Goal: Task Accomplishment & Management: Manage account settings

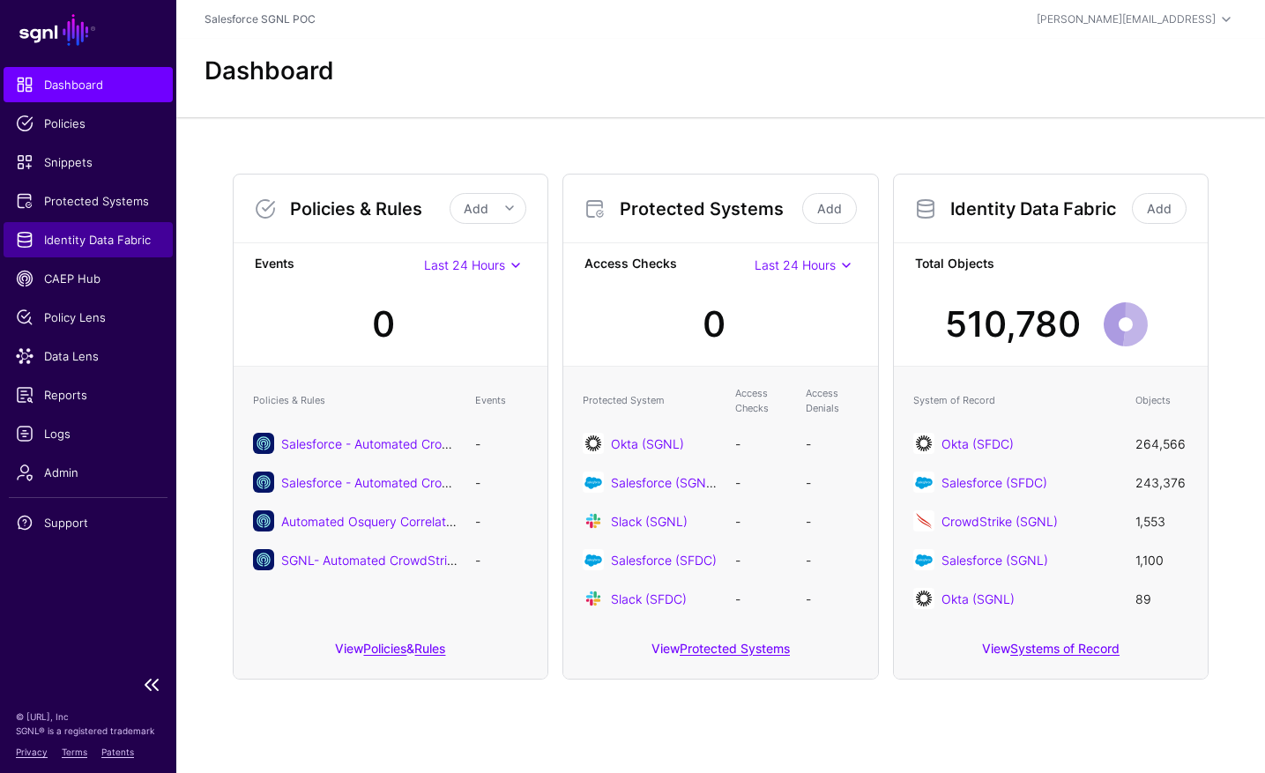
click at [106, 246] on span "Identity Data Fabric" at bounding box center [88, 240] width 145 height 18
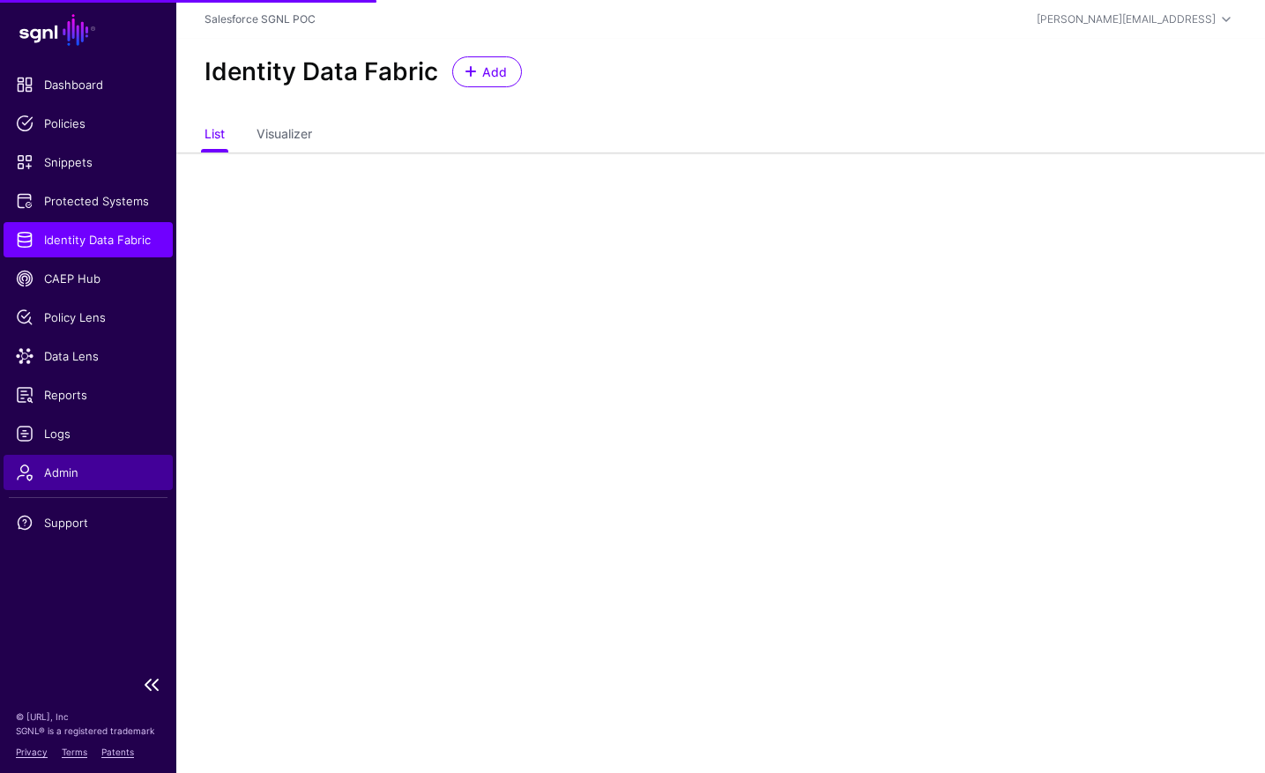
click at [68, 457] on link "Admin" at bounding box center [88, 472] width 169 height 35
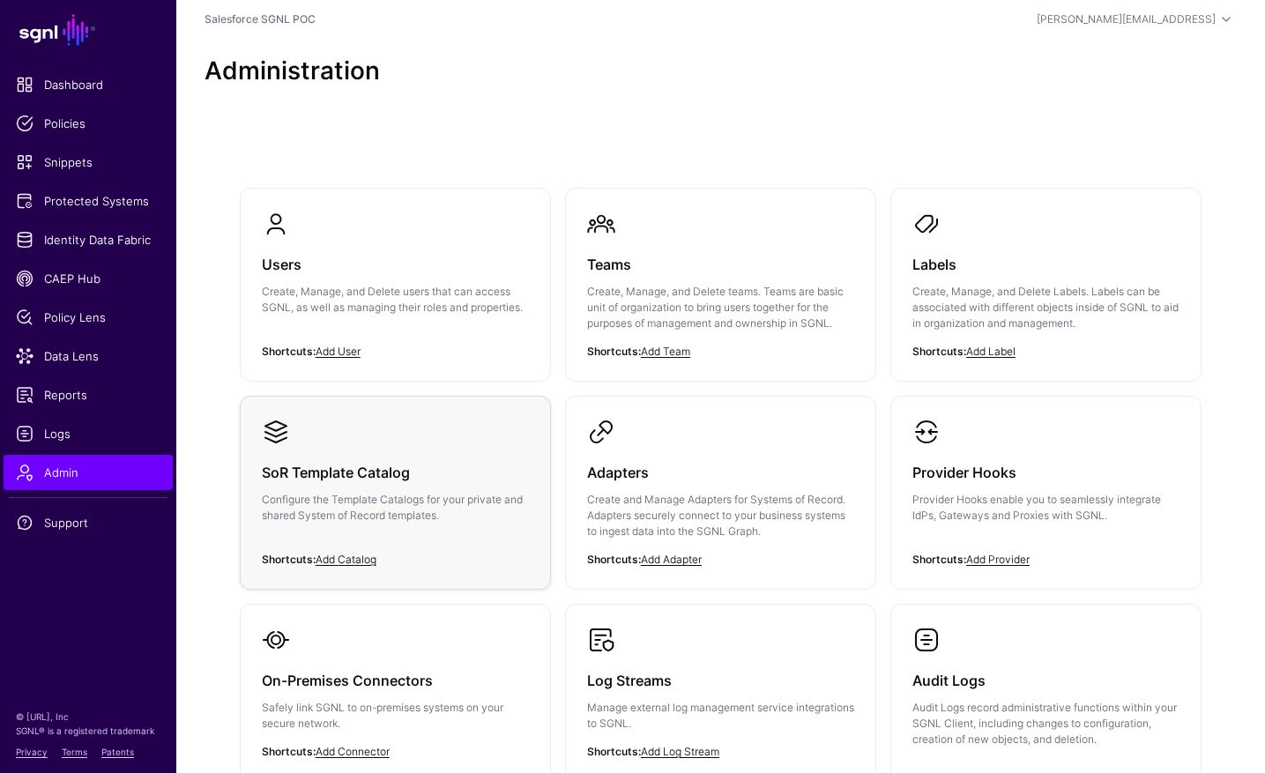
click at [418, 464] on h3 "SoR Template Catalog" at bounding box center [395, 472] width 267 height 25
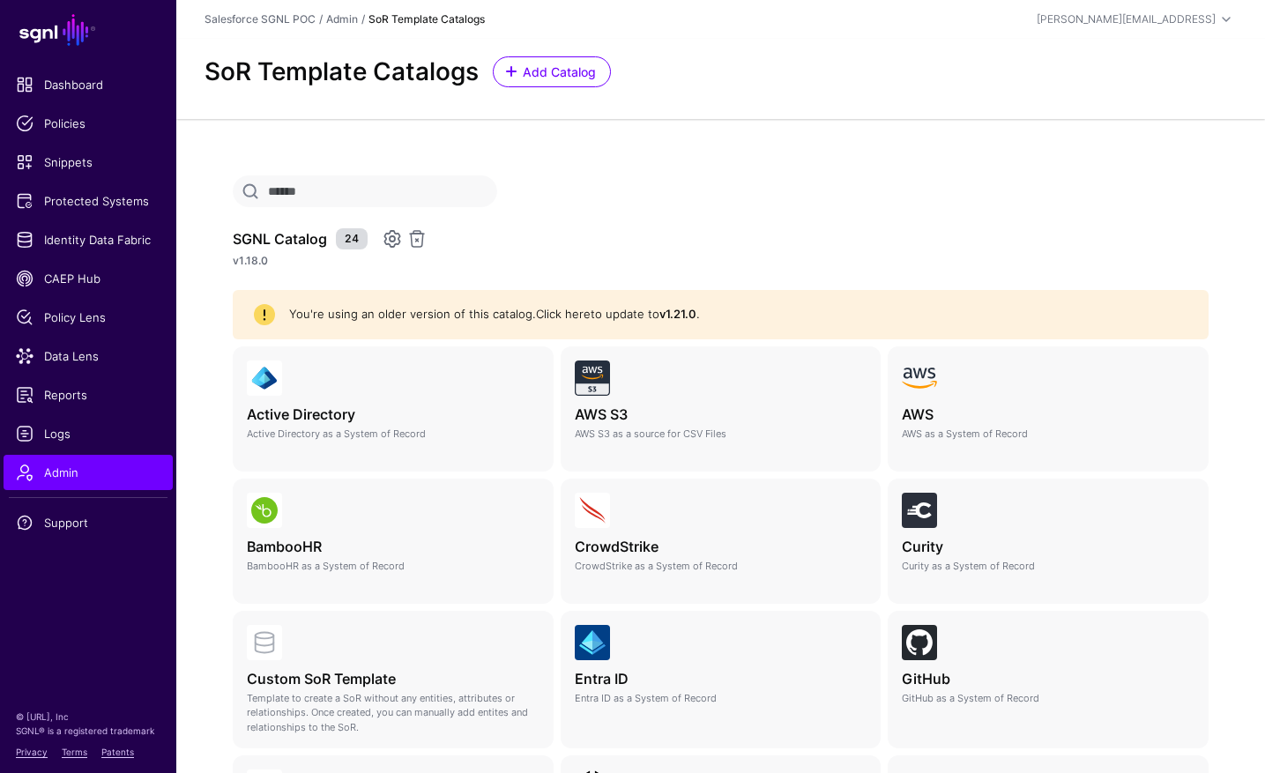
click at [574, 316] on link "Click here" at bounding box center [563, 314] width 55 height 14
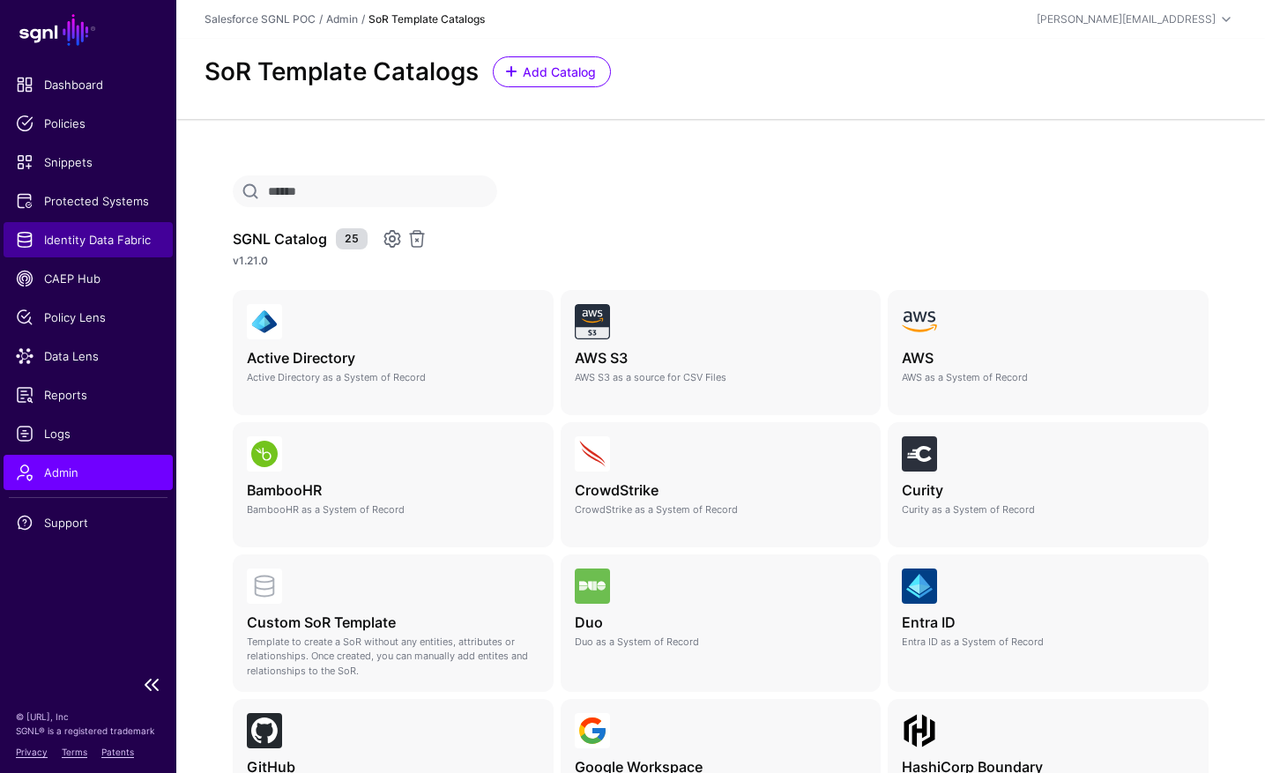
click at [123, 236] on span "Identity Data Fabric" at bounding box center [88, 240] width 145 height 18
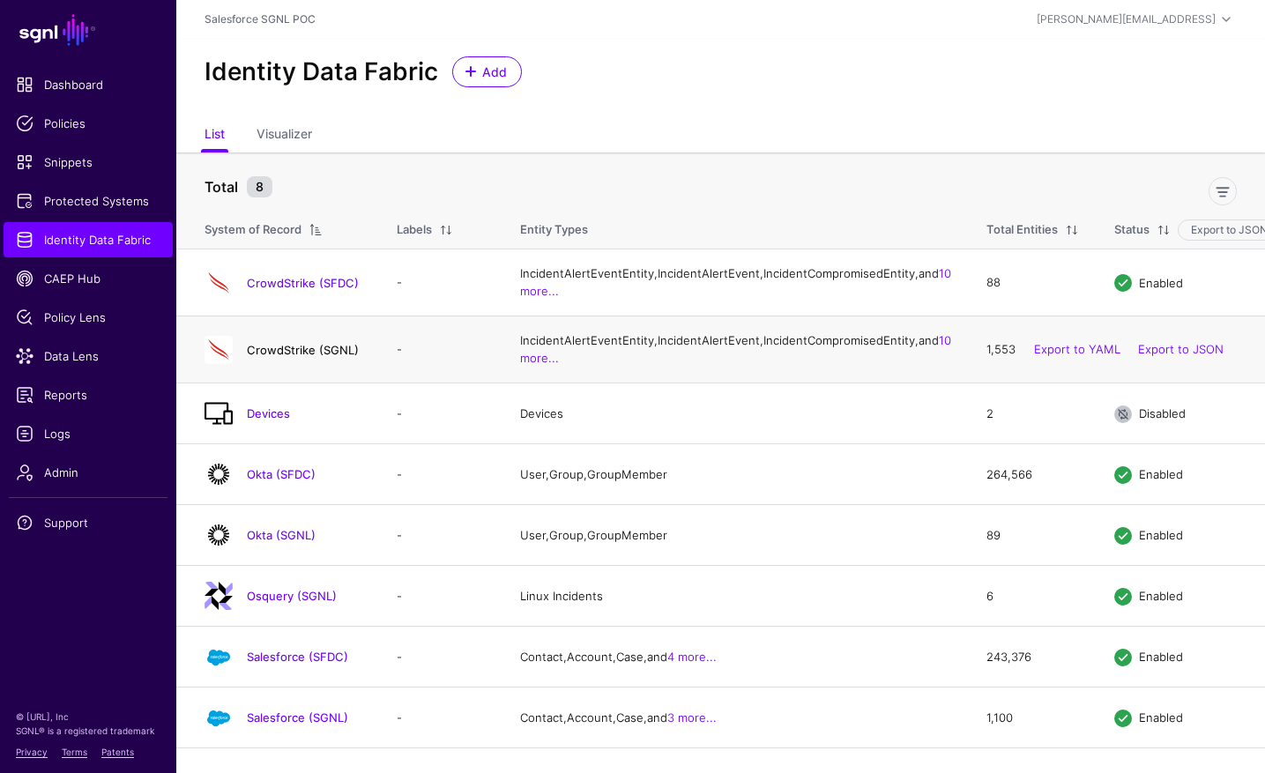
click at [331, 357] on link "CrowdStrike (SGNL)" at bounding box center [303, 350] width 112 height 14
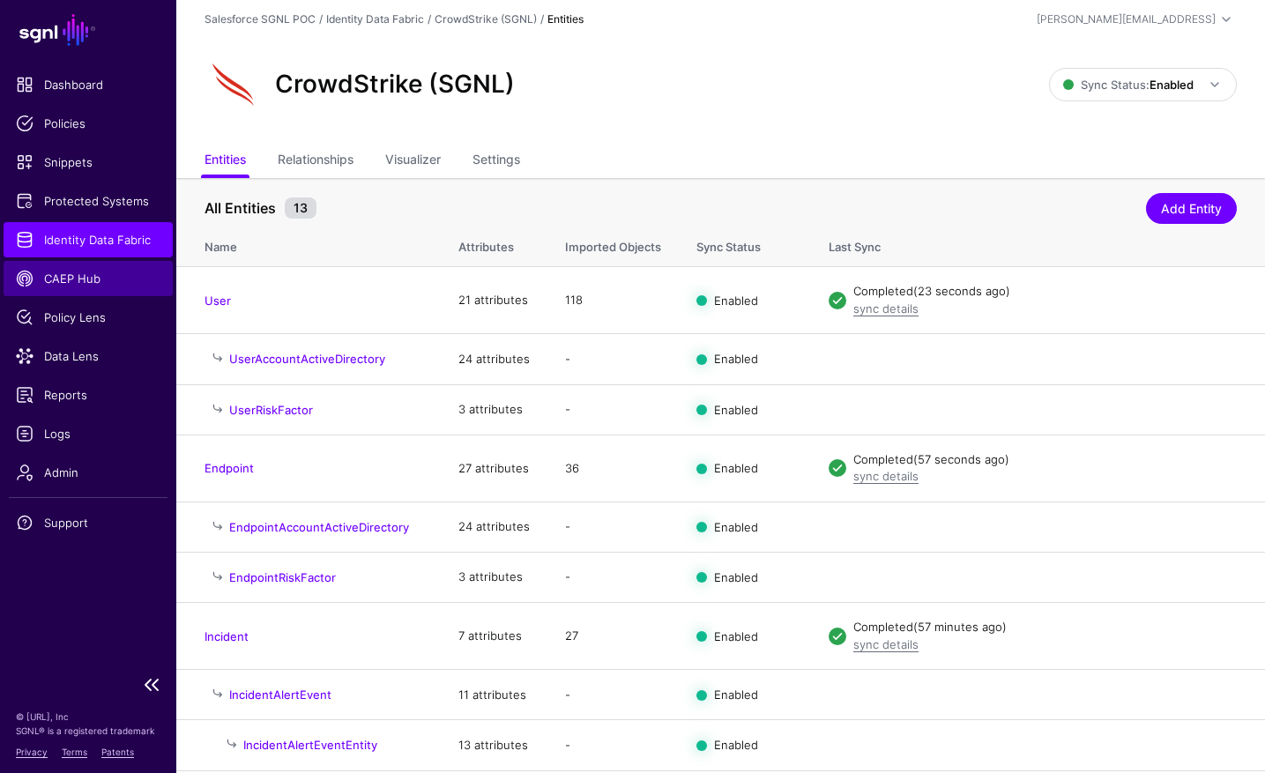
click at [91, 283] on span "CAEP Hub" at bounding box center [88, 279] width 145 height 18
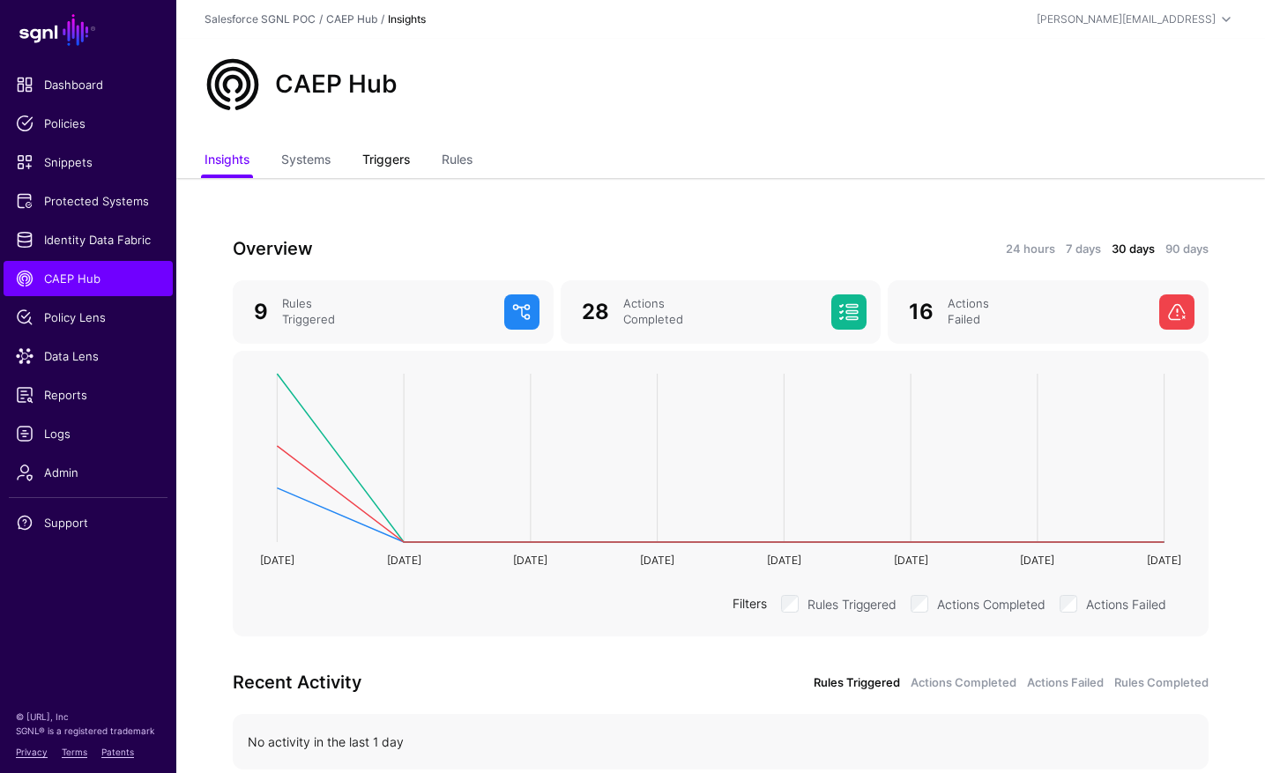
click at [398, 157] on link "Triggers" at bounding box center [386, 161] width 48 height 33
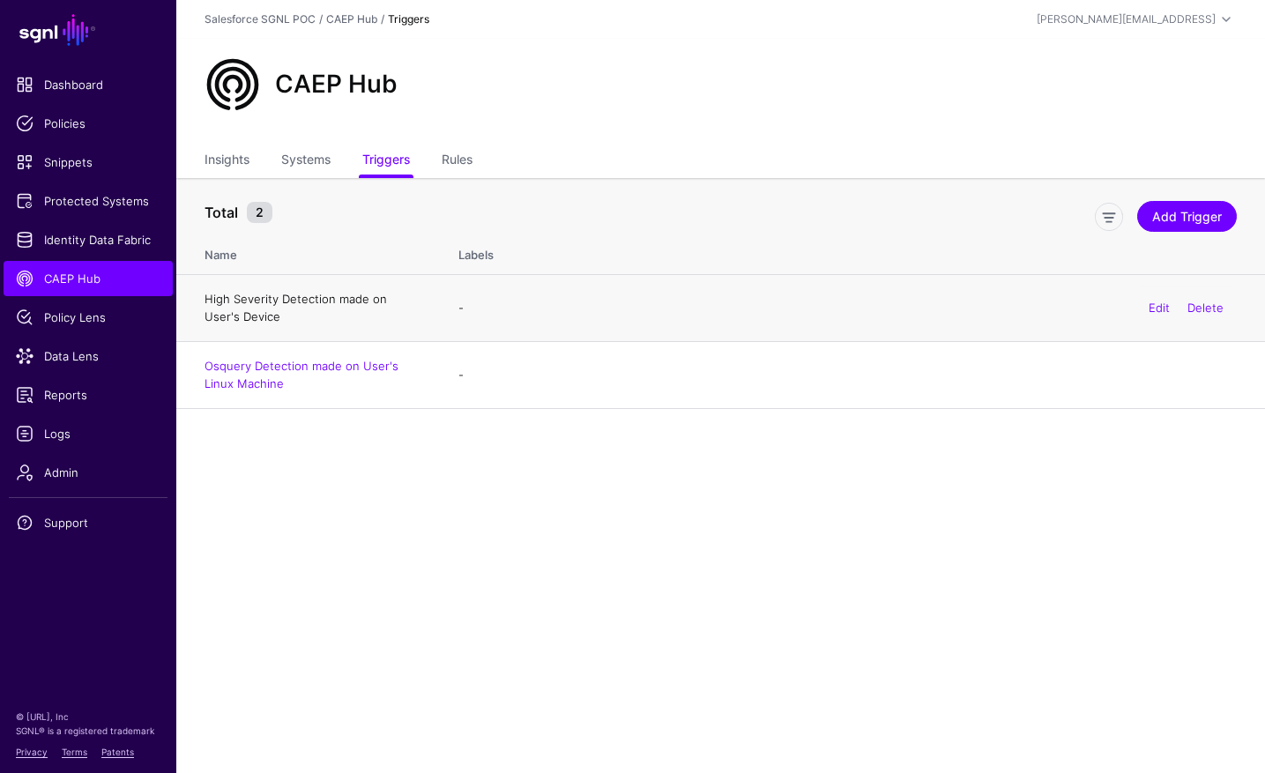
click at [345, 296] on link "High Severity Detection made on User's Device" at bounding box center [295, 308] width 182 height 32
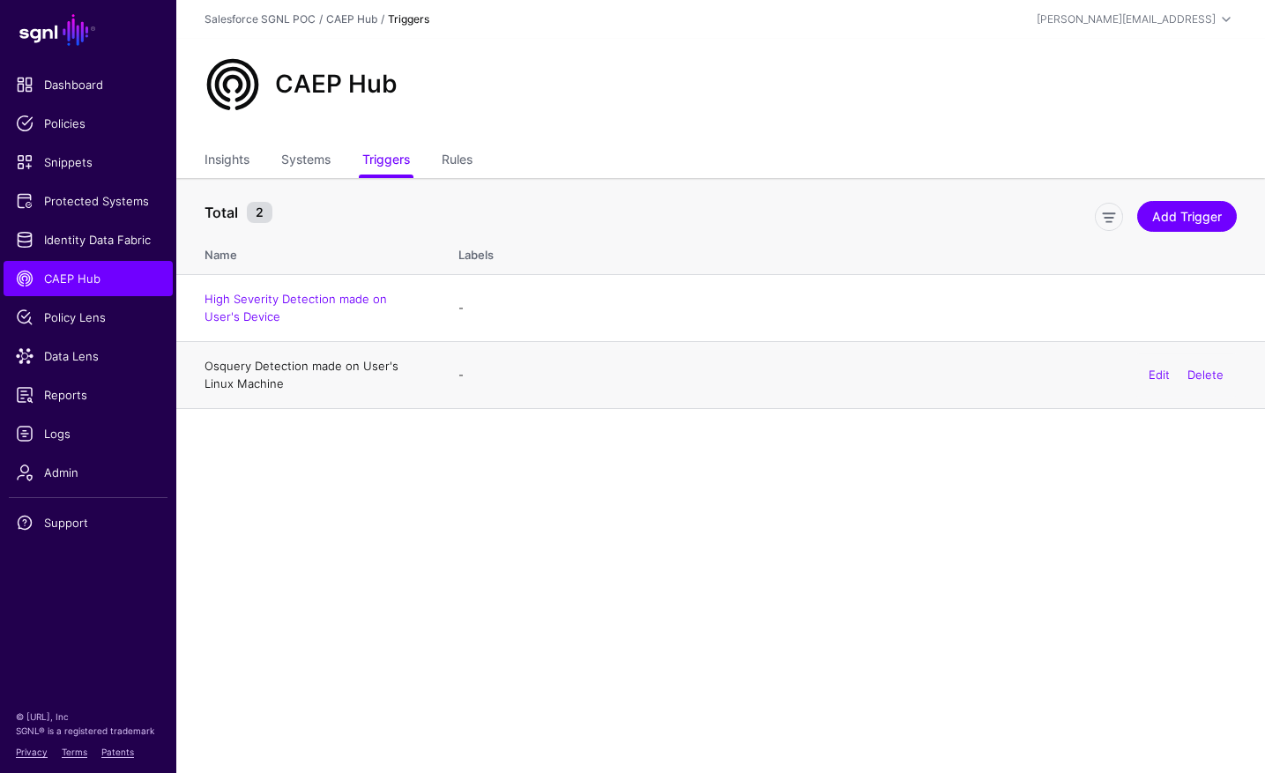
click at [279, 371] on link "Osquery Detection made on User's Linux Machine" at bounding box center [301, 375] width 194 height 32
click at [741, 602] on main "SGNL Dashboard Policies Snippets Protected Systems Identity Data Fabric CAEP Hu…" at bounding box center [632, 386] width 1265 height 773
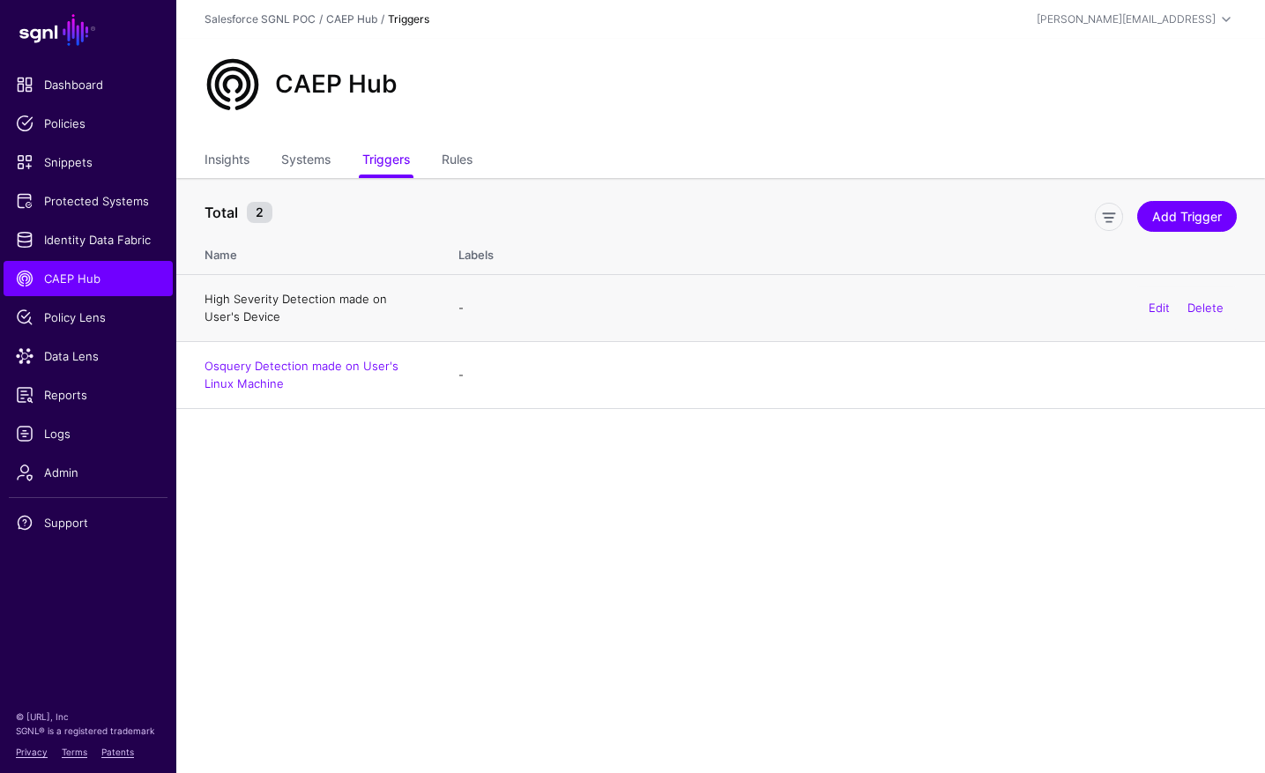
click at [387, 295] on link "High Severity Detection made on User's Device" at bounding box center [295, 308] width 182 height 32
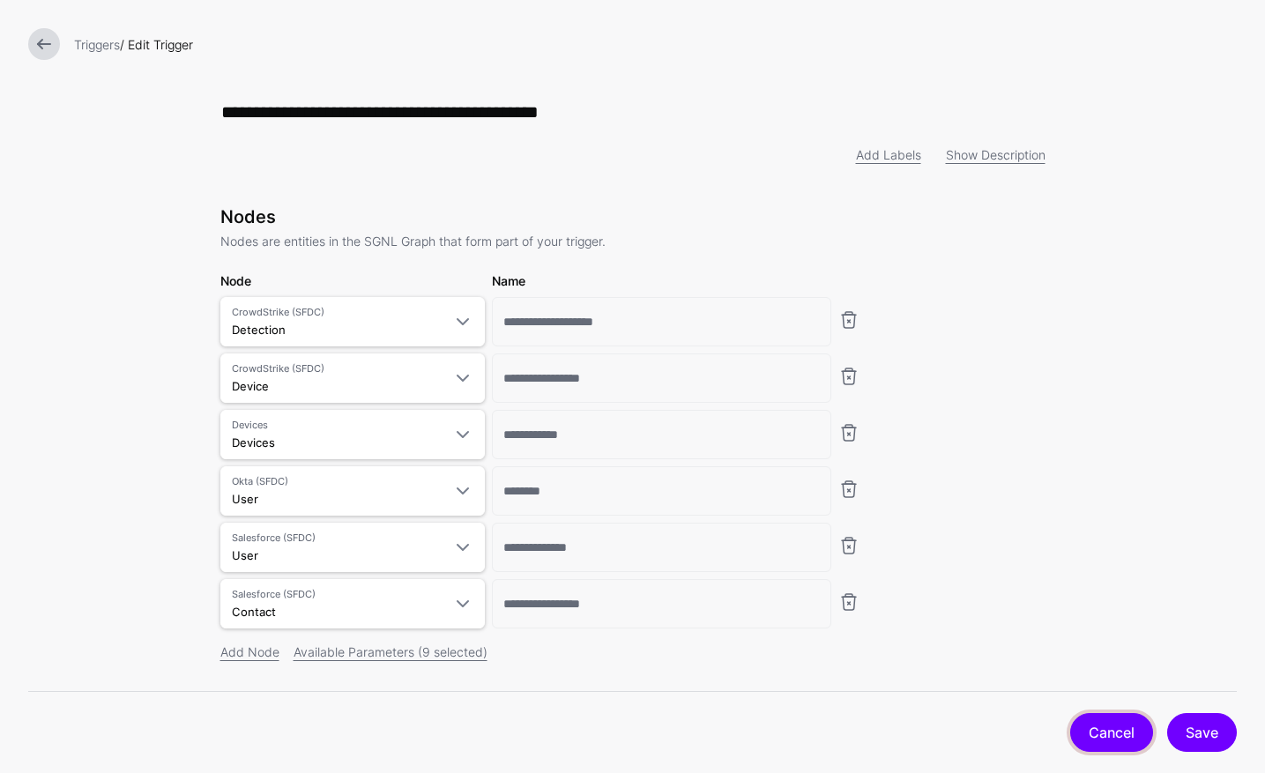
click at [1102, 740] on link "Cancel" at bounding box center [1111, 732] width 83 height 39
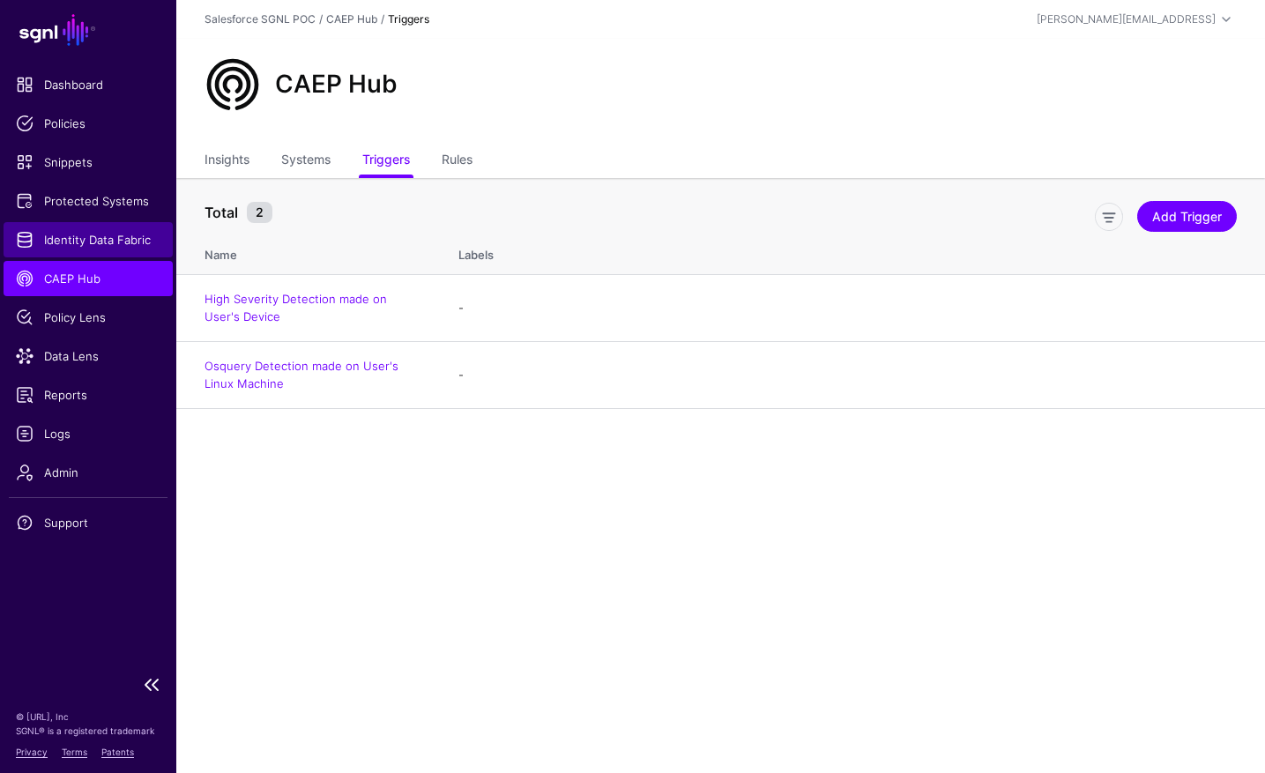
click at [110, 250] on link "Identity Data Fabric" at bounding box center [88, 239] width 169 height 35
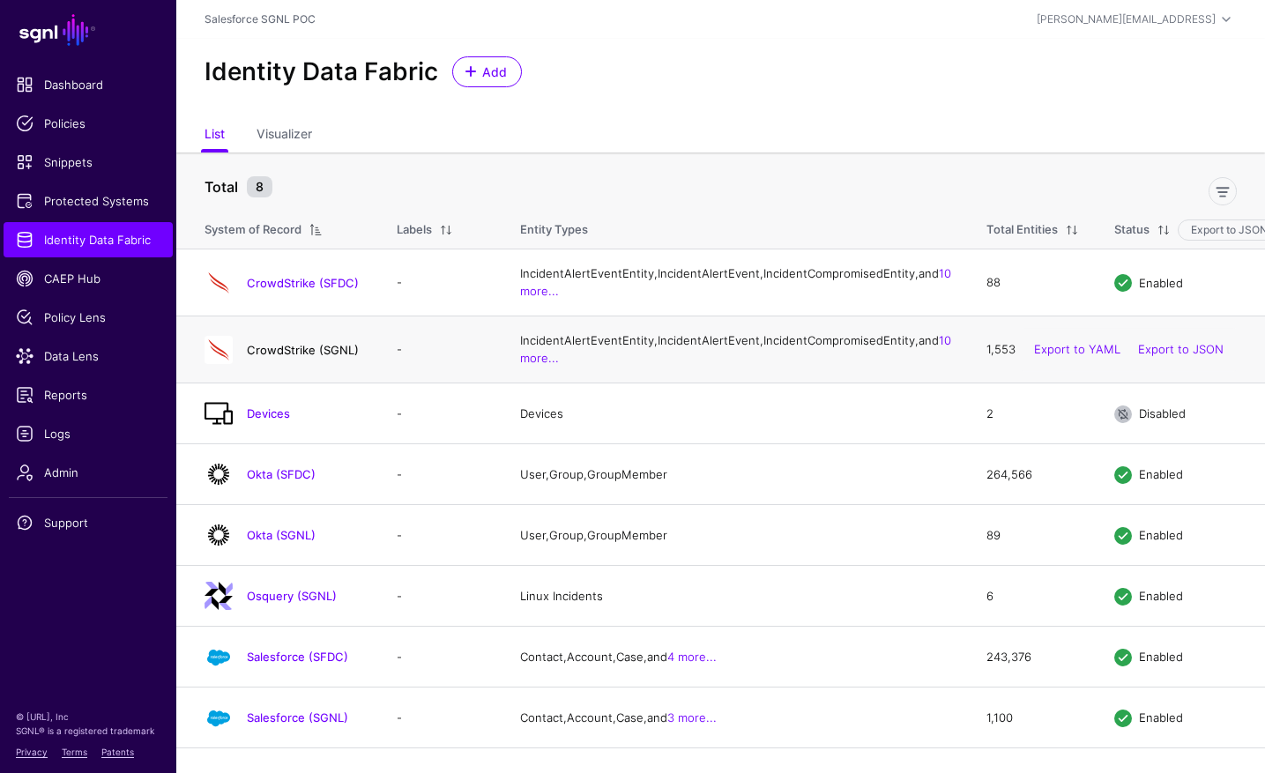
click at [314, 357] on link "CrowdStrike (SGNL)" at bounding box center [303, 350] width 112 height 14
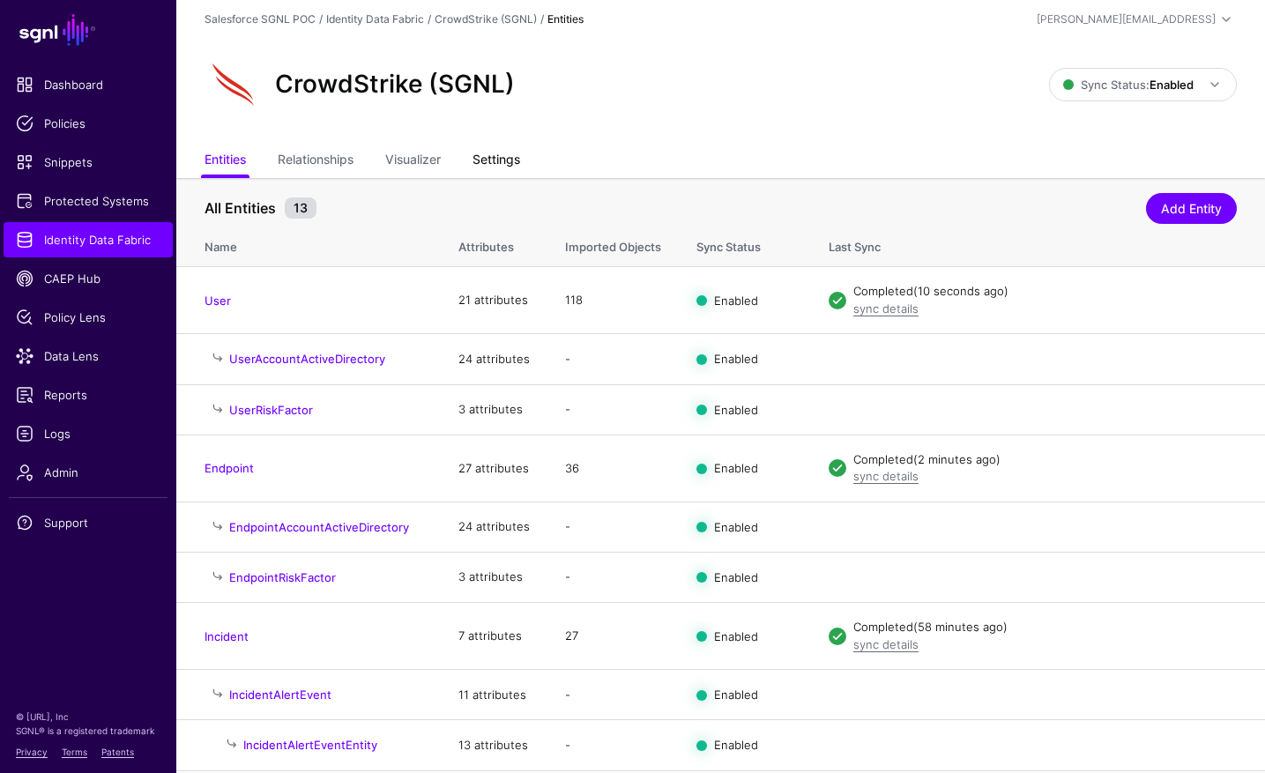
click at [506, 153] on link "Settings" at bounding box center [496, 161] width 48 height 33
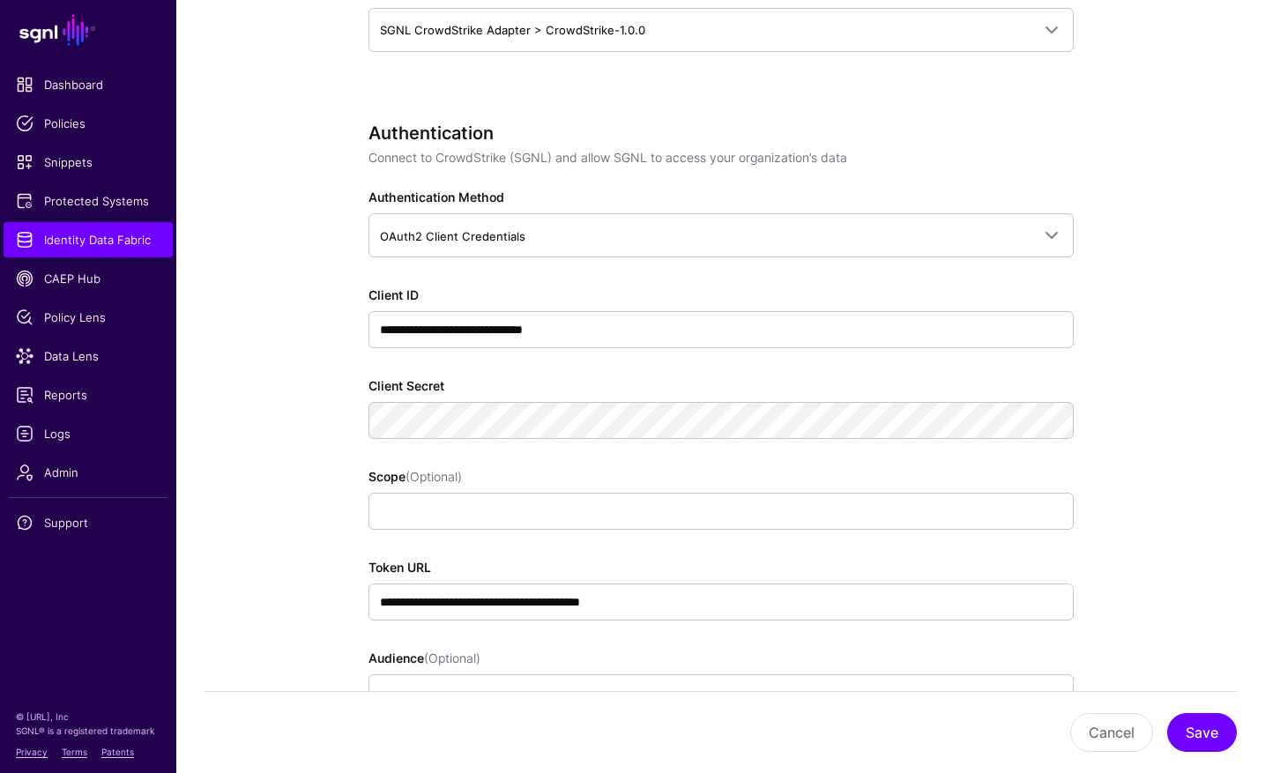
scroll to position [1078, 0]
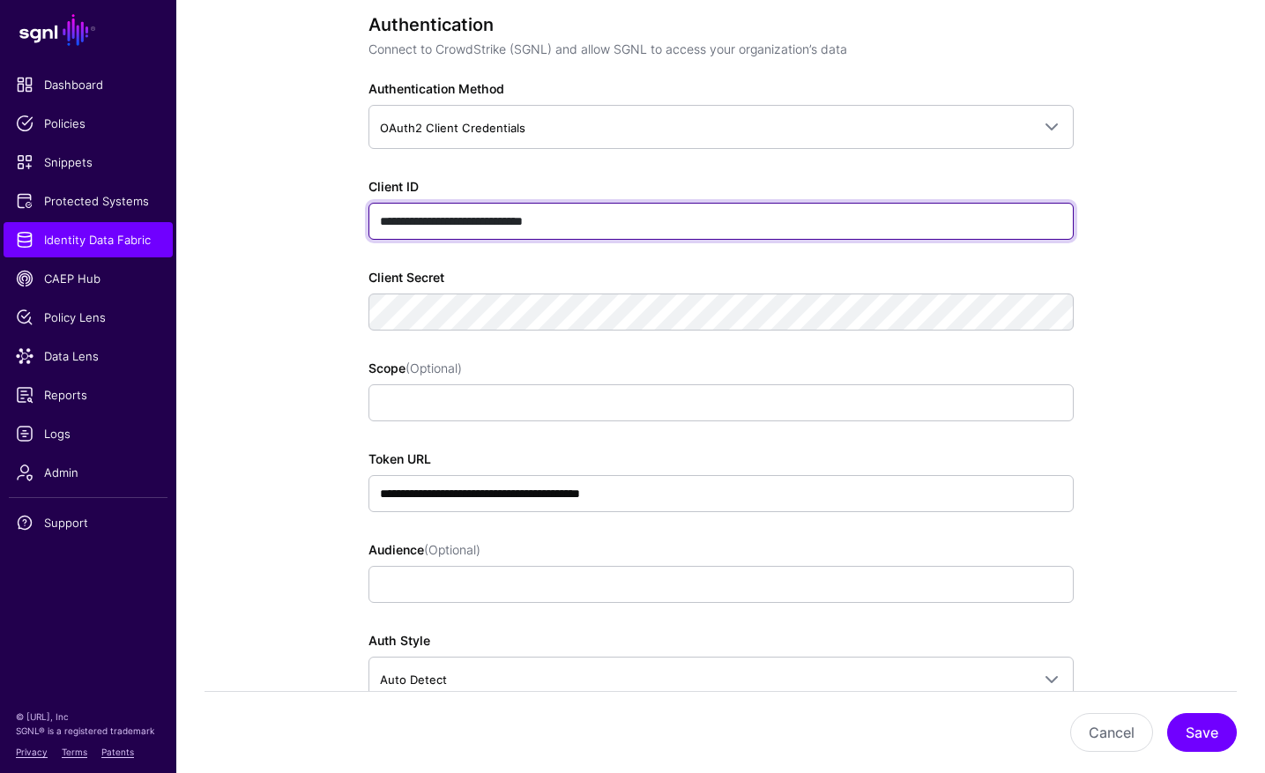
click at [604, 218] on input "**********" at bounding box center [720, 221] width 705 height 37
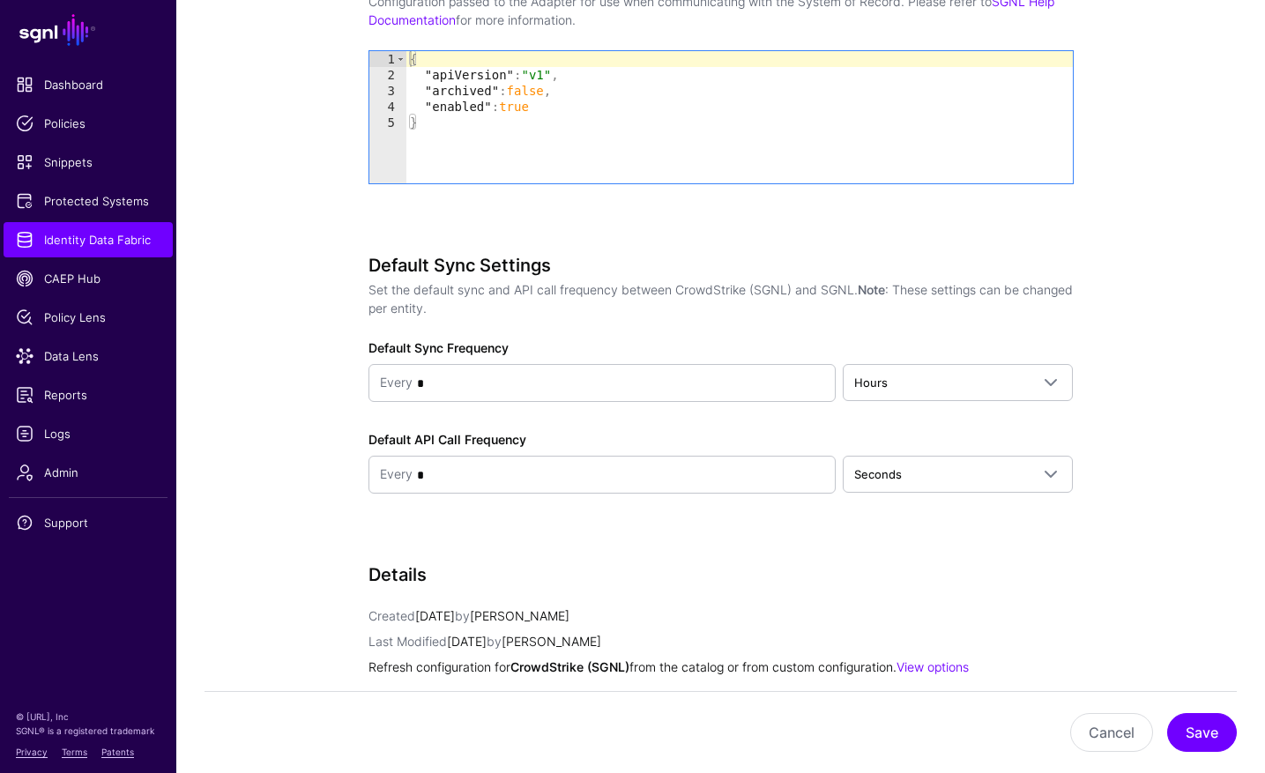
scroll to position [2202, 0]
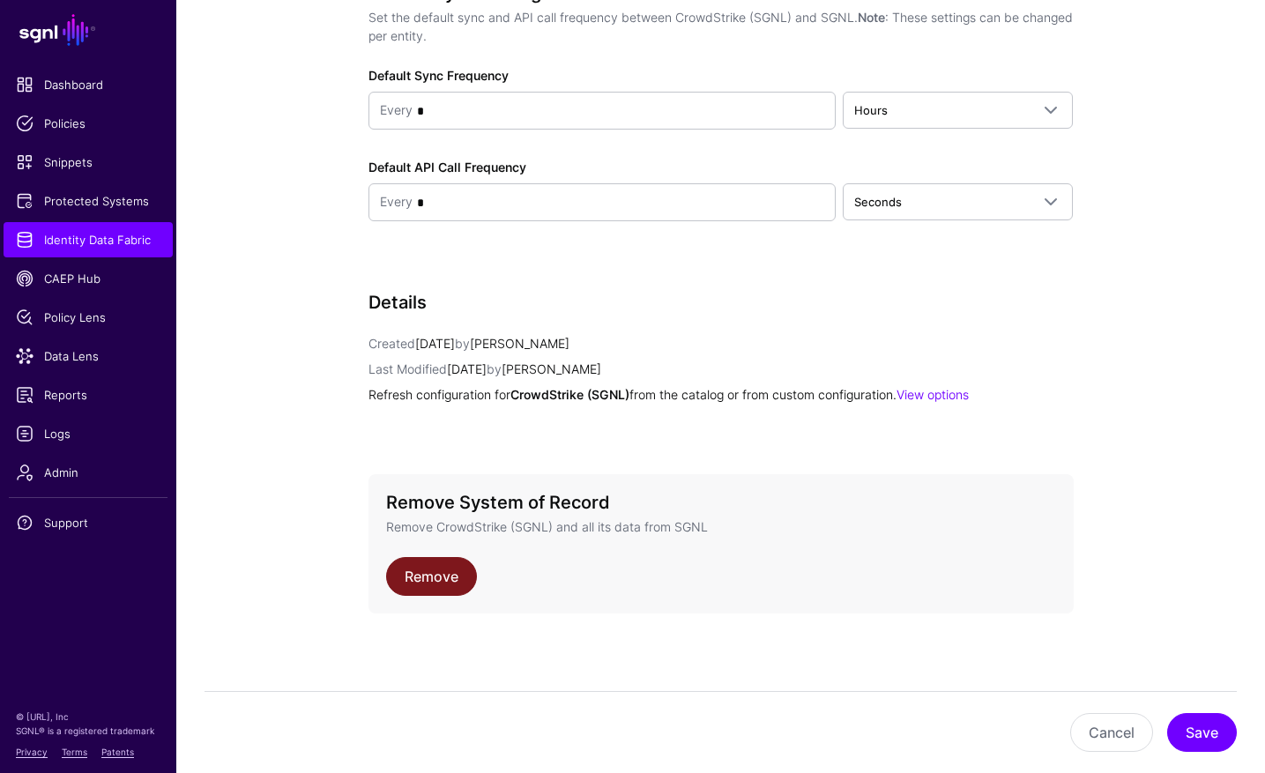
click at [445, 582] on link "Remove" at bounding box center [431, 576] width 91 height 39
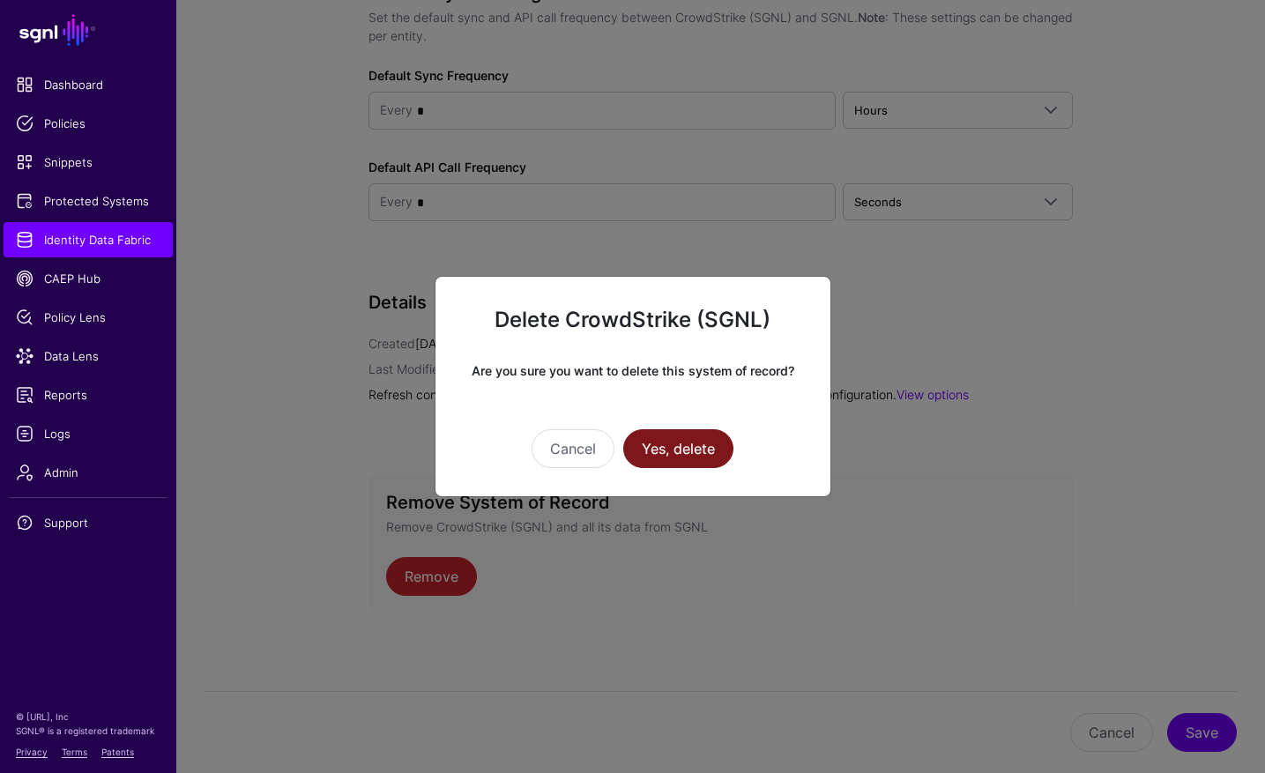
click at [688, 457] on button "Yes, delete" at bounding box center [678, 448] width 110 height 39
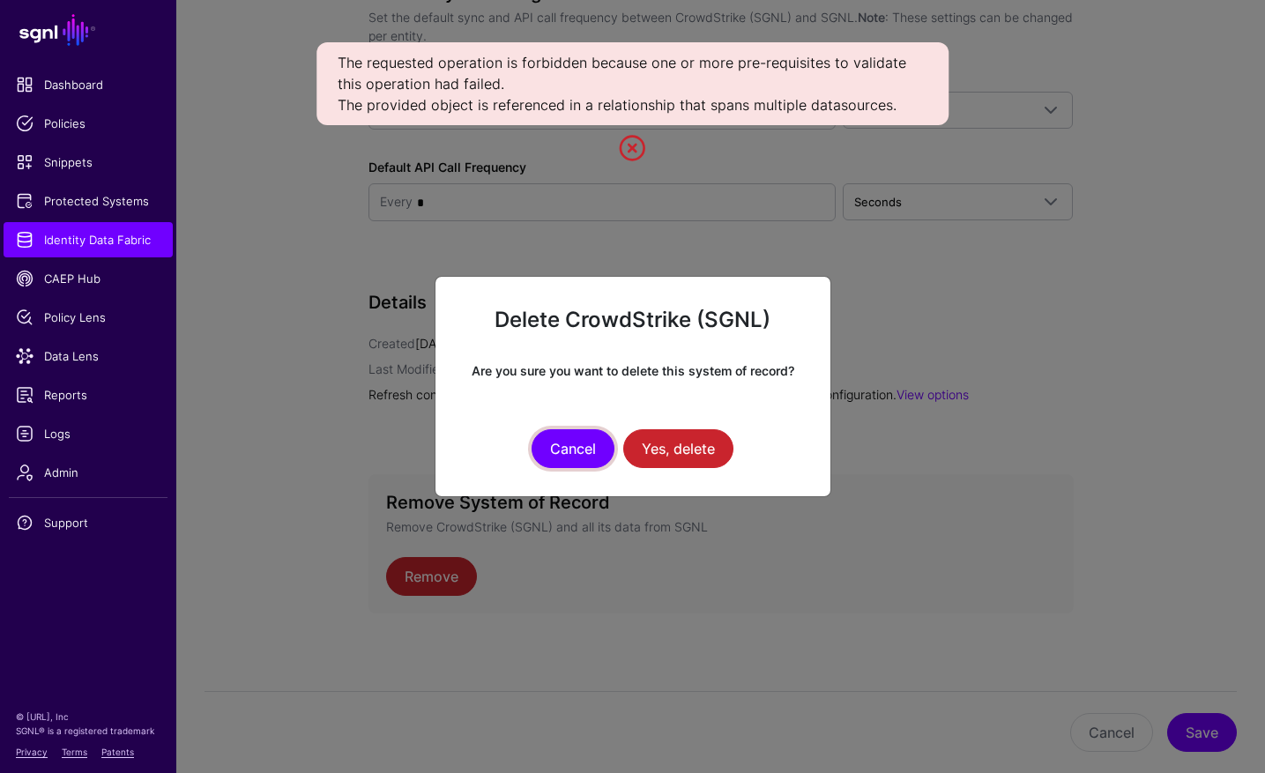
click at [598, 455] on button "Cancel" at bounding box center [572, 448] width 83 height 39
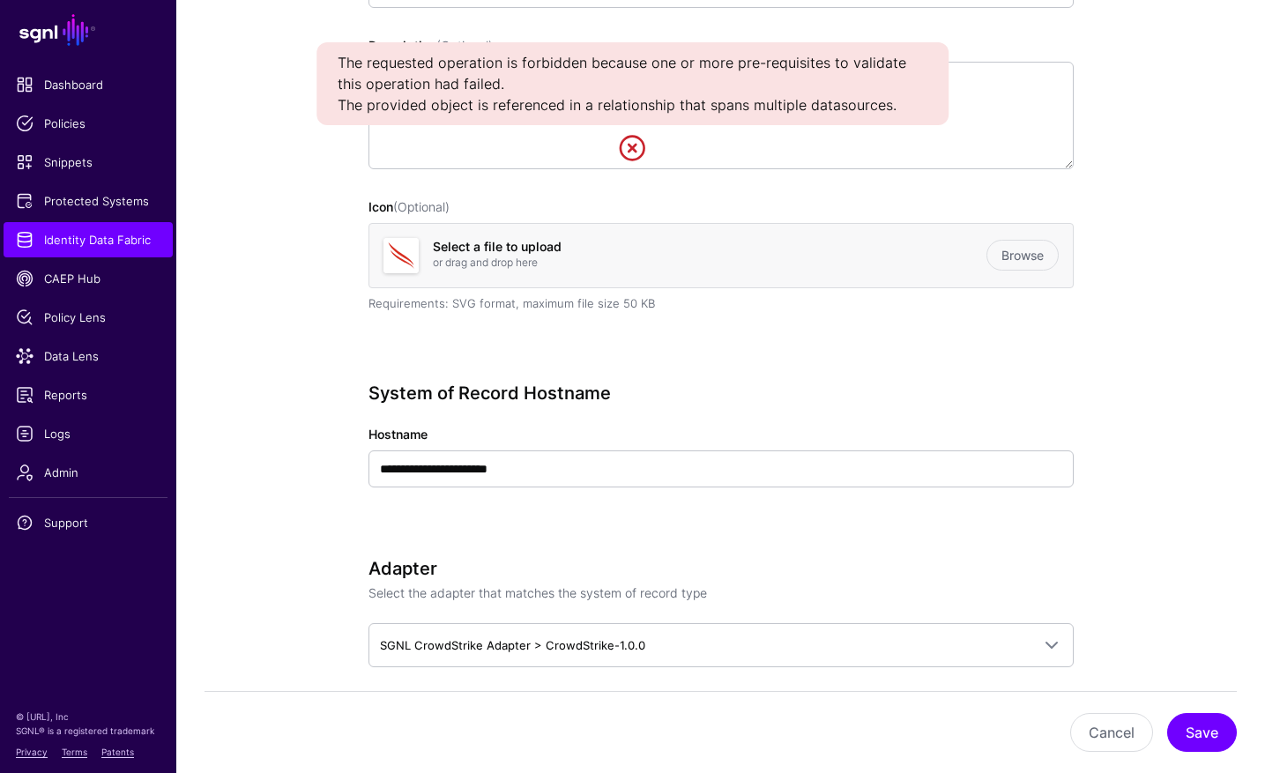
scroll to position [0, 0]
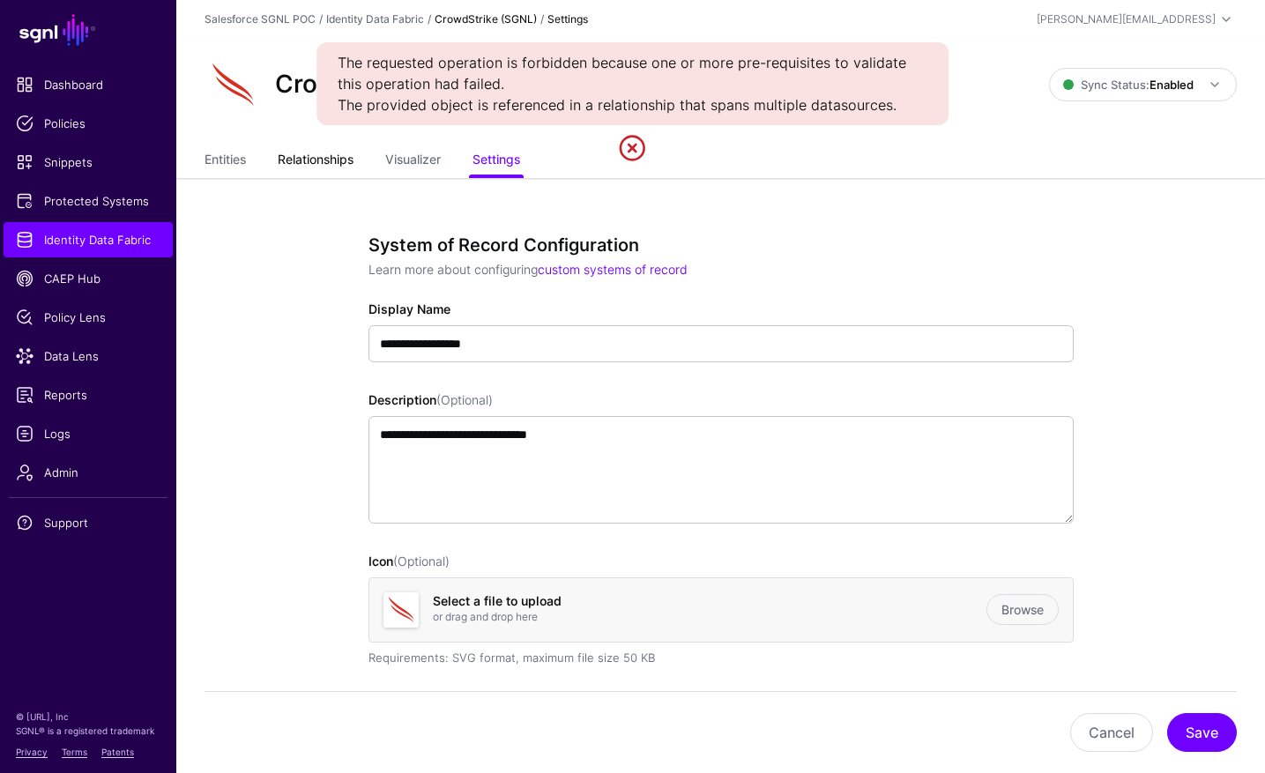
click at [306, 158] on link "Relationships" at bounding box center [316, 161] width 76 height 33
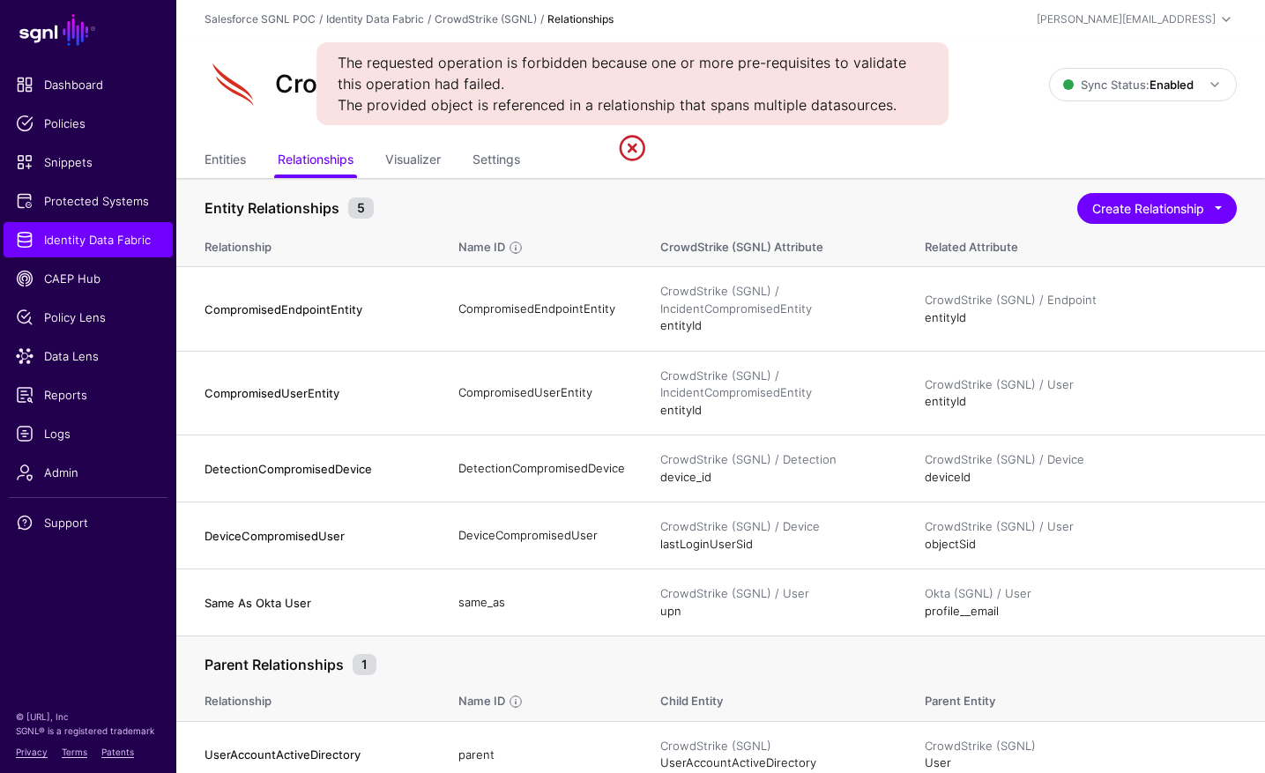
scroll to position [16, 0]
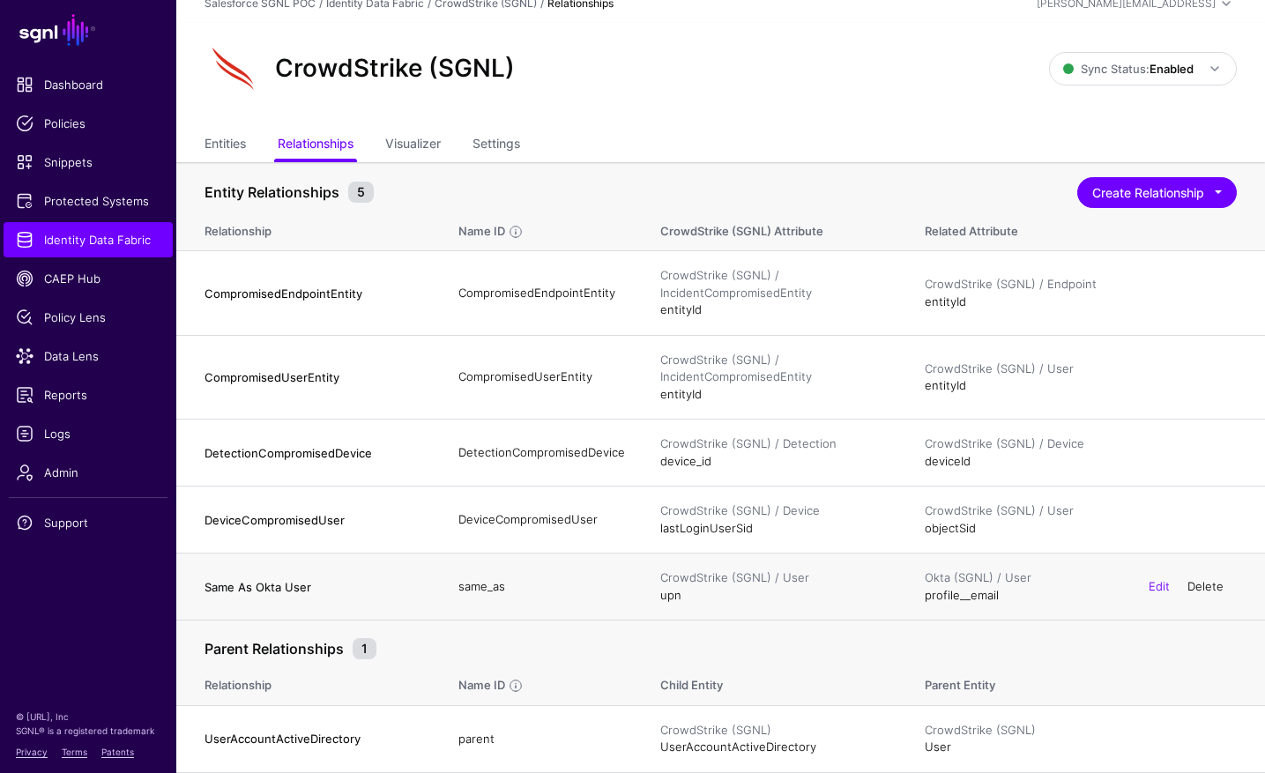
click at [1206, 587] on link "Delete" at bounding box center [1205, 586] width 36 height 14
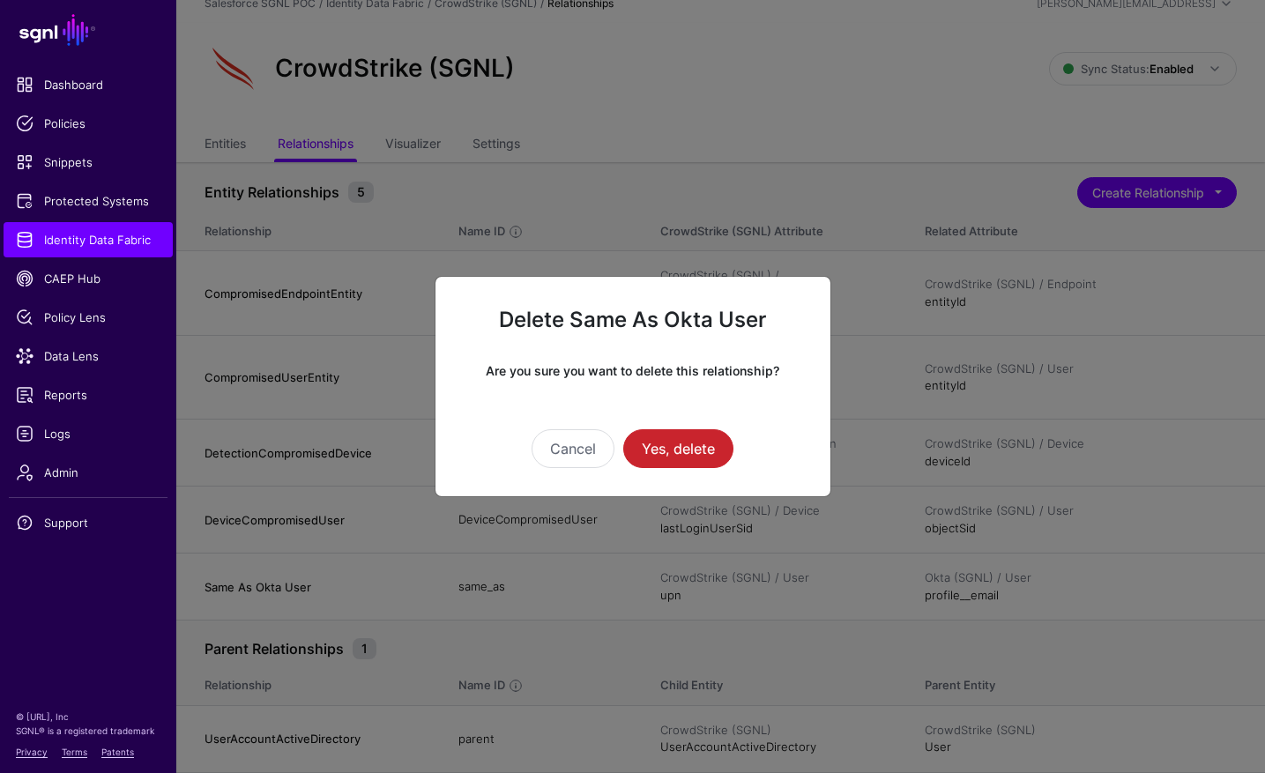
click at [858, 630] on ngb-modal-window "Delete Same As Okta User Are you sure you want to delete this relationship? Can…" at bounding box center [632, 386] width 1265 height 773
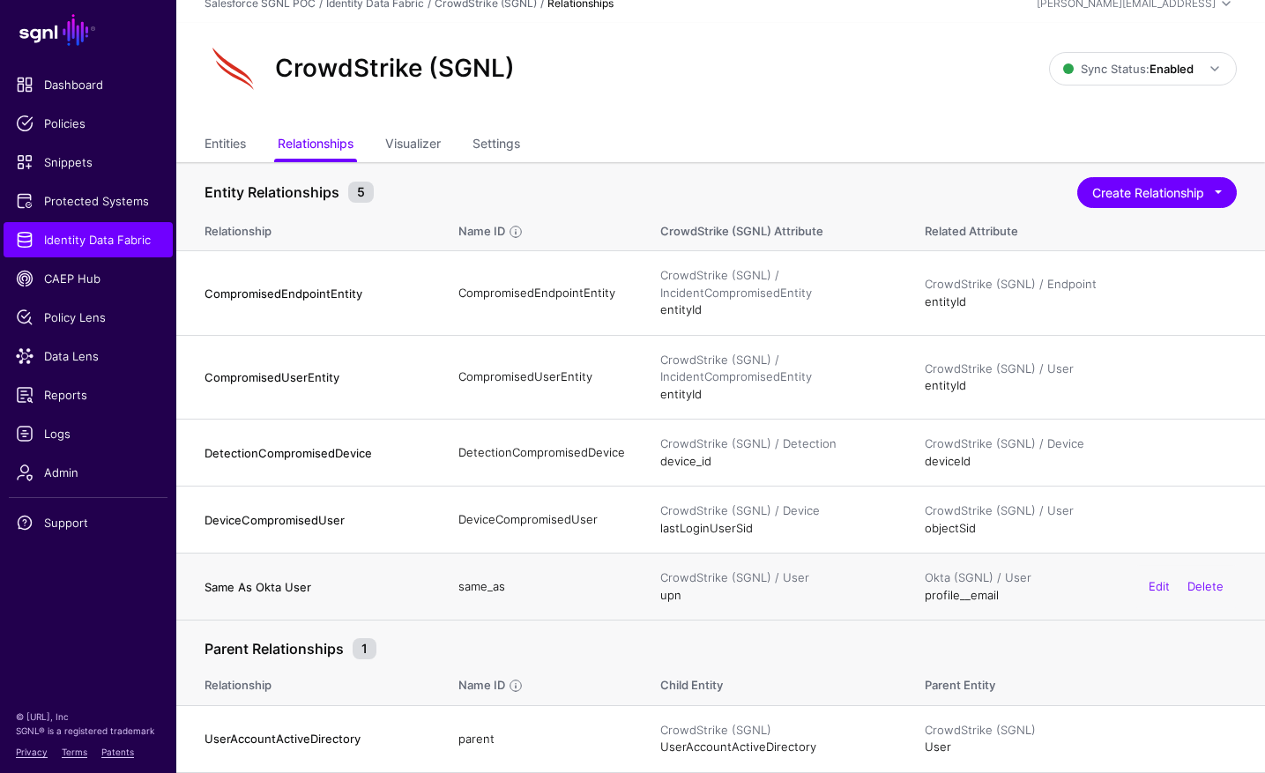
click at [1198, 593] on div "Edit Delete" at bounding box center [1185, 587] width 101 height 44
click at [1202, 589] on link "Delete" at bounding box center [1205, 586] width 36 height 14
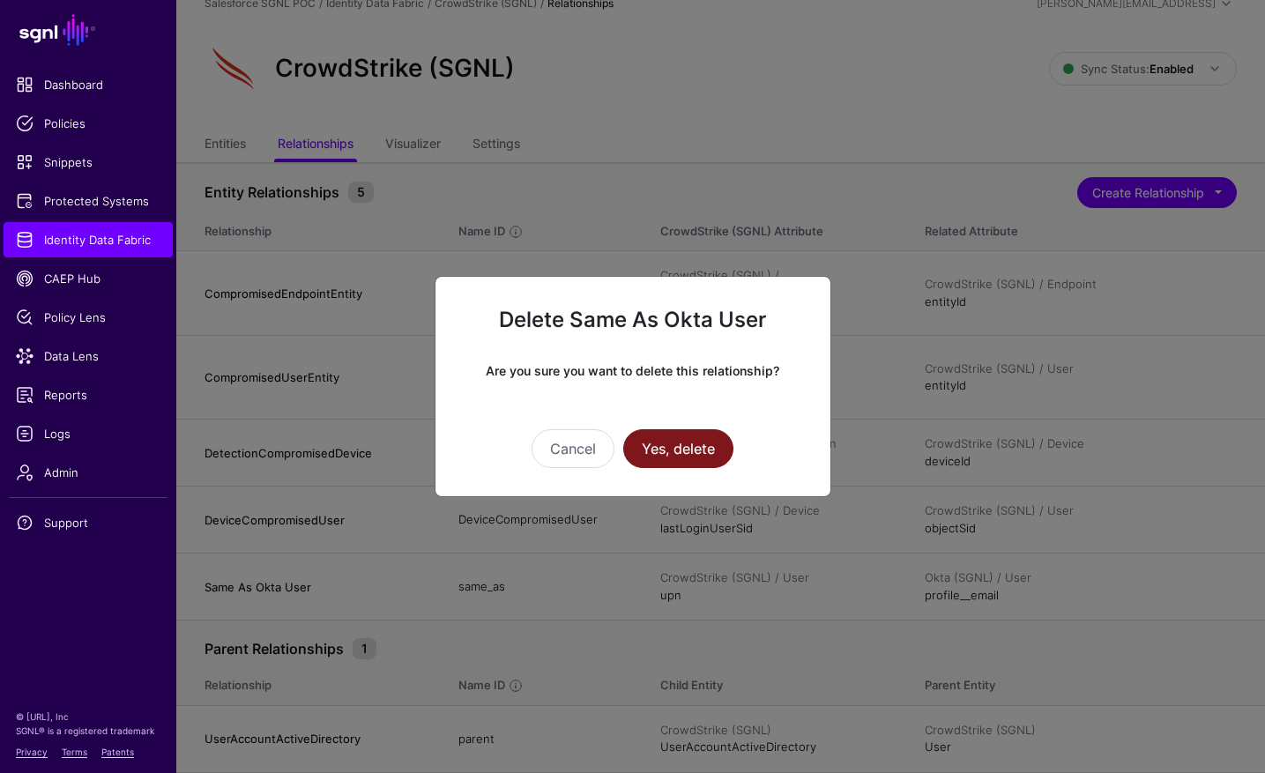
click at [662, 444] on button "Yes, delete" at bounding box center [678, 448] width 110 height 39
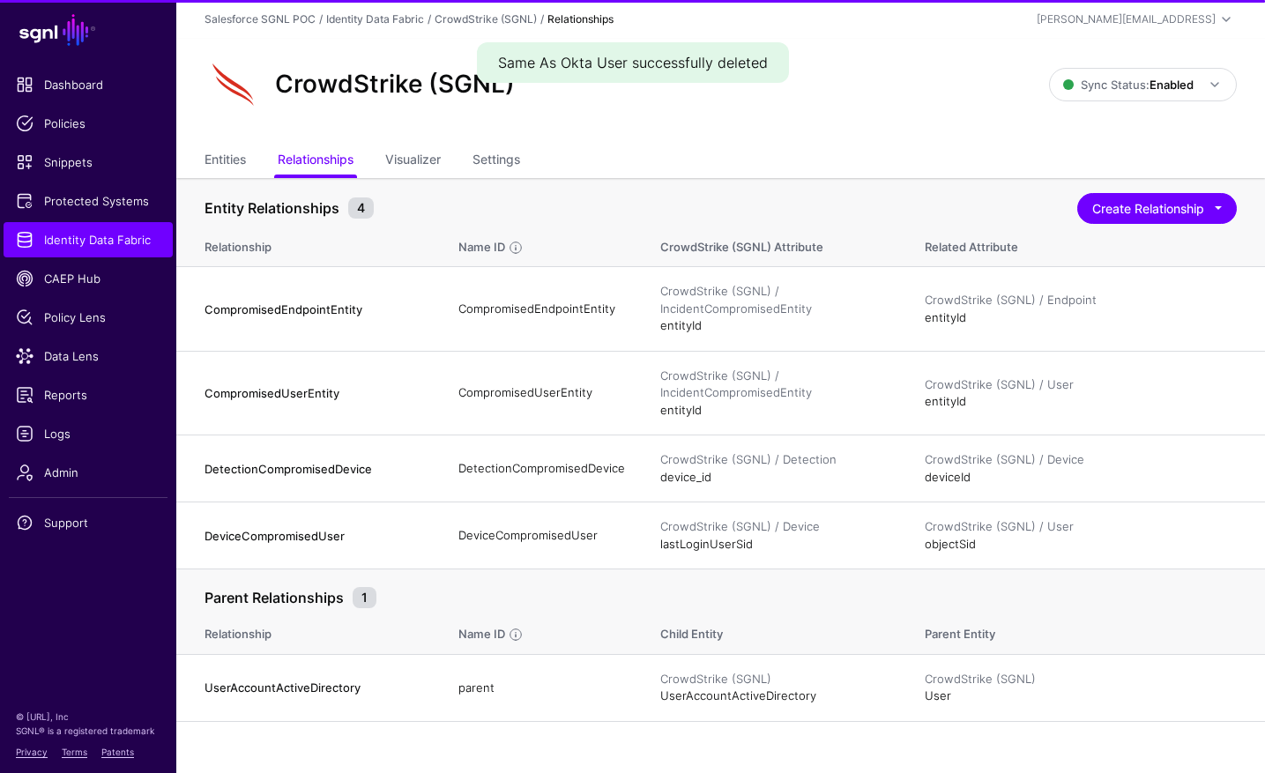
scroll to position [0, 0]
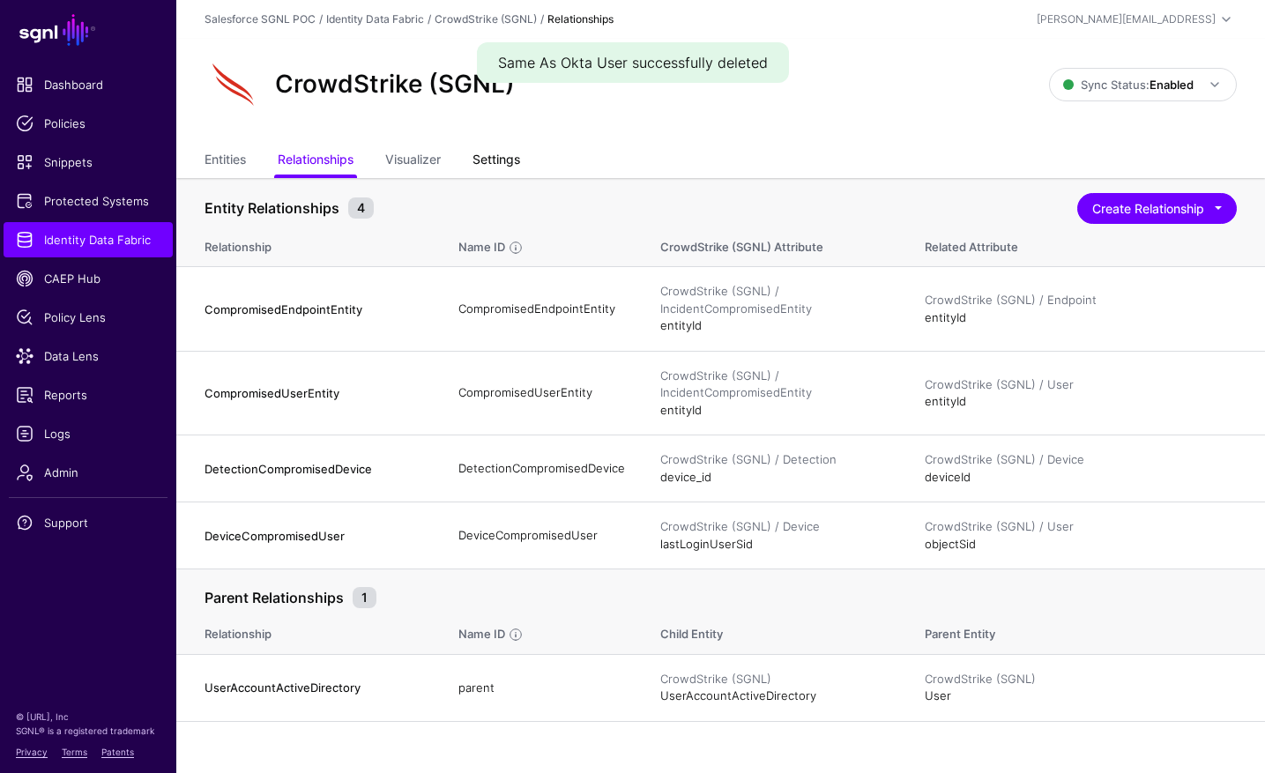
click at [507, 154] on link "Settings" at bounding box center [496, 161] width 48 height 33
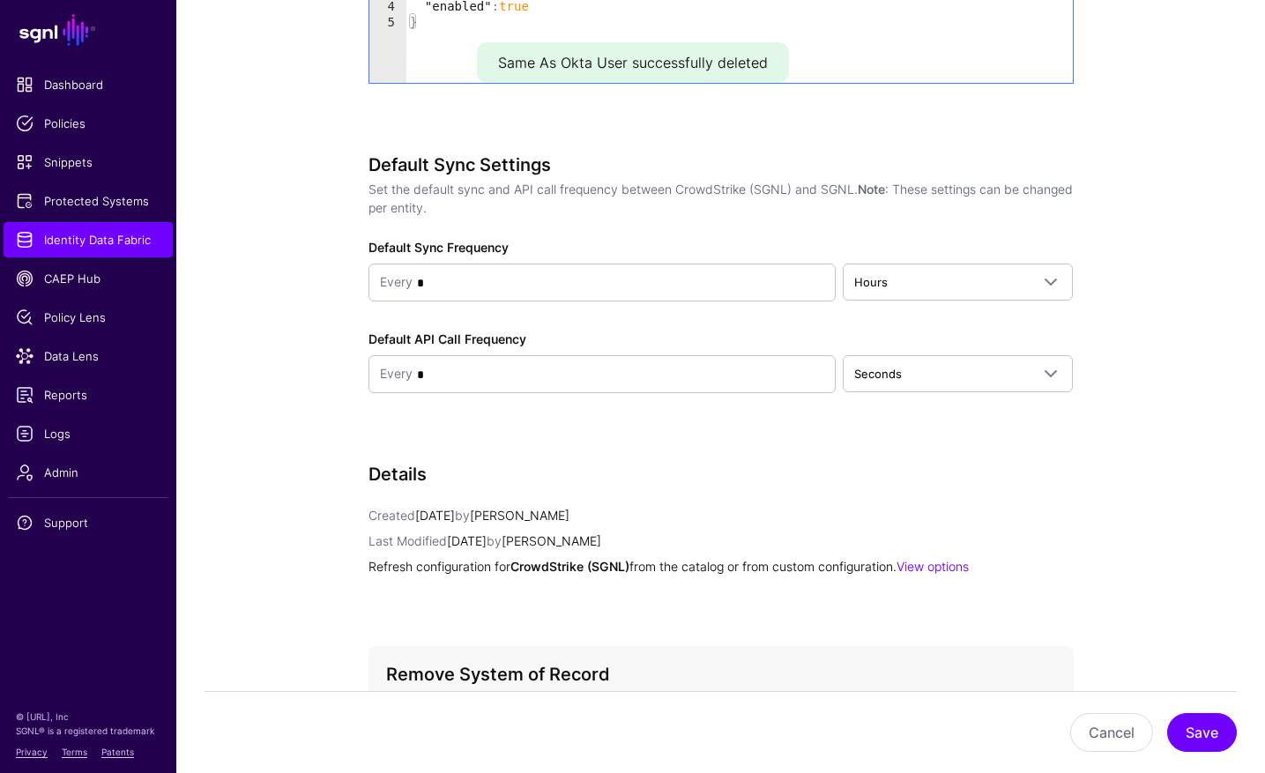
scroll to position [2202, 0]
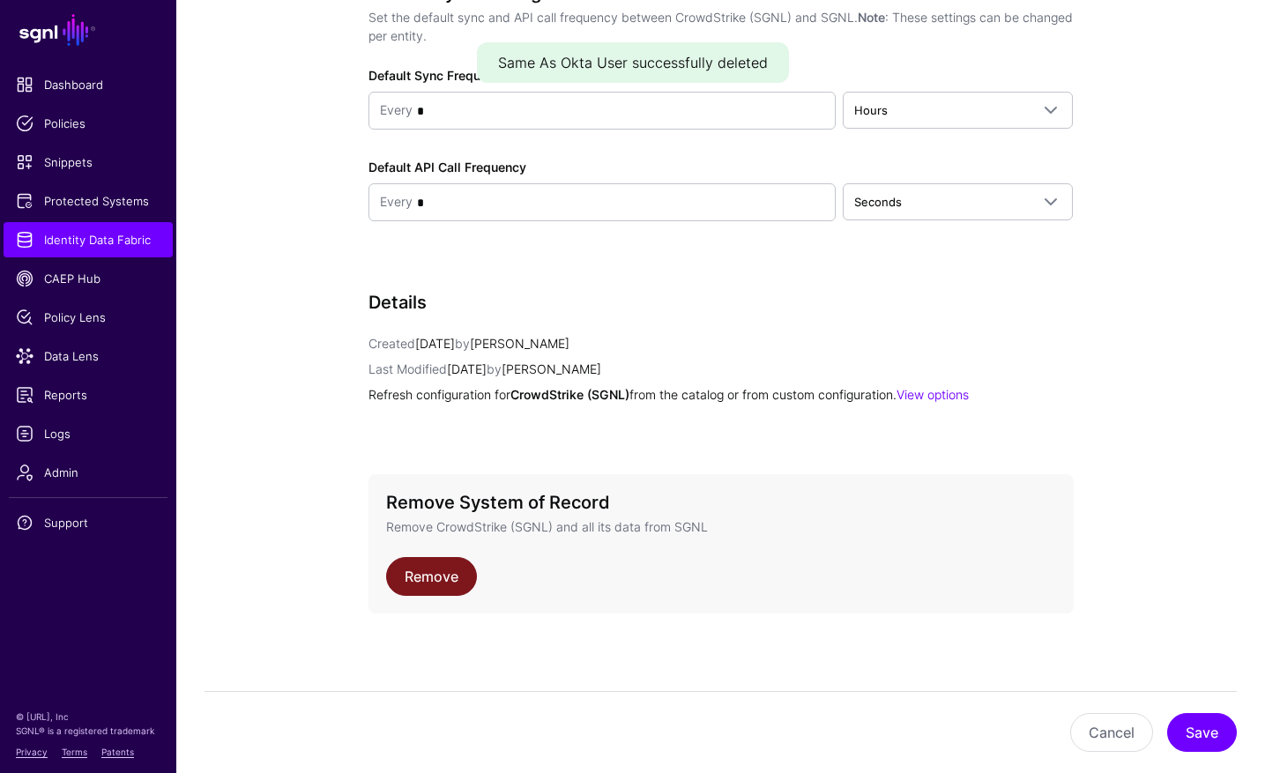
click at [436, 569] on link "Remove" at bounding box center [431, 576] width 91 height 39
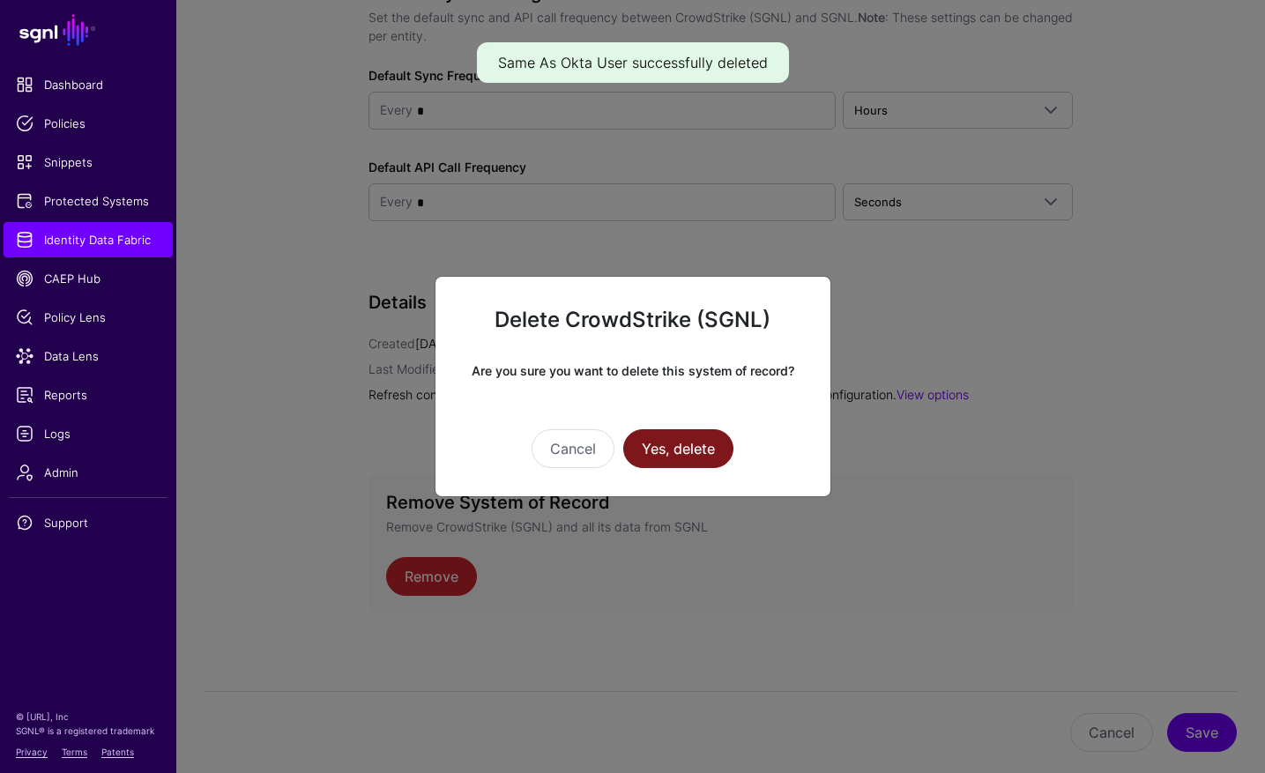
click at [693, 443] on button "Yes, delete" at bounding box center [678, 448] width 110 height 39
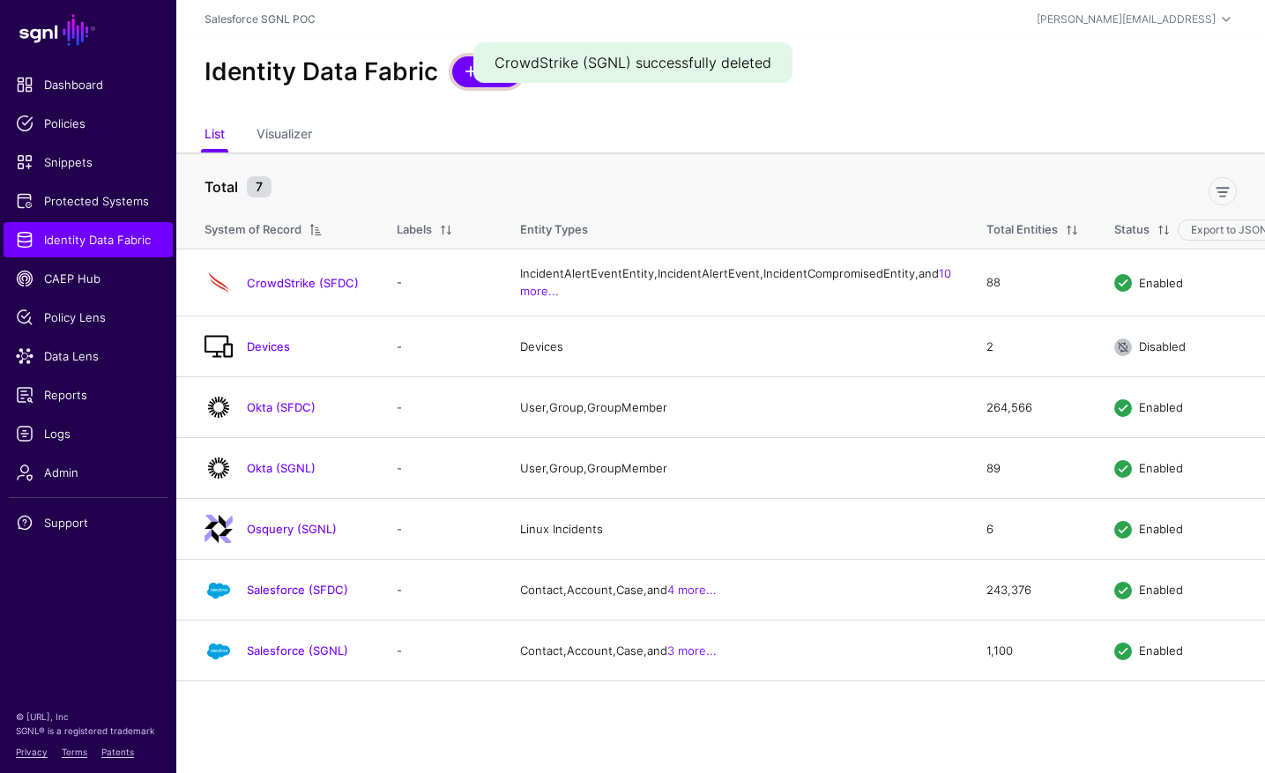
click at [468, 73] on span at bounding box center [471, 71] width 14 height 14
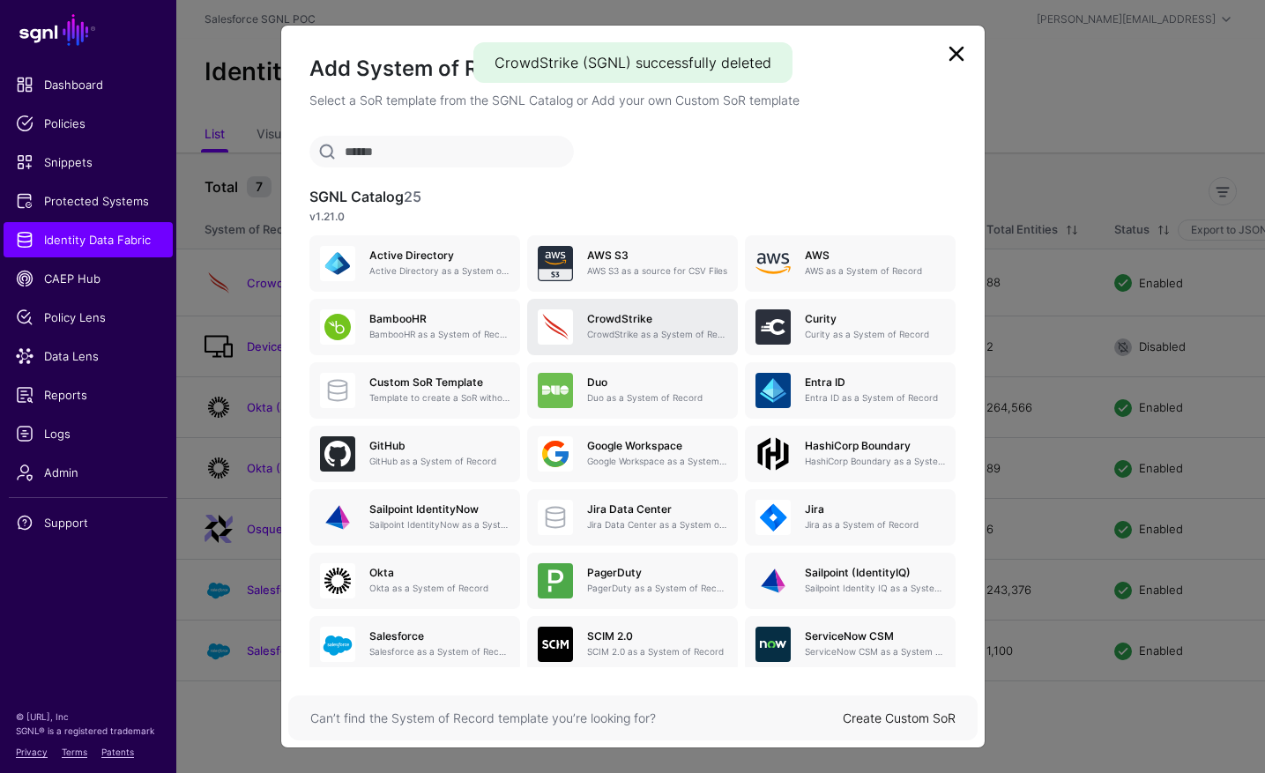
click at [666, 348] on link "CrowdStrike CrowdStrike as a System of Record" at bounding box center [632, 327] width 211 height 56
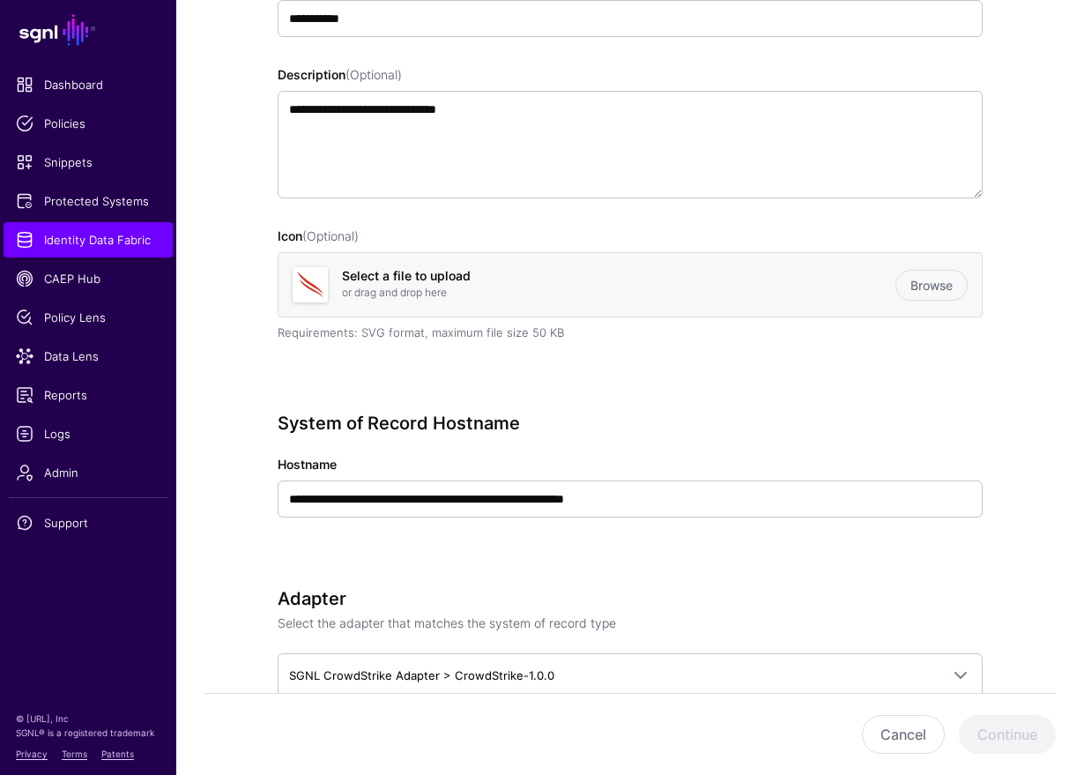
scroll to position [277, 0]
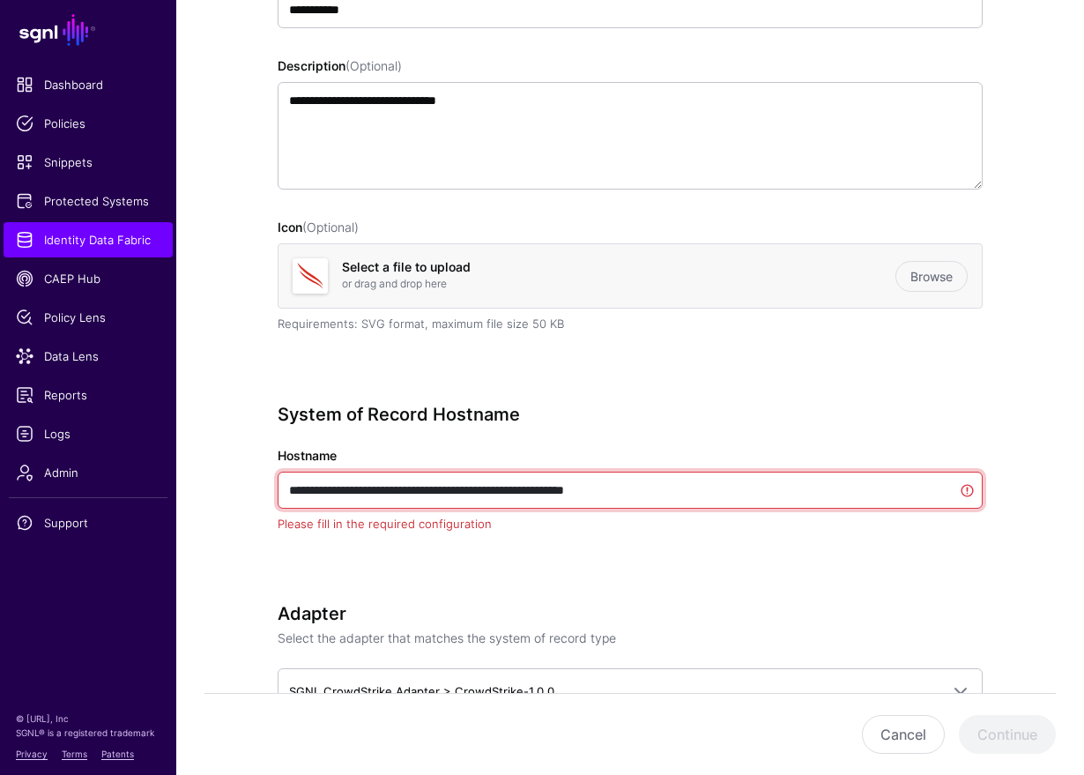
click at [672, 489] on input "**********" at bounding box center [630, 490] width 705 height 37
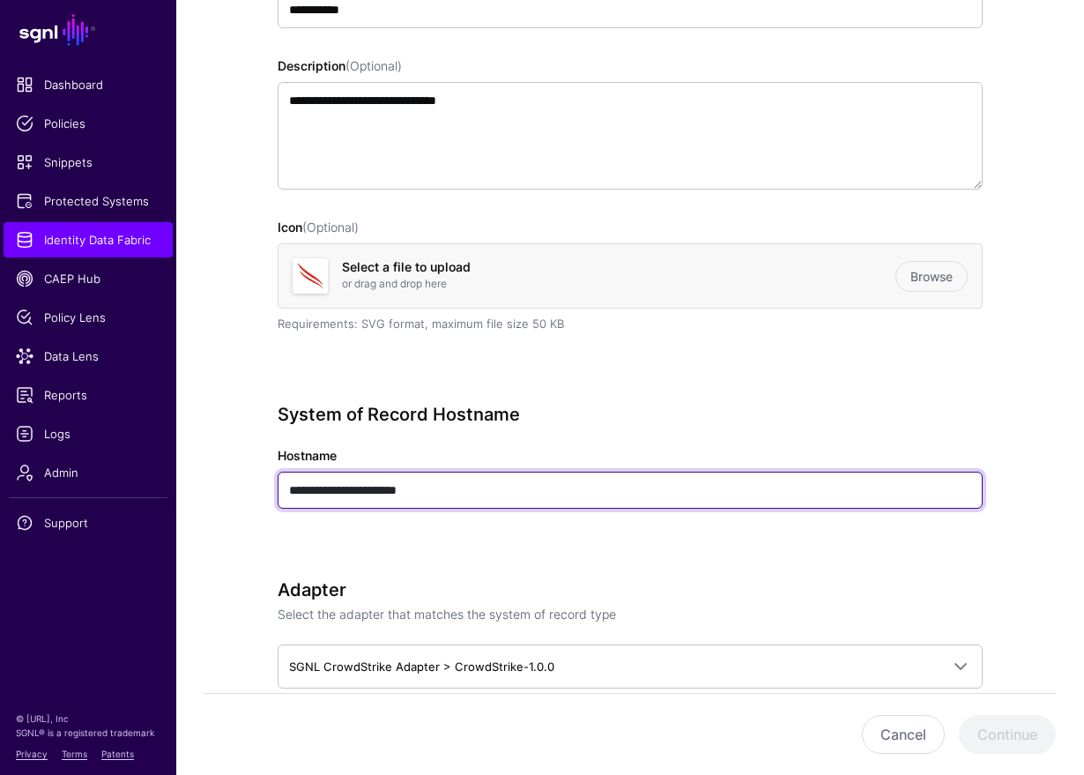
type input "**********"
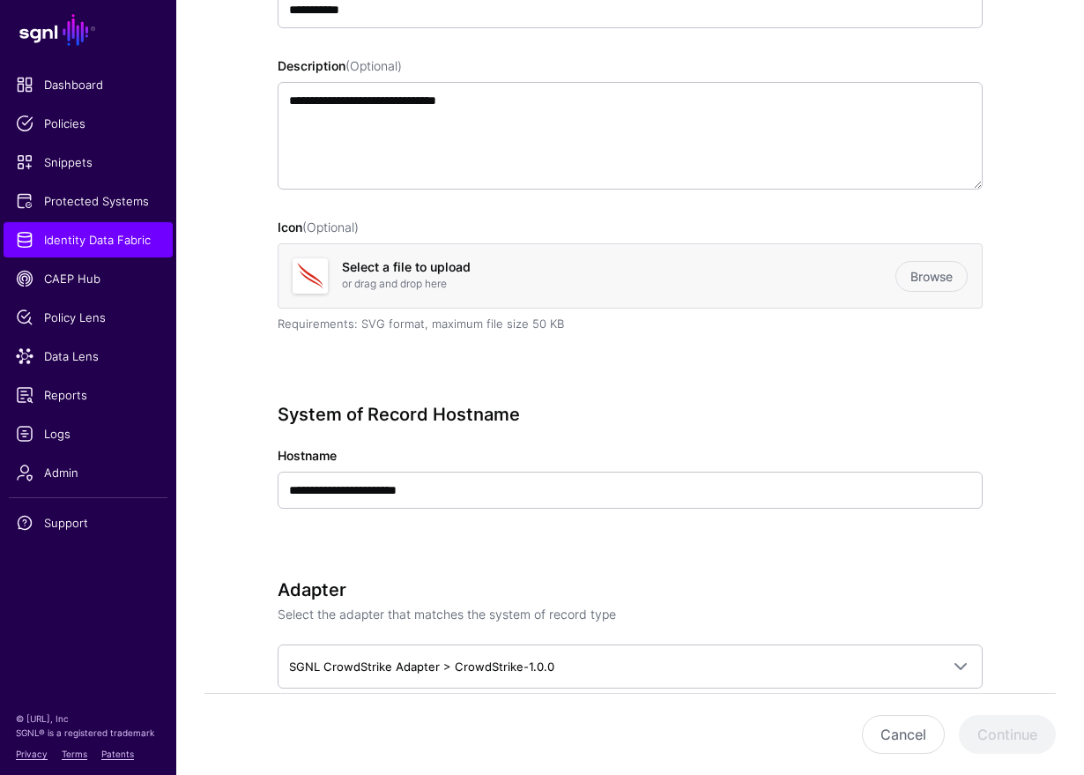
click at [695, 539] on div "**********" at bounding box center [630, 481] width 705 height 154
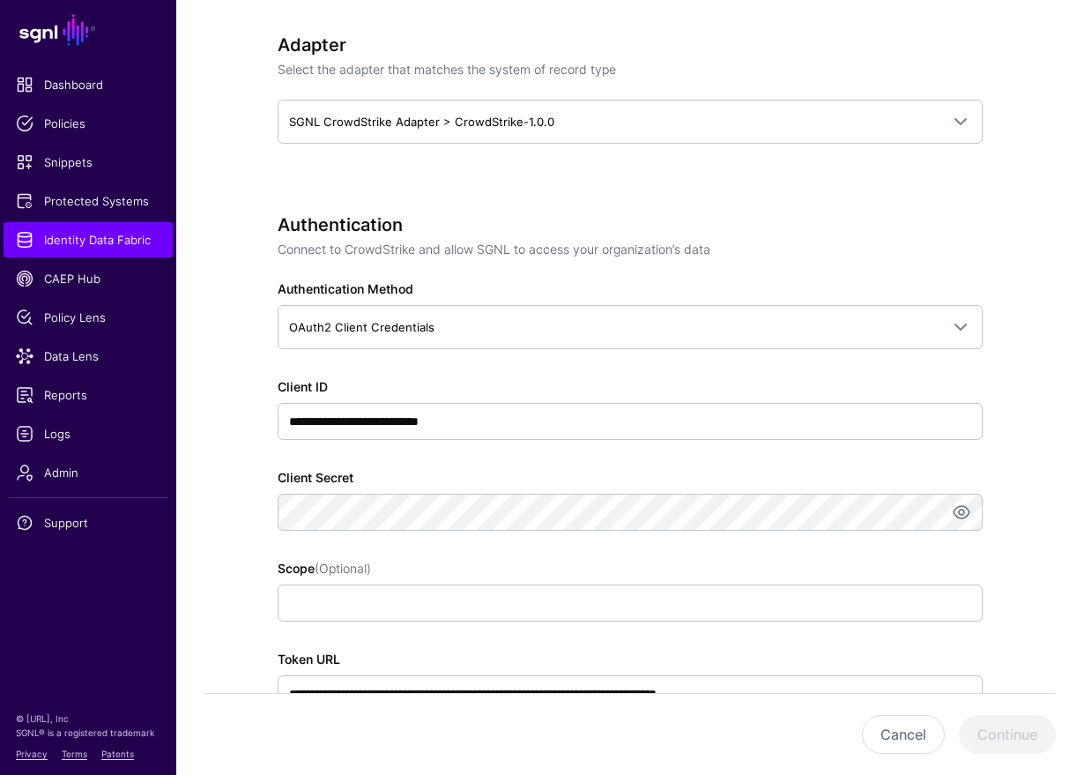
scroll to position [873, 0]
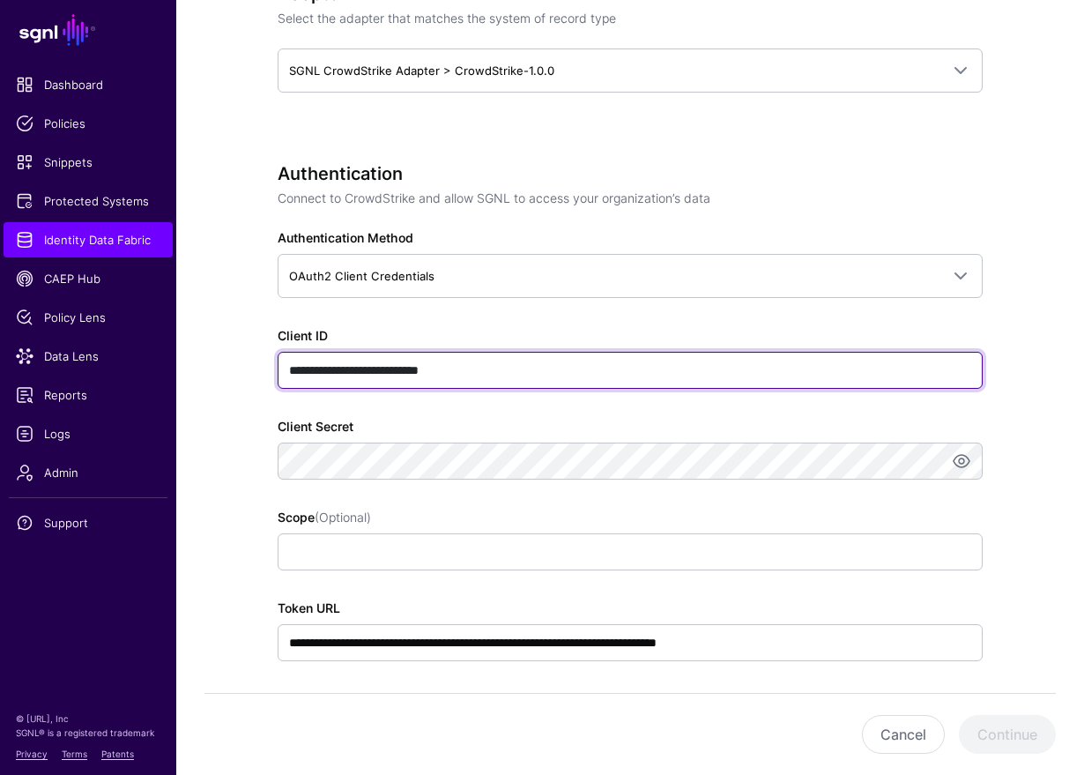
click at [475, 368] on input "**********" at bounding box center [630, 370] width 705 height 37
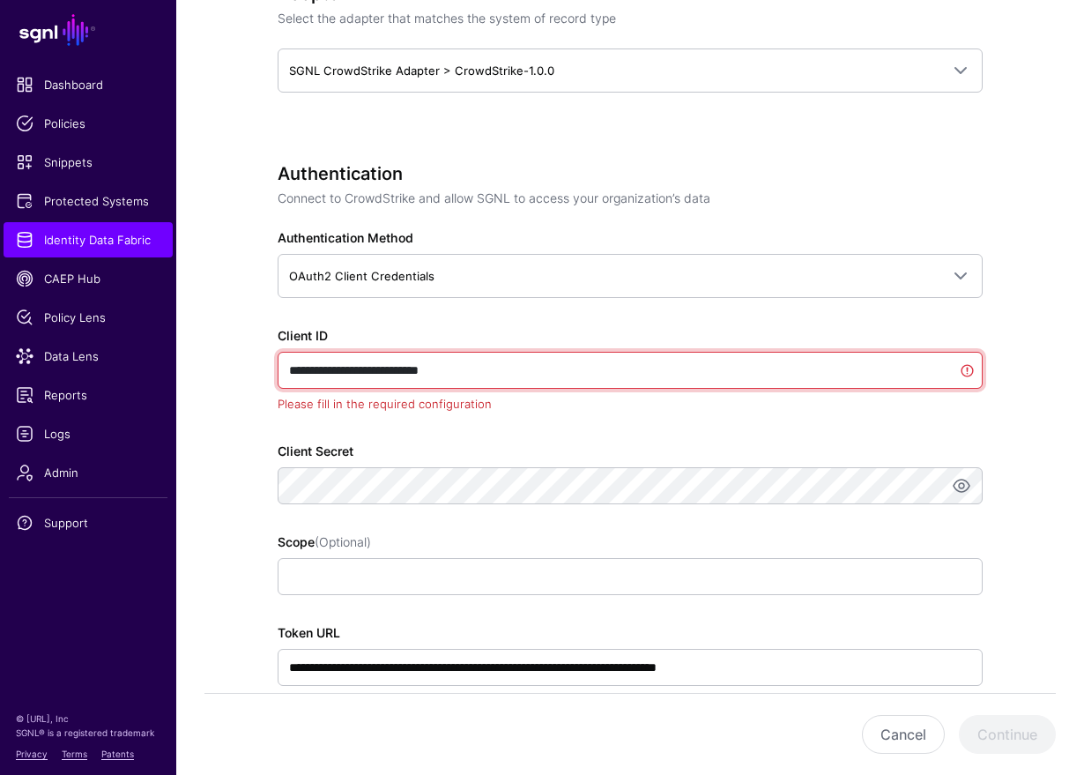
click at [475, 368] on input "**********" at bounding box center [630, 370] width 705 height 37
paste input "***"
type input "**********"
paste input "**********"
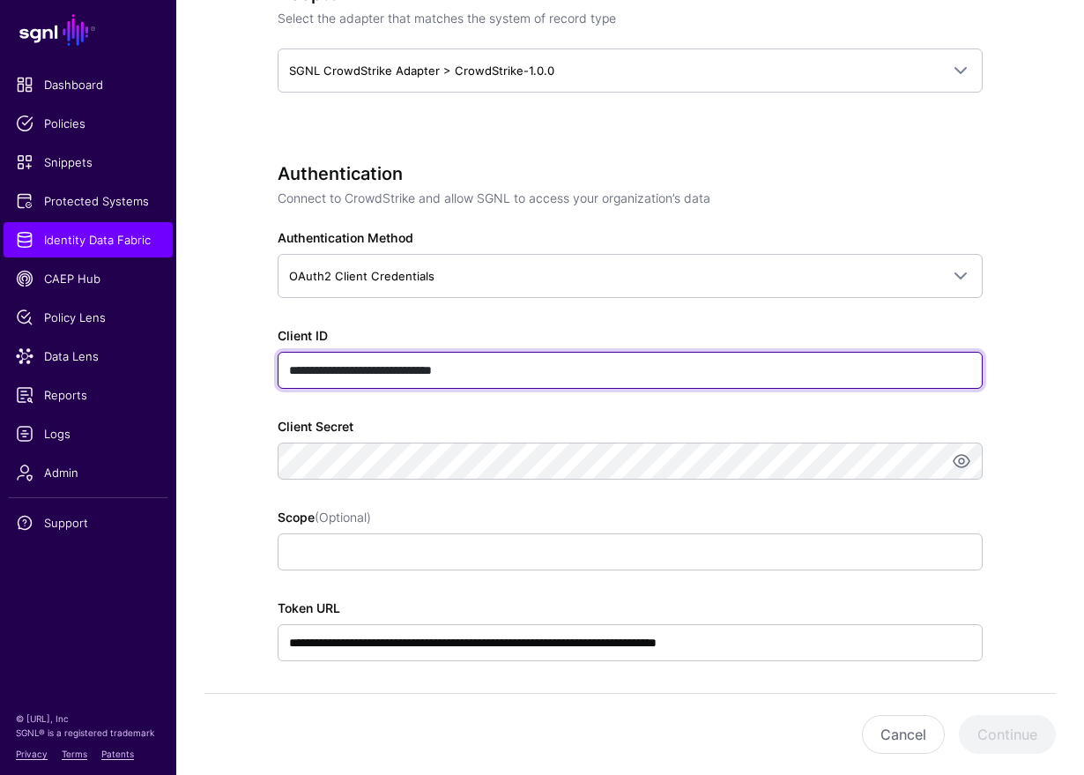
type input "**********"
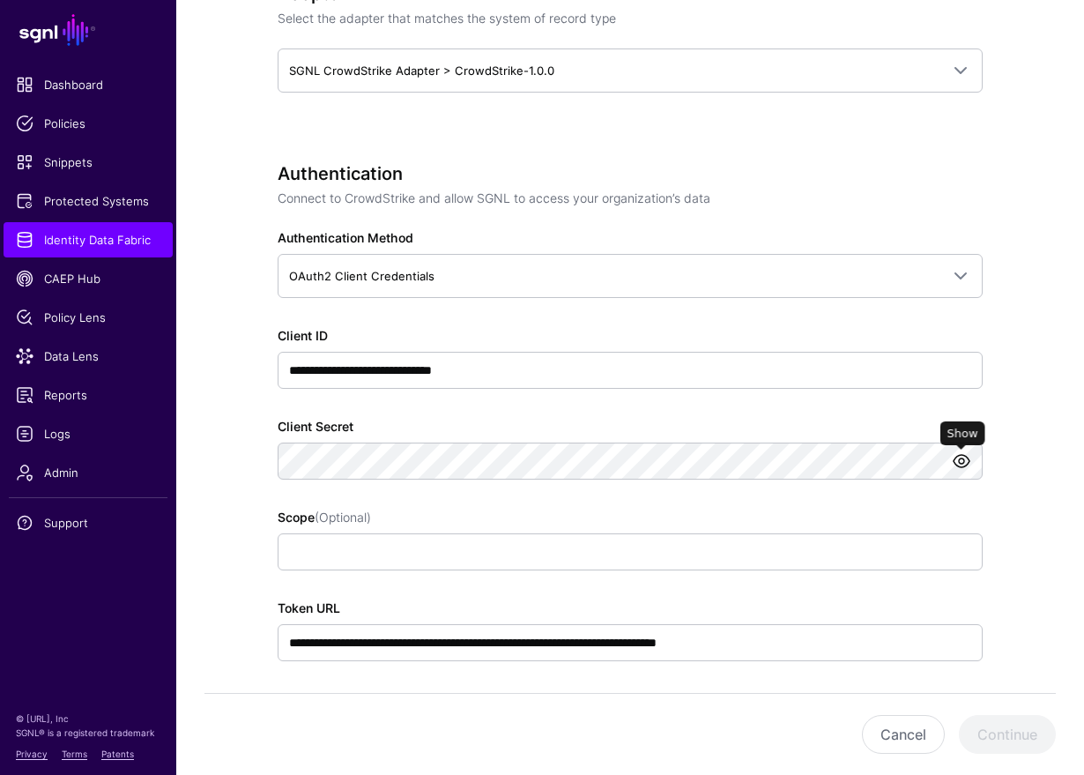
click at [957, 457] on link at bounding box center [961, 460] width 21 height 21
click at [716, 510] on div "Scope (Optional)" at bounding box center [630, 539] width 705 height 63
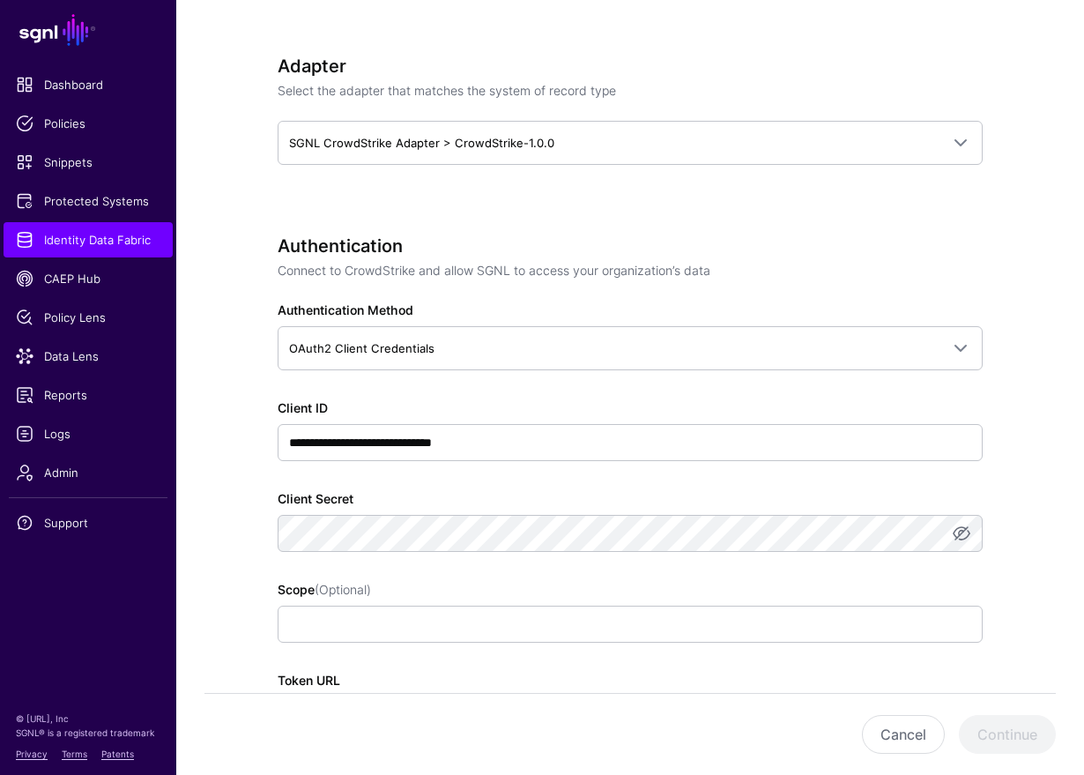
scroll to position [888, 0]
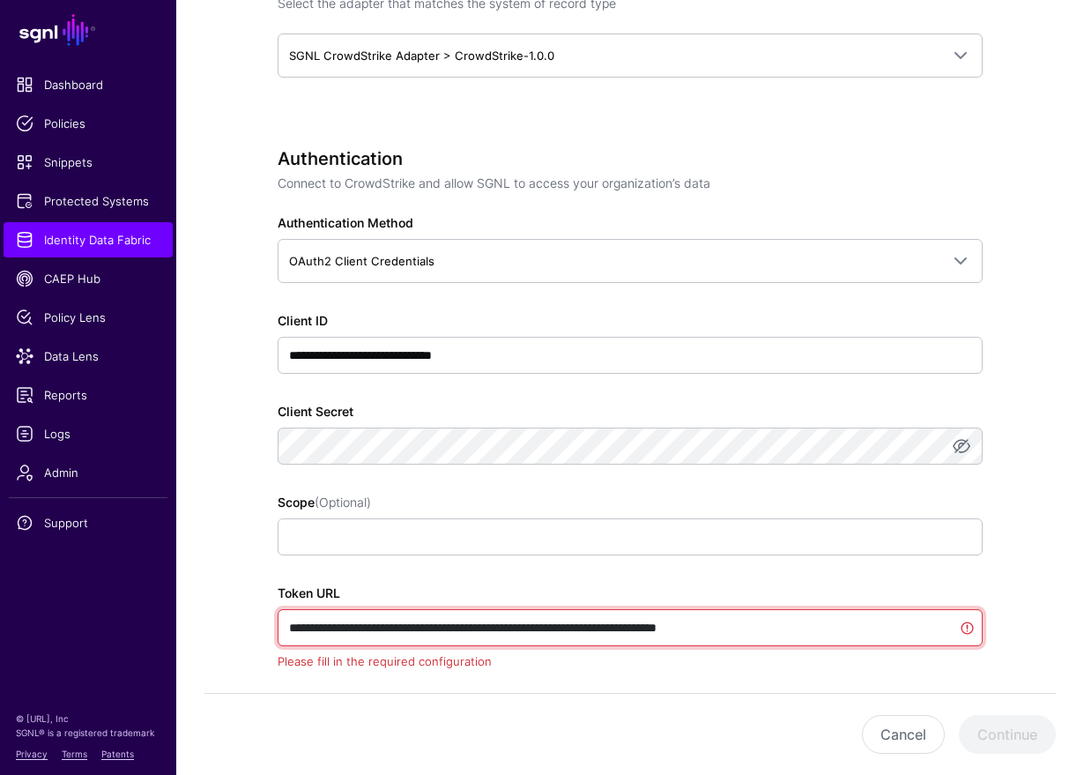
click at [586, 627] on input "**********" at bounding box center [630, 627] width 705 height 37
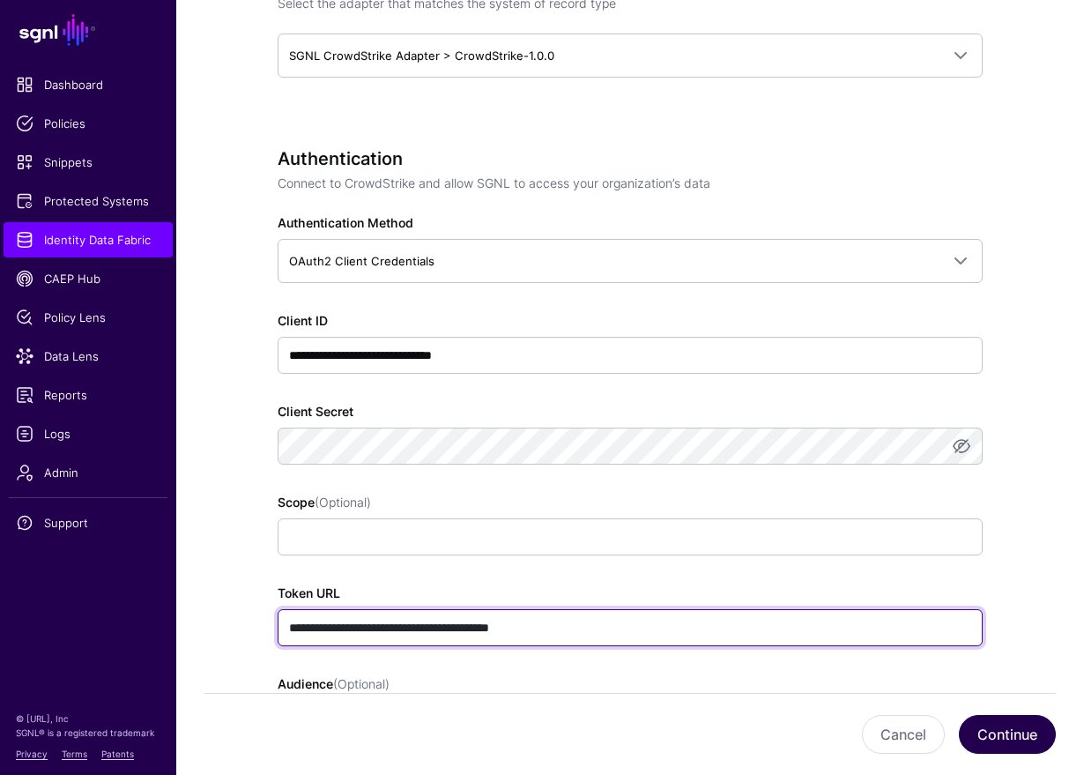
type input "**********"
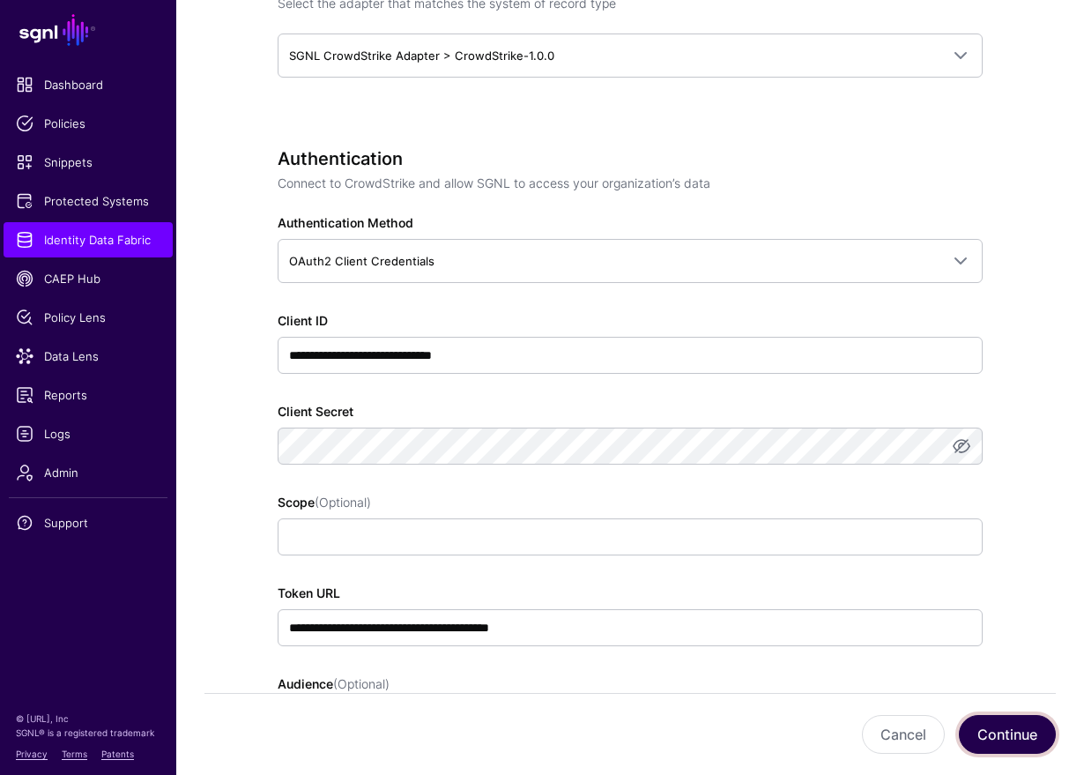
click at [1018, 728] on button "Continue" at bounding box center [1007, 734] width 97 height 39
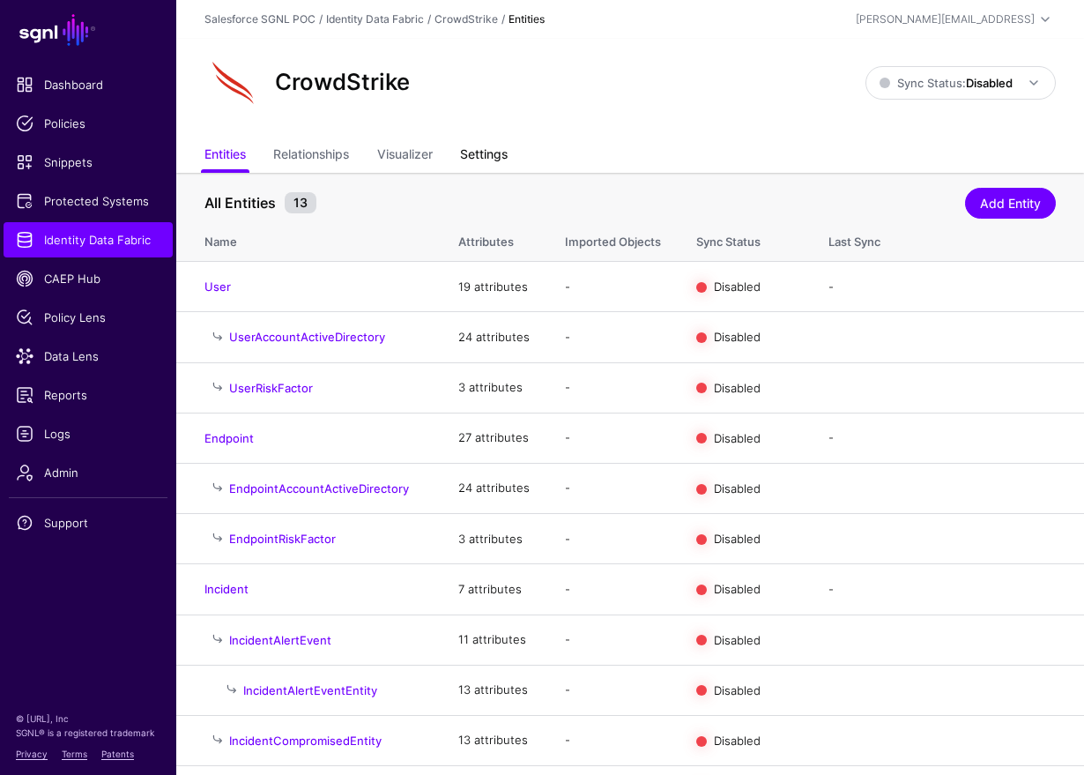
click at [475, 139] on link "Settings" at bounding box center [484, 155] width 48 height 33
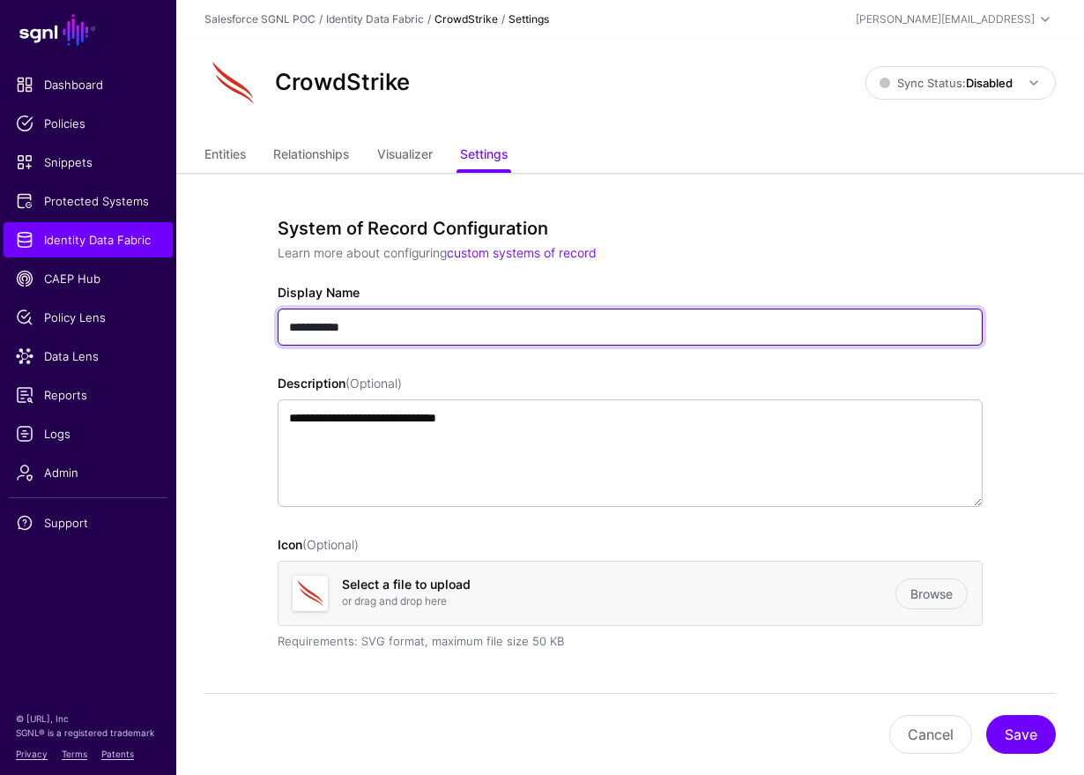
click at [453, 341] on input "**********" at bounding box center [630, 326] width 705 height 37
type input "**********"
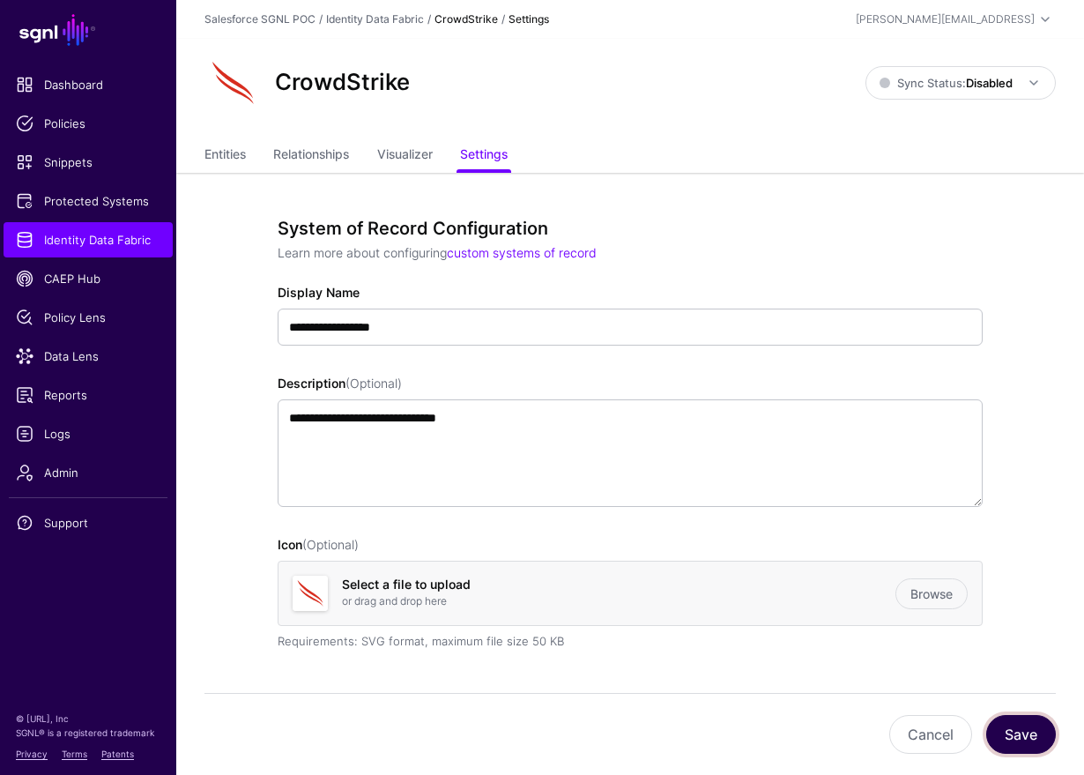
click at [1043, 740] on button "Save" at bounding box center [1021, 734] width 70 height 39
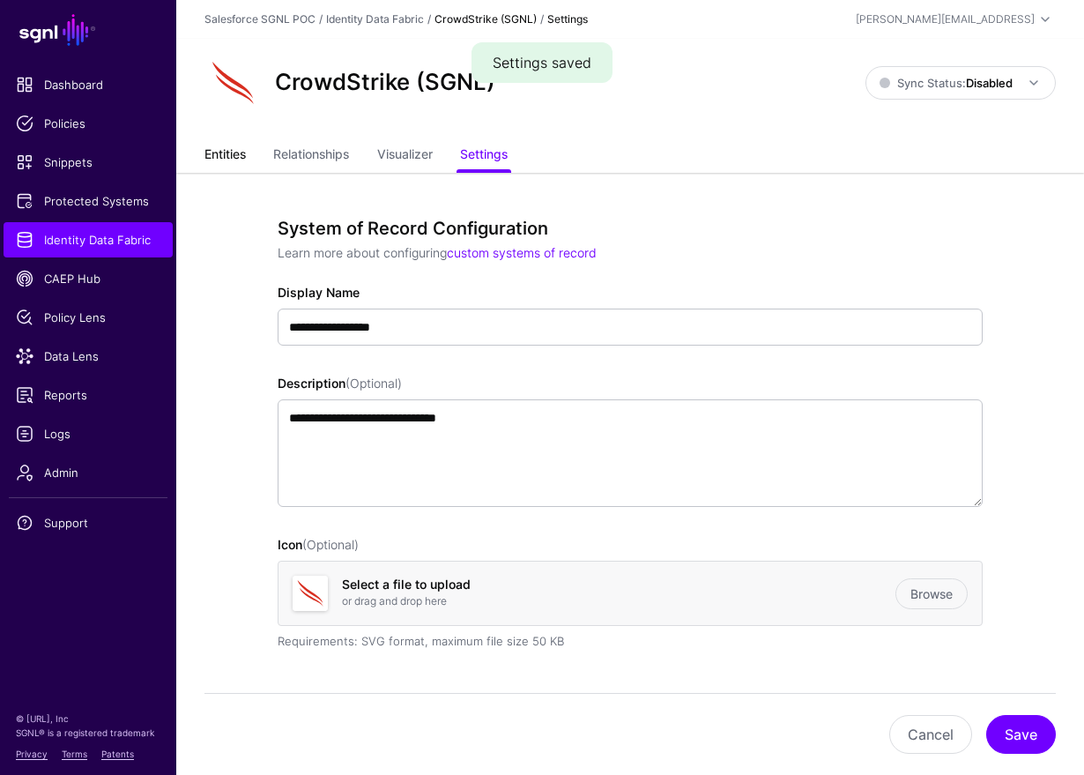
click at [233, 158] on link "Entities" at bounding box center [224, 155] width 41 height 33
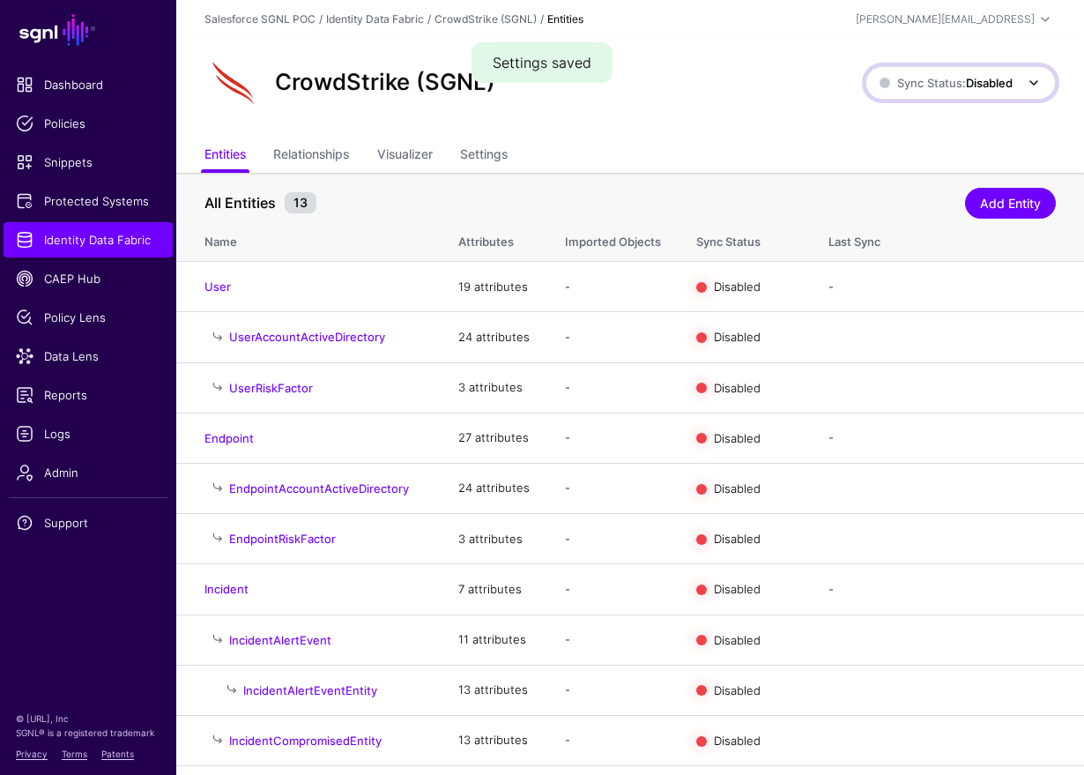
click at [976, 68] on link "Sync Status: Disabled" at bounding box center [960, 82] width 190 height 33
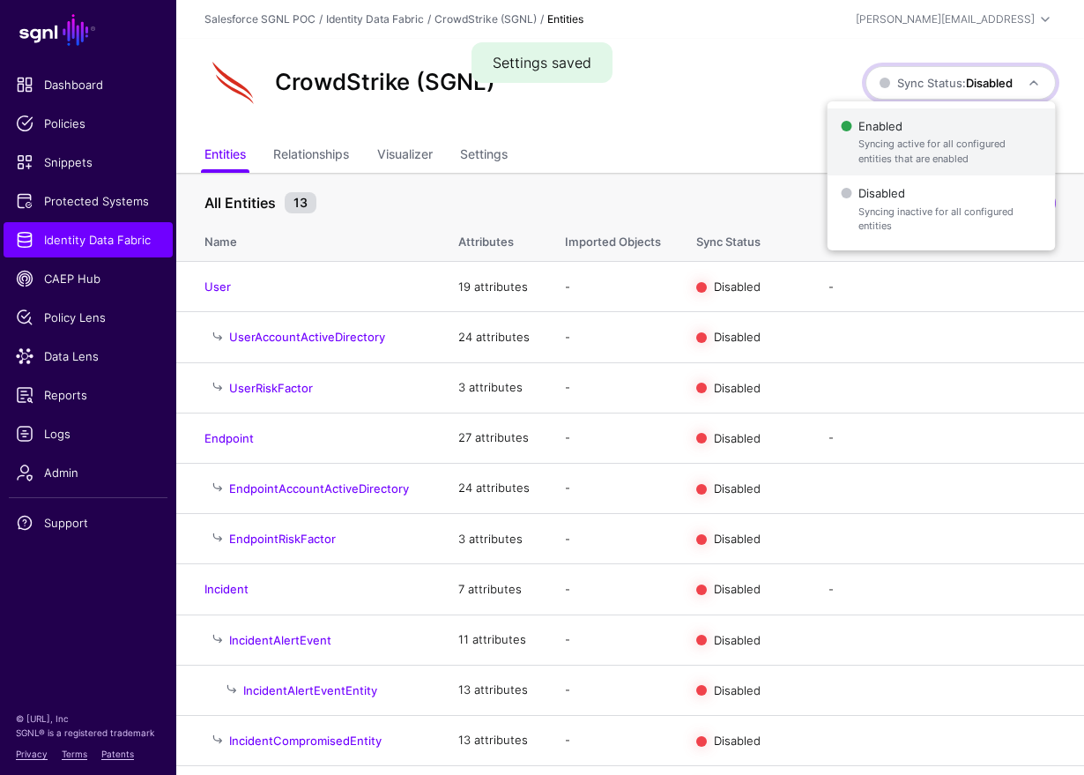
click at [915, 141] on span "Syncing active for all configured entities that are enabled" at bounding box center [949, 151] width 182 height 29
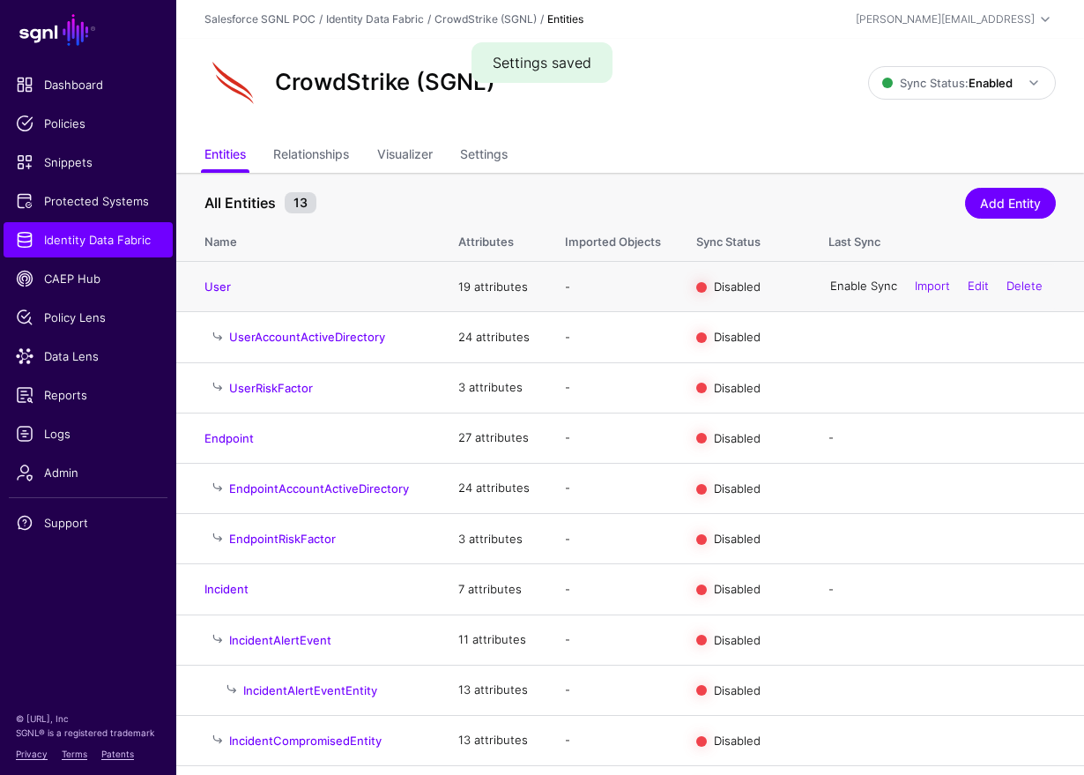
click at [868, 288] on link "Enable Sync" at bounding box center [863, 286] width 67 height 14
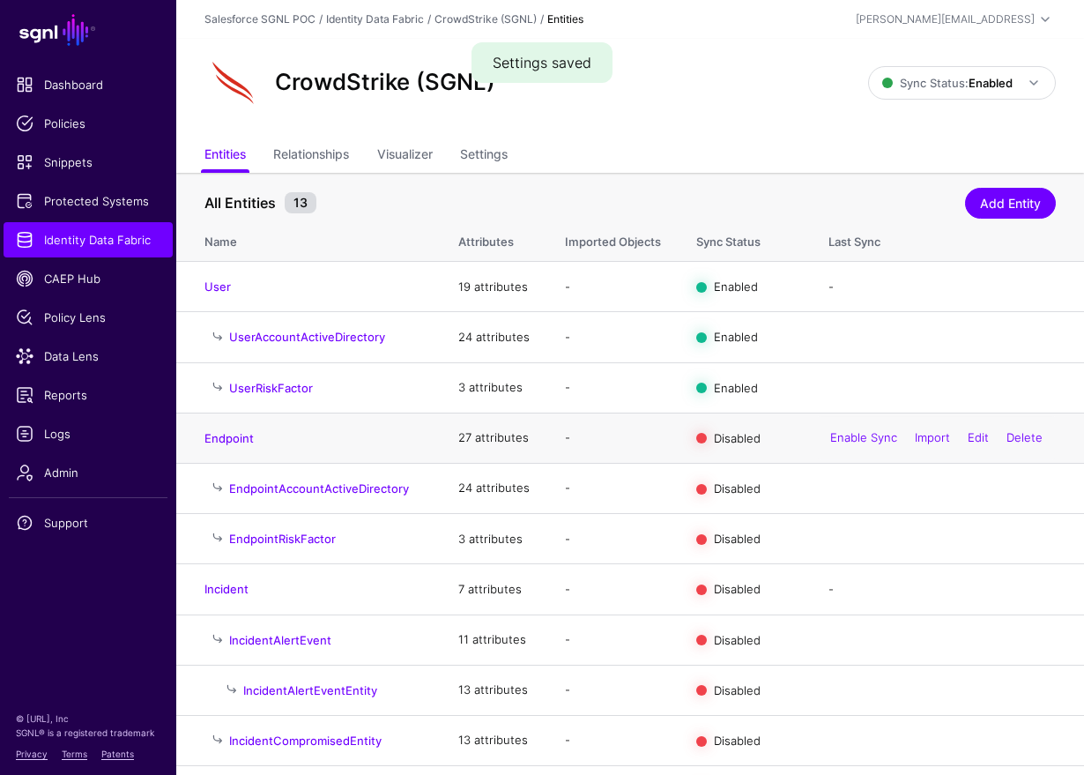
click at [855, 429] on div "Enable Sync Import Edit Delete" at bounding box center [936, 438] width 239 height 44
click at [853, 440] on link "Enable Sync" at bounding box center [863, 437] width 67 height 14
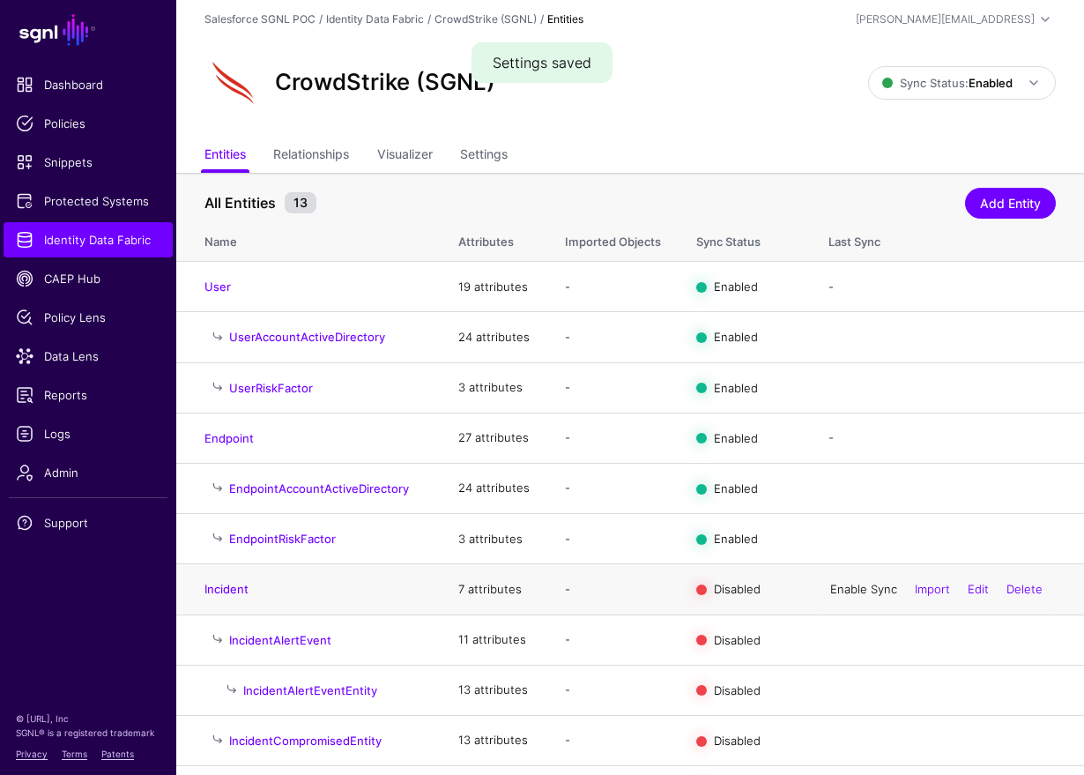
click at [859, 589] on link "Enable Sync" at bounding box center [863, 589] width 67 height 14
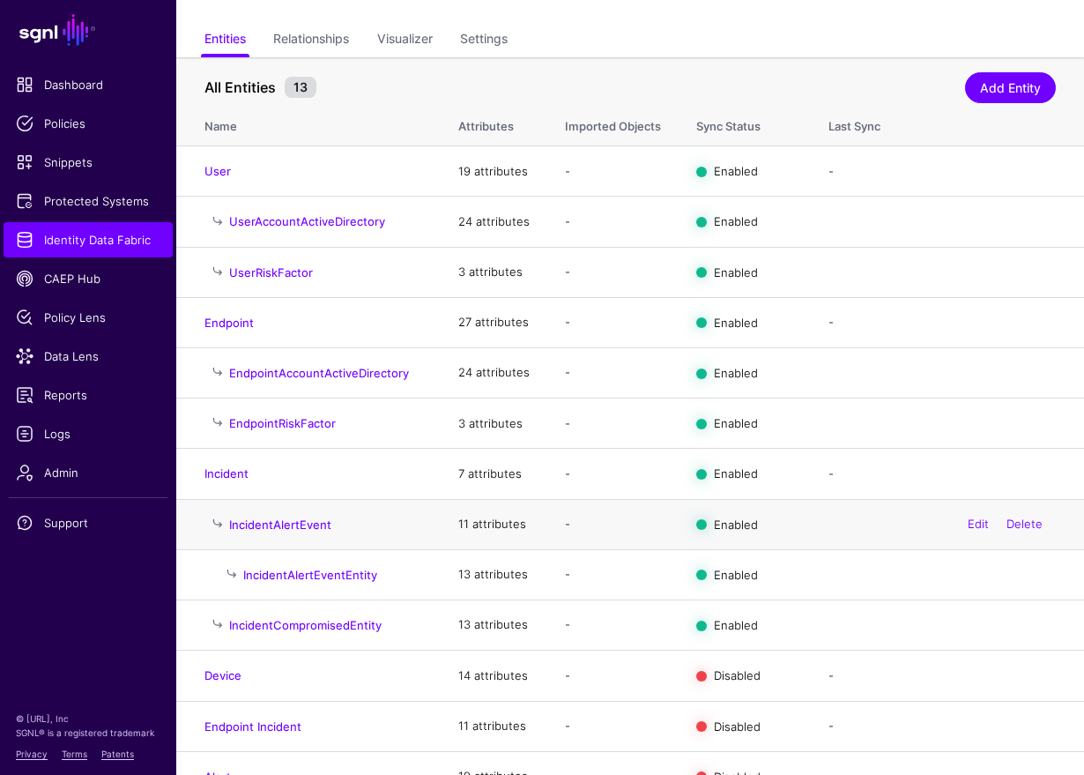
scroll to position [148, 0]
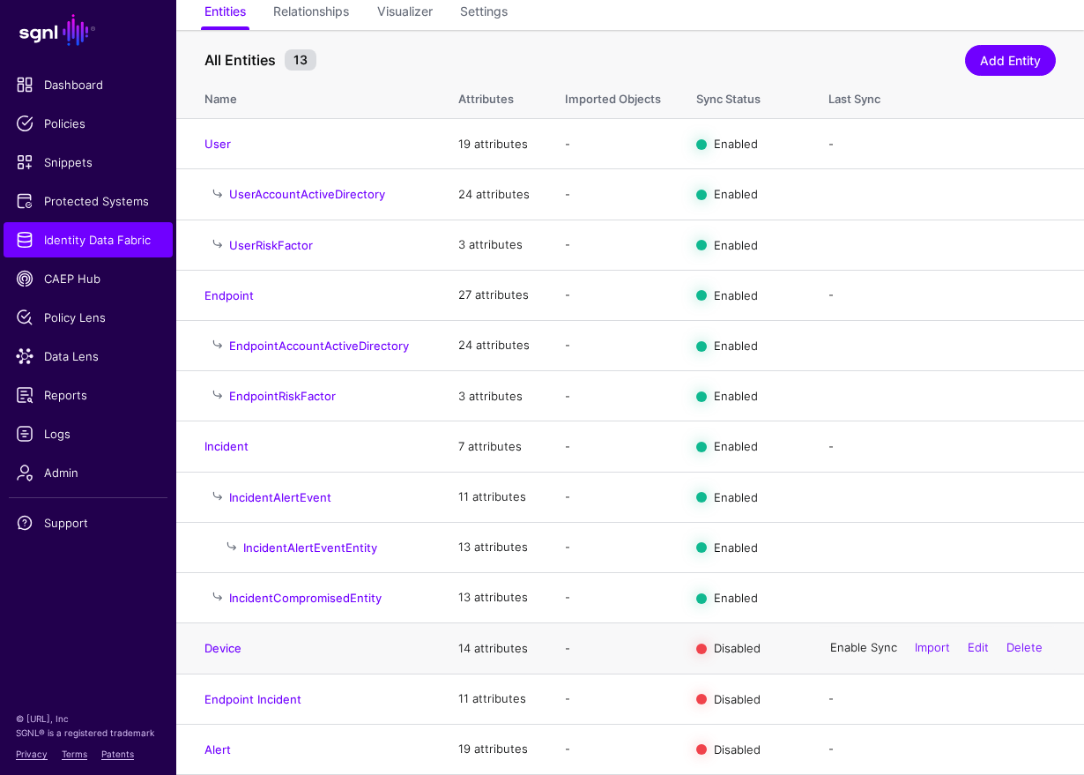
click at [858, 649] on link "Enable Sync" at bounding box center [863, 648] width 67 height 14
click at [857, 643] on link "Disable Sync" at bounding box center [863, 648] width 70 height 14
click at [856, 652] on link "Enable Sync" at bounding box center [863, 648] width 67 height 14
click at [850, 695] on link "Enable Sync" at bounding box center [863, 698] width 67 height 14
click at [848, 752] on link "Enable Sync" at bounding box center [863, 748] width 67 height 14
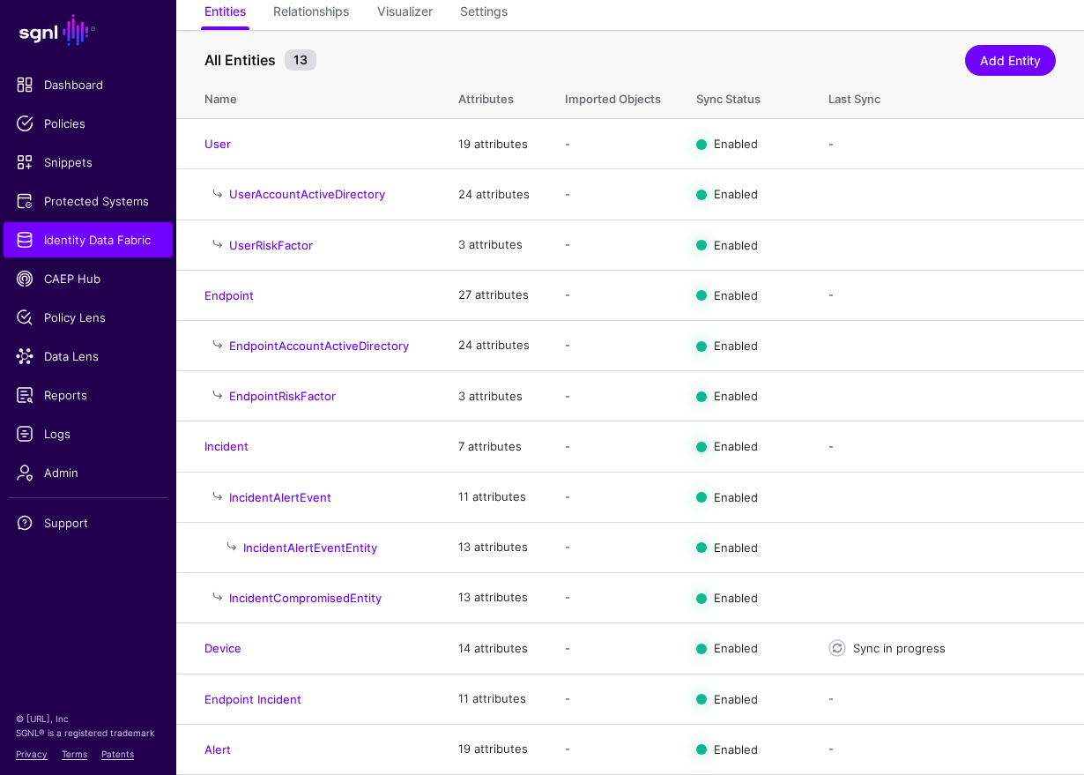
scroll to position [0, 0]
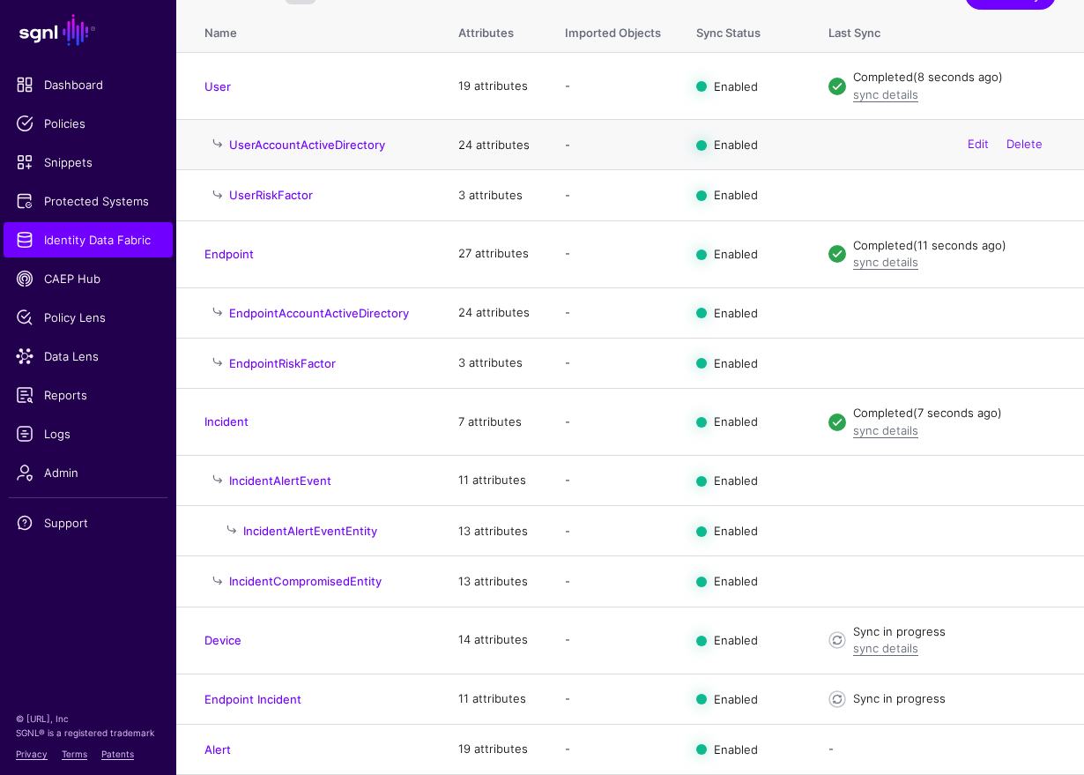
scroll to position [212, 0]
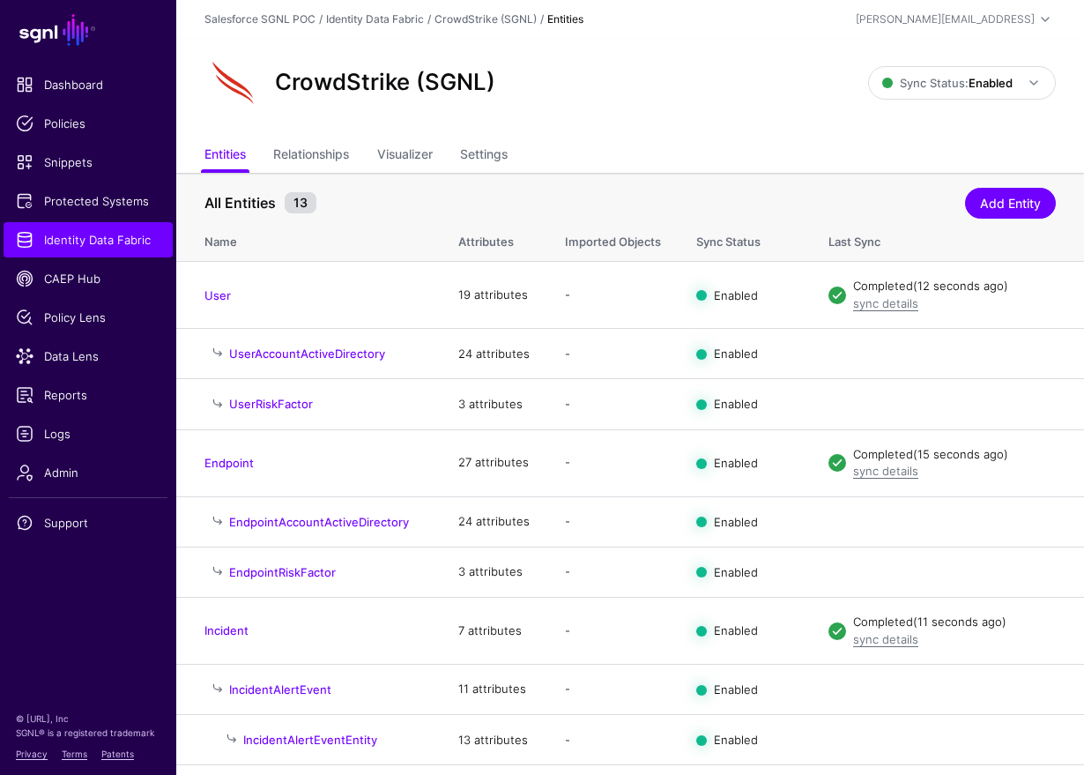
scroll to position [229, 0]
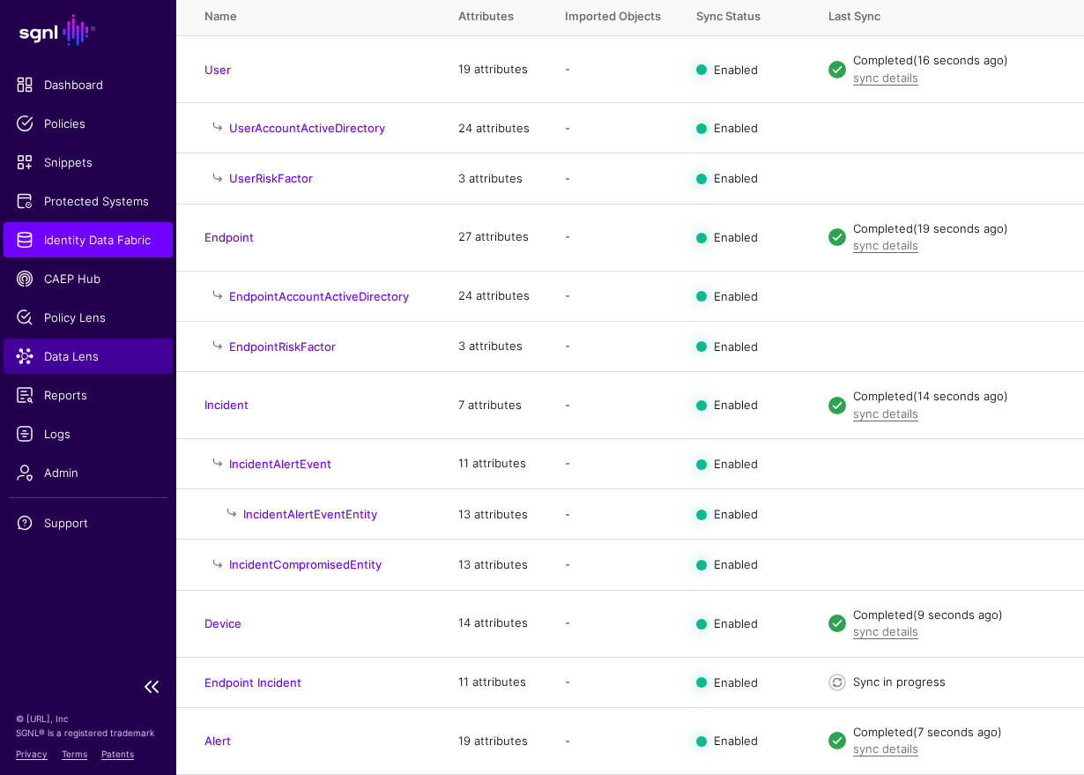
click at [102, 355] on span "Data Lens" at bounding box center [88, 356] width 145 height 18
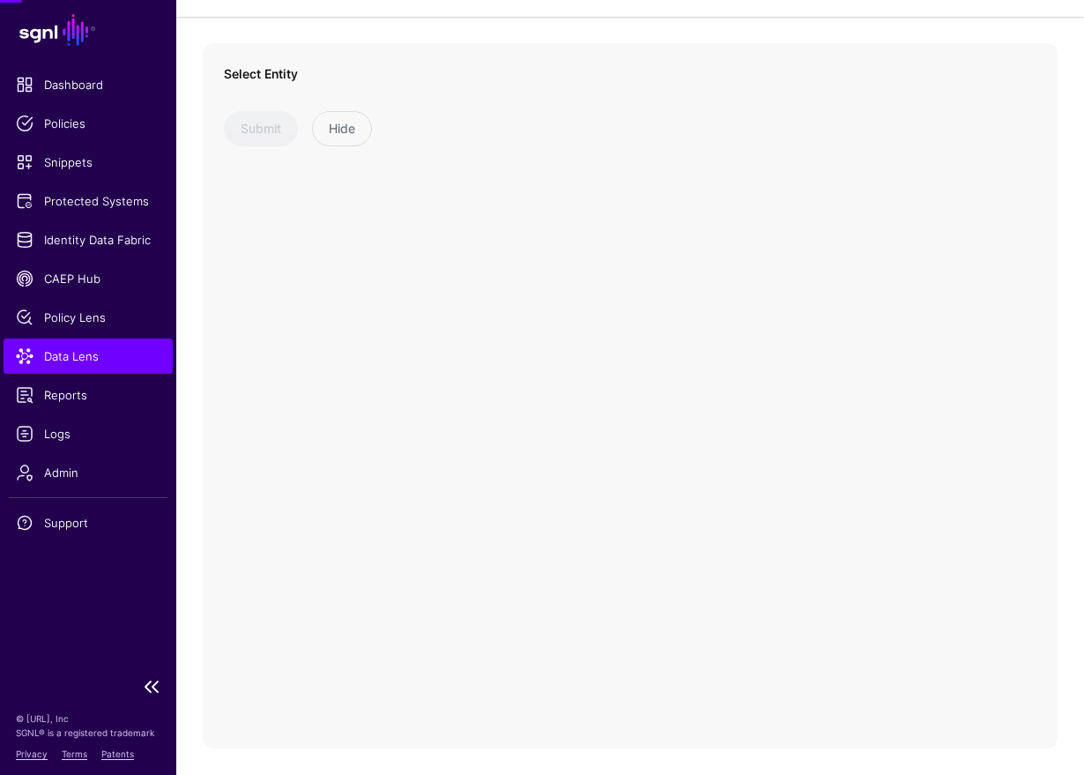
scroll to position [93, 0]
click at [441, 133] on div "Select Entity CrowdStrike (SGNL) Alert Device Endpoint Endpoint Incident Endpoi…" at bounding box center [378, 124] width 308 height 119
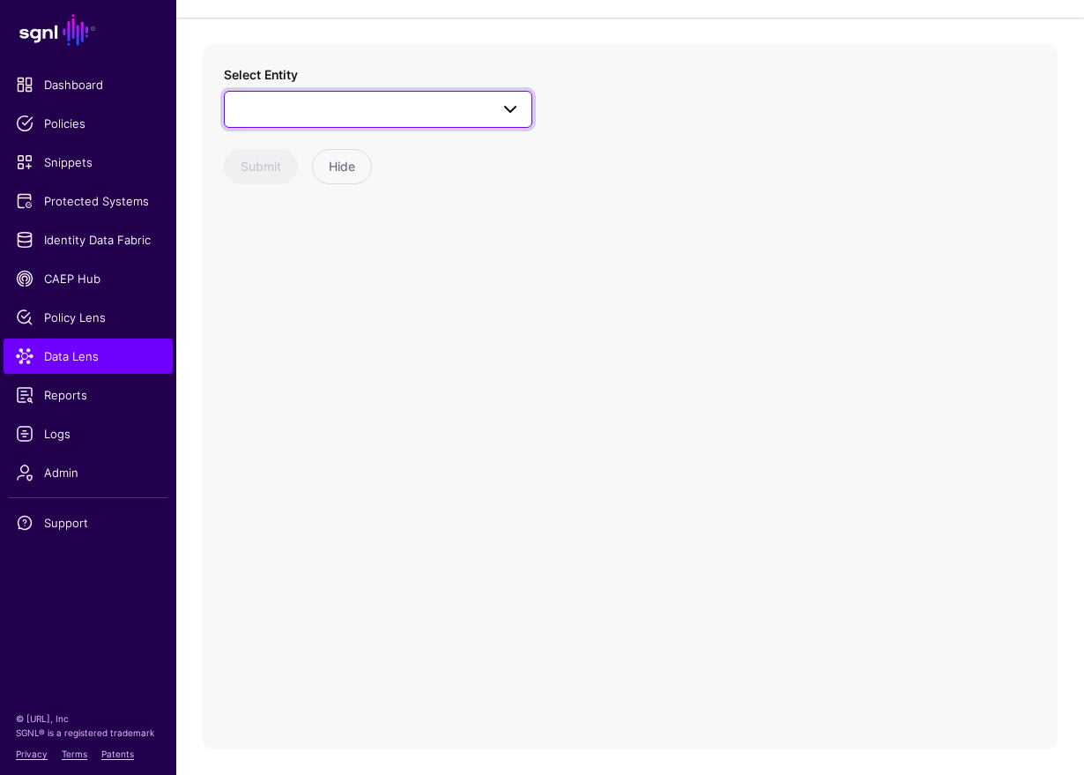
click at [443, 119] on link at bounding box center [378, 109] width 308 height 37
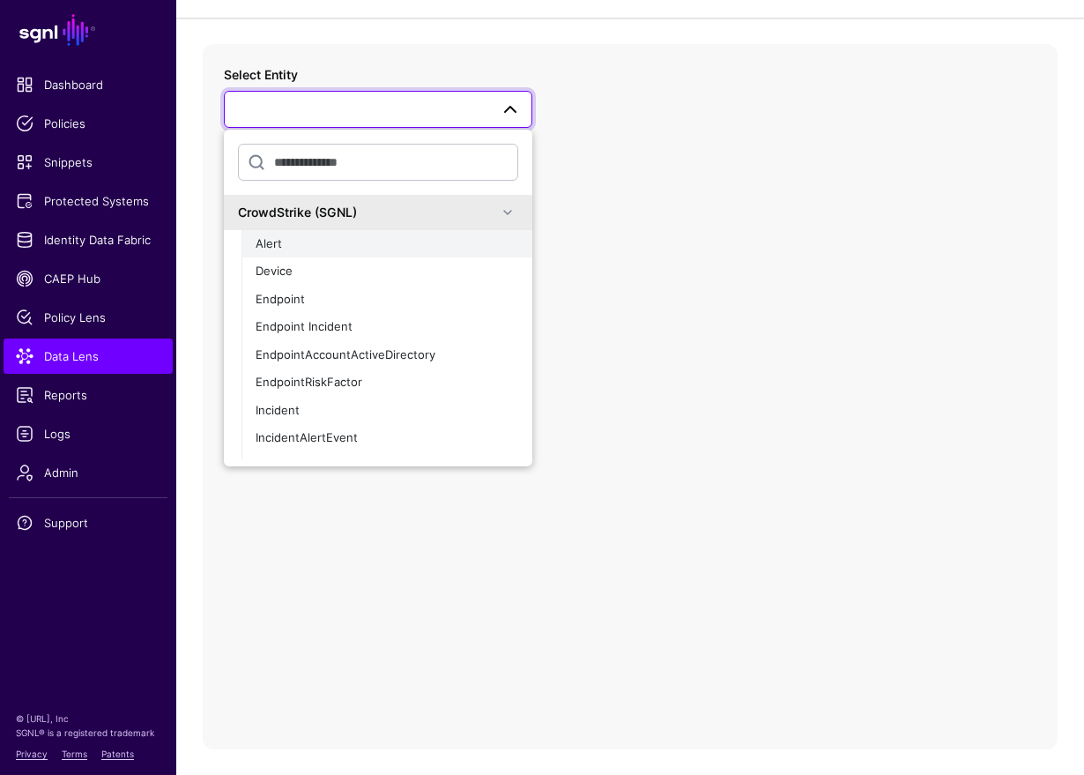
click at [423, 244] on div "Alert" at bounding box center [387, 244] width 263 height 18
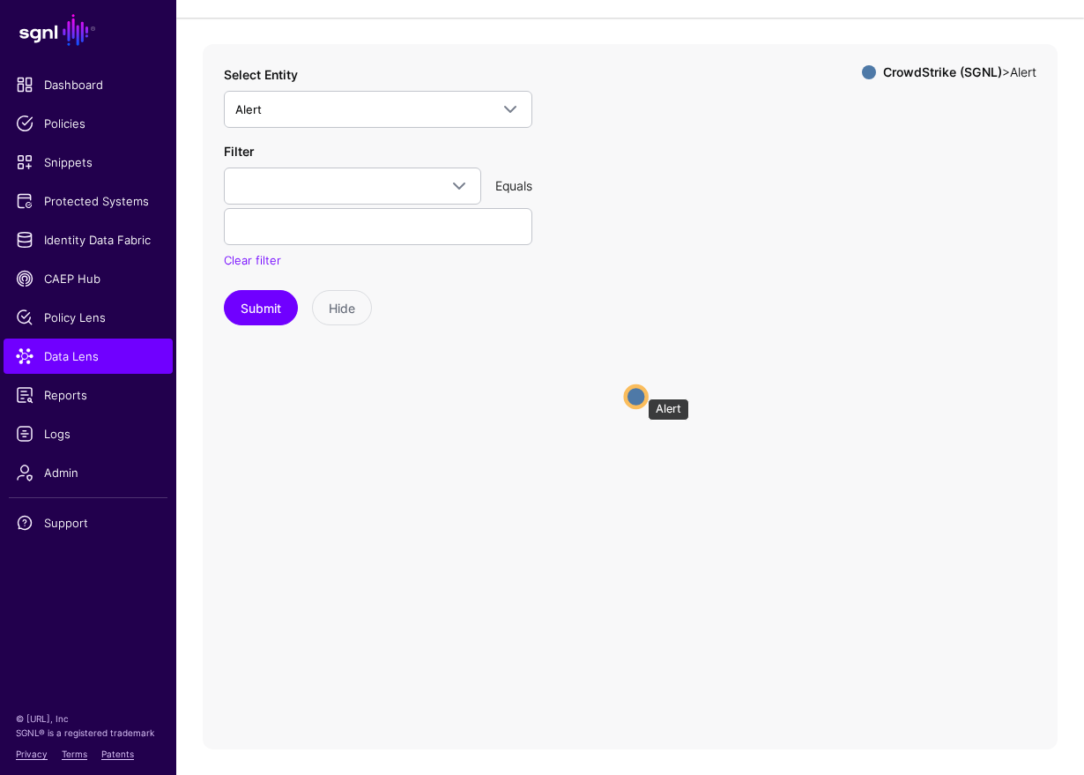
click at [639, 390] on circle at bounding box center [636, 396] width 21 height 21
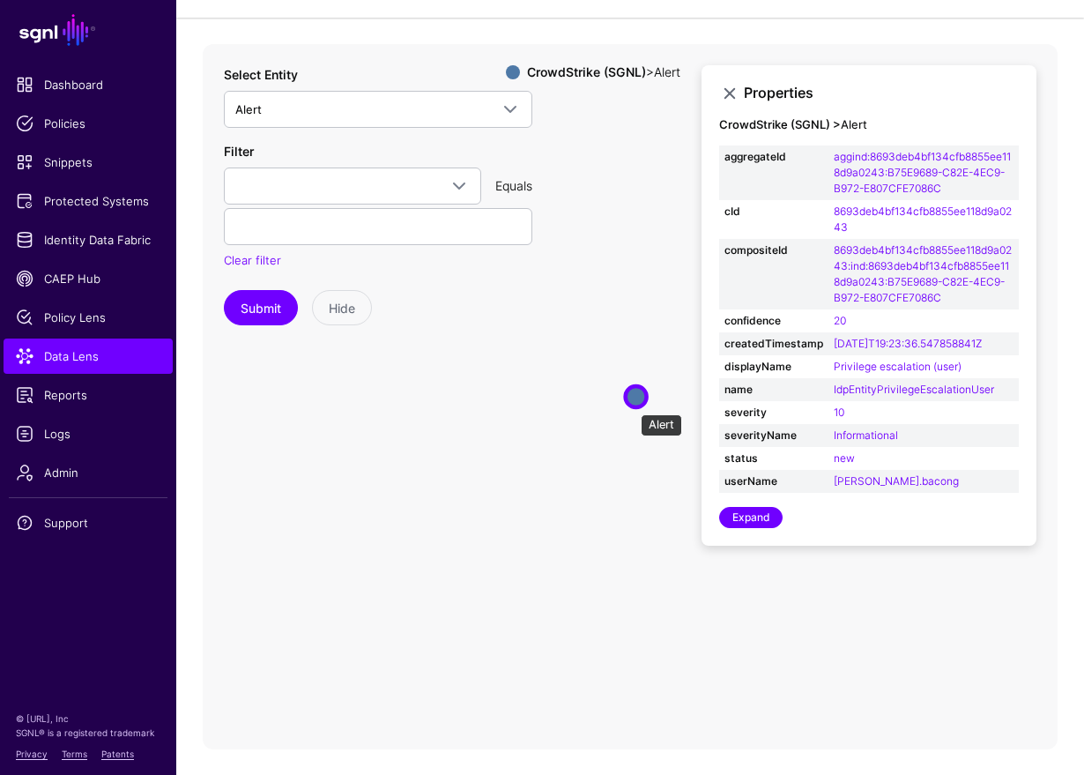
click at [632, 405] on circle at bounding box center [636, 396] width 21 height 21
click at [754, 519] on link "Expand" at bounding box center [750, 517] width 63 height 21
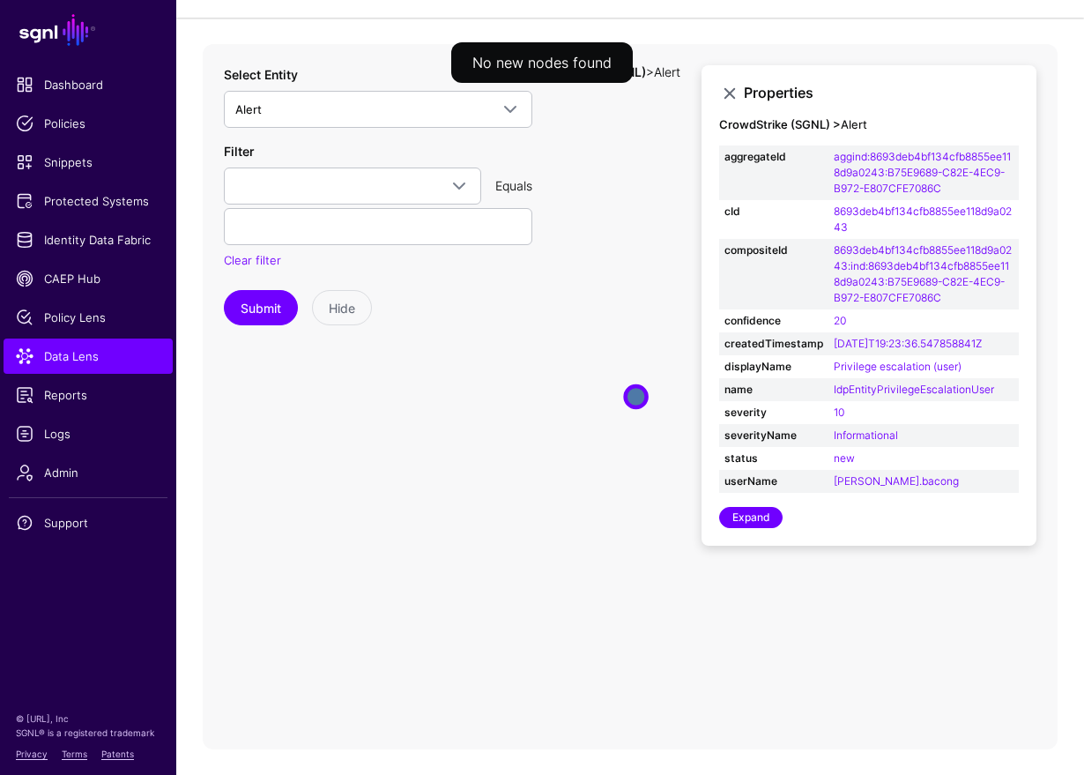
click at [583, 473] on icon "Alert Alert" at bounding box center [630, 396] width 855 height 705
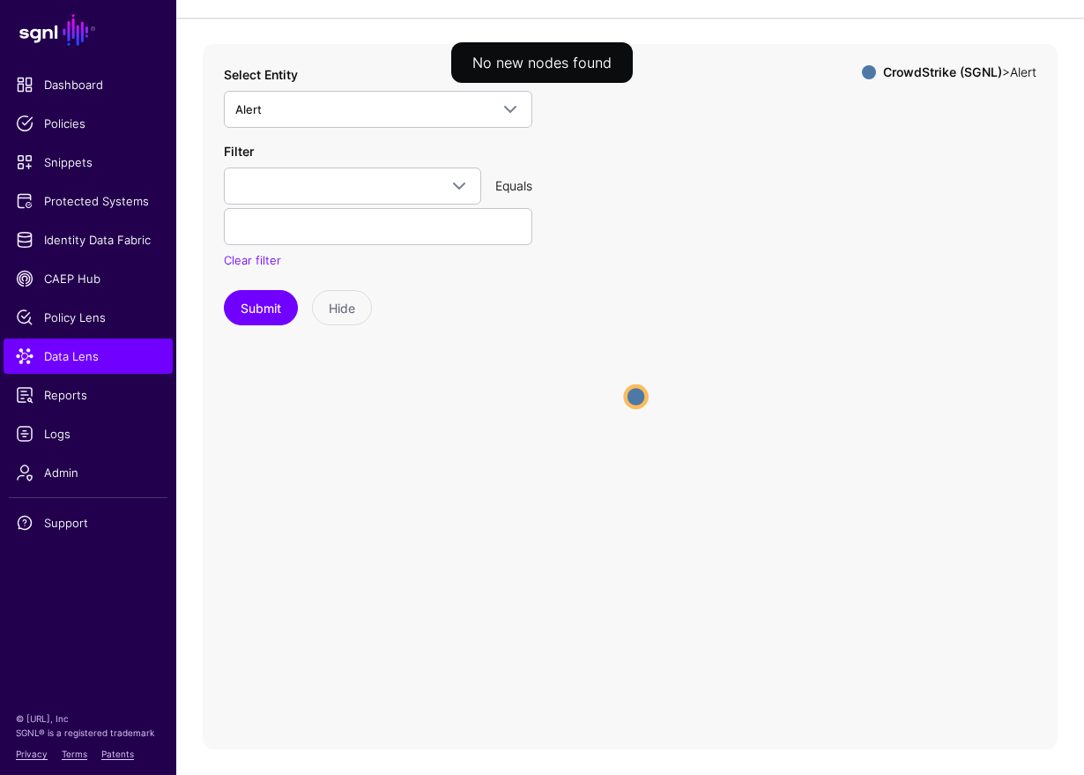
click at [633, 406] on circle at bounding box center [636, 396] width 21 height 21
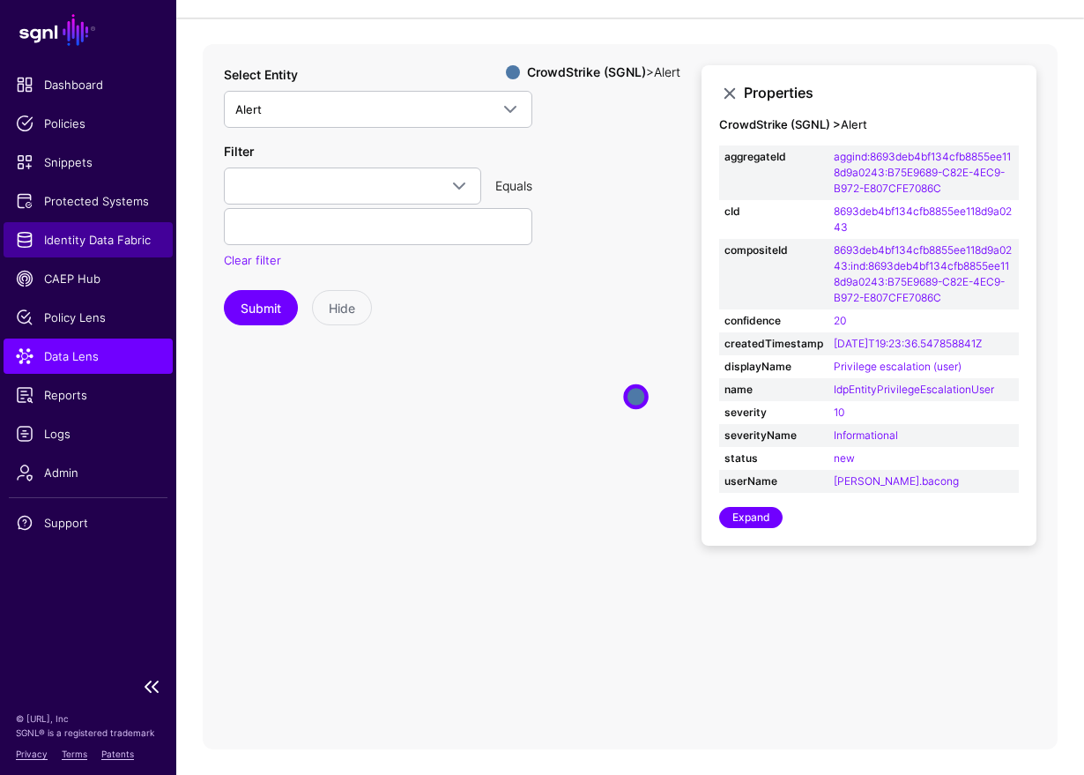
click at [66, 247] on span "Identity Data Fabric" at bounding box center [88, 240] width 145 height 18
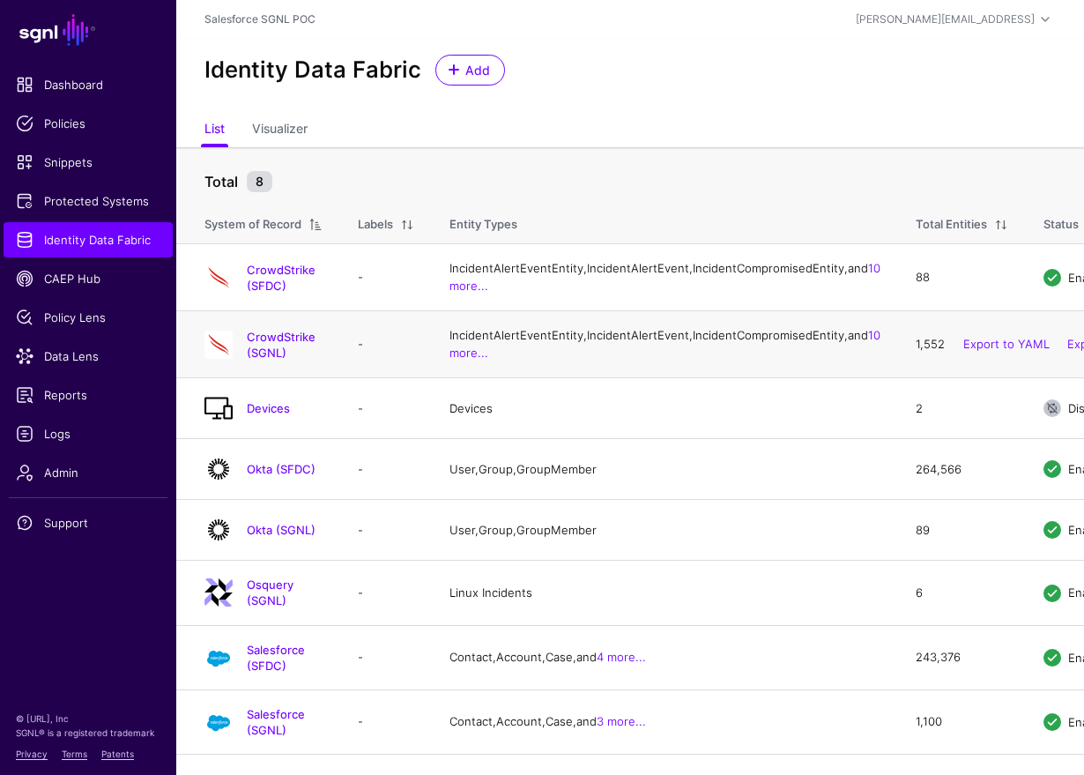
click at [323, 360] on h4 "CrowdStrike (SGNL)" at bounding box center [285, 345] width 76 height 32
click at [316, 360] on link "CrowdStrike (SGNL)" at bounding box center [281, 345] width 69 height 30
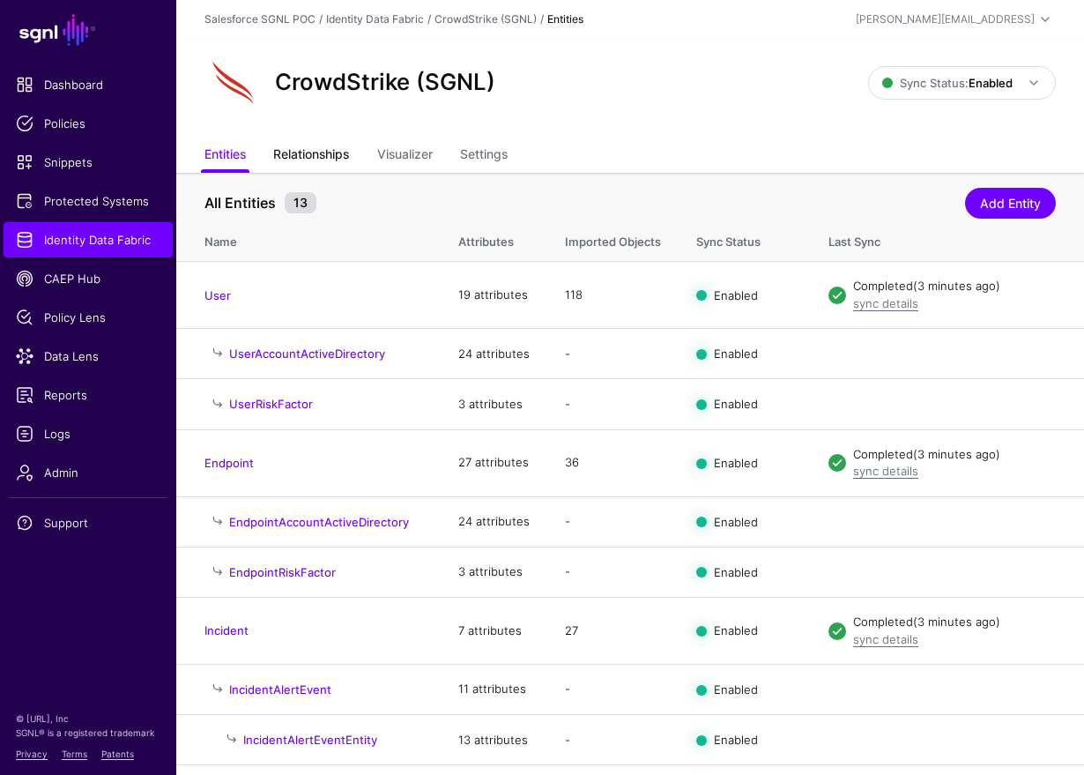
click at [290, 158] on link "Relationships" at bounding box center [311, 155] width 76 height 33
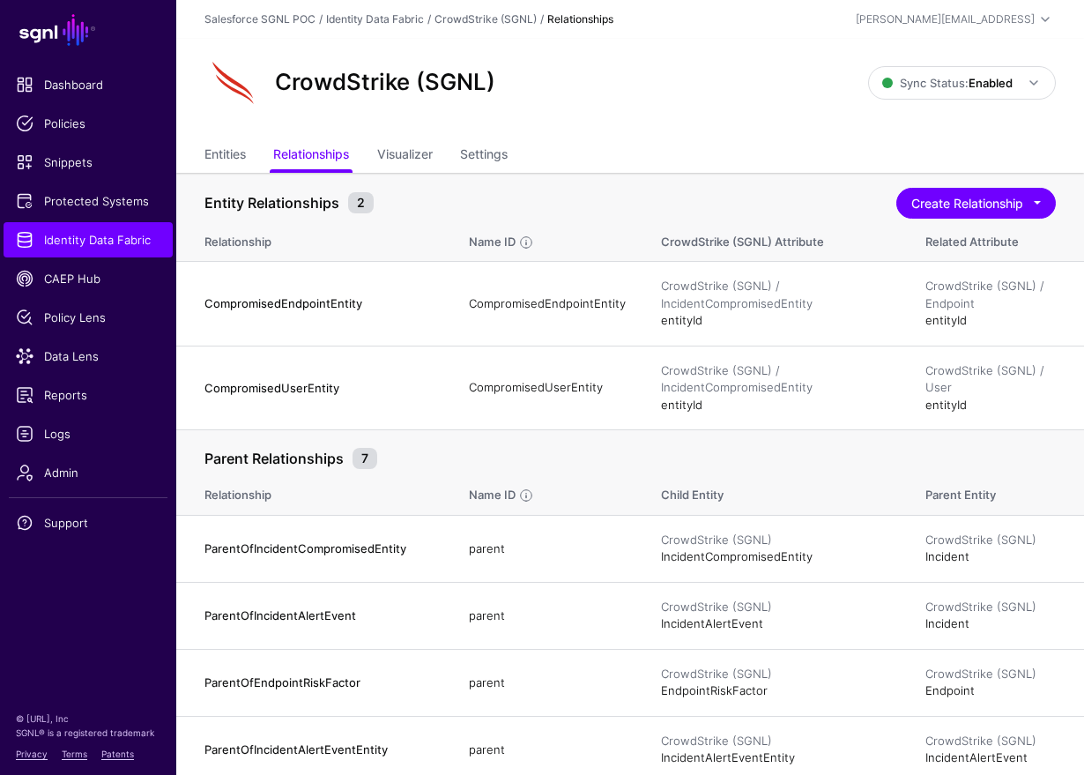
click at [529, 467] on div "Parent Relationships 7" at bounding box center [630, 458] width 860 height 21
click at [78, 233] on span "Identity Data Fabric" at bounding box center [88, 240] width 145 height 18
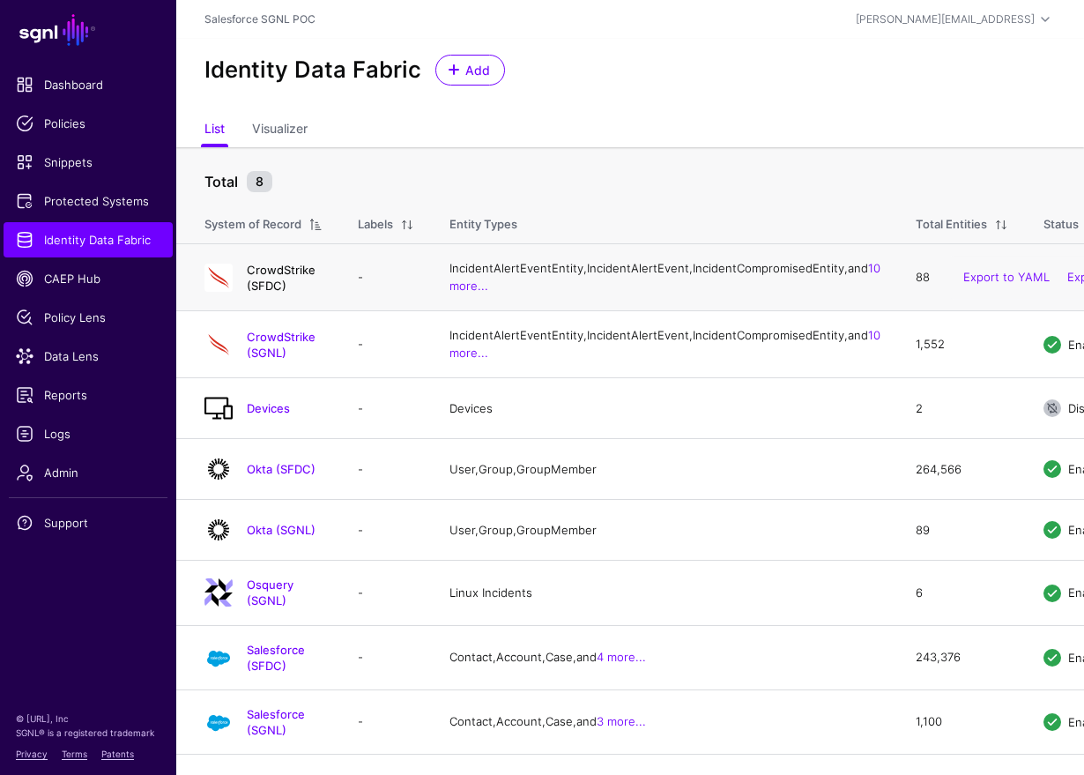
click at [301, 290] on link "CrowdStrike (SFDC)" at bounding box center [281, 278] width 69 height 30
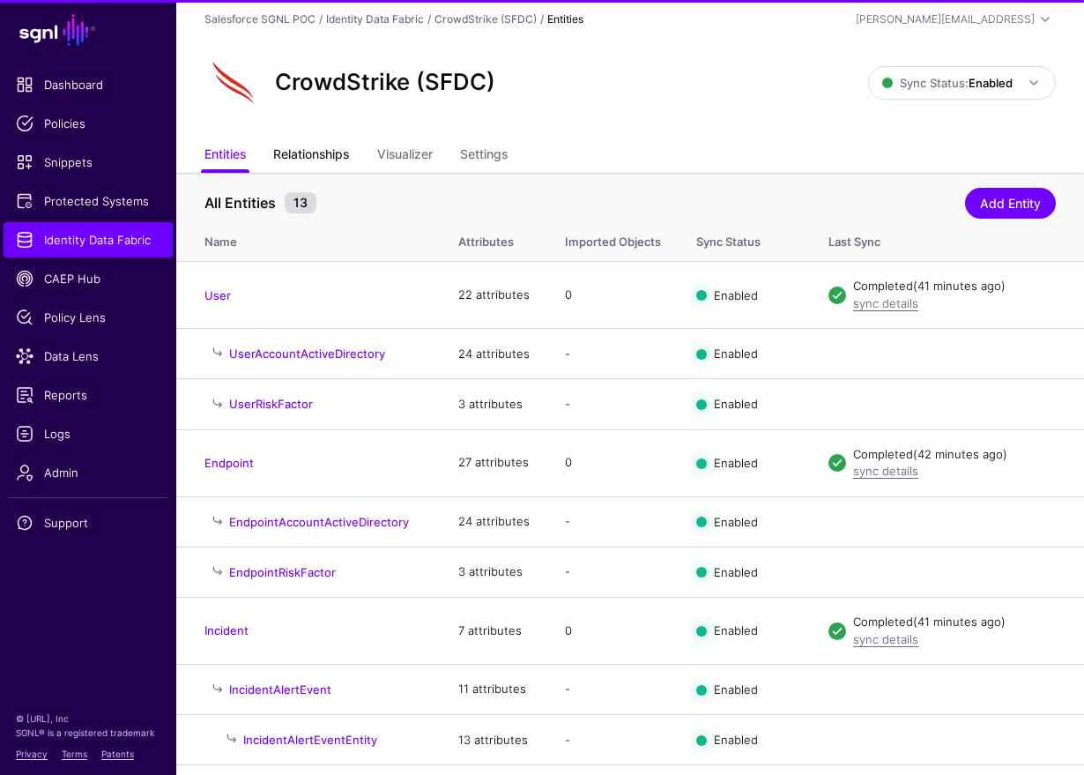
click at [304, 157] on link "Relationships" at bounding box center [311, 155] width 76 height 33
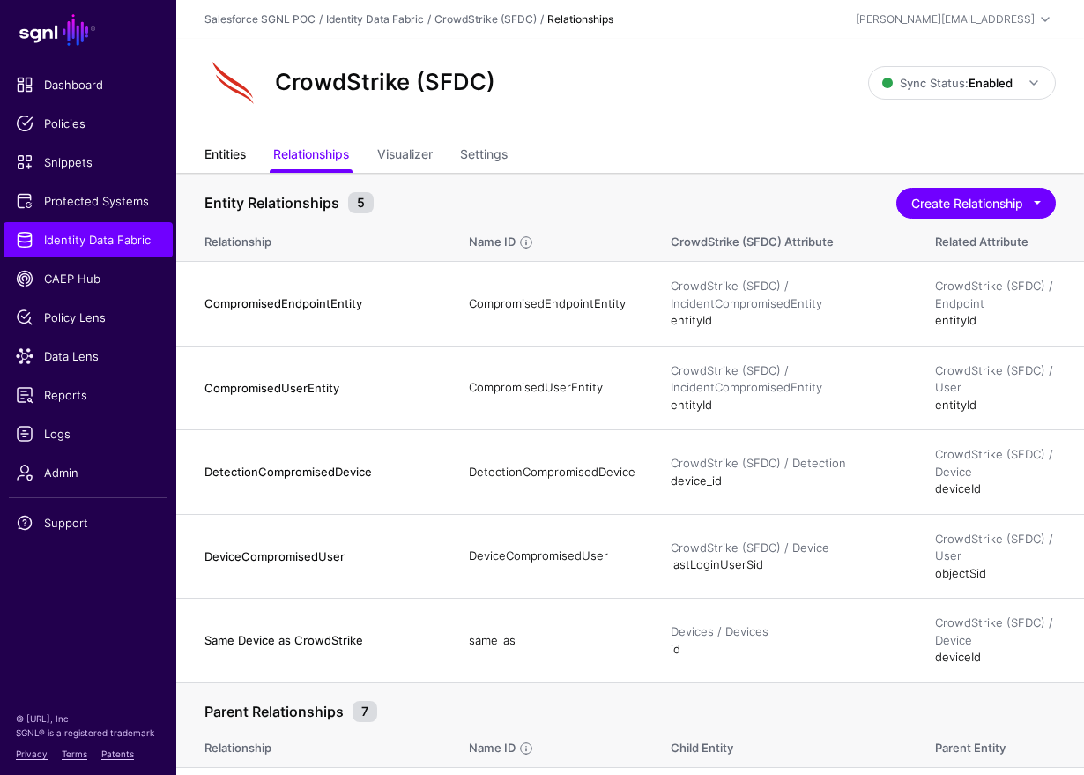
click at [208, 152] on link "Entities" at bounding box center [224, 155] width 41 height 33
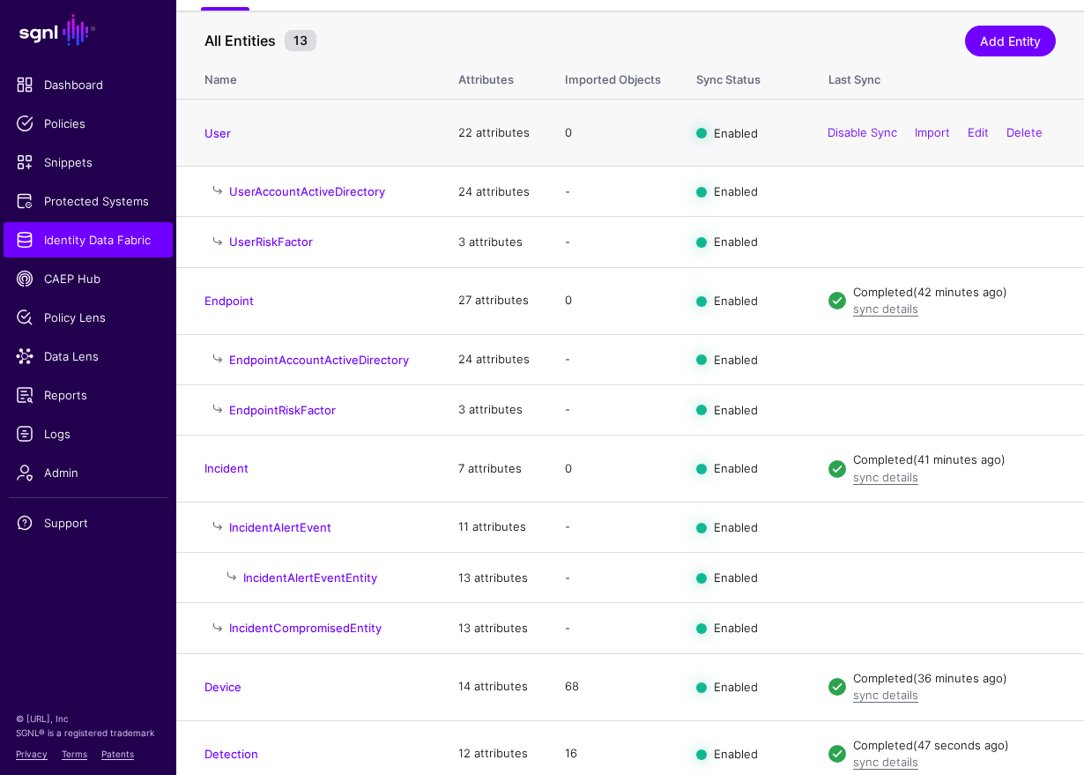
scroll to position [245, 0]
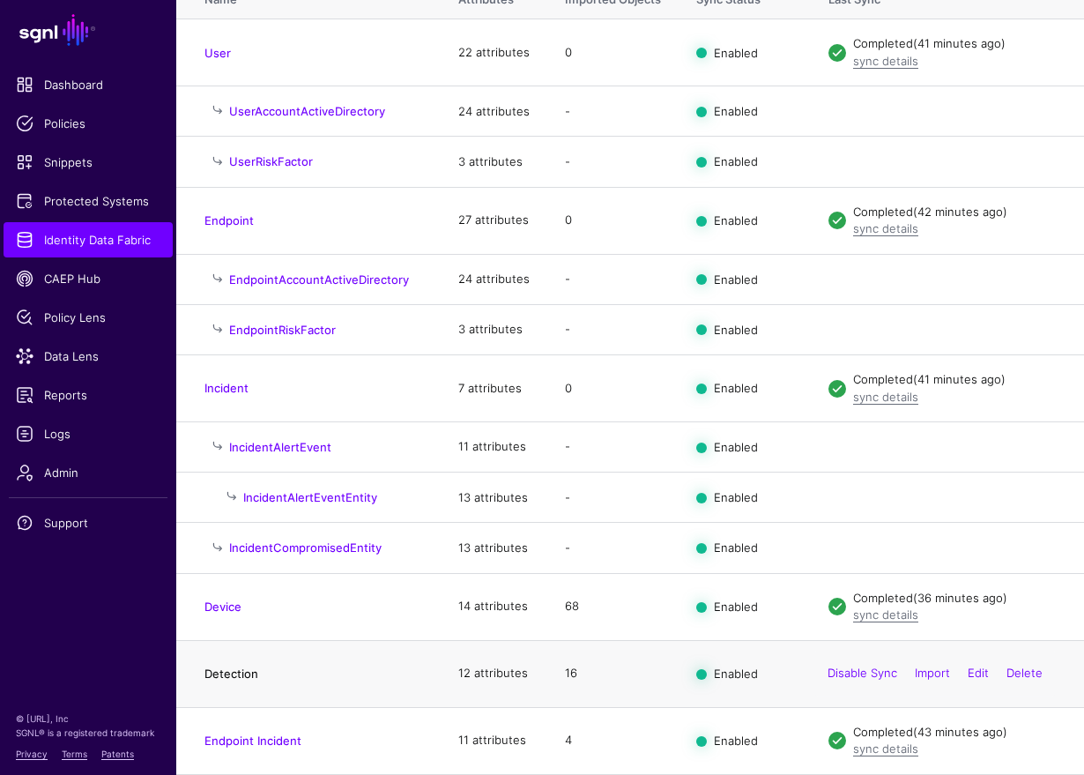
click at [231, 667] on link "Detection" at bounding box center [231, 673] width 54 height 14
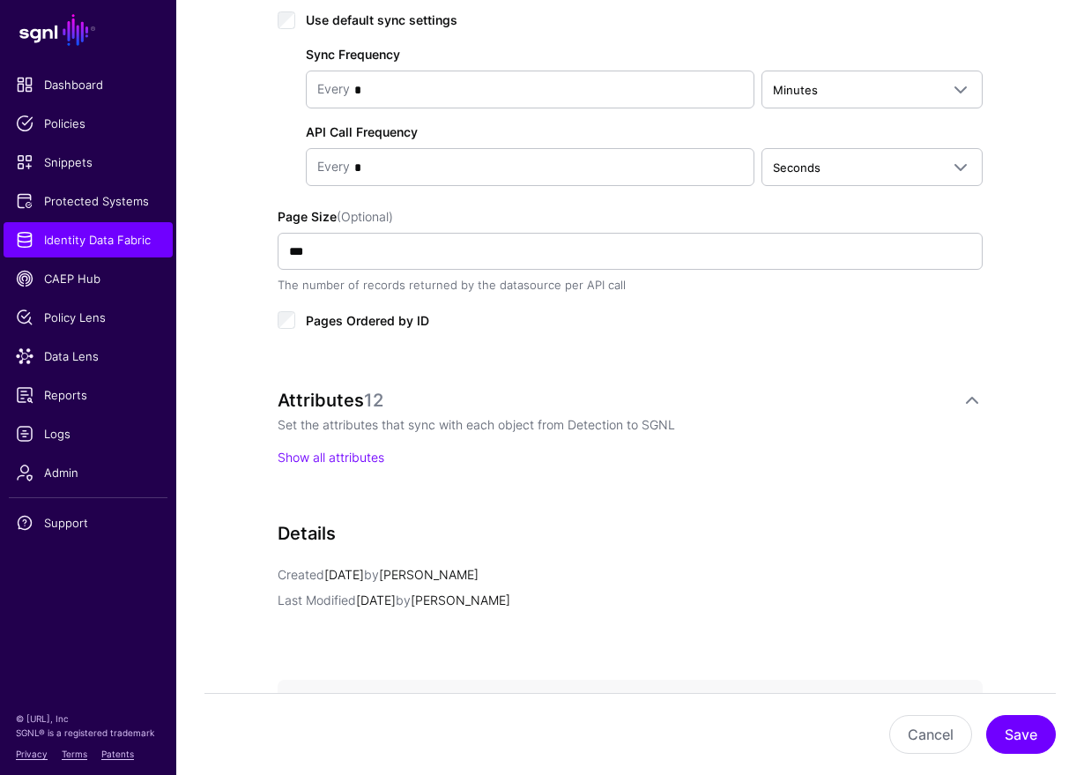
scroll to position [1019, 0]
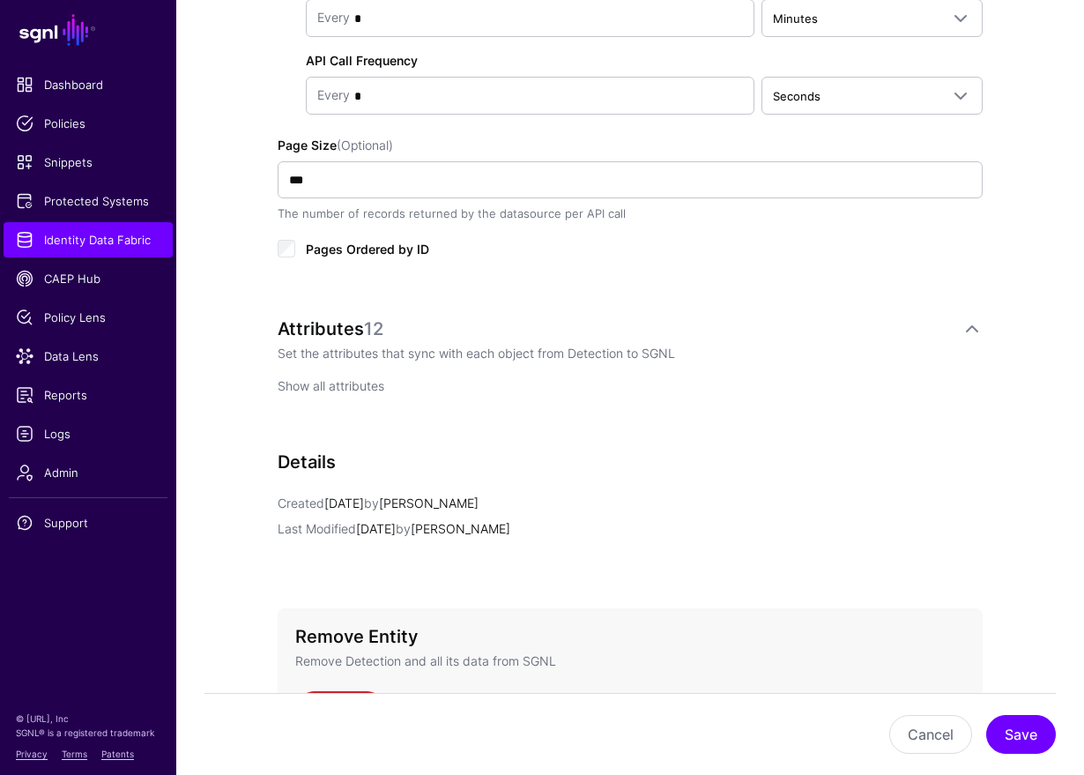
click at [344, 389] on link "Show all attributes" at bounding box center [331, 385] width 107 height 15
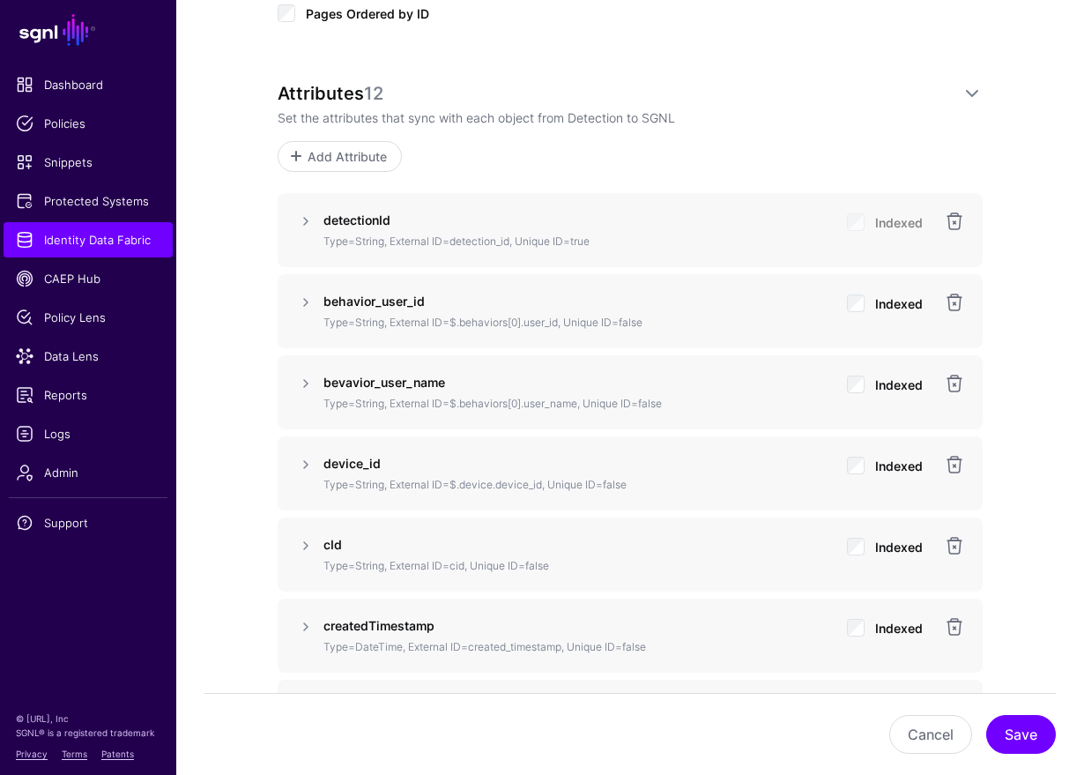
scroll to position [1287, 0]
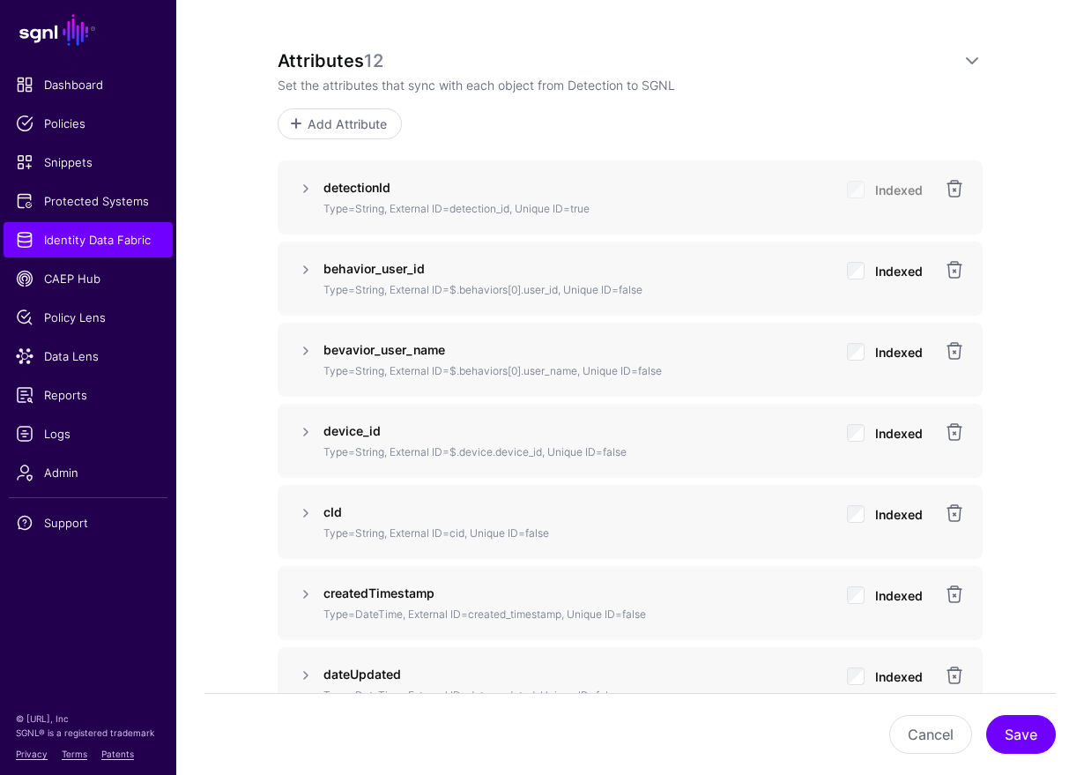
click at [1031, 313] on div "**********" at bounding box center [630, 254] width 908 height 2803
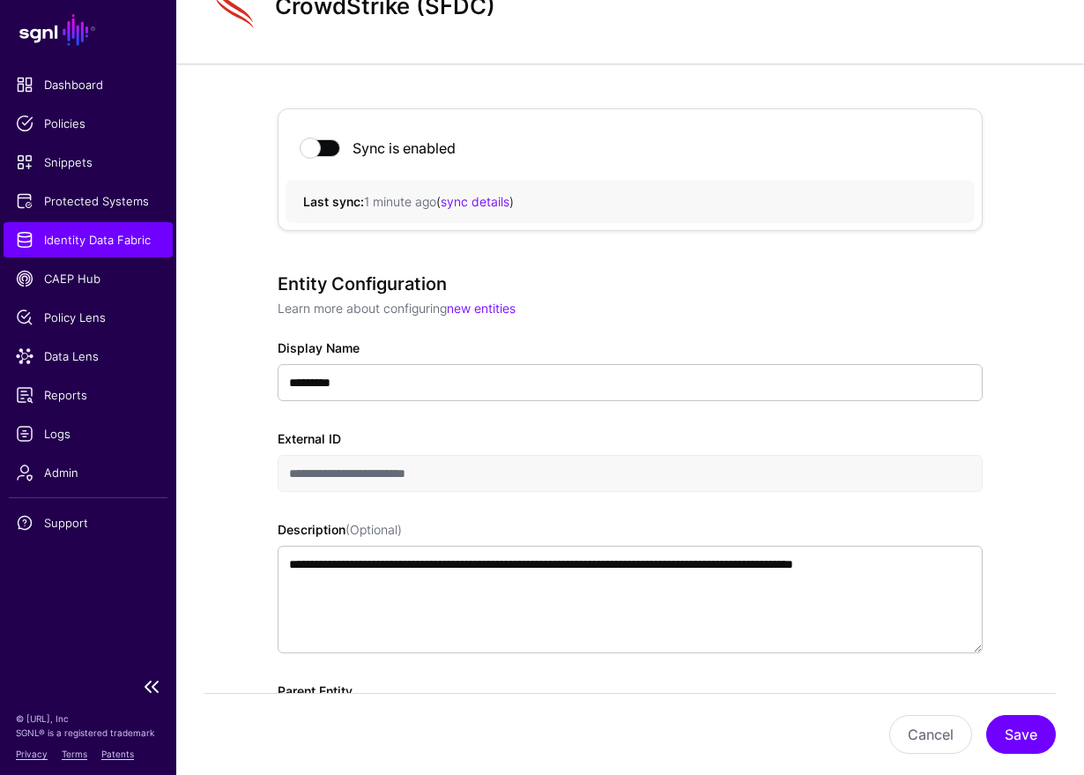
scroll to position [0, 0]
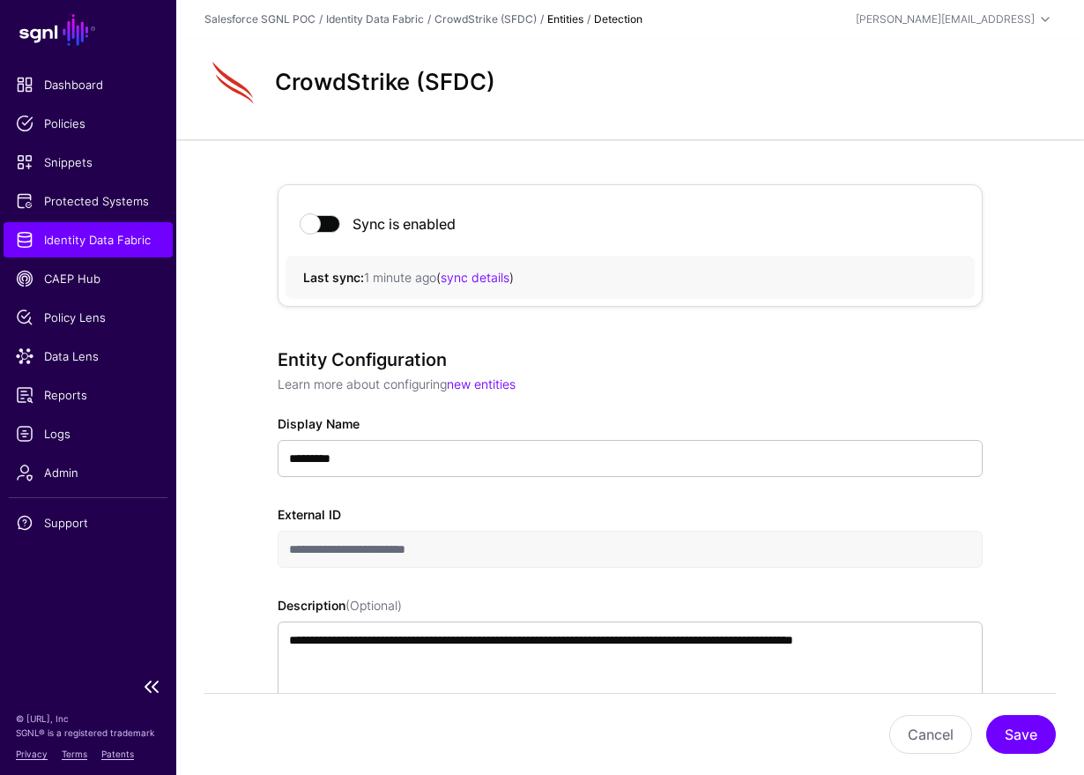
click at [138, 237] on span "Identity Data Fabric" at bounding box center [88, 240] width 145 height 18
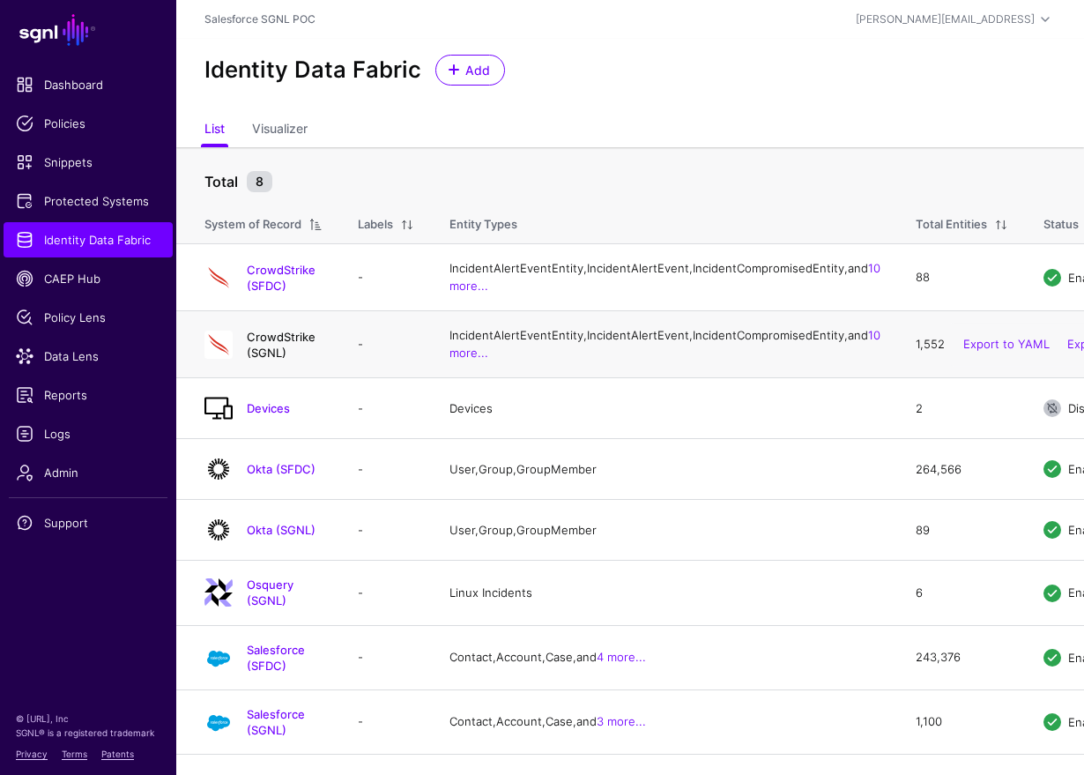
click at [316, 360] on link "CrowdStrike (SGNL)" at bounding box center [281, 345] width 69 height 30
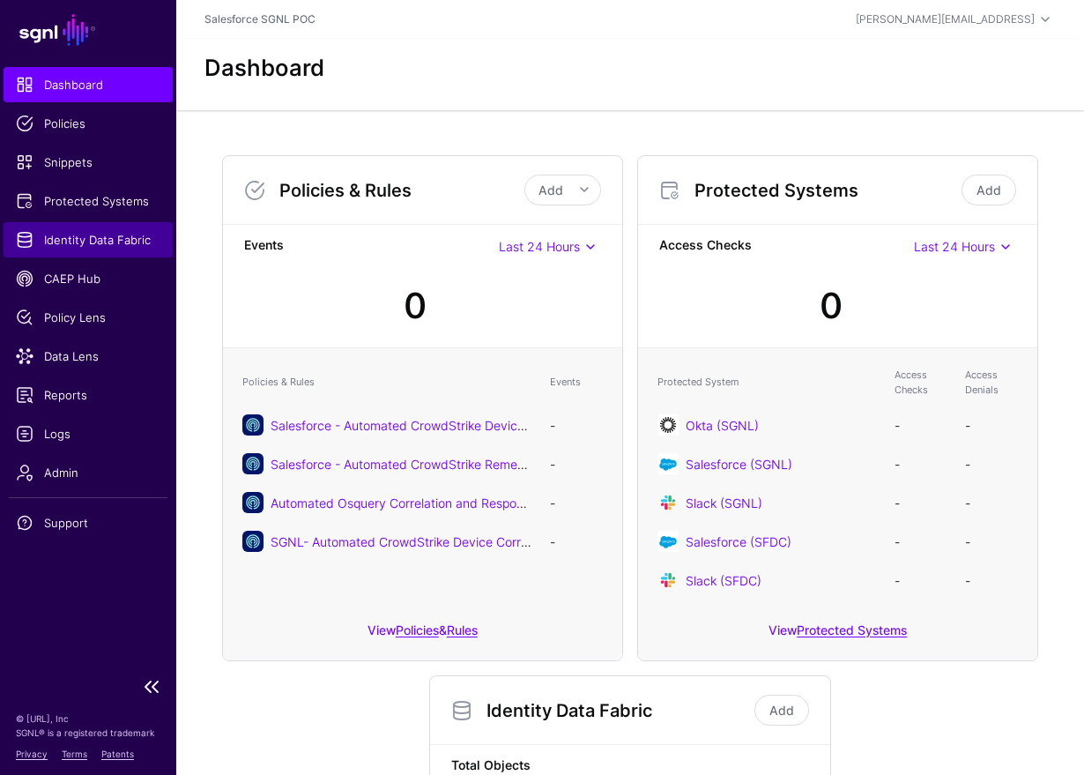
click at [108, 226] on link "Identity Data Fabric" at bounding box center [88, 239] width 169 height 35
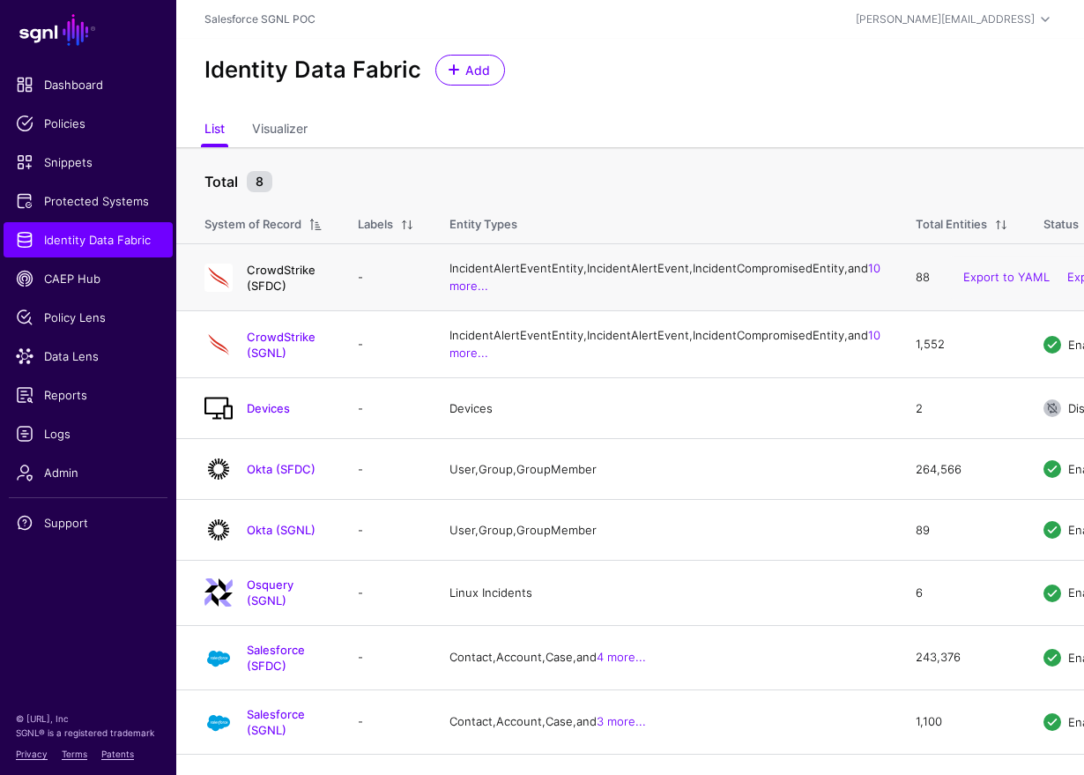
click at [287, 287] on link "CrowdStrike (SFDC)" at bounding box center [281, 278] width 69 height 30
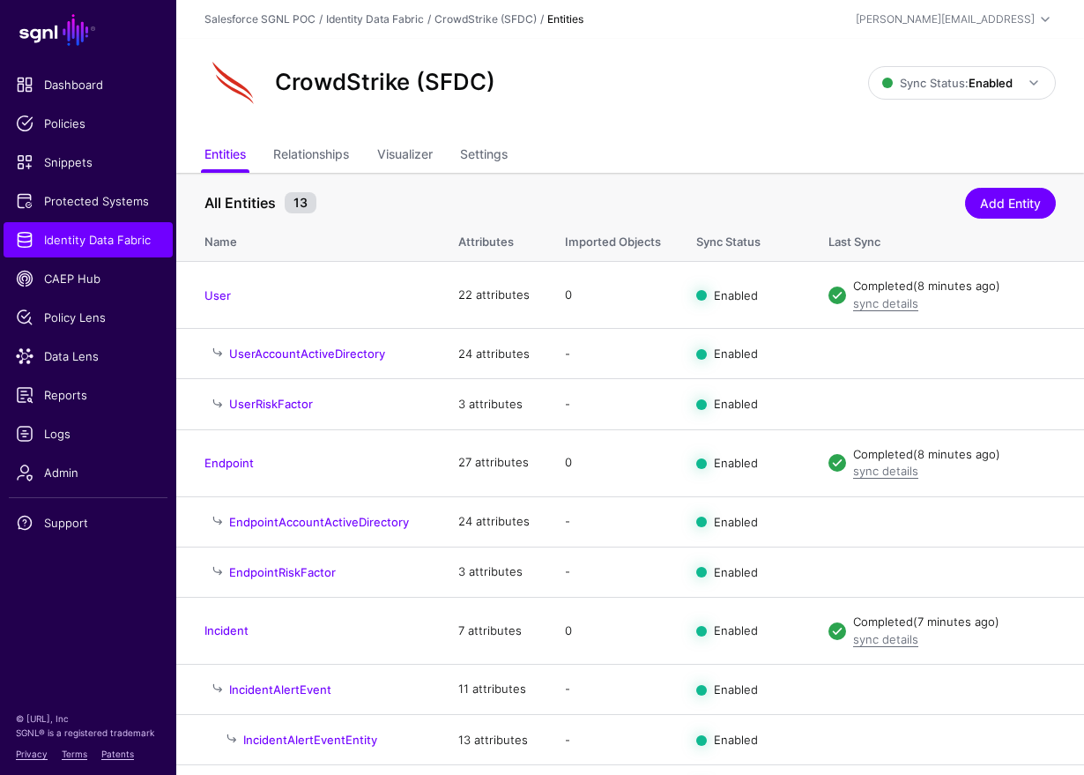
click at [302, 174] on th "All Entities 13 Add Entity" at bounding box center [630, 194] width 908 height 43
click at [302, 156] on link "Relationships" at bounding box center [311, 155] width 76 height 33
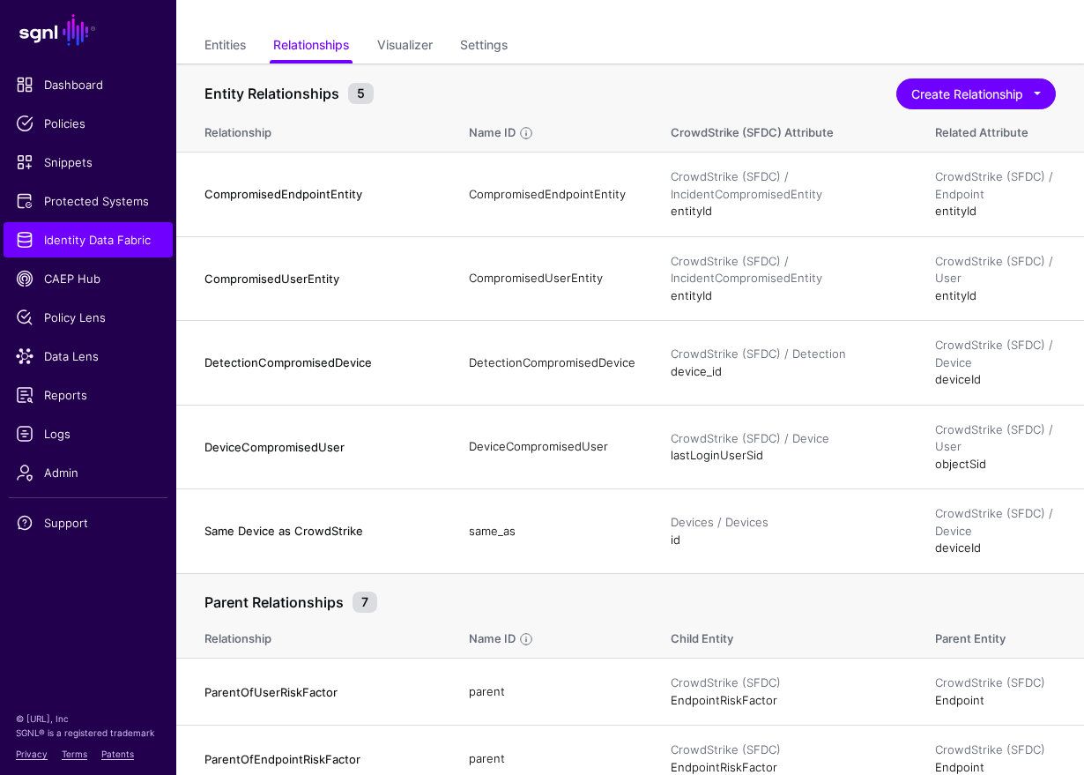
scroll to position [85, 0]
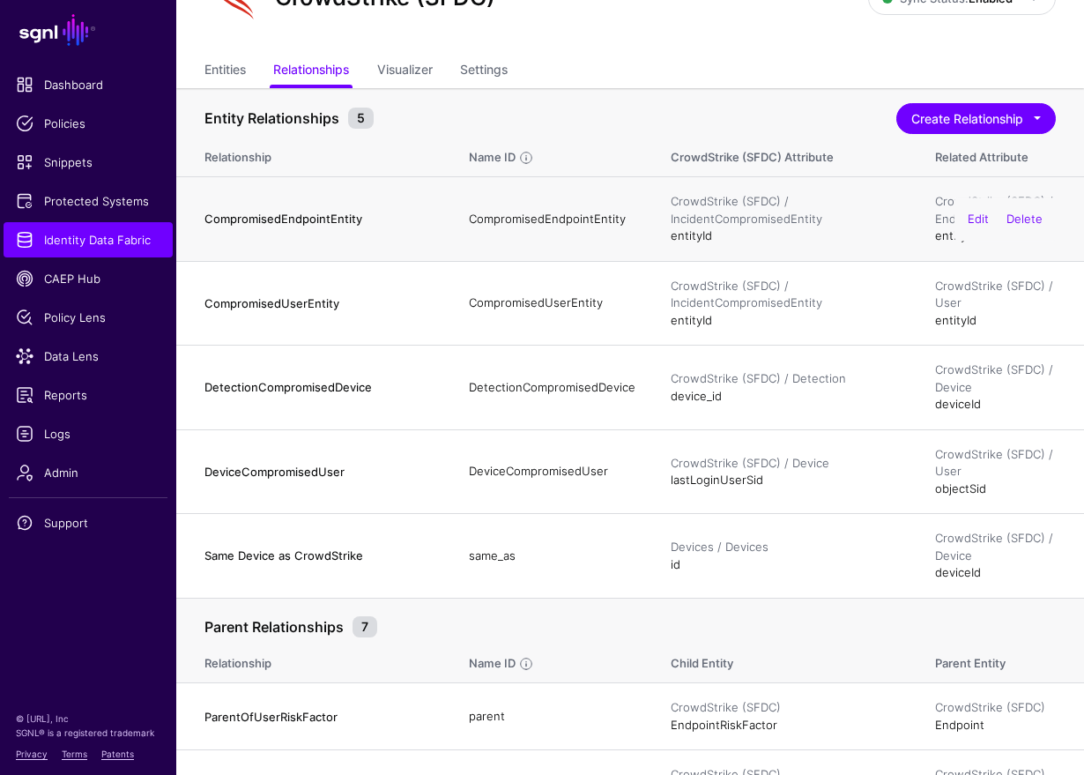
click at [613, 235] on td "CompromisedEndpointEntity" at bounding box center [552, 219] width 202 height 85
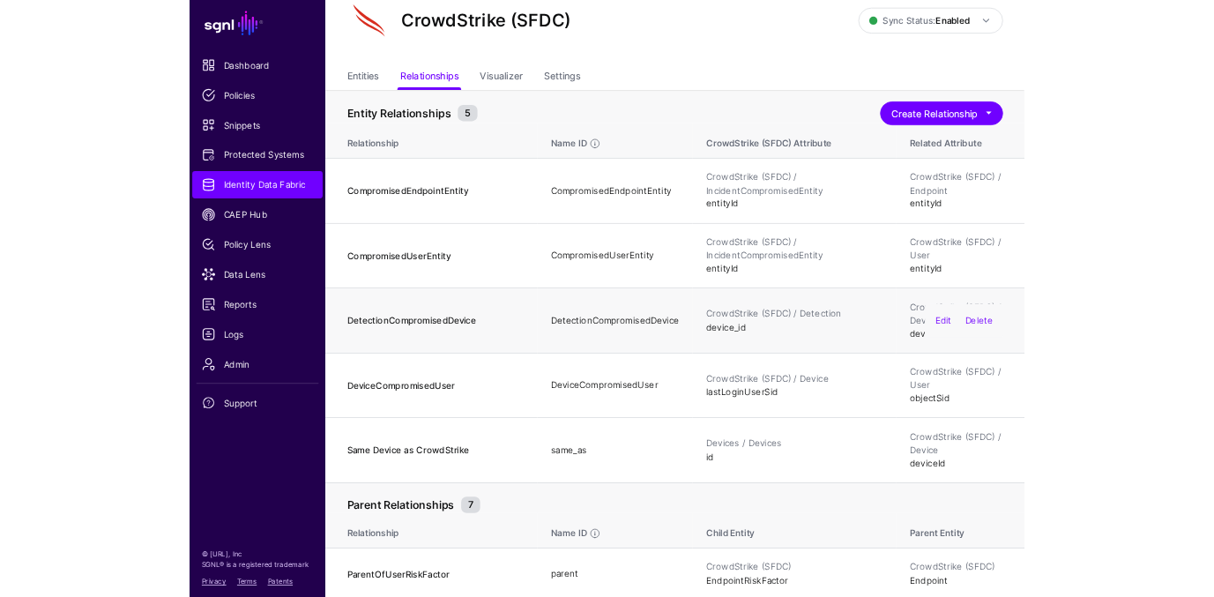
scroll to position [0, 0]
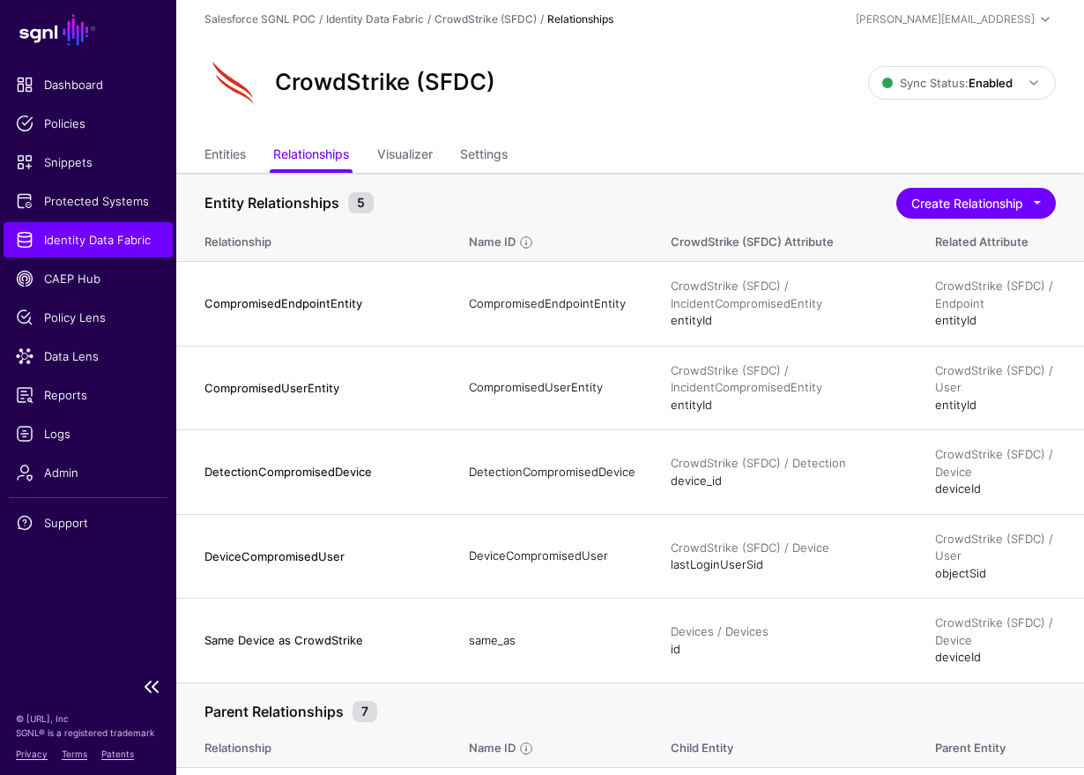
click at [84, 236] on span "Identity Data Fabric" at bounding box center [88, 240] width 145 height 18
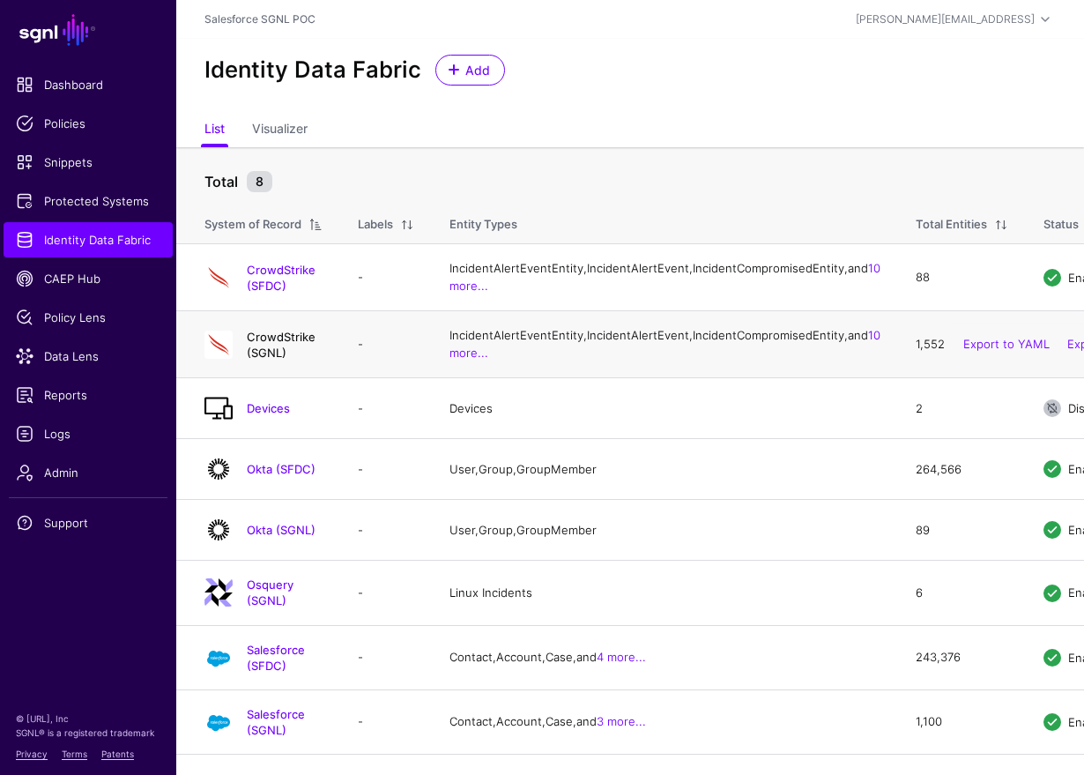
click at [309, 360] on link "CrowdStrike (SGNL)" at bounding box center [281, 345] width 69 height 30
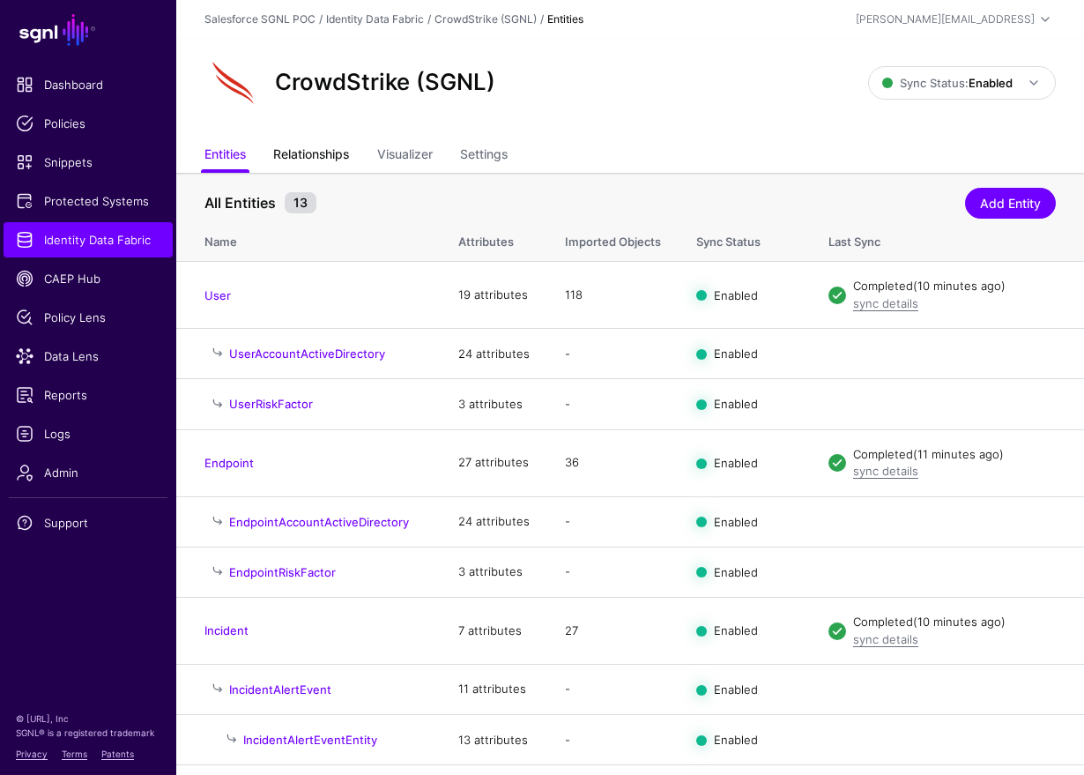
click at [344, 163] on link "Relationships" at bounding box center [311, 155] width 76 height 33
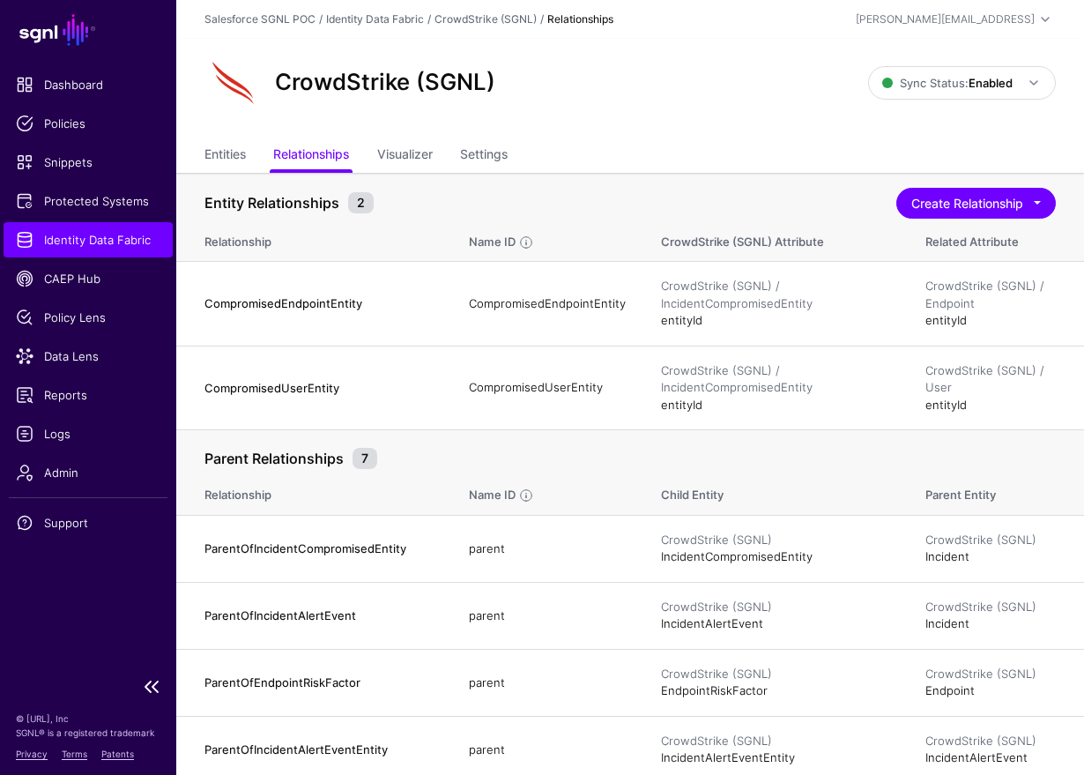
click at [117, 236] on span "Identity Data Fabric" at bounding box center [88, 240] width 145 height 18
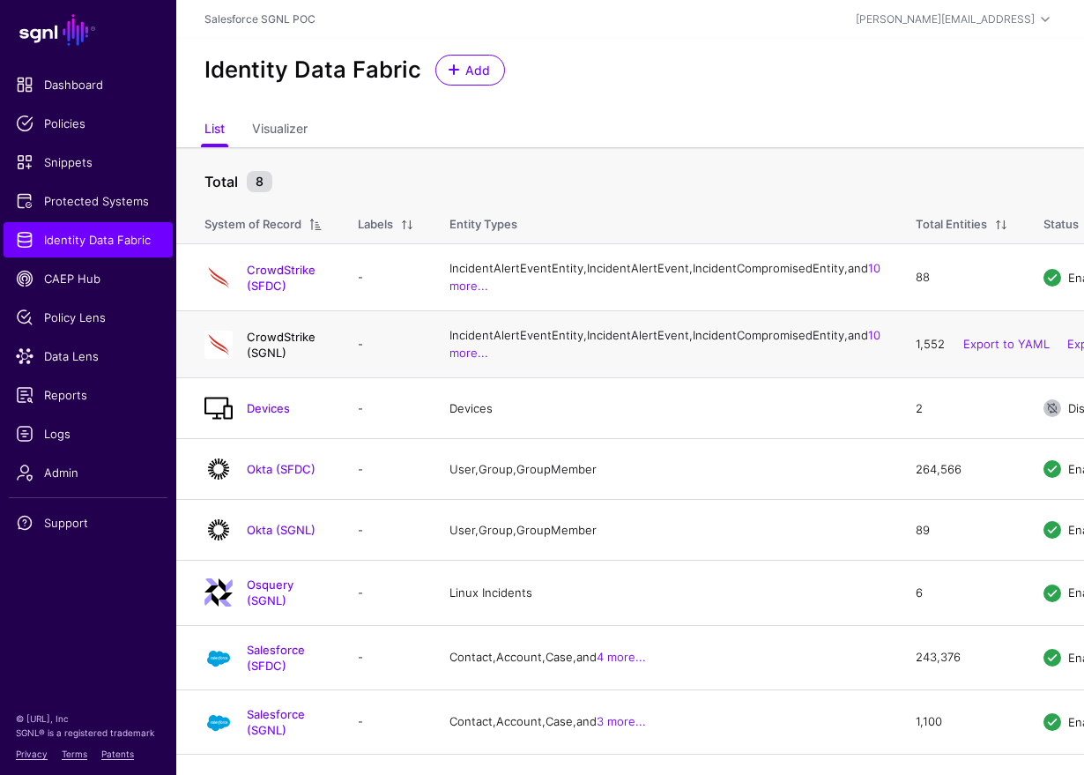
click at [316, 360] on link "CrowdStrike (SGNL)" at bounding box center [281, 345] width 69 height 30
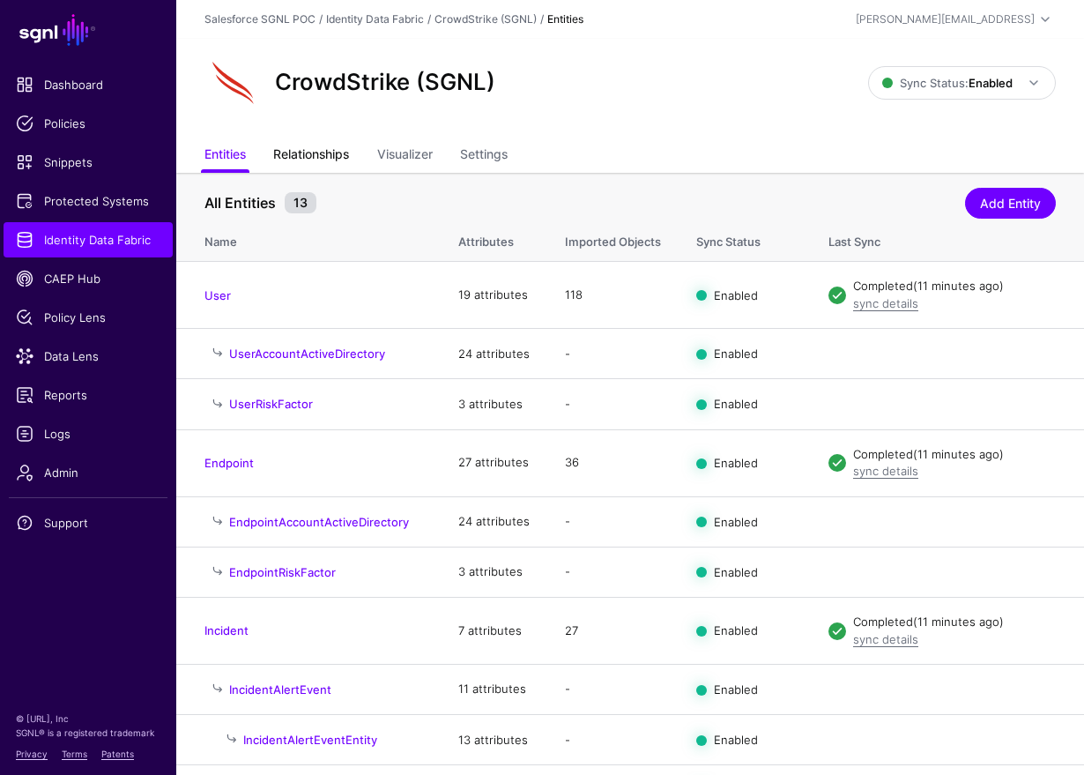
click at [320, 148] on link "Relationships" at bounding box center [311, 155] width 76 height 33
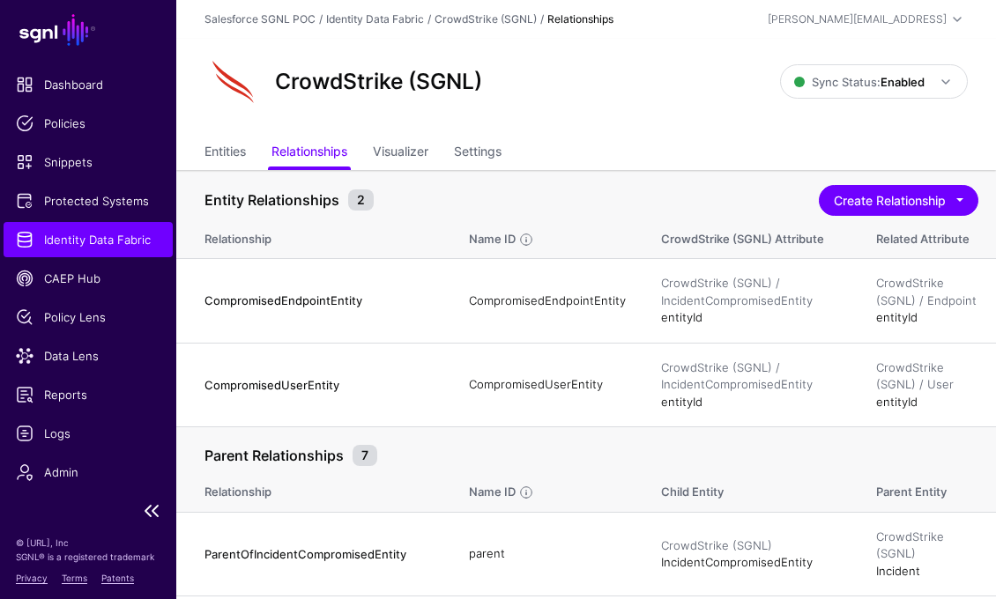
click at [96, 247] on span "Identity Data Fabric" at bounding box center [88, 240] width 145 height 18
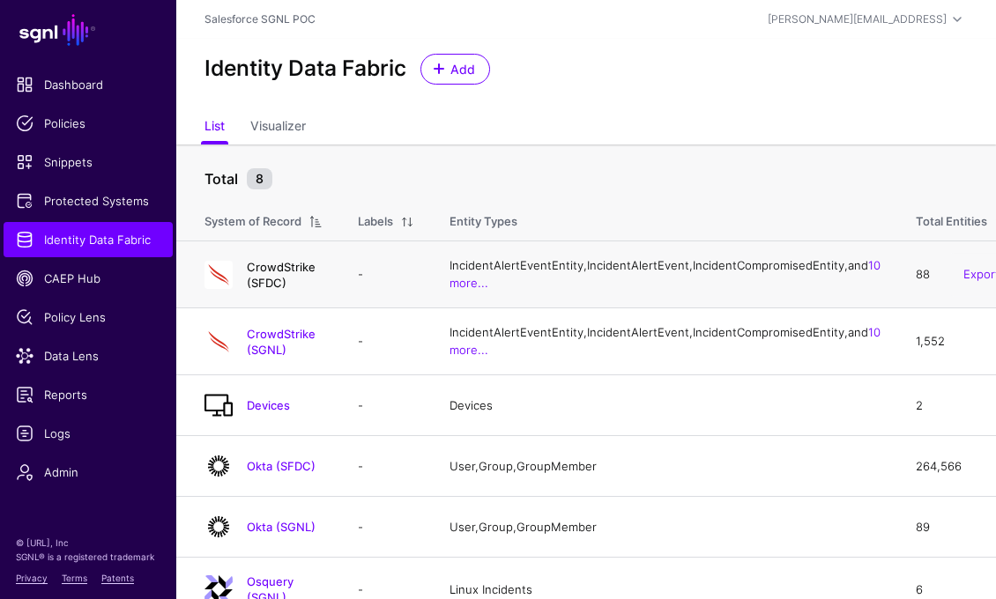
click at [316, 286] on link "CrowdStrike (SFDC)" at bounding box center [281, 275] width 69 height 30
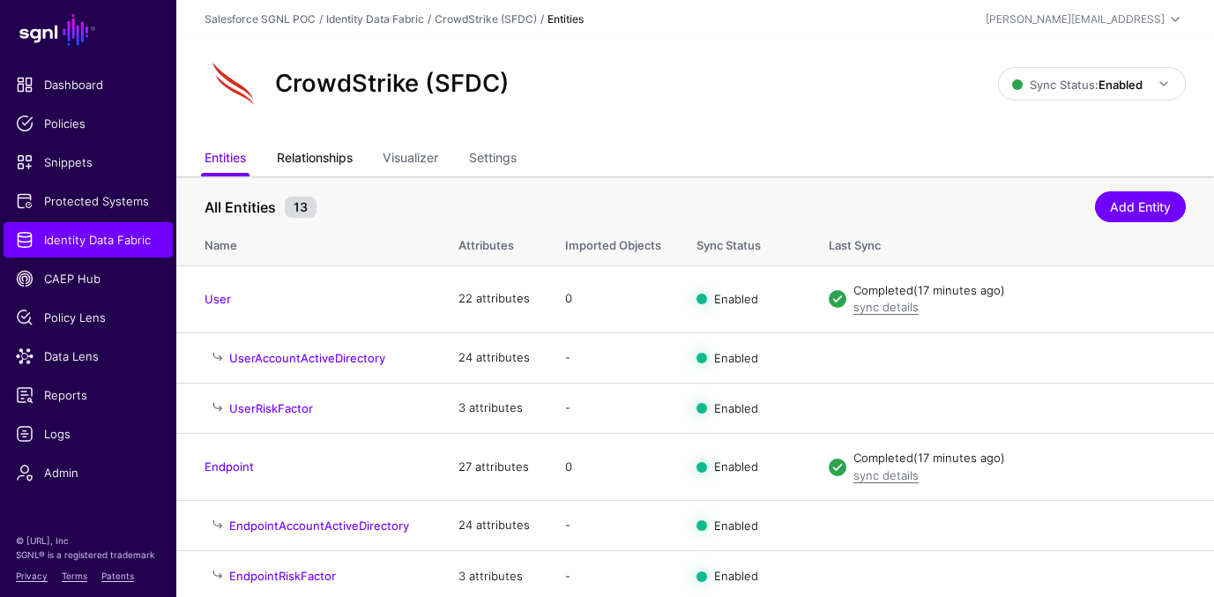
click at [323, 156] on link "Relationships" at bounding box center [315, 159] width 76 height 33
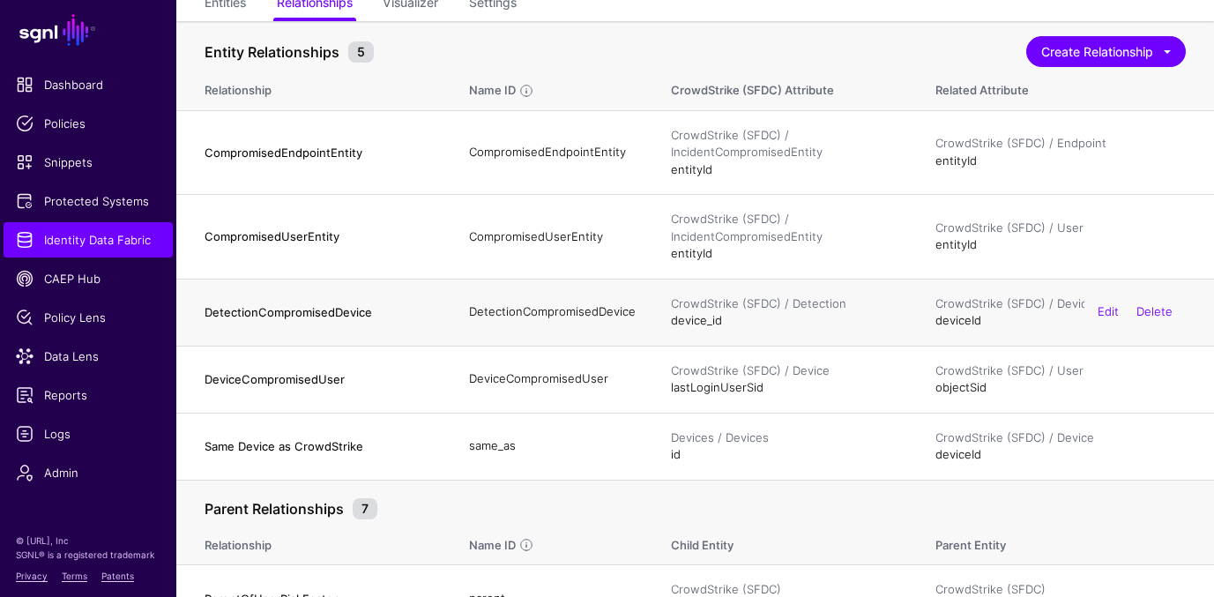
scroll to position [197, 0]
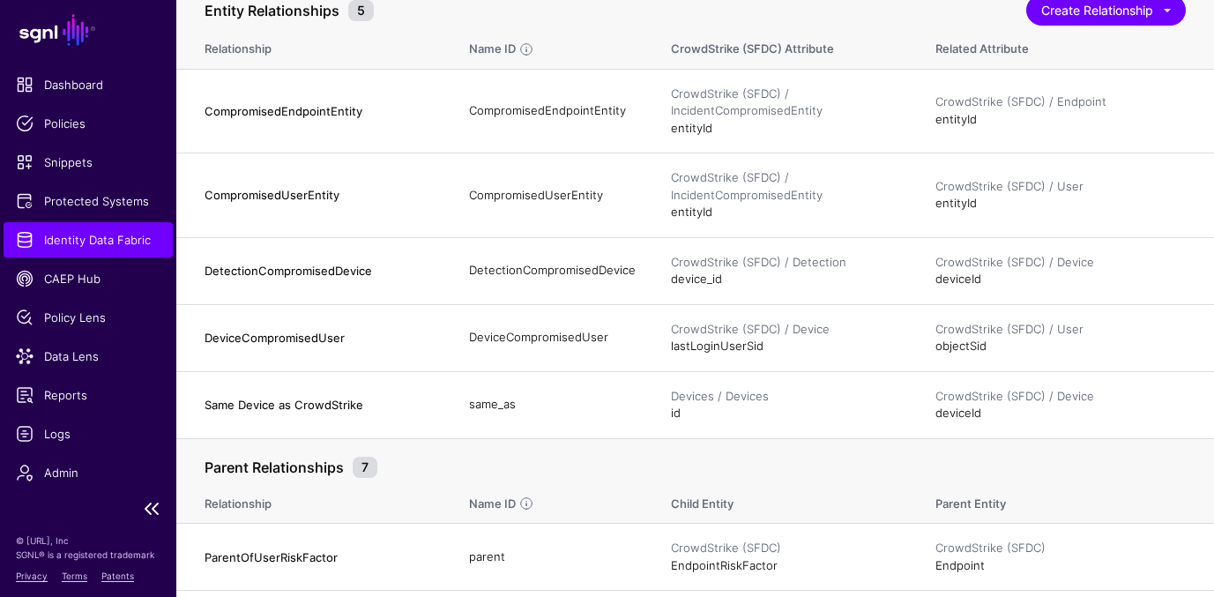
click at [104, 235] on span "Identity Data Fabric" at bounding box center [88, 240] width 145 height 18
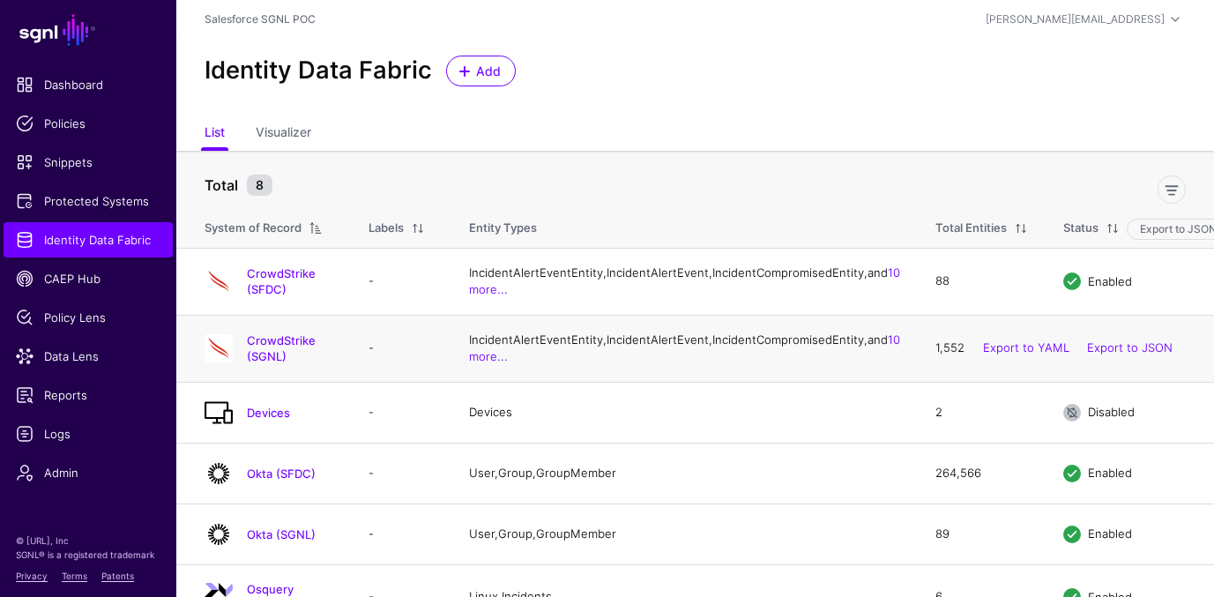
click at [308, 364] on div "CrowdStrike (SGNL)" at bounding box center [268, 348] width 143 height 32
click at [308, 363] on link "CrowdStrike (SGNL)" at bounding box center [281, 348] width 69 height 30
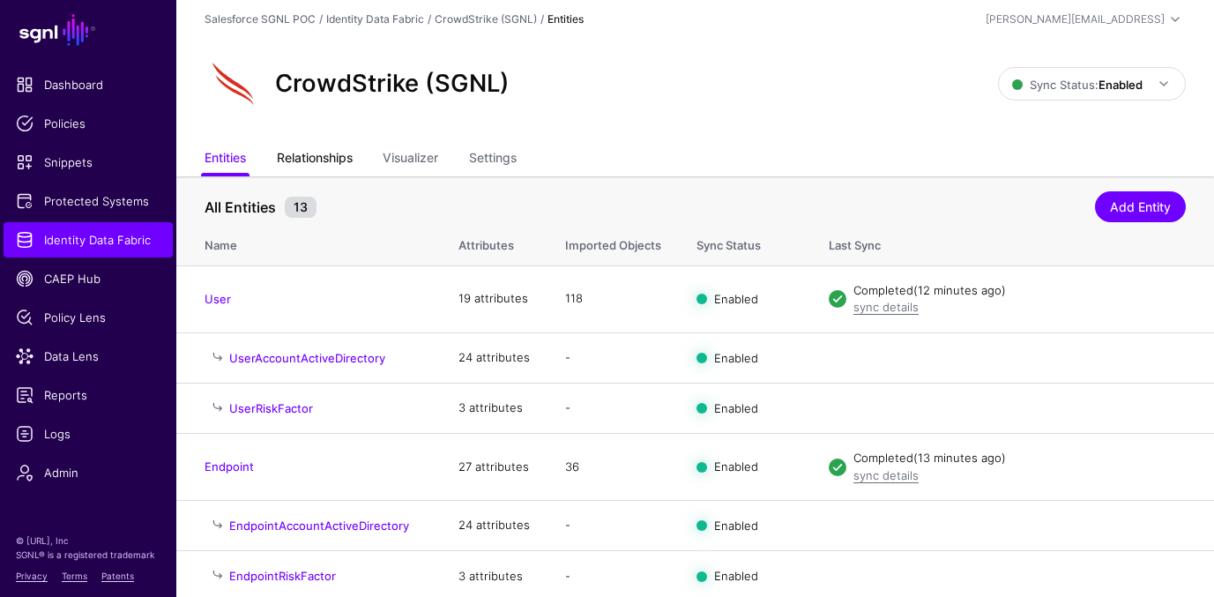
click at [320, 161] on link "Relationships" at bounding box center [315, 159] width 76 height 33
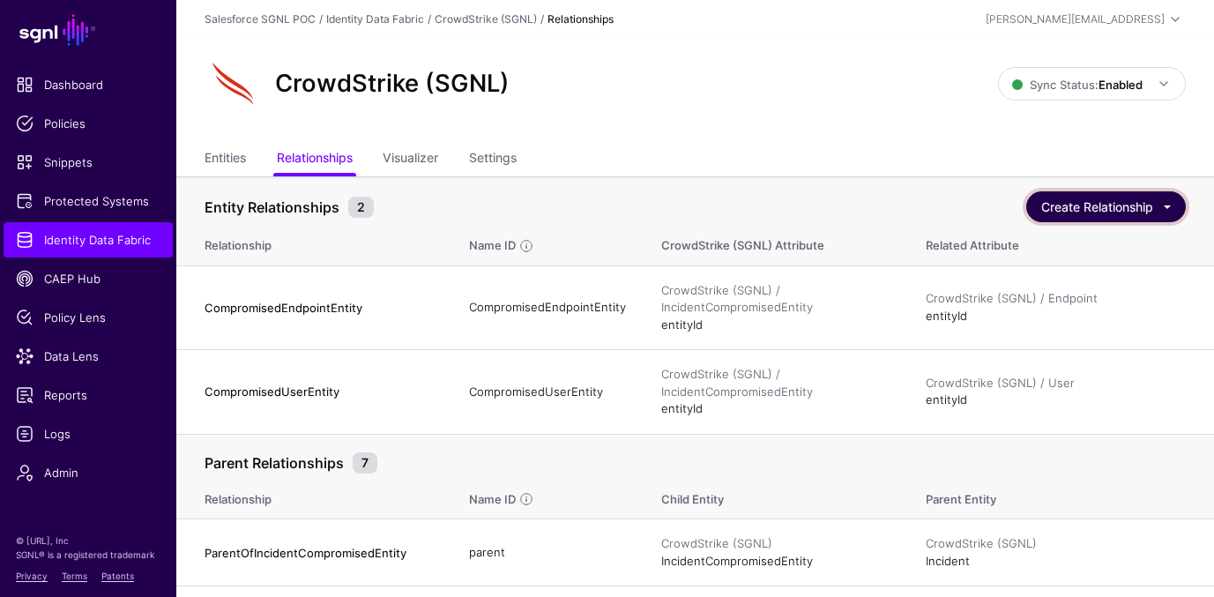
click at [1083, 199] on button "Create Relationship" at bounding box center [1106, 206] width 160 height 31
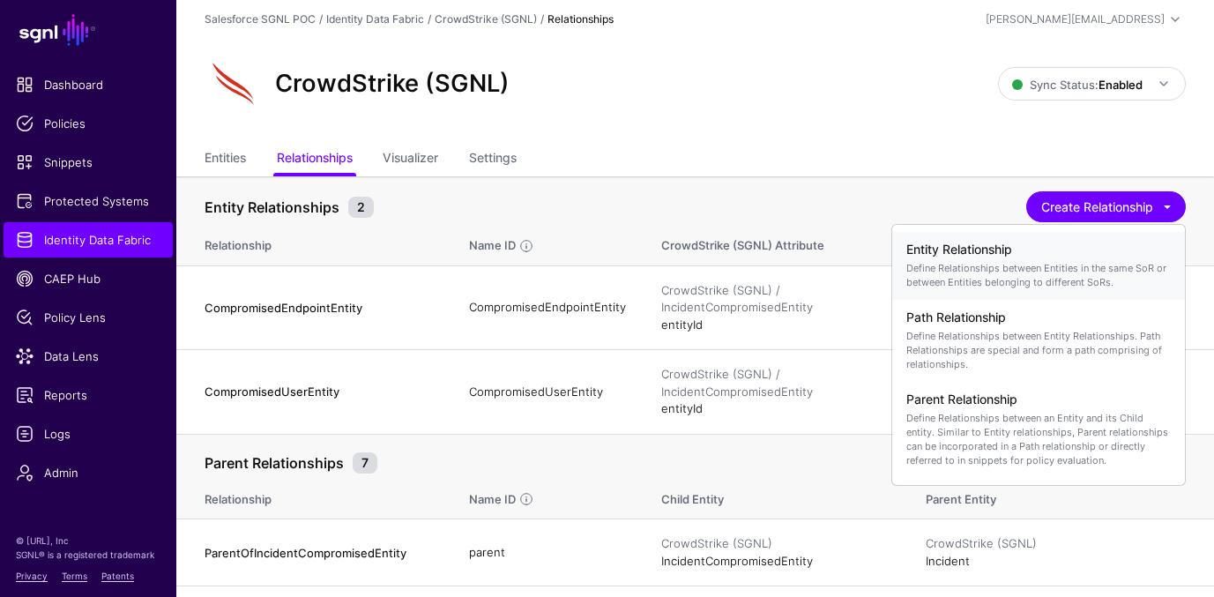
click at [1003, 261] on p "Define Relationships between Entities in the same SoR or between Entities belon…" at bounding box center [1038, 275] width 264 height 28
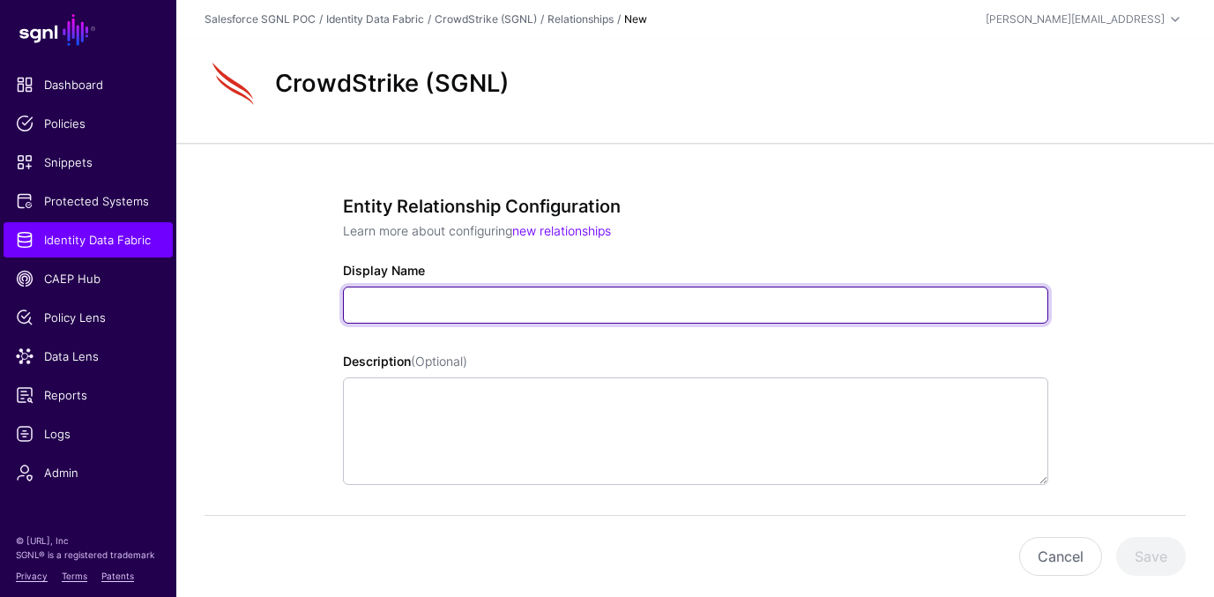
click at [422, 309] on input "Display Name" at bounding box center [695, 304] width 705 height 37
click at [515, 314] on input "**********" at bounding box center [695, 304] width 705 height 37
click at [522, 308] on input "**********" at bounding box center [695, 304] width 705 height 37
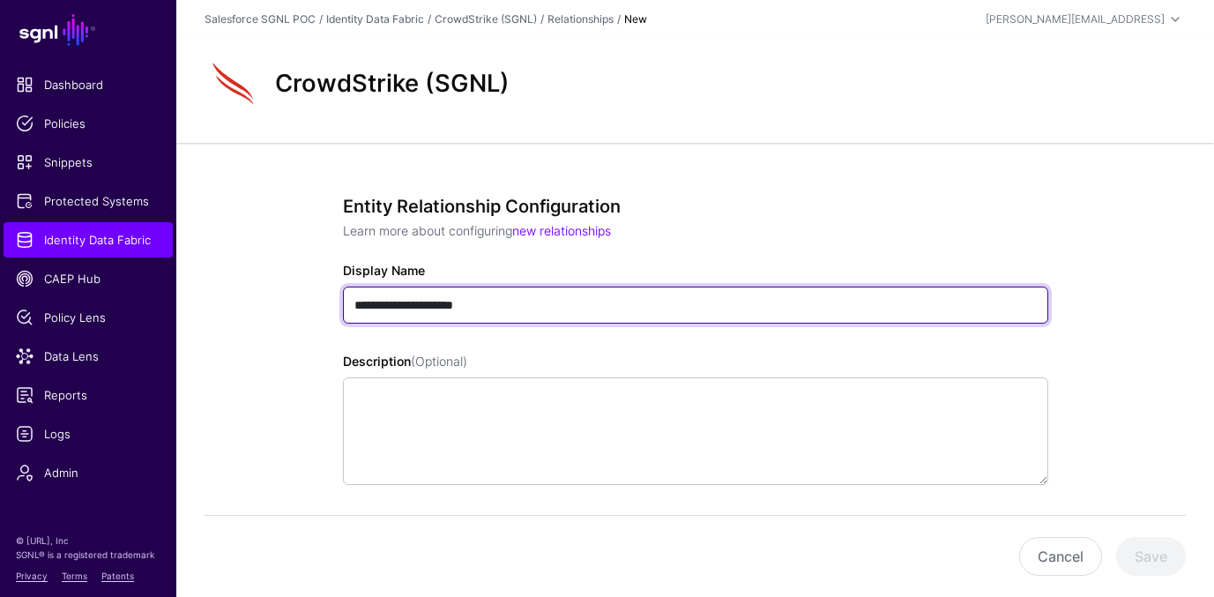
type input "**********"
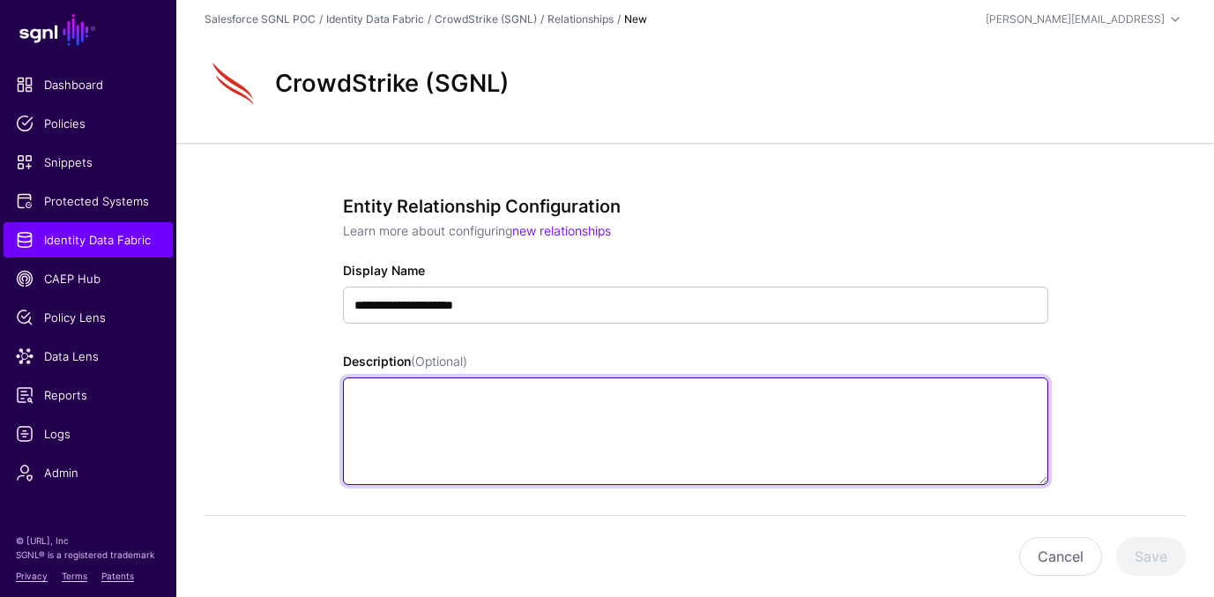
click at [479, 389] on textarea "Description (Optional)" at bounding box center [695, 431] width 705 height 108
paste textarea "**********"
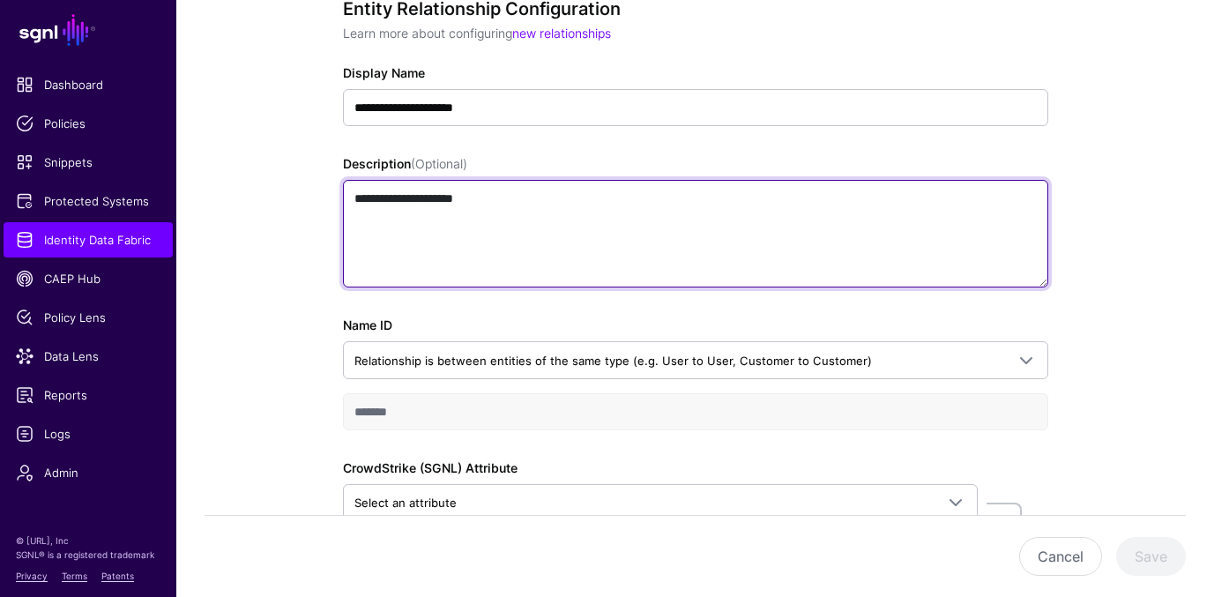
scroll to position [215, 0]
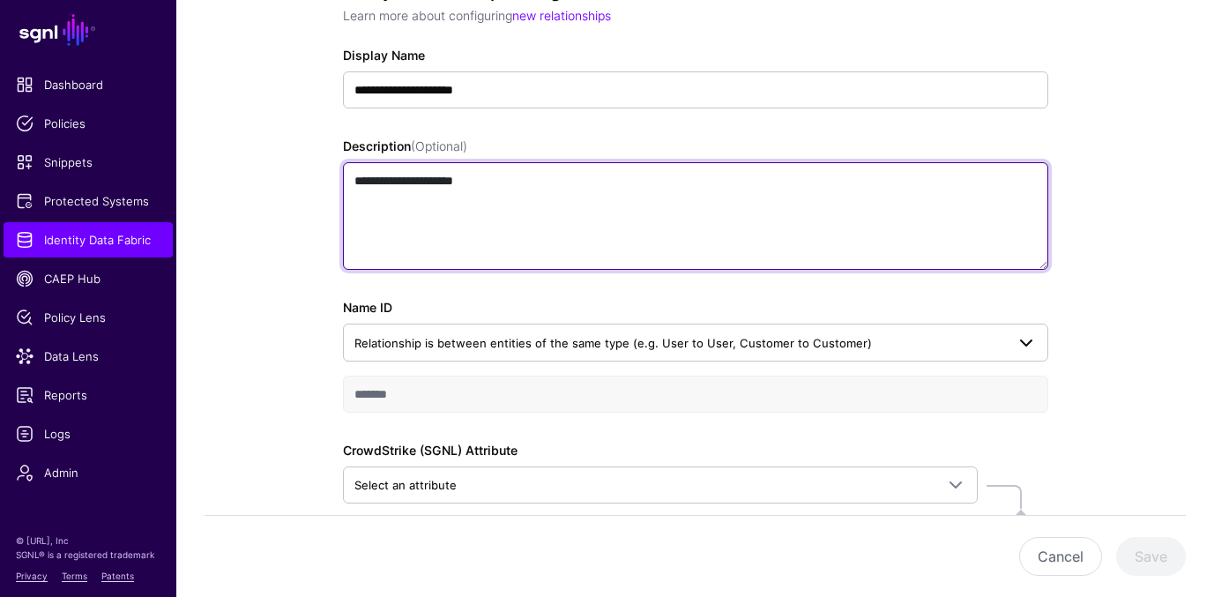
type textarea "**********"
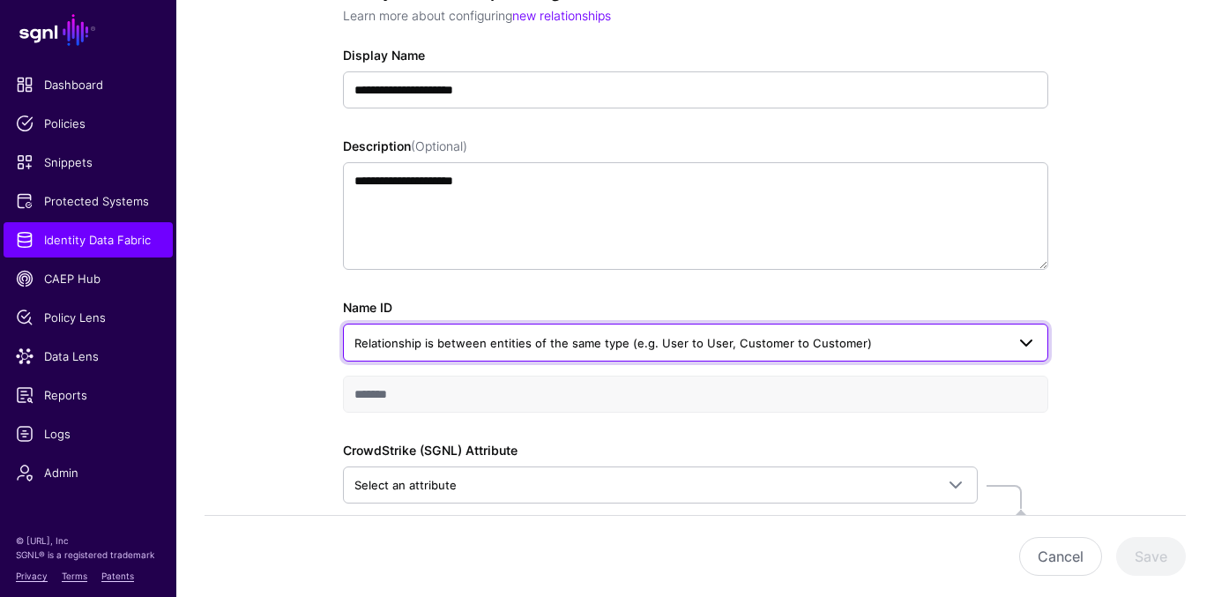
click at [522, 352] on span "Relationship is between entities of the same type (e.g. User to User, Customer …" at bounding box center [695, 341] width 682 height 21
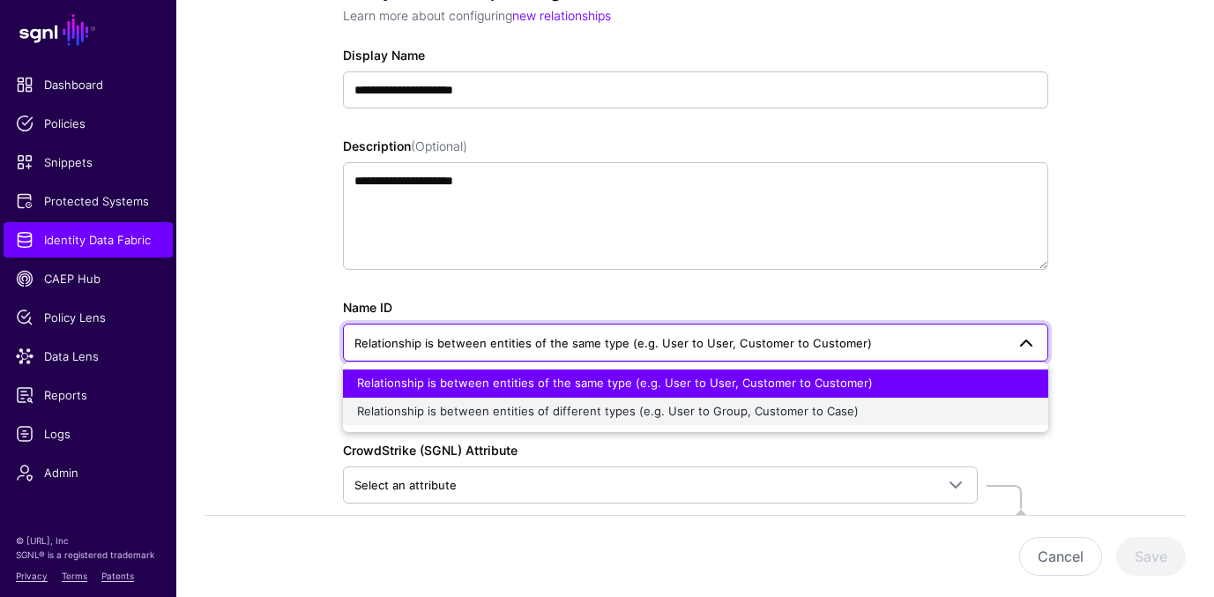
click at [510, 412] on span "Relationship is between entities of different types (e.g. User to Group, Custom…" at bounding box center [607, 411] width 501 height 14
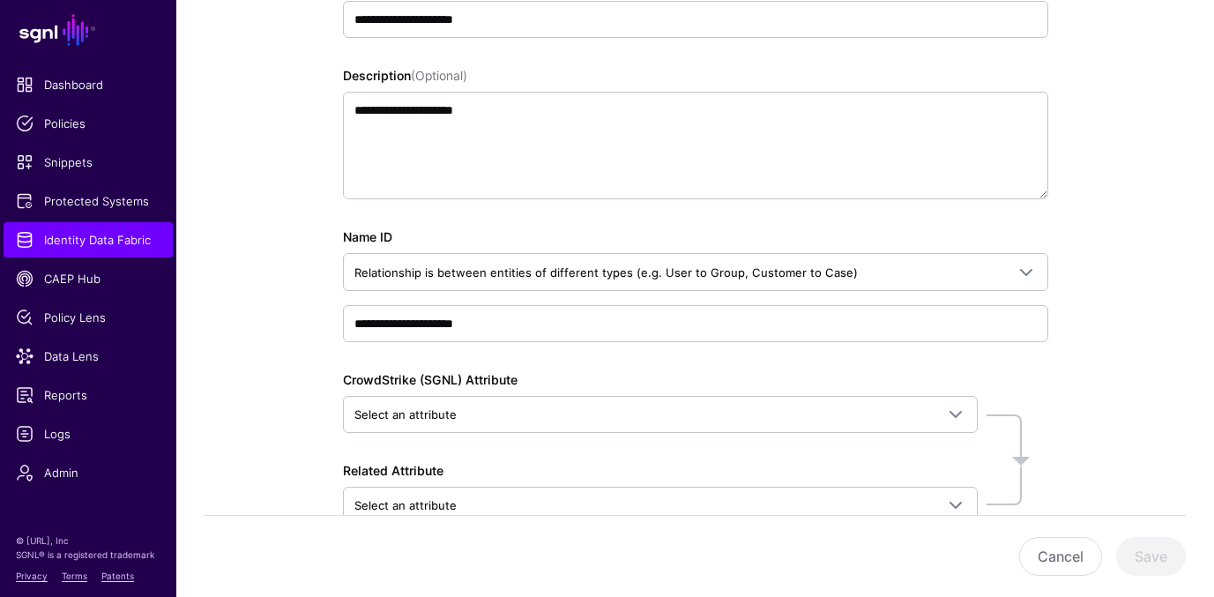
scroll to position [264, 0]
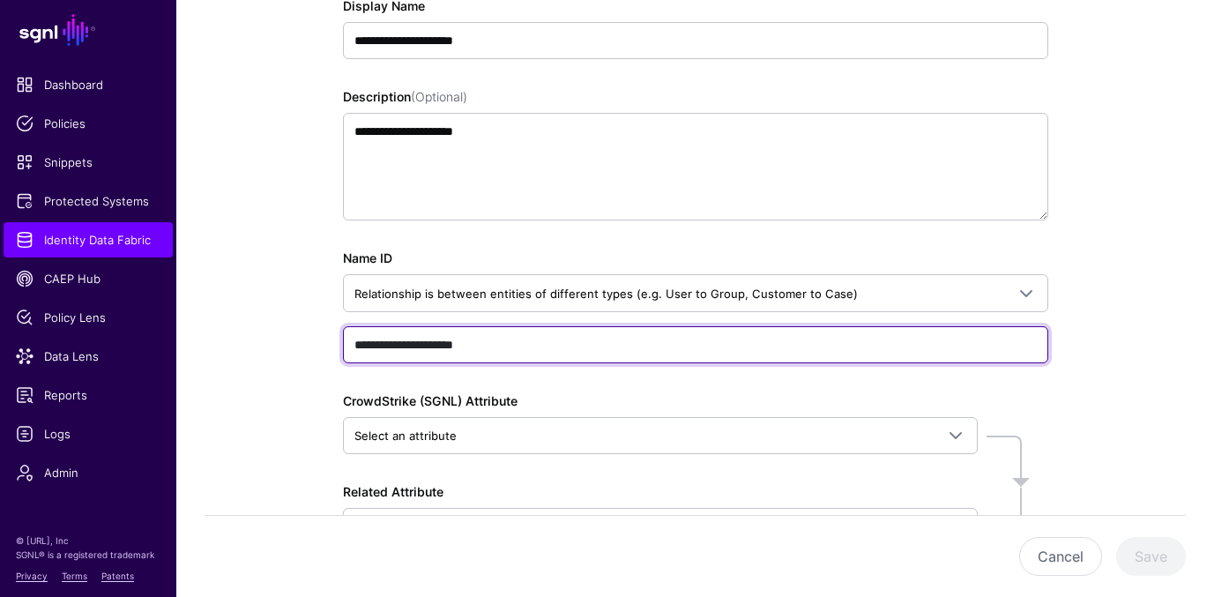
click at [385, 344] on input "**********" at bounding box center [695, 344] width 705 height 37
click at [387, 353] on input "**********" at bounding box center [695, 344] width 705 height 37
paste input "text"
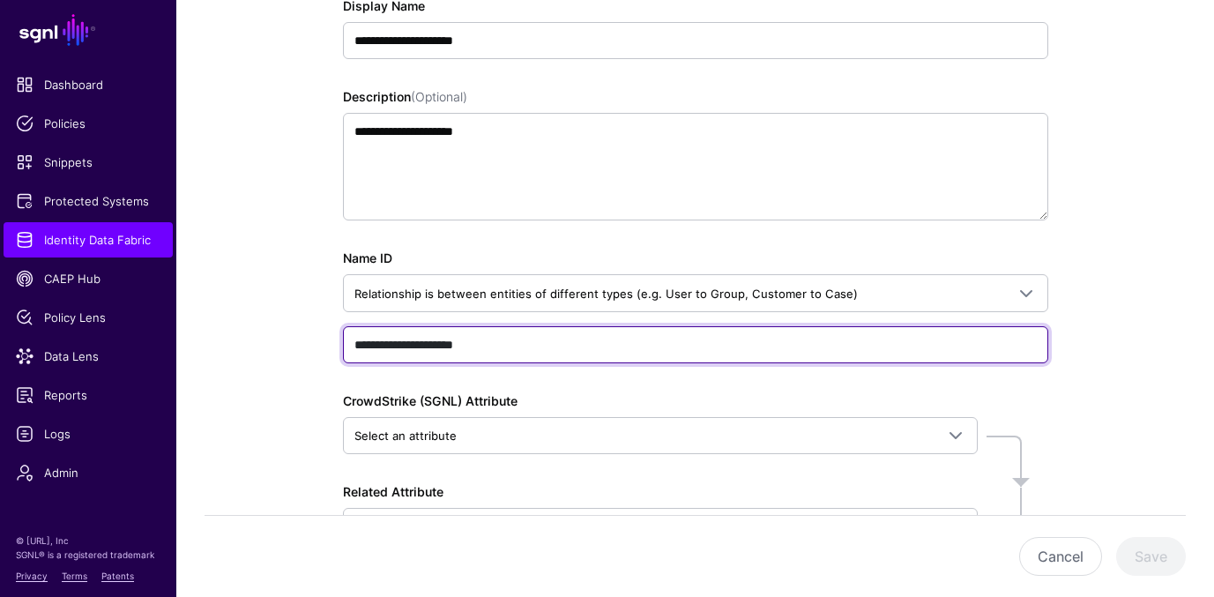
type input "**********"
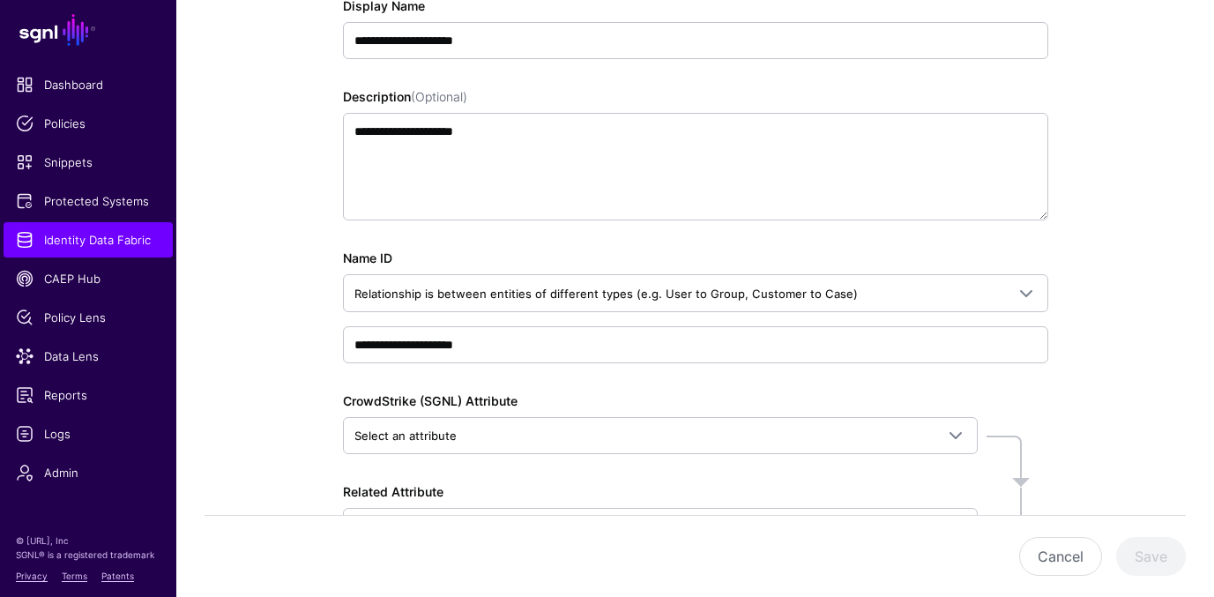
click at [1008, 376] on div "**********" at bounding box center [695, 262] width 705 height 663
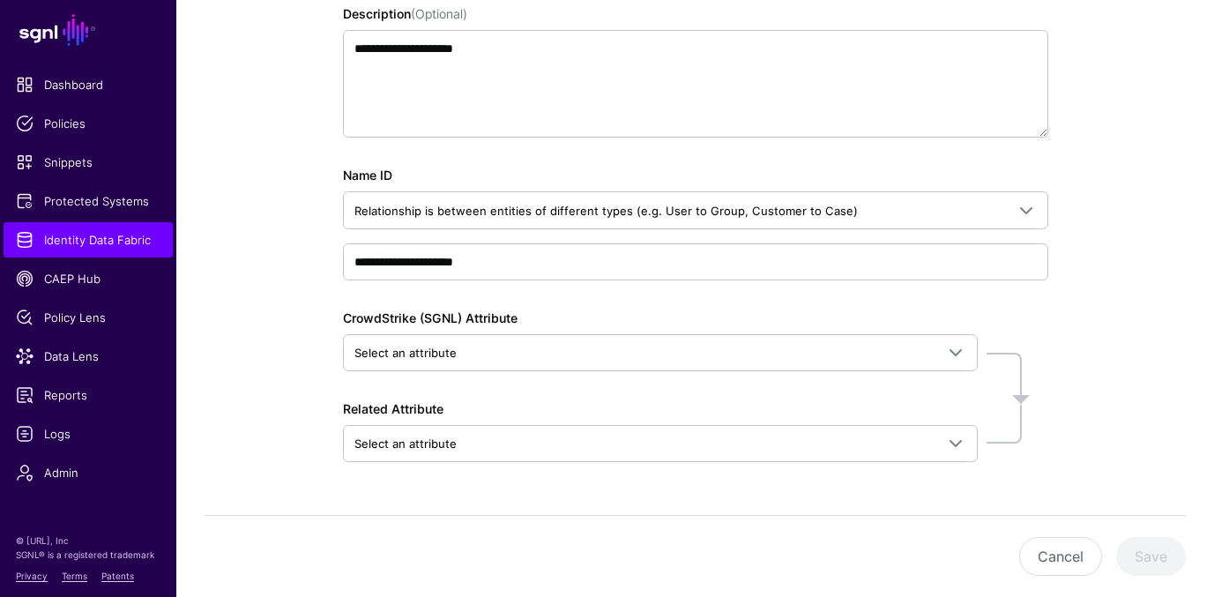
scroll to position [395, 0]
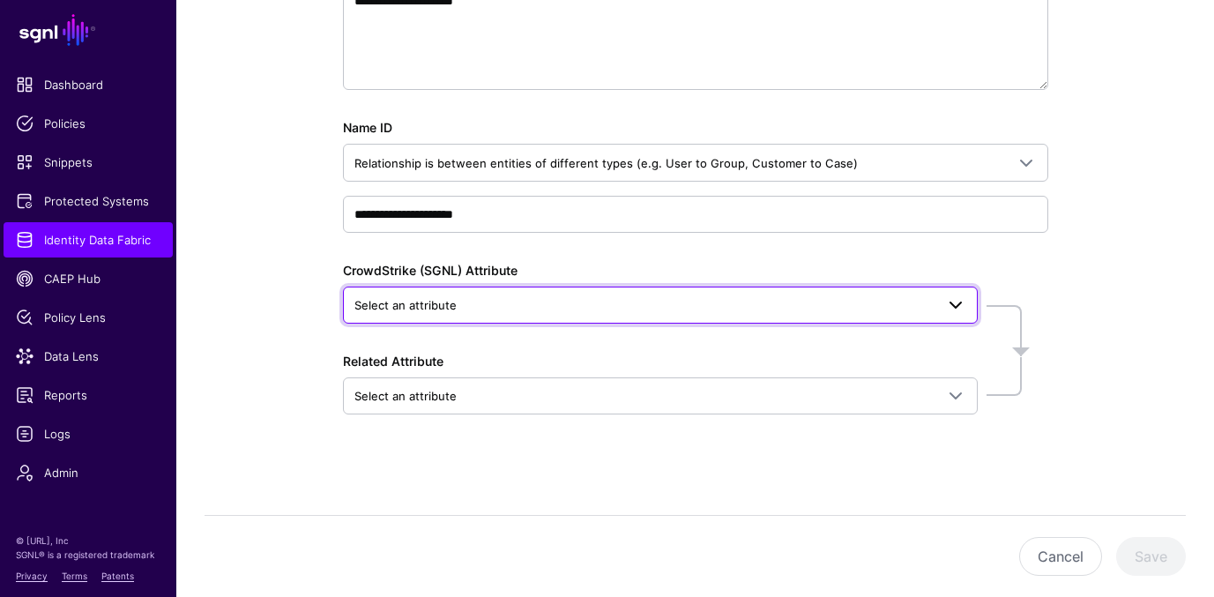
click at [722, 298] on span "Select an attribute" at bounding box center [644, 304] width 580 height 19
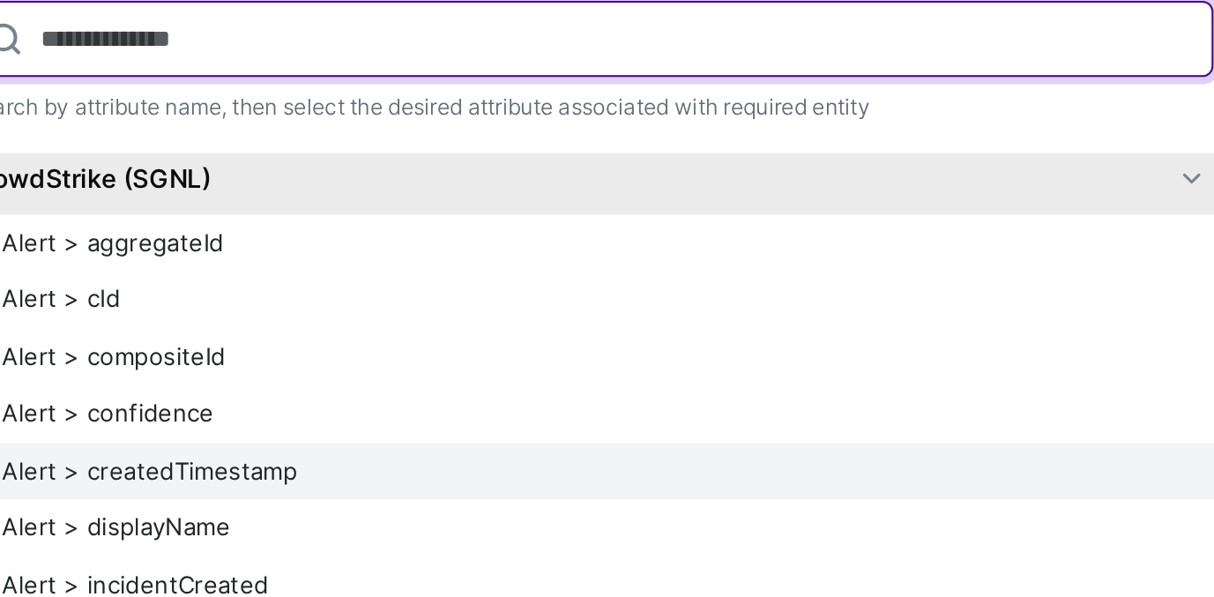
scroll to position [427, 0]
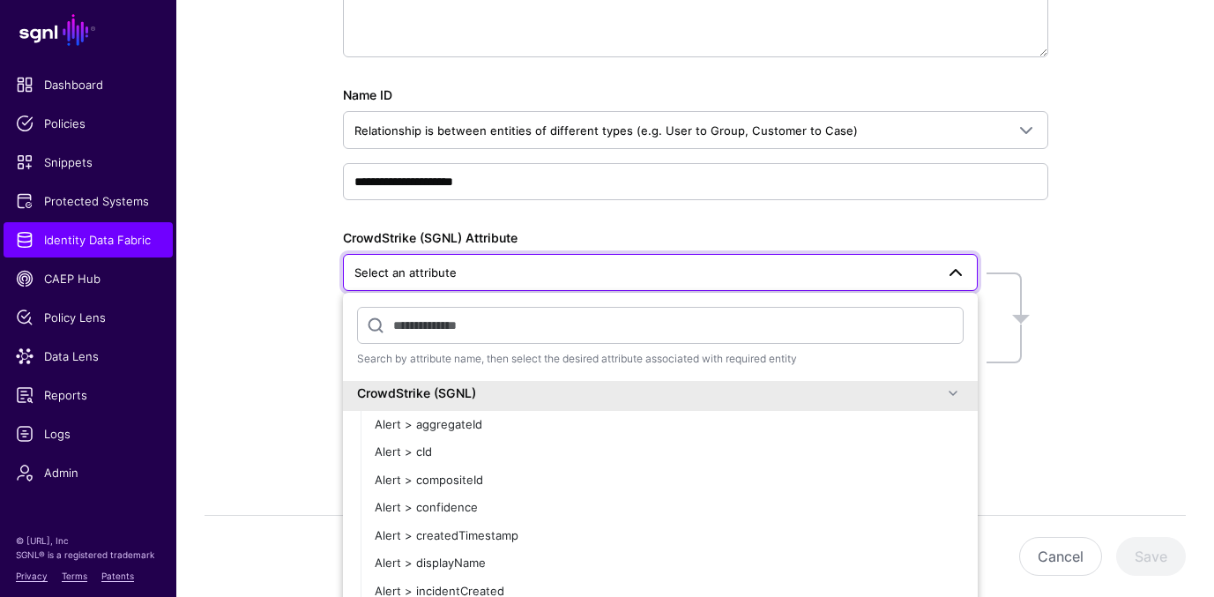
click at [1083, 336] on div "**********" at bounding box center [695, 140] width 812 height 850
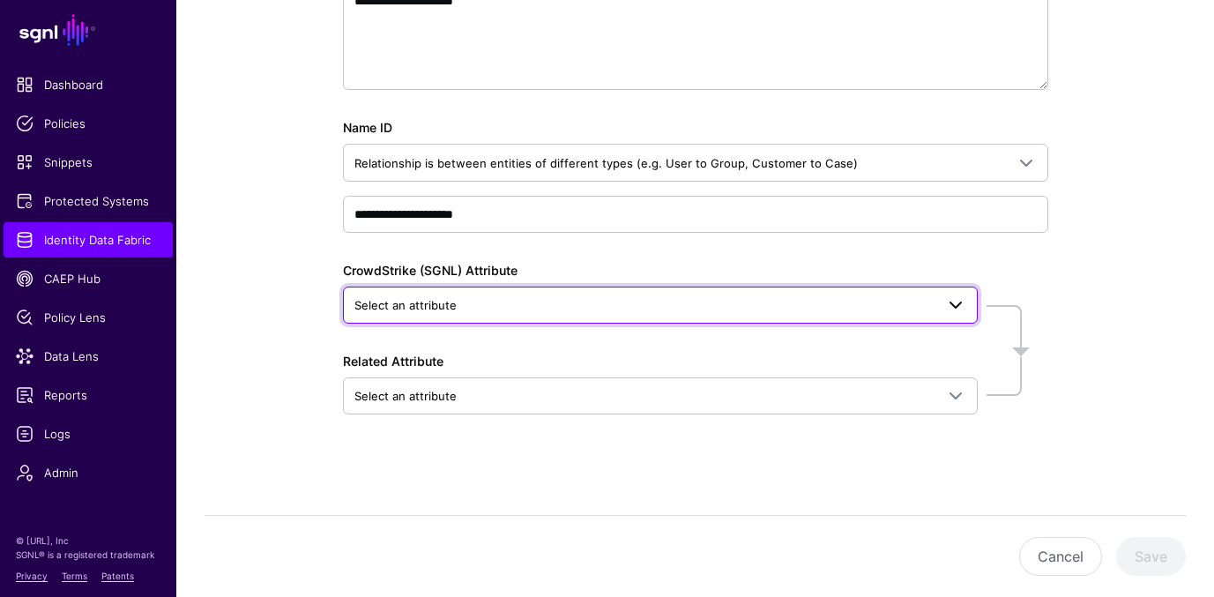
click at [683, 295] on span "Select an attribute" at bounding box center [644, 304] width 580 height 19
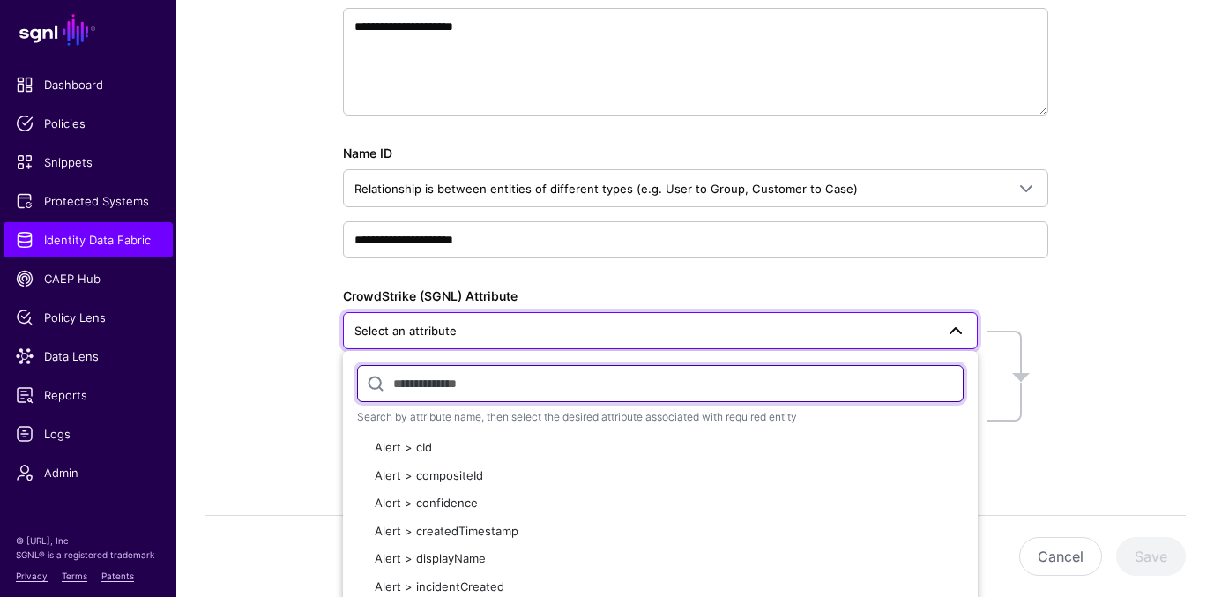
scroll to position [63, 0]
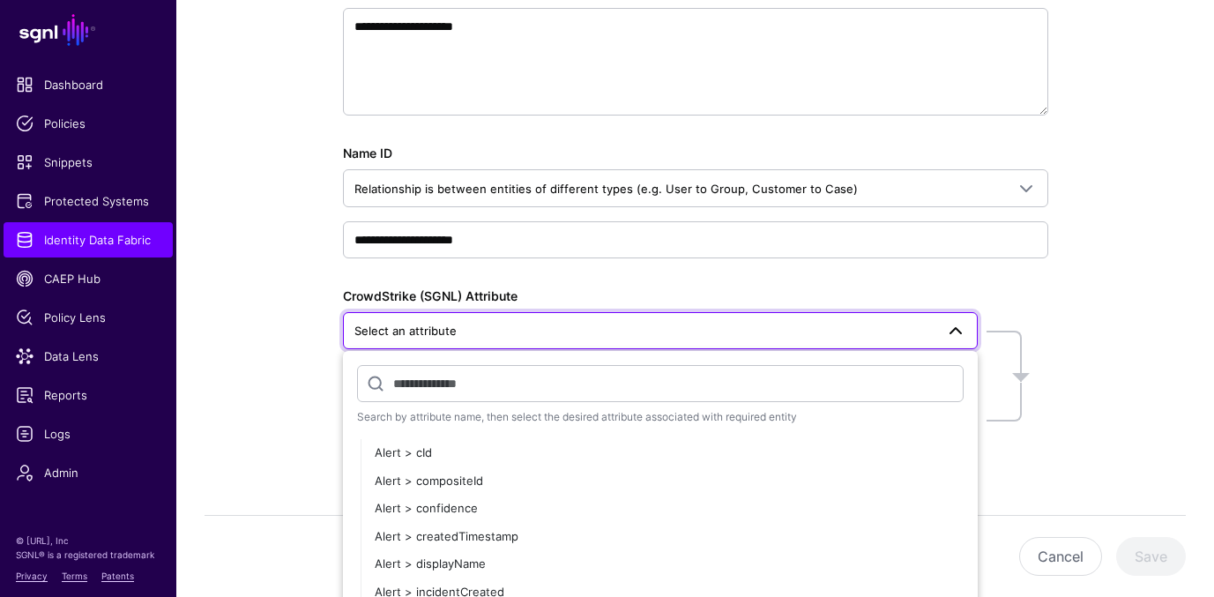
click at [1079, 258] on div "**********" at bounding box center [695, 198] width 812 height 850
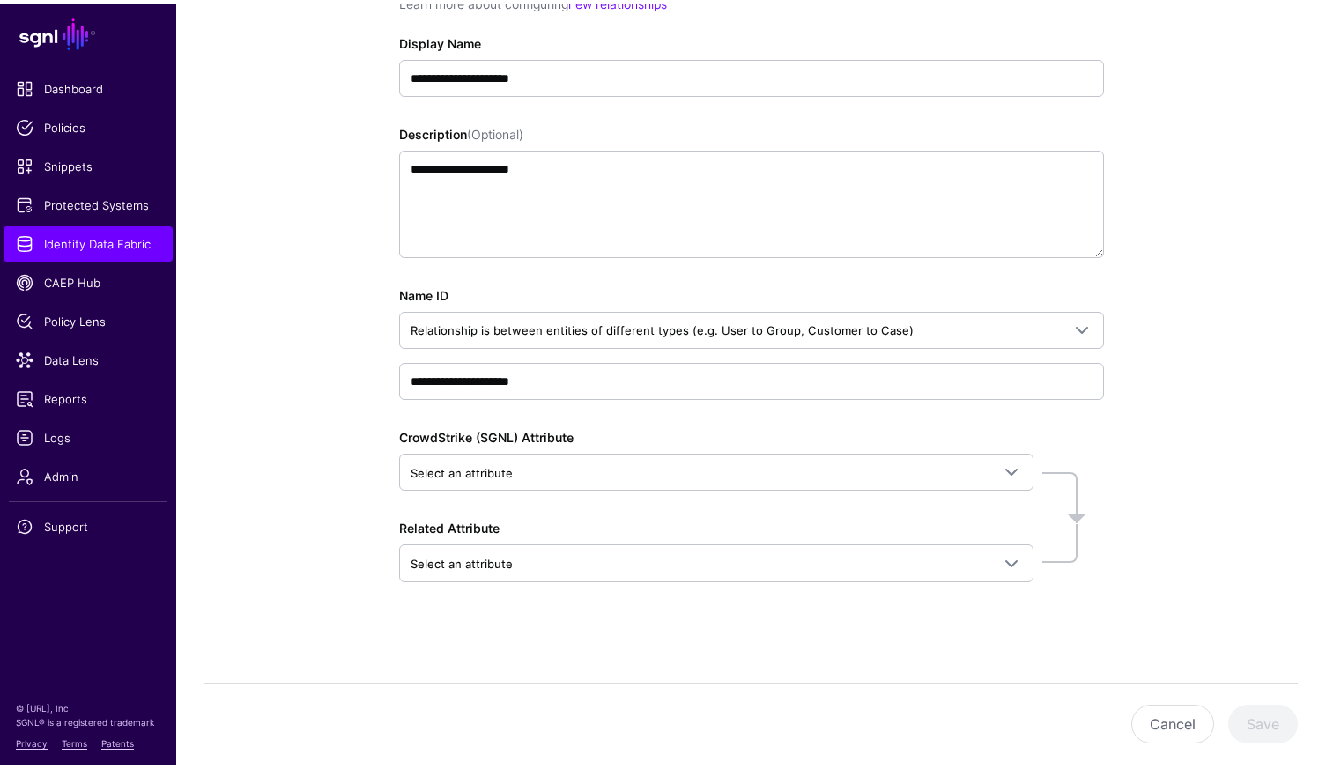
scroll to position [227, 0]
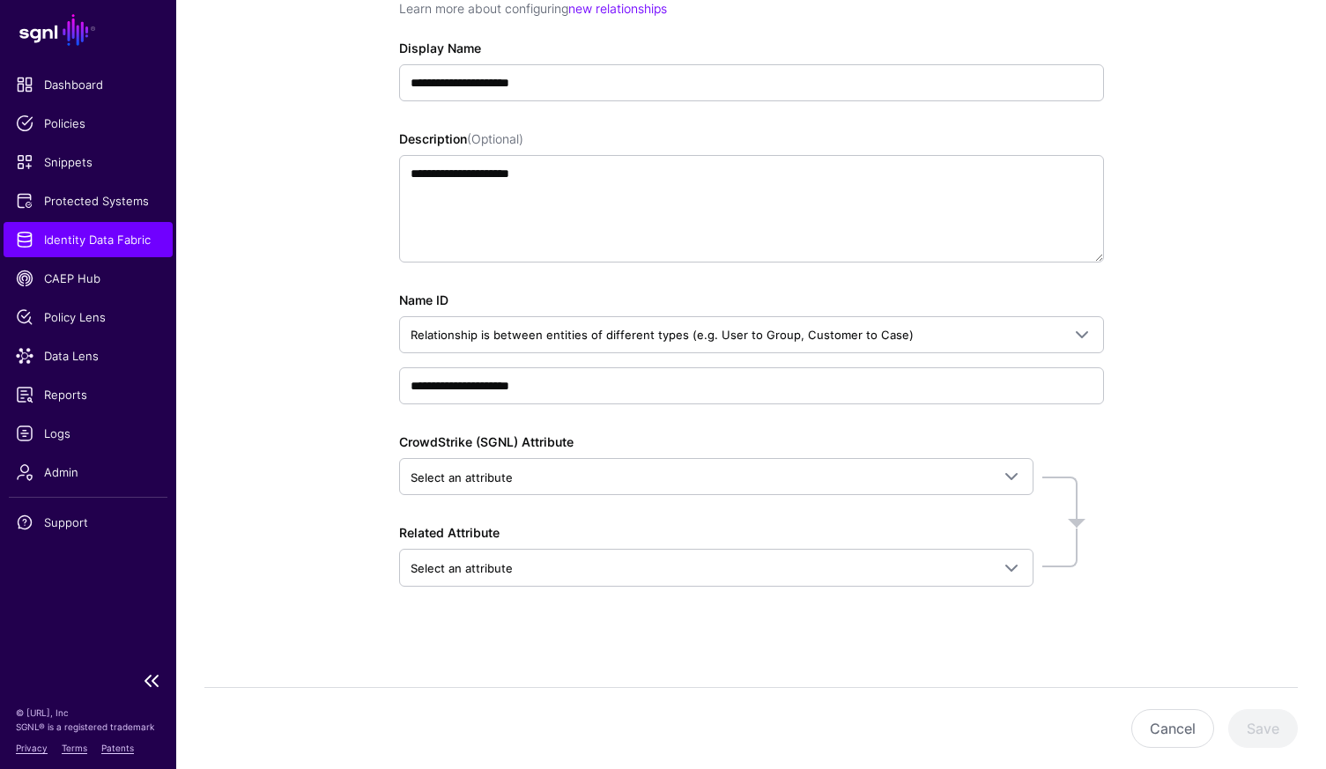
click at [112, 240] on span "Identity Data Fabric" at bounding box center [88, 240] width 145 height 18
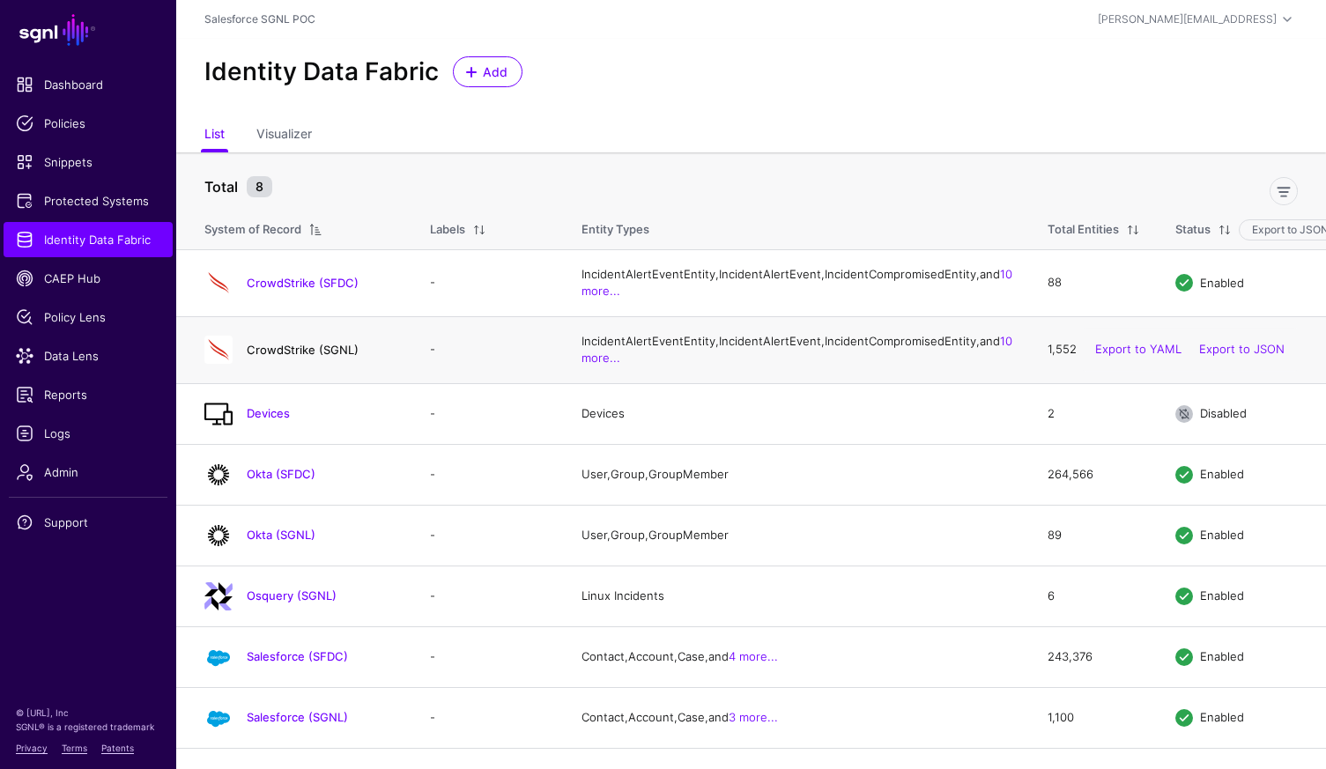
click at [316, 357] on link "CrowdStrike (SGNL)" at bounding box center [303, 350] width 112 height 14
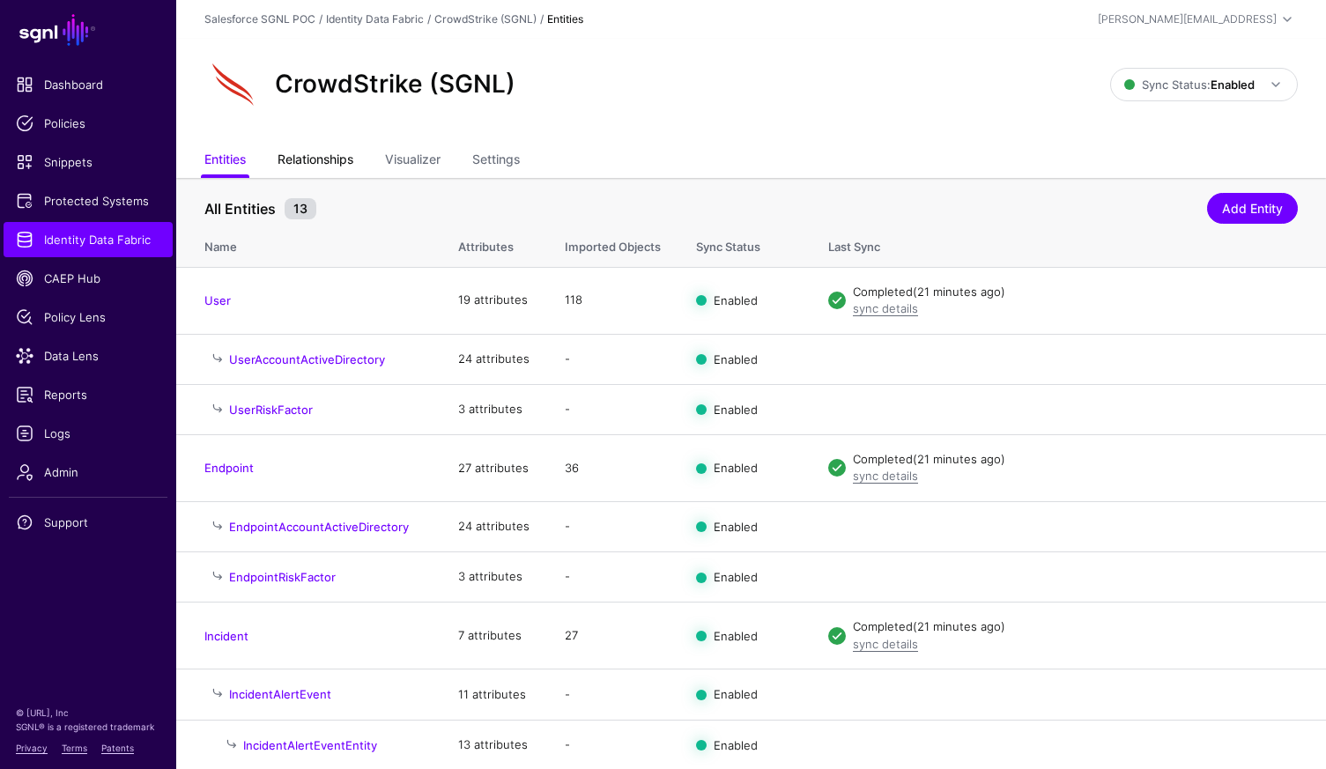
click at [324, 145] on link "Relationships" at bounding box center [316, 161] width 76 height 33
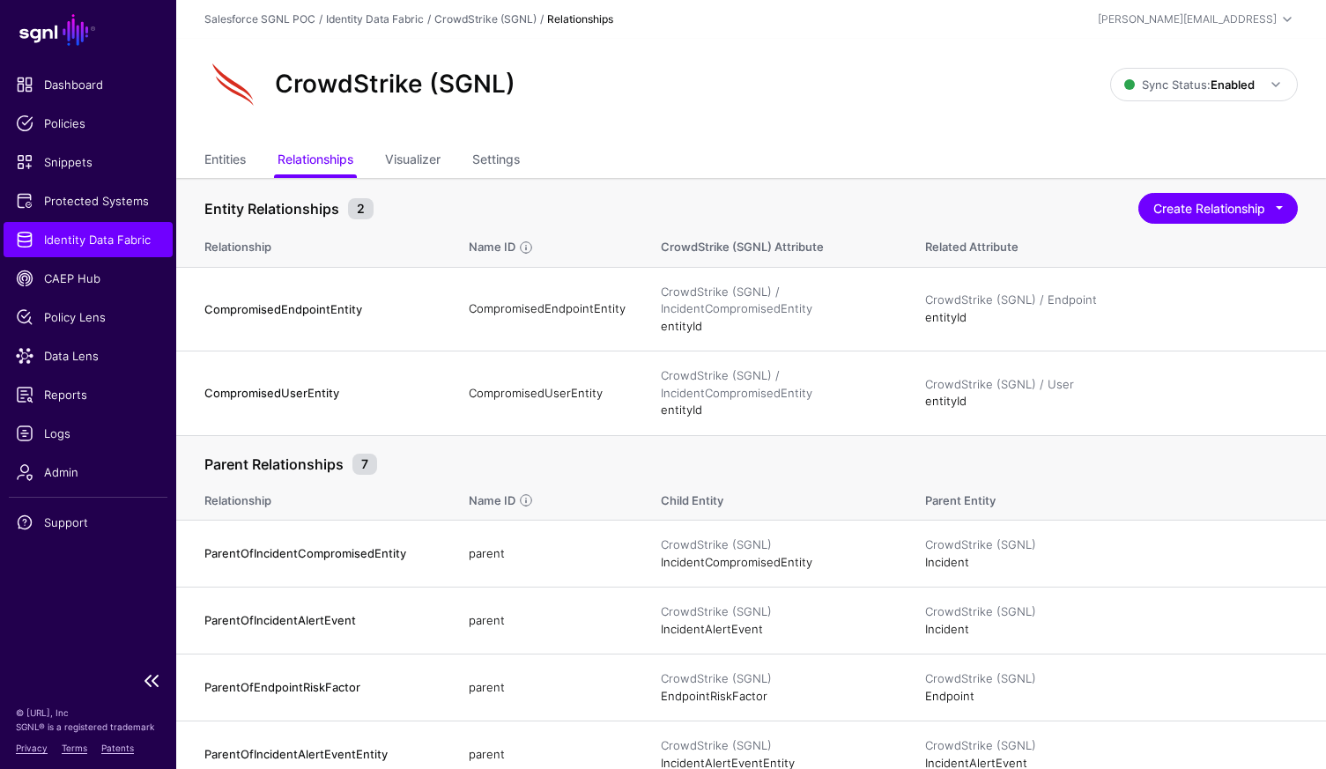
click at [97, 219] on ul "Dashboard Policies Snippets Protected Systems Identity Data Fabric CAEP Hub Pol…" at bounding box center [88, 364] width 176 height 595
click at [91, 236] on span "Identity Data Fabric" at bounding box center [88, 240] width 145 height 18
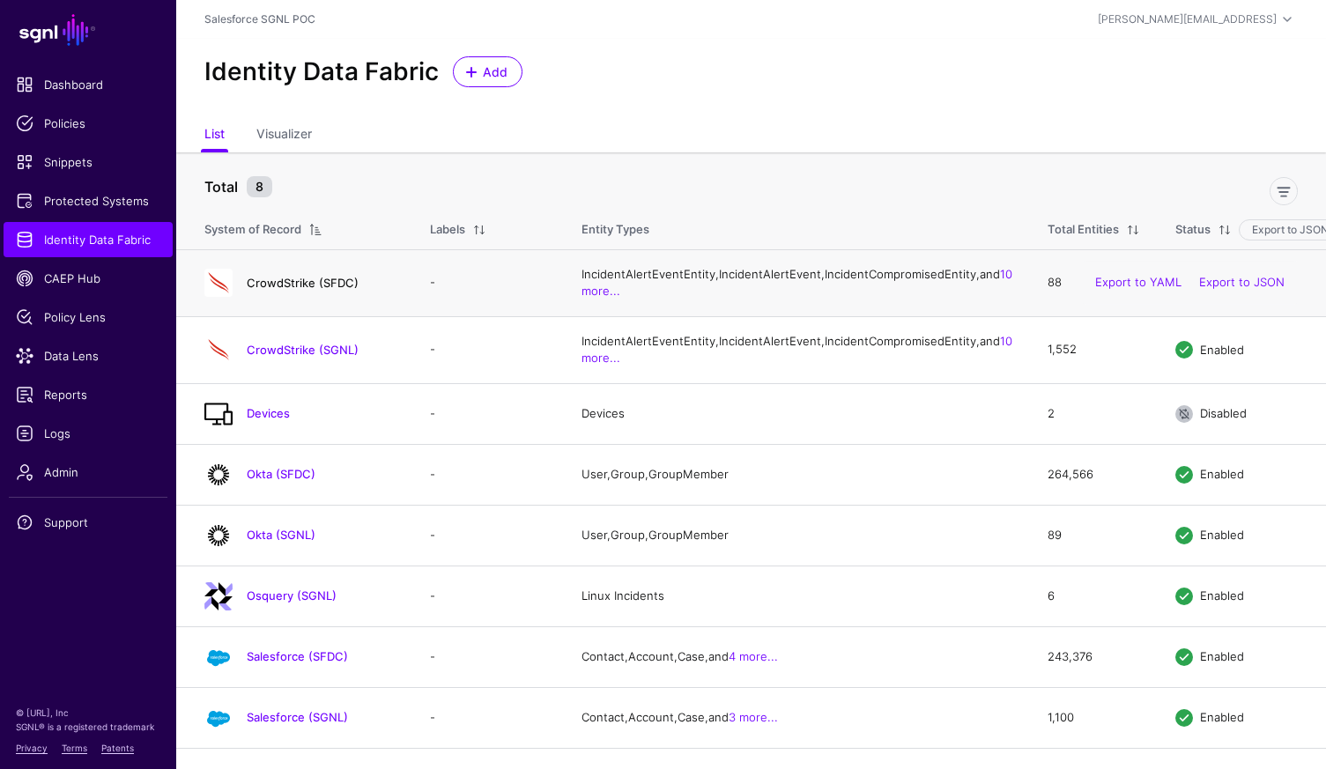
click at [316, 290] on link "CrowdStrike (SFDC)" at bounding box center [303, 283] width 112 height 14
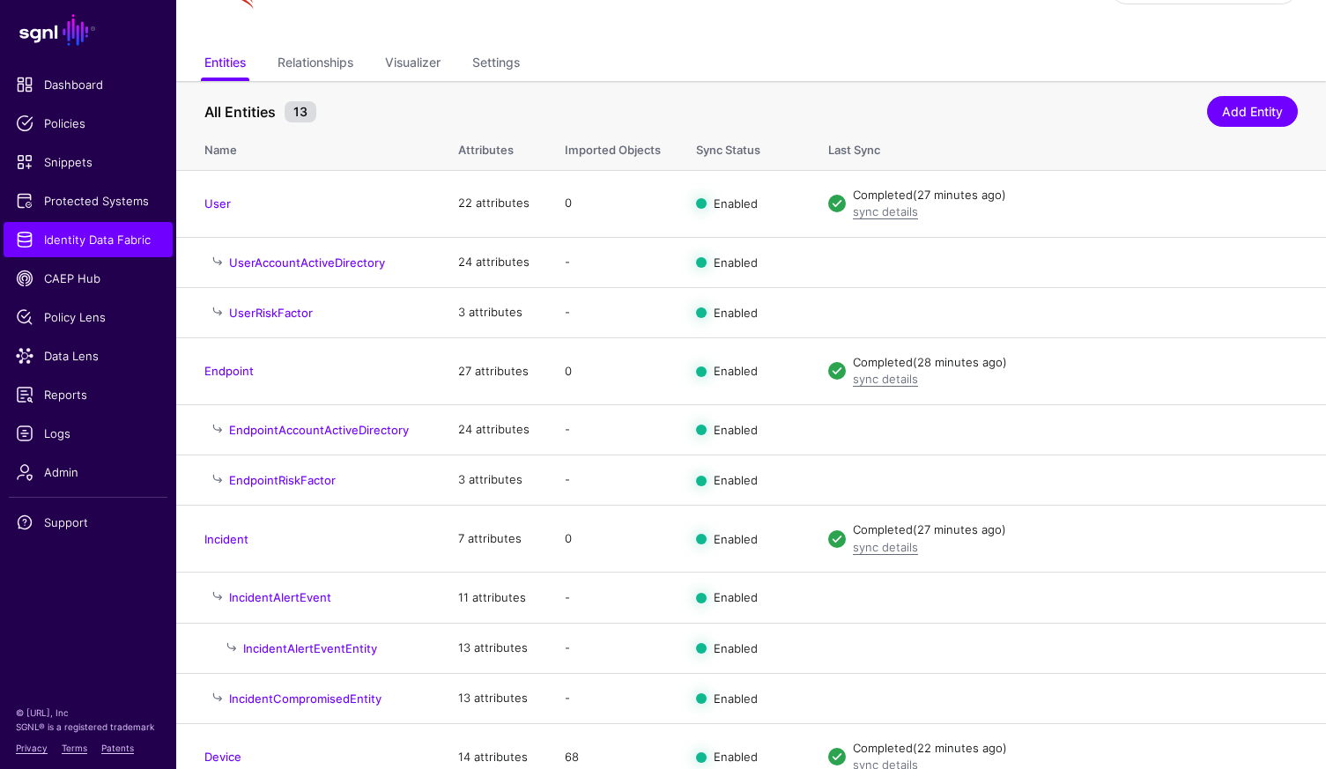
scroll to position [86, 0]
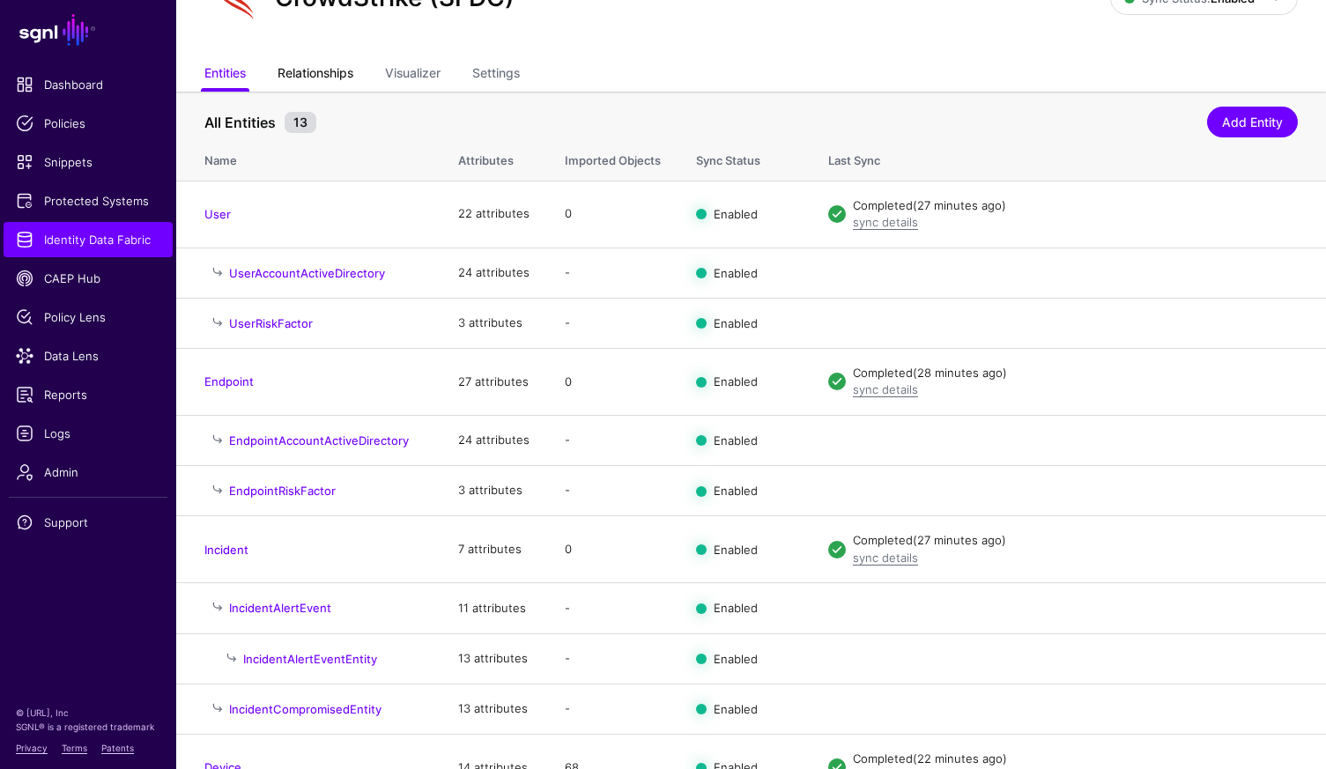
click at [331, 85] on link "Relationships" at bounding box center [316, 74] width 76 height 33
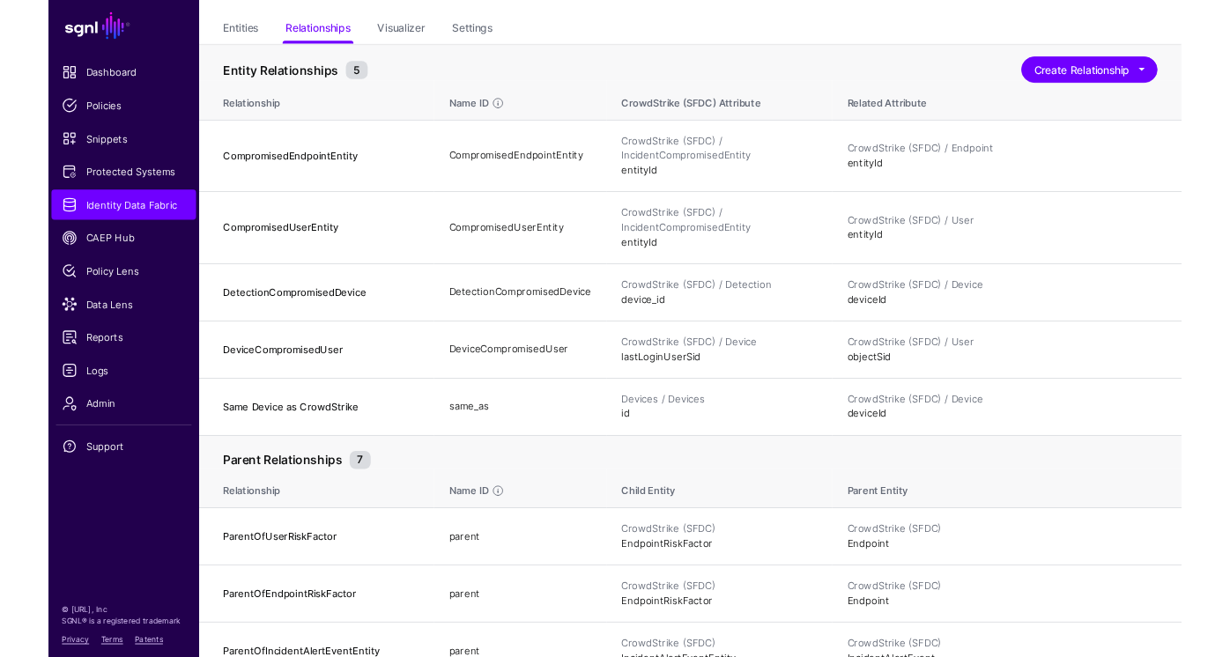
scroll to position [124, 0]
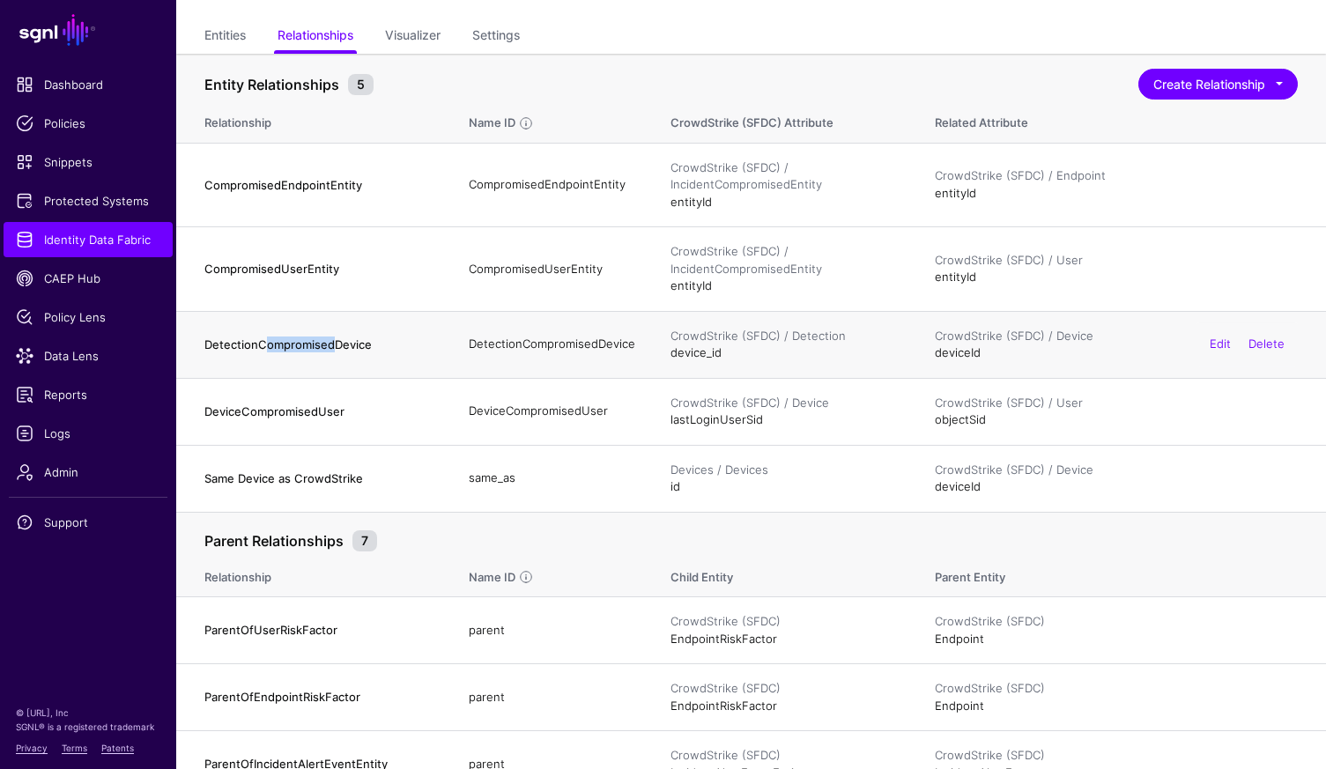
drag, startPoint x: 264, startPoint y: 348, endPoint x: 337, endPoint y: 350, distance: 73.2
click at [337, 350] on h4 "DetectionCompromisedDevice" at bounding box center [318, 345] width 229 height 16
click at [387, 338] on h4 "DetectionCompromisedDevice" at bounding box center [318, 345] width 229 height 16
drag, startPoint x: 260, startPoint y: 346, endPoint x: 193, endPoint y: 342, distance: 67.1
click at [193, 342] on td "DetectionCompromisedDevice" at bounding box center [313, 344] width 275 height 67
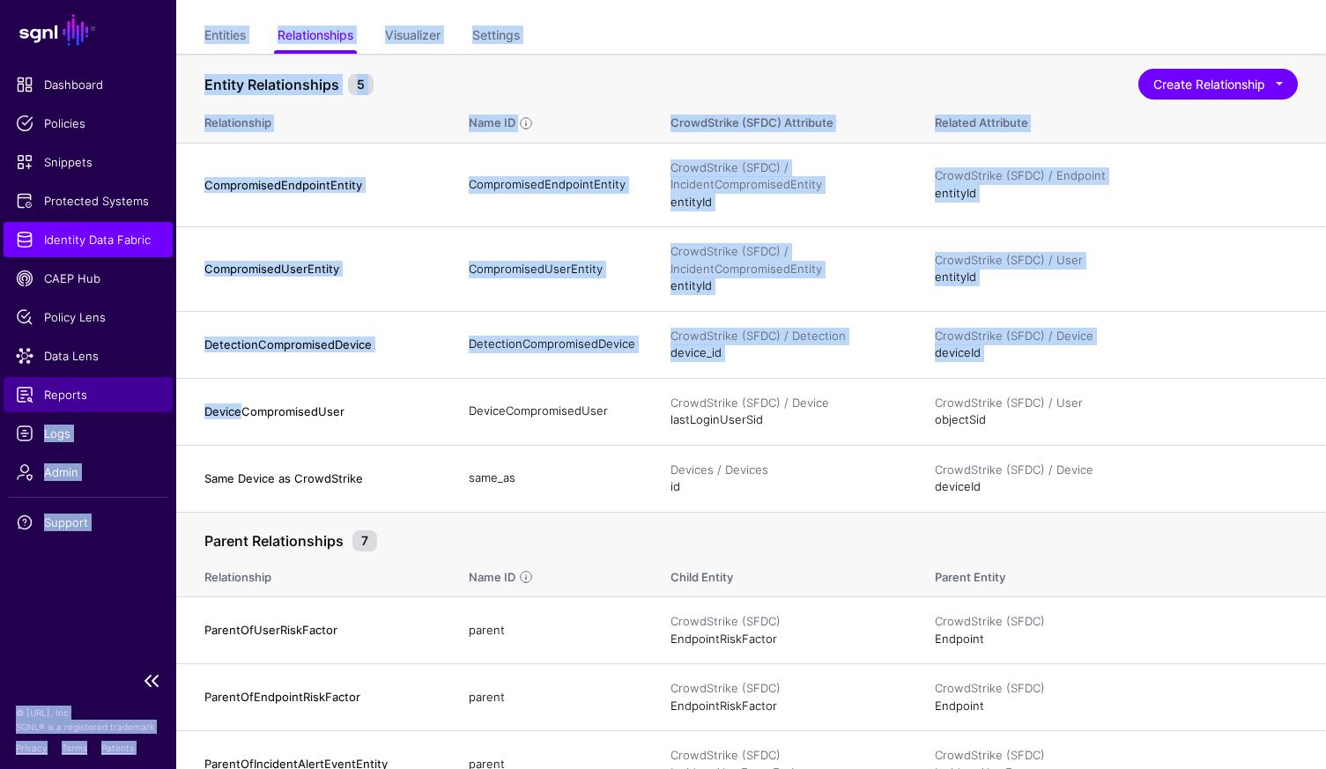
drag, startPoint x: 241, startPoint y: 411, endPoint x: 149, endPoint y: 411, distance: 91.7
click at [149, 411] on main "SGNL Dashboard Policies Snippets Protected Systems Identity Data Fabric CAEP Hu…" at bounding box center [663, 471] width 1326 height 1191
click at [271, 434] on td "DeviceCompromisedUser" at bounding box center [313, 411] width 275 height 67
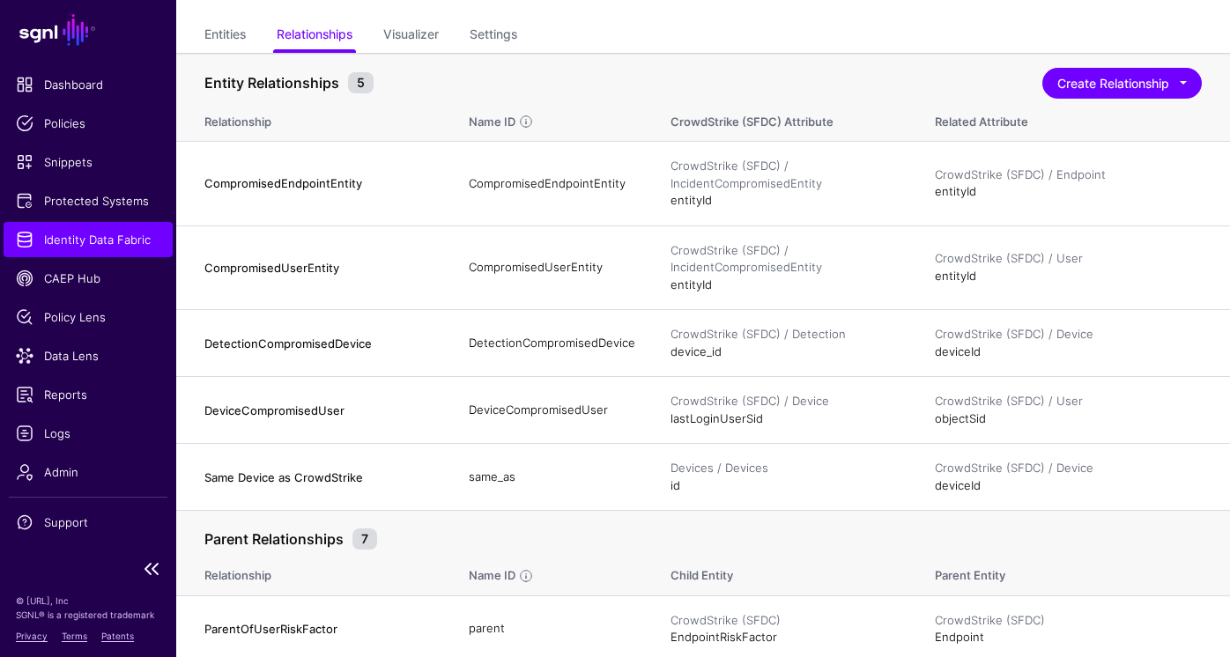
click at [67, 260] on ul "Dashboard Policies Snippets Protected Systems Identity Data Fabric CAEP Hub Pol…" at bounding box center [88, 308] width 176 height 483
click at [65, 274] on span "CAEP Hub" at bounding box center [88, 279] width 145 height 18
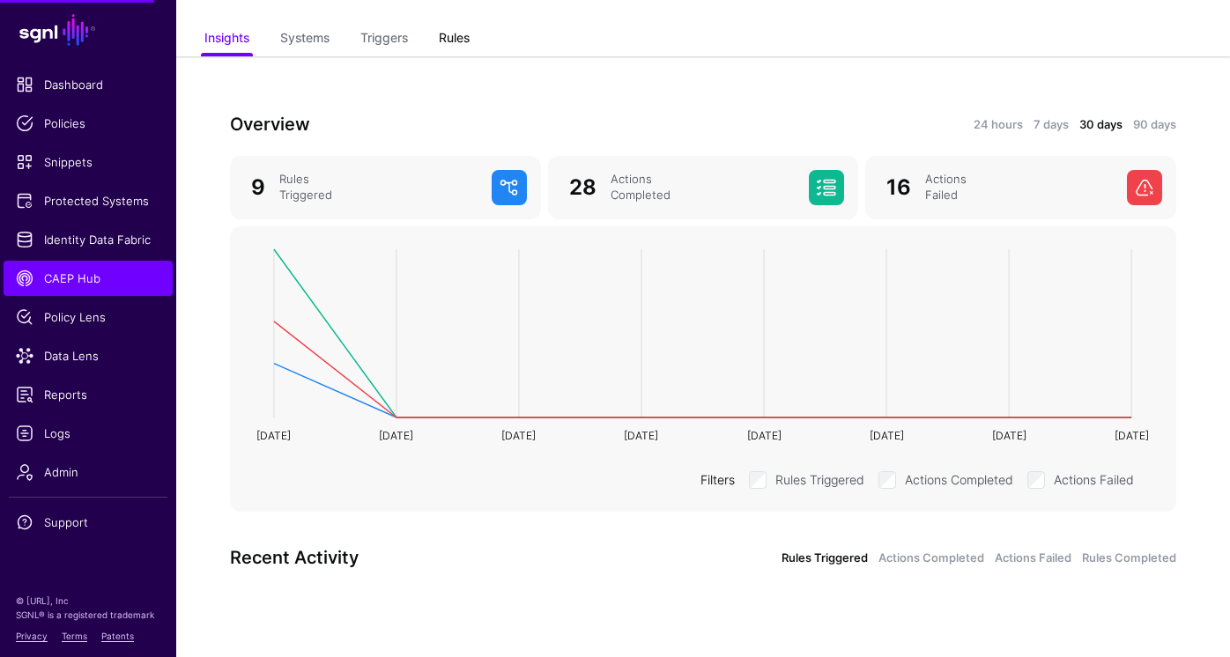
scroll to position [124, 0]
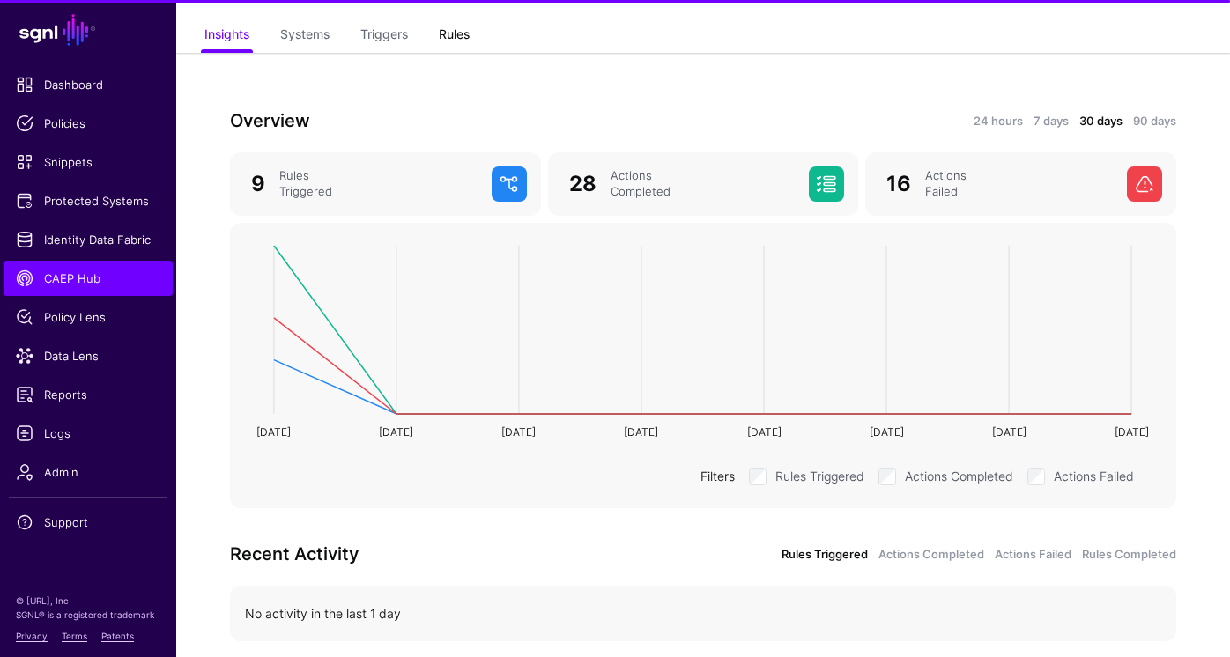
click at [462, 23] on link "Rules" at bounding box center [454, 35] width 31 height 33
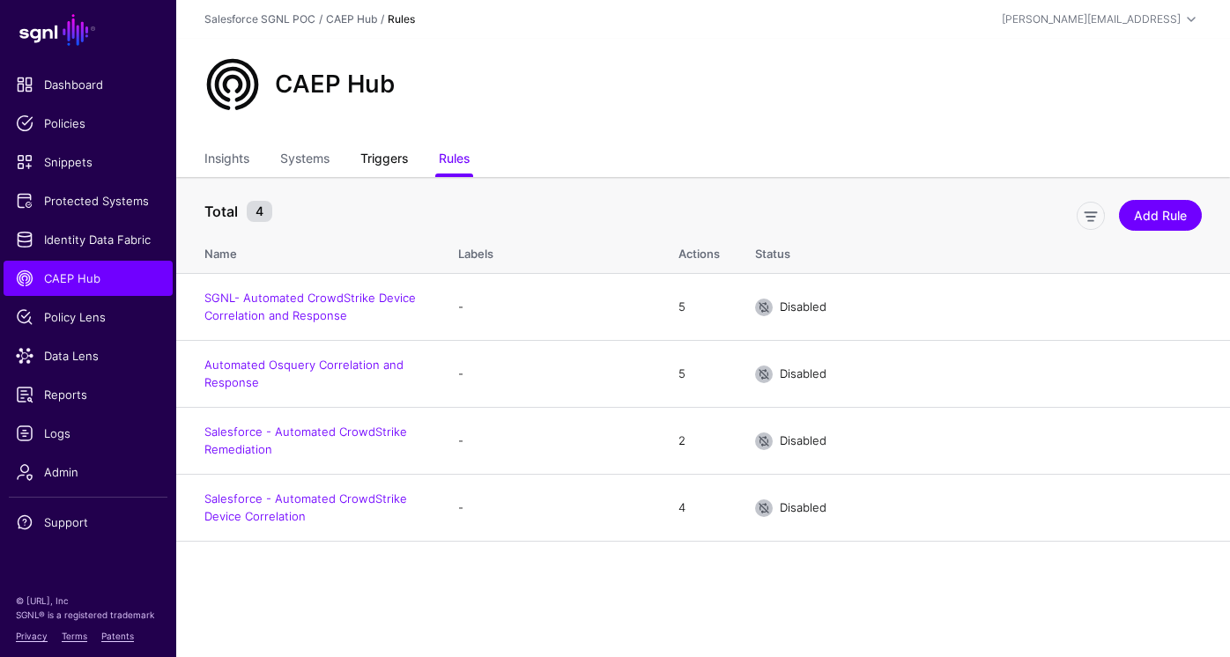
click at [383, 154] on link "Triggers" at bounding box center [384, 160] width 48 height 33
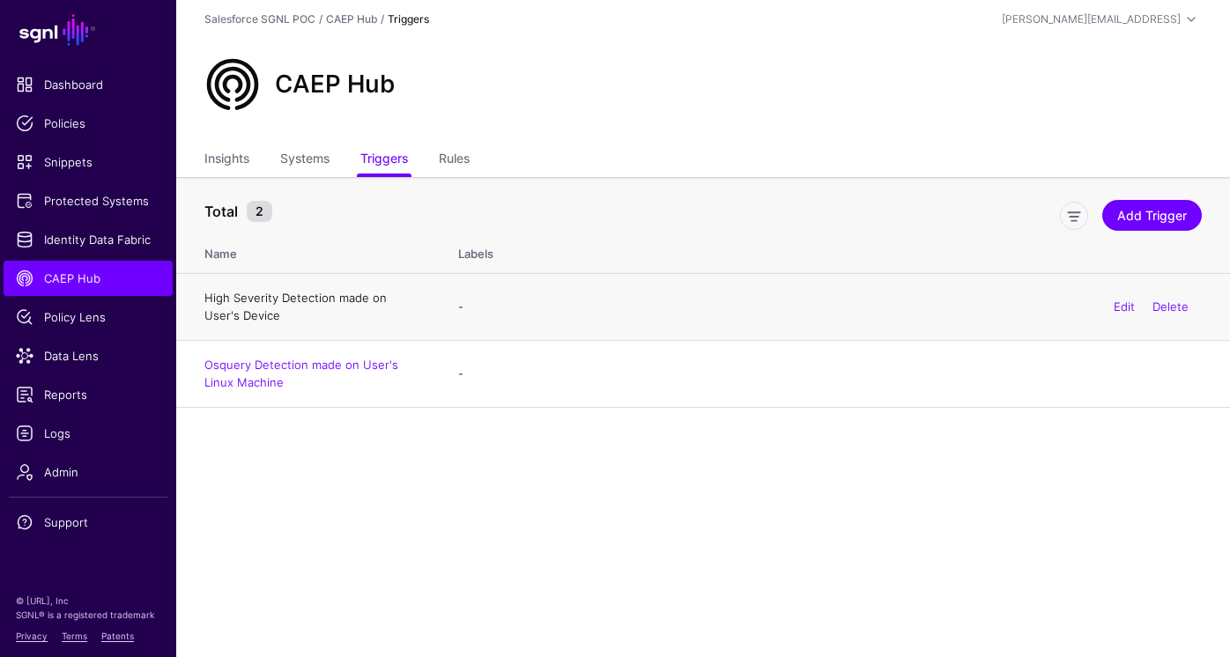
click at [307, 296] on link "High Severity Detection made on User's Device" at bounding box center [295, 307] width 182 height 32
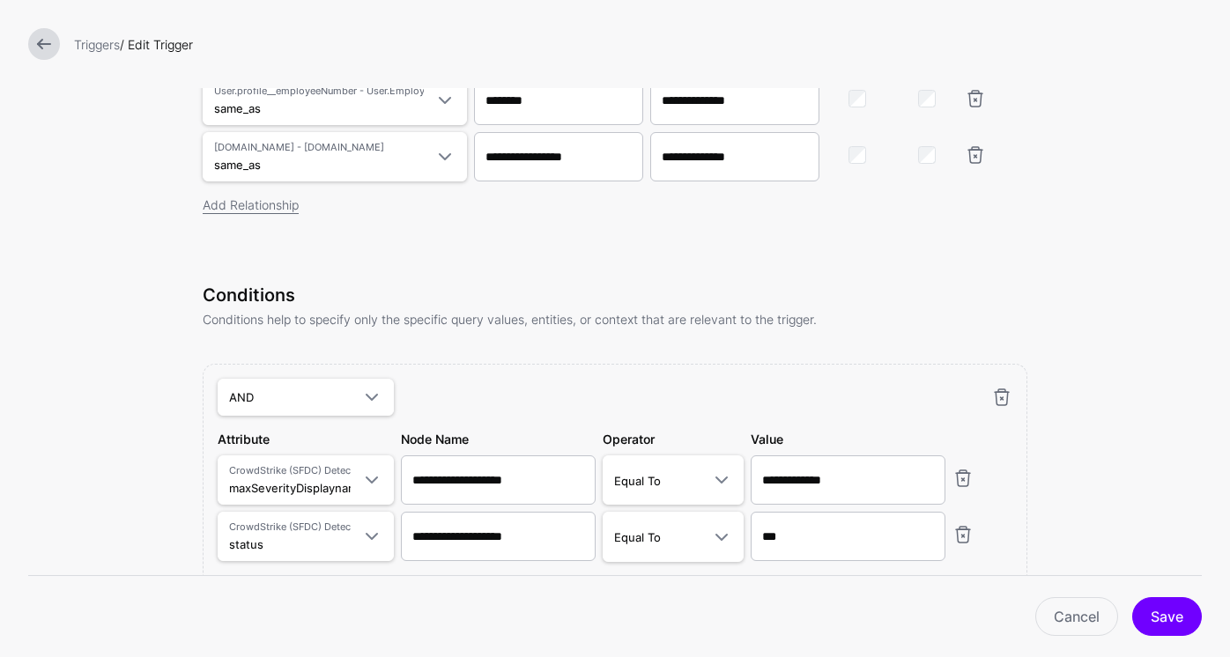
scroll to position [1021, 0]
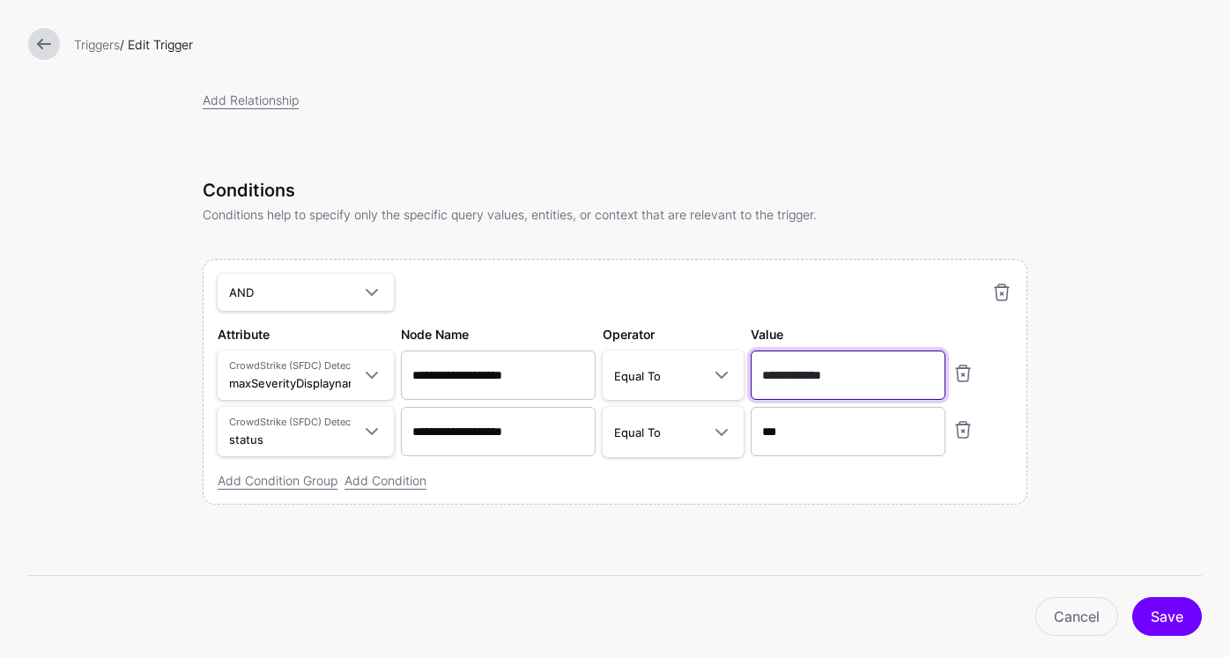
click at [885, 375] on input "**********" at bounding box center [848, 375] width 195 height 49
drag, startPoint x: 885, startPoint y: 375, endPoint x: 735, endPoint y: 371, distance: 149.9
click at [735, 371] on div "Attribute CrowdStrike (SFDC) Detection maxSeverityDisplayname Query Parameters …" at bounding box center [615, 362] width 802 height 75
click at [694, 505] on div "Conditions Conditions help to specify only the specific query values, entities,…" at bounding box center [615, 367] width 825 height 375
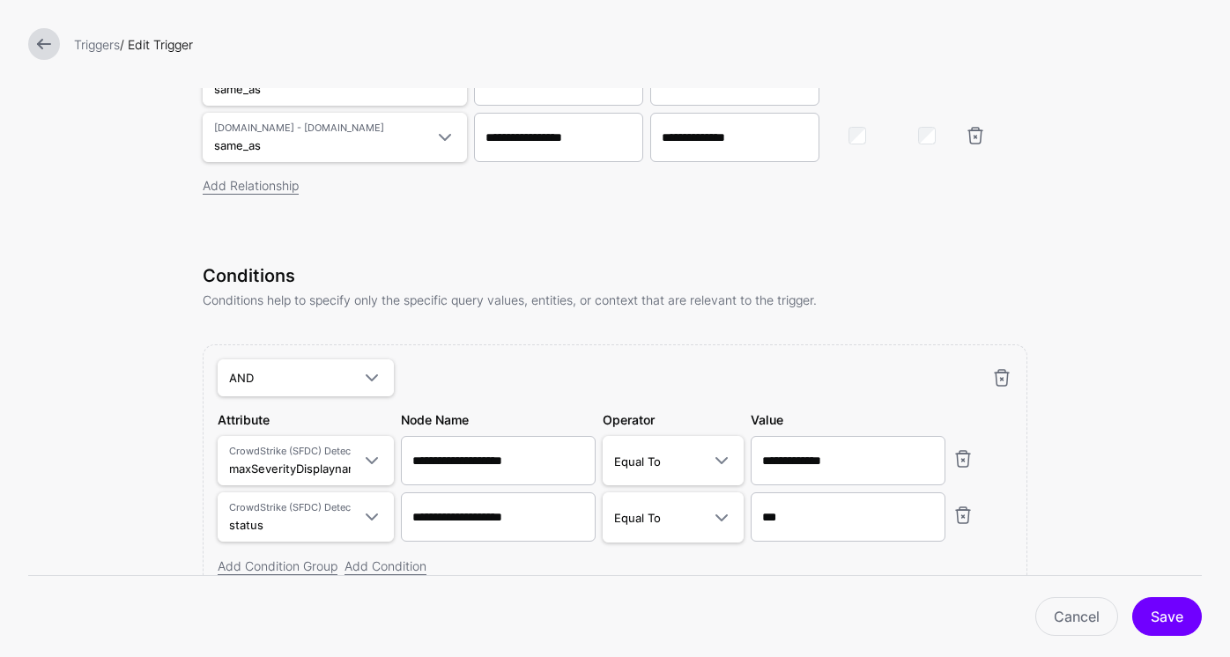
scroll to position [918, 0]
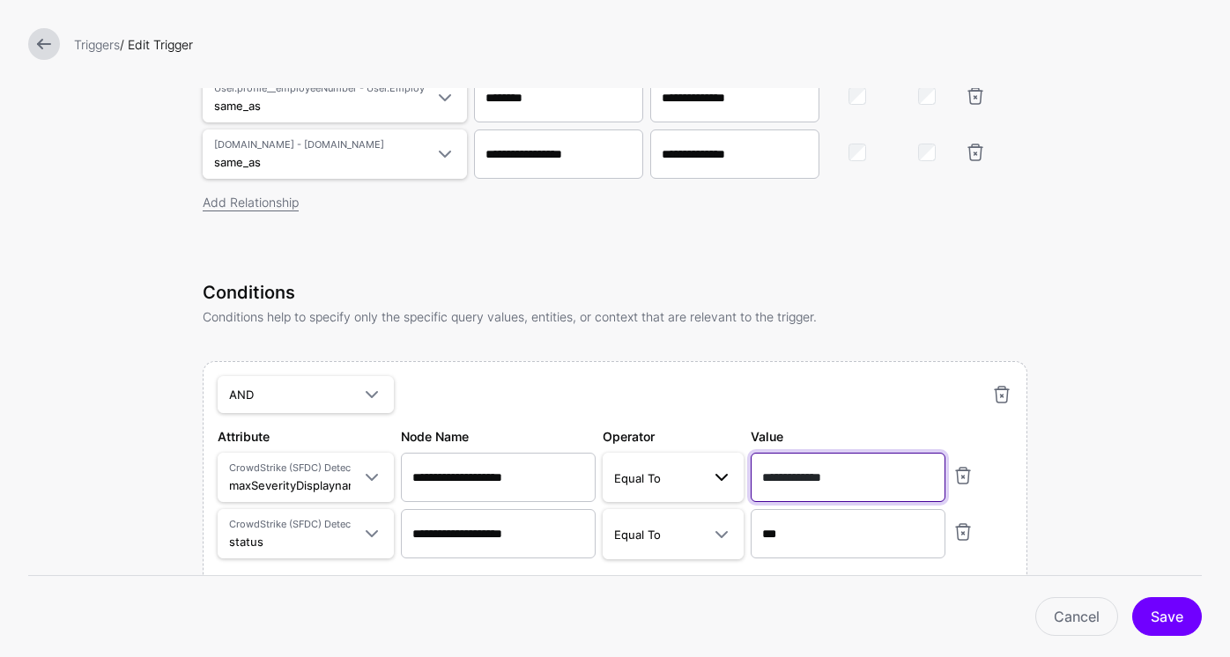
drag, startPoint x: 850, startPoint y: 478, endPoint x: 721, endPoint y: 472, distance: 128.8
click at [721, 472] on div "Attribute CrowdStrike (SFDC) Detection maxSeverityDisplayname Query Parameters …" at bounding box center [615, 464] width 802 height 75
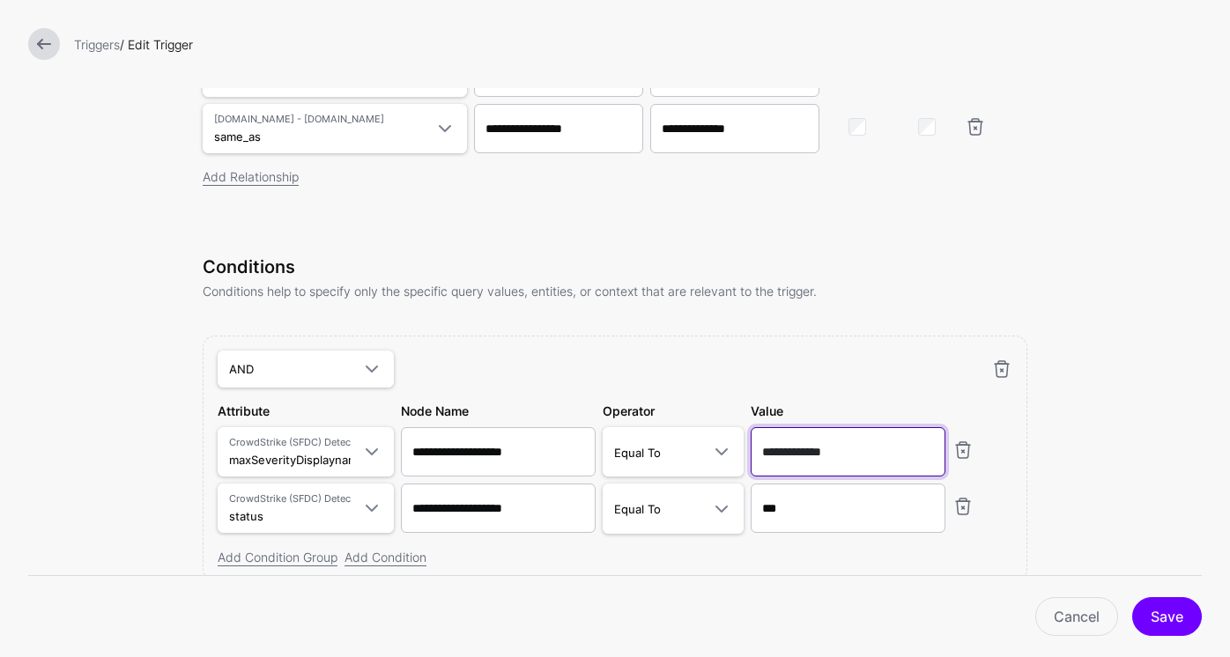
scroll to position [958, 0]
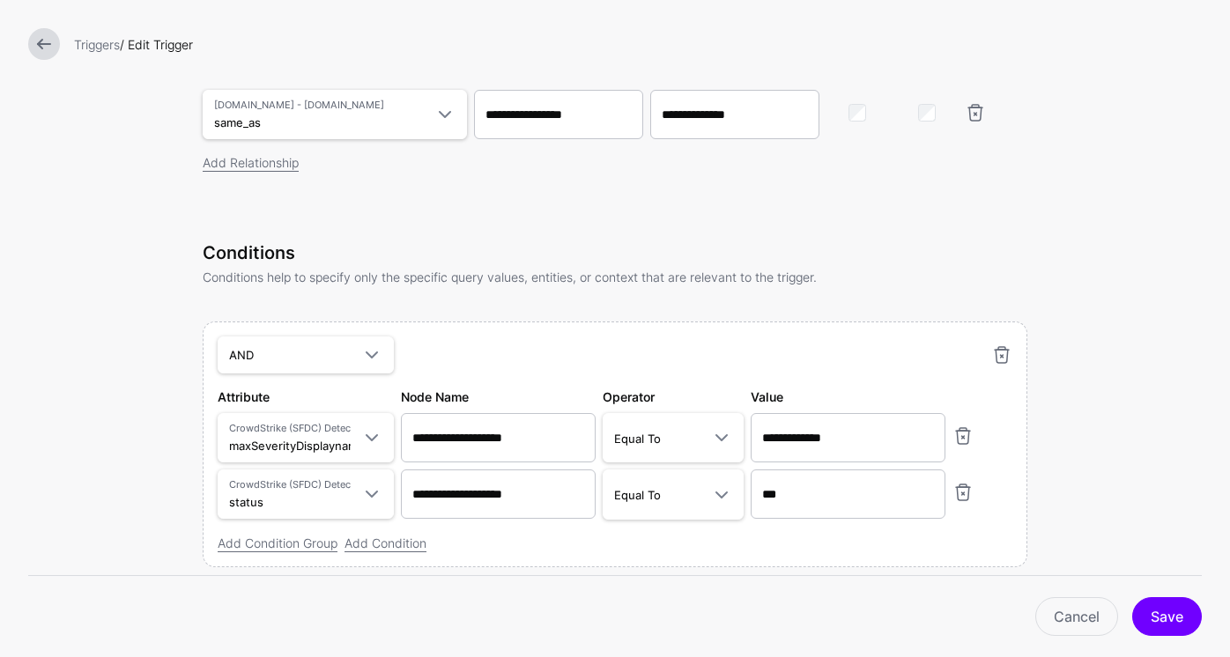
click at [859, 337] on div "AND AND NOT OR Attribute CrowdStrike (SFDC) Detection maxSeverityDisplayname Qu…" at bounding box center [615, 445] width 825 height 246
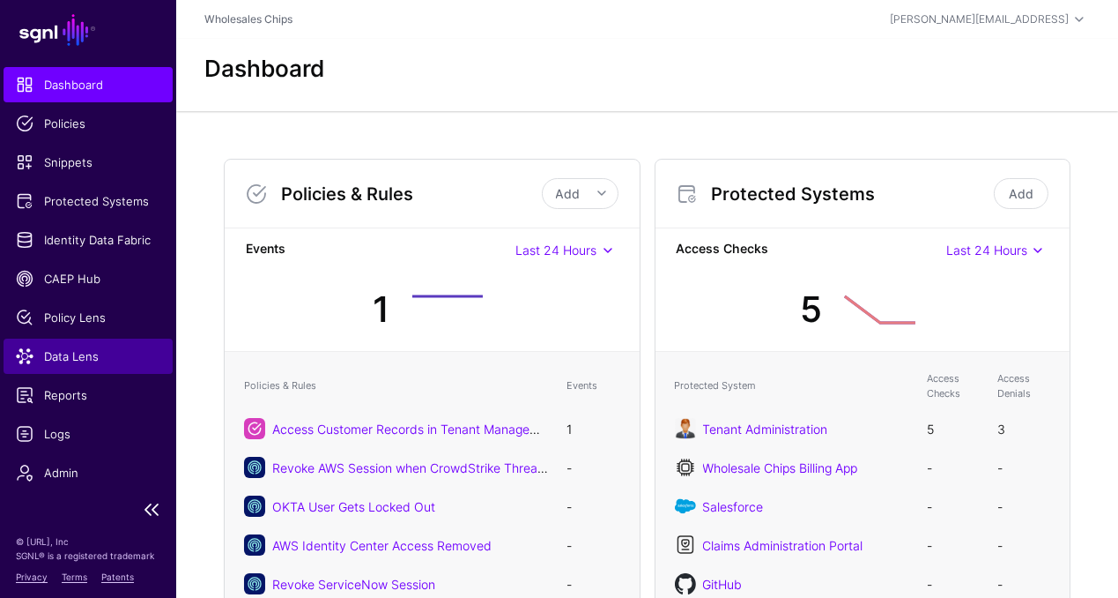
click at [72, 362] on span "Data Lens" at bounding box center [88, 356] width 145 height 18
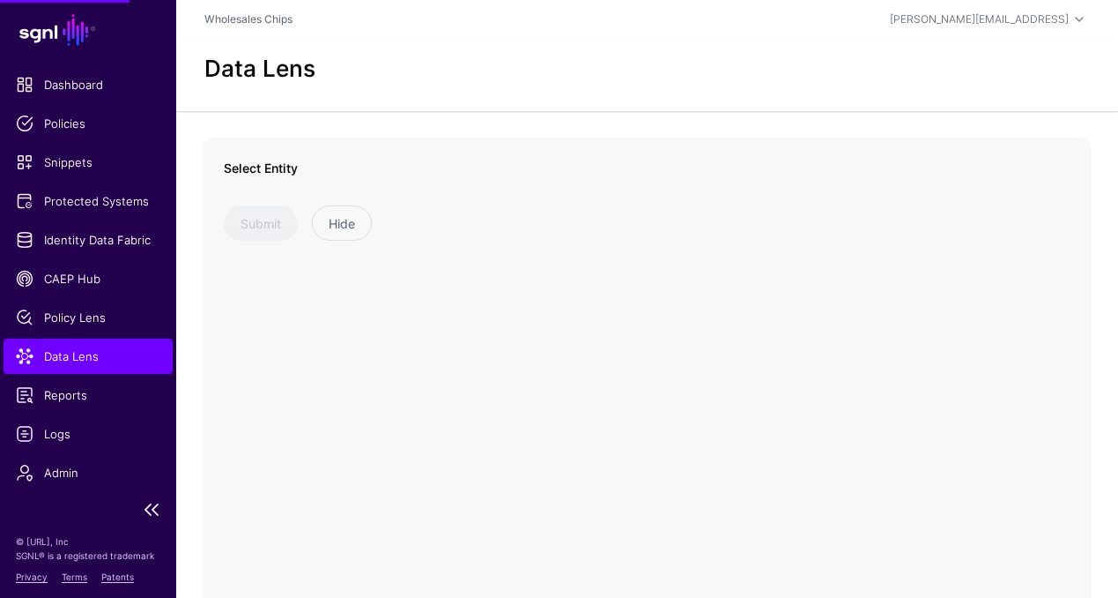
click at [100, 353] on span "Data Lens" at bounding box center [88, 356] width 145 height 18
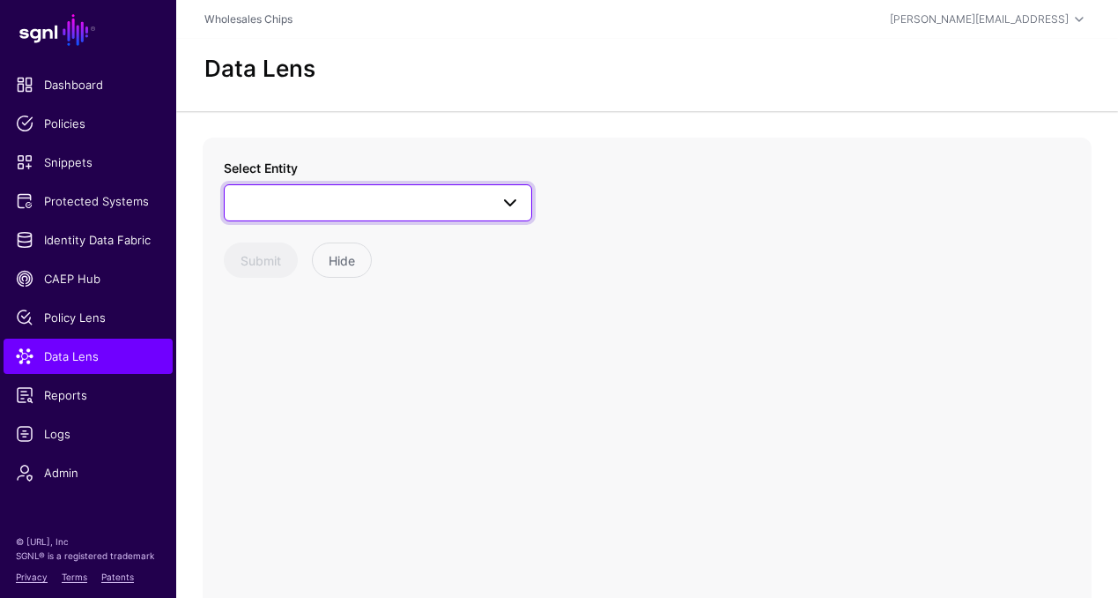
click at [368, 210] on span at bounding box center [378, 202] width 286 height 21
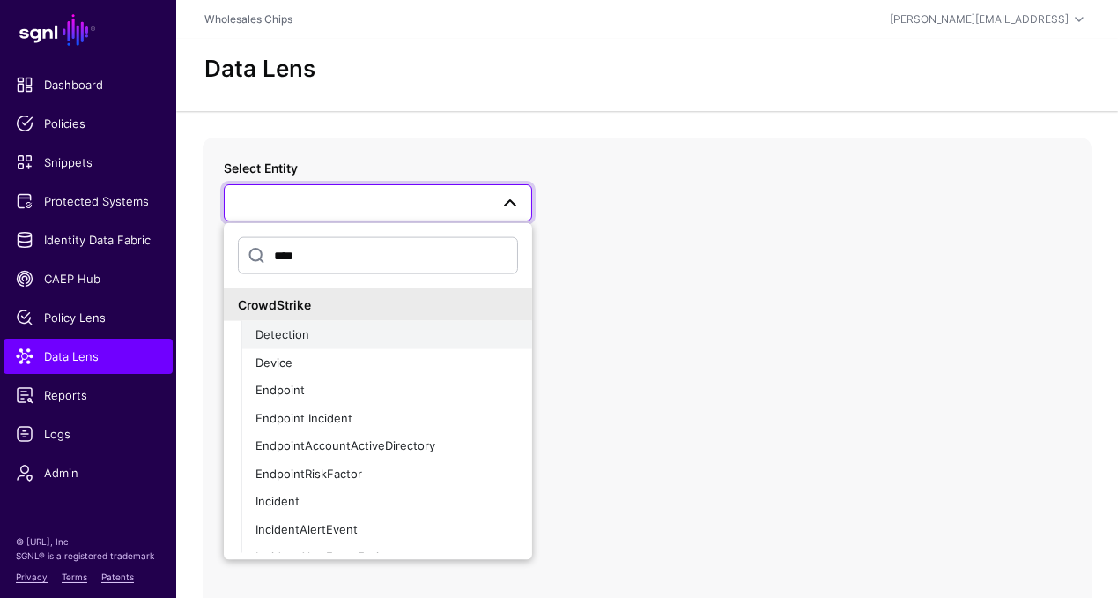
type input "****"
click at [350, 331] on div "Detection" at bounding box center [387, 335] width 263 height 18
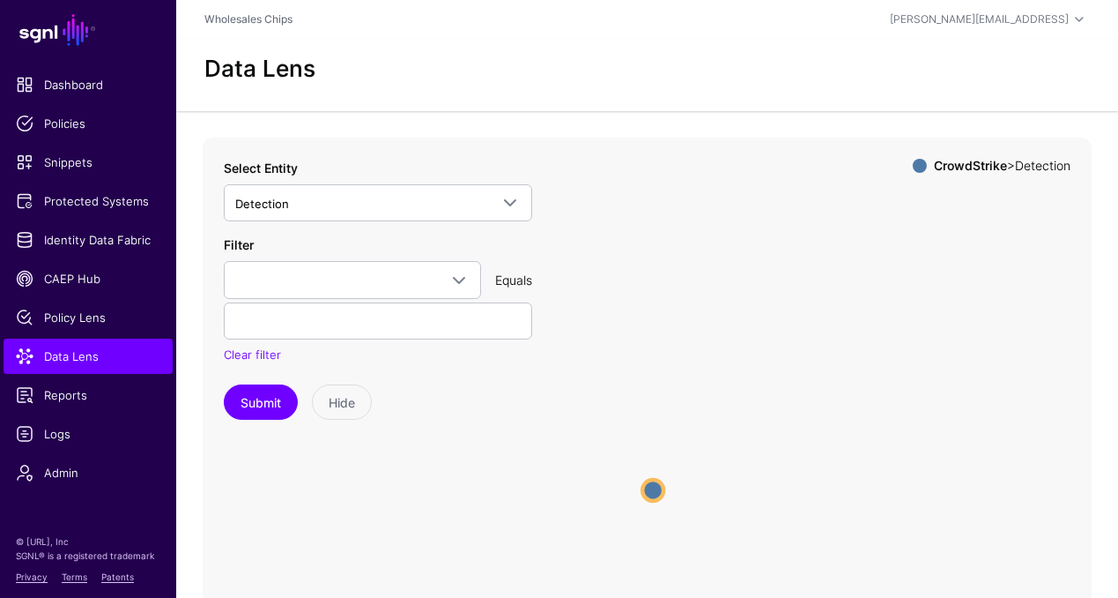
click at [646, 500] on icon "Detection Detection" at bounding box center [647, 489] width 889 height 705
click at [659, 490] on circle at bounding box center [652, 489] width 21 height 21
click at [659, 489] on circle at bounding box center [653, 489] width 21 height 21
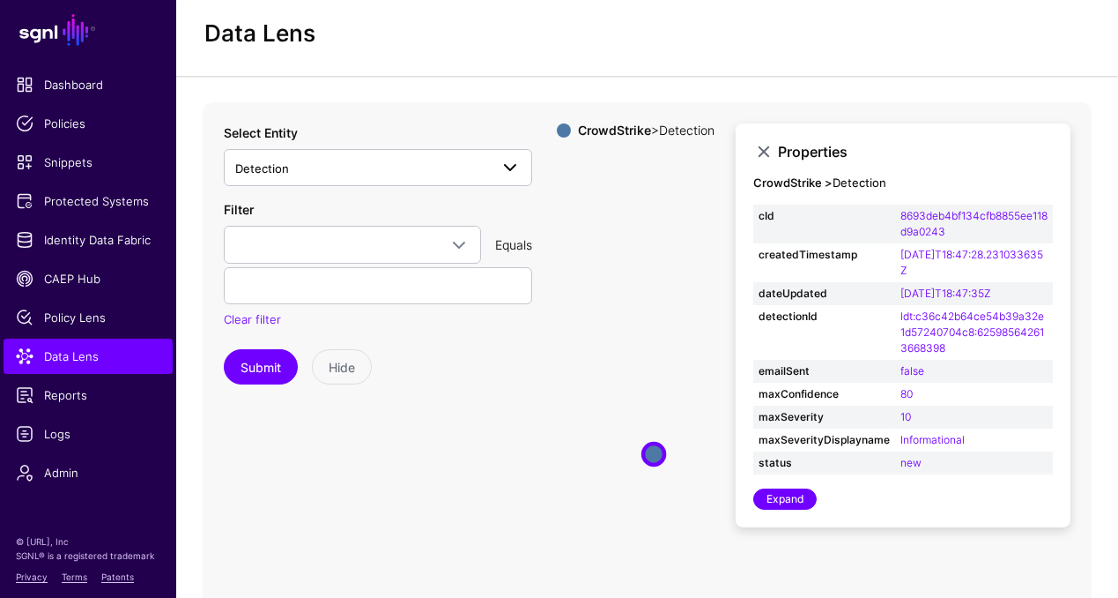
scroll to position [34, 0]
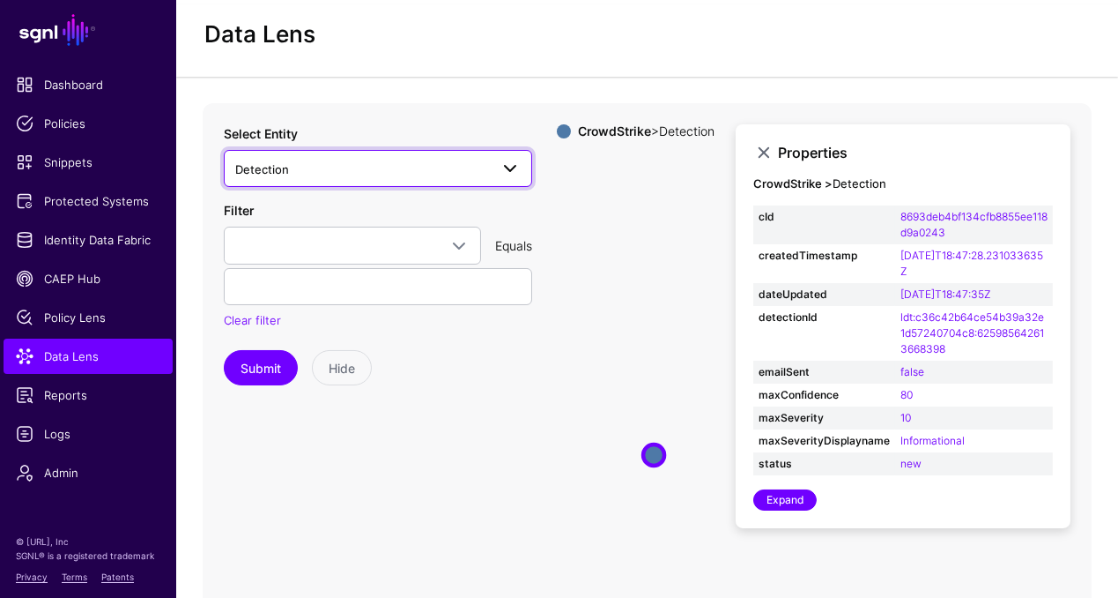
click at [365, 170] on span "Detection" at bounding box center [362, 169] width 254 height 19
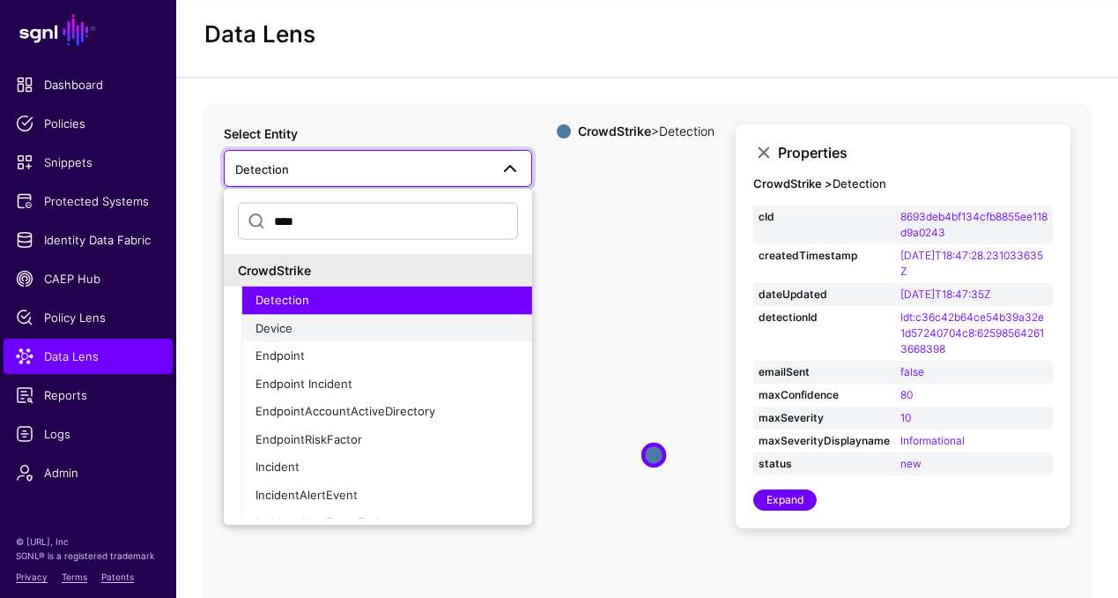
click at [309, 328] on div "Device" at bounding box center [387, 328] width 263 height 18
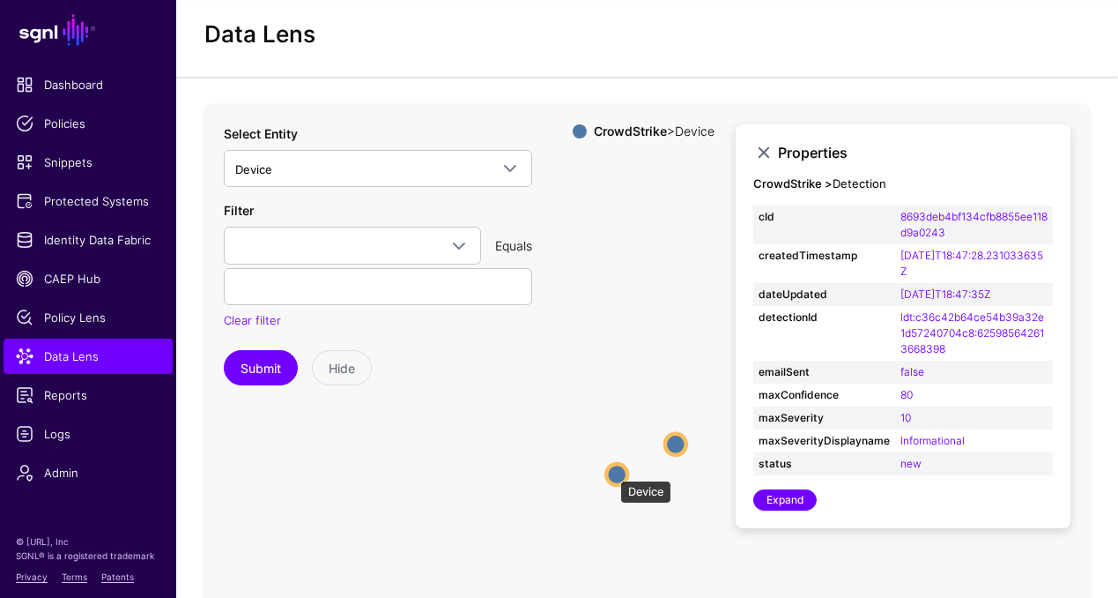
click at [599, 468] on icon "Device Device Device Device" at bounding box center [647, 455] width 889 height 705
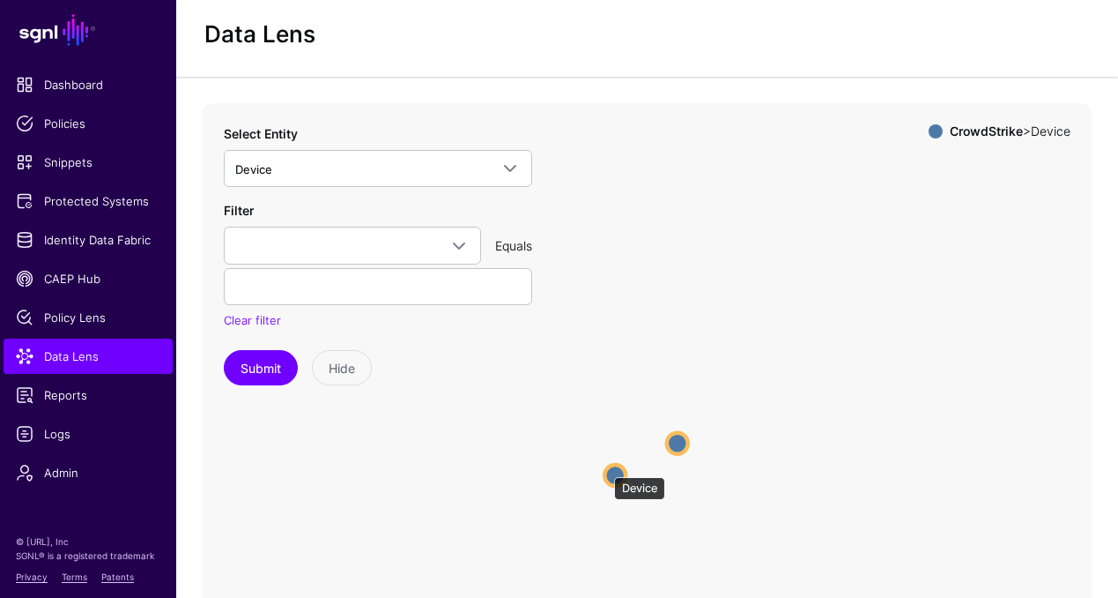
click at [607, 469] on circle at bounding box center [615, 474] width 21 height 21
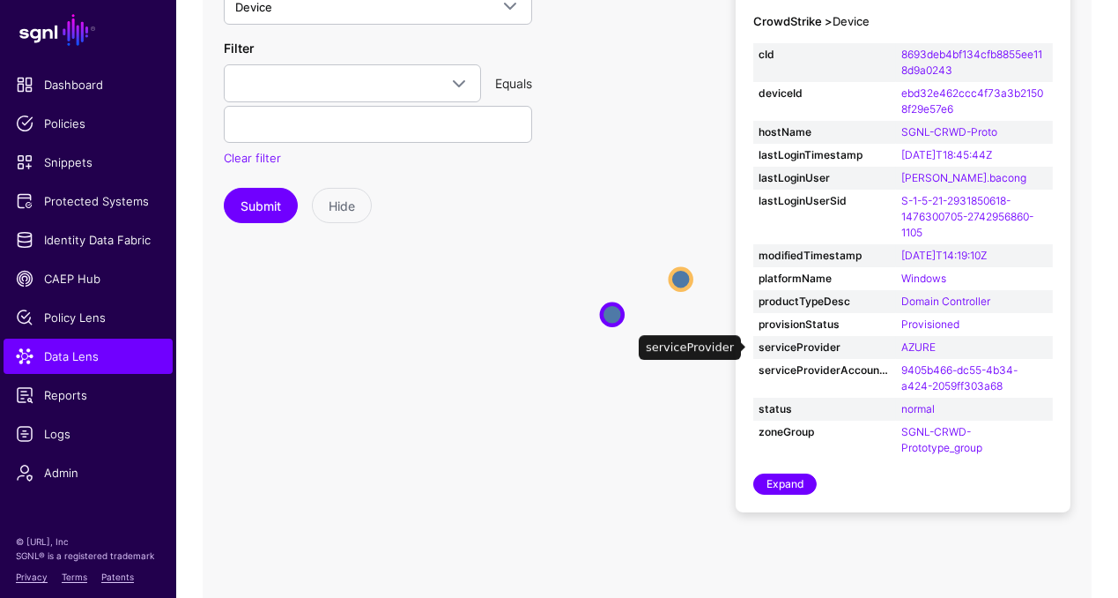
scroll to position [199, 0]
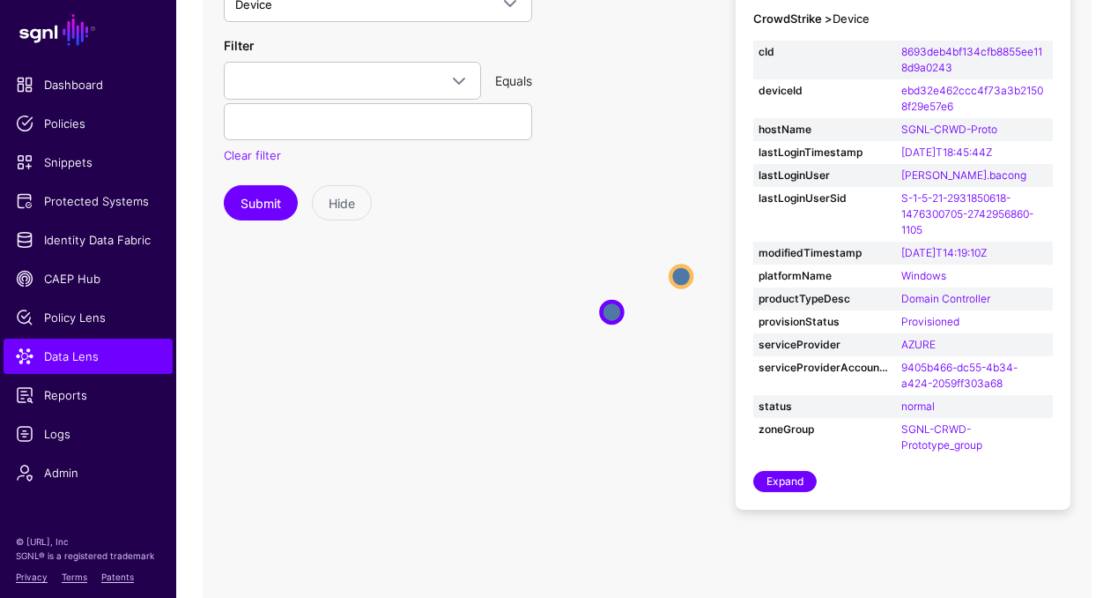
click at [690, 277] on circle at bounding box center [681, 276] width 21 height 21
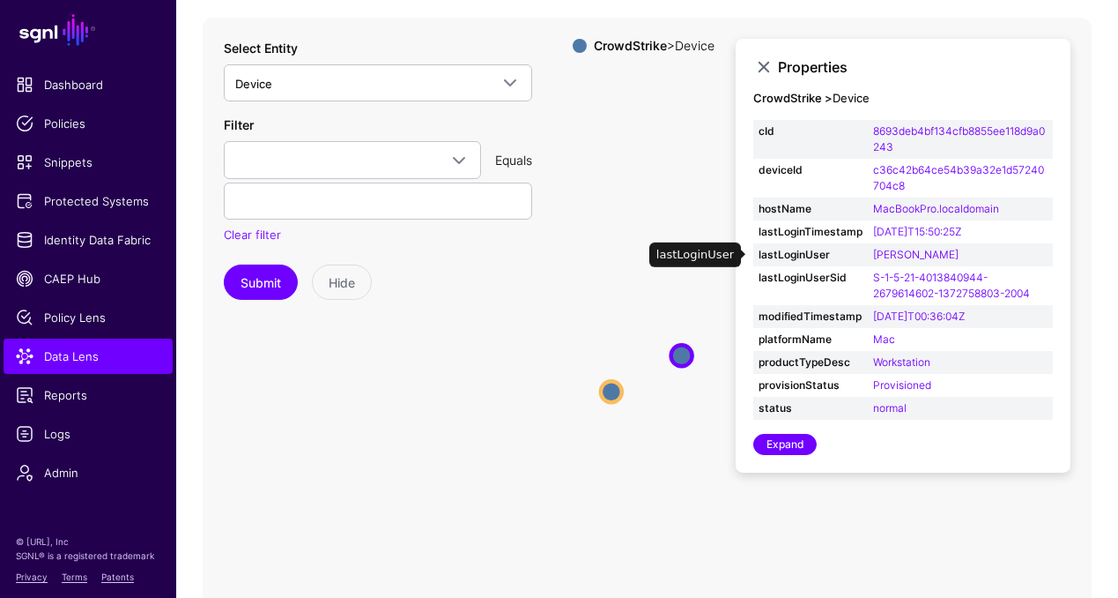
scroll to position [117, 0]
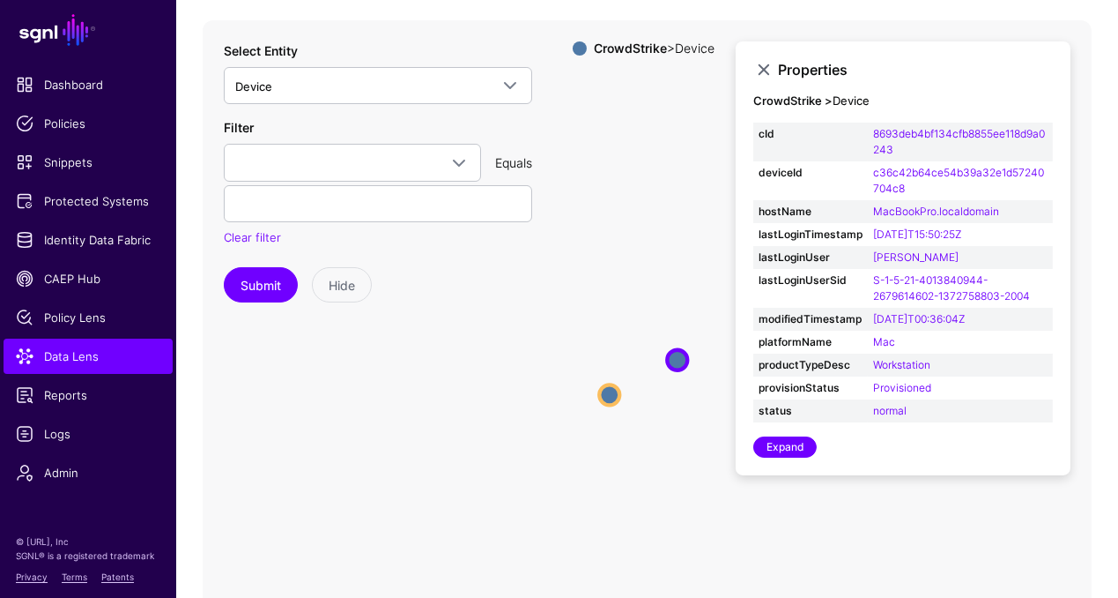
click at [743, 469] on div "Properties CrowdStrike > Device cId 8693deb4bf134cfb8855ee118d9a0243 deviceId c…" at bounding box center [903, 258] width 335 height 434
drag, startPoint x: 680, startPoint y: 455, endPoint x: 638, endPoint y: 442, distance: 44.3
click at [638, 442] on icon "Device Device Device Device" at bounding box center [647, 372] width 889 height 705
click at [550, 386] on circle at bounding box center [550, 379] width 21 height 21
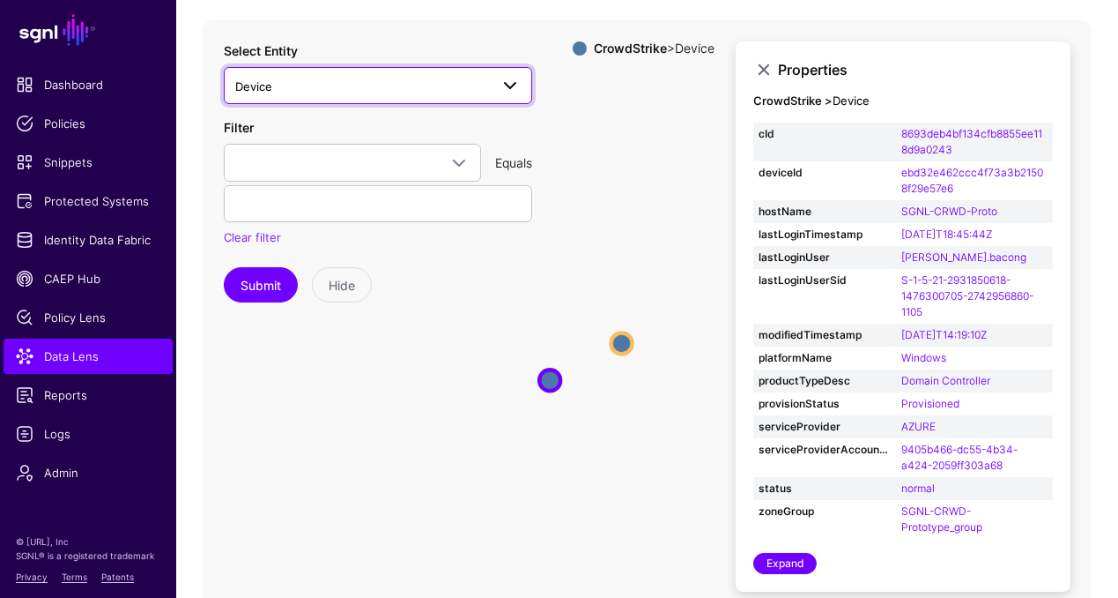
click at [417, 88] on span "Device" at bounding box center [362, 86] width 254 height 19
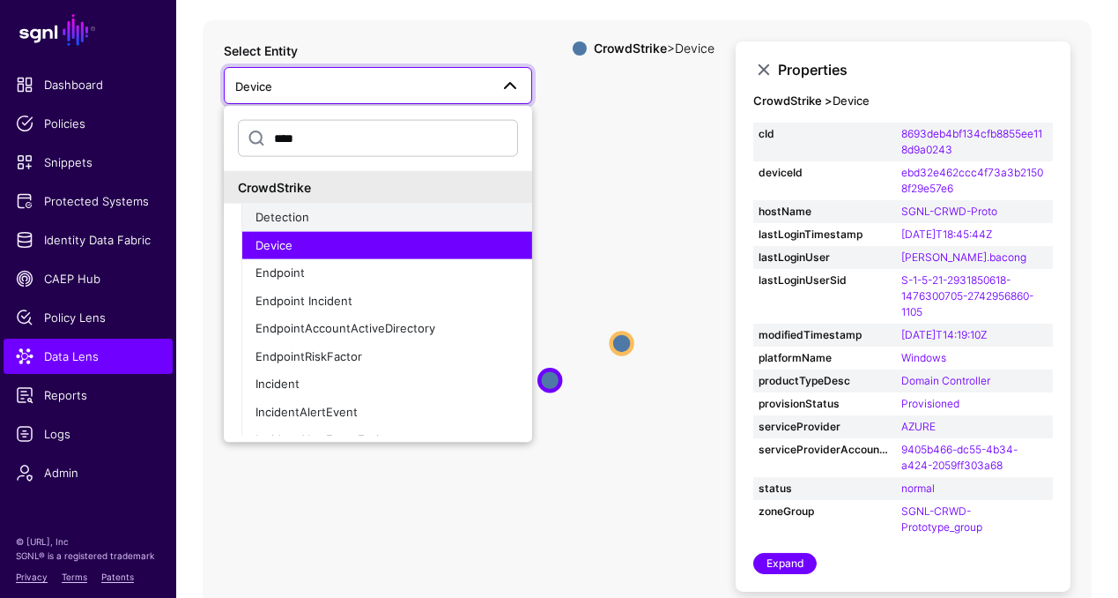
click at [346, 219] on div "Detection" at bounding box center [387, 218] width 263 height 18
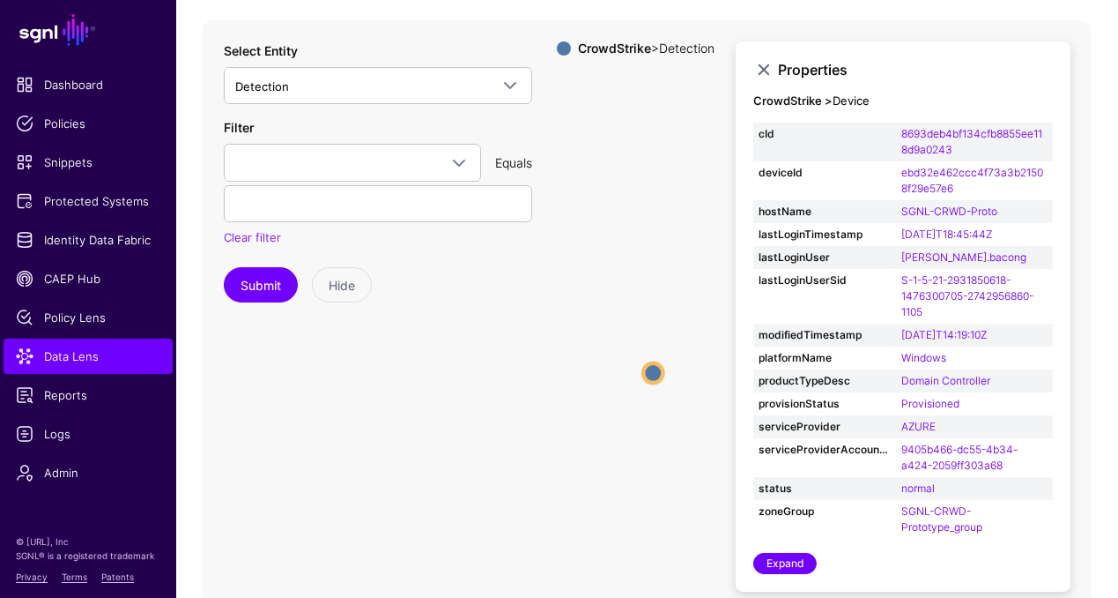
click at [655, 375] on circle at bounding box center [652, 372] width 19 height 19
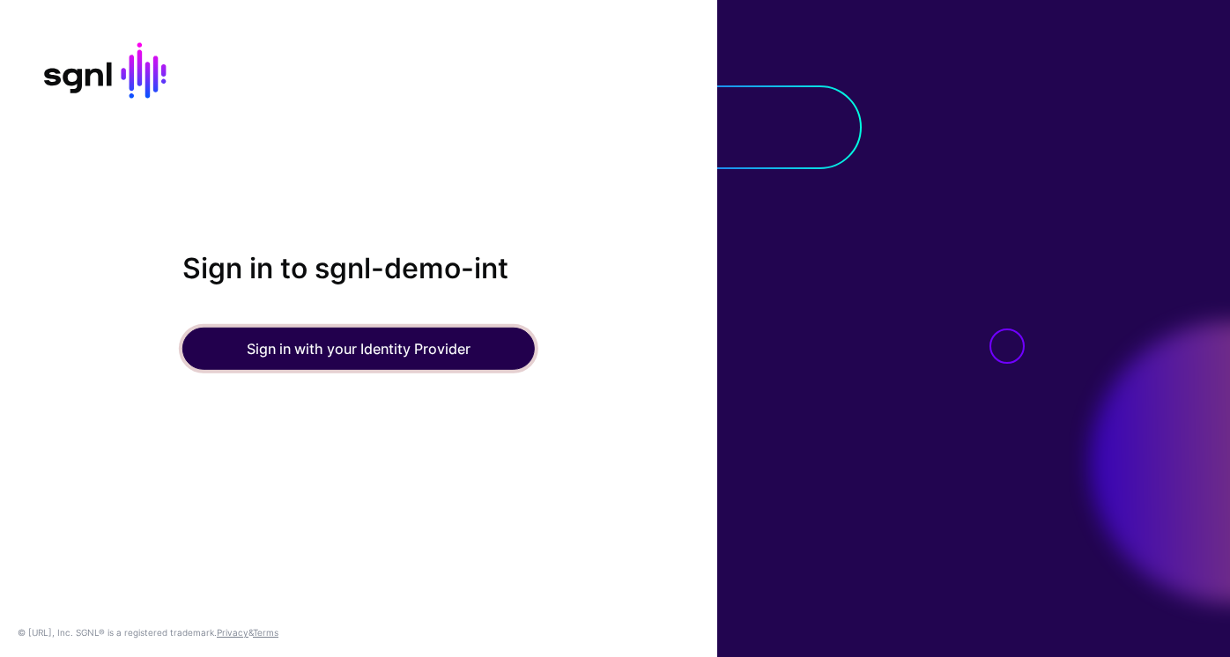
click at [324, 359] on button "Sign in with your Identity Provider" at bounding box center [358, 349] width 353 height 42
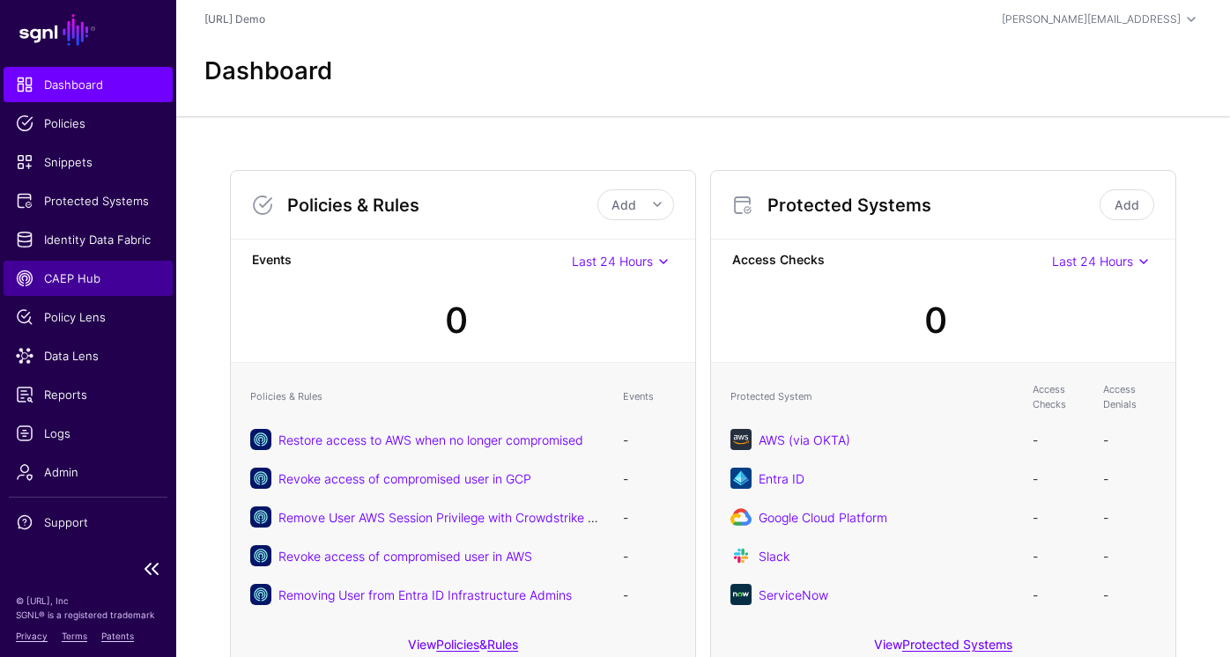
click at [107, 277] on span "CAEP Hub" at bounding box center [88, 279] width 145 height 18
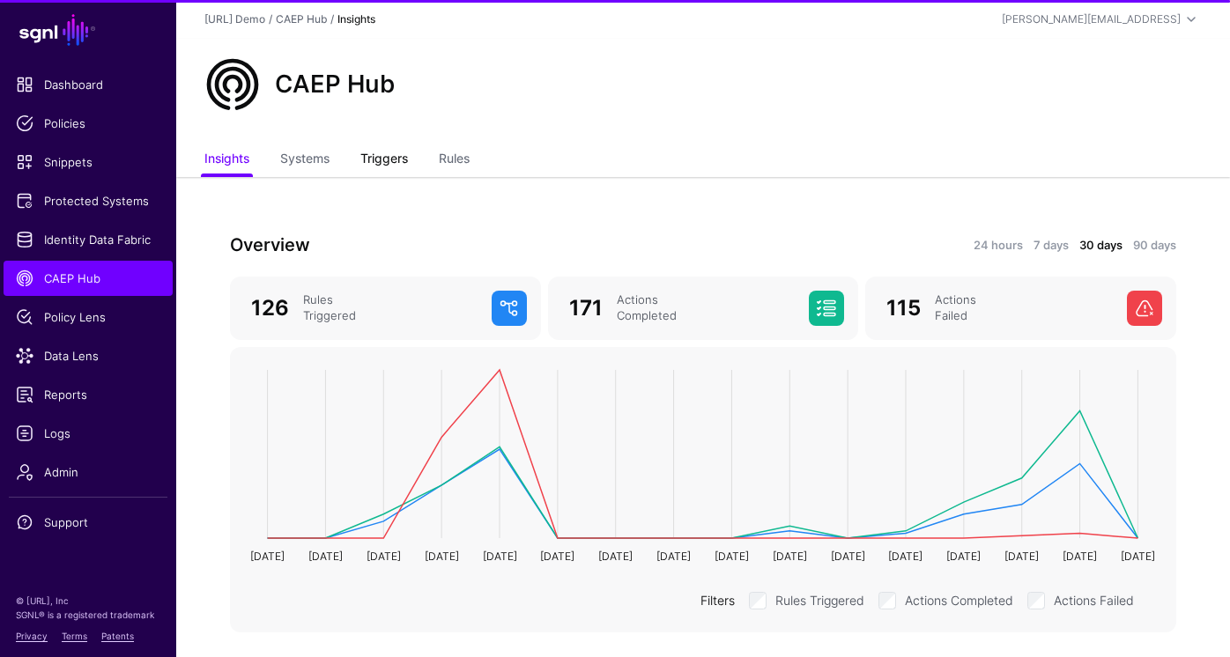
click at [374, 156] on link "Triggers" at bounding box center [384, 160] width 48 height 33
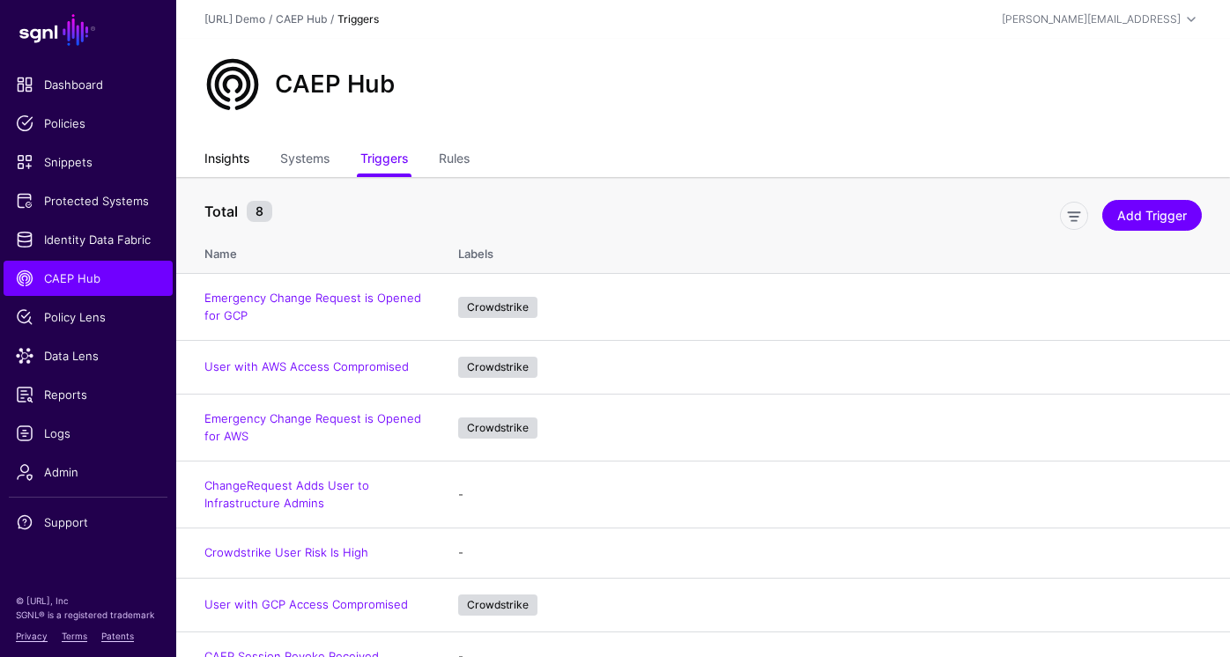
click at [245, 150] on link "Insights" at bounding box center [226, 160] width 45 height 33
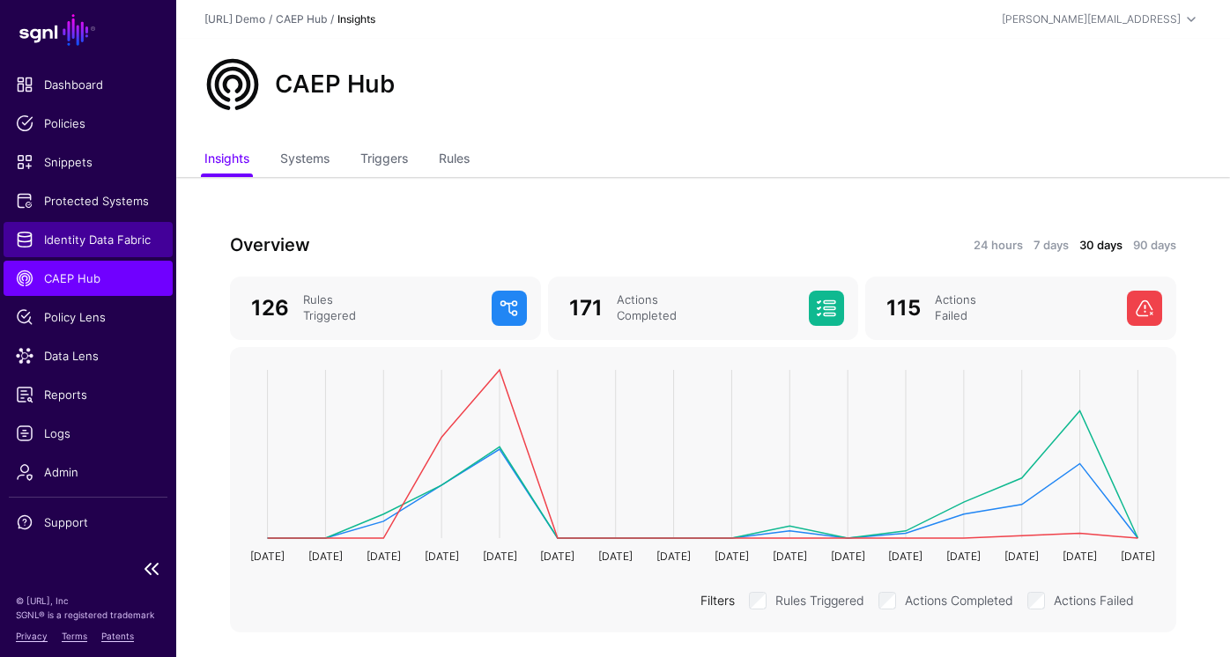
click at [70, 238] on span "Identity Data Fabric" at bounding box center [88, 240] width 145 height 18
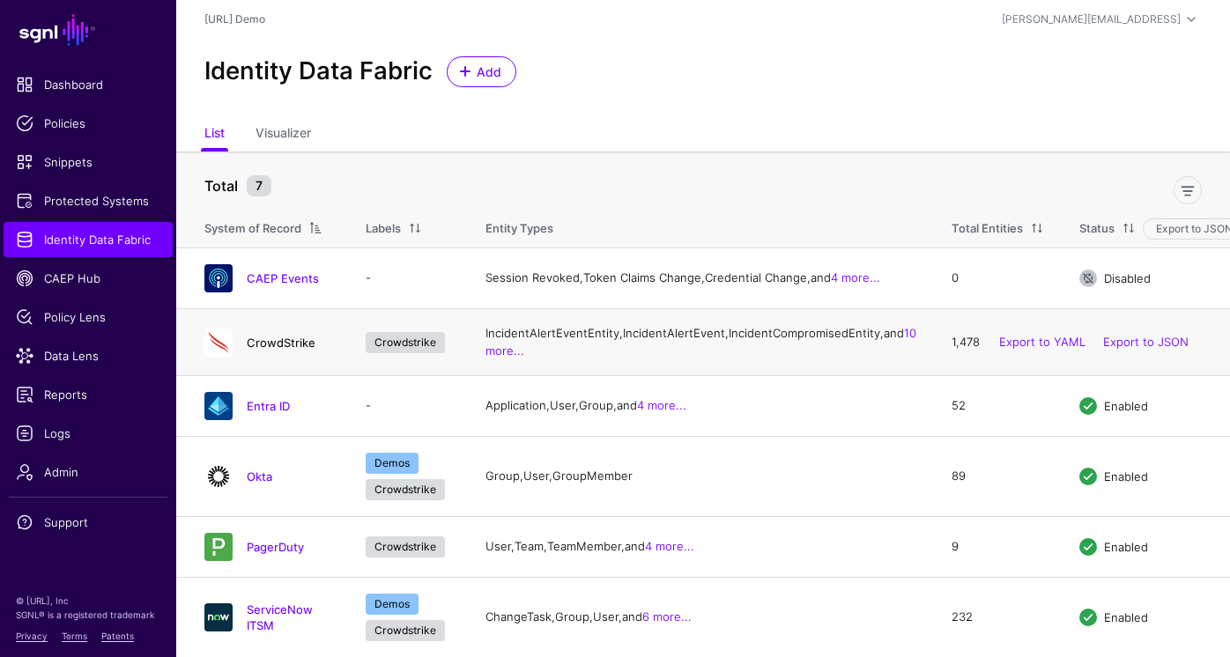
click at [286, 350] on link "CrowdStrike" at bounding box center [281, 343] width 69 height 14
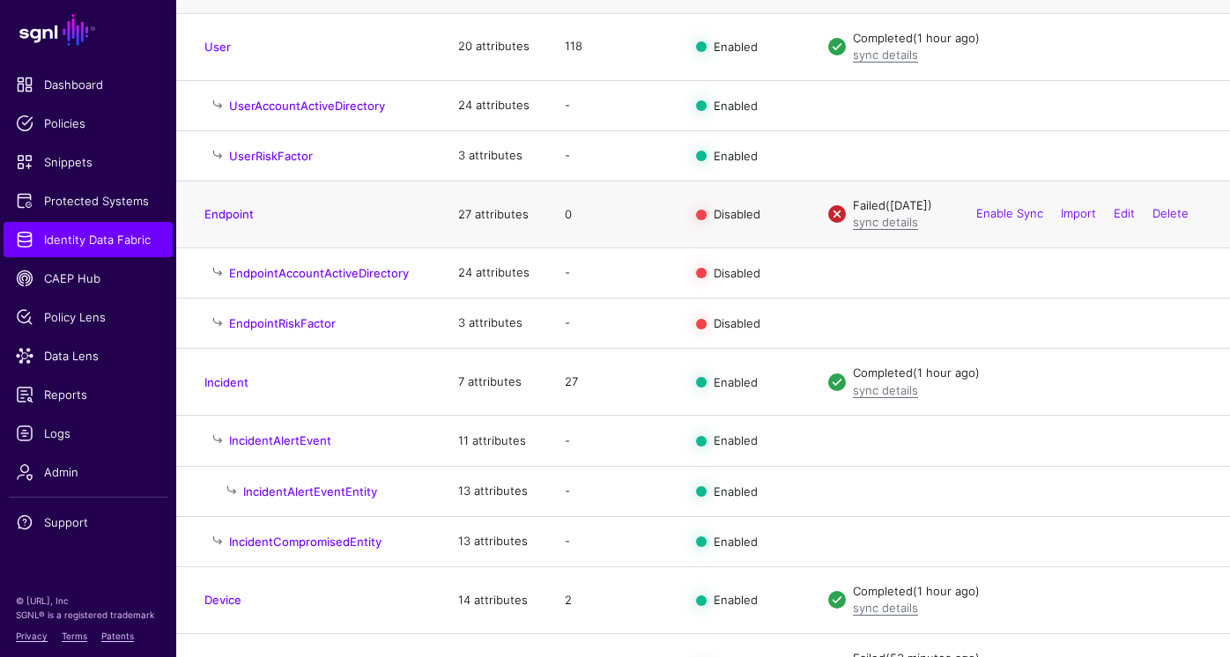
scroll to position [401, 0]
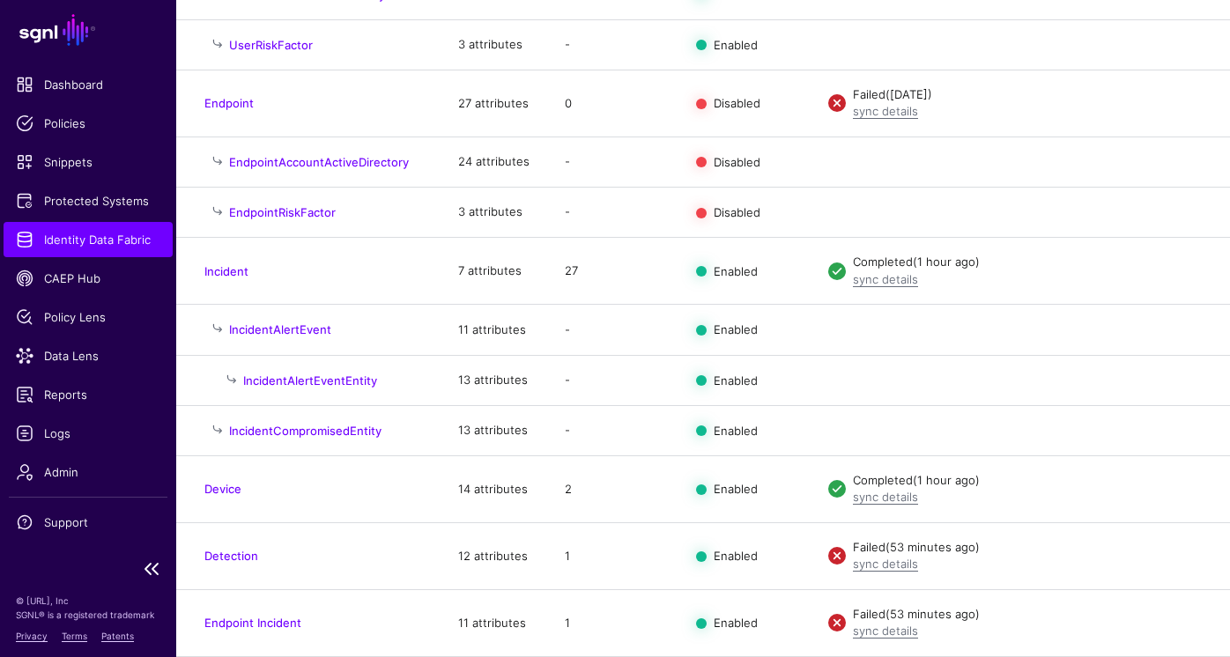
click at [106, 249] on link "Identity Data Fabric" at bounding box center [88, 239] width 169 height 35
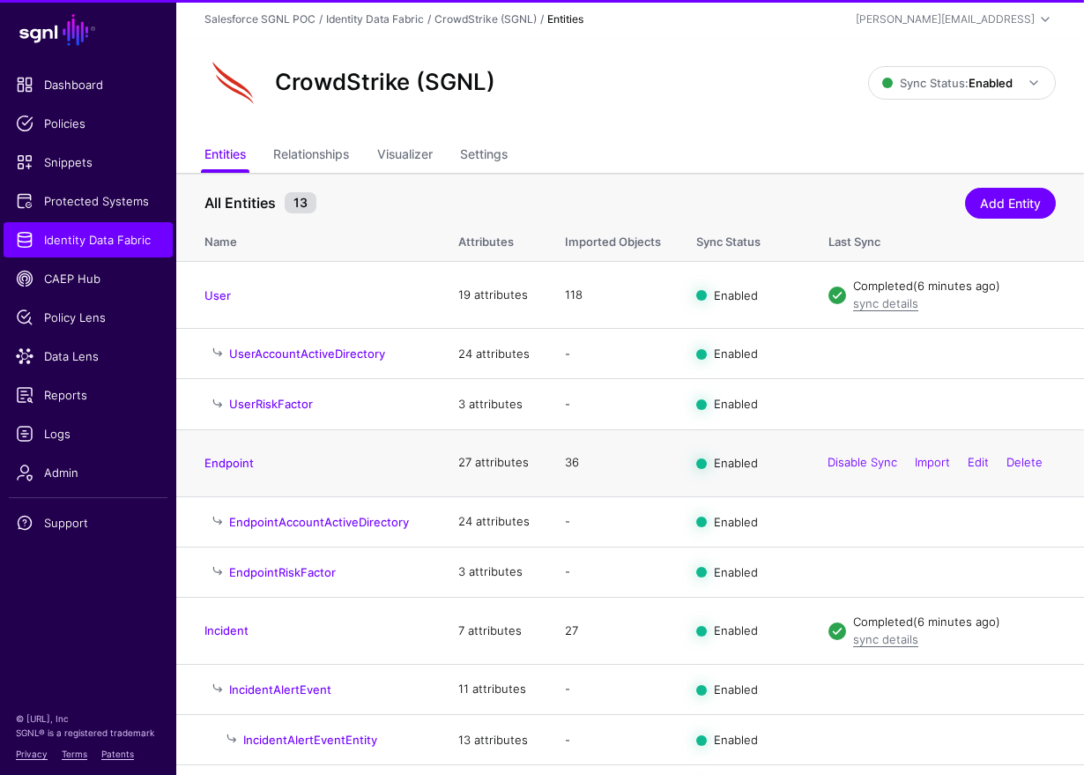
scroll to position [245, 0]
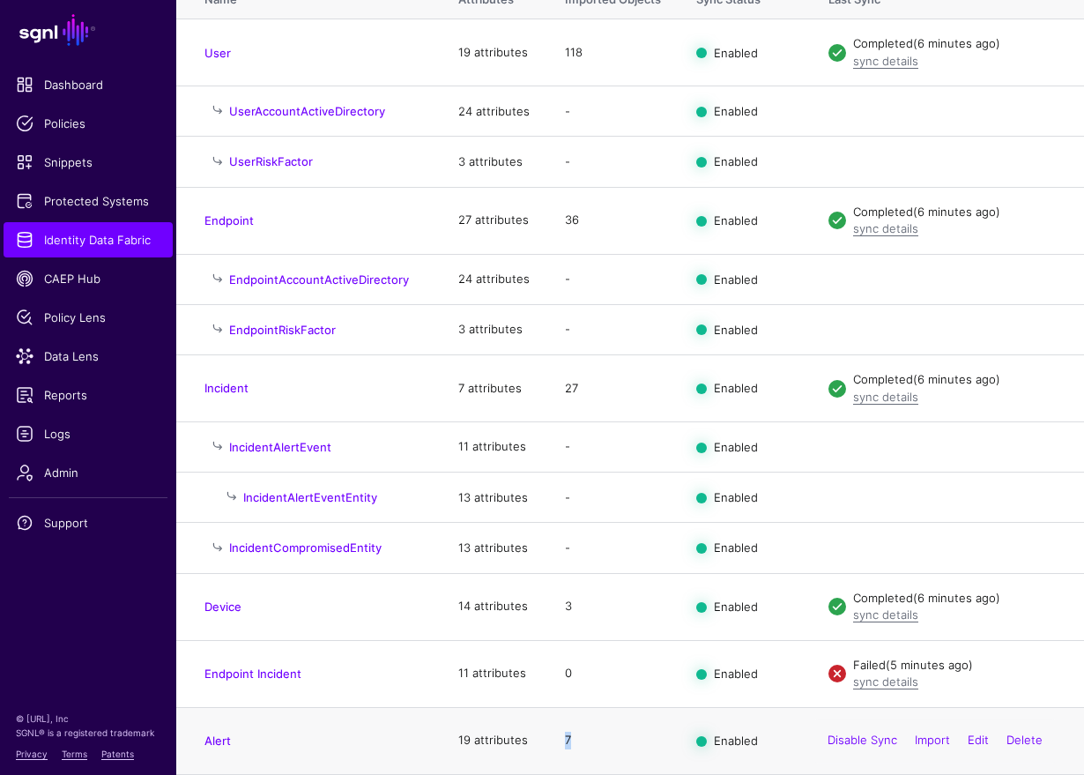
drag, startPoint x: 571, startPoint y: 744, endPoint x: 560, endPoint y: 738, distance: 13.0
click at [560, 738] on td "7" at bounding box center [612, 740] width 131 height 67
click at [216, 738] on link "Alert" at bounding box center [217, 740] width 26 height 14
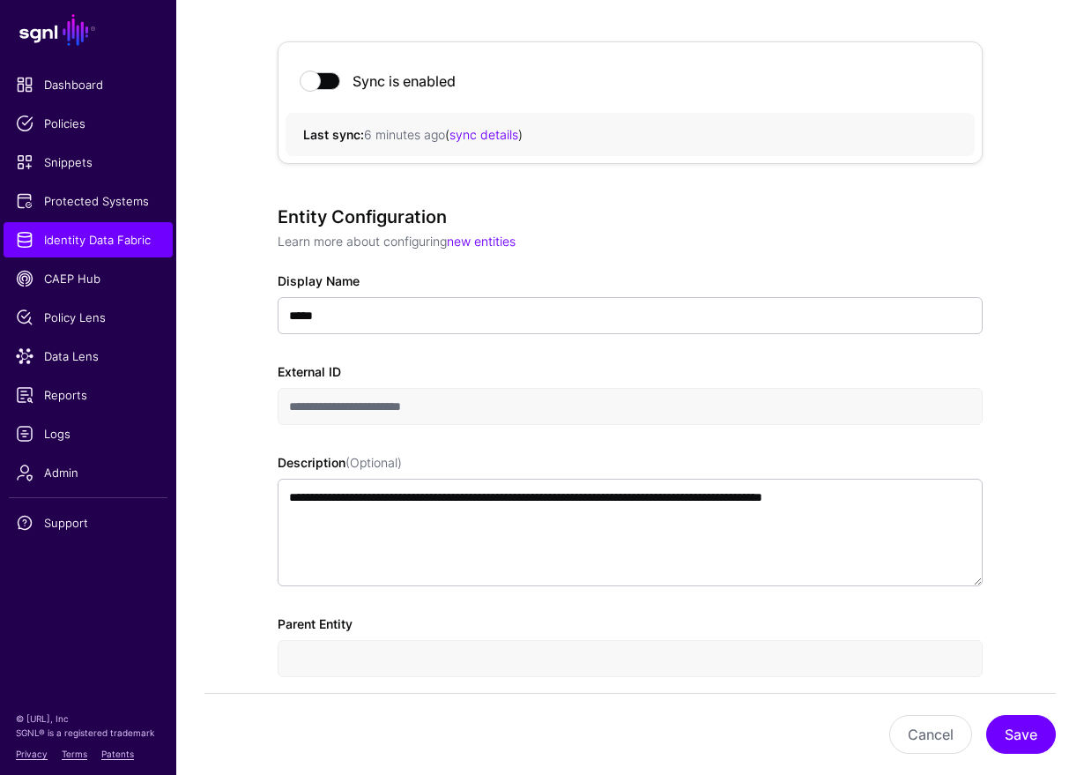
scroll to position [745, 0]
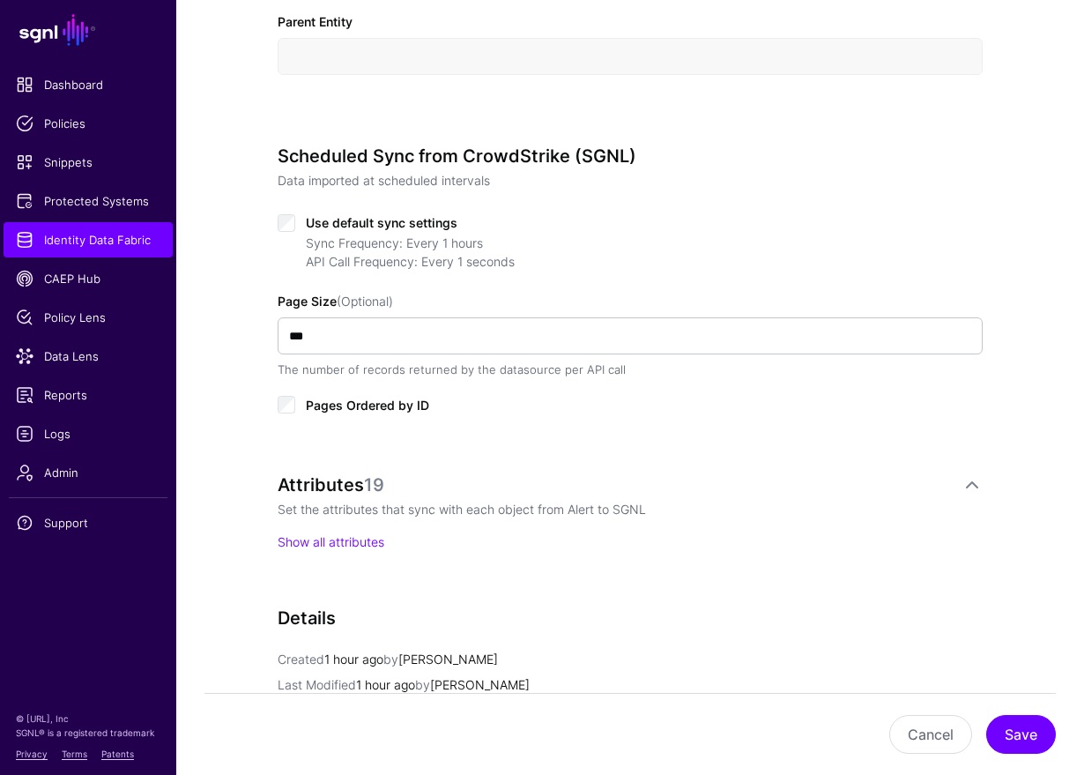
click at [344, 532] on p "Show all attributes" at bounding box center [630, 541] width 705 height 19
click at [358, 544] on link "Show all attributes" at bounding box center [331, 541] width 107 height 15
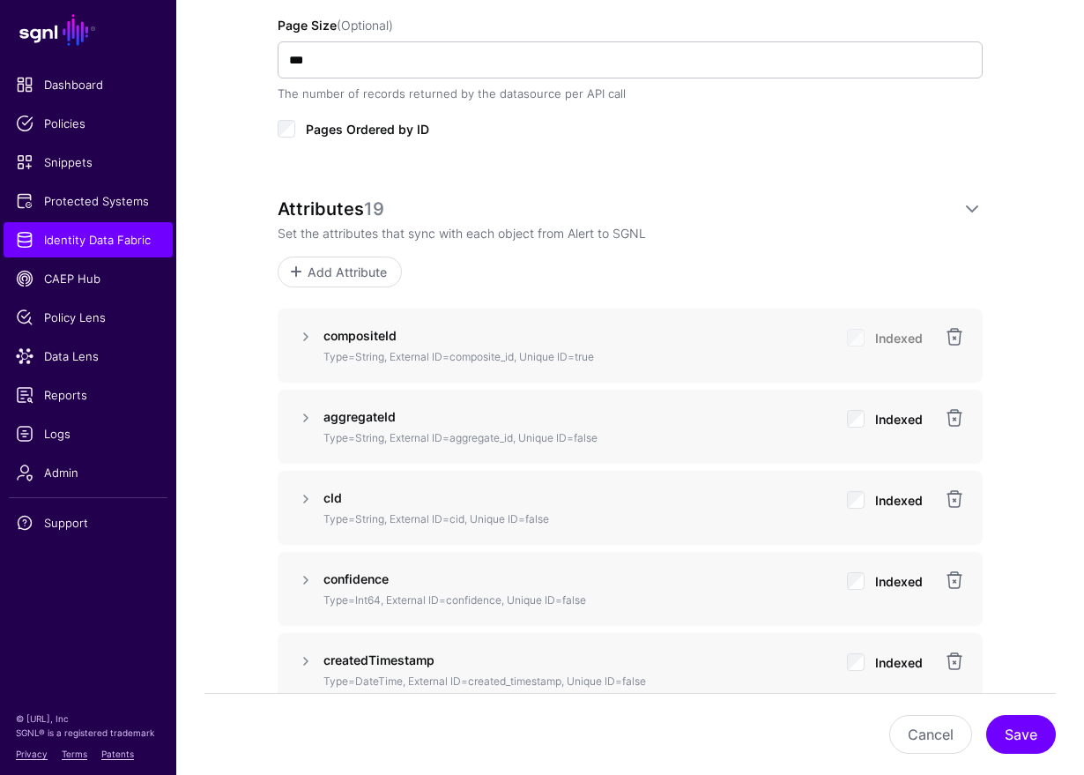
scroll to position [1005, 0]
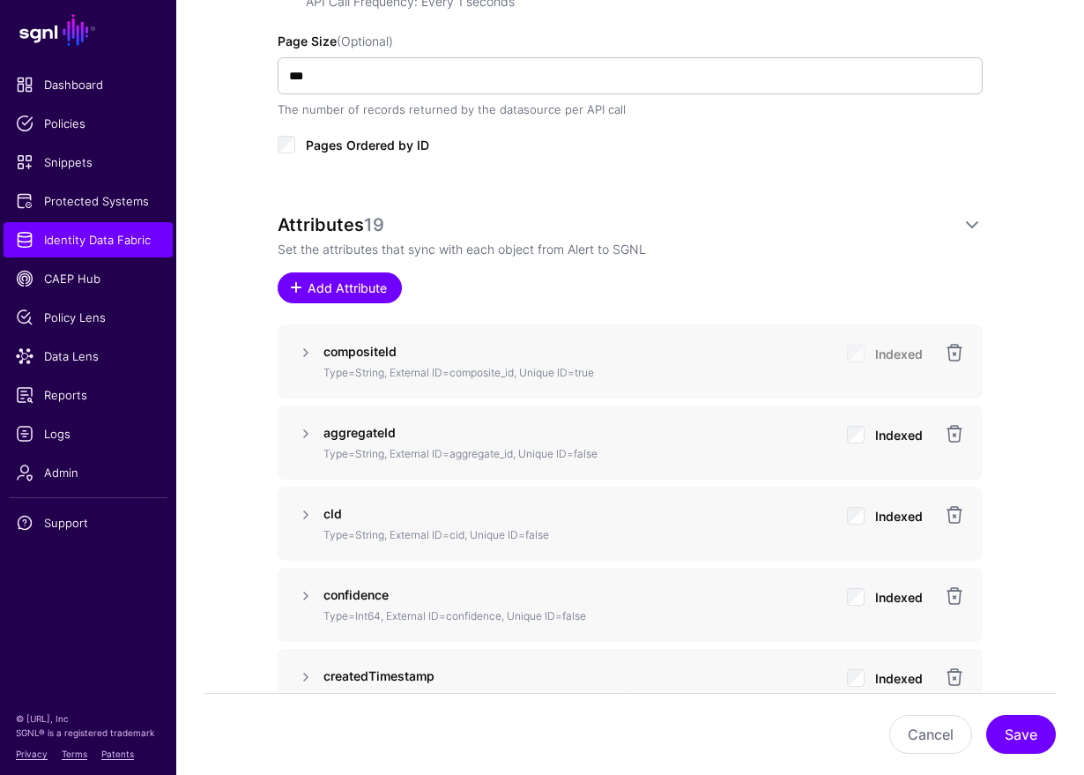
click at [355, 275] on link "Add Attribute" at bounding box center [340, 287] width 124 height 31
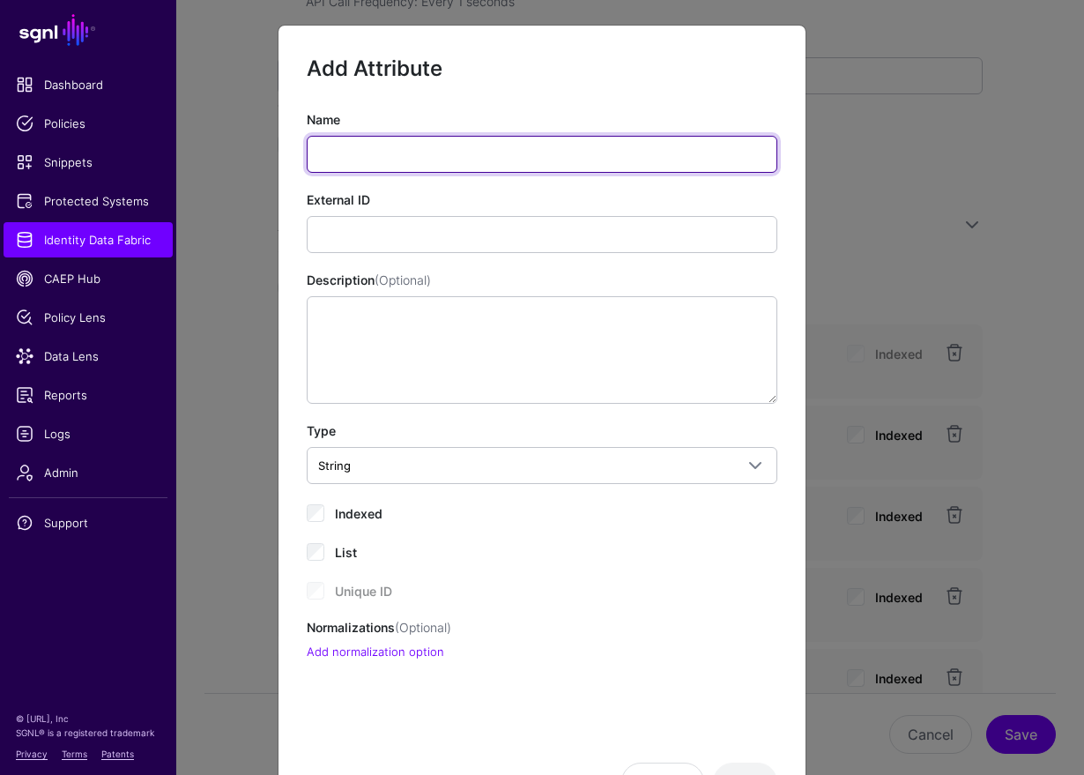
click at [370, 136] on input "Name" at bounding box center [542, 154] width 471 height 37
type input "*********"
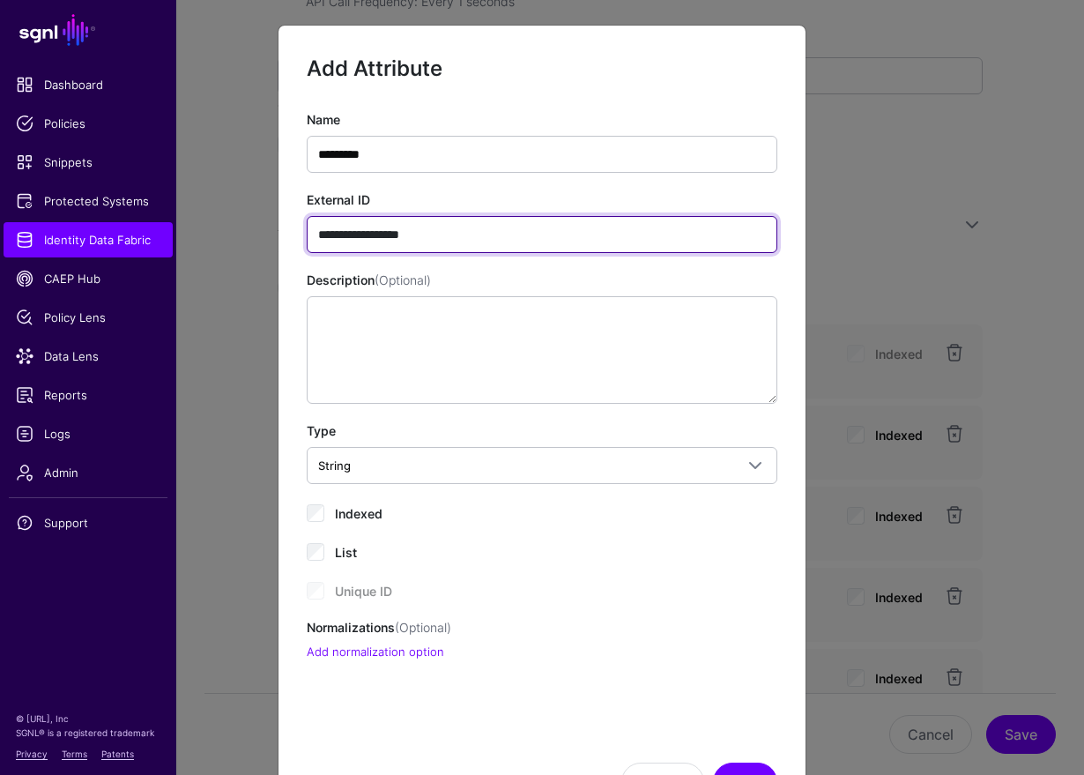
type input "**********"
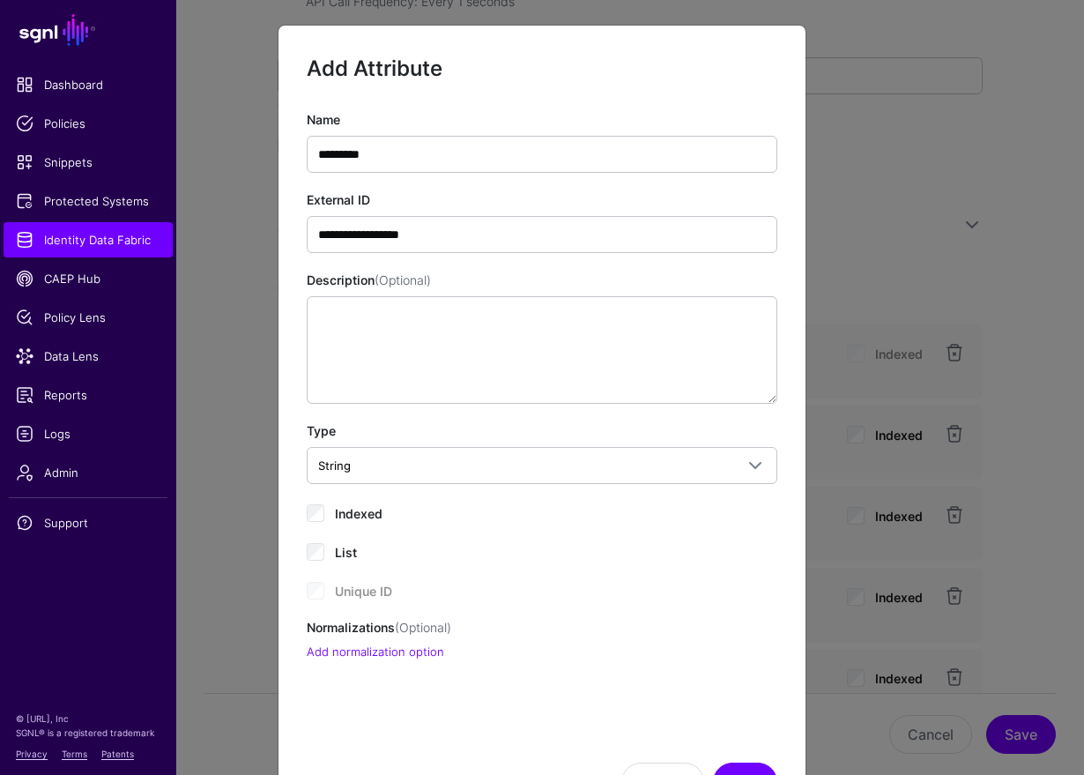
click at [340, 507] on span "Indexed" at bounding box center [359, 513] width 48 height 15
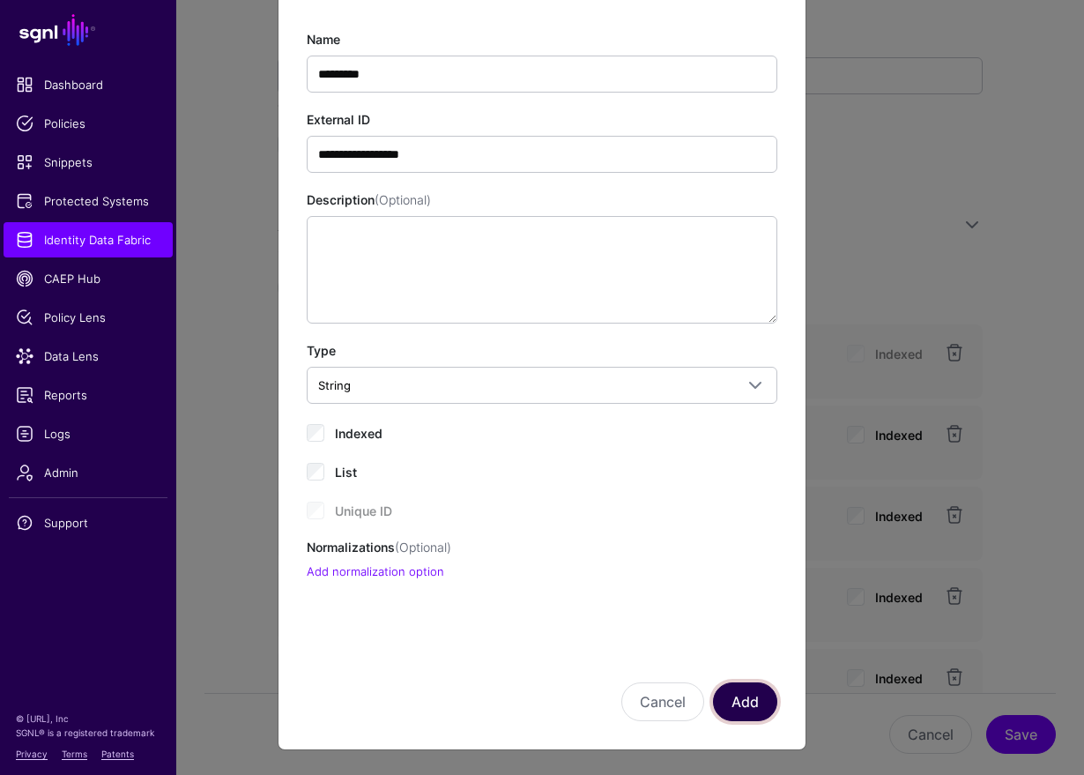
click at [745, 701] on button "Add" at bounding box center [745, 701] width 64 height 39
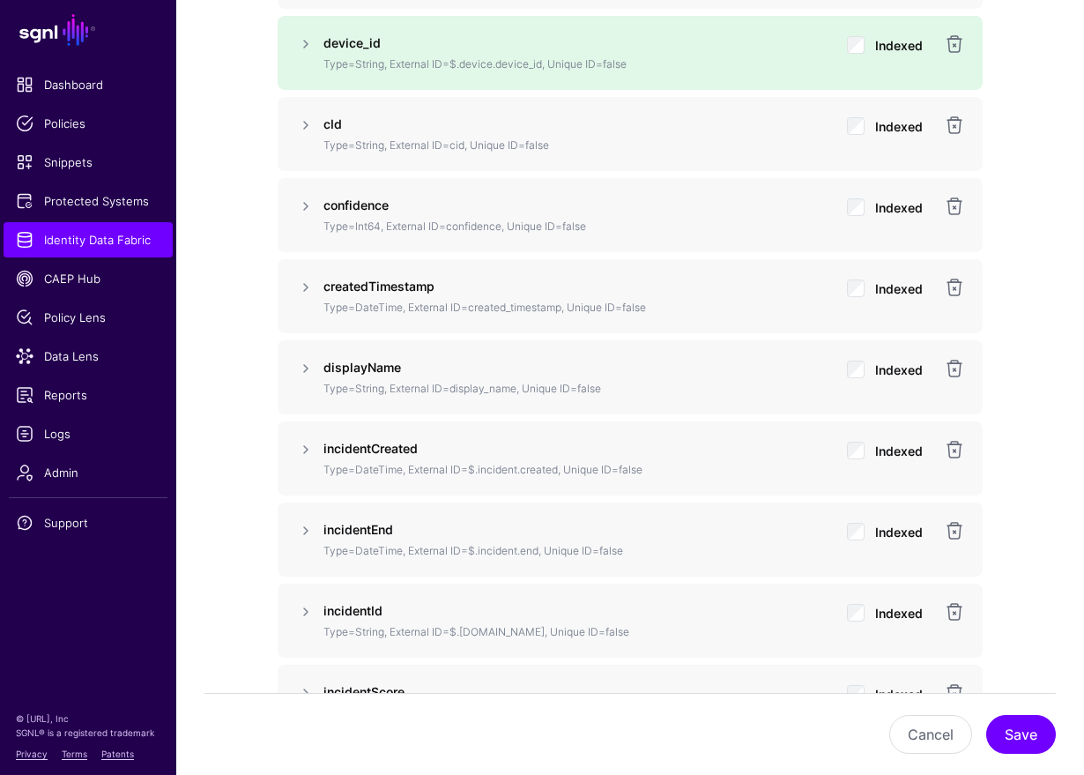
scroll to position [1491, 0]
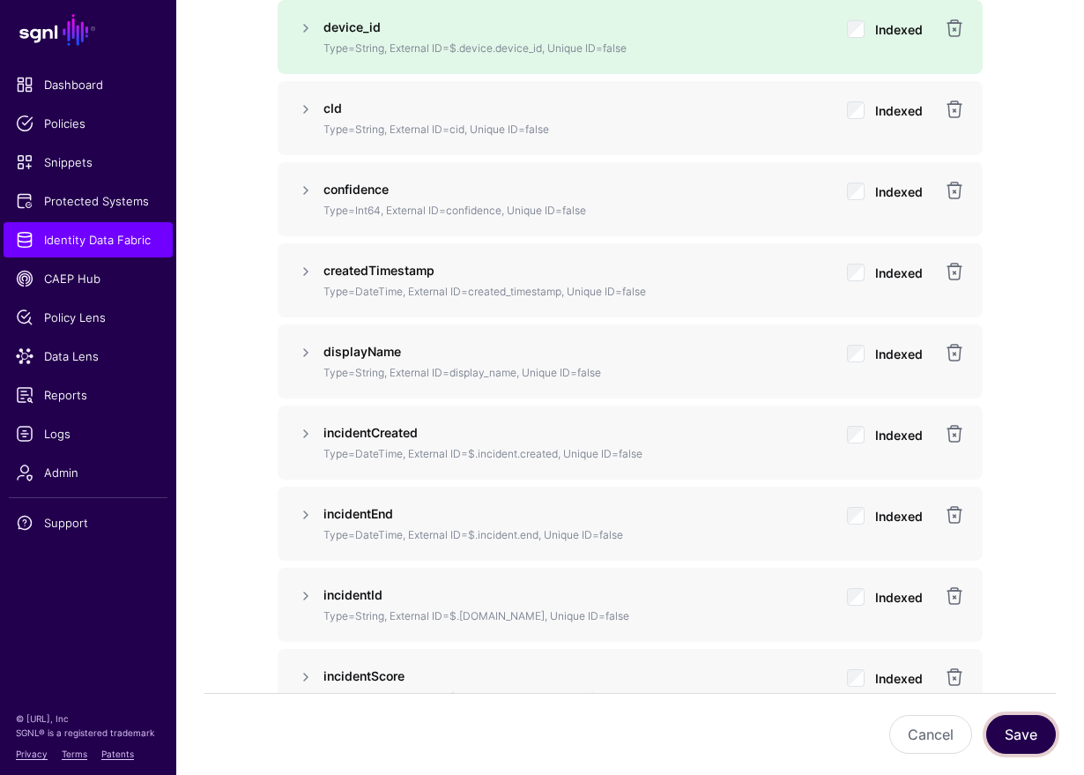
click at [1004, 731] on button "Save" at bounding box center [1021, 734] width 70 height 39
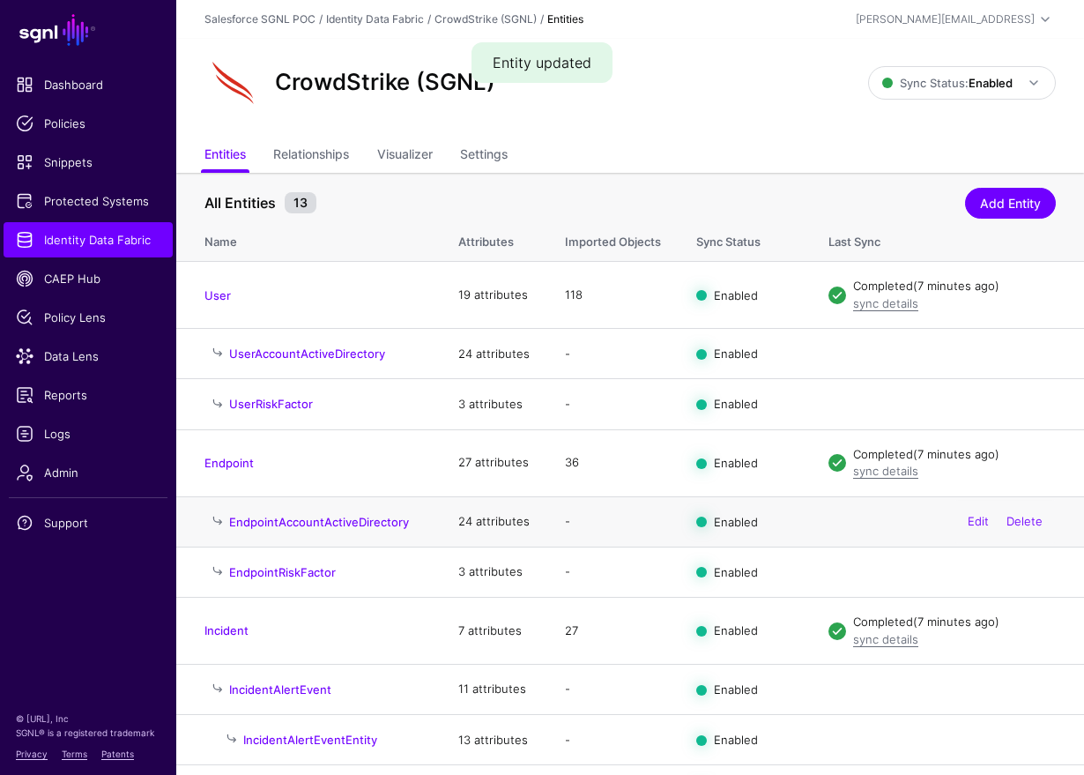
scroll to position [245, 0]
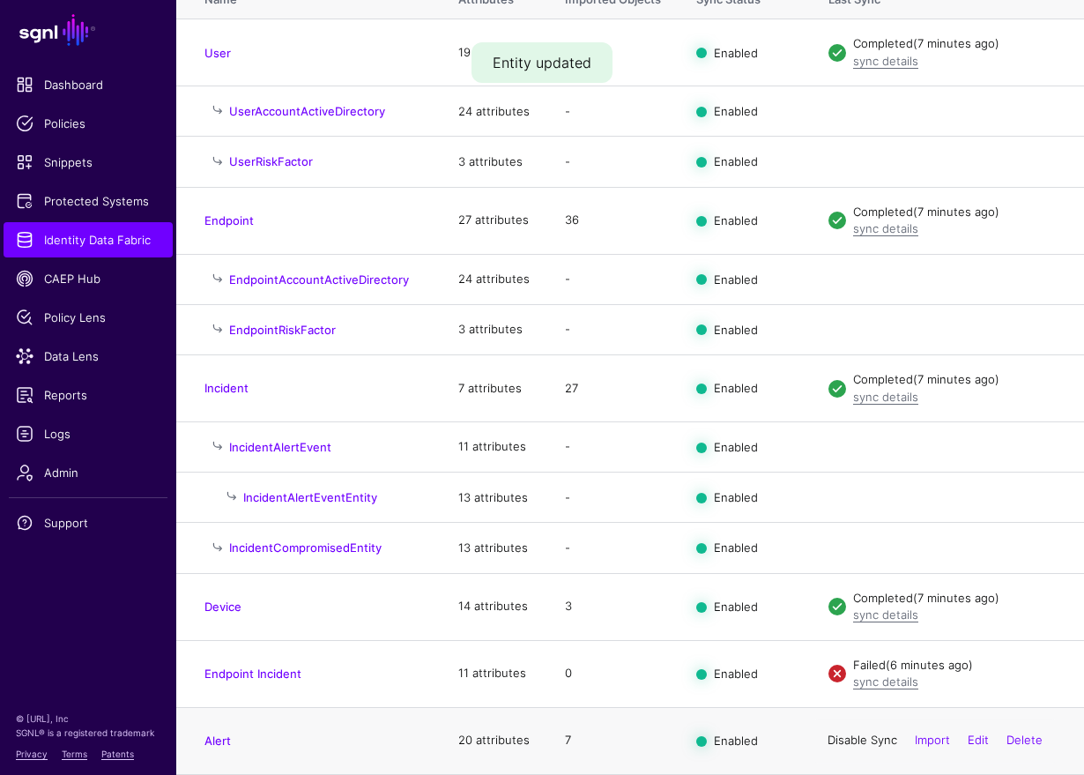
click at [858, 744] on link "Disable Sync" at bounding box center [863, 739] width 70 height 14
click at [858, 744] on link "Enable Sync" at bounding box center [863, 739] width 67 height 14
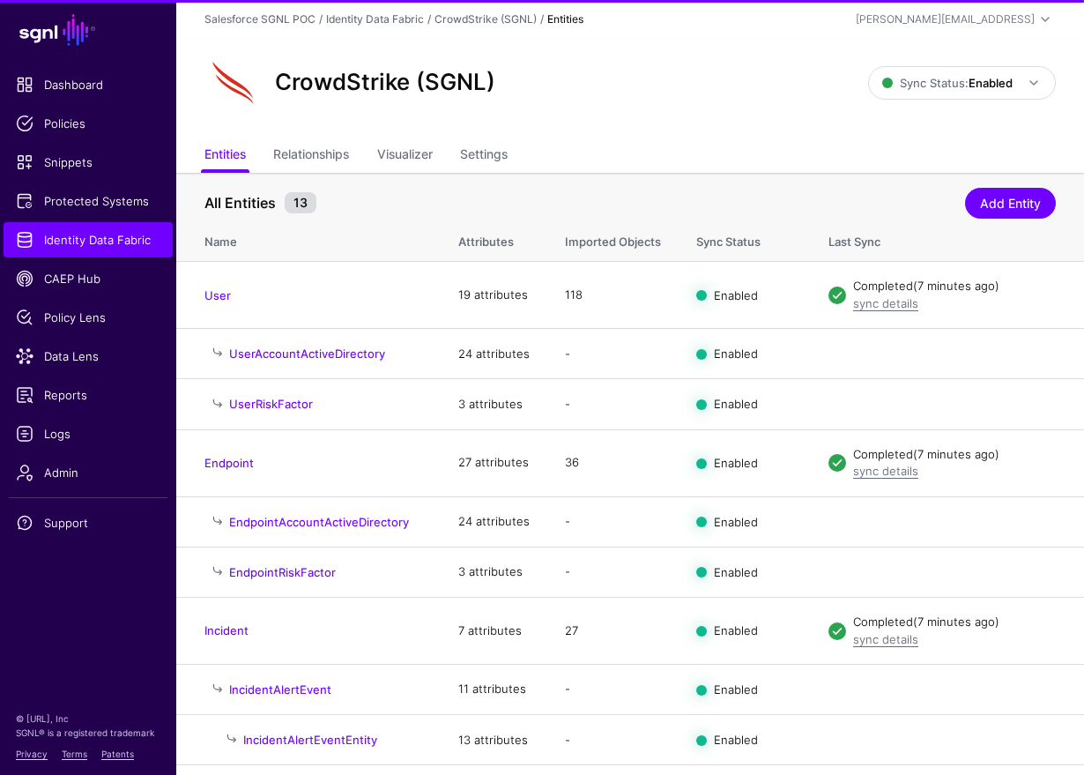
scroll to position [245, 0]
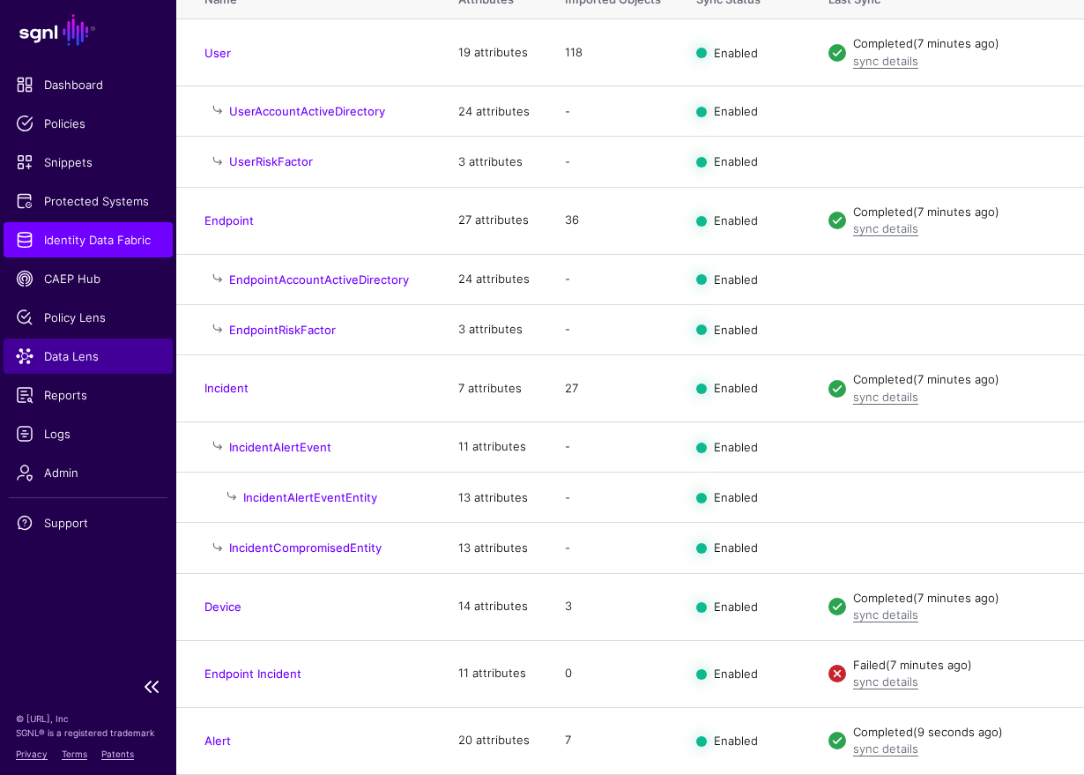
click at [83, 366] on link "Data Lens" at bounding box center [88, 355] width 169 height 35
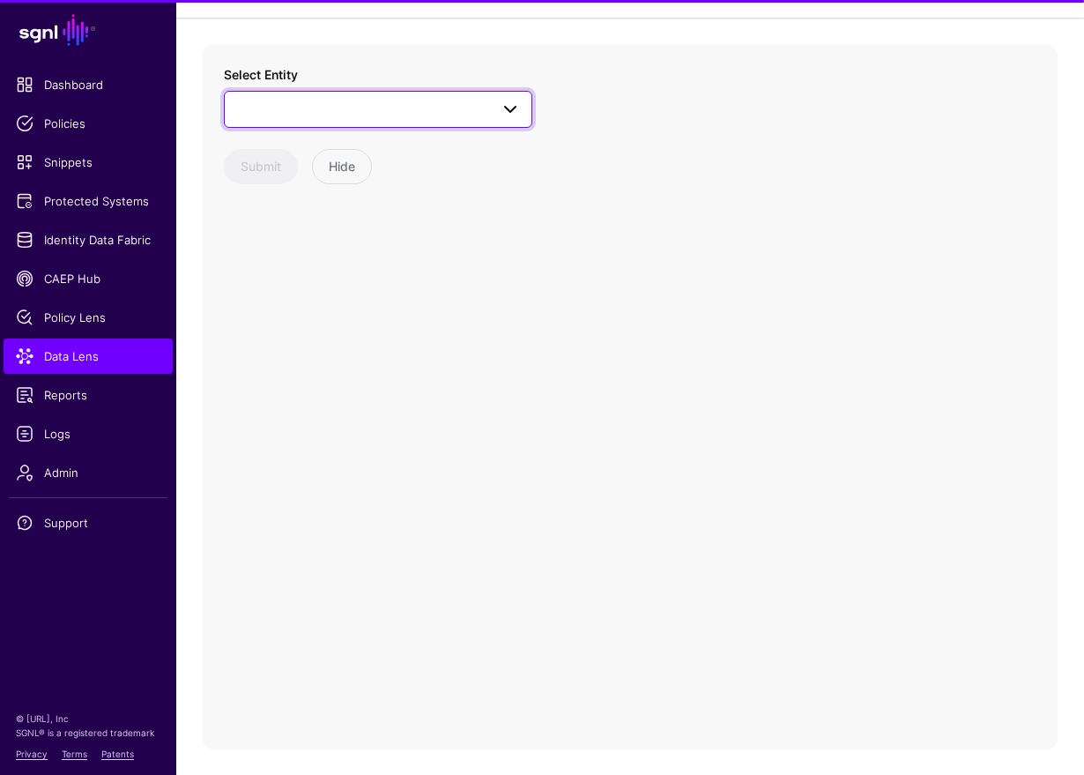
click at [396, 120] on link at bounding box center [378, 109] width 308 height 37
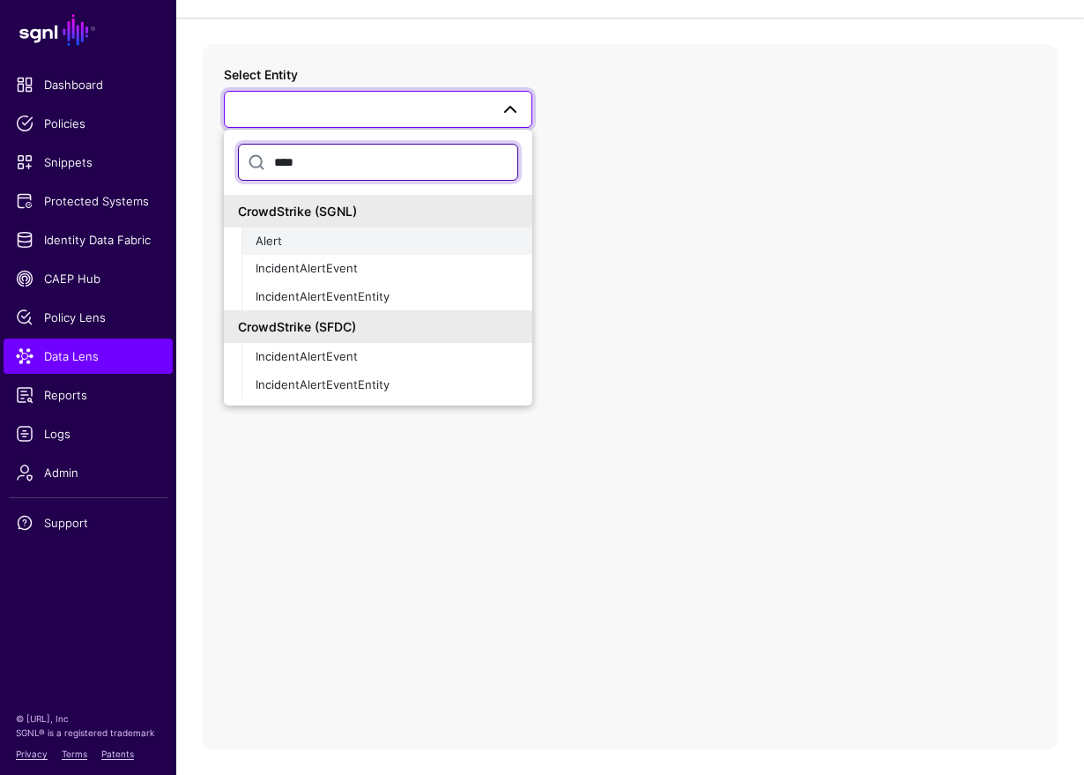
type input "****"
click at [313, 247] on div "Alert" at bounding box center [387, 242] width 263 height 18
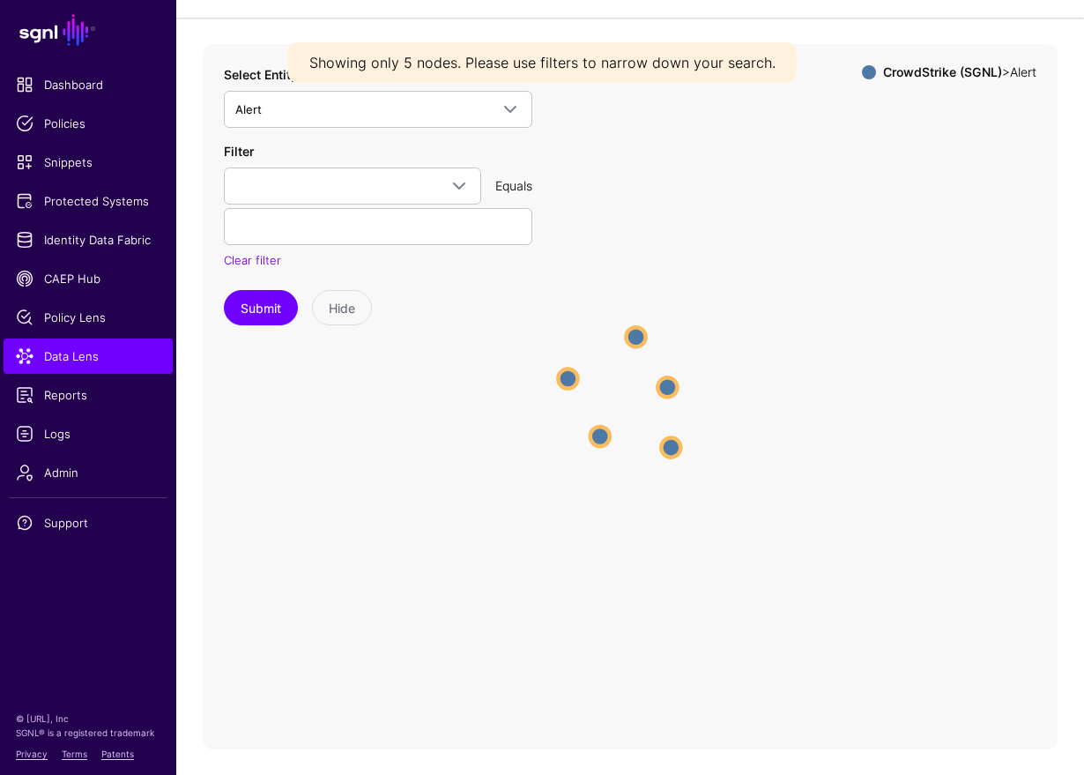
click at [677, 390] on circle at bounding box center [666, 386] width 19 height 19
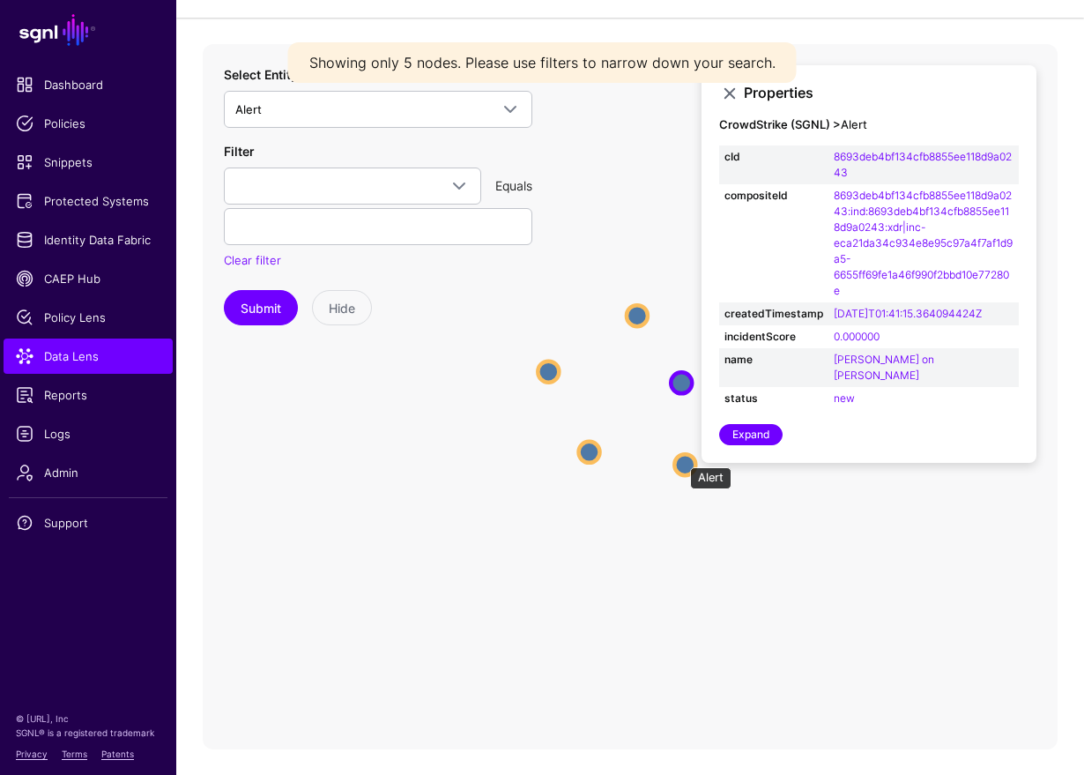
click at [681, 457] on circle at bounding box center [684, 464] width 21 height 21
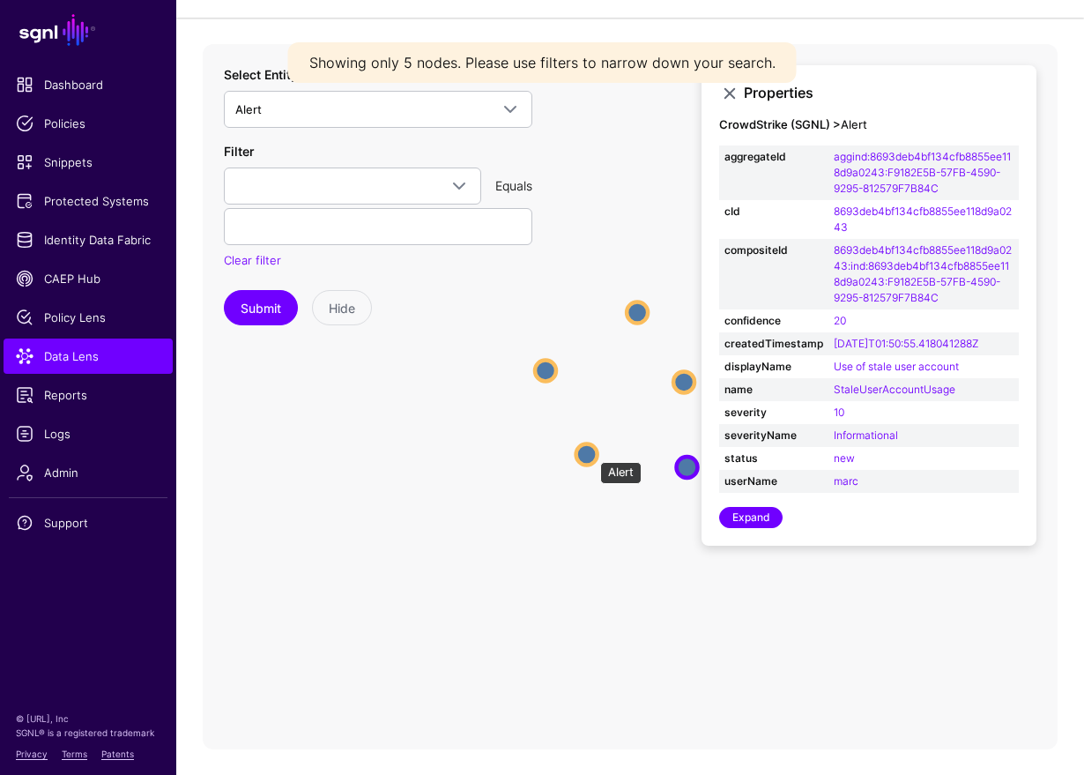
click at [590, 452] on circle at bounding box center [586, 453] width 21 height 21
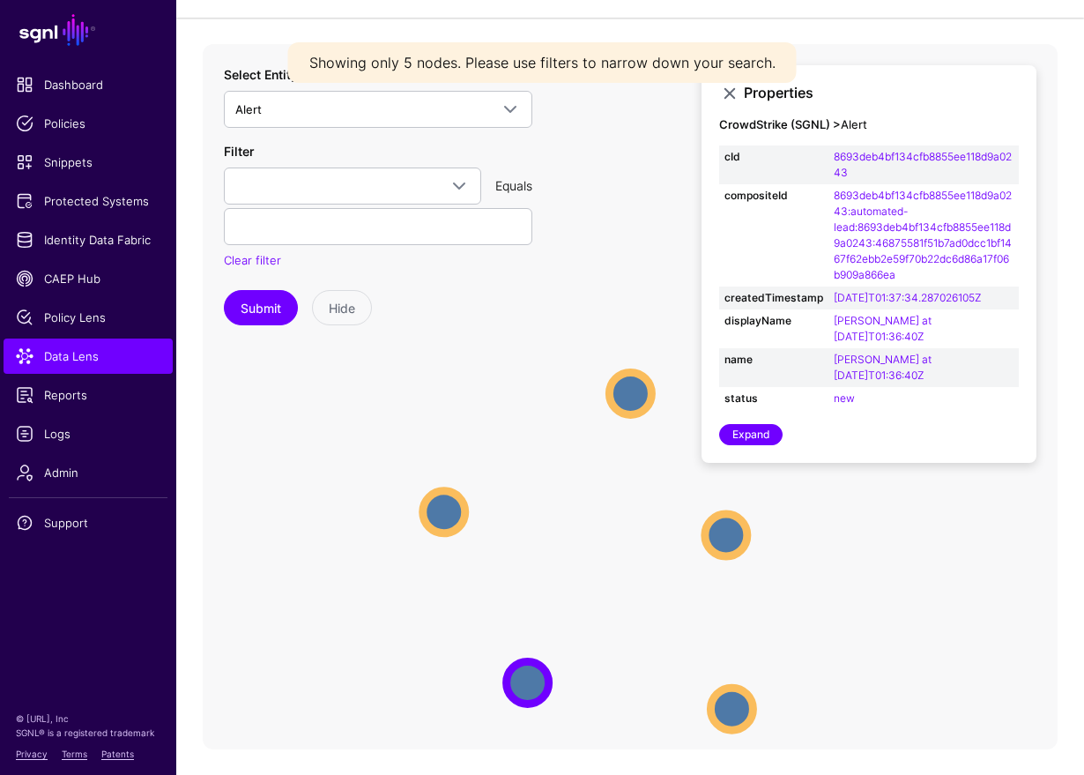
drag, startPoint x: 594, startPoint y: 335, endPoint x: 537, endPoint y: 561, distance: 233.6
click at [537, 561] on icon "Alert Alert Alert Alert Alert Alert Alert Alert Alert Alert" at bounding box center [630, 396] width 855 height 705
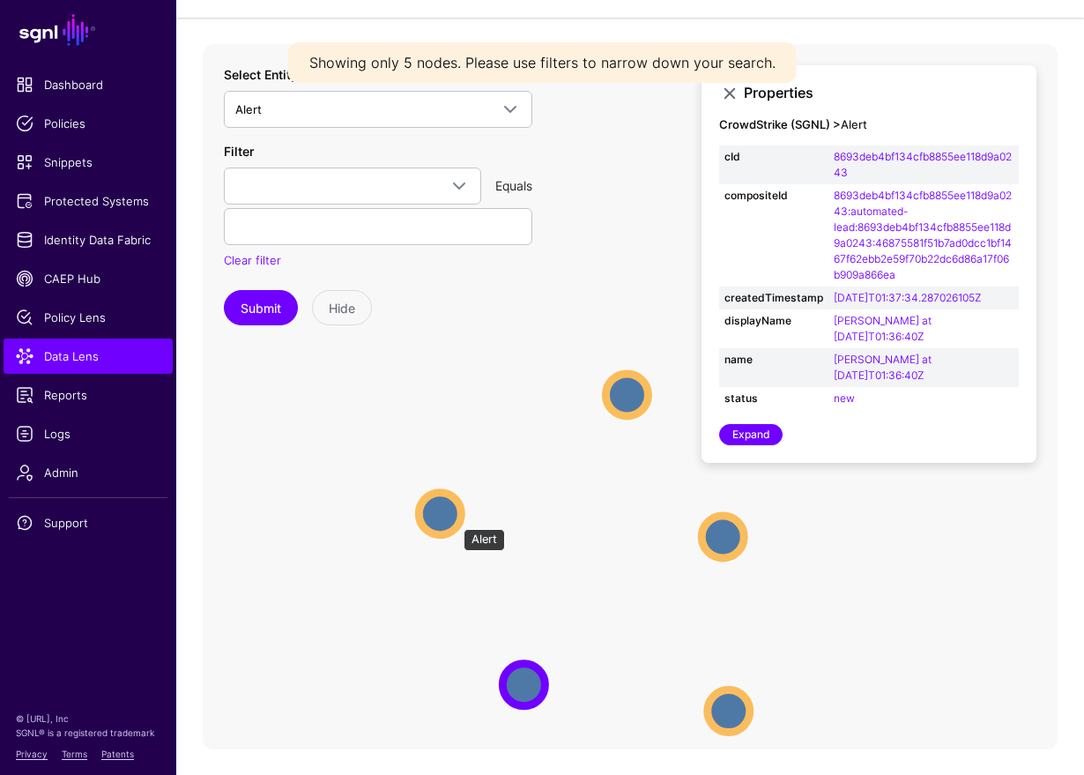
click at [455, 519] on circle at bounding box center [440, 513] width 42 height 42
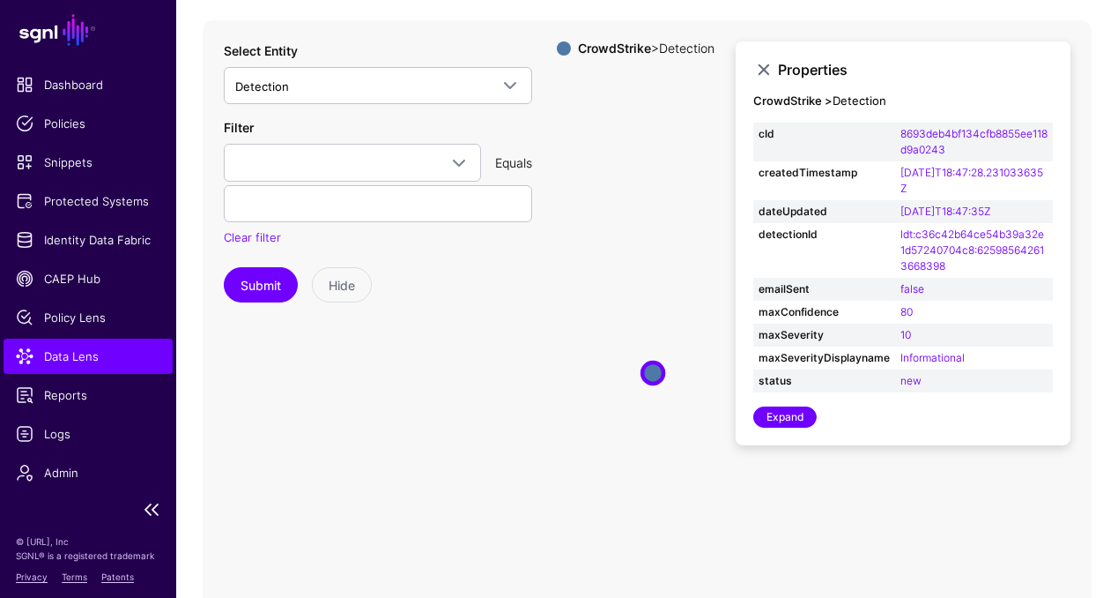
scroll to position [117, 0]
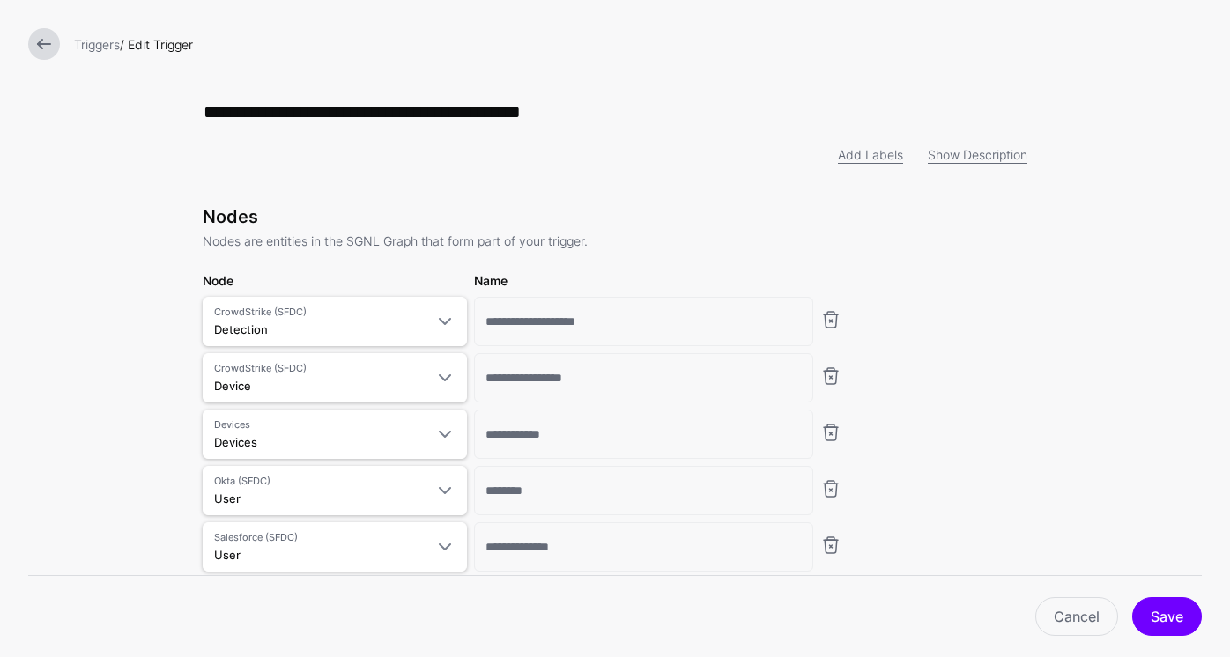
scroll to position [958, 0]
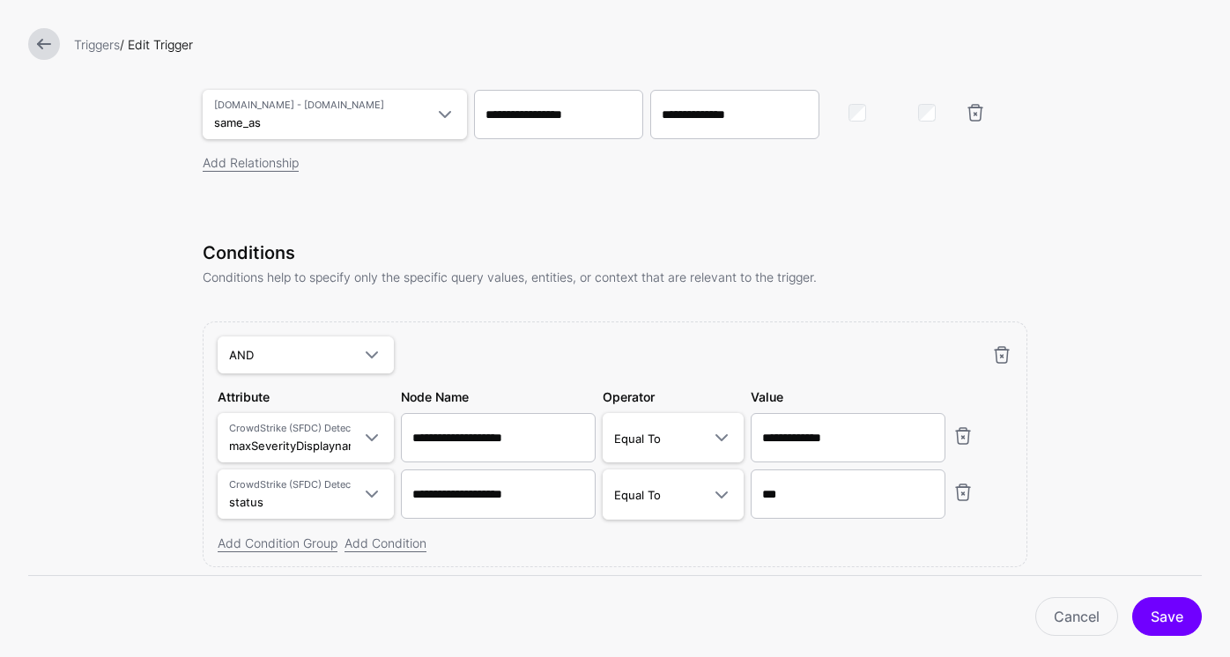
click at [50, 40] on link at bounding box center [44, 44] width 32 height 32
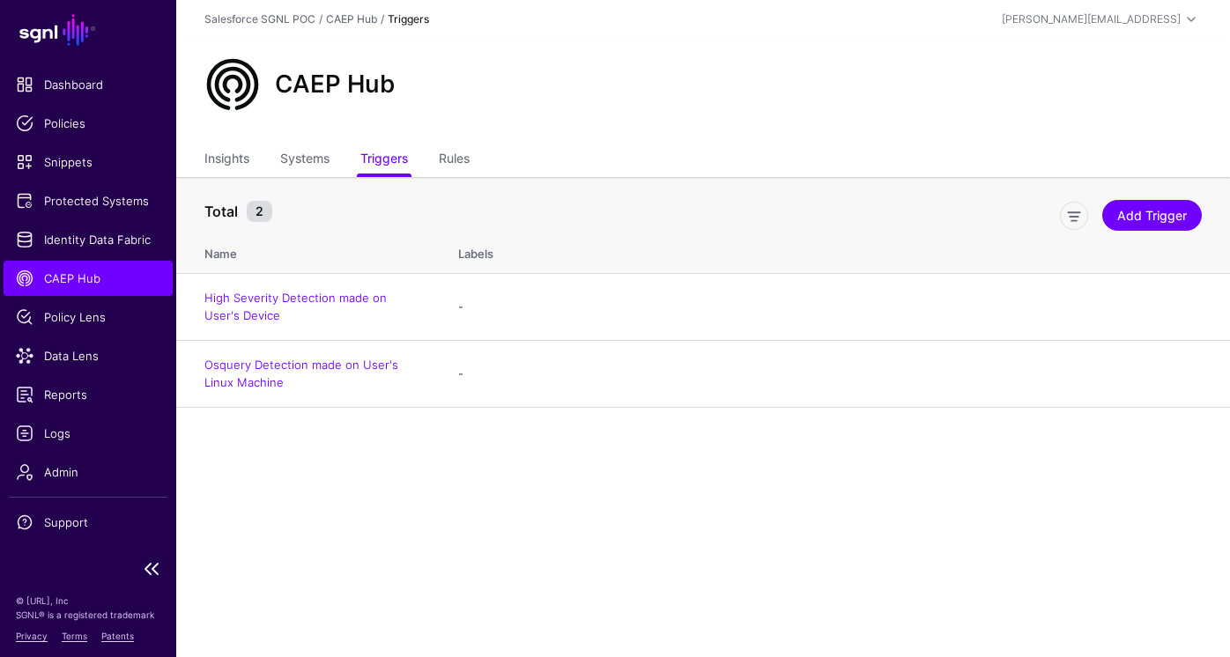
click at [123, 180] on ul "Dashboard Policies Snippets Protected Systems Identity Data Fabric CAEP Hub Pol…" at bounding box center [88, 308] width 176 height 483
click at [118, 205] on span "Protected Systems" at bounding box center [88, 201] width 145 height 18
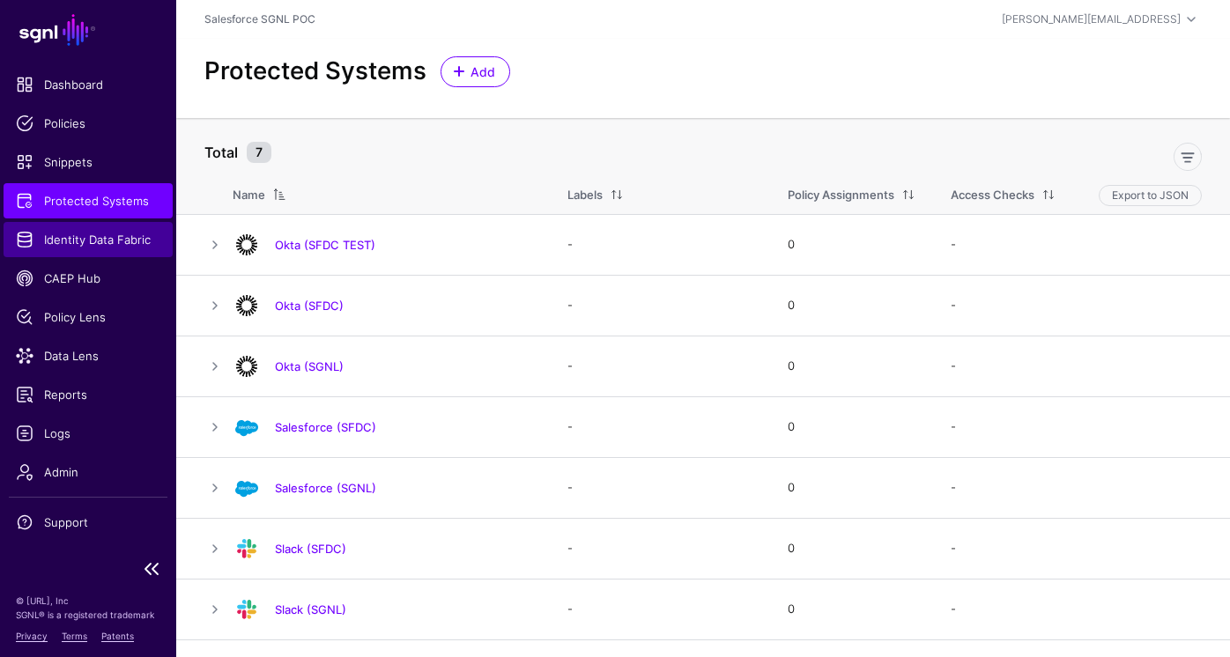
click at [120, 237] on span "Identity Data Fabric" at bounding box center [88, 240] width 145 height 18
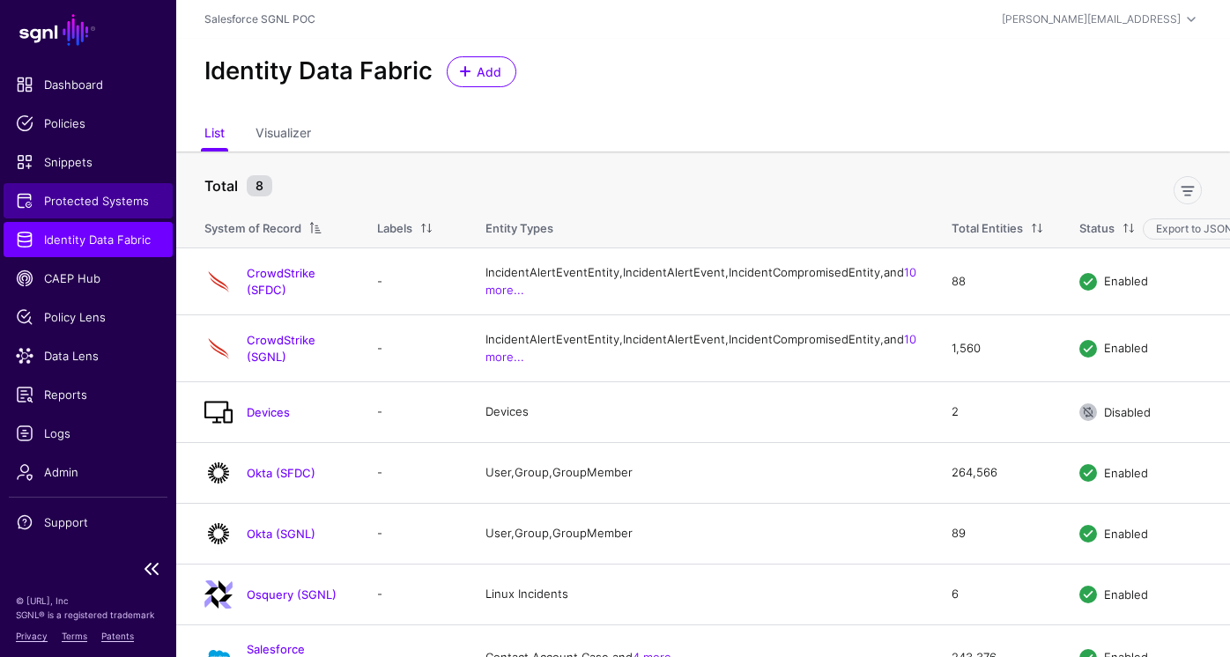
click at [108, 187] on link "Protected Systems" at bounding box center [88, 200] width 169 height 35
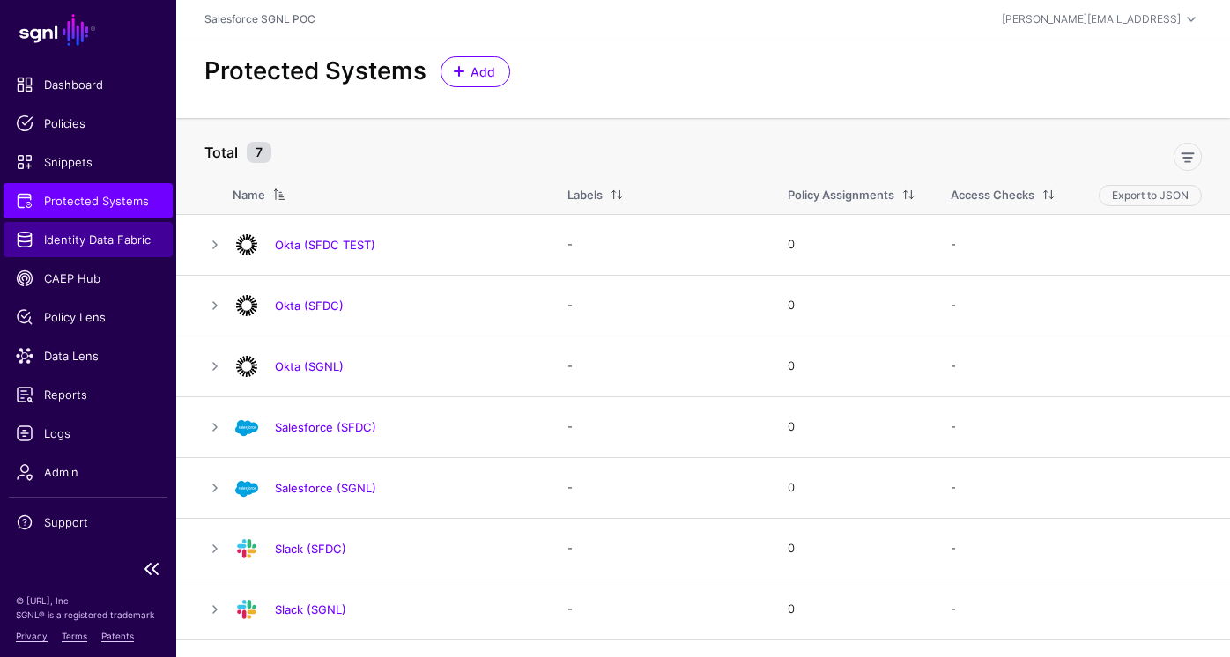
click at [97, 239] on span "Identity Data Fabric" at bounding box center [88, 240] width 145 height 18
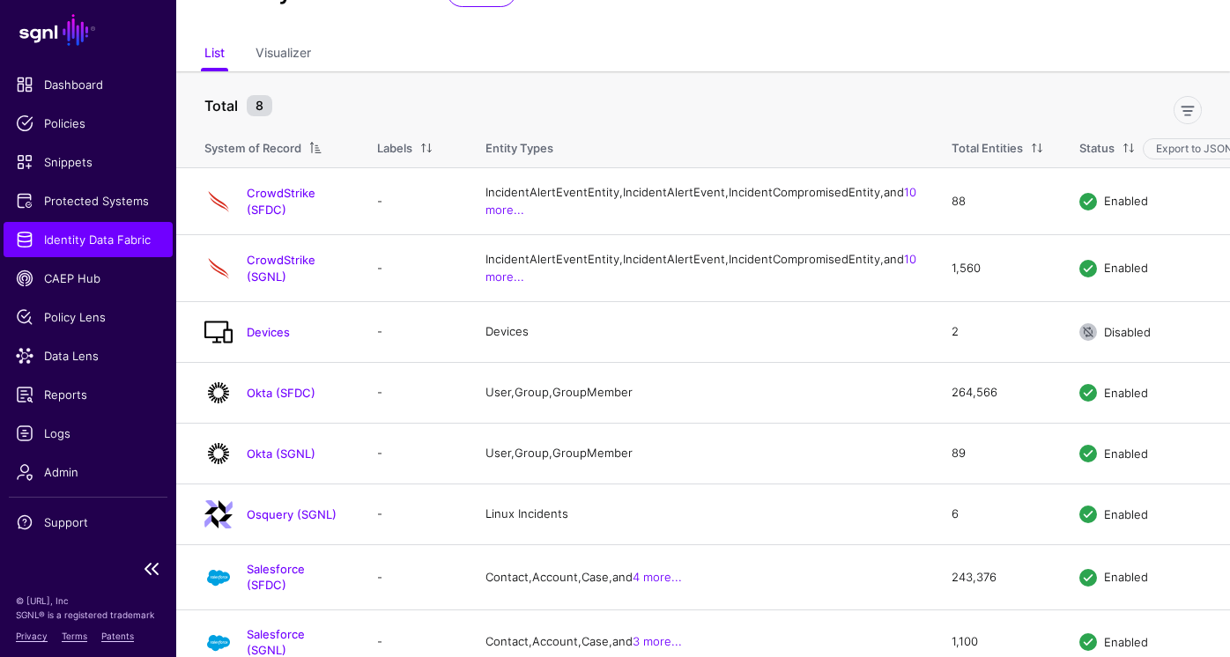
scroll to position [76, 0]
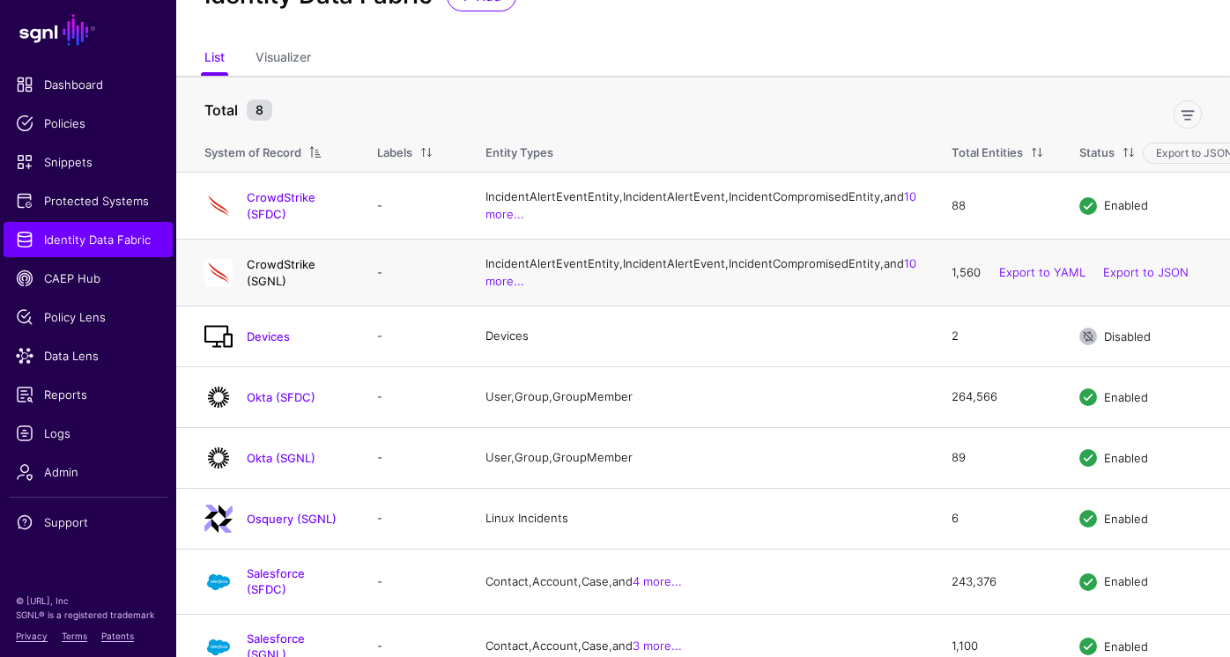
click at [316, 287] on link "CrowdStrike (SGNL)" at bounding box center [281, 272] width 69 height 30
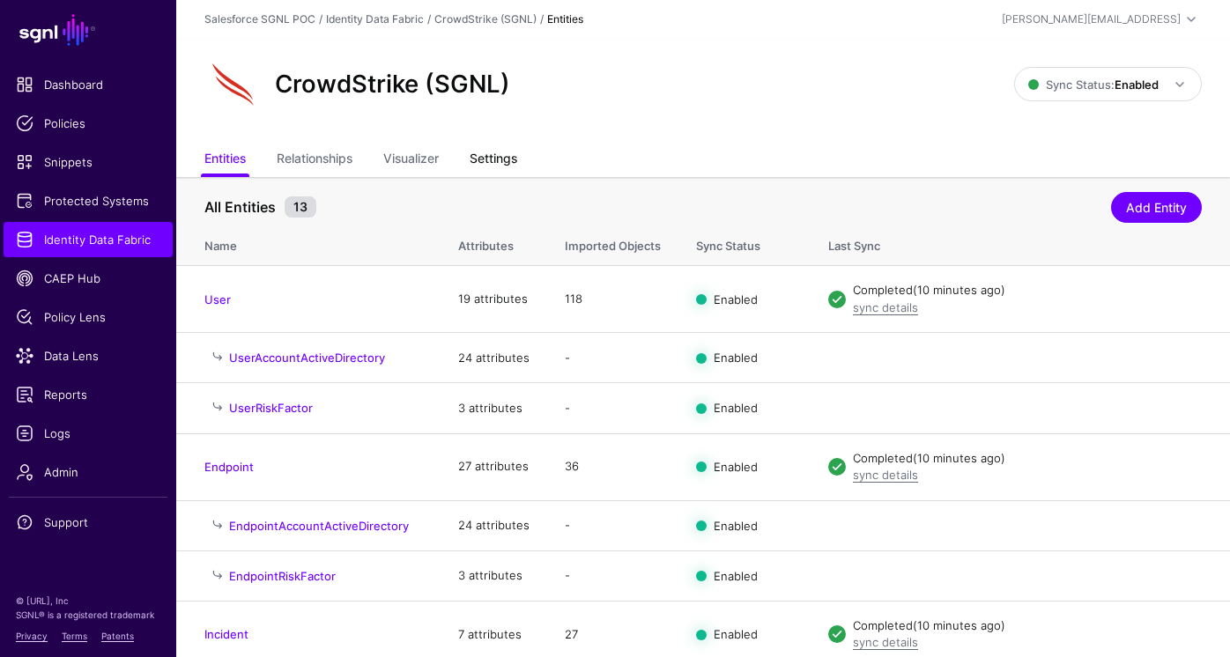
click at [495, 155] on link "Settings" at bounding box center [494, 160] width 48 height 33
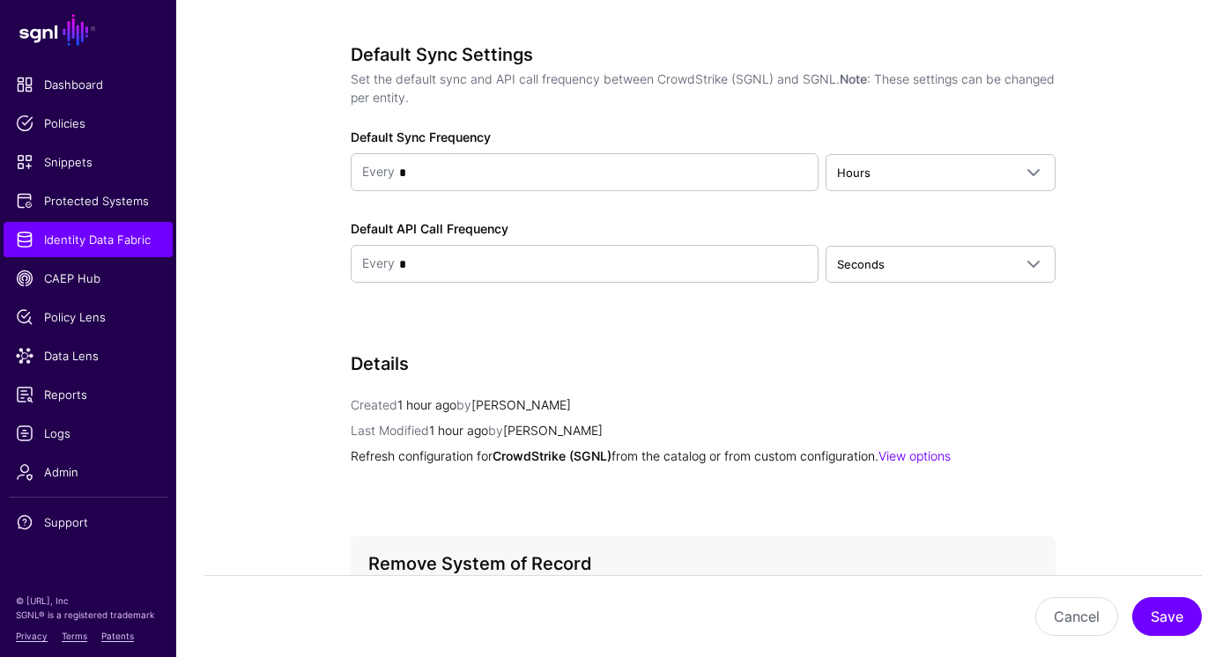
scroll to position [2314, 0]
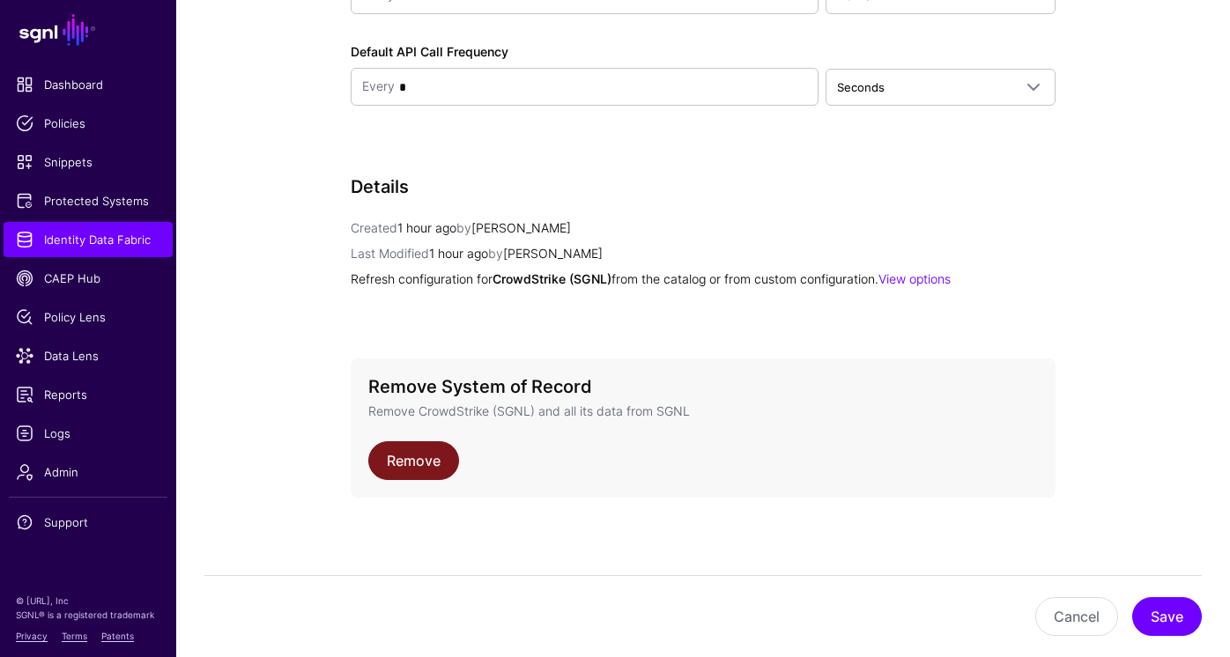
click at [400, 461] on link "Remove" at bounding box center [413, 461] width 91 height 39
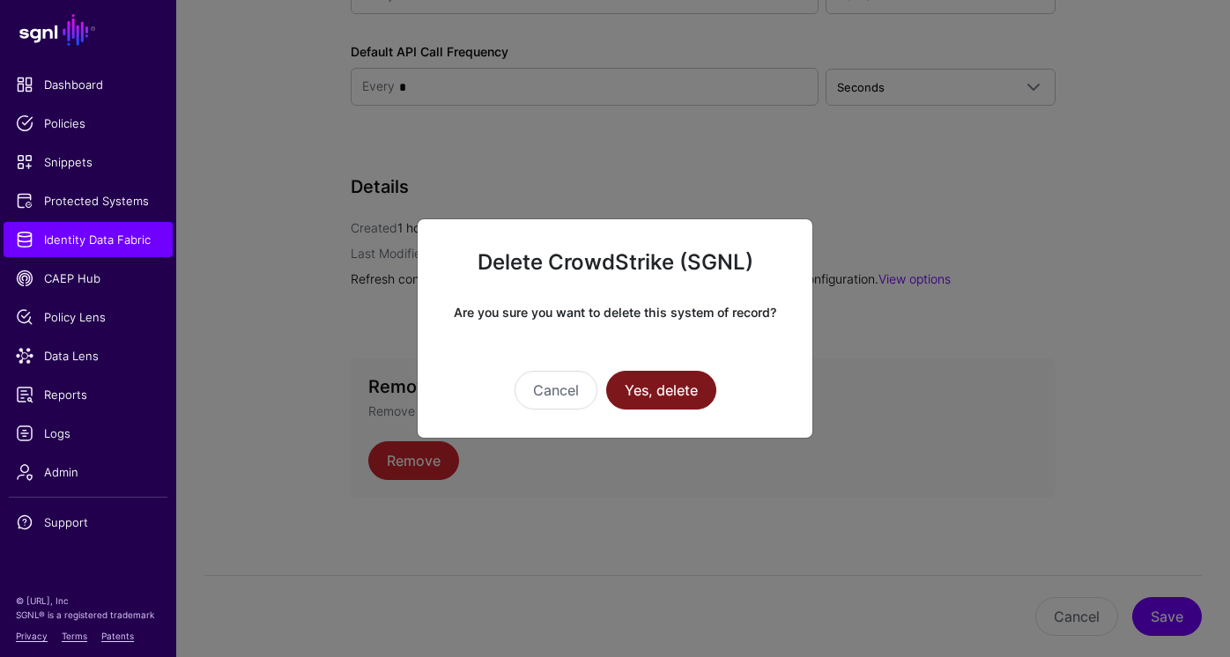
click at [664, 383] on button "Yes, delete" at bounding box center [661, 390] width 110 height 39
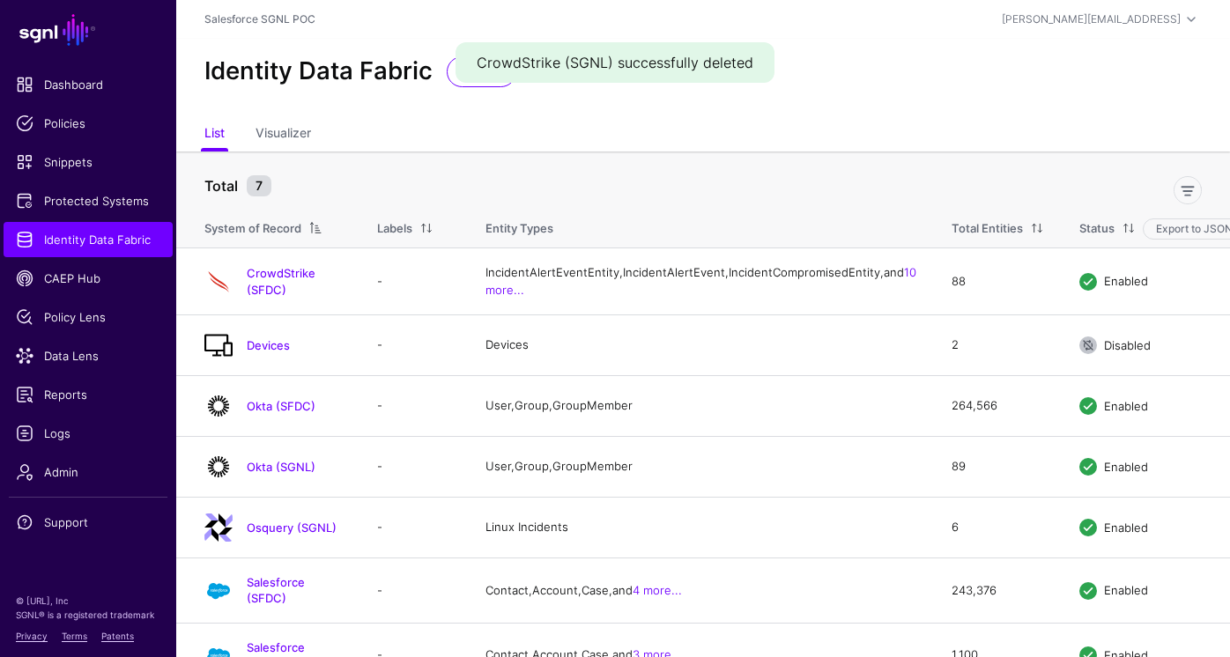
click at [465, 77] on div "CrowdStrike (SGNL) successfully deleted" at bounding box center [615, 62] width 319 height 41
click at [460, 82] on div "CrowdStrike (SGNL) successfully deleted" at bounding box center [615, 62] width 319 height 41
click at [481, 81] on div "CrowdStrike (SGNL) successfully deleted" at bounding box center [615, 62] width 319 height 41
click at [487, 93] on div "Identity Data Fabric Add" at bounding box center [703, 78] width 1054 height 79
click at [487, 81] on div "CrowdStrike (SGNL) successfully deleted" at bounding box center [615, 62] width 319 height 41
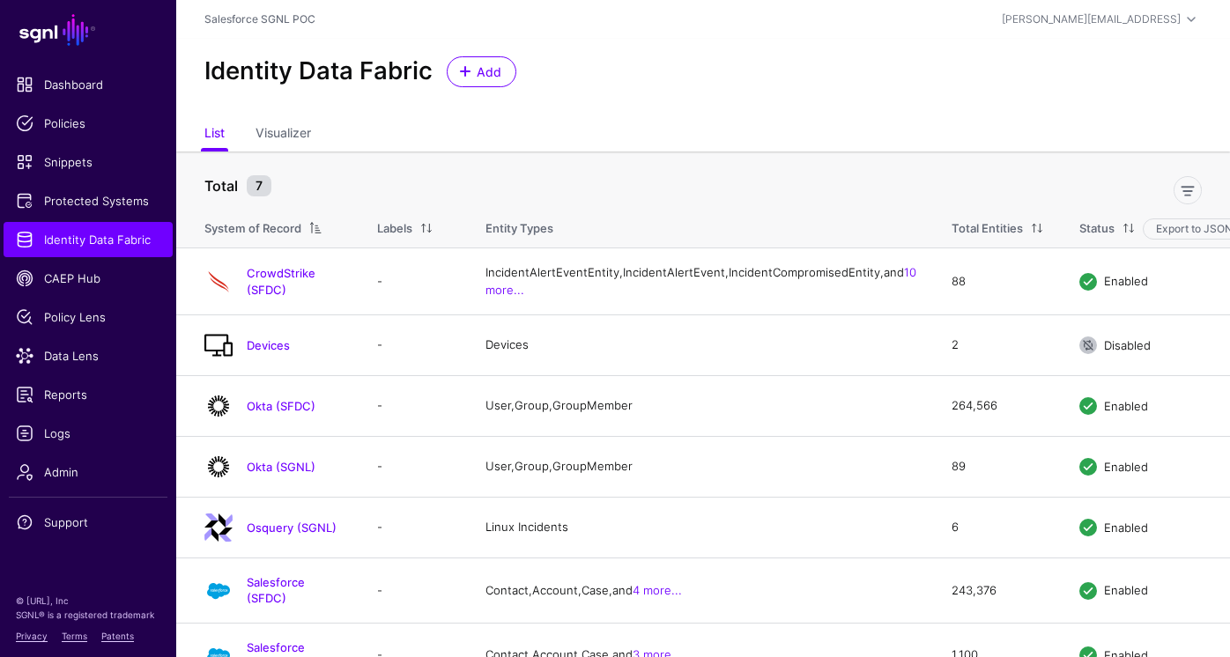
click at [483, 87] on div "Identity Data Fabric Add" at bounding box center [703, 78] width 1054 height 79
click at [471, 64] on span at bounding box center [465, 71] width 14 height 14
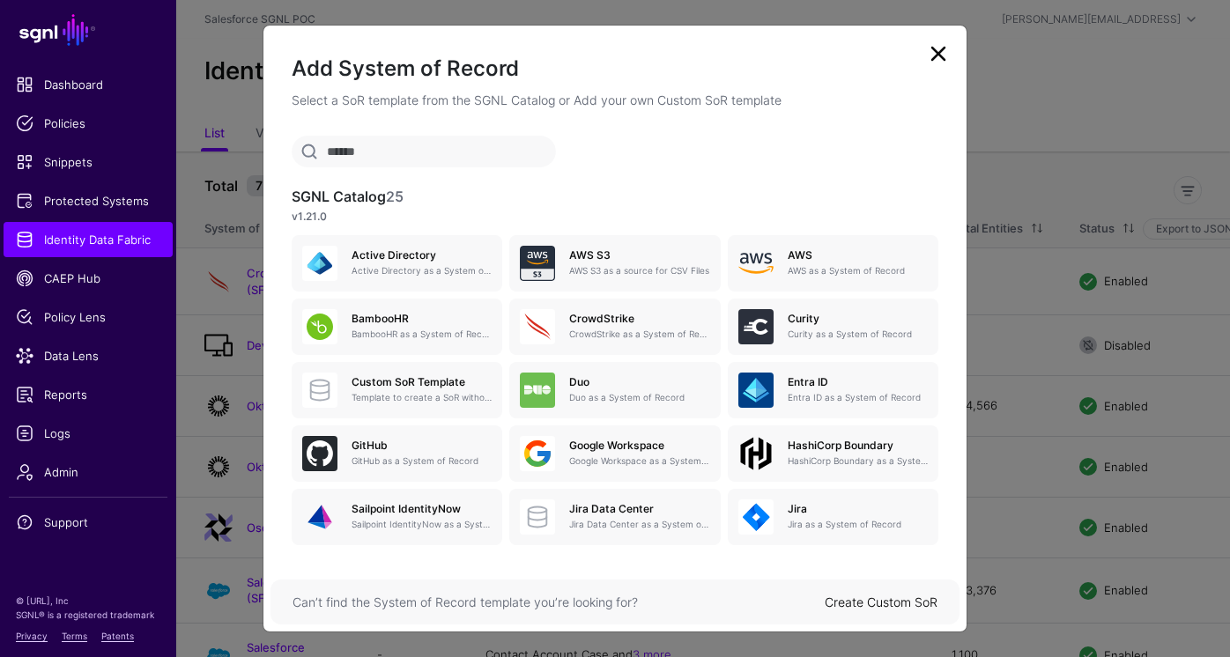
click at [883, 597] on link "Create Custom SoR" at bounding box center [881, 602] width 113 height 15
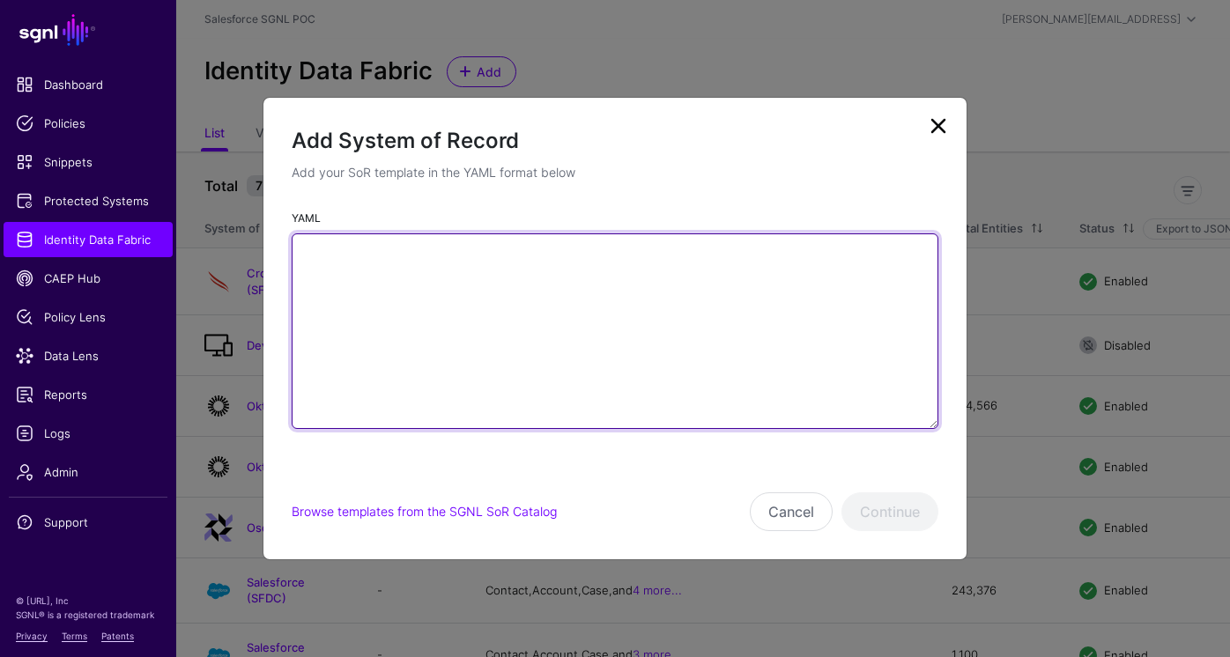
click at [613, 308] on textarea "YAML" at bounding box center [615, 332] width 647 height 196
paste textarea "**********"
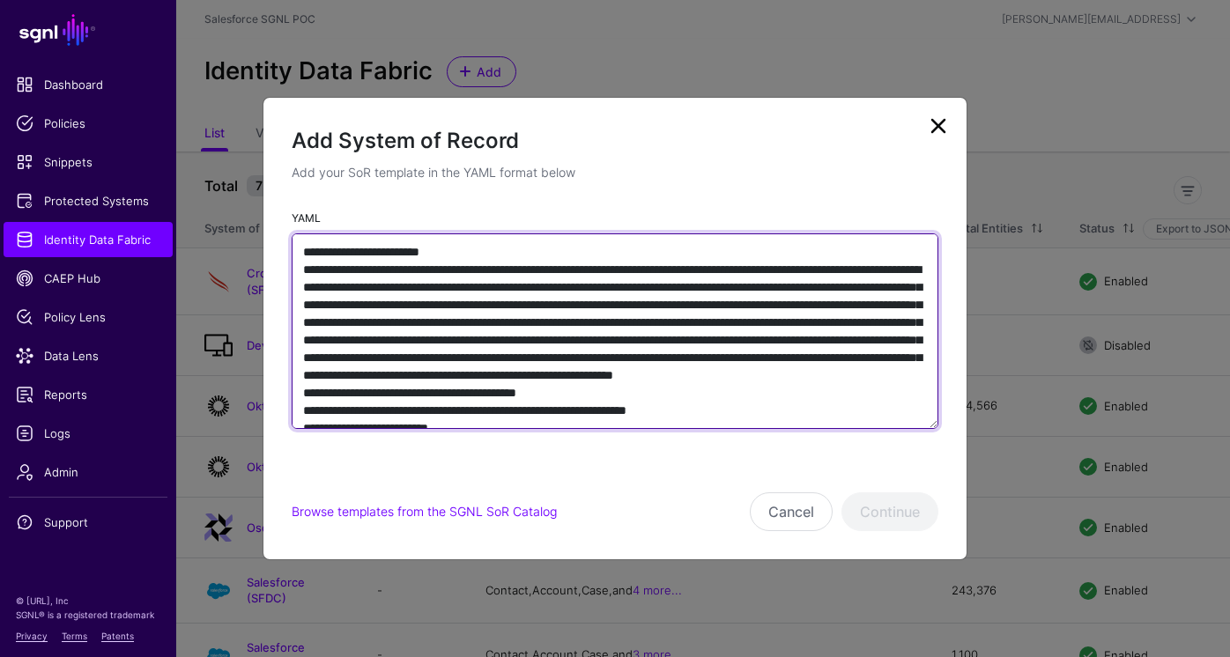
scroll to position [13704, 0]
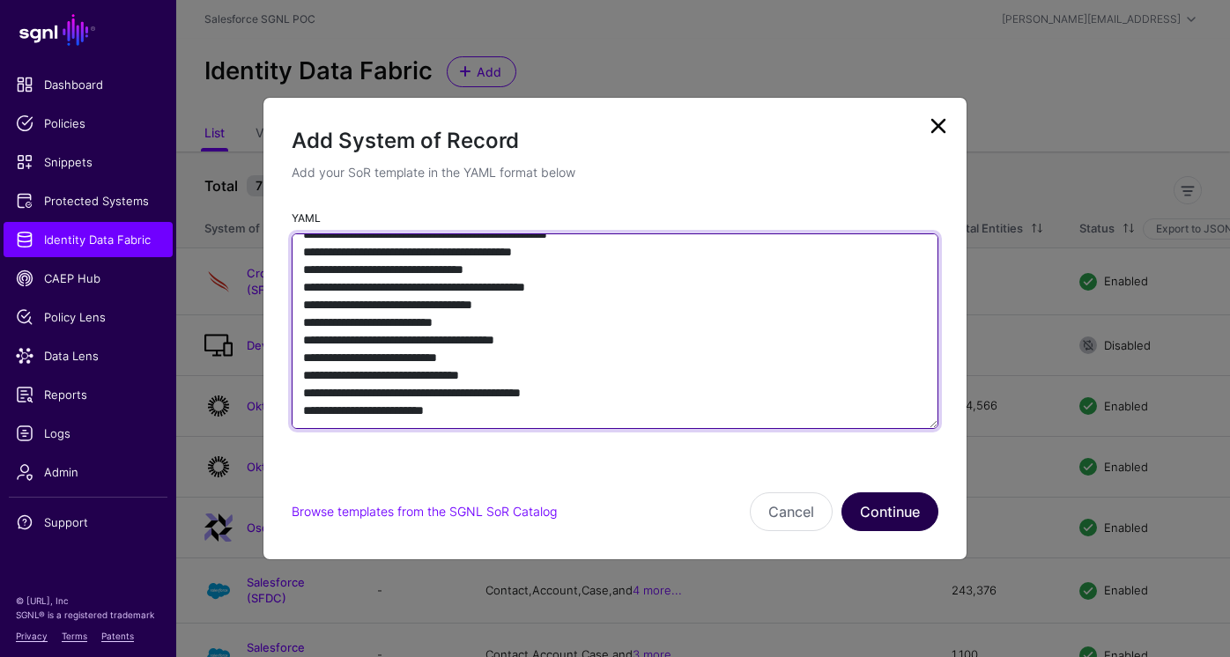
type textarea "**********"
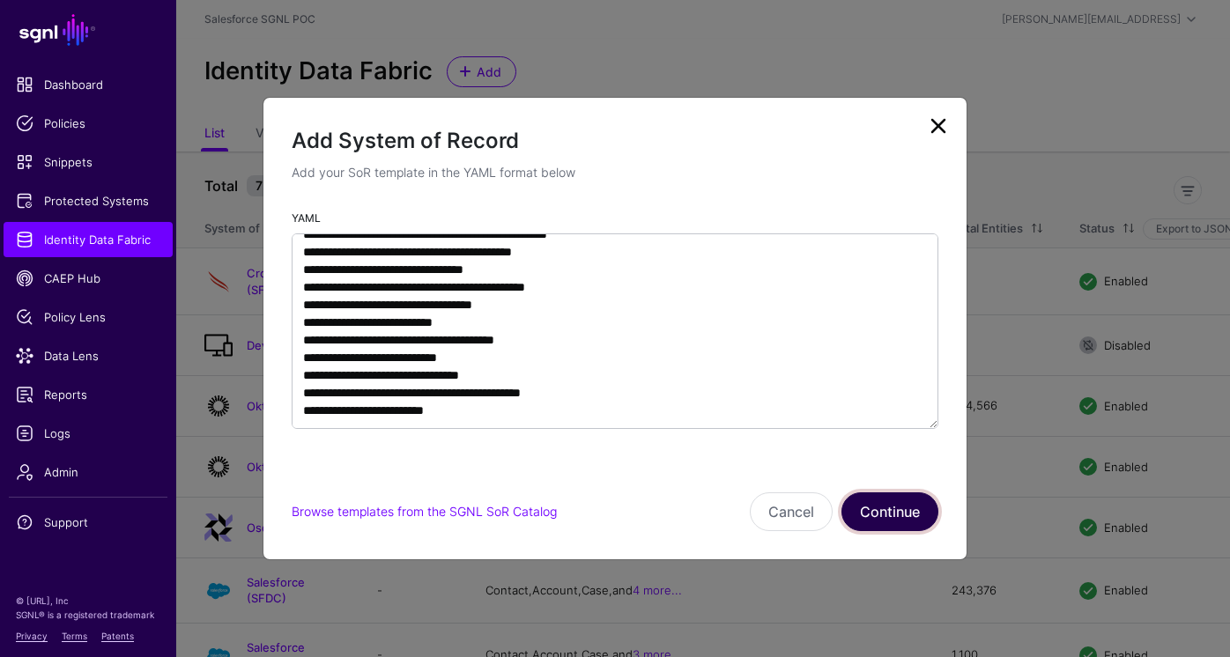
click at [891, 515] on button "Continue" at bounding box center [890, 512] width 97 height 39
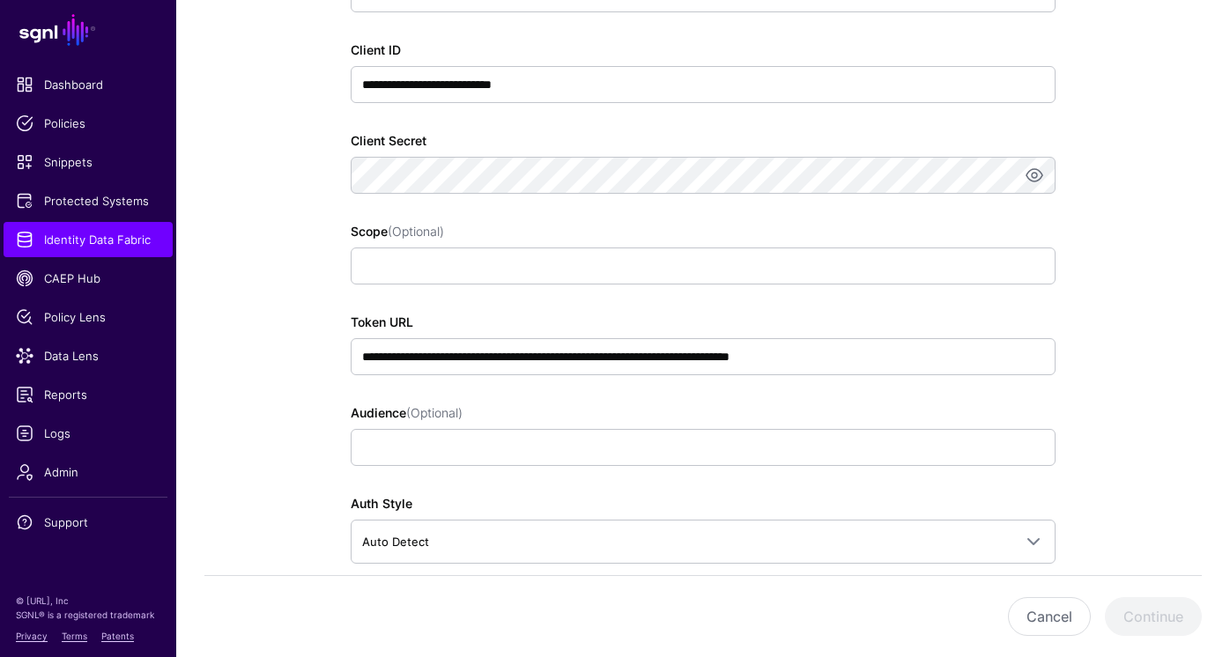
scroll to position [1175, 0]
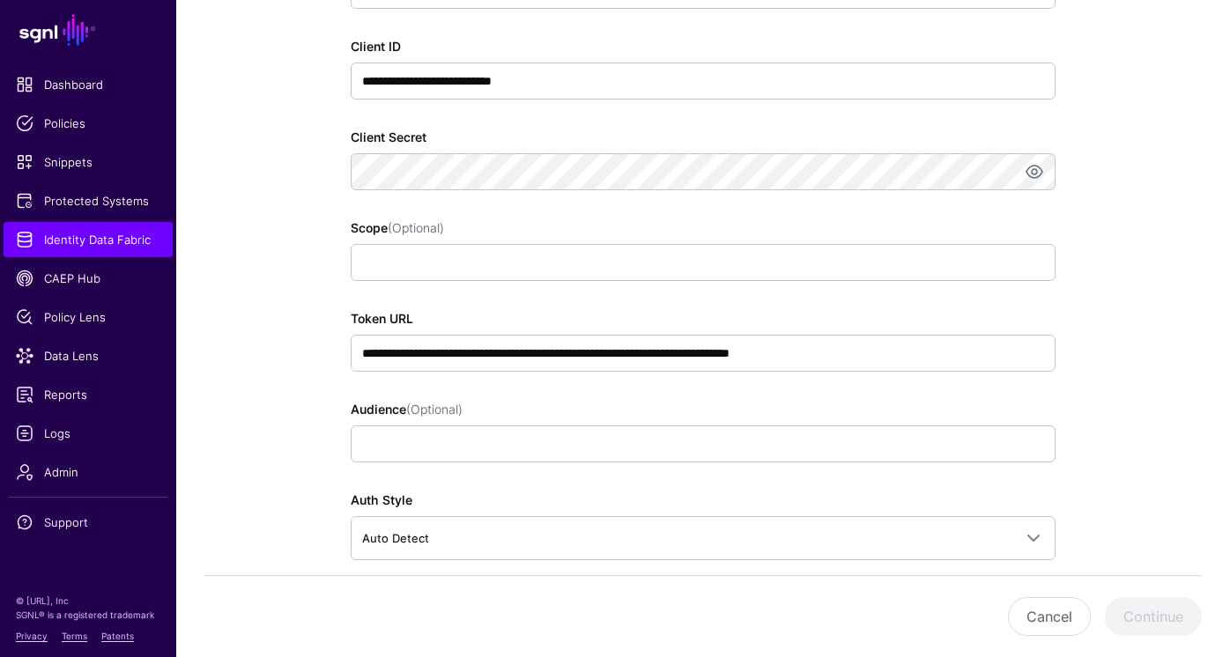
type input "**********"
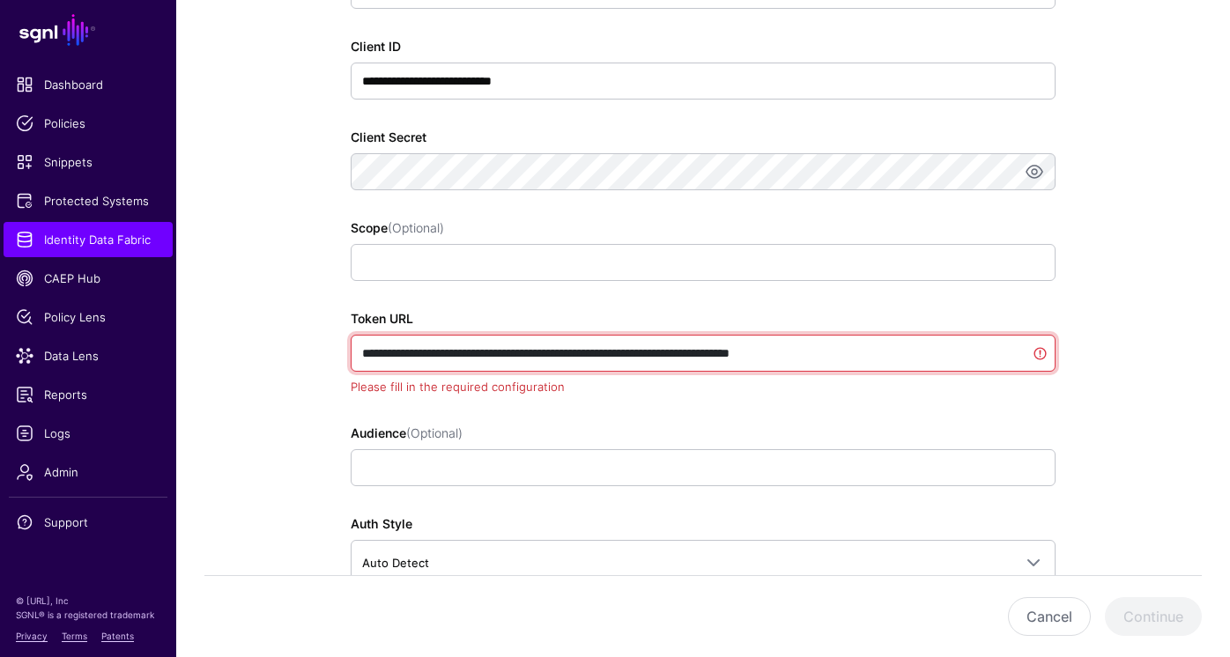
click at [609, 356] on input "**********" at bounding box center [703, 353] width 705 height 37
drag, startPoint x: 651, startPoint y: 351, endPoint x: 613, endPoint y: 350, distance: 38.8
click at [613, 350] on input "**********" at bounding box center [703, 353] width 705 height 37
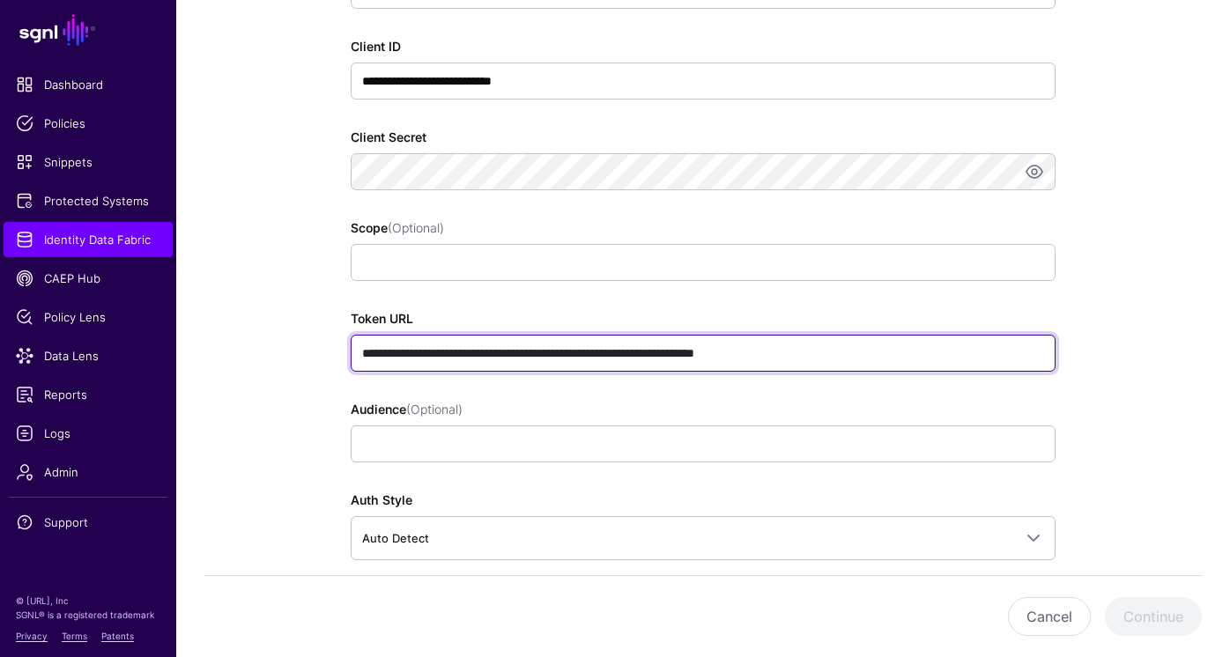
drag, startPoint x: 616, startPoint y: 355, endPoint x: 427, endPoint y: 349, distance: 188.7
click at [427, 349] on input "**********" at bounding box center [703, 353] width 705 height 37
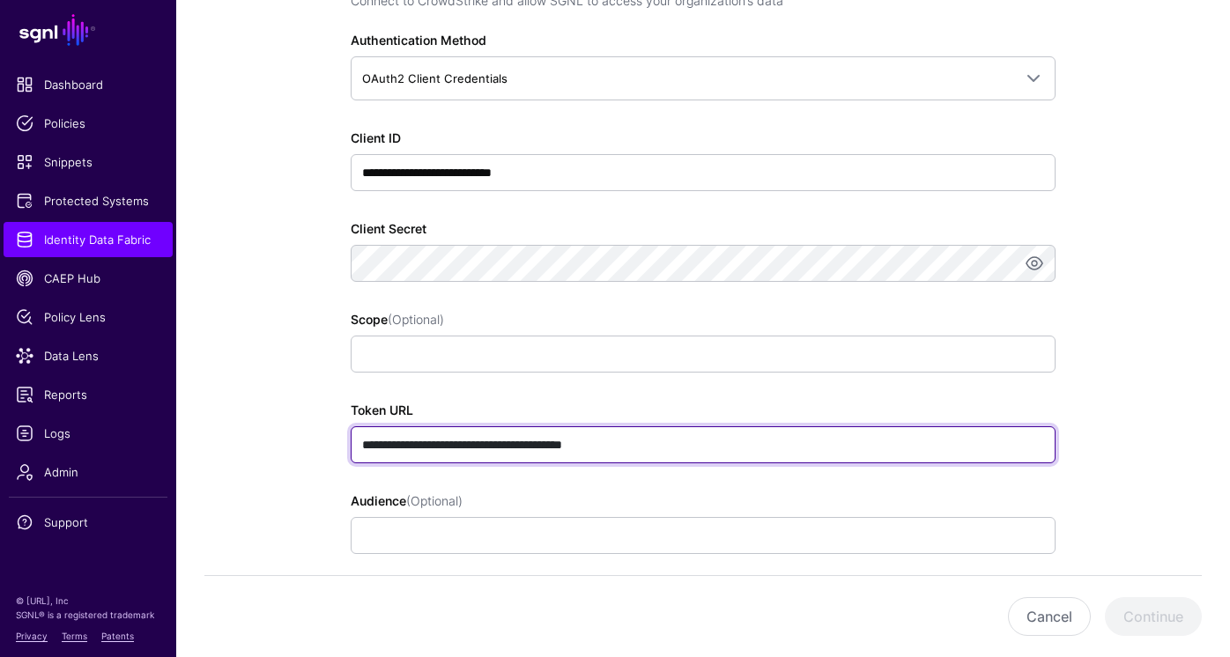
scroll to position [1050, 0]
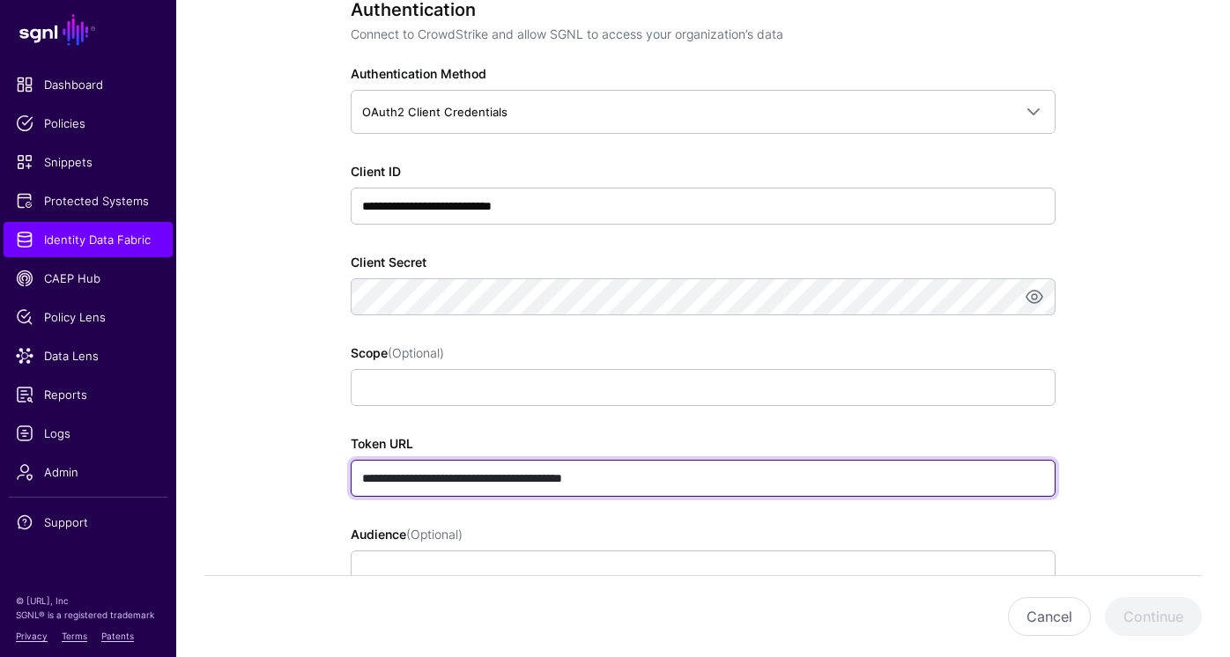
type input "**********"
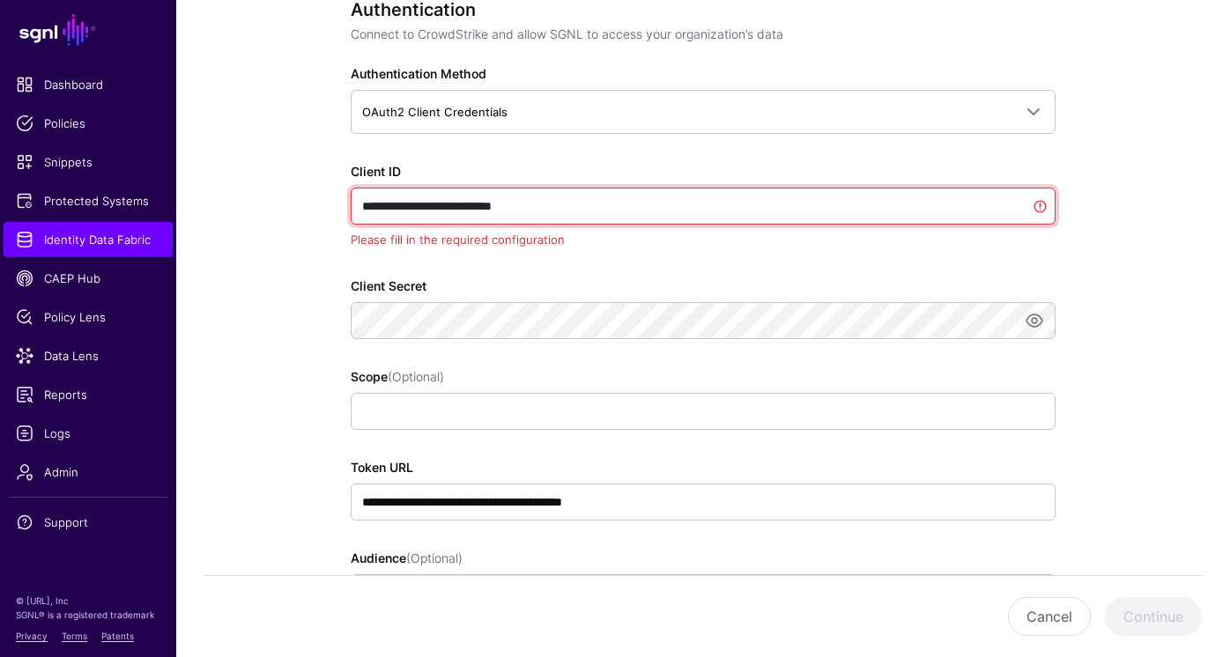
click at [568, 200] on input "**********" at bounding box center [703, 206] width 705 height 37
paste input "**********"
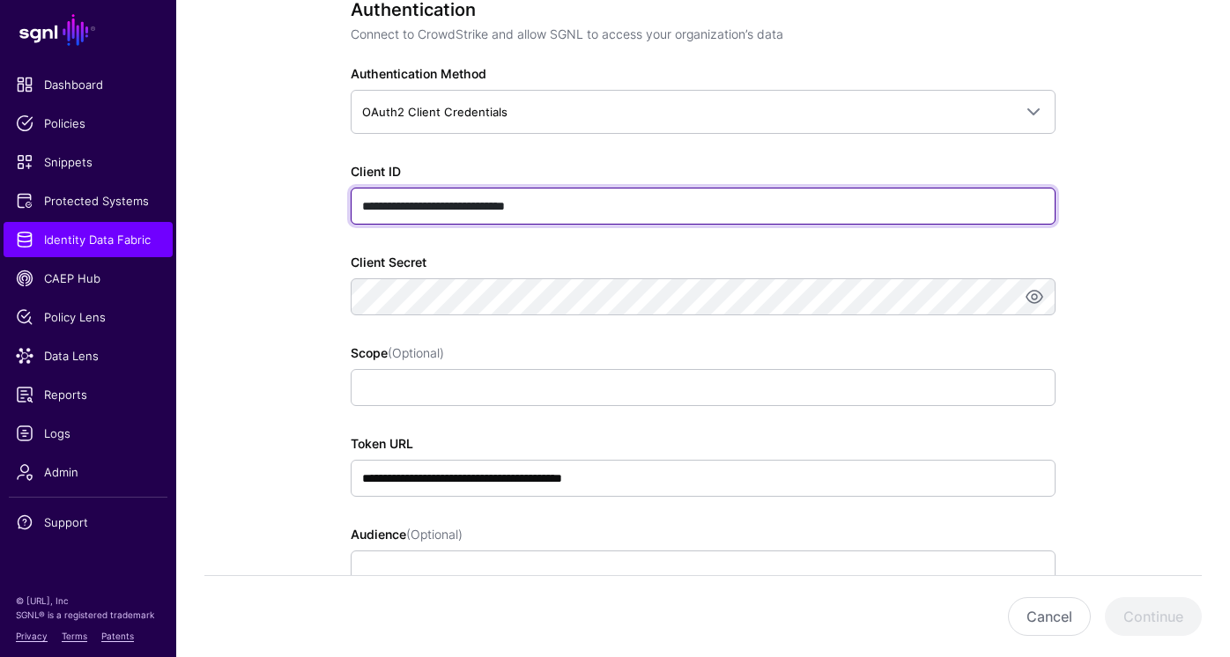
type input "**********"
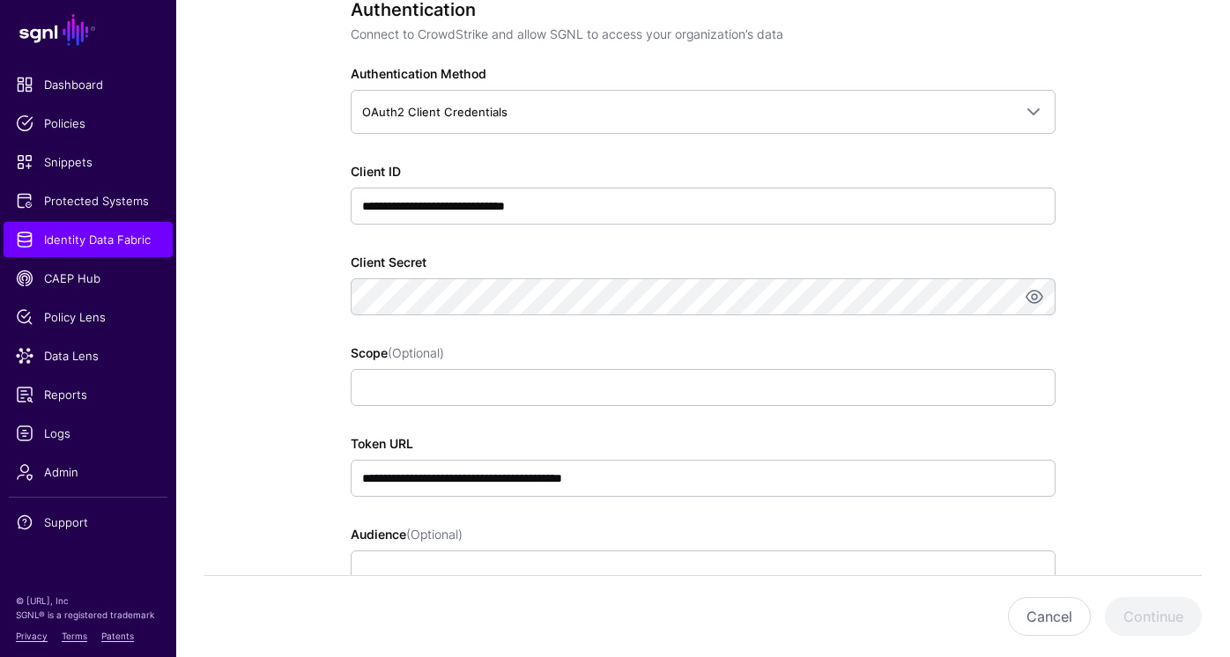
click at [750, 321] on div "**********" at bounding box center [703, 367] width 705 height 736
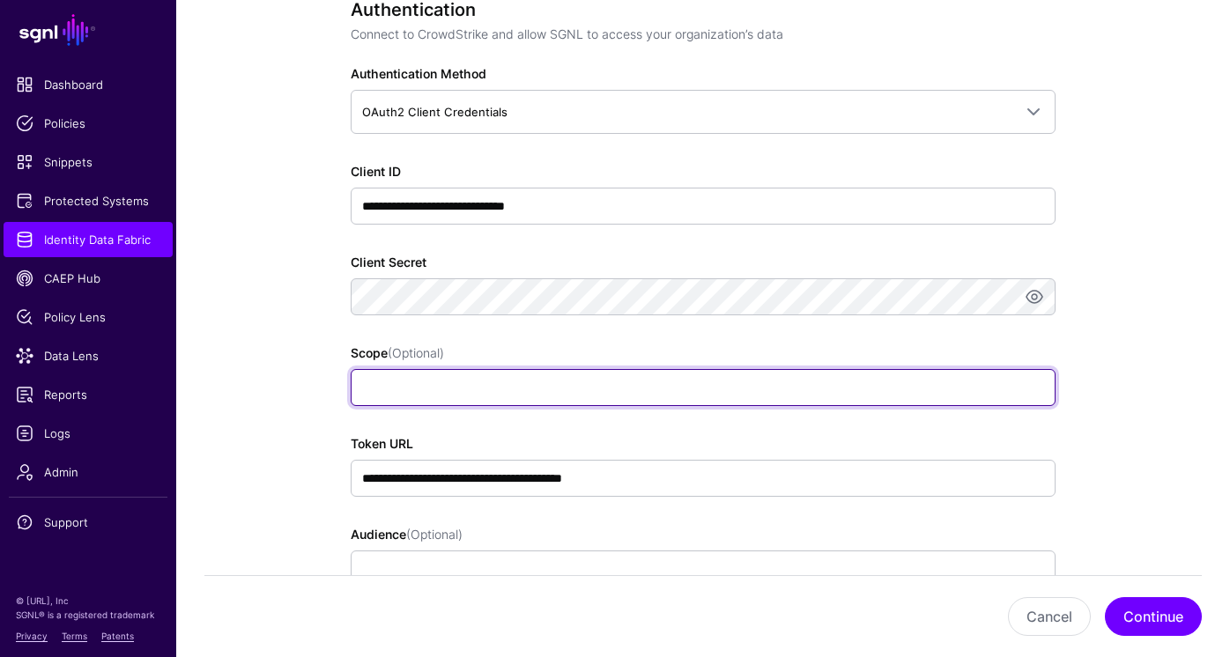
click at [940, 390] on input "Scope (Optional)" at bounding box center [703, 387] width 705 height 37
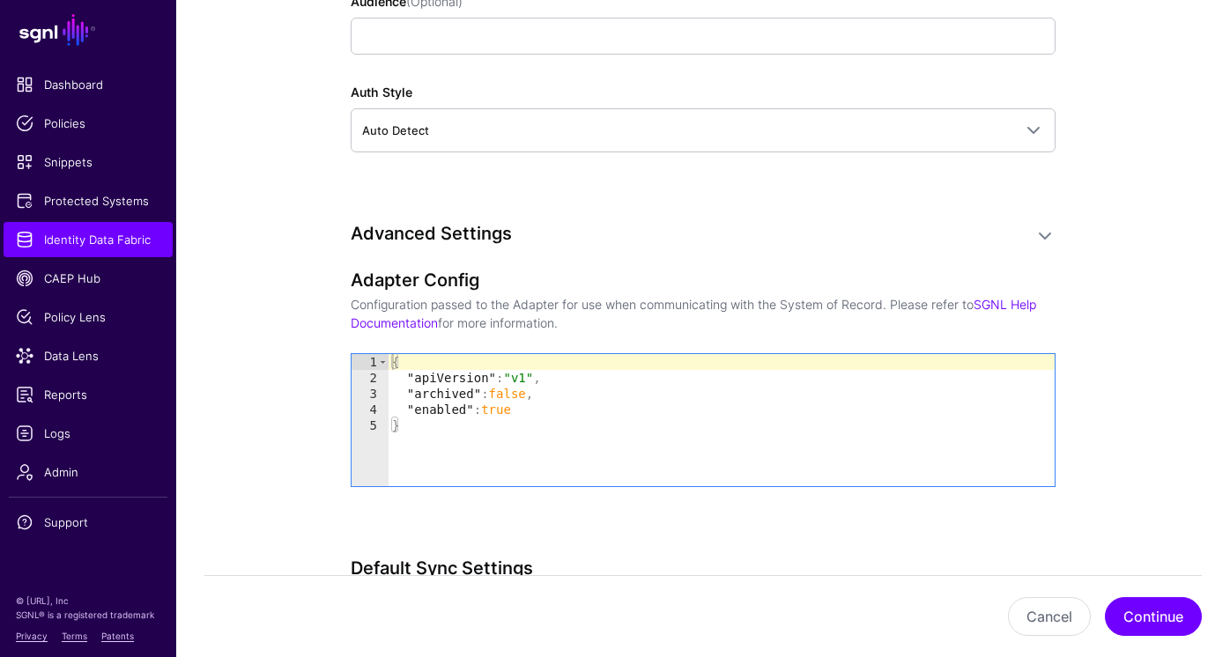
scroll to position [1732, 0]
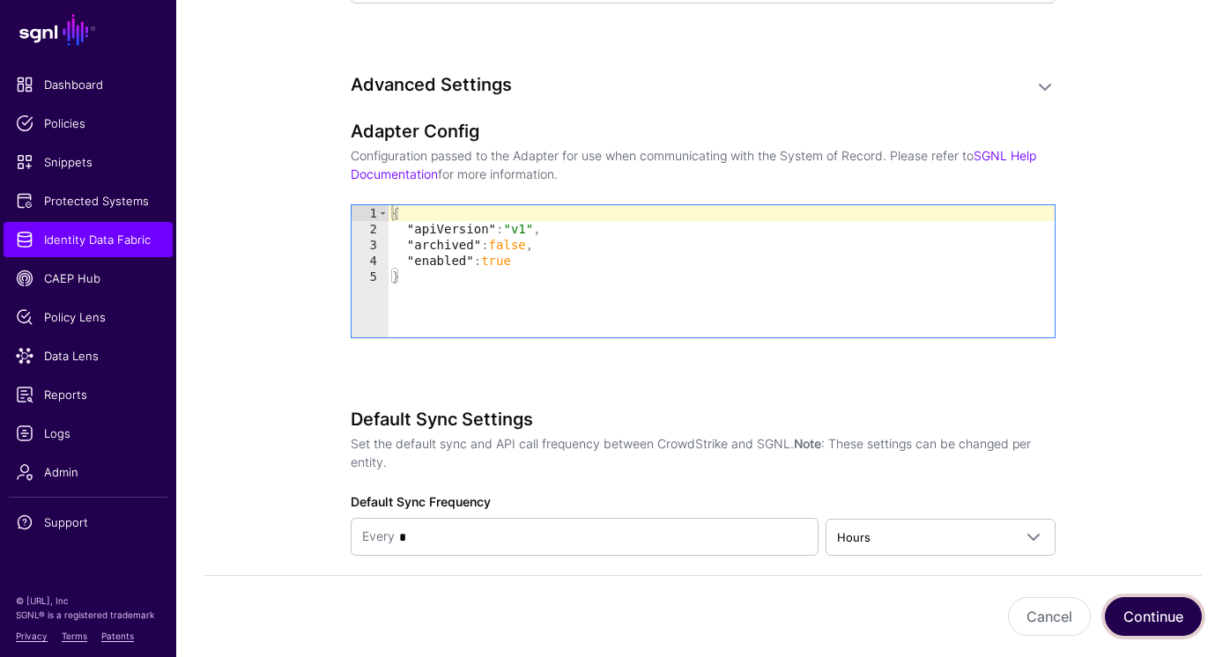
click at [1147, 633] on button "Continue" at bounding box center [1153, 617] width 97 height 39
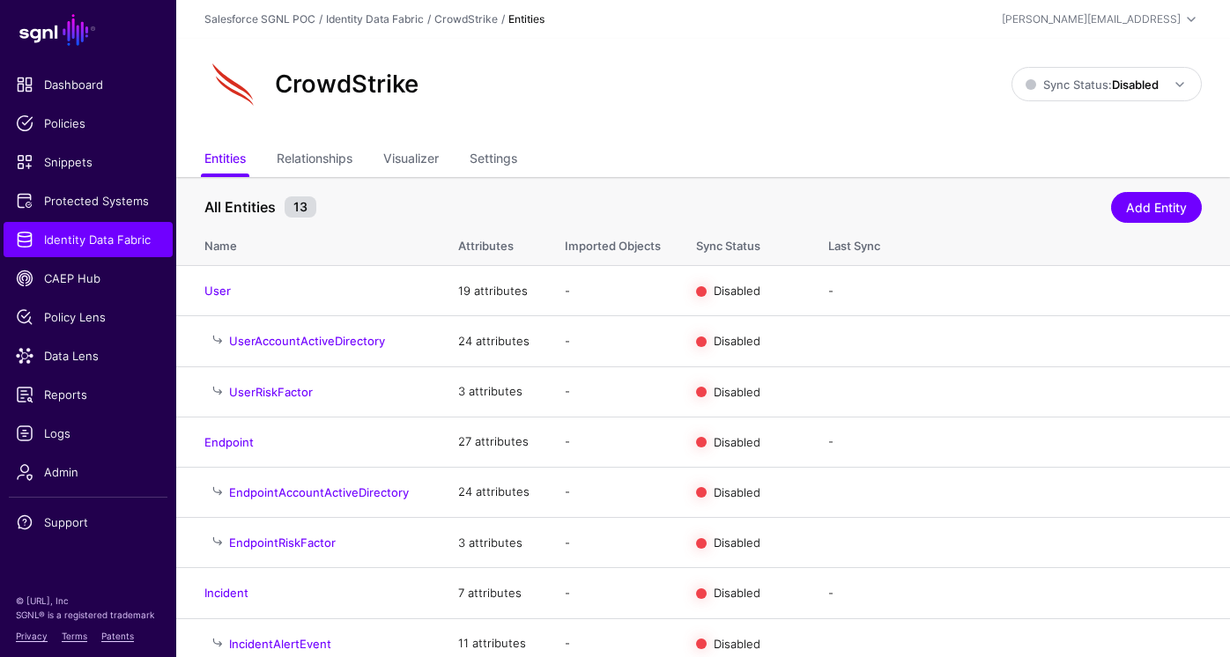
click at [1092, 103] on div "CrowdStrike Sync Status: Disabled Enabled Syncing active for all configured ent…" at bounding box center [703, 84] width 998 height 56
click at [1090, 94] on link "Sync Status: Disabled" at bounding box center [1107, 83] width 190 height 33
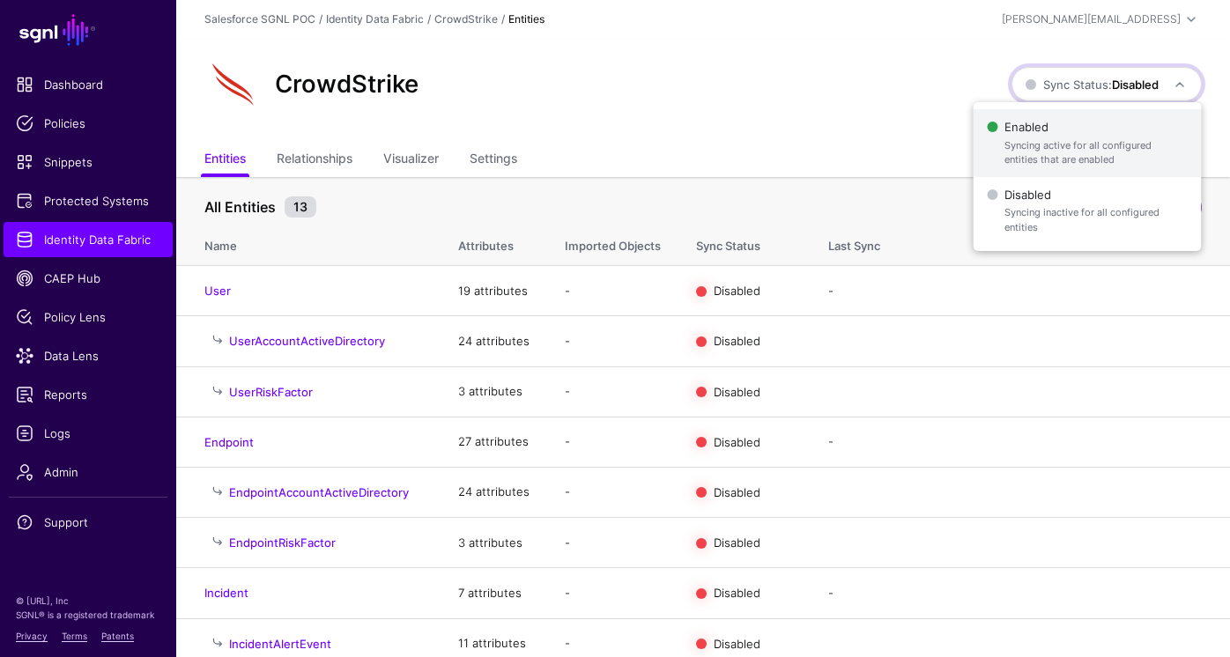
click at [1039, 151] on span "Syncing active for all configured entities that are enabled" at bounding box center [1096, 152] width 182 height 29
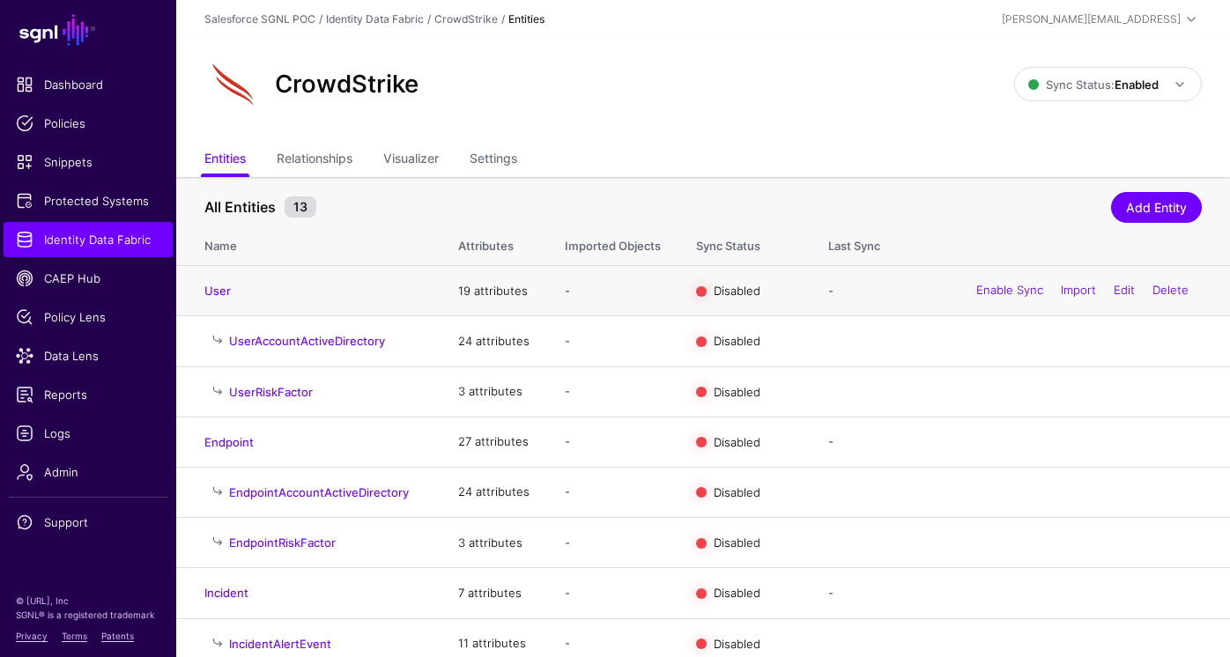
click at [1014, 280] on div "Enable Sync Import Edit Delete" at bounding box center [1082, 292] width 239 height 44
click at [1009, 287] on link "Enable Sync" at bounding box center [1010, 291] width 67 height 14
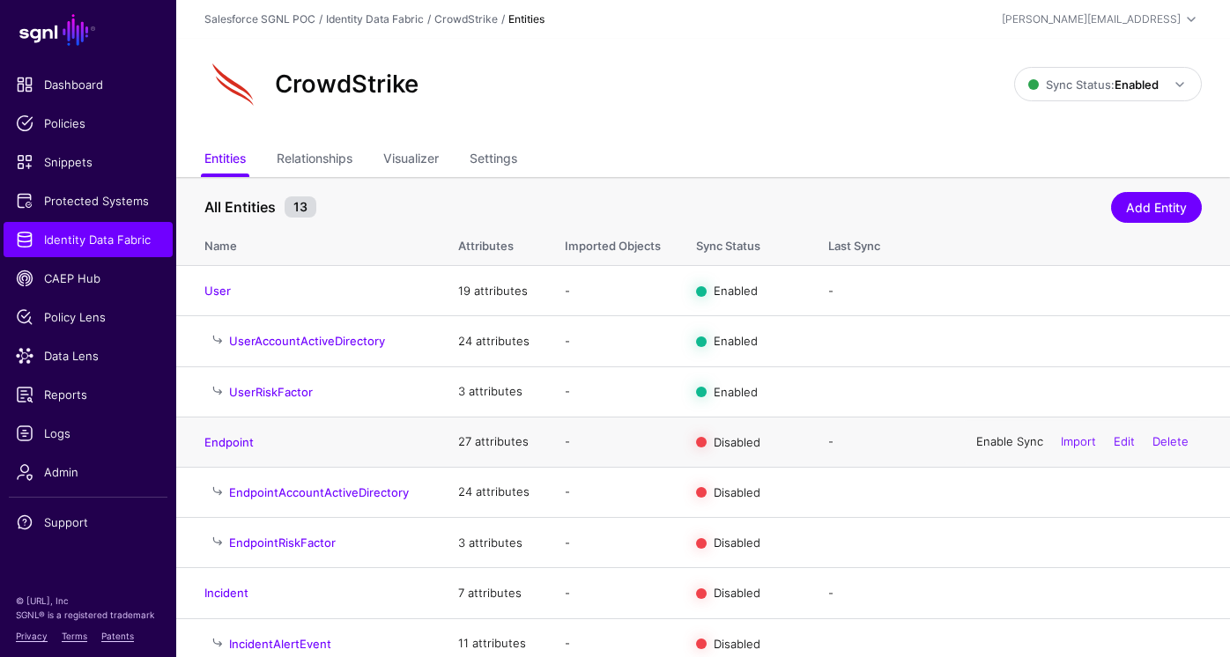
click at [990, 449] on link "Enable Sync" at bounding box center [1010, 441] width 67 height 14
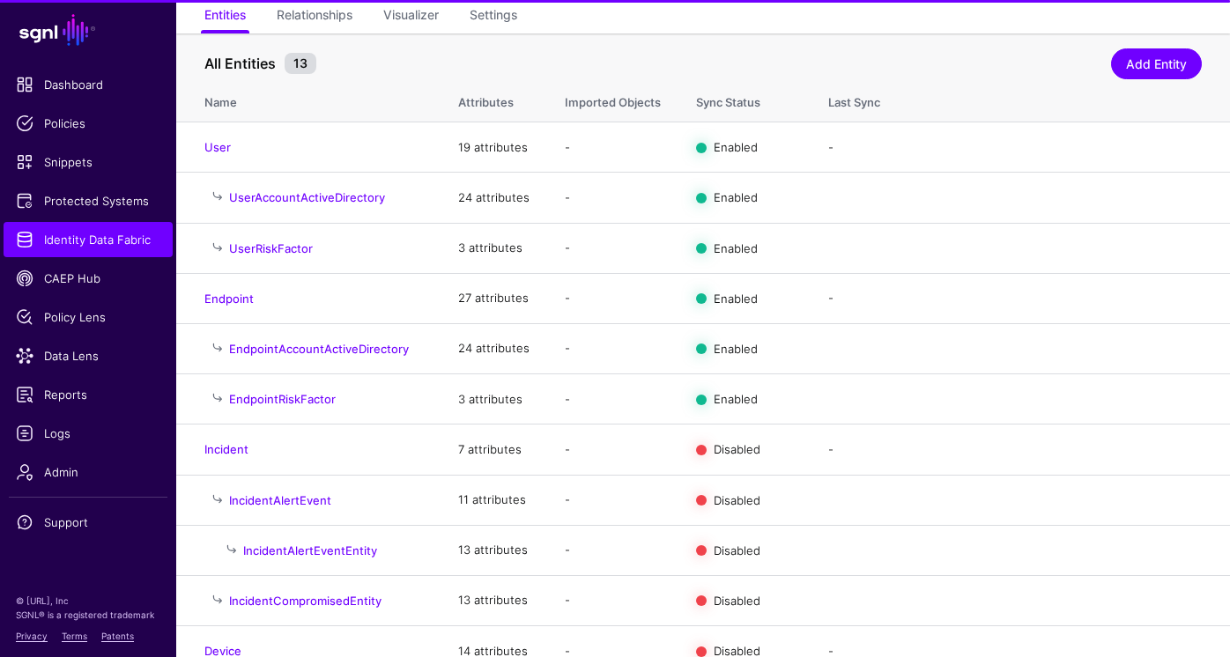
scroll to position [175, 0]
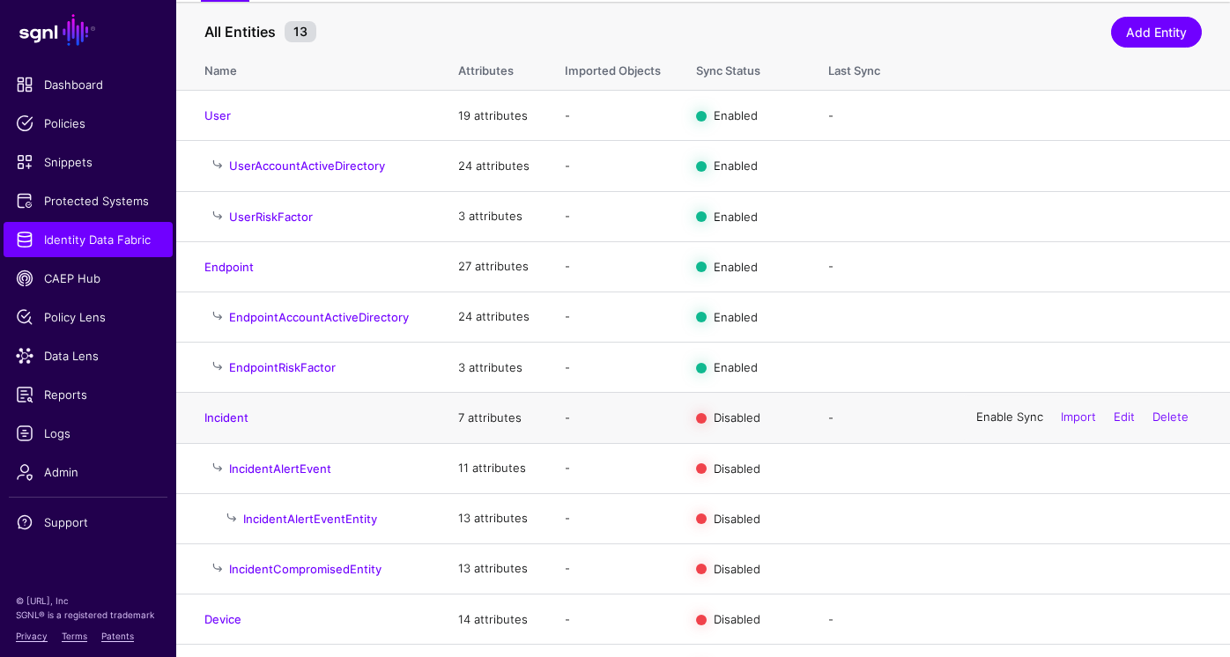
click at [1005, 415] on link "Enable Sync" at bounding box center [1010, 418] width 67 height 14
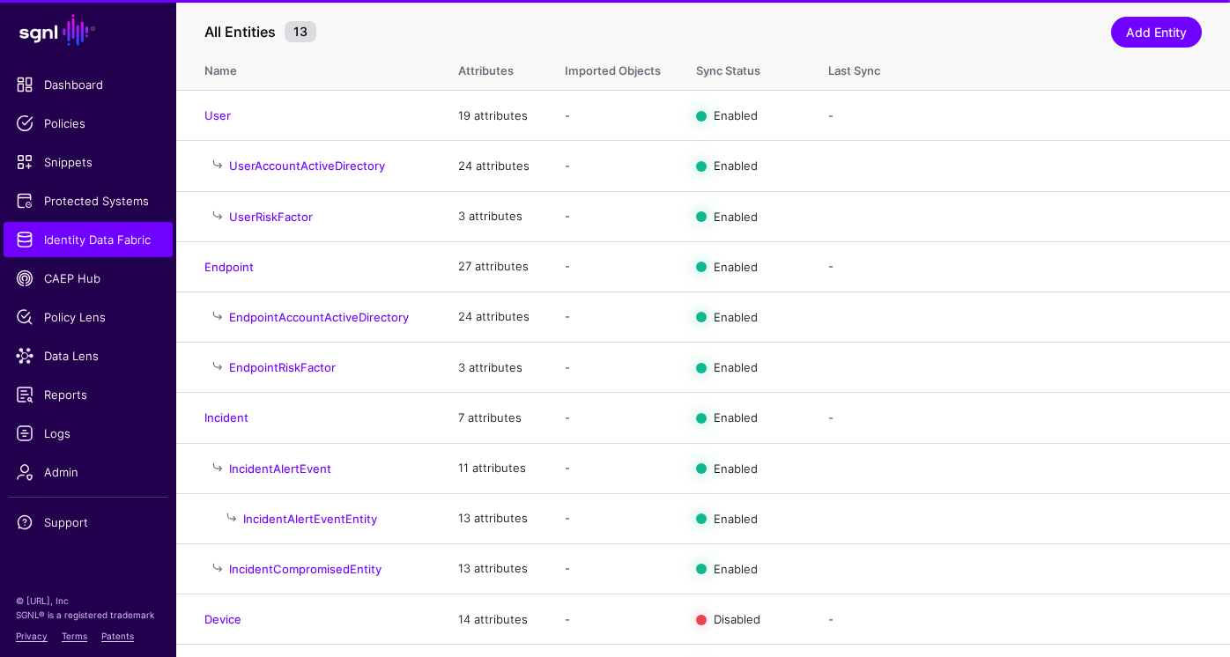
scroll to position [270, 0]
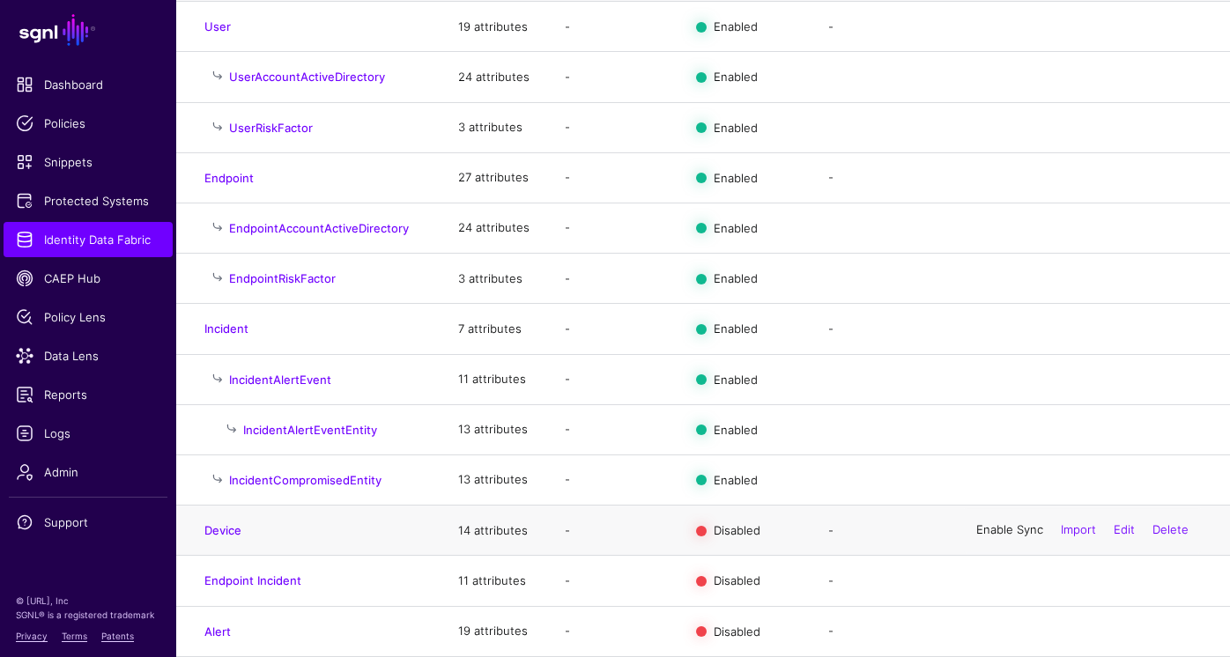
click at [1019, 529] on link "Enable Sync" at bounding box center [1010, 531] width 67 height 14
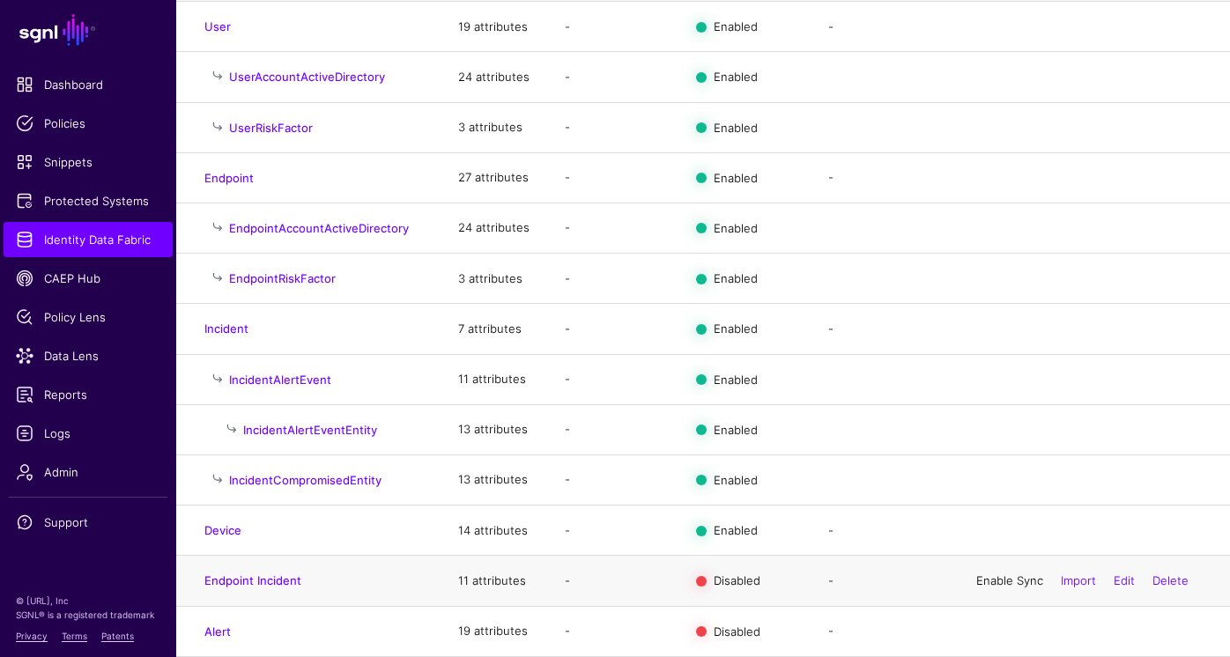
click at [1016, 577] on link "Enable Sync" at bounding box center [1010, 581] width 67 height 14
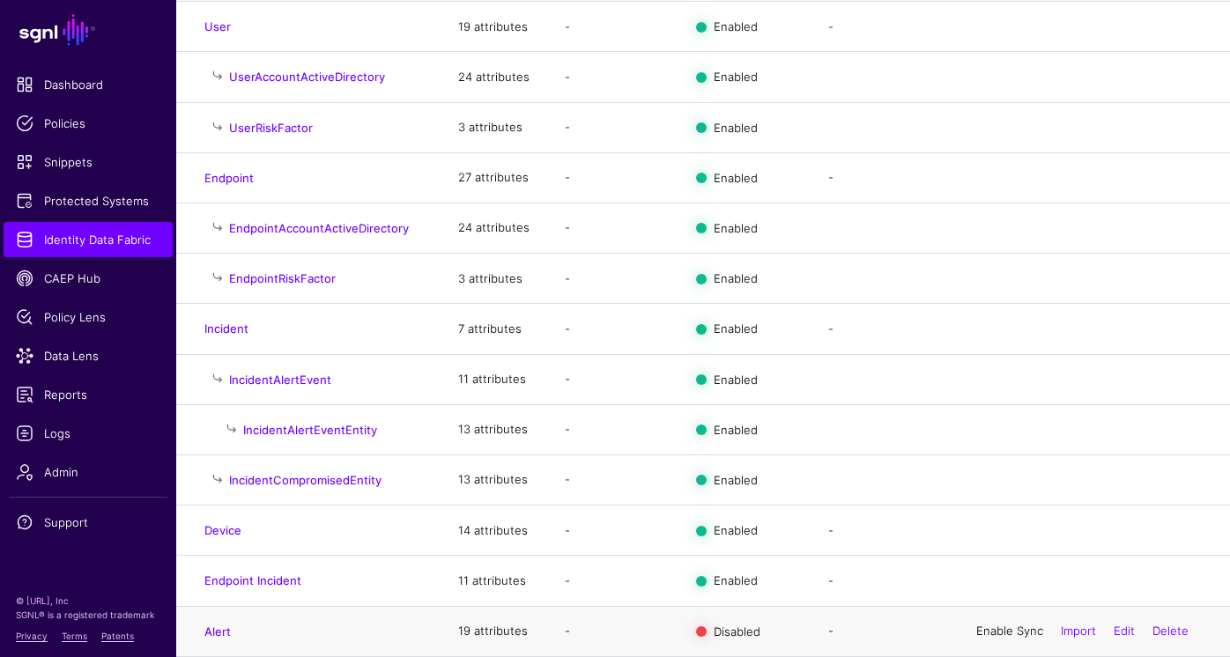
click at [1014, 636] on link "Enable Sync" at bounding box center [1010, 631] width 67 height 14
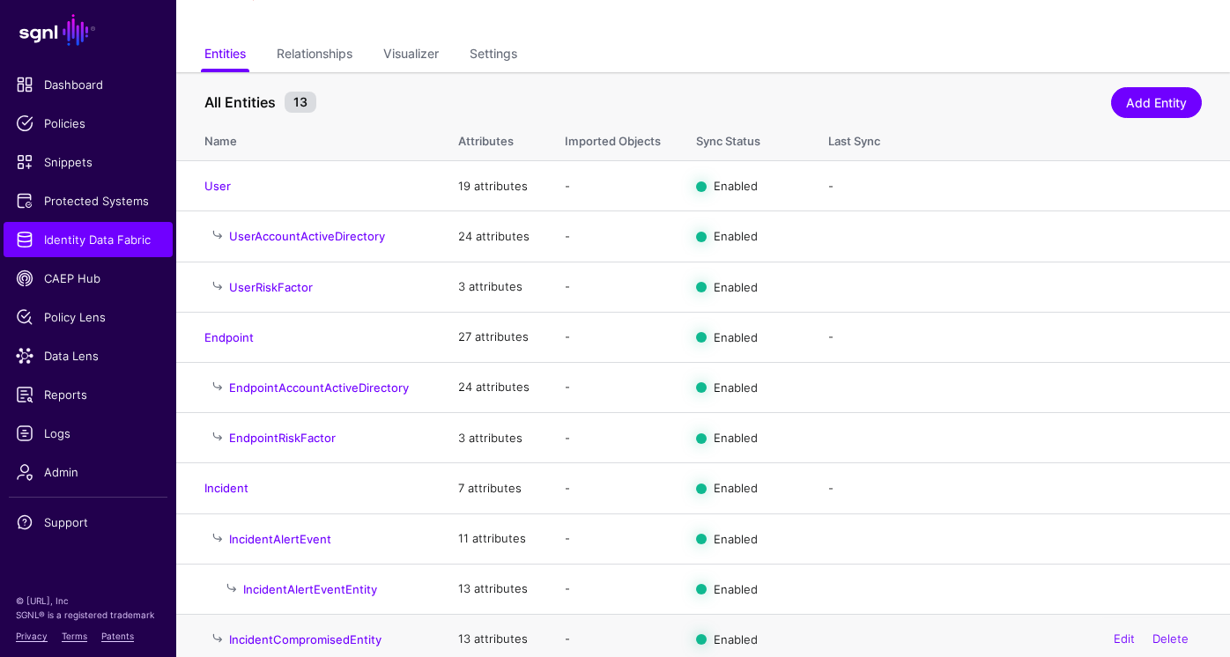
scroll to position [0, 0]
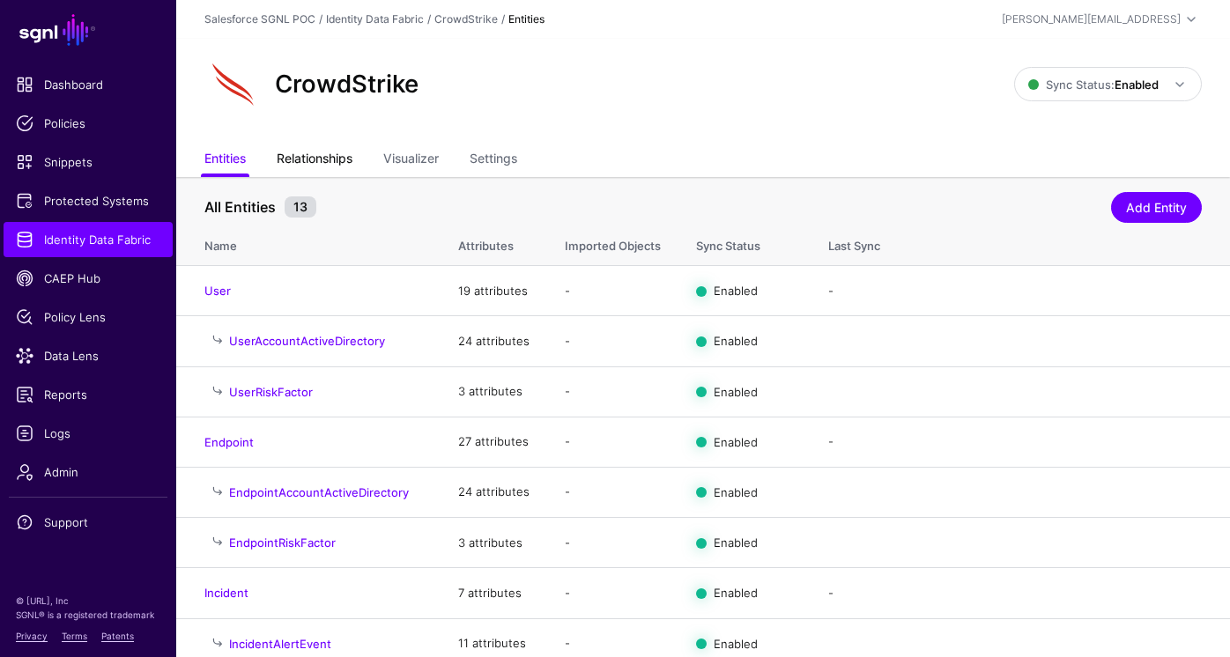
click at [314, 154] on link "Relationships" at bounding box center [315, 160] width 76 height 33
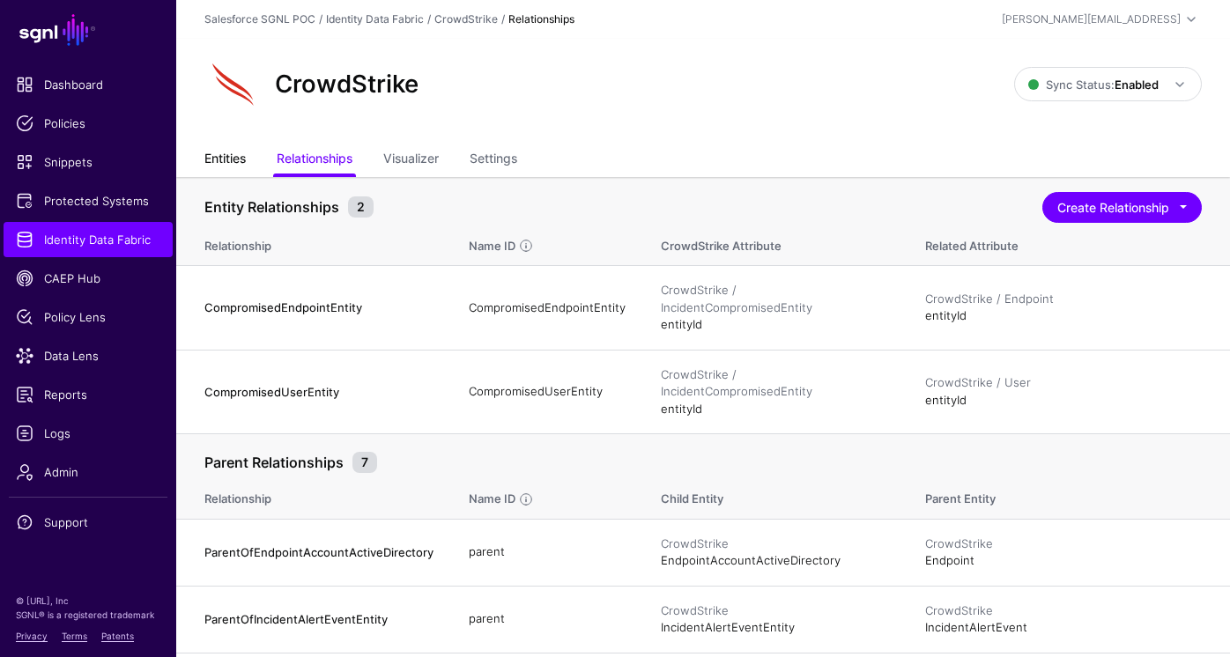
click at [220, 151] on link "Entities" at bounding box center [224, 160] width 41 height 33
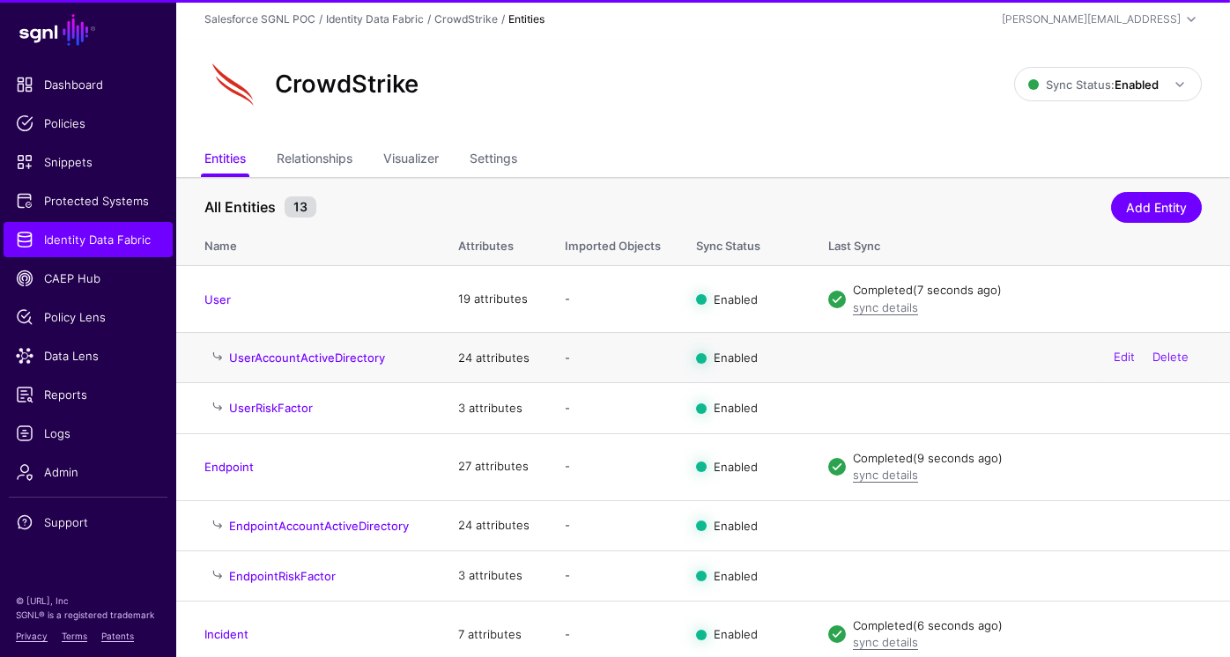
scroll to position [351, 0]
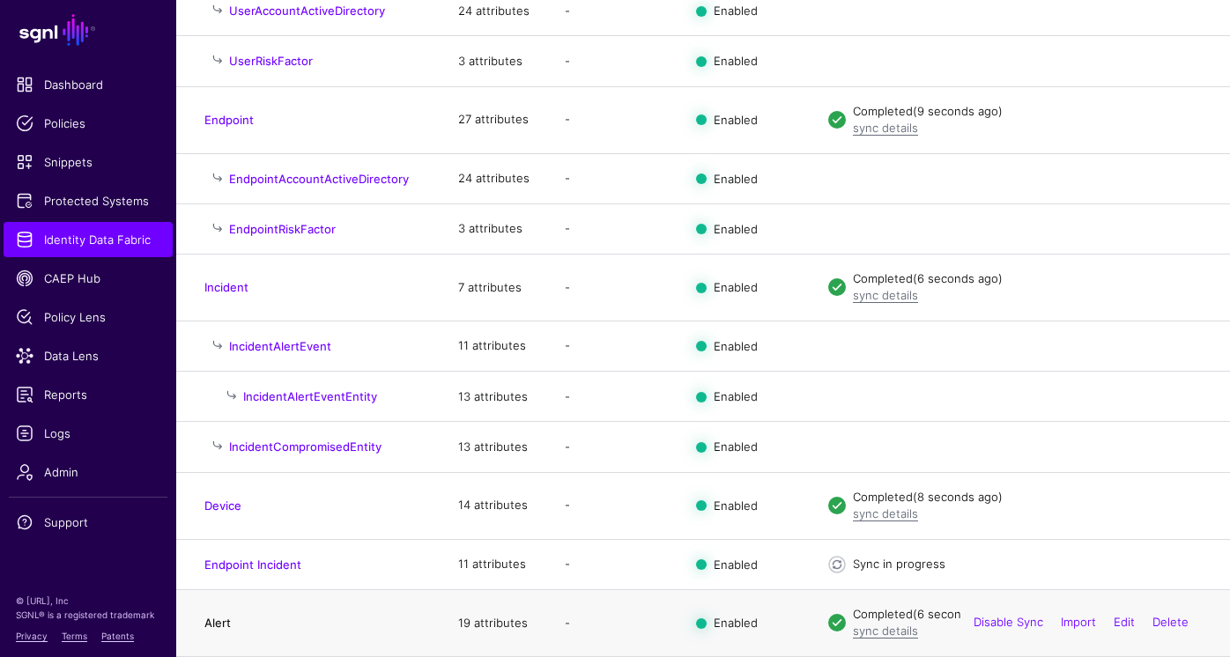
click at [221, 617] on link "Alert" at bounding box center [217, 623] width 26 height 14
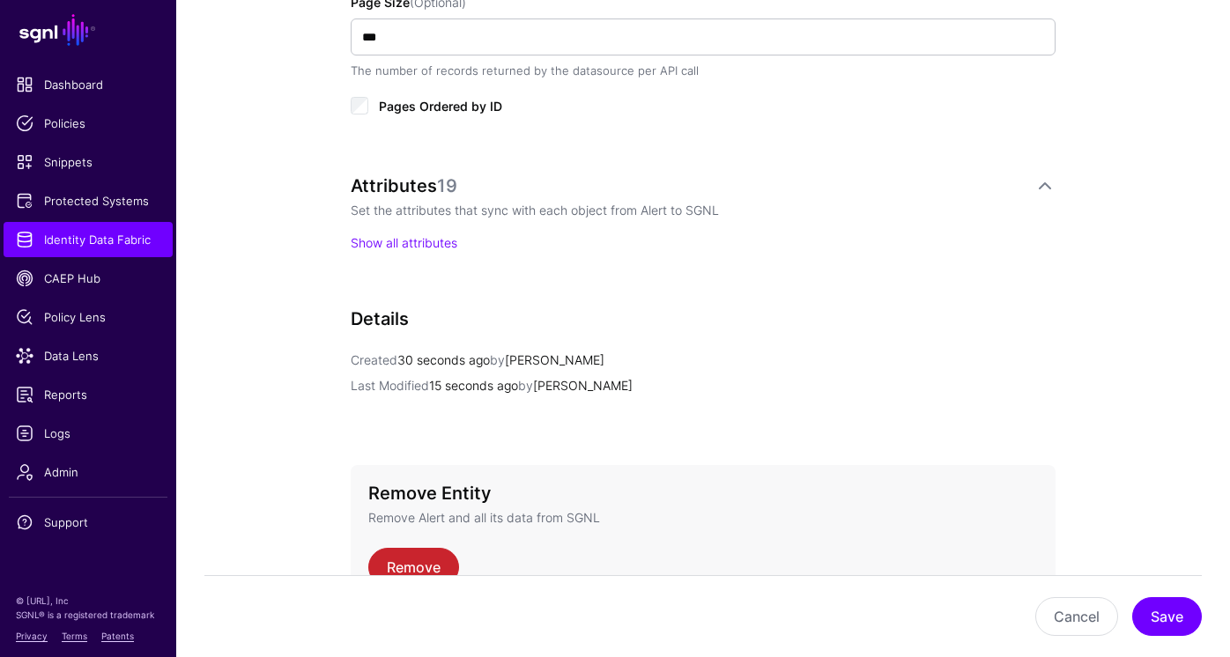
scroll to position [1092, 0]
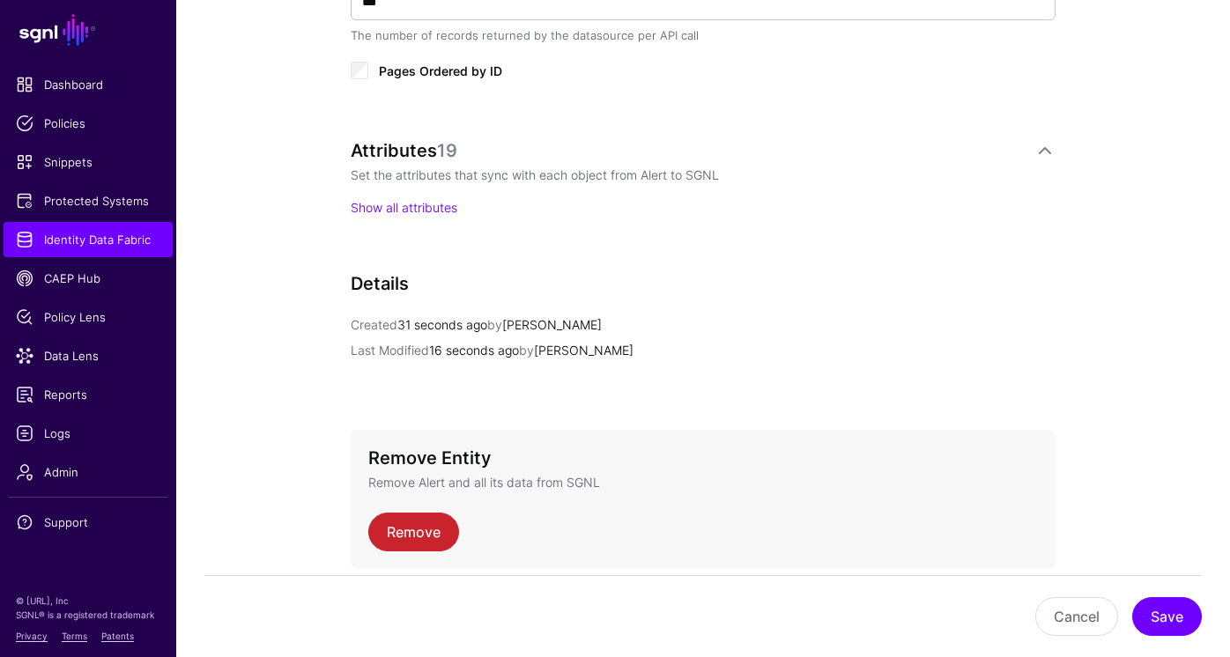
click at [448, 216] on div "Attributes 19 Set the attributes that sync with each object from Alert to SGNL …" at bounding box center [703, 196] width 705 height 112
click at [448, 206] on link "Show all attributes" at bounding box center [404, 207] width 107 height 15
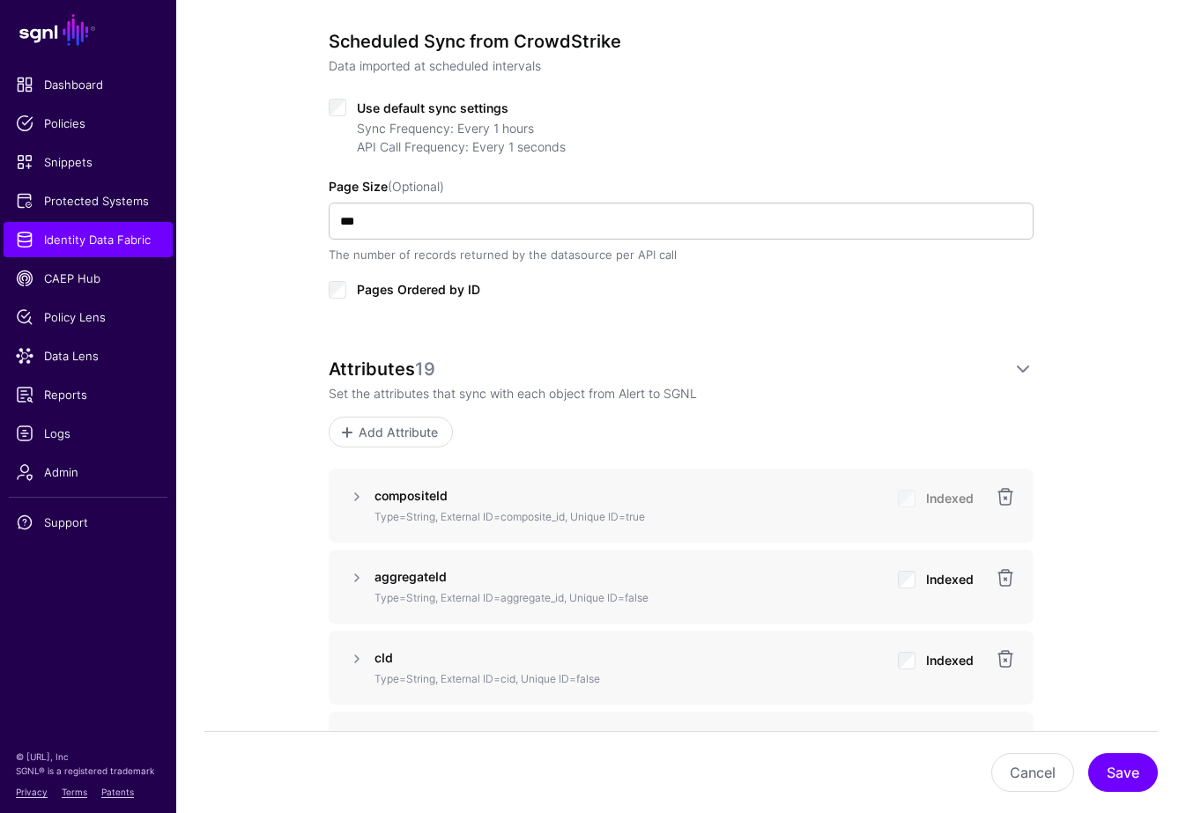
scroll to position [867, 0]
click at [393, 425] on span "Add Attribute" at bounding box center [399, 434] width 84 height 19
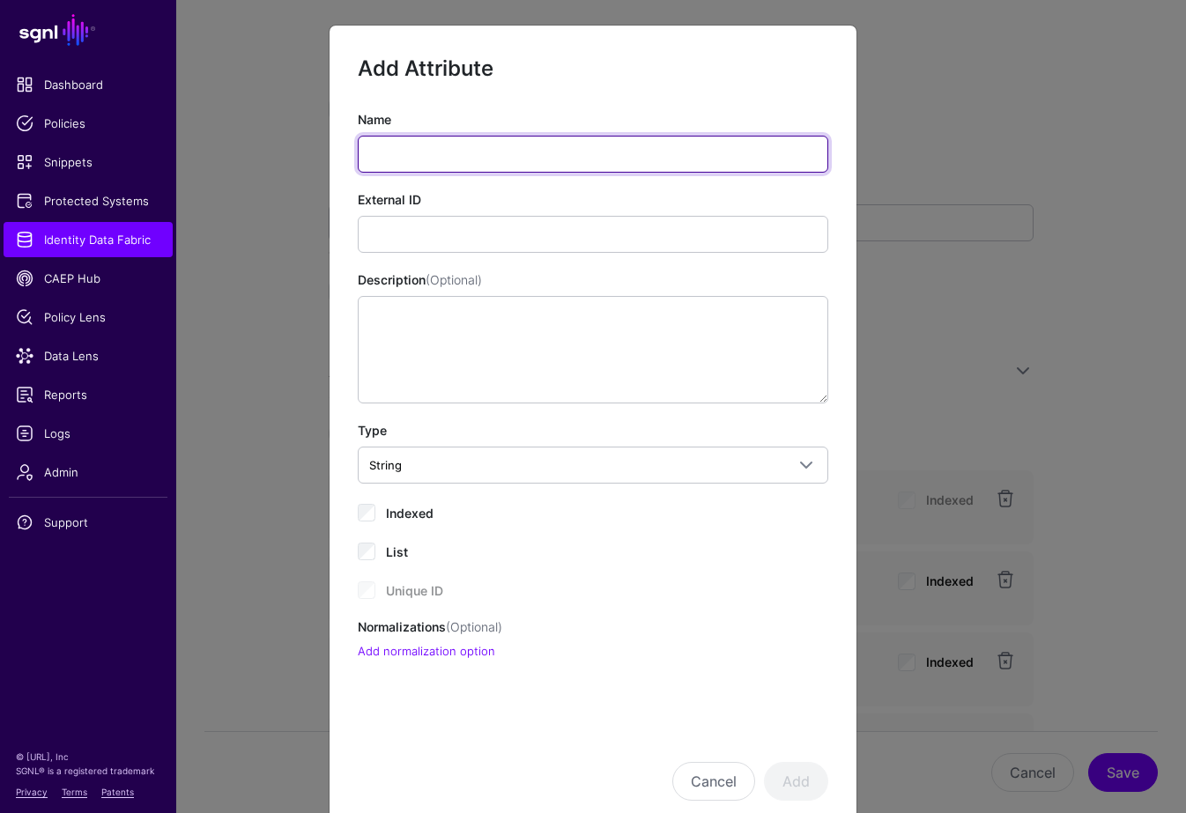
click at [464, 145] on input "Name" at bounding box center [593, 154] width 471 height 37
type input "*********"
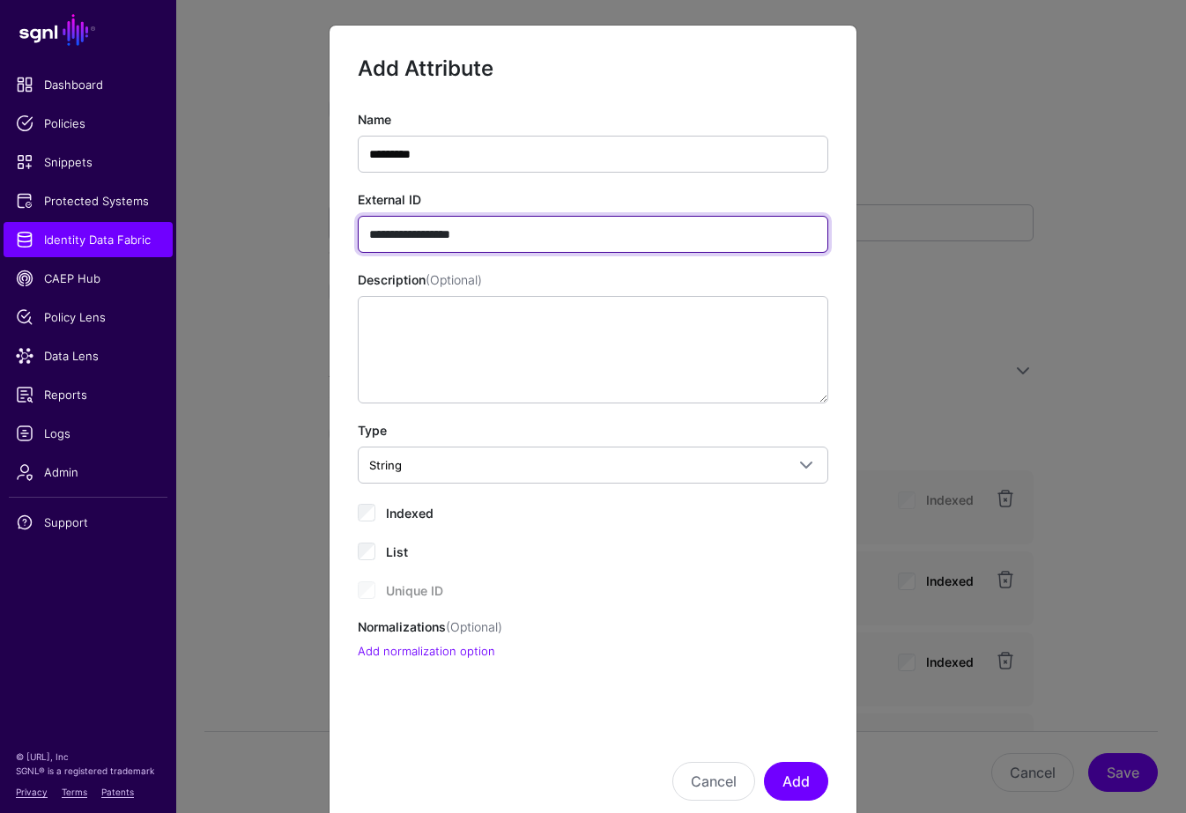
click at [378, 231] on input "**********" at bounding box center [593, 234] width 471 height 37
click at [381, 230] on input "**********" at bounding box center [593, 234] width 471 height 37
type input "**********"
click at [556, 234] on input "**********" at bounding box center [593, 234] width 471 height 37
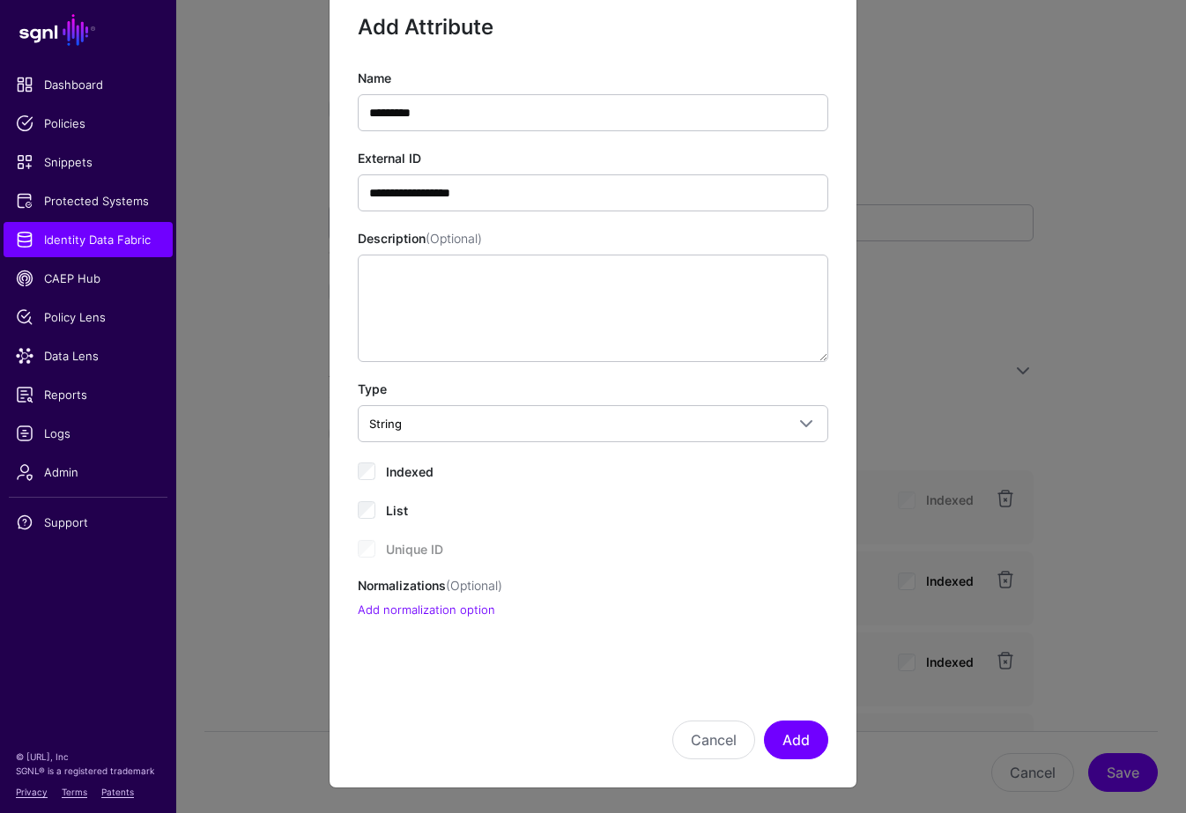
click at [425, 461] on label "Indexed" at bounding box center [410, 470] width 48 height 21
click at [792, 657] on button "Add" at bounding box center [796, 740] width 64 height 39
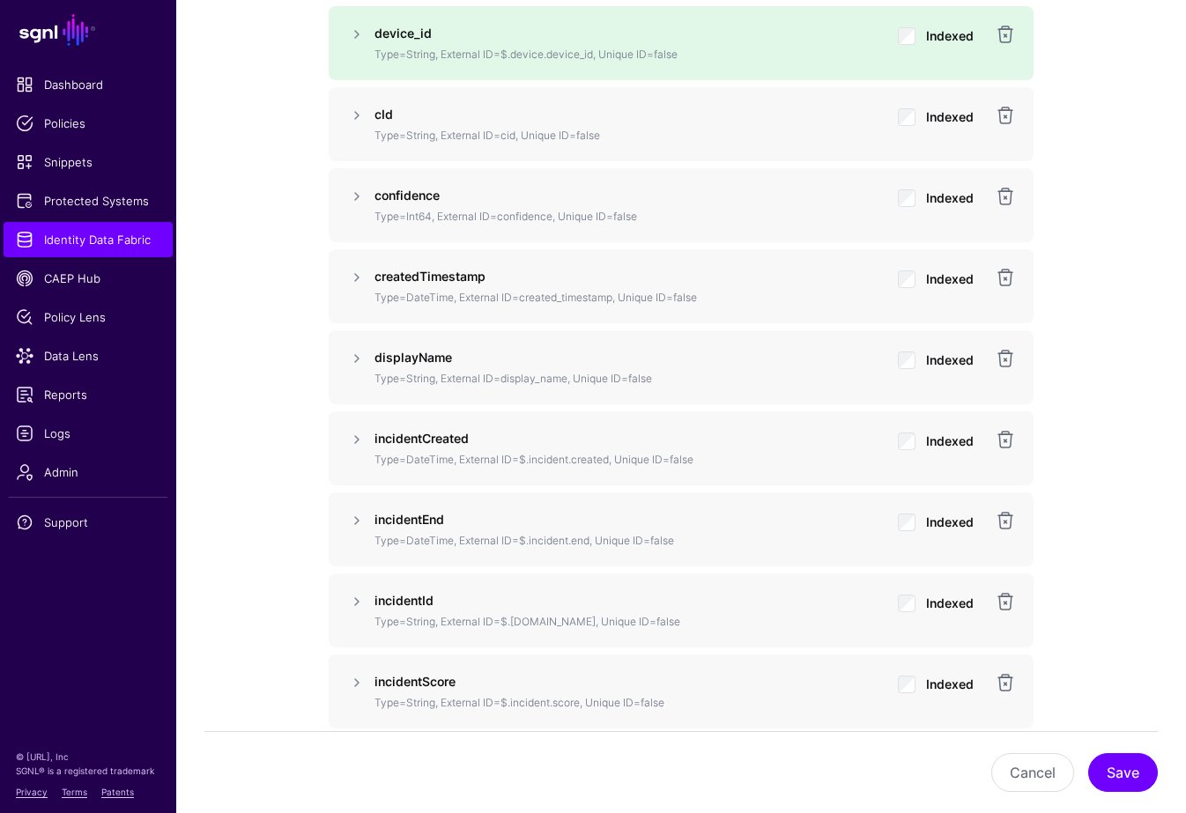
scroll to position [1500, 0]
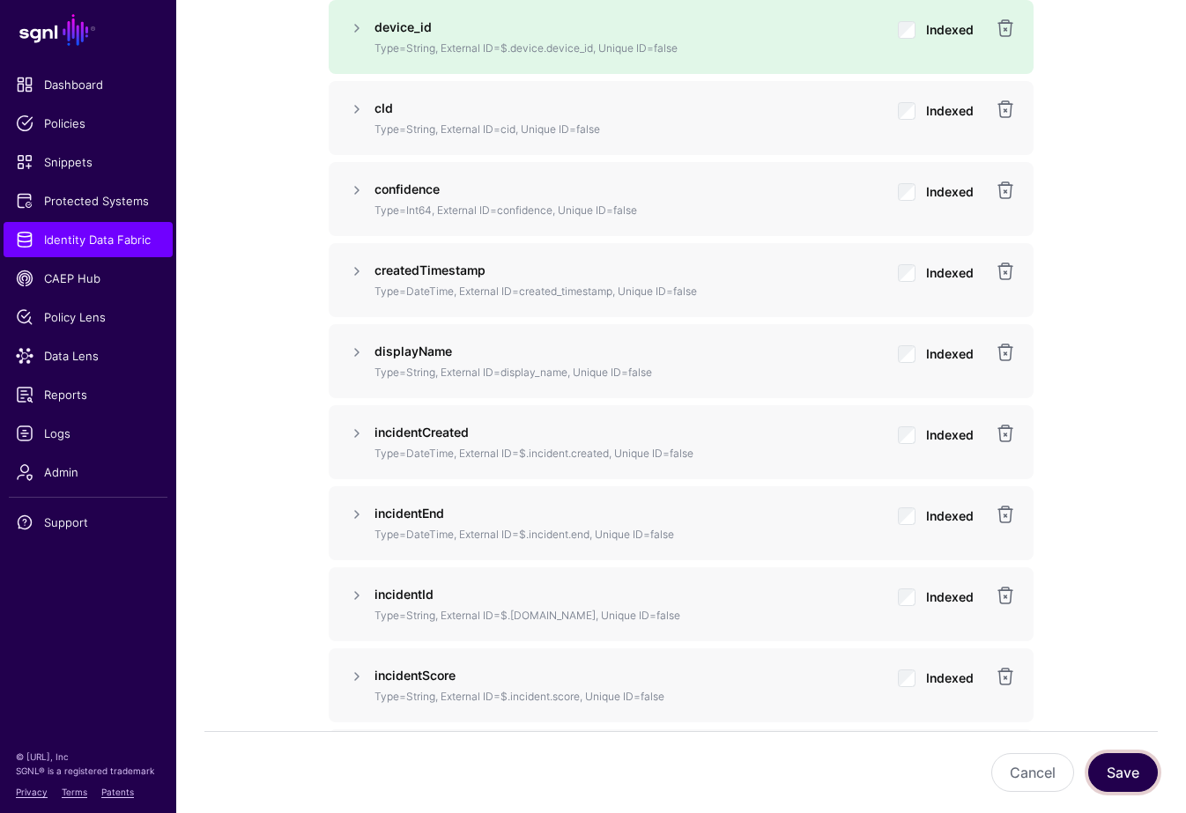
click at [1139, 657] on button "Save" at bounding box center [1123, 773] width 70 height 39
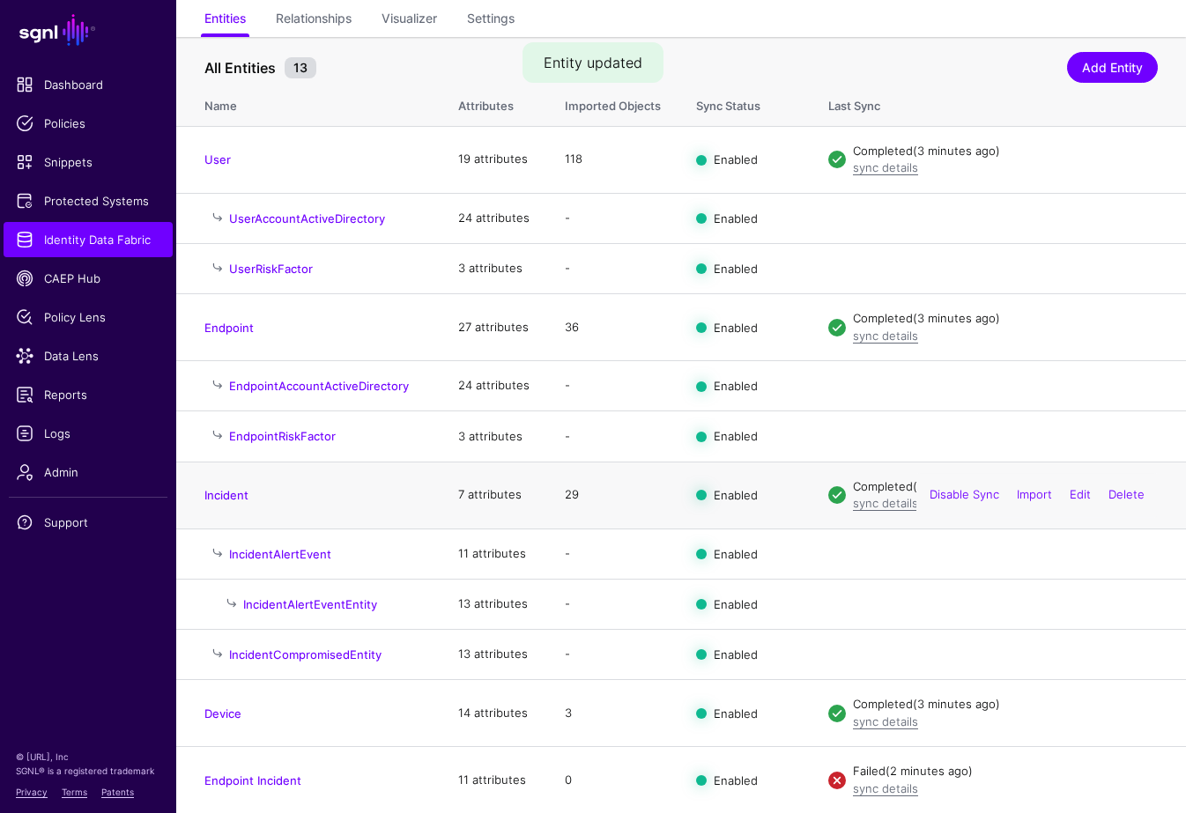
scroll to position [209, 0]
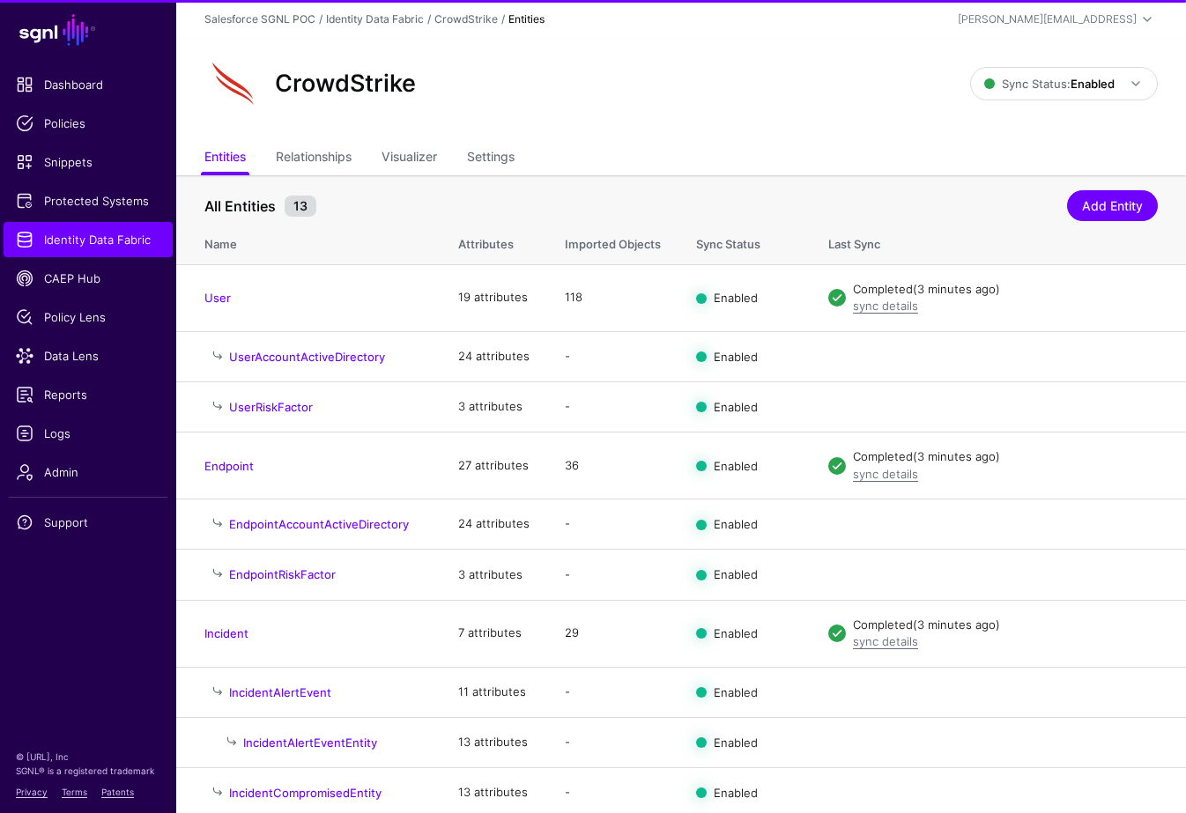
scroll to position [209, 0]
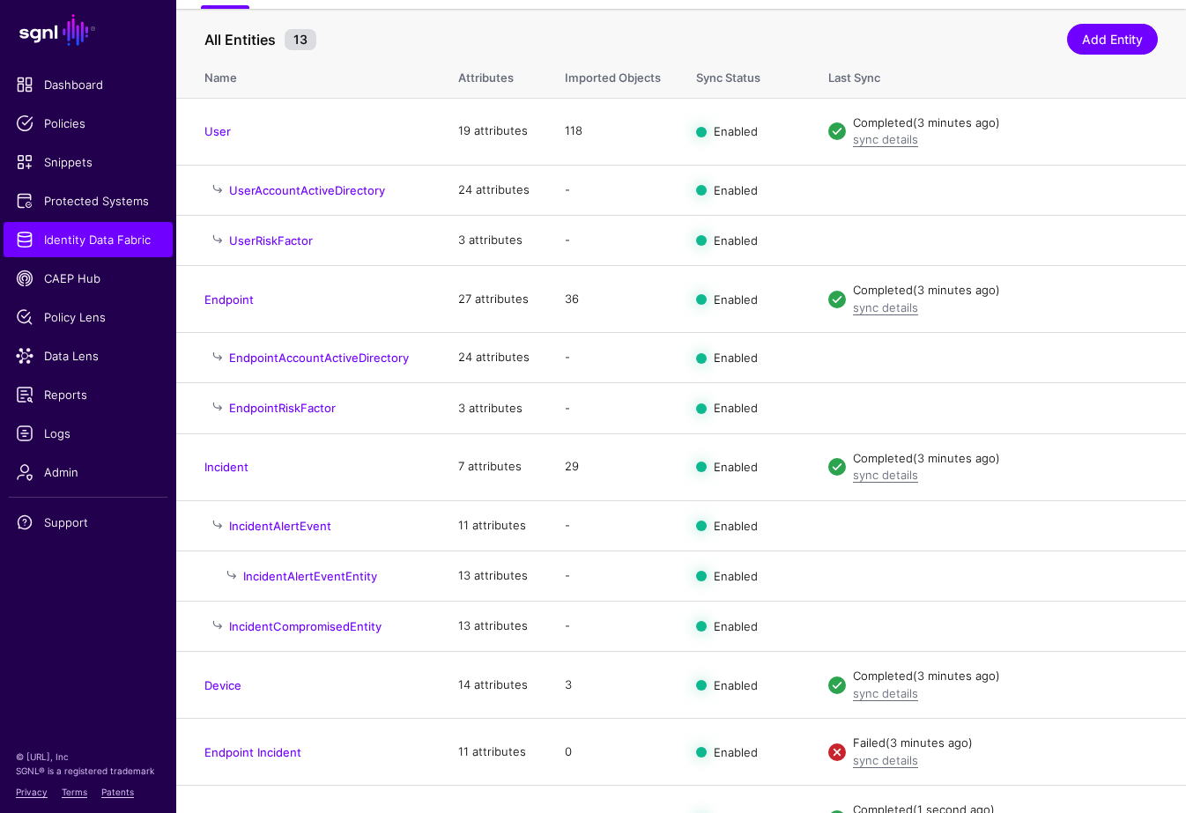
scroll to position [209, 0]
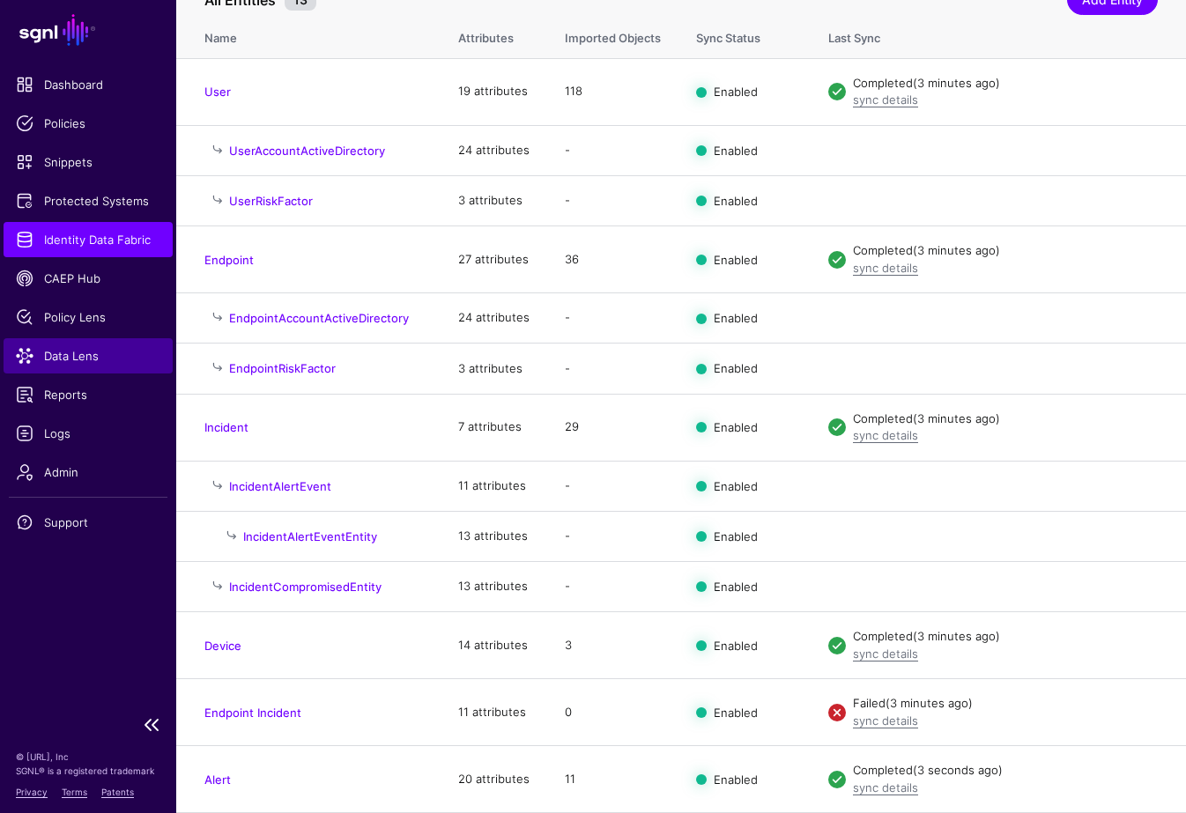
click at [73, 339] on link "Data Lens" at bounding box center [88, 355] width 169 height 35
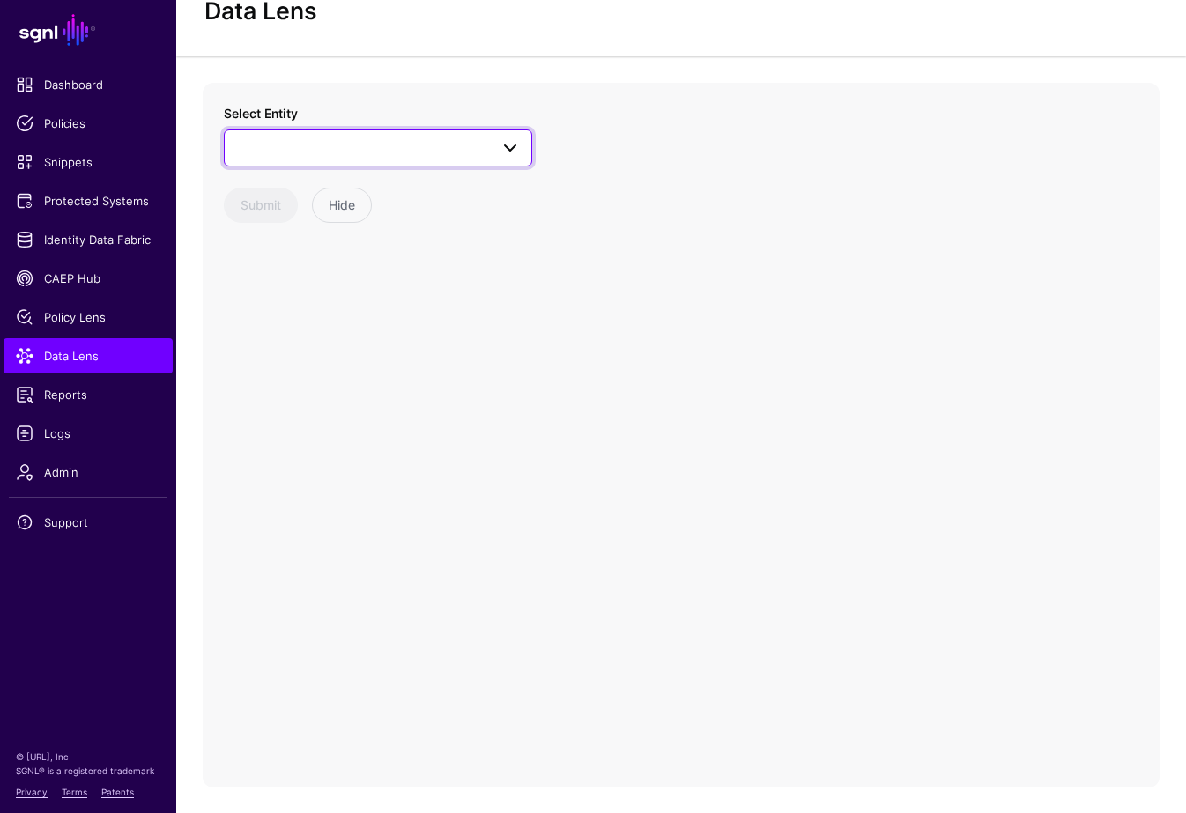
click at [357, 151] on span at bounding box center [378, 147] width 286 height 21
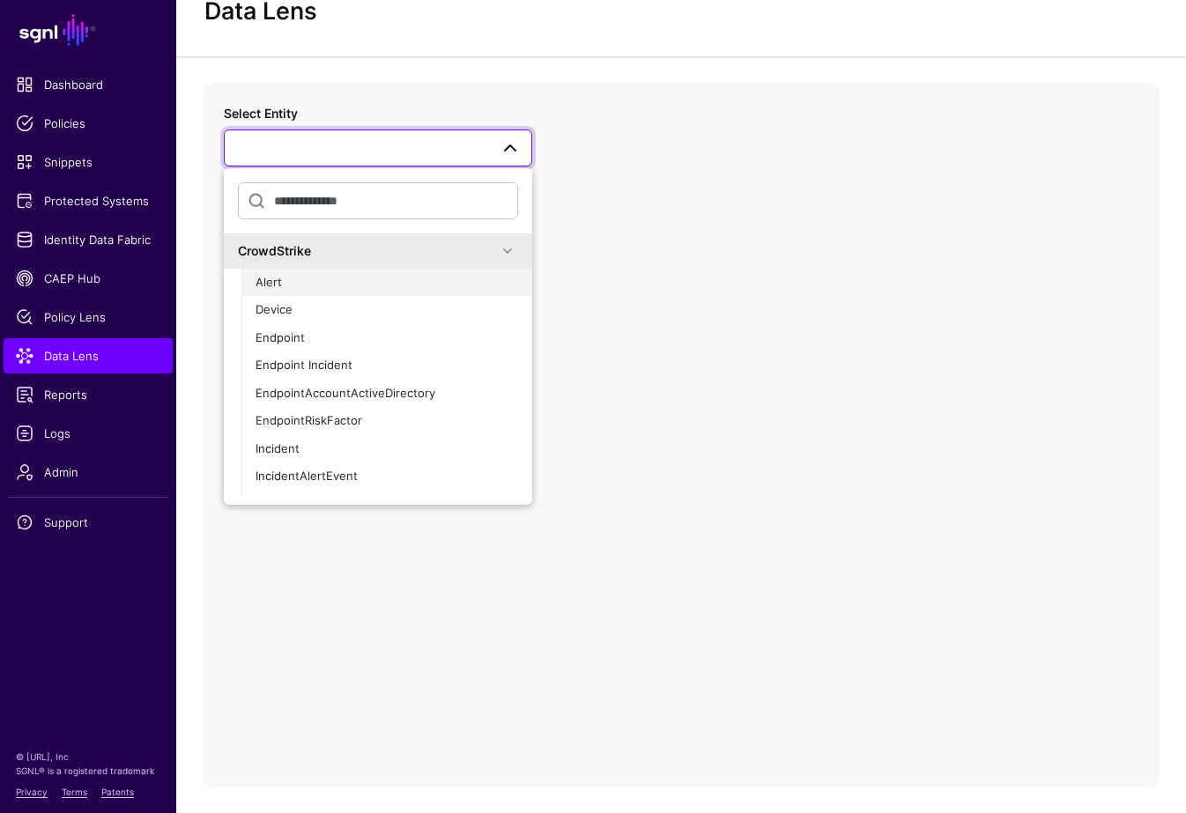
click at [325, 272] on button "Alert" at bounding box center [386, 283] width 291 height 28
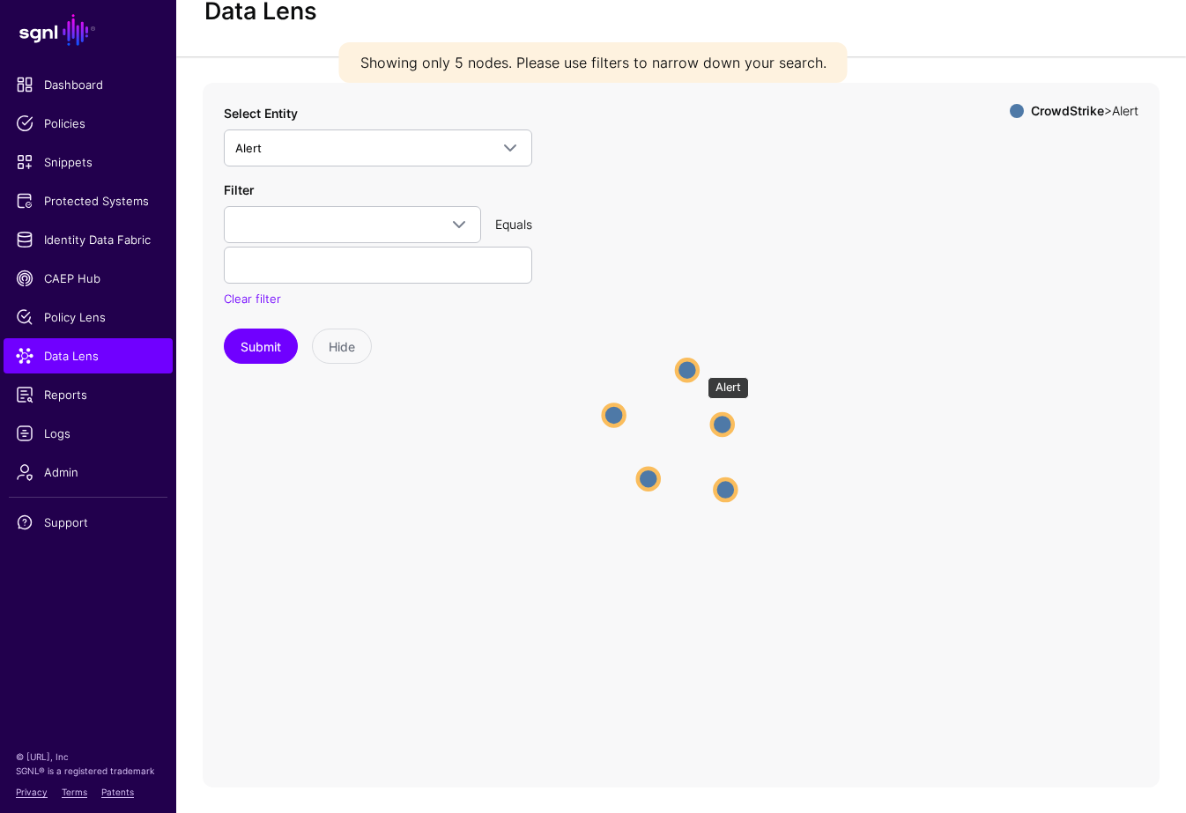
click at [697, 368] on circle at bounding box center [687, 370] width 21 height 21
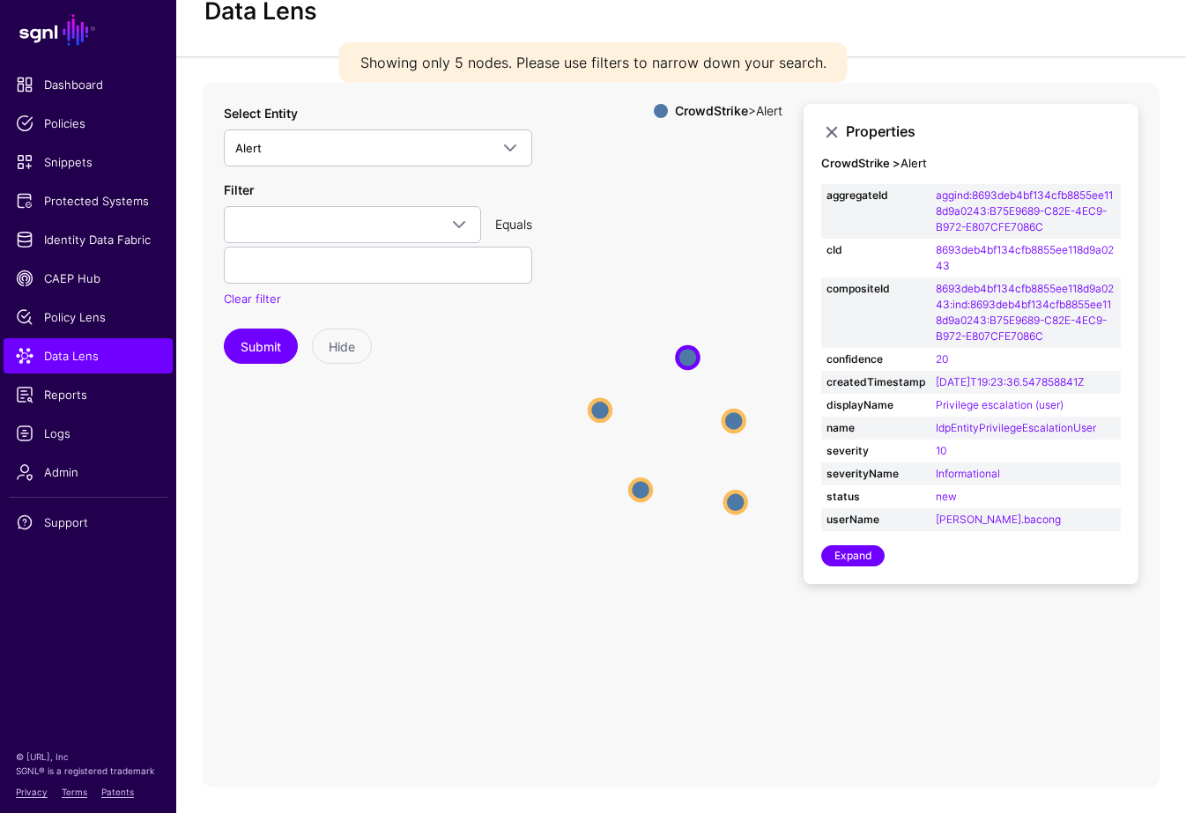
click at [750, 410] on icon "Alert Alert Alert Alert Alert Alert Alert Alert Alert Alert" at bounding box center [681, 435] width 957 height 705
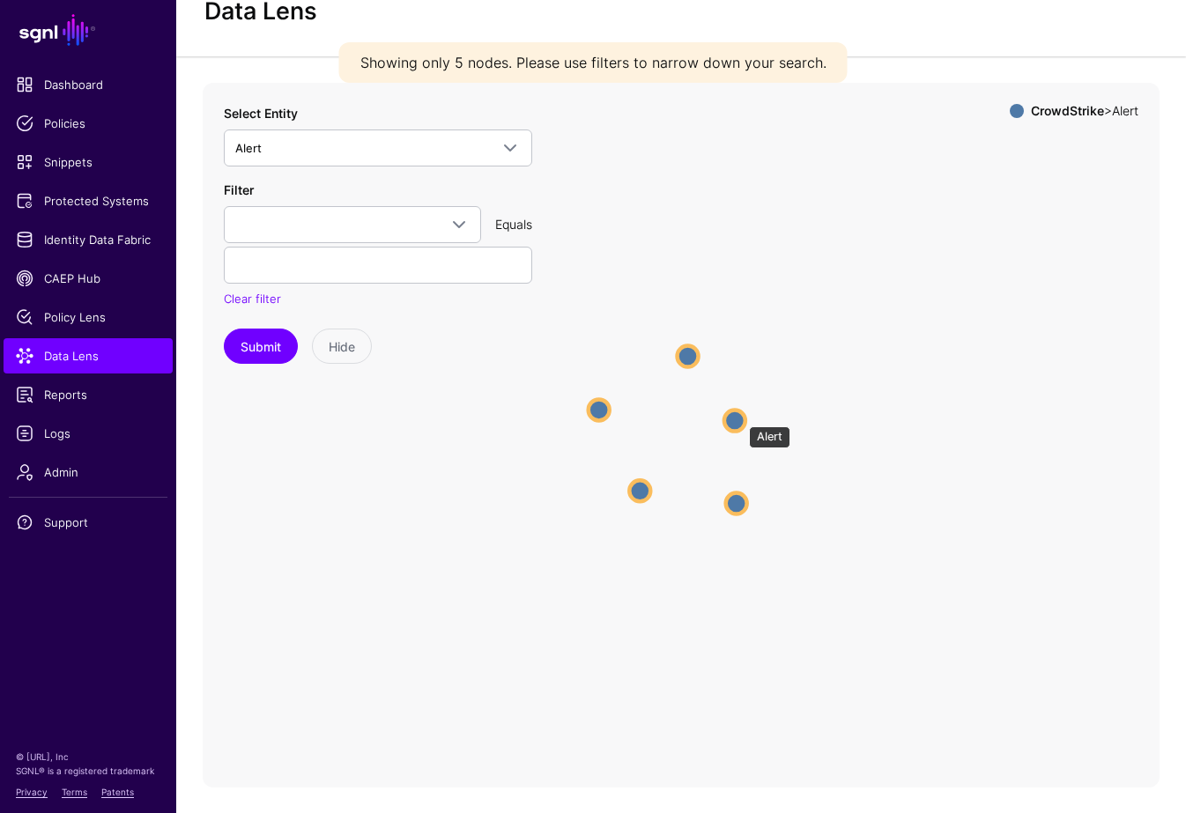
click at [739, 418] on circle at bounding box center [734, 420] width 21 height 21
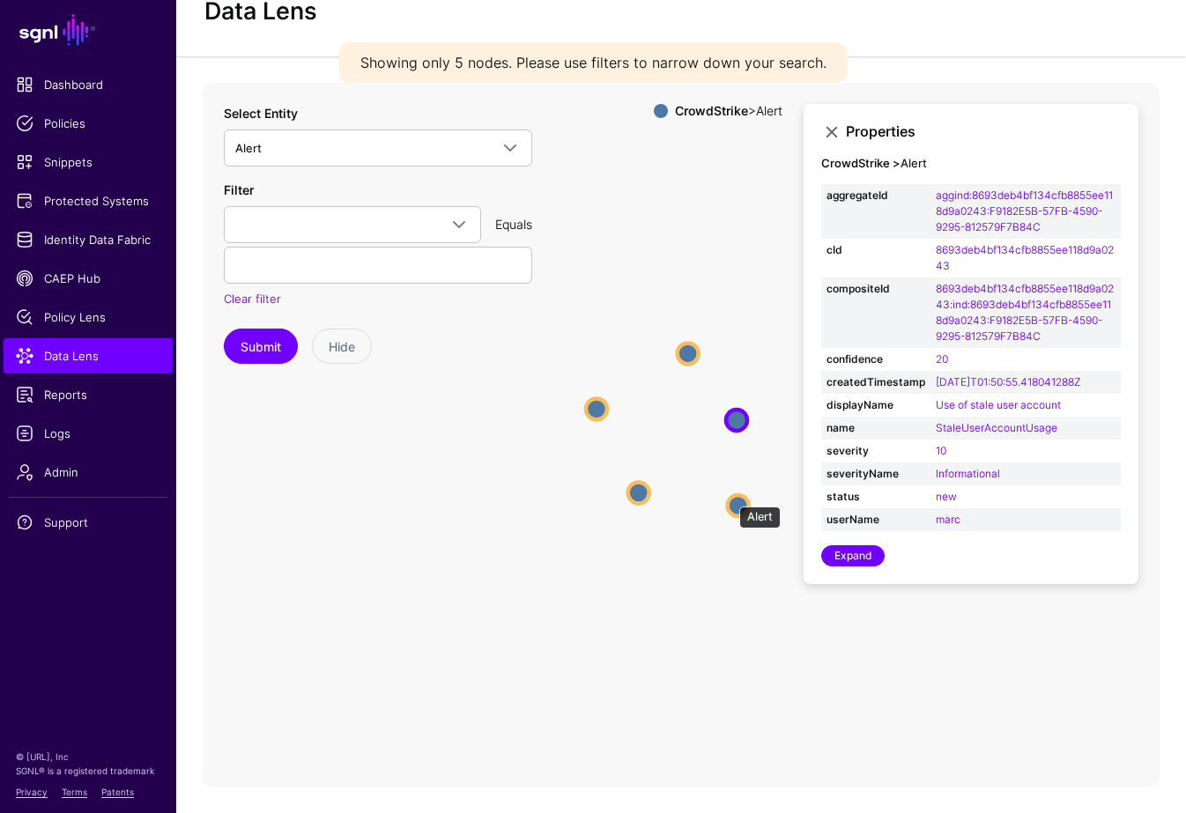
click at [731, 497] on circle at bounding box center [738, 505] width 21 height 21
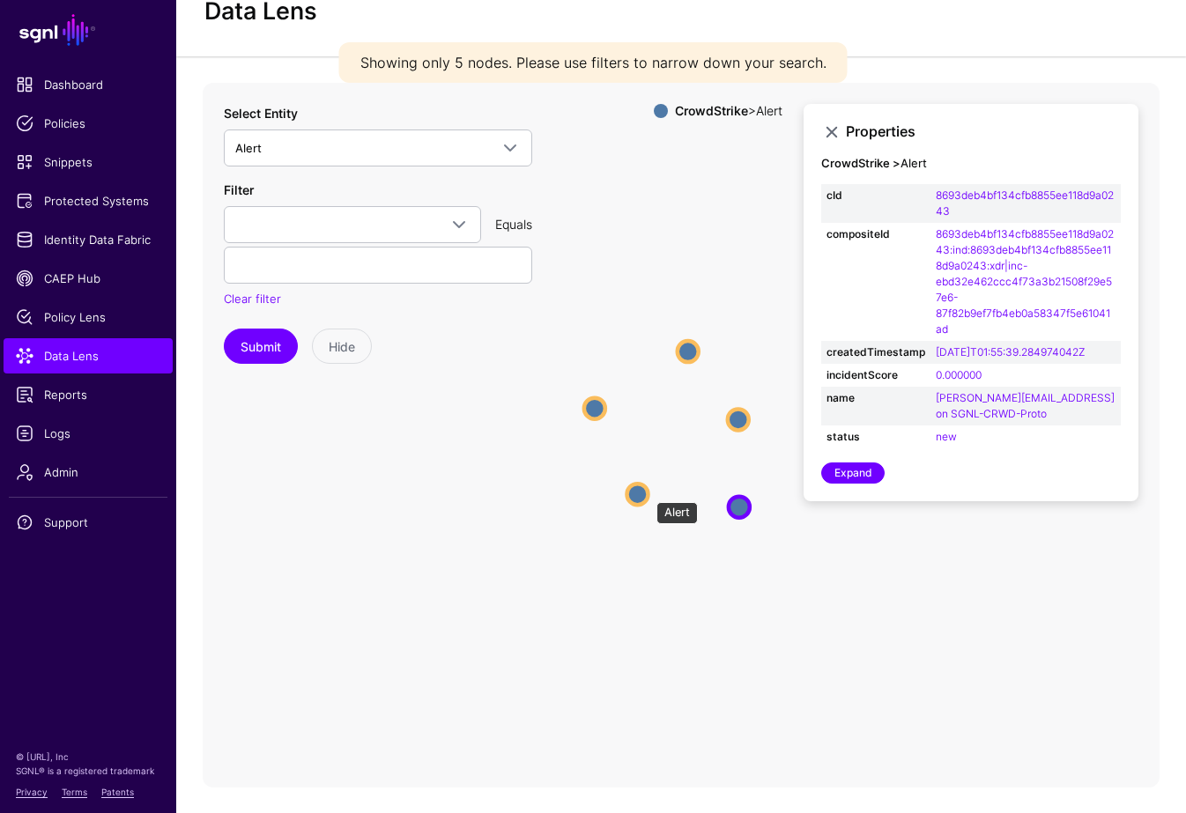
click at [641, 492] on circle at bounding box center [637, 494] width 21 height 21
click at [635, 496] on circle at bounding box center [637, 493] width 21 height 21
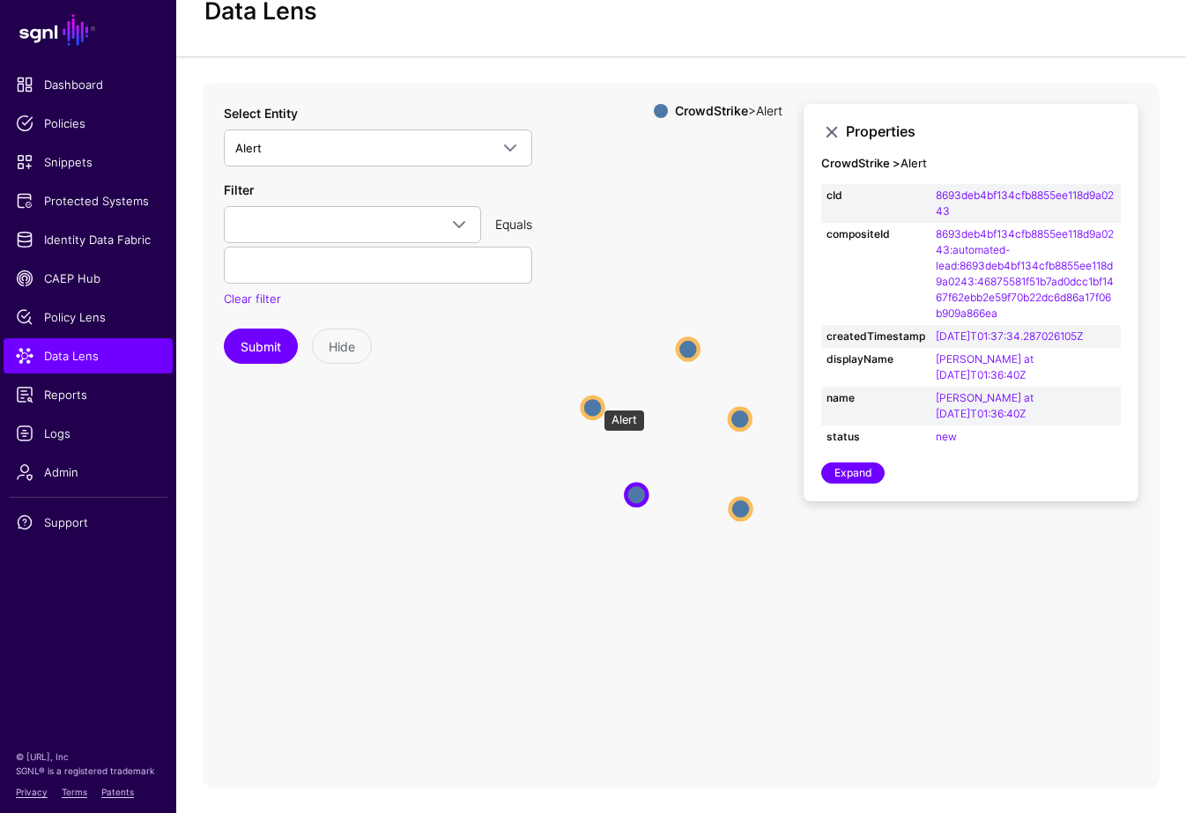
click at [595, 401] on circle at bounding box center [593, 407] width 21 height 21
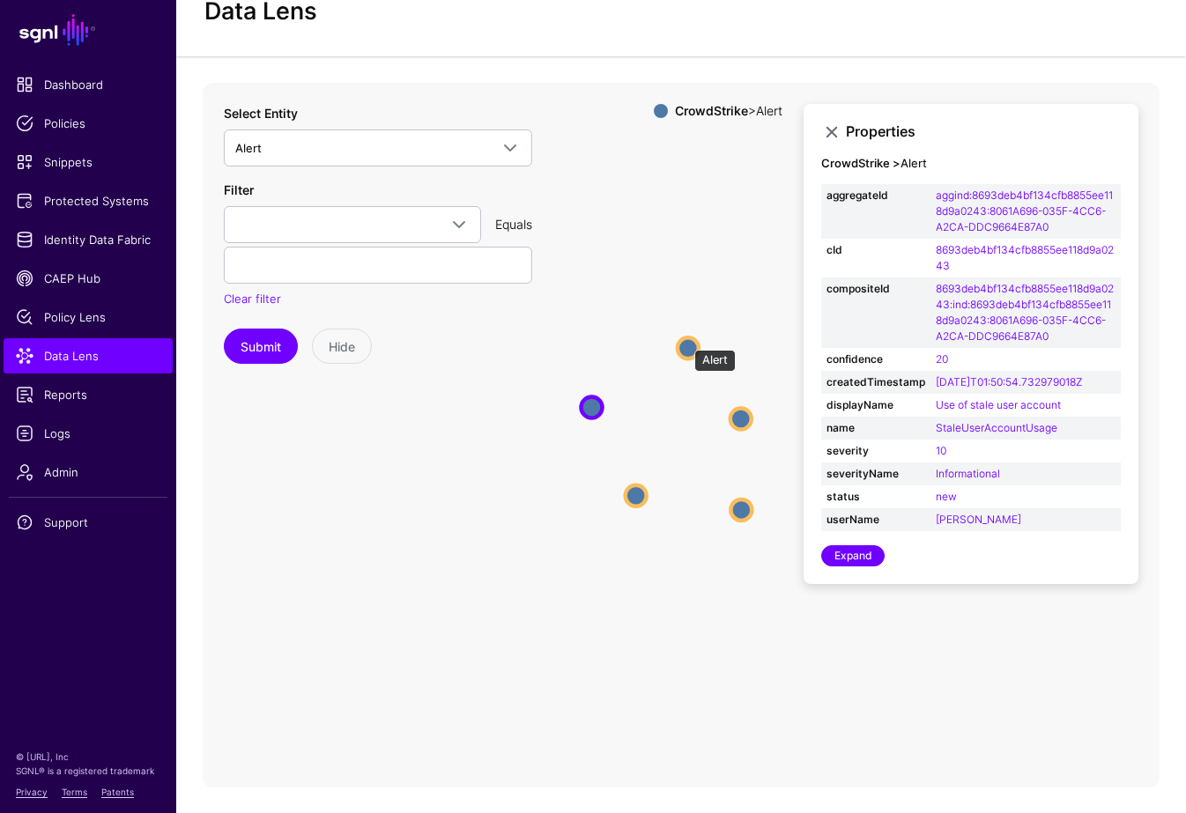
click at [686, 340] on circle at bounding box center [688, 348] width 21 height 21
click at [740, 417] on circle at bounding box center [741, 418] width 21 height 21
click at [745, 510] on circle at bounding box center [742, 511] width 21 height 21
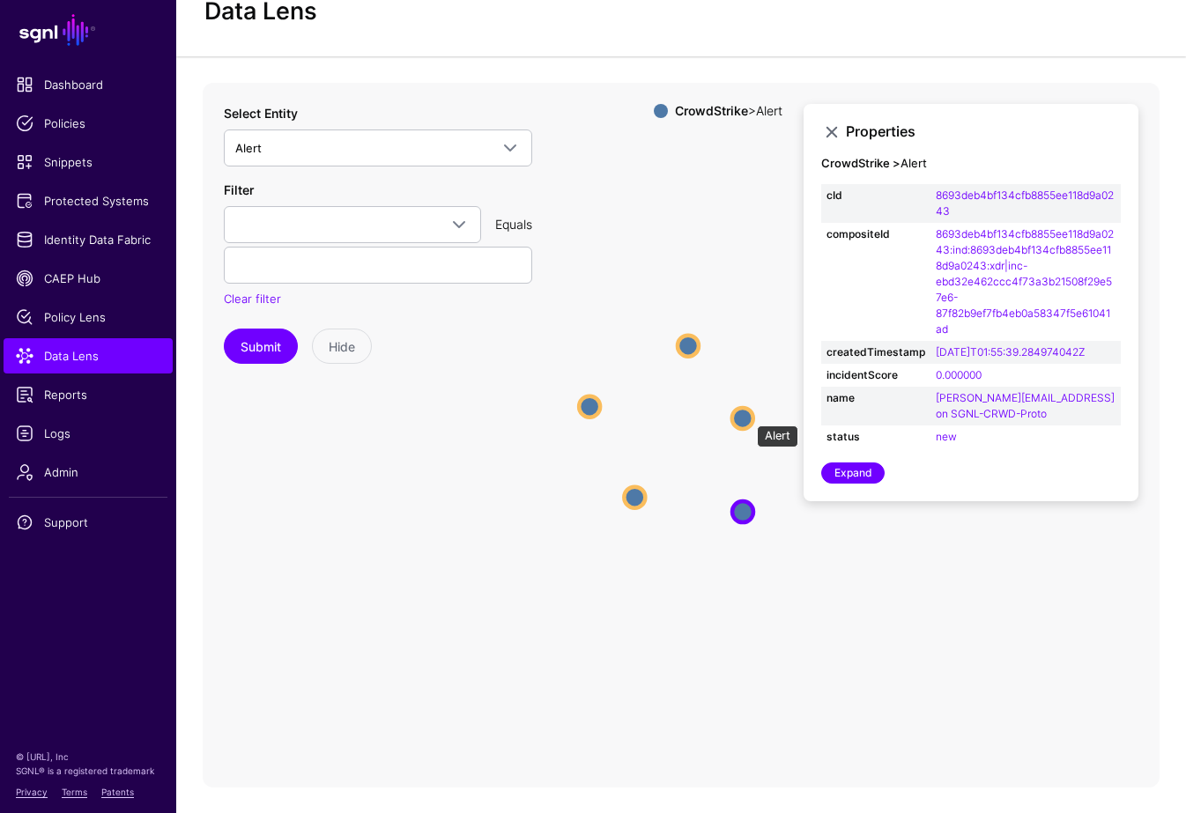
click at [742, 408] on circle at bounding box center [742, 417] width 21 height 21
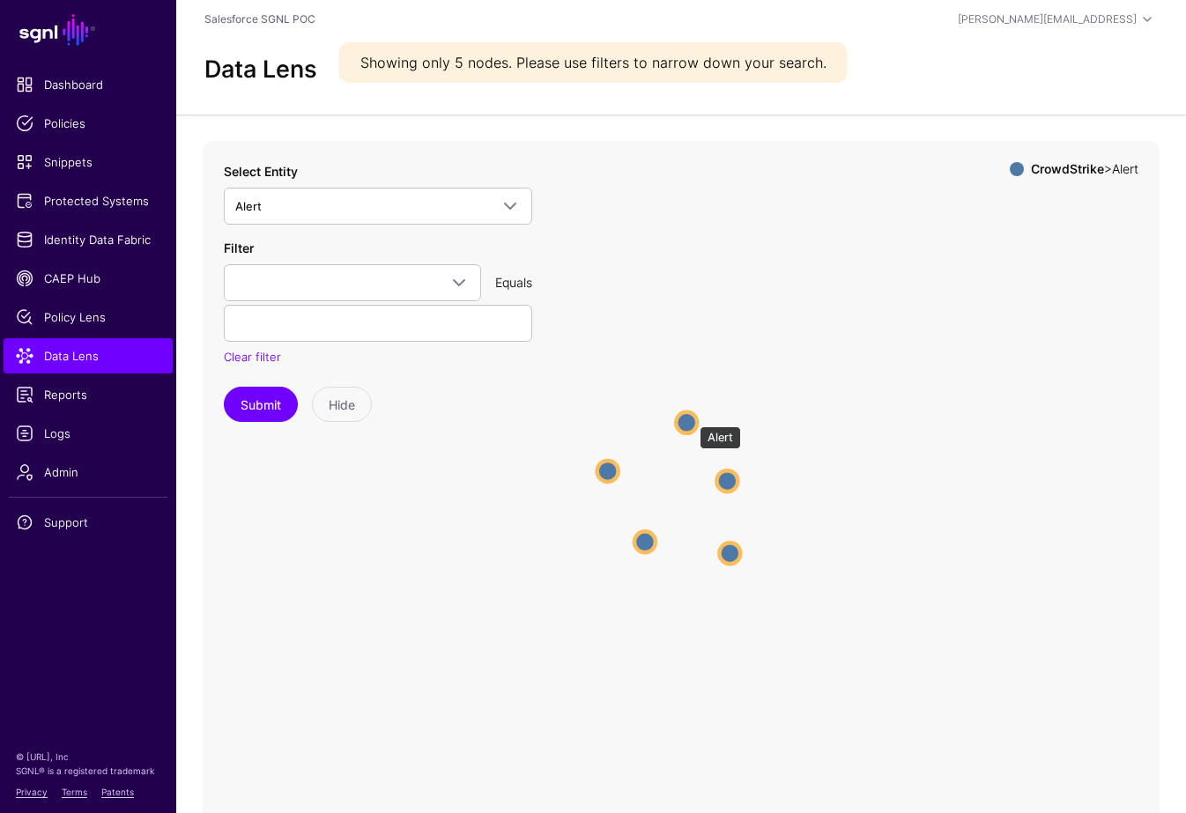
click at [690, 418] on circle at bounding box center [686, 422] width 21 height 21
click at [690, 418] on circle at bounding box center [686, 419] width 21 height 21
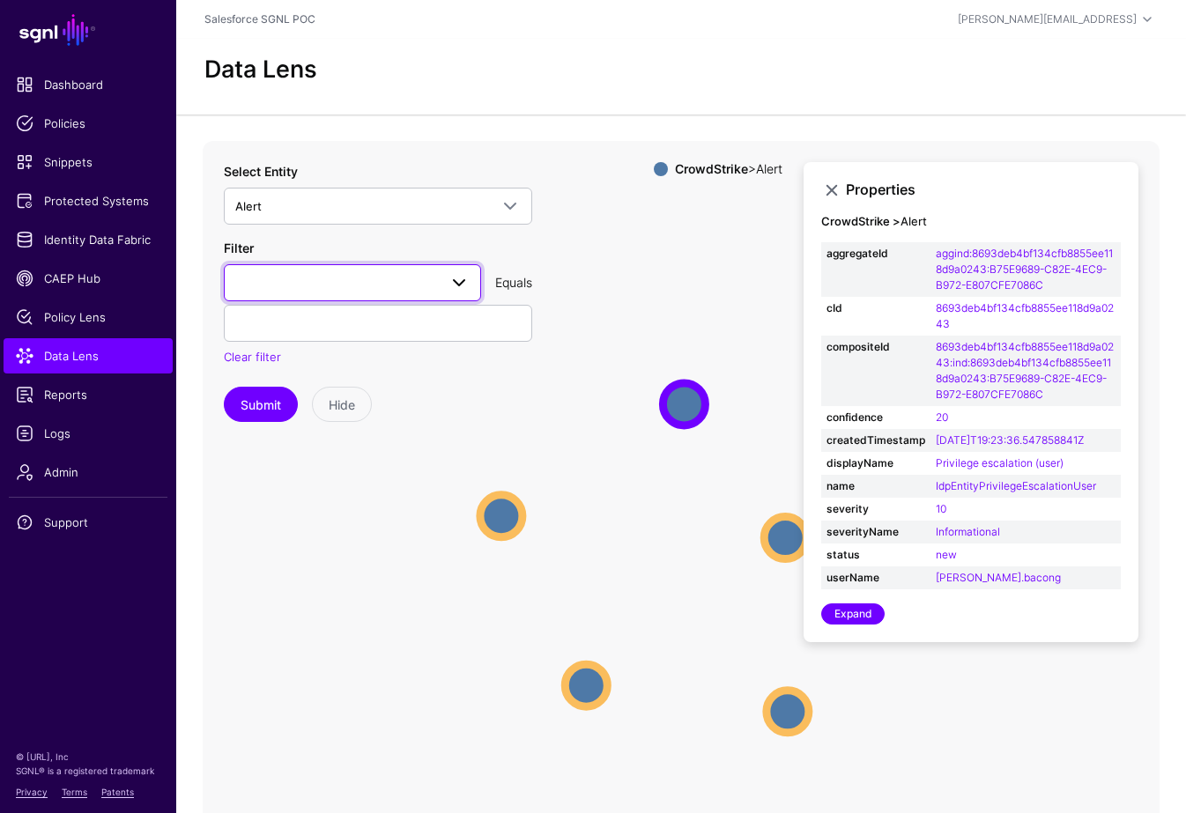
click at [382, 281] on span at bounding box center [352, 282] width 234 height 21
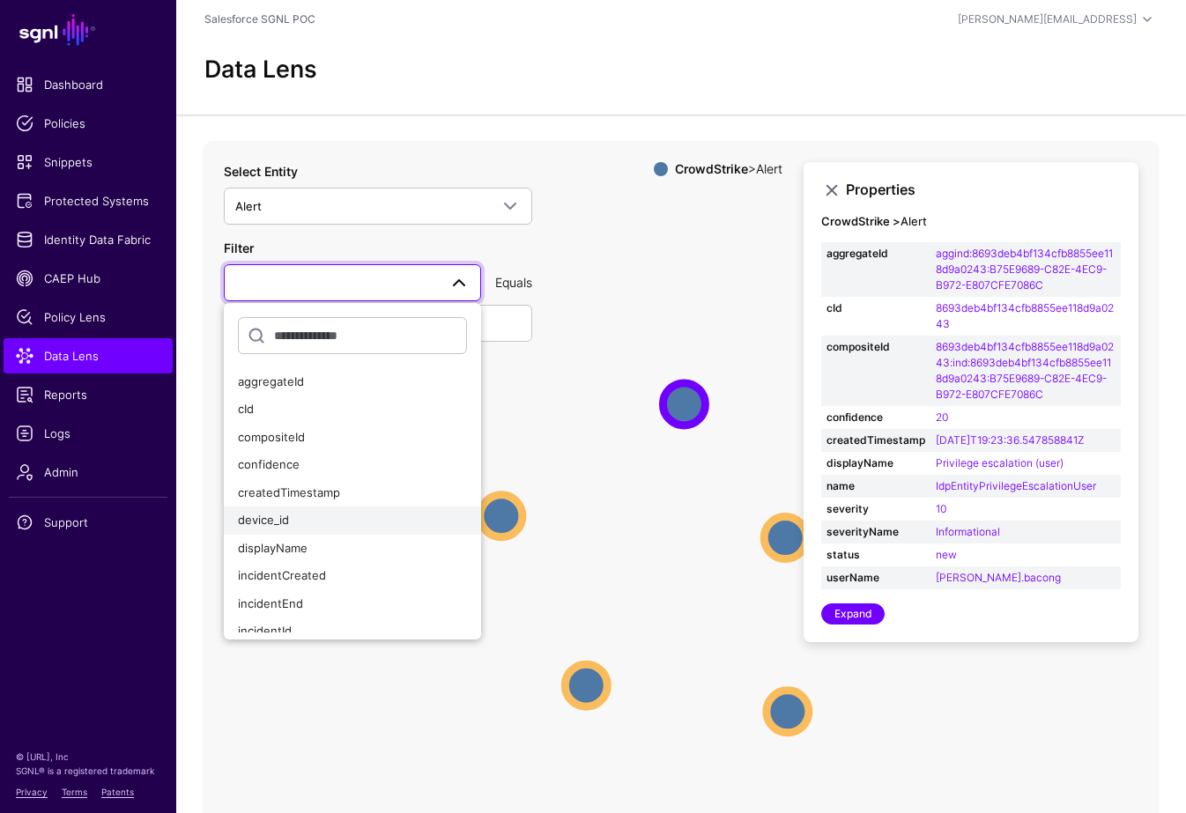
click at [329, 521] on div "device_id" at bounding box center [352, 521] width 229 height 18
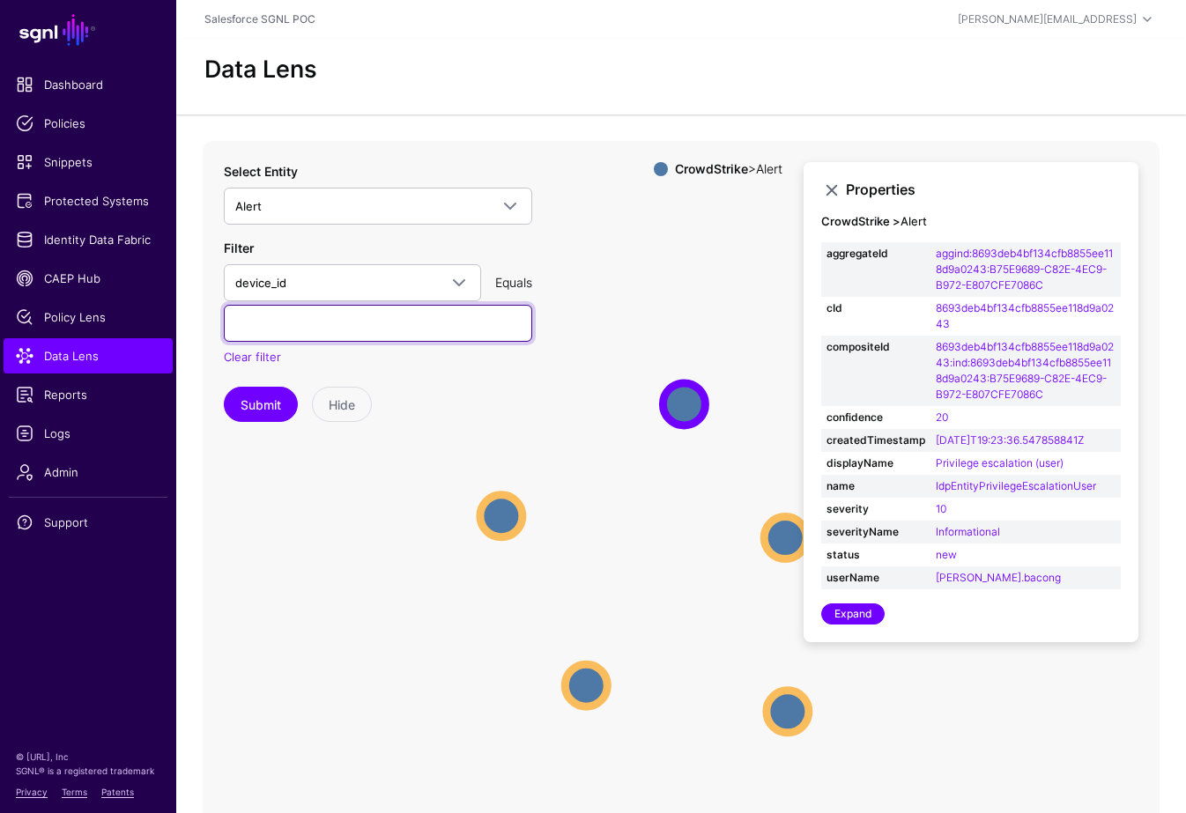
click at [336, 311] on input "text" at bounding box center [378, 323] width 308 height 37
paste input "**********"
type input "**********"
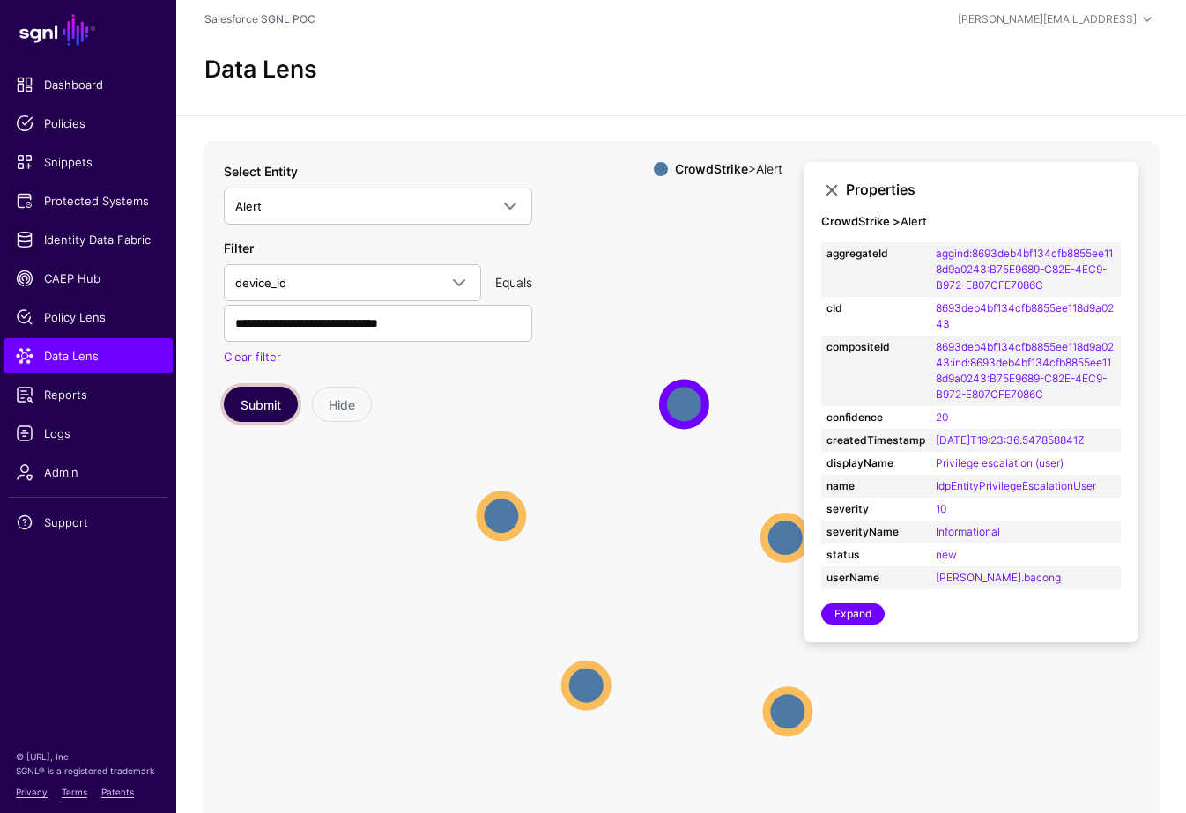
click at [253, 419] on button "Submit" at bounding box center [261, 404] width 74 height 35
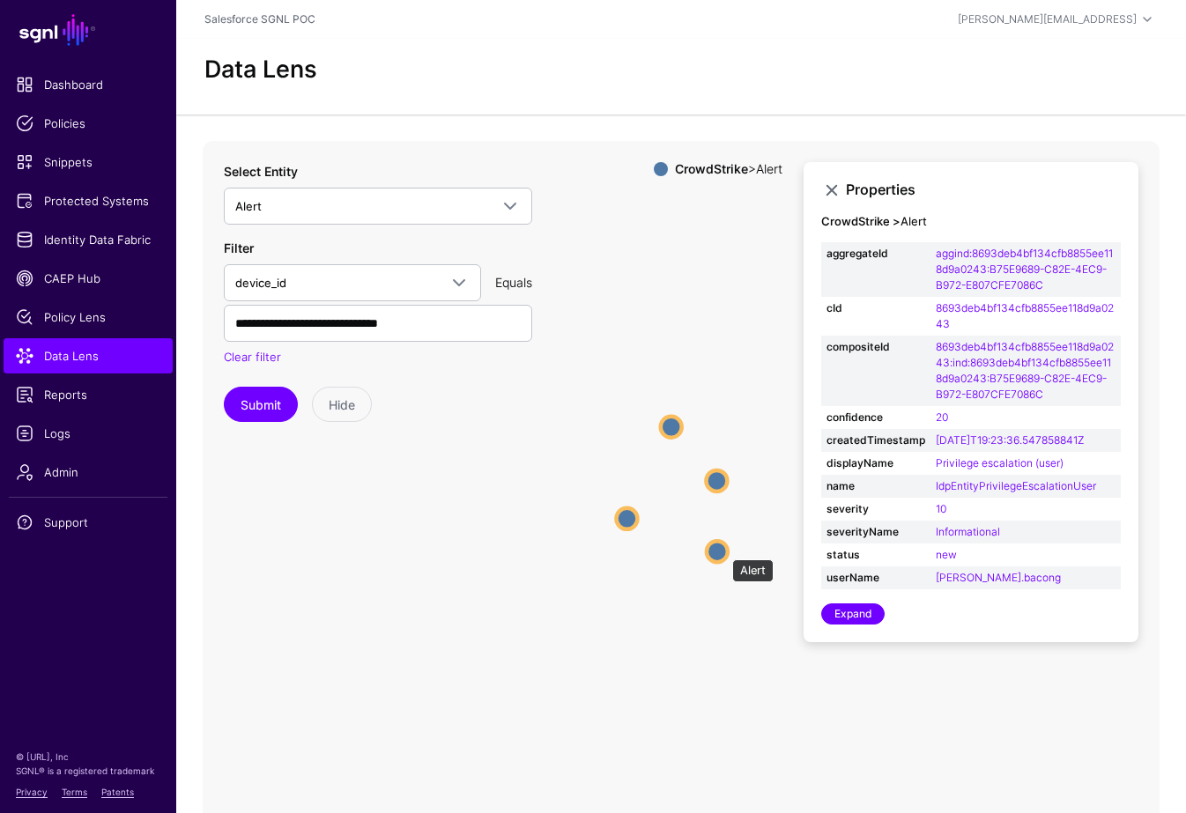
click at [723, 551] on circle at bounding box center [717, 551] width 21 height 21
click at [723, 551] on circle at bounding box center [717, 552] width 21 height 21
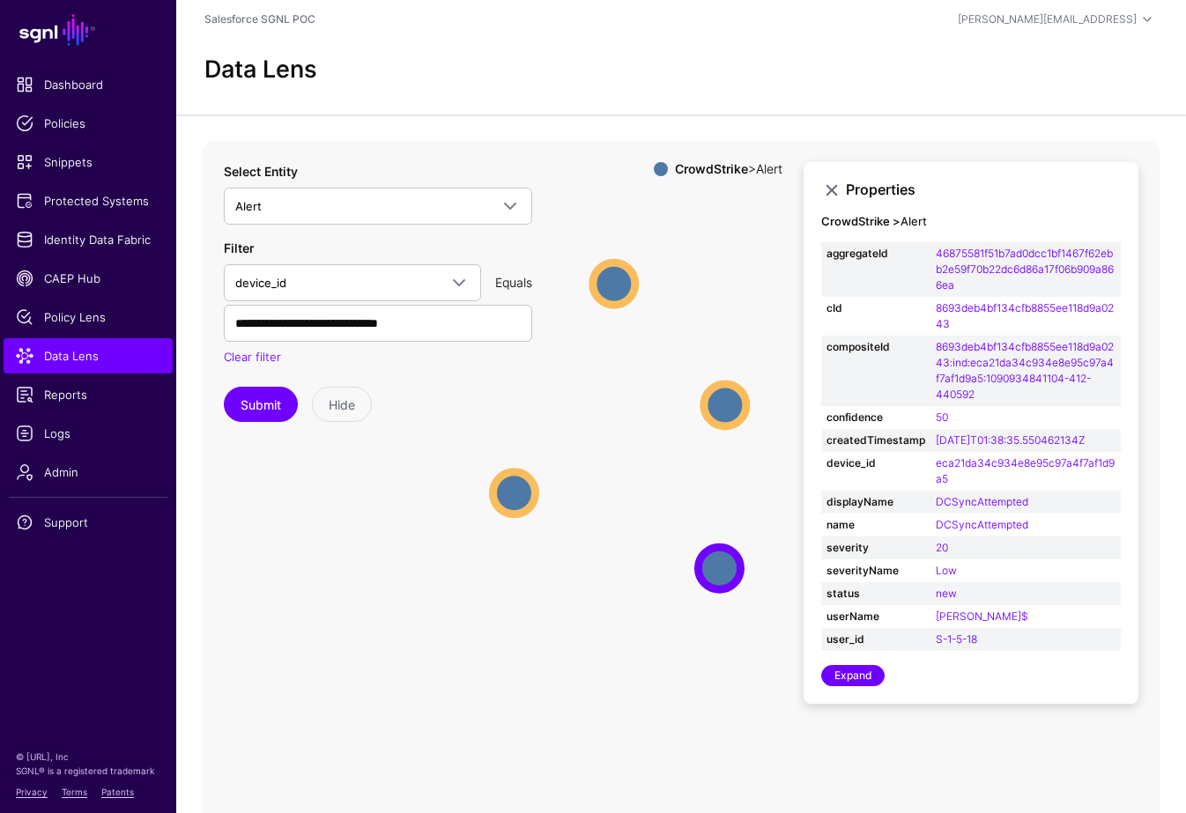
click at [586, 25] on div "Salesforce SGNL POC" at bounding box center [521, 19] width 635 height 16
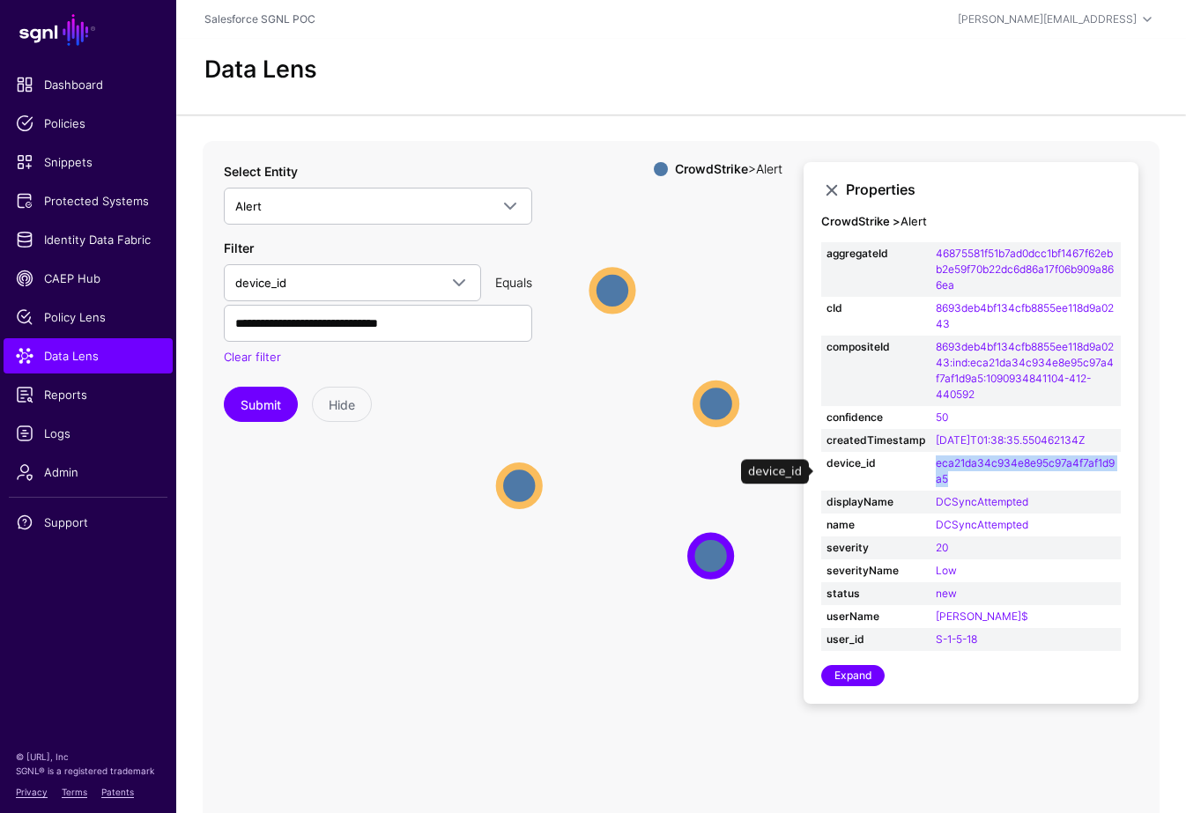
drag, startPoint x: 963, startPoint y: 481, endPoint x: 932, endPoint y: 467, distance: 34.7
click at [932, 467] on td "eca21da34c934e8e95c97a4f7af1d9a5" at bounding box center [1026, 471] width 190 height 39
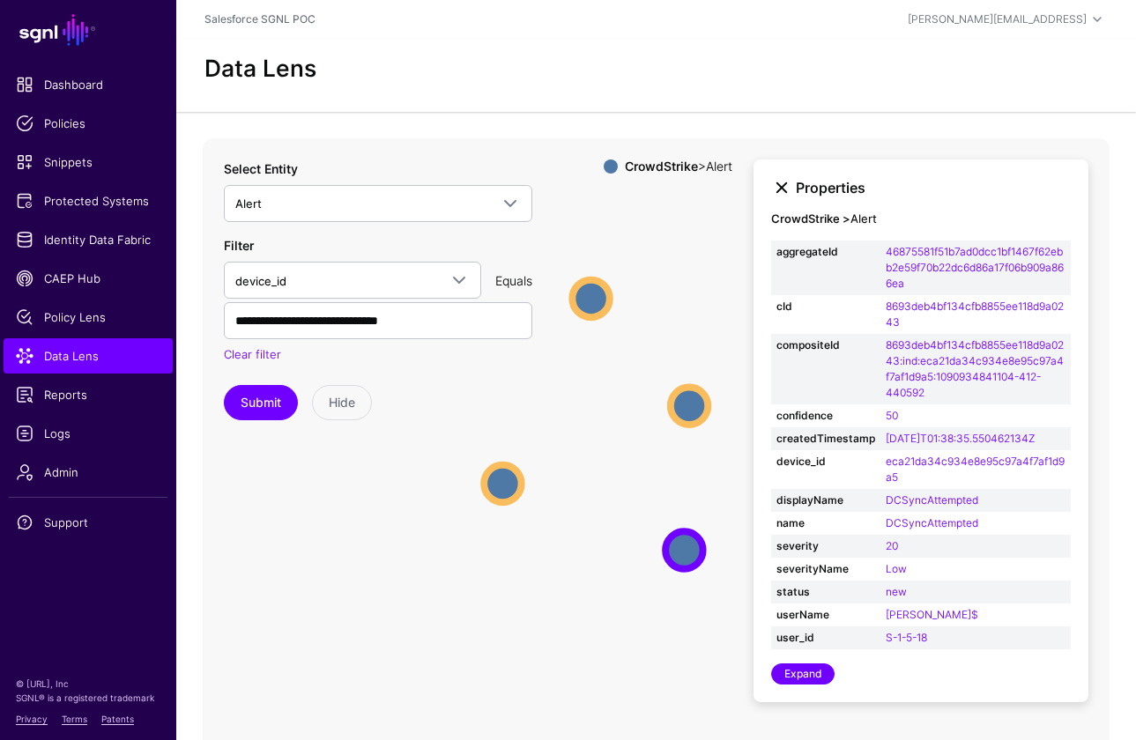
click at [788, 191] on link at bounding box center [781, 187] width 21 height 21
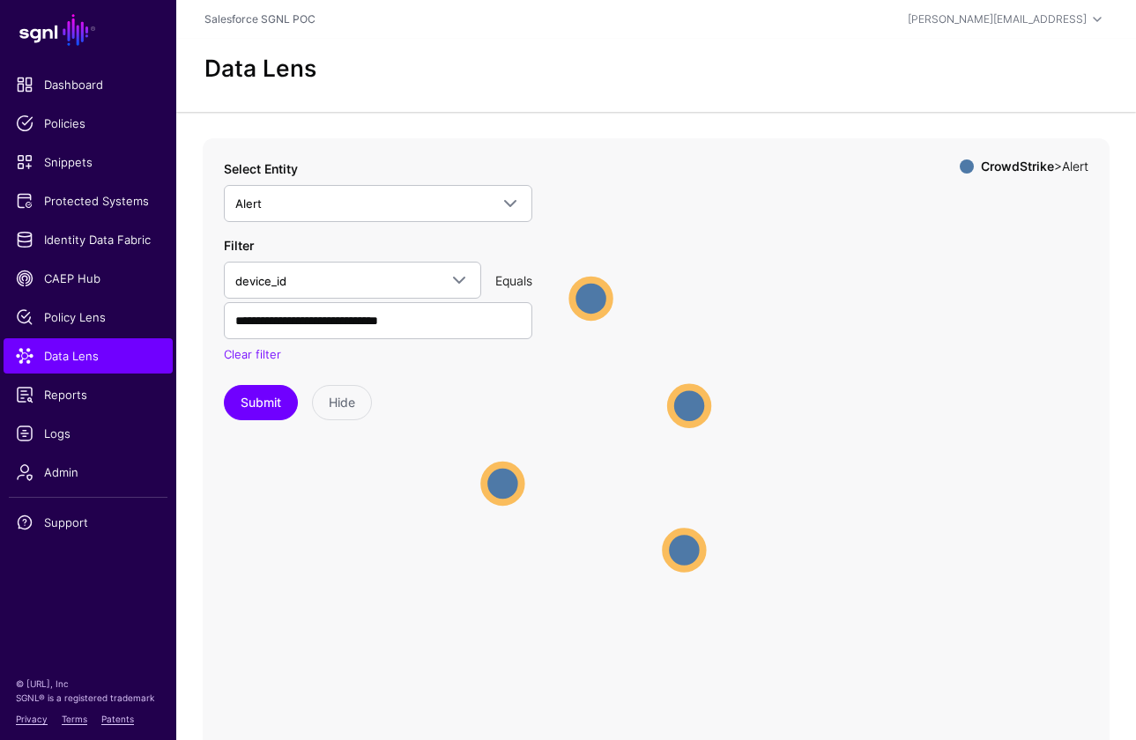
click at [784, 189] on div "CrowdStrike > Alert" at bounding box center [921, 177] width 335 height 35
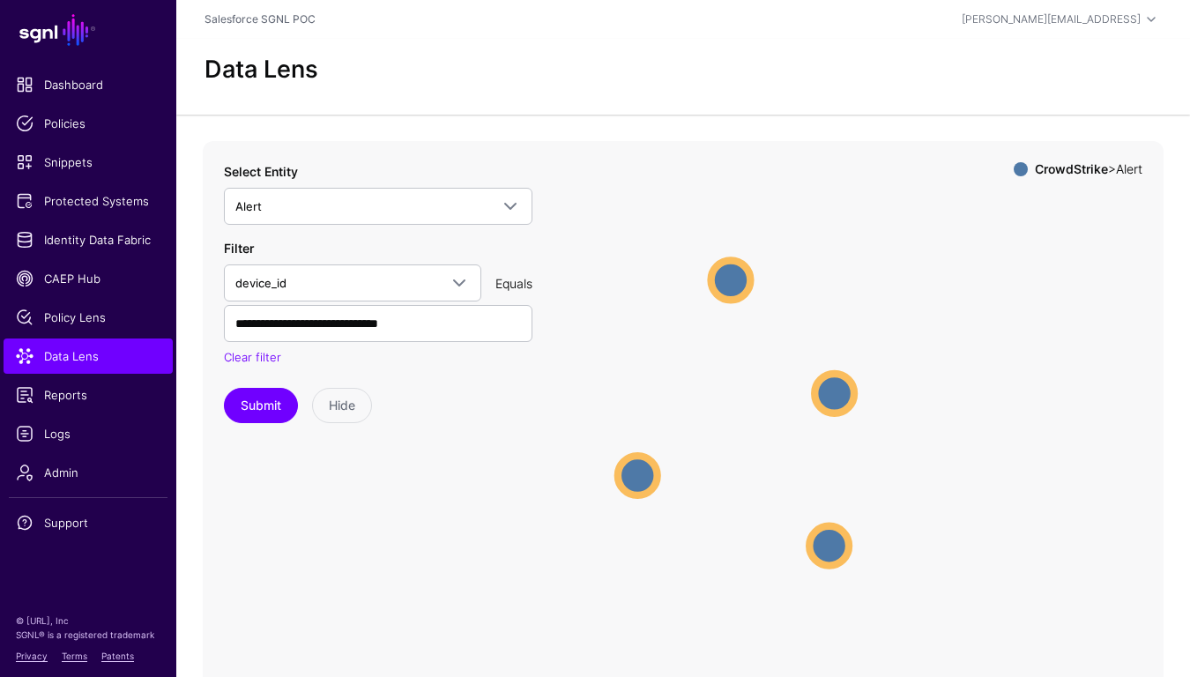
drag, startPoint x: 680, startPoint y: 309, endPoint x: 819, endPoint y: 280, distance: 142.3
click at [819, 280] on icon "Alert Alert Alert Alert Alert Alert Alert Alert" at bounding box center [681, 493] width 957 height 705
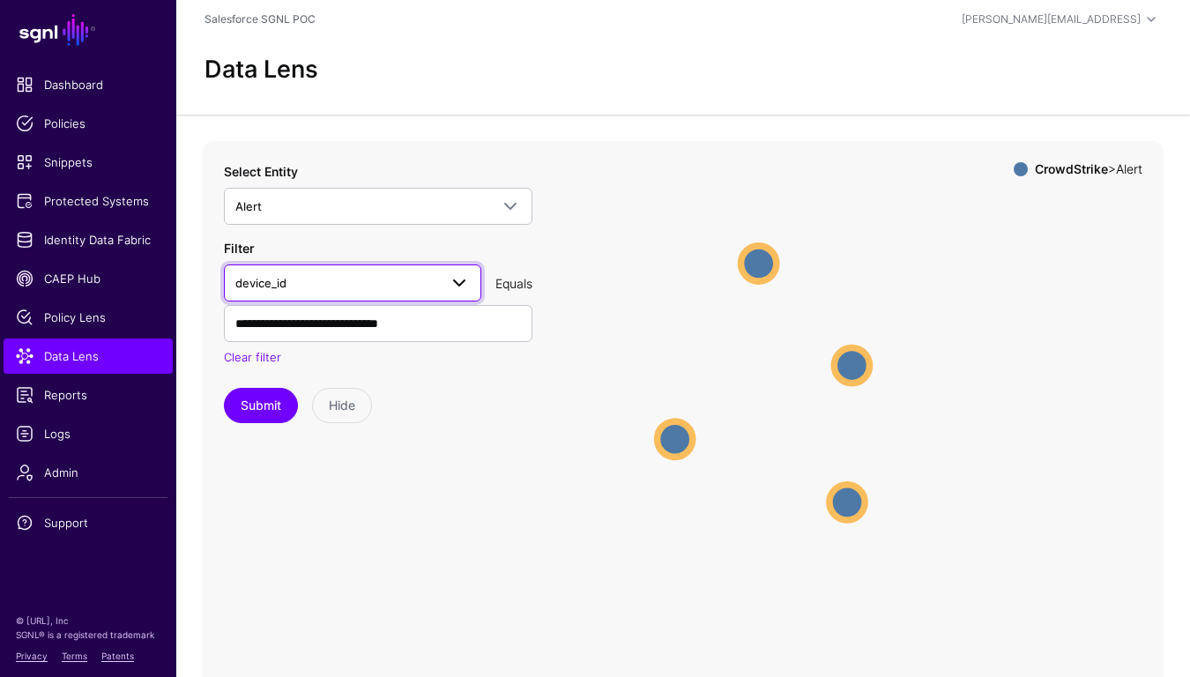
click at [400, 271] on link "device_id" at bounding box center [352, 282] width 257 height 37
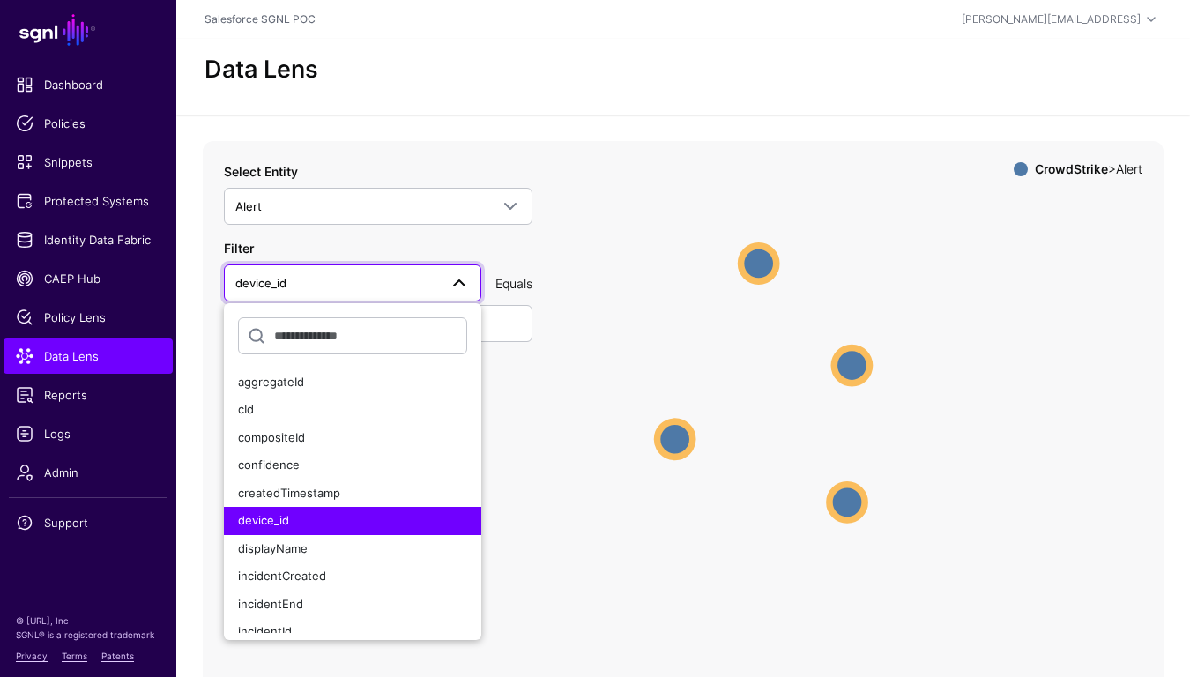
click at [426, 246] on div "**********" at bounding box center [378, 303] width 308 height 128
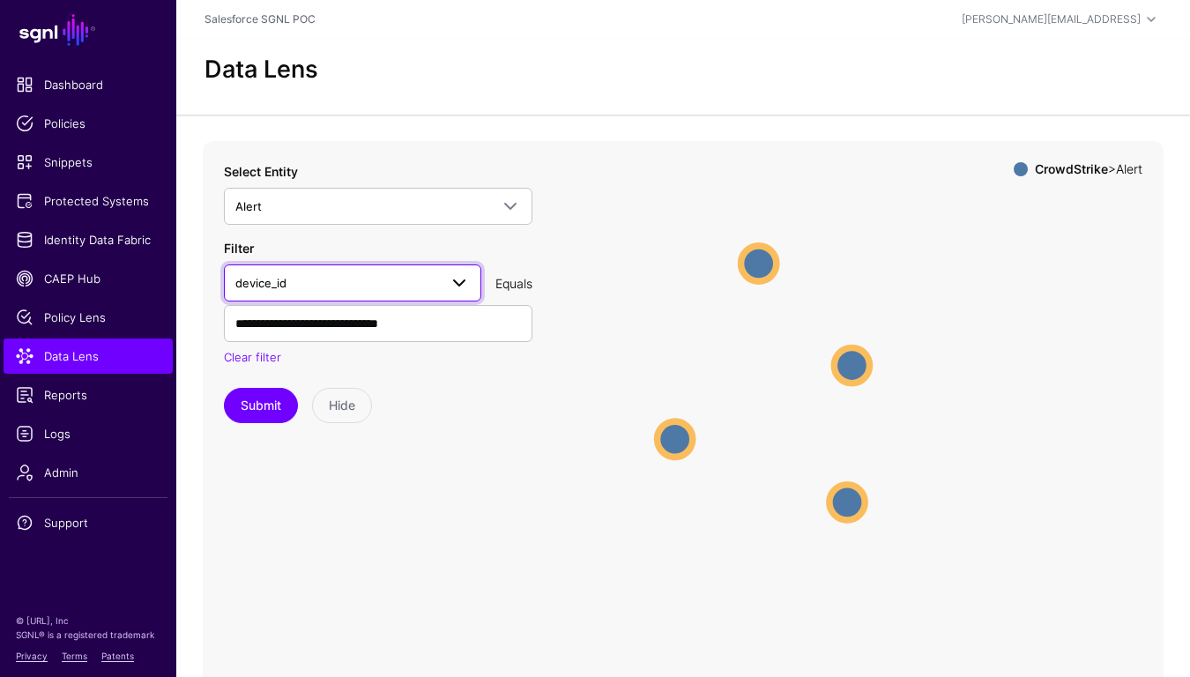
click at [427, 286] on span "device_id" at bounding box center [336, 282] width 203 height 19
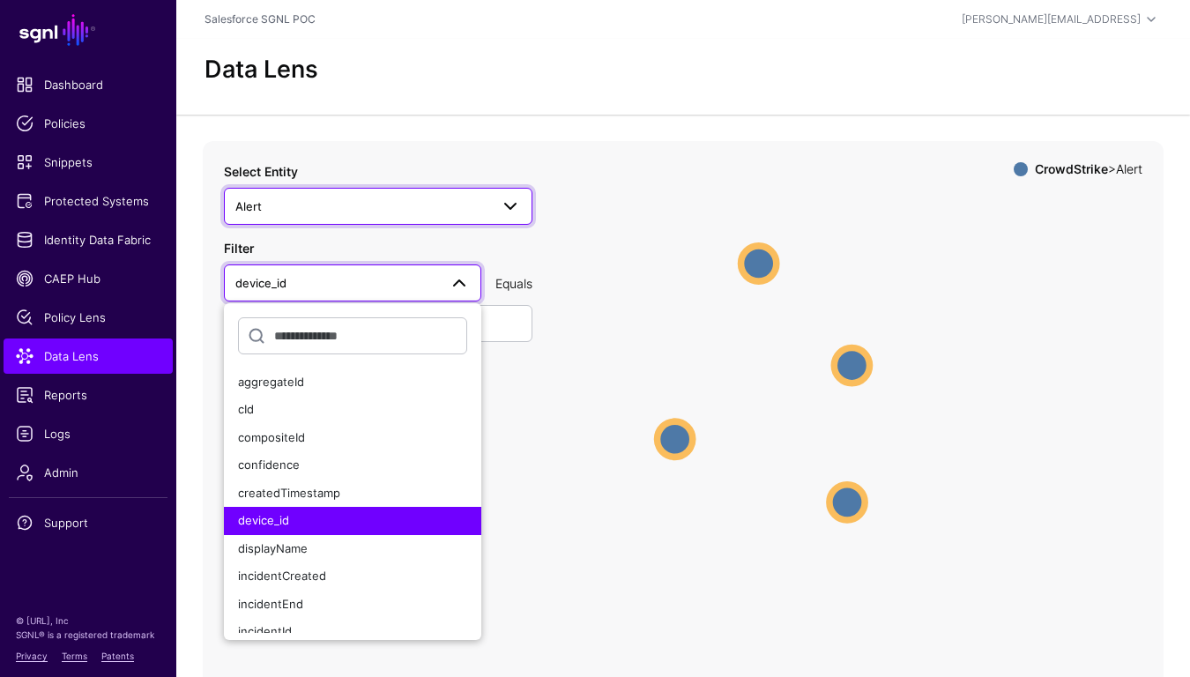
click at [489, 216] on span at bounding box center [505, 206] width 32 height 21
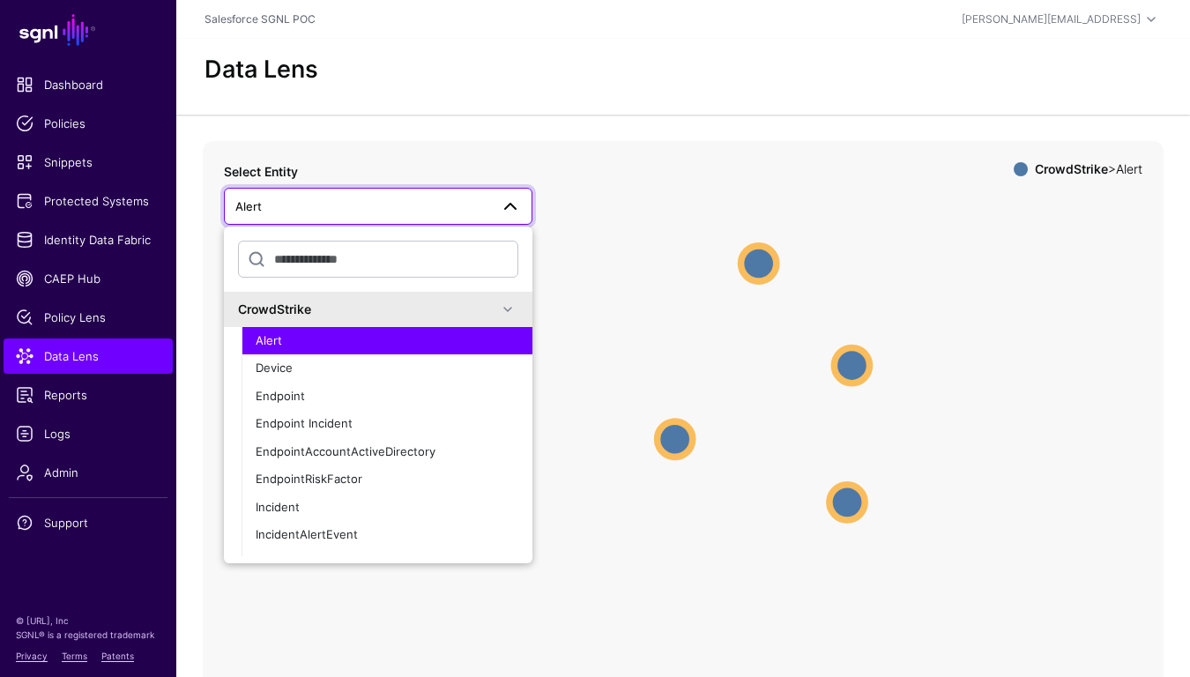
click at [554, 265] on icon "Alert Alert Alert Alert Alert Alert Alert Alert" at bounding box center [681, 493] width 957 height 705
click at [489, 197] on span at bounding box center [505, 206] width 32 height 21
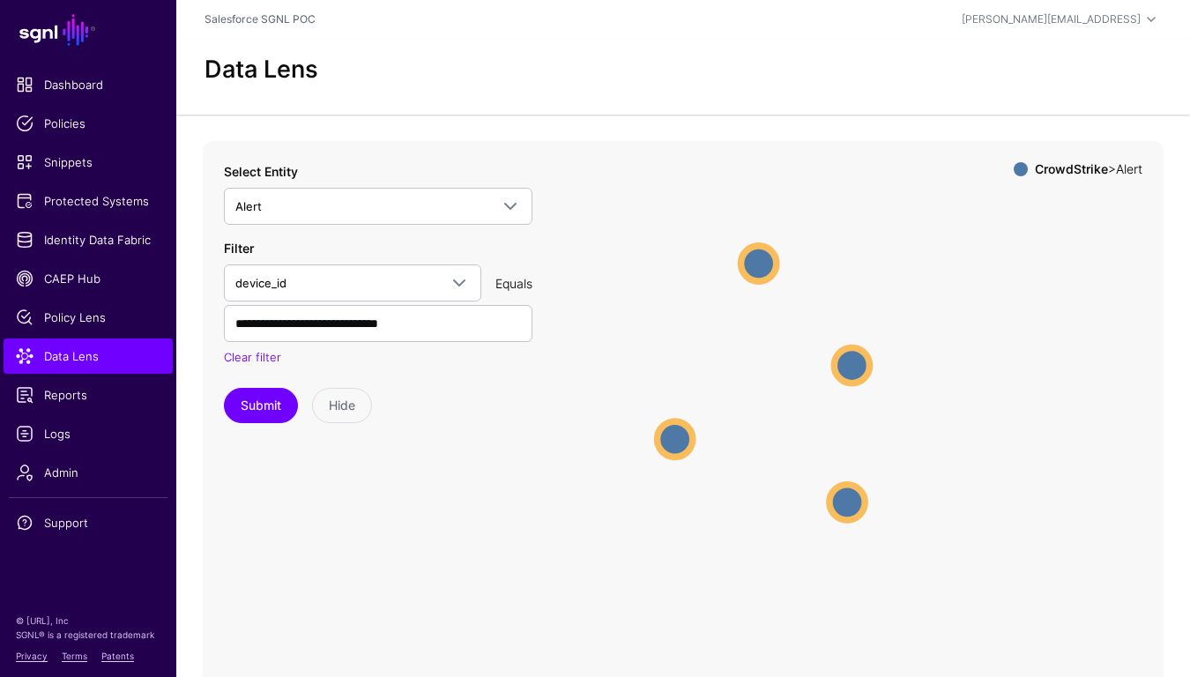
click at [586, 197] on icon "Alert Alert Alert Alert Alert Alert Alert Alert" at bounding box center [681, 493] width 957 height 705
click at [592, 155] on icon "Alert Alert Alert Alert Alert Alert Alert Alert" at bounding box center [681, 493] width 957 height 705
click at [522, 137] on app-datalens-start "Data Lens Alert Alert Alert Alert Alert Alert Alert Alert Alert CrowdStrike > A…" at bounding box center [683, 442] width 1014 height 807
click at [107, 228] on link "Identity Data Fabric" at bounding box center [88, 239] width 169 height 35
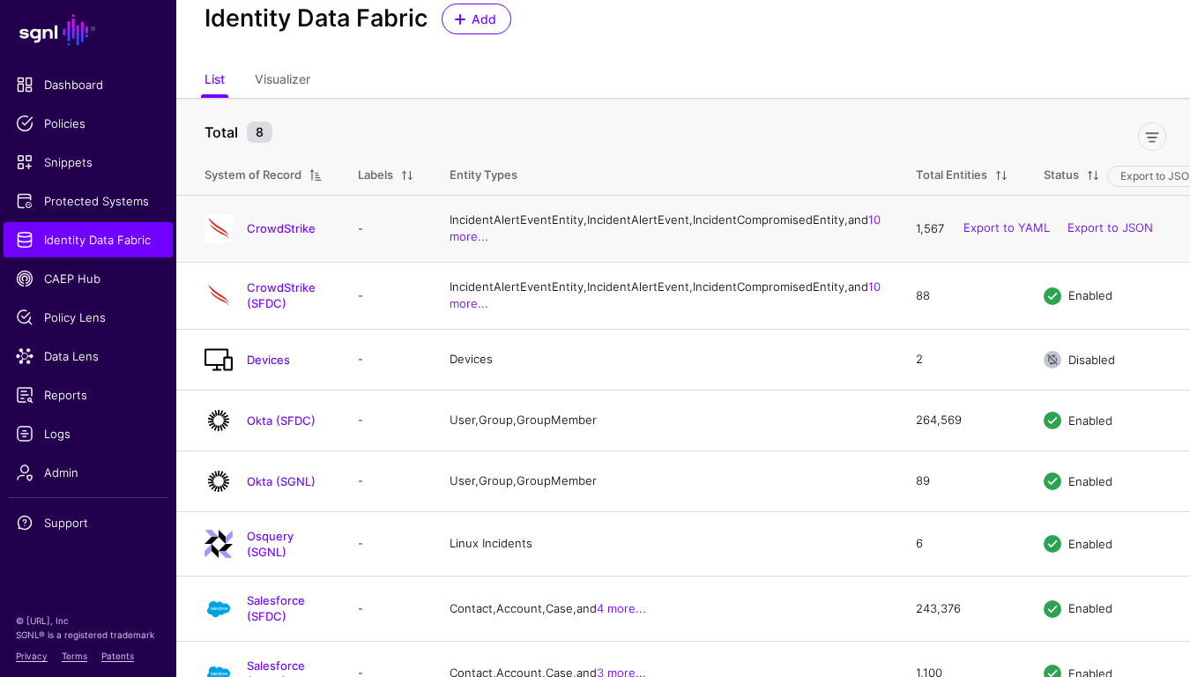
scroll to position [46, 0]
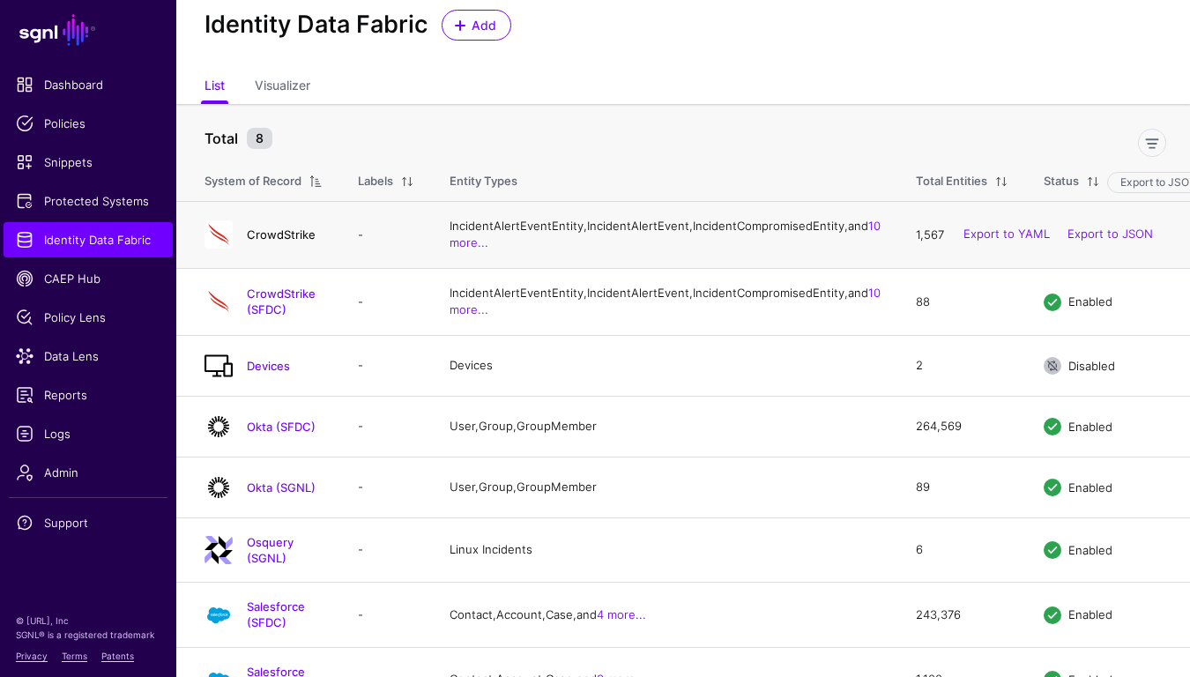
click at [294, 241] on link "CrowdStrike" at bounding box center [281, 234] width 69 height 14
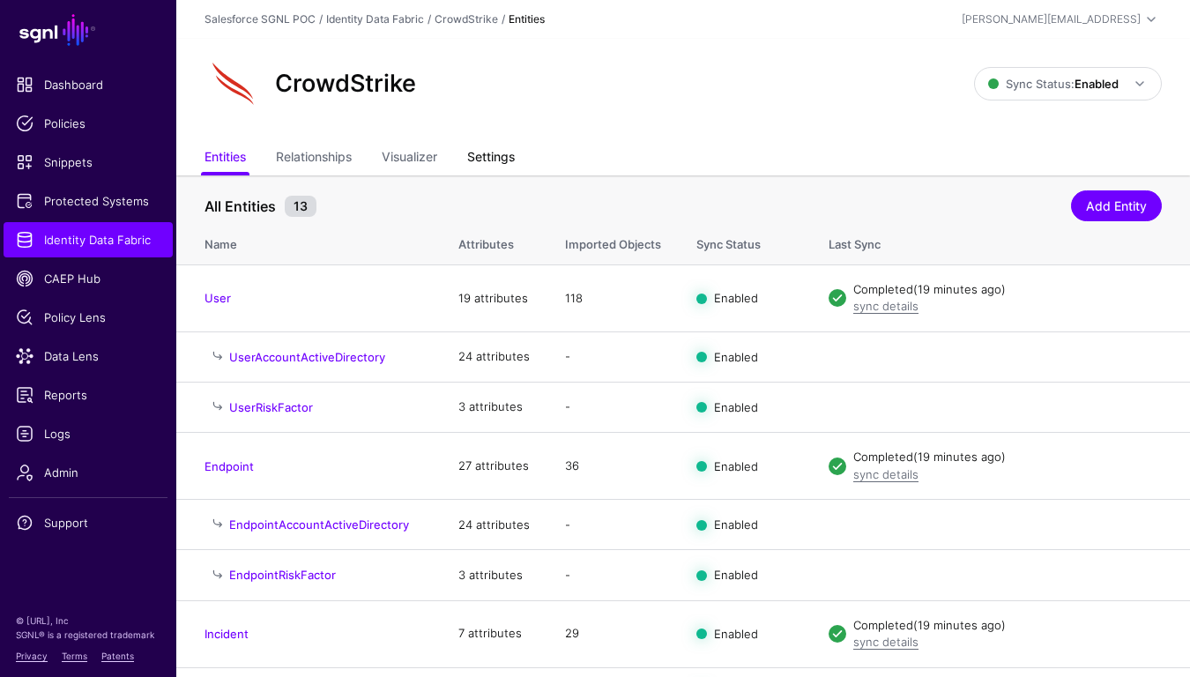
click at [494, 147] on link "Settings" at bounding box center [491, 158] width 48 height 33
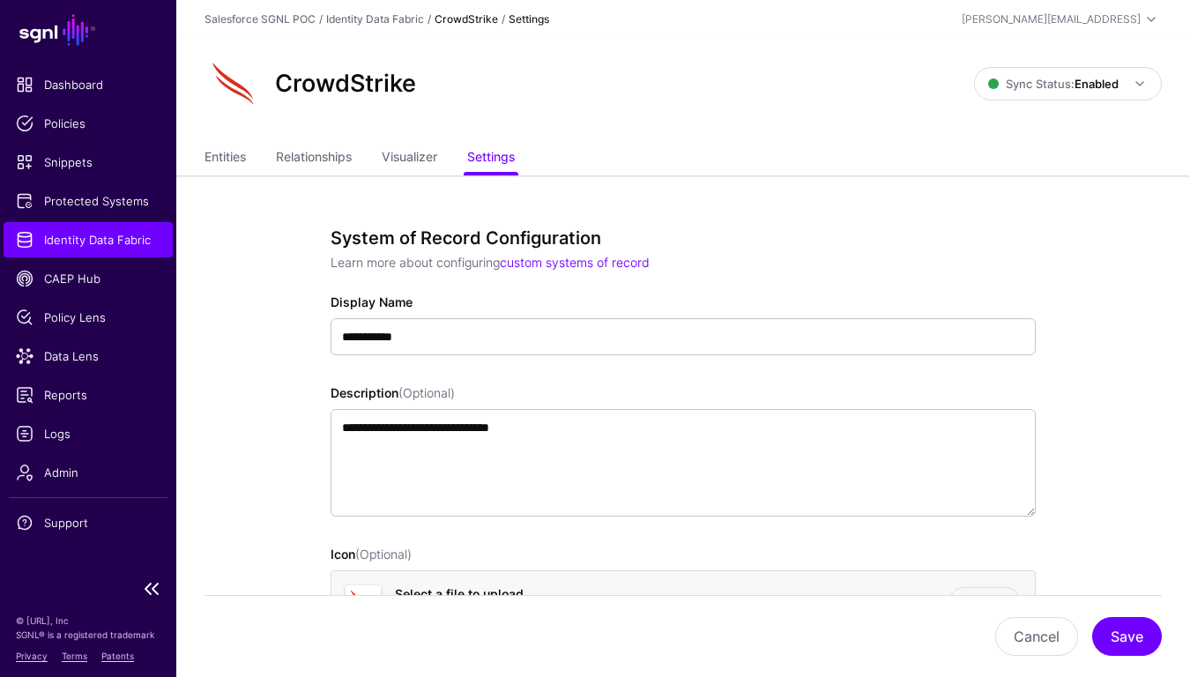
click at [81, 227] on link "Identity Data Fabric" at bounding box center [88, 239] width 169 height 35
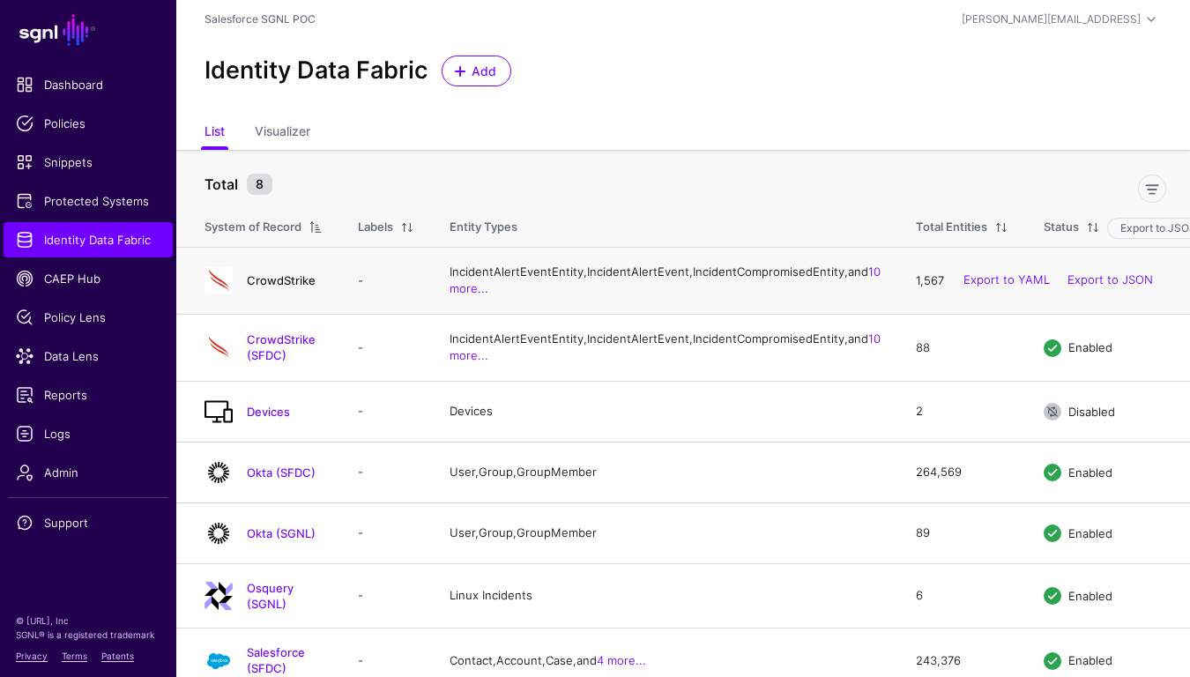
click at [284, 287] on link "CrowdStrike" at bounding box center [281, 280] width 69 height 14
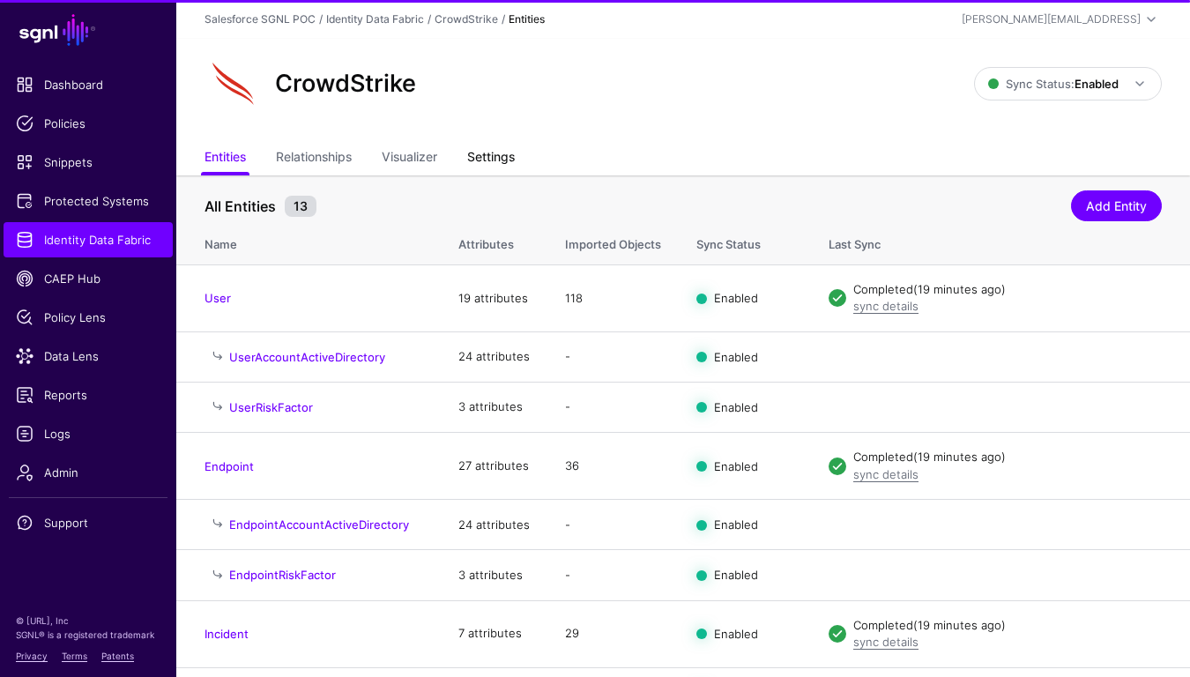
click at [489, 161] on link "Settings" at bounding box center [491, 158] width 48 height 33
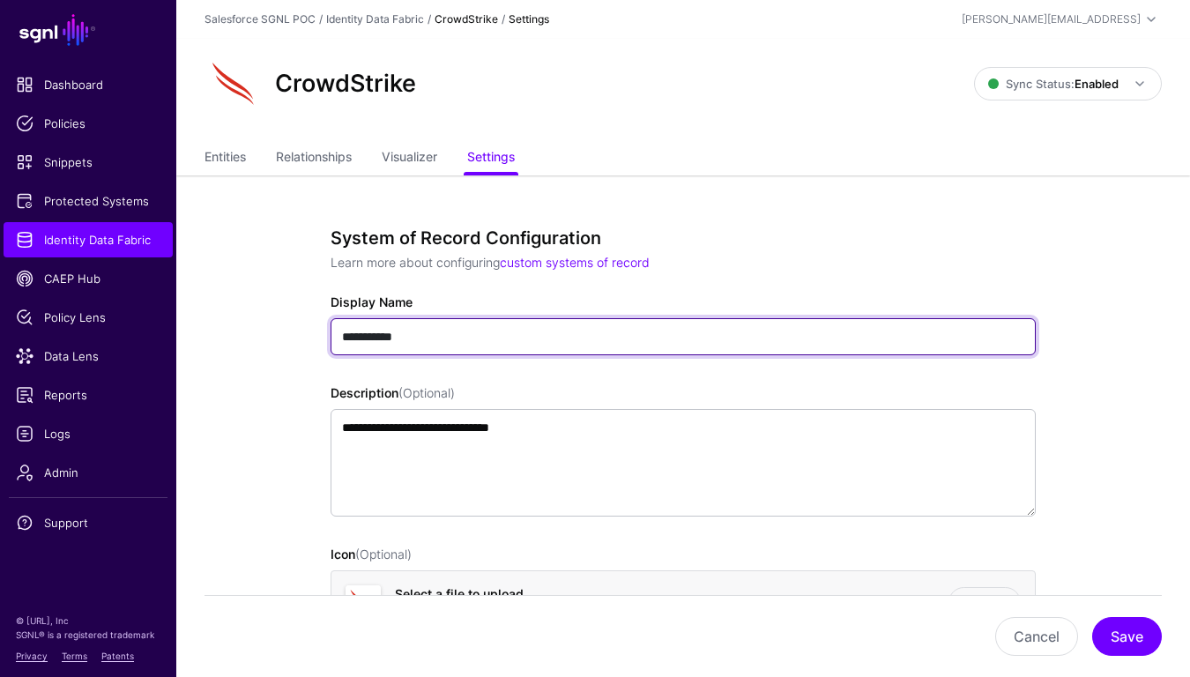
click at [488, 346] on input "**********" at bounding box center [683, 336] width 705 height 37
type input "**********"
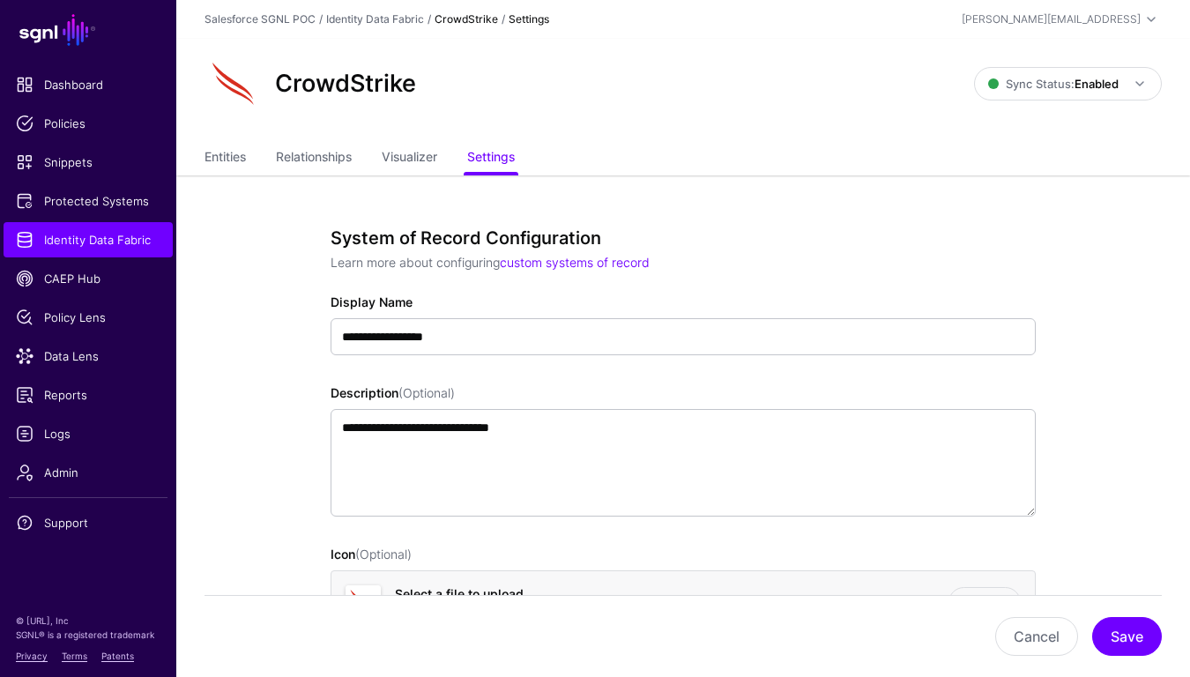
click at [1127, 624] on button "Save" at bounding box center [1127, 636] width 70 height 39
click at [322, 152] on link "Relationships" at bounding box center [314, 158] width 76 height 33
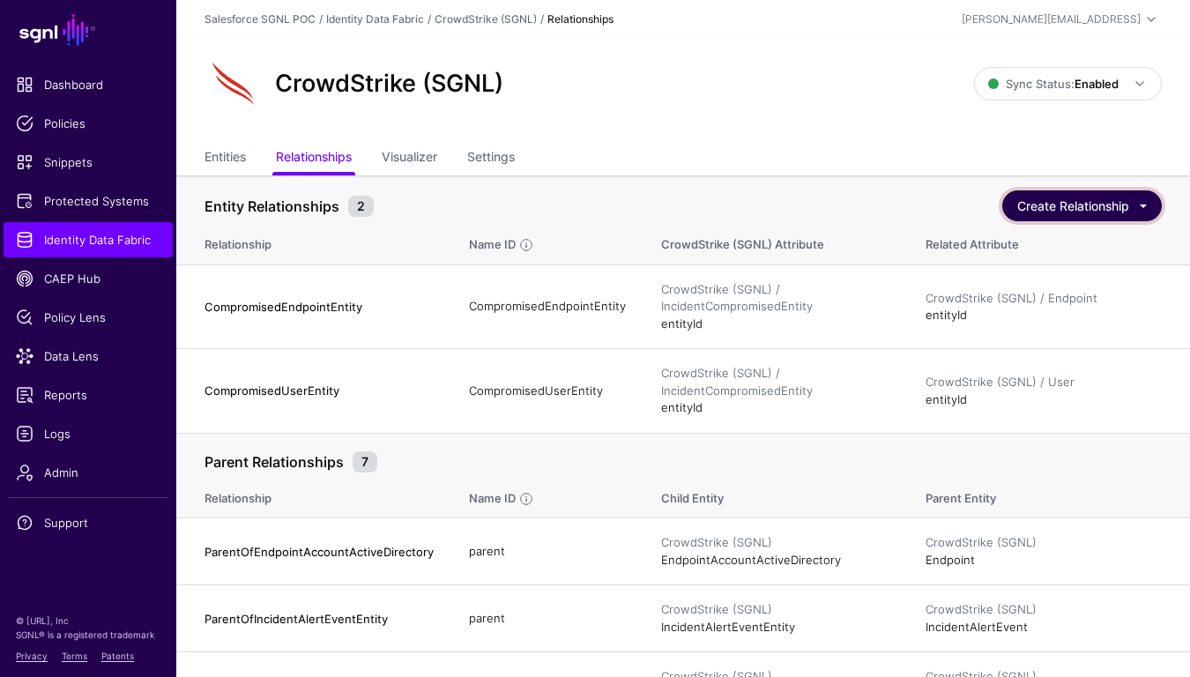
click at [1091, 205] on button "Create Relationship" at bounding box center [1082, 205] width 160 height 31
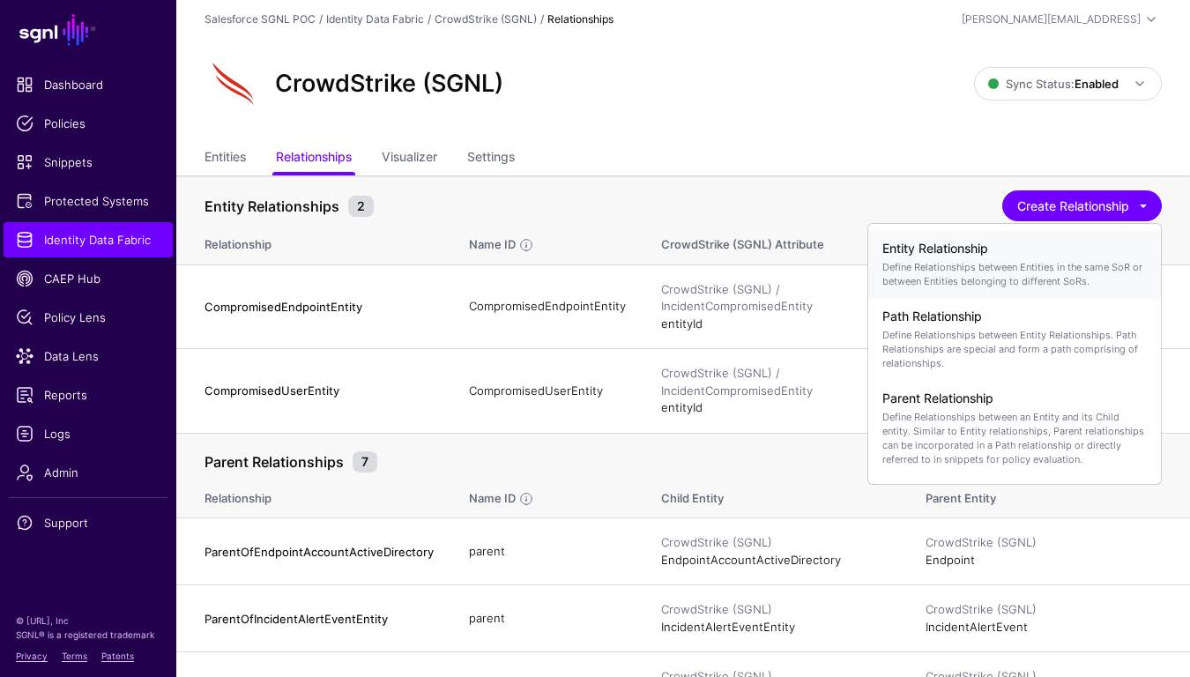
click at [956, 251] on h4 "Entity Relationship" at bounding box center [1014, 248] width 264 height 15
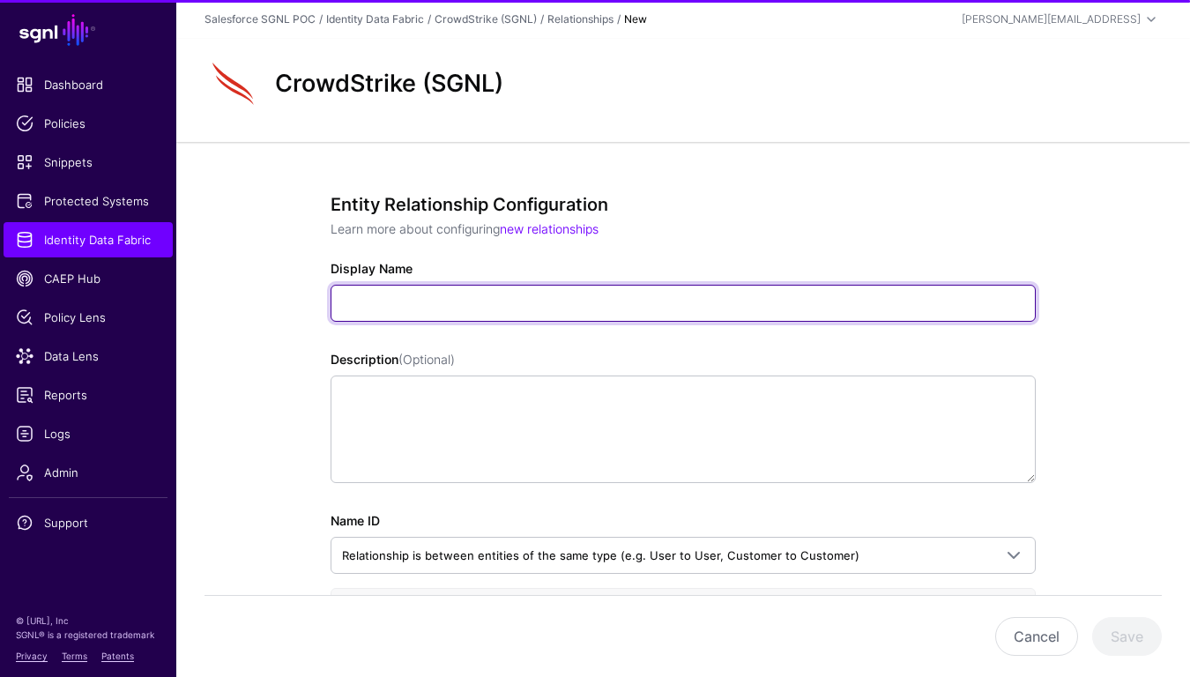
click at [414, 313] on input "Display Name" at bounding box center [683, 303] width 705 height 37
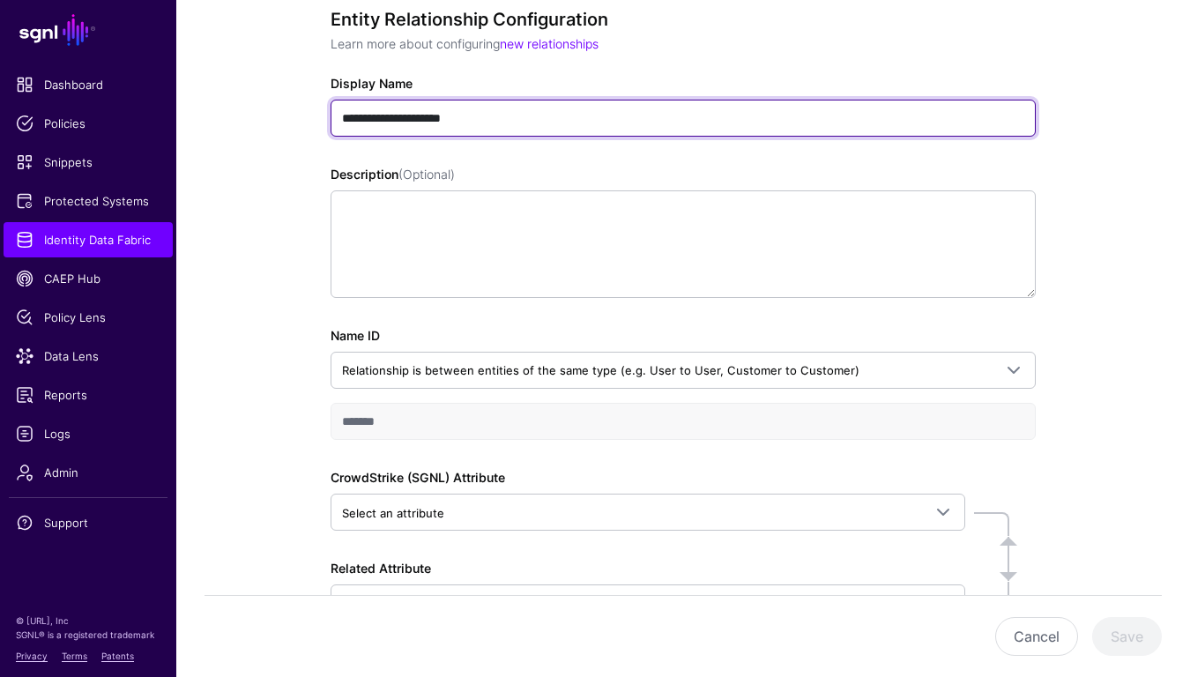
scroll to position [213, 0]
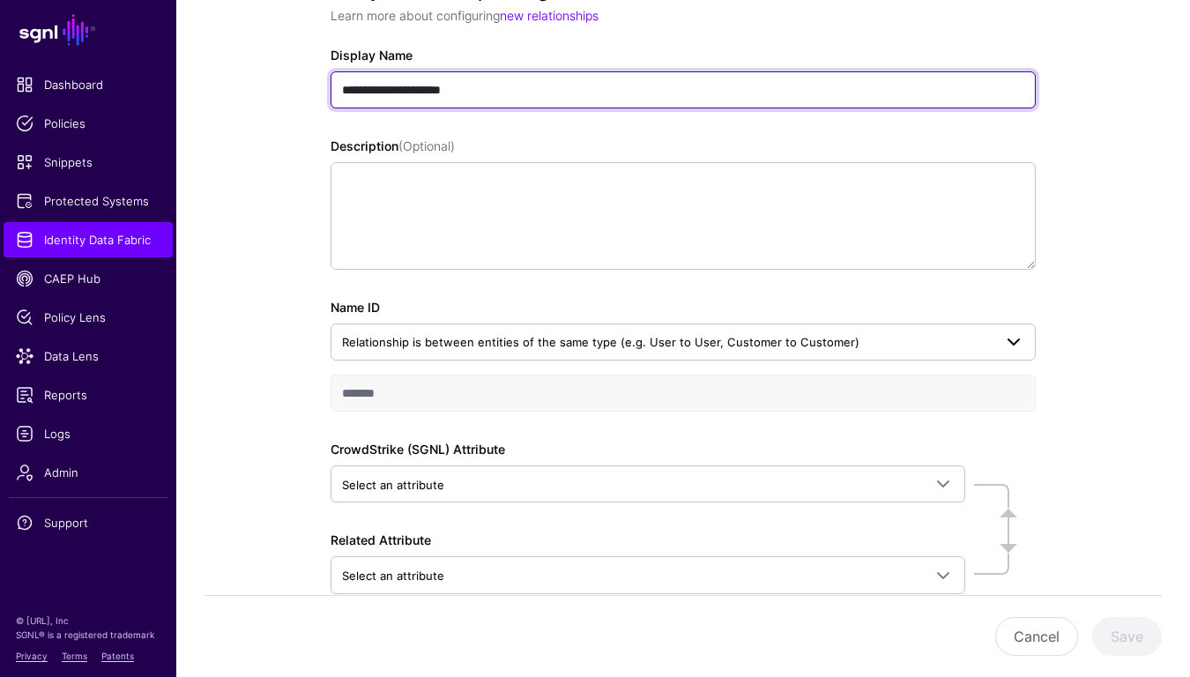
type input "**********"
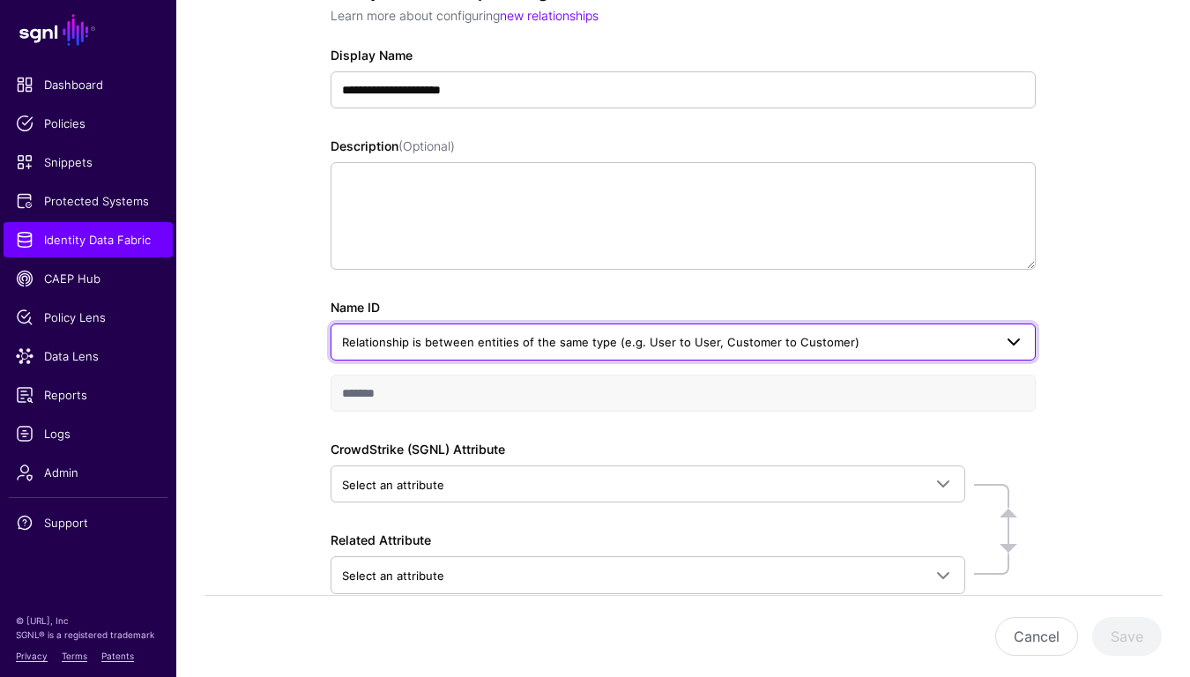
click at [499, 341] on span "Relationship is between entities of the same type (e.g. User to User, Customer …" at bounding box center [600, 342] width 517 height 14
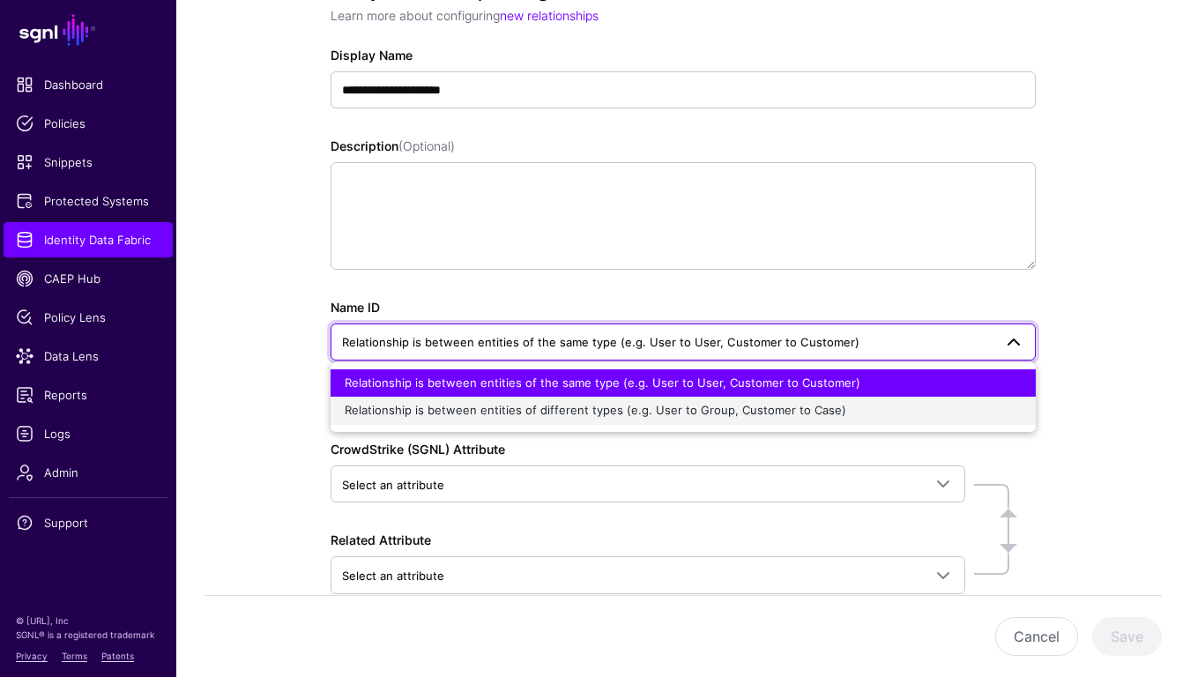
click at [461, 424] on button "Relationship is between entities of different types (e.g. User to Group, Custom…" at bounding box center [683, 411] width 705 height 28
type input "**********"
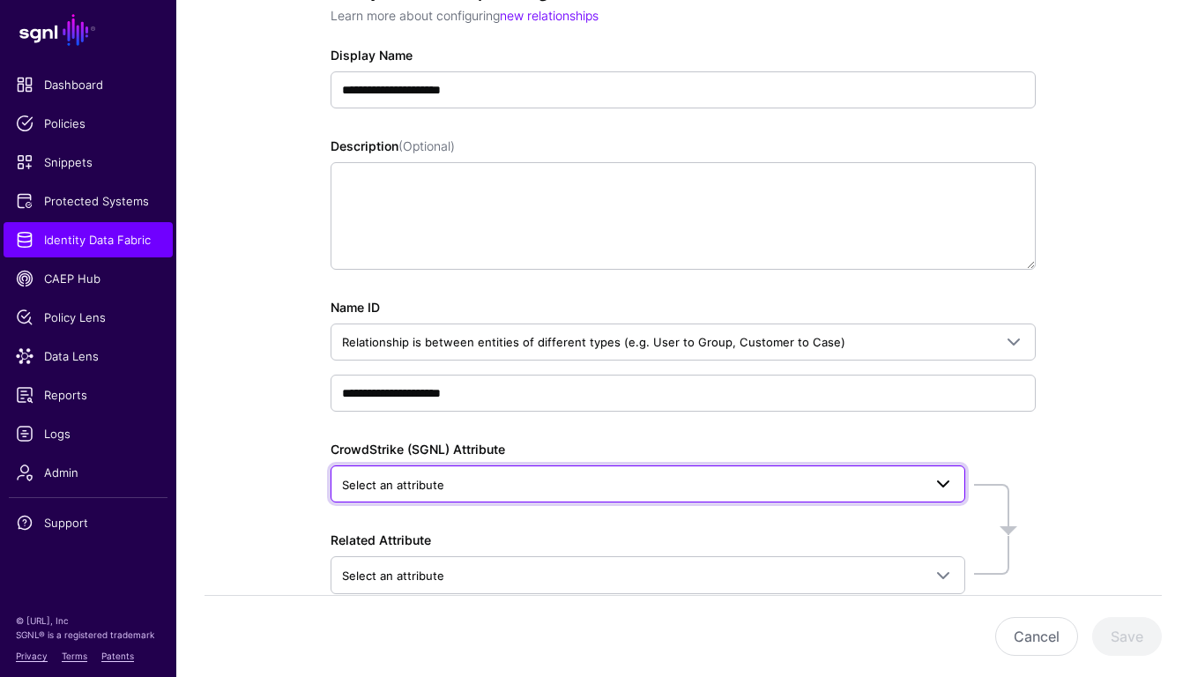
click at [484, 481] on span "Select an attribute" at bounding box center [632, 484] width 580 height 19
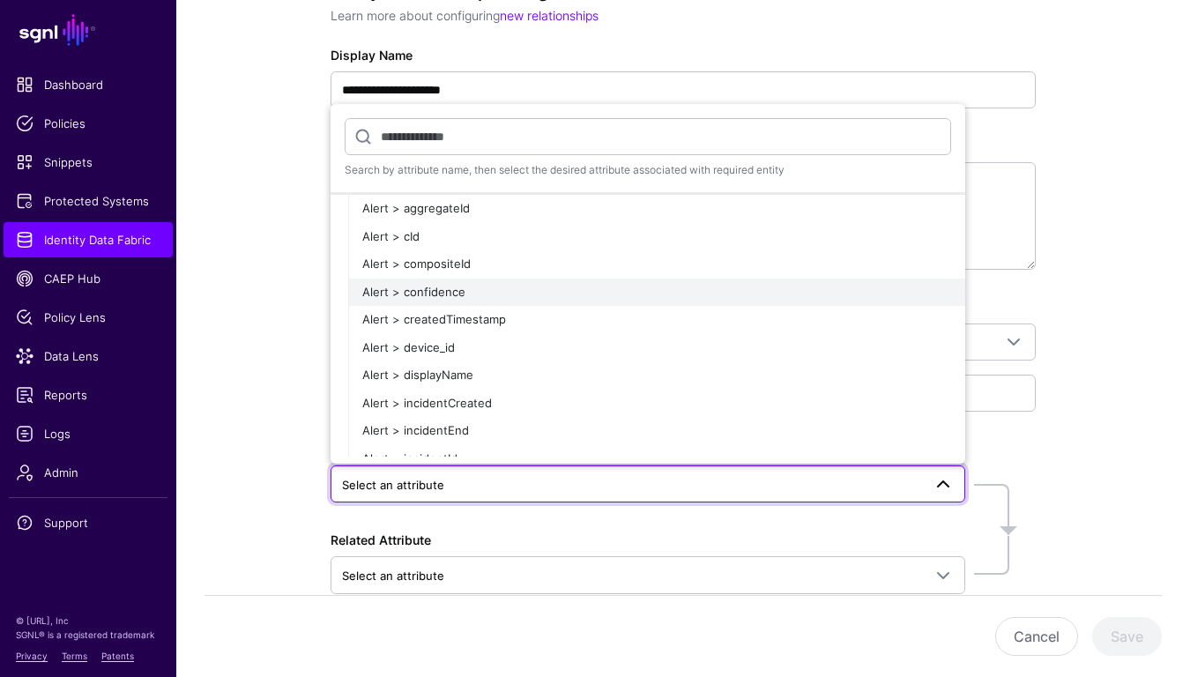
scroll to position [38, 0]
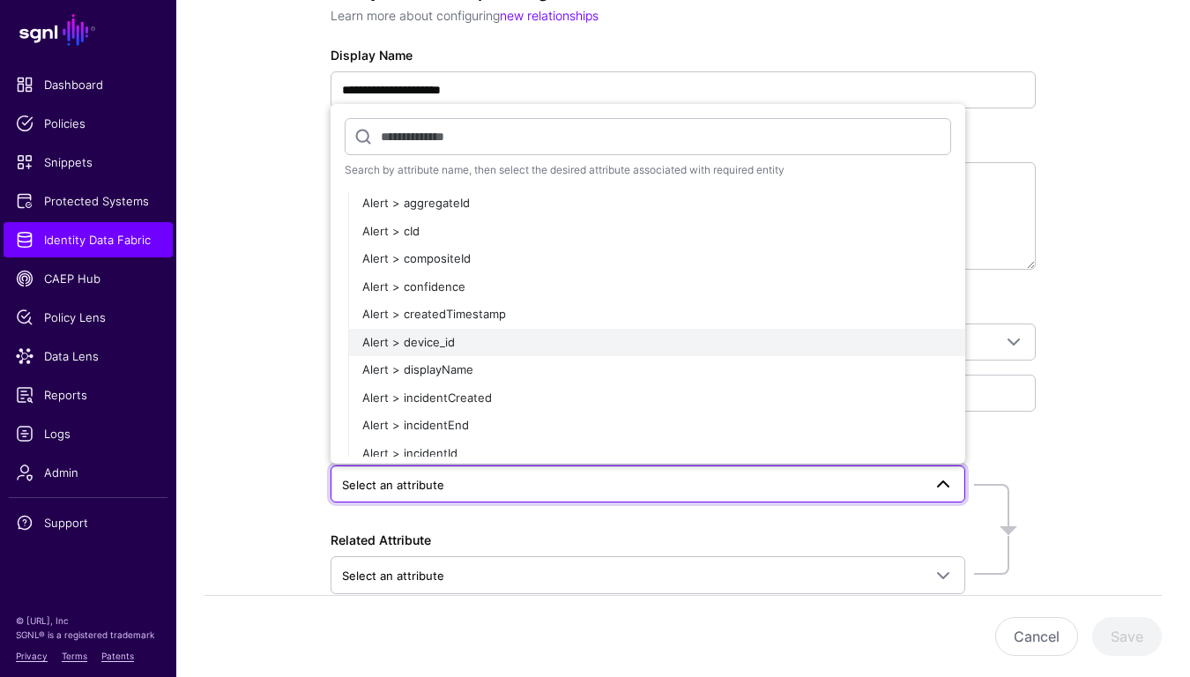
click at [457, 338] on div "Alert > device_id" at bounding box center [656, 343] width 589 height 18
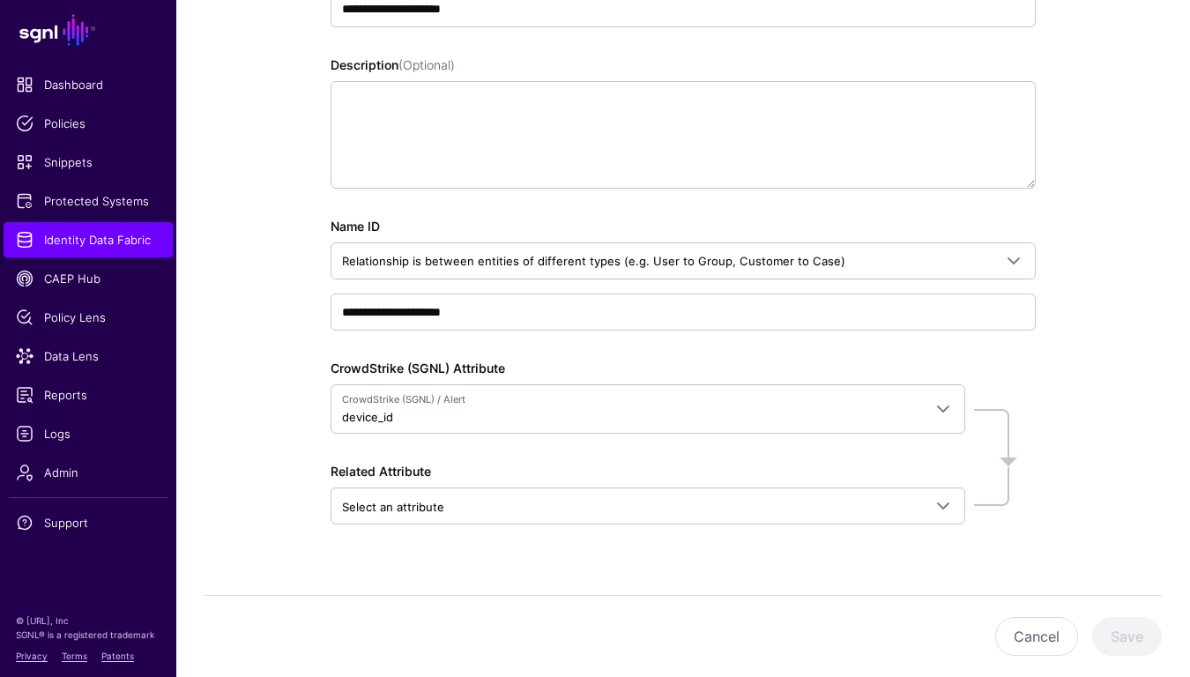
scroll to position [324, 0]
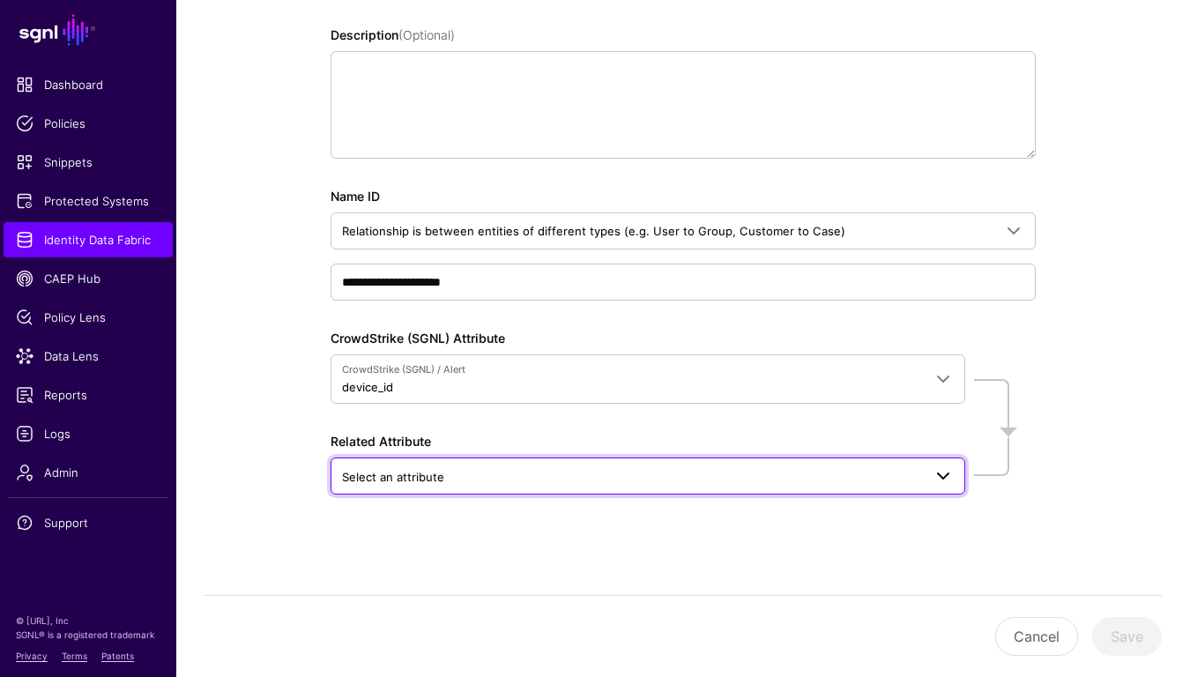
click at [507, 457] on link "Select an attribute" at bounding box center [648, 475] width 635 height 37
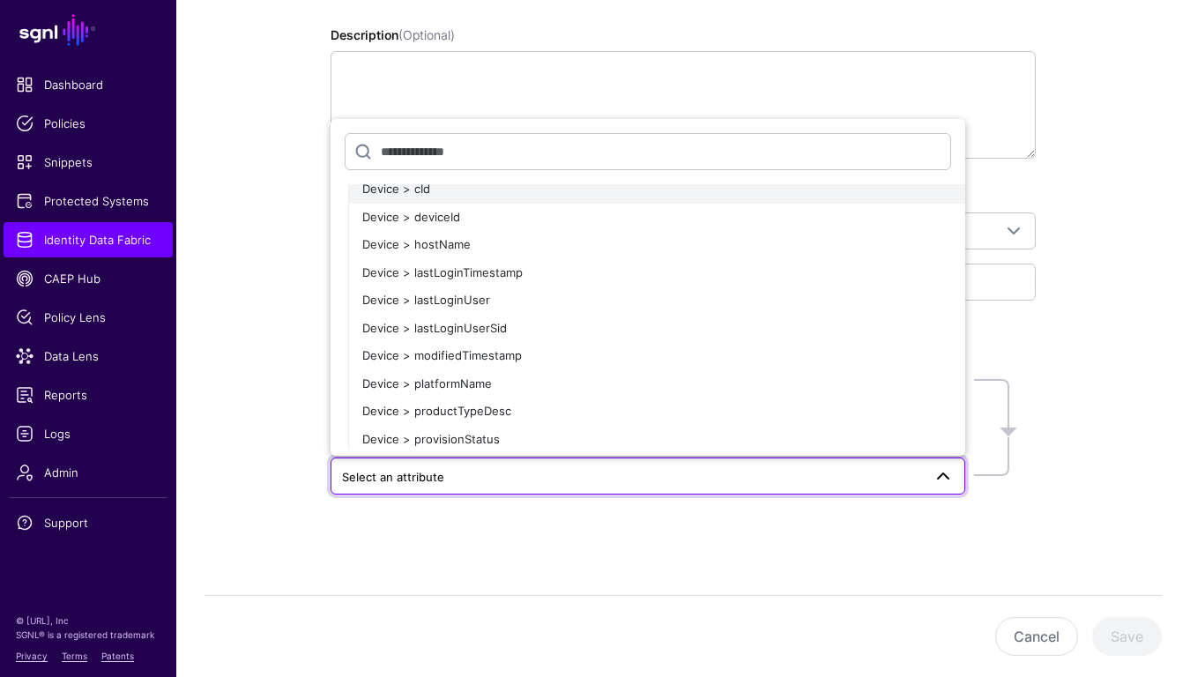
scroll to position [373, 0]
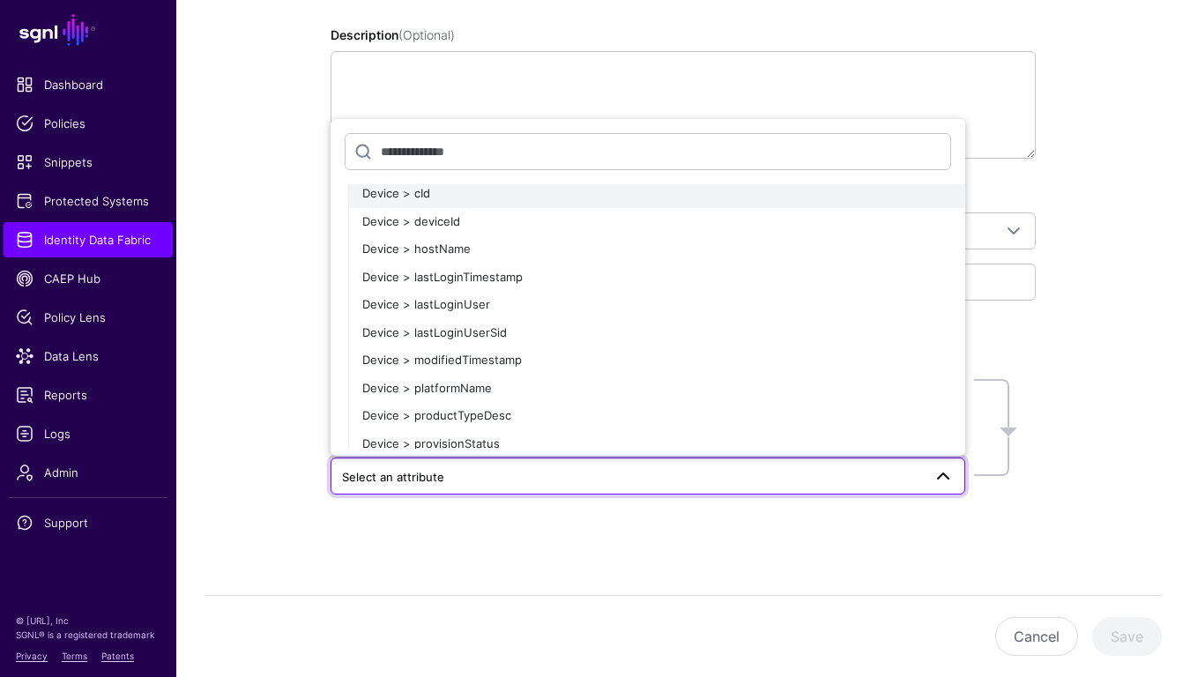
click at [443, 204] on button "Device > cId" at bounding box center [656, 194] width 617 height 28
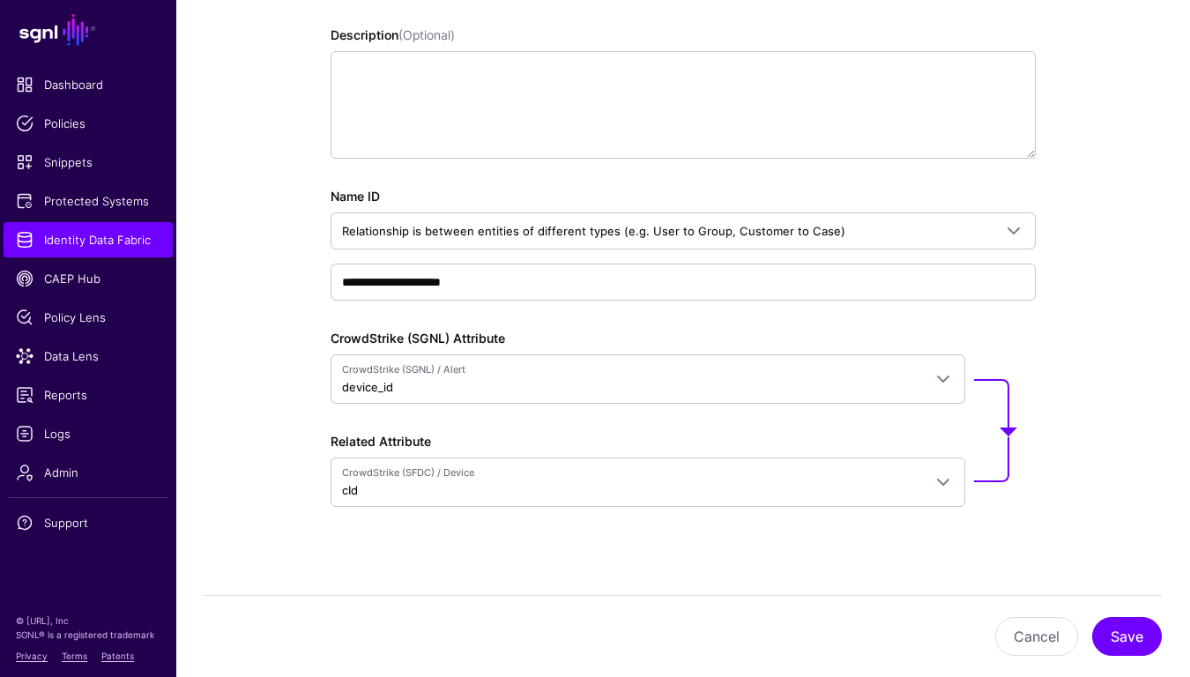
click at [443, 204] on div "**********" at bounding box center [683, 244] width 705 height 114
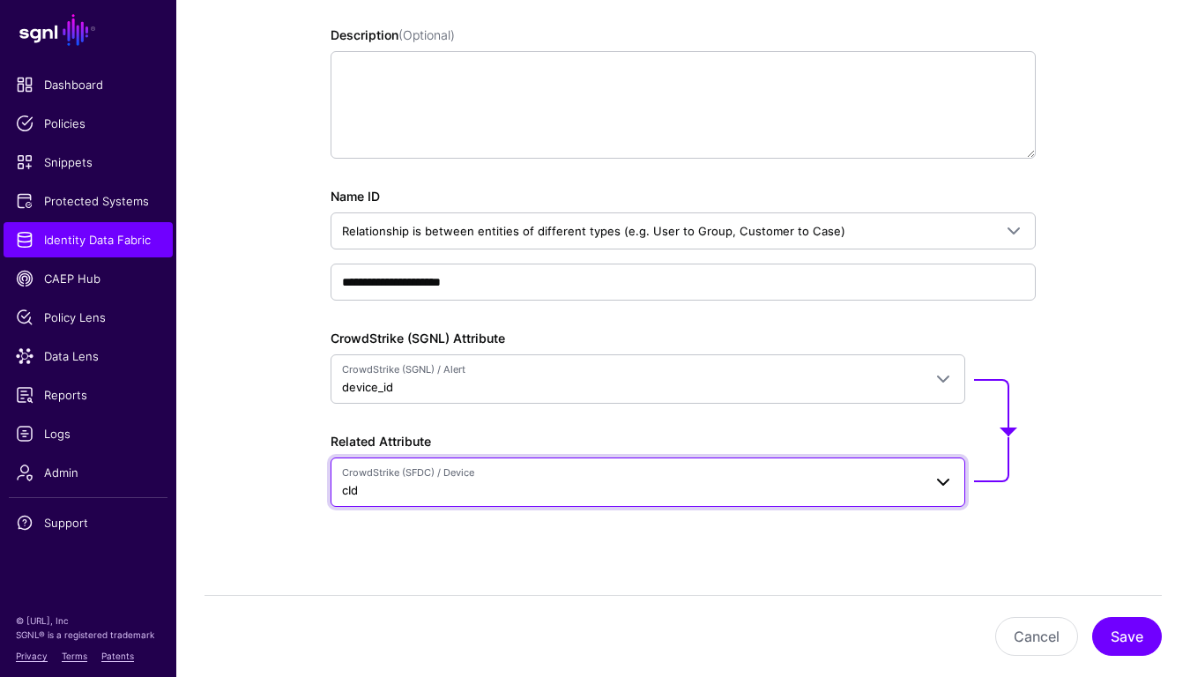
click at [446, 482] on span "CrowdStrike (SFDC) / Device cId" at bounding box center [632, 481] width 580 height 33
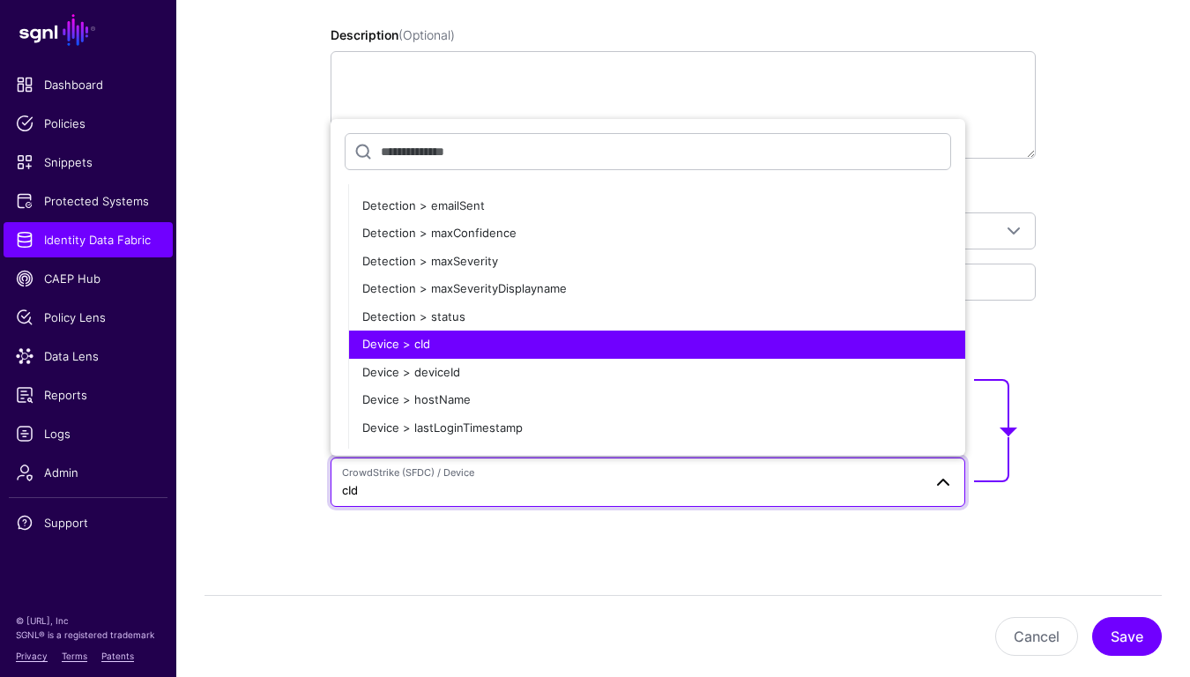
scroll to position [224, 0]
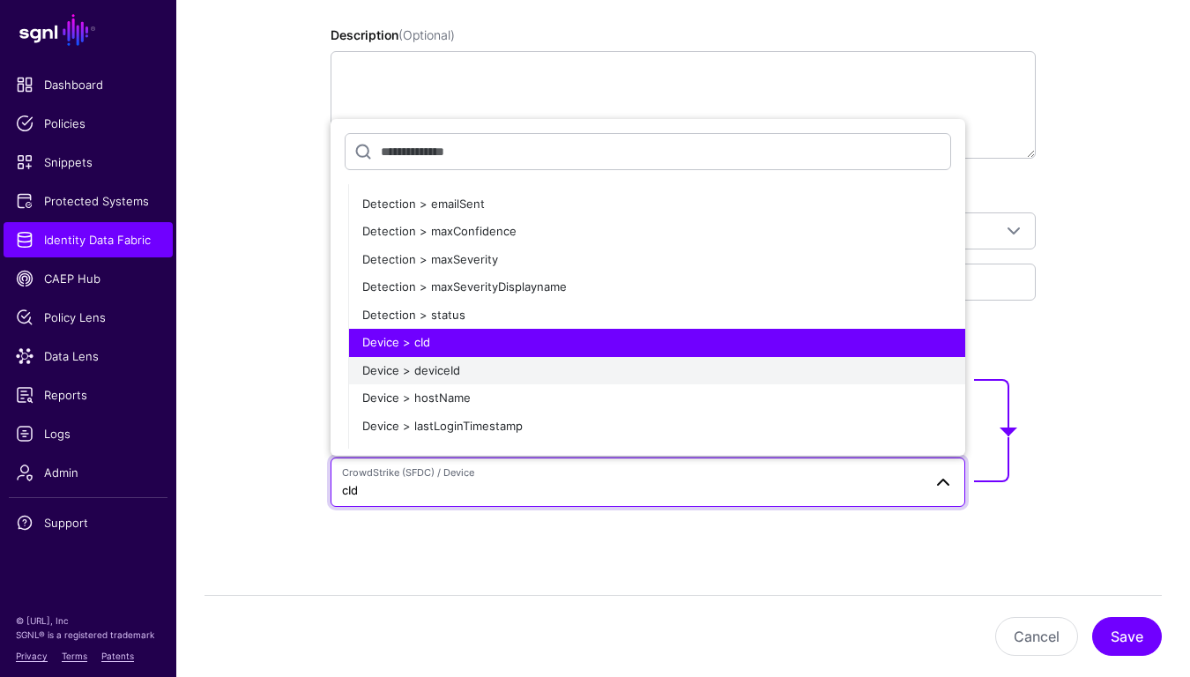
click at [437, 364] on span "Device > deviceId" at bounding box center [411, 370] width 98 height 14
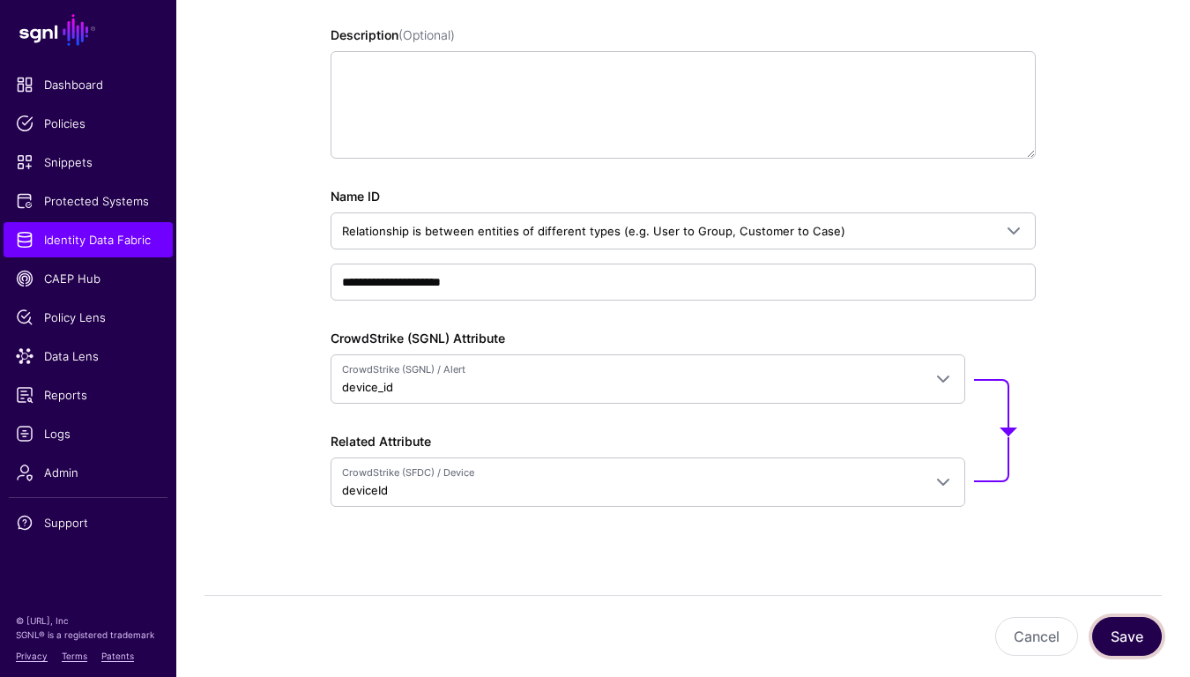
click at [1125, 637] on button "Save" at bounding box center [1127, 636] width 70 height 39
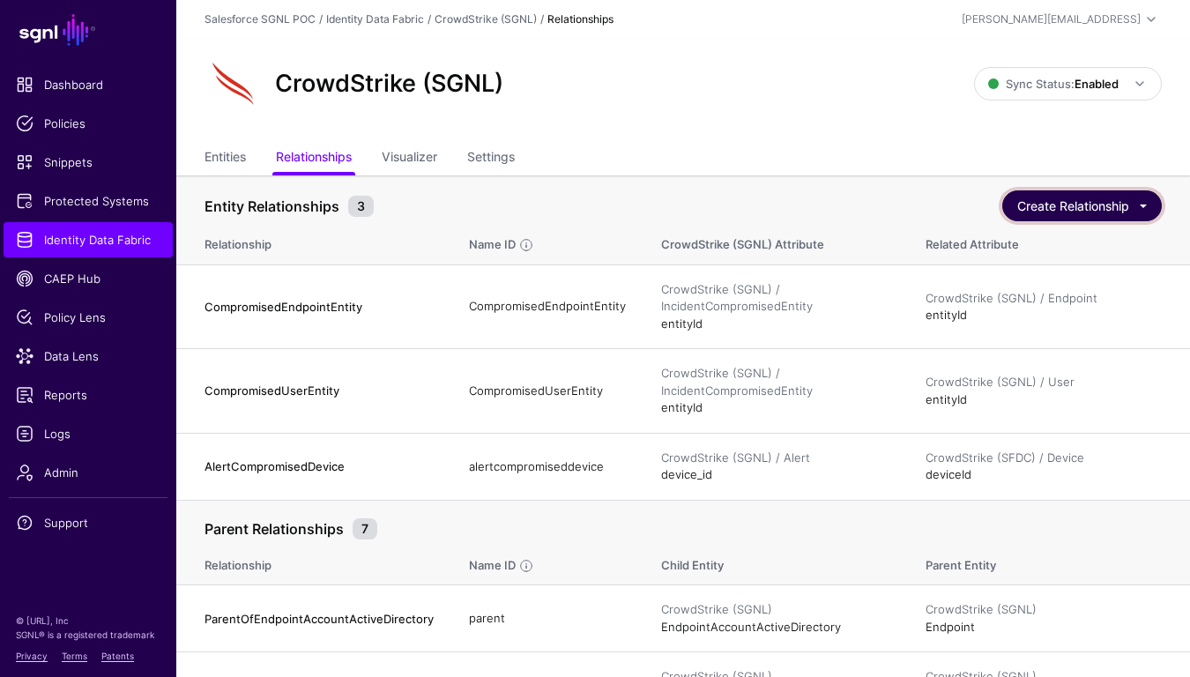
click at [1081, 208] on button "Create Relationship" at bounding box center [1082, 205] width 160 height 31
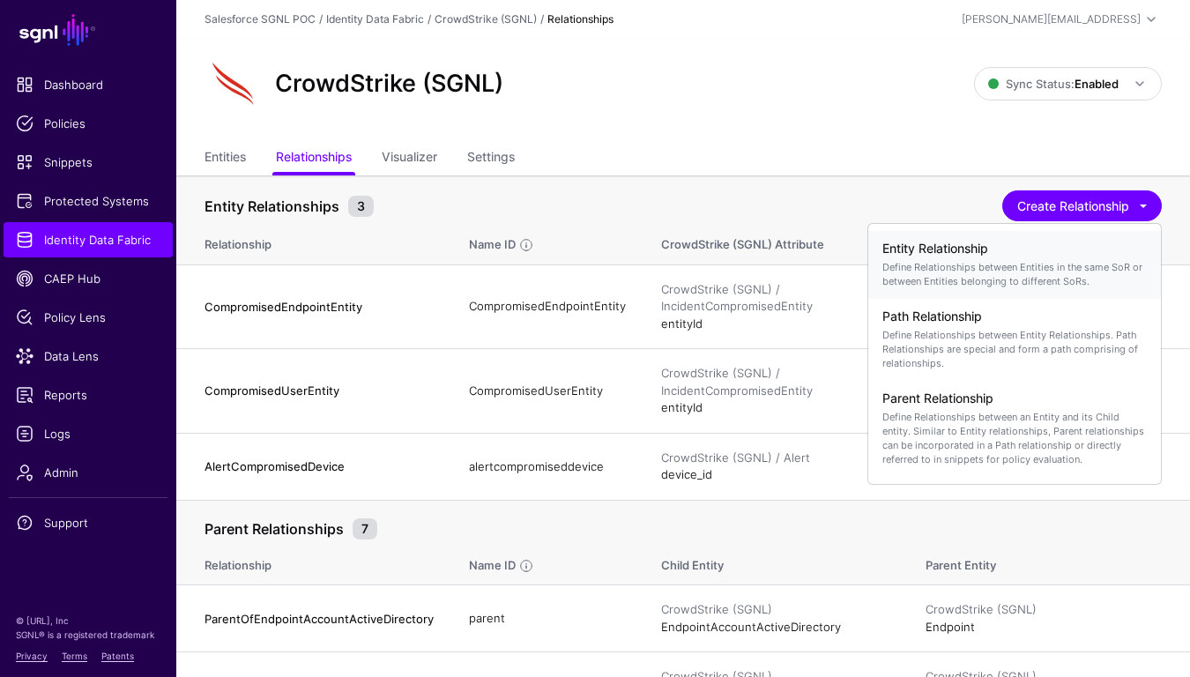
click at [926, 249] on h4 "Entity Relationship" at bounding box center [1014, 248] width 264 height 15
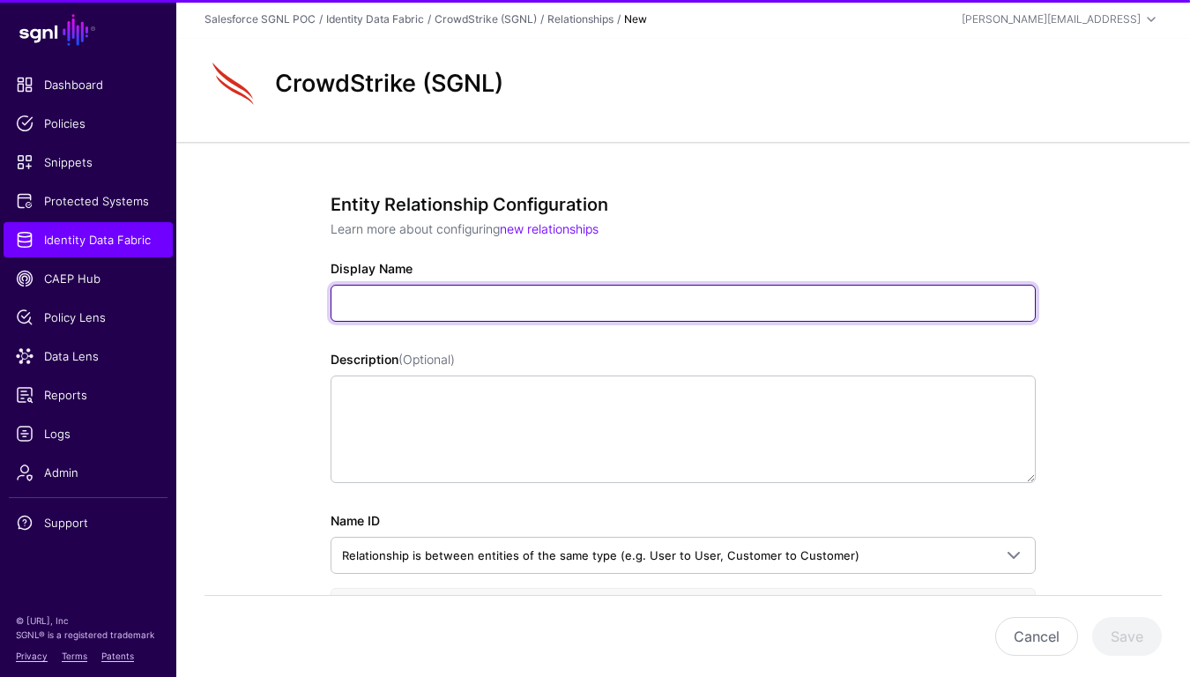
click at [420, 321] on input "Display Name" at bounding box center [683, 303] width 705 height 37
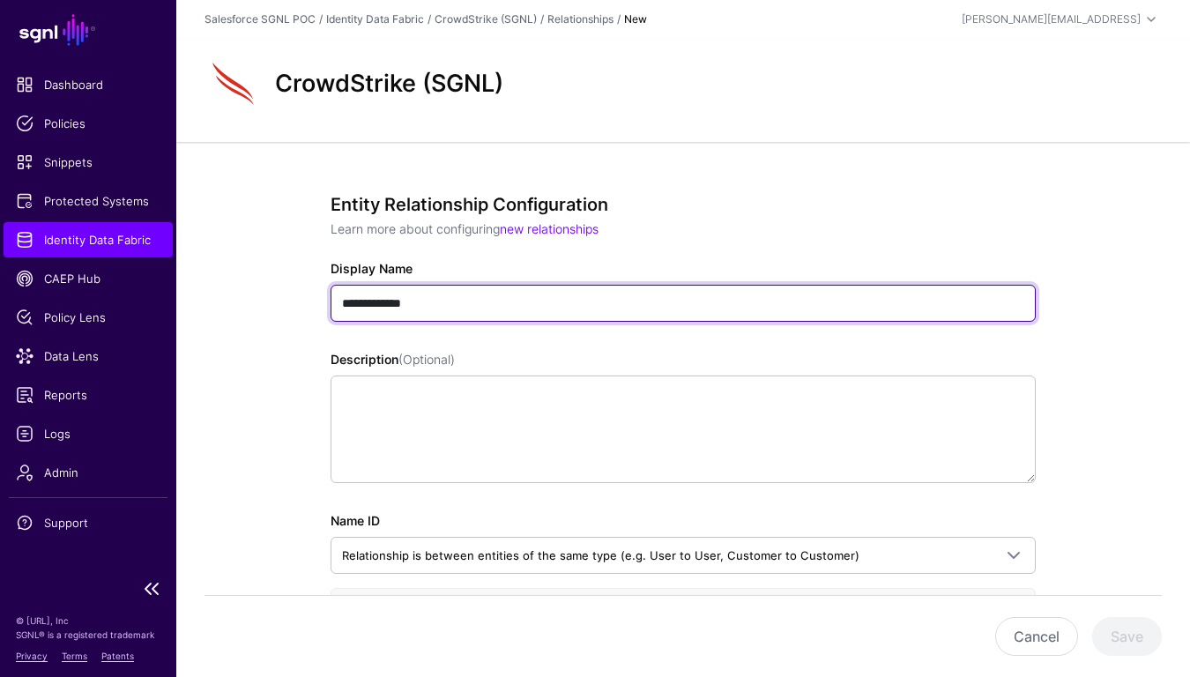
type input "**********"
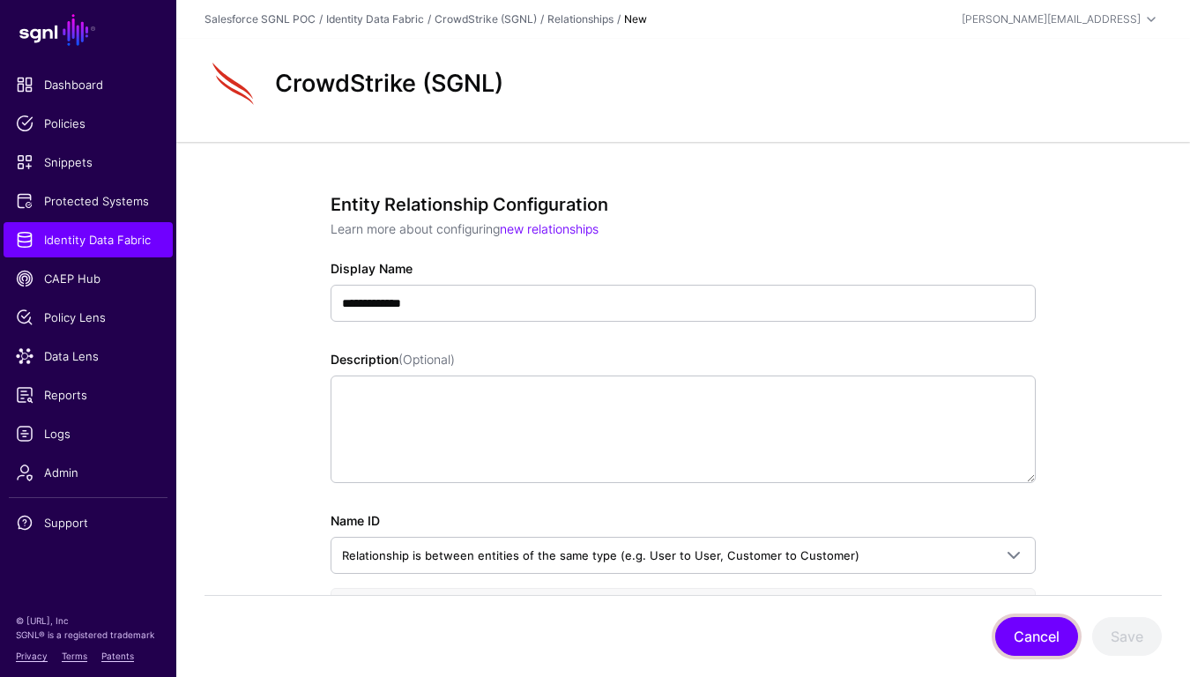
click at [1021, 632] on button "Cancel" at bounding box center [1036, 636] width 83 height 39
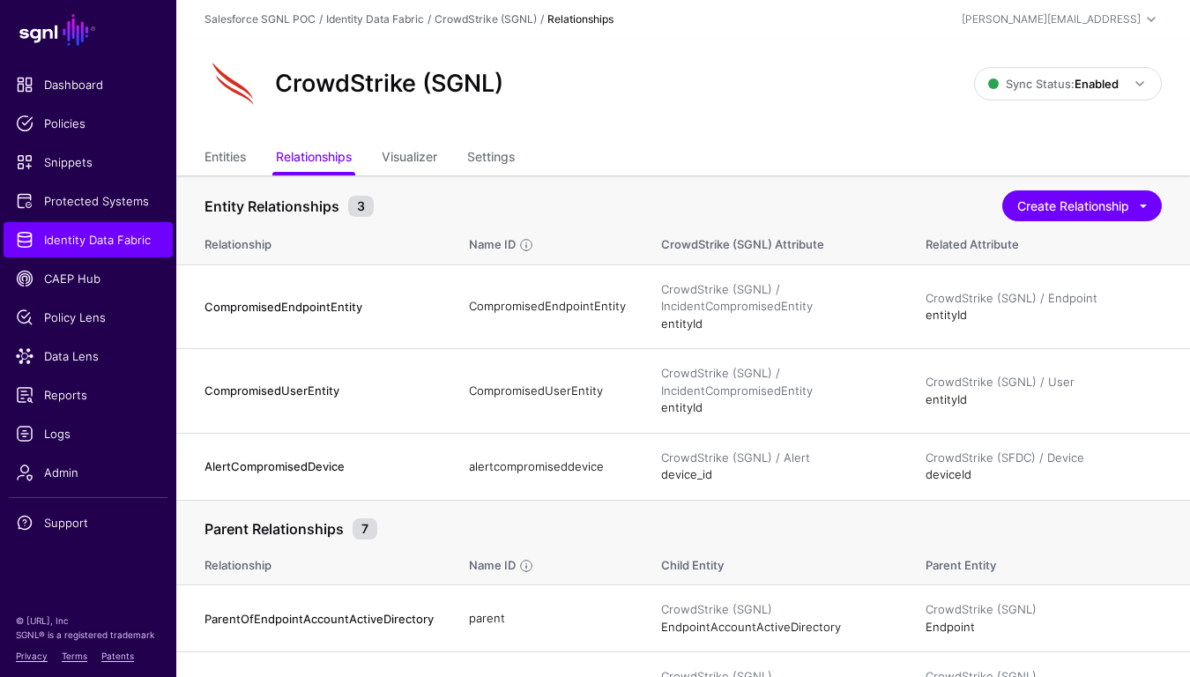
click at [249, 141] on div "CrowdStrike (SGNL) Sync Status: Enabled Enabled Syncing active for all configur…" at bounding box center [683, 90] width 1014 height 103
click at [249, 147] on ul "Entities Relationships Visualizer Settings" at bounding box center [682, 158] width 957 height 33
click at [229, 155] on link "Entities" at bounding box center [224, 158] width 41 height 33
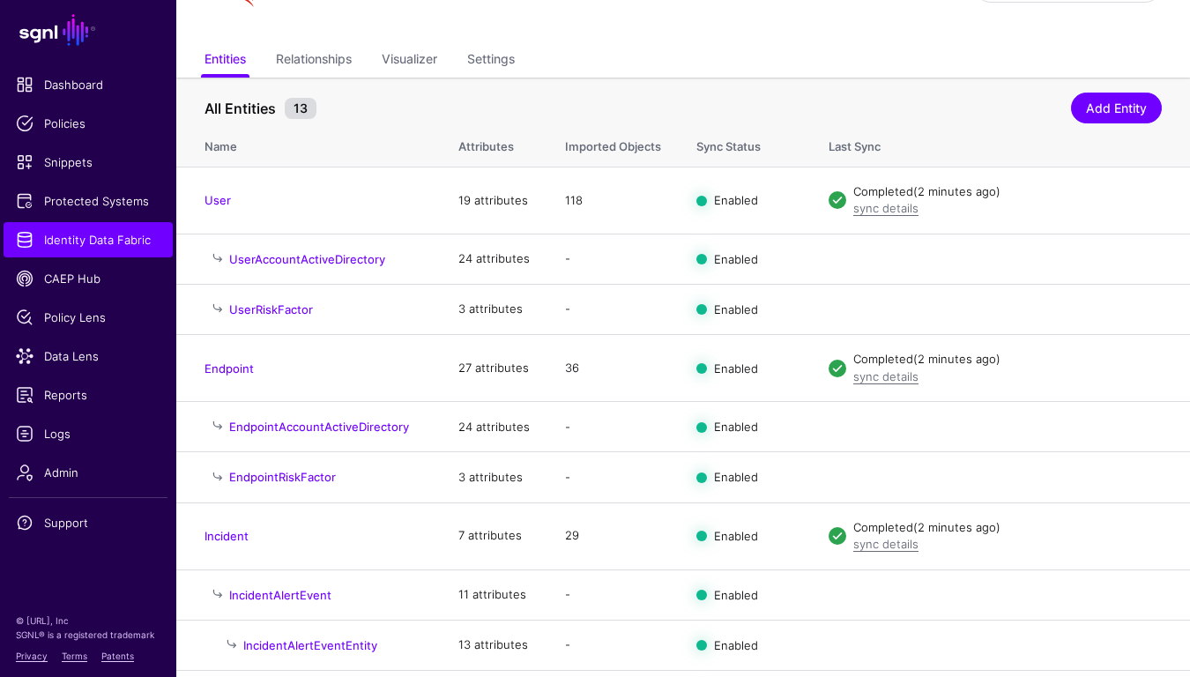
scroll to position [303, 0]
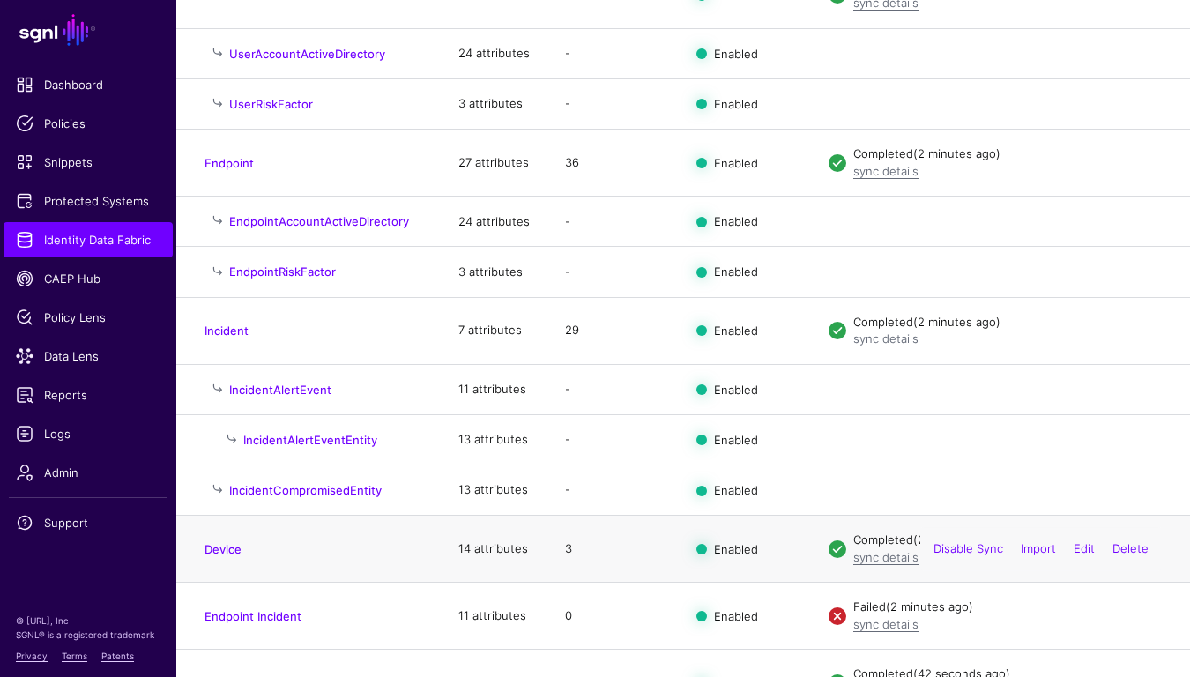
click at [222, 544] on h4 "Device" at bounding box center [313, 549] width 219 height 16
click at [222, 547] on link "Device" at bounding box center [222, 549] width 37 height 14
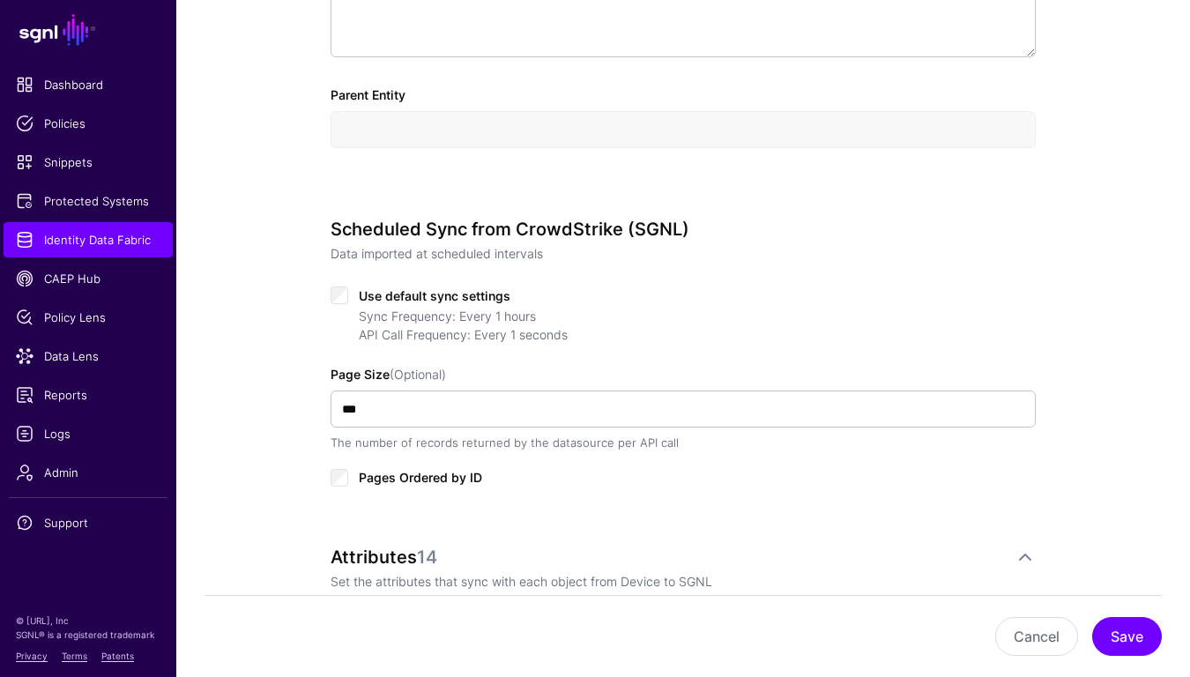
scroll to position [875, 0]
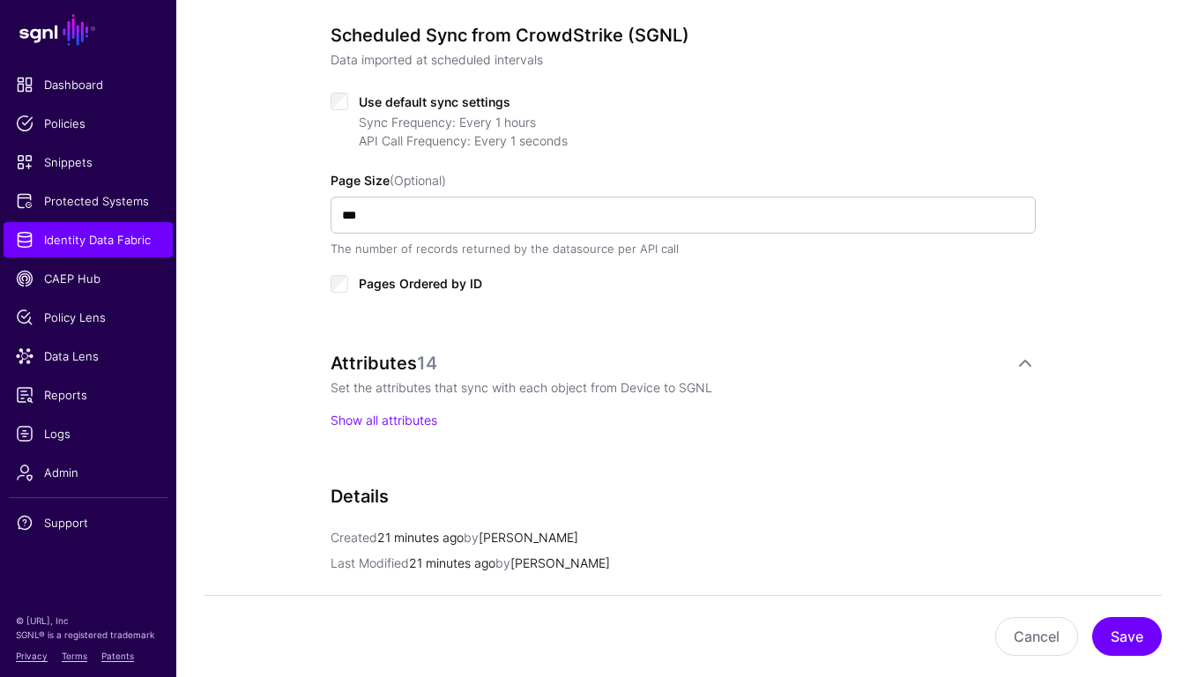
click at [395, 412] on p "Show all attributes" at bounding box center [683, 420] width 705 height 19
click at [395, 413] on link "Show all attributes" at bounding box center [384, 419] width 107 height 15
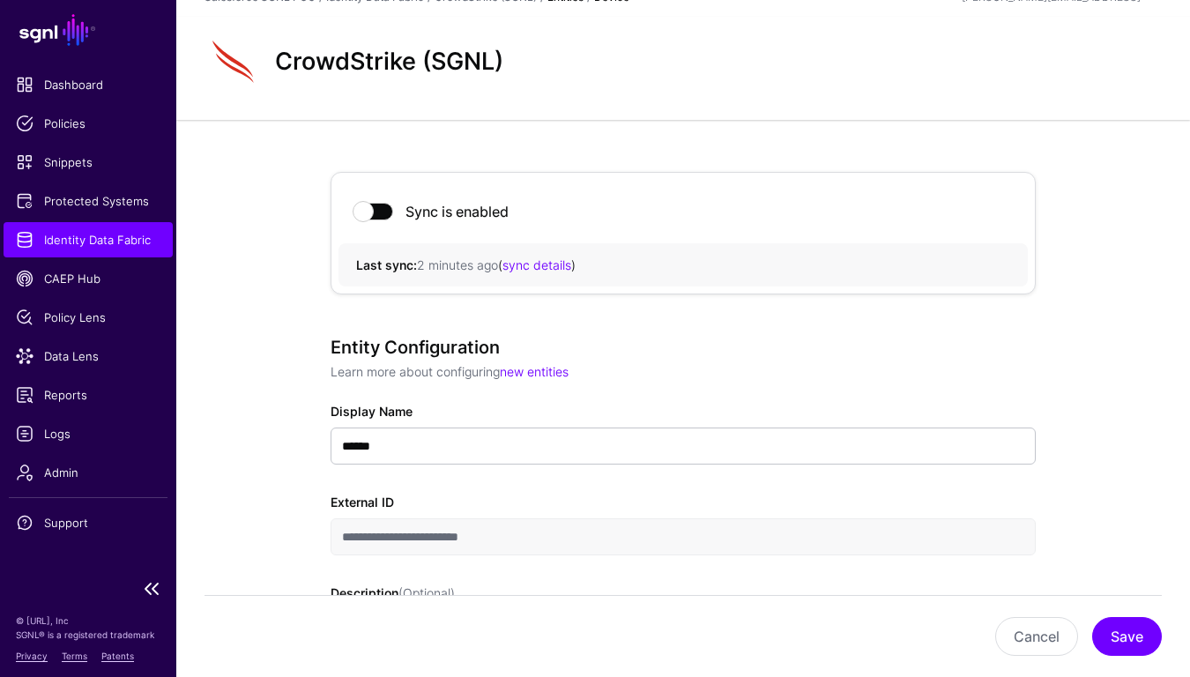
scroll to position [0, 0]
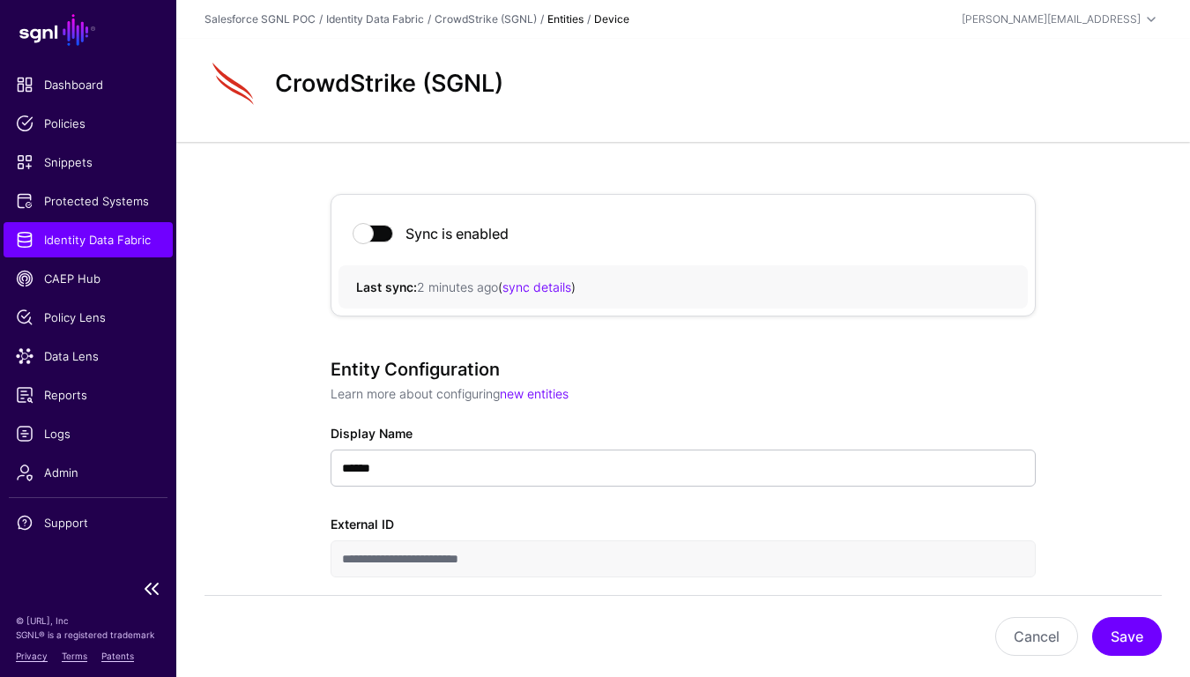
click at [115, 238] on span "Identity Data Fabric" at bounding box center [88, 240] width 145 height 18
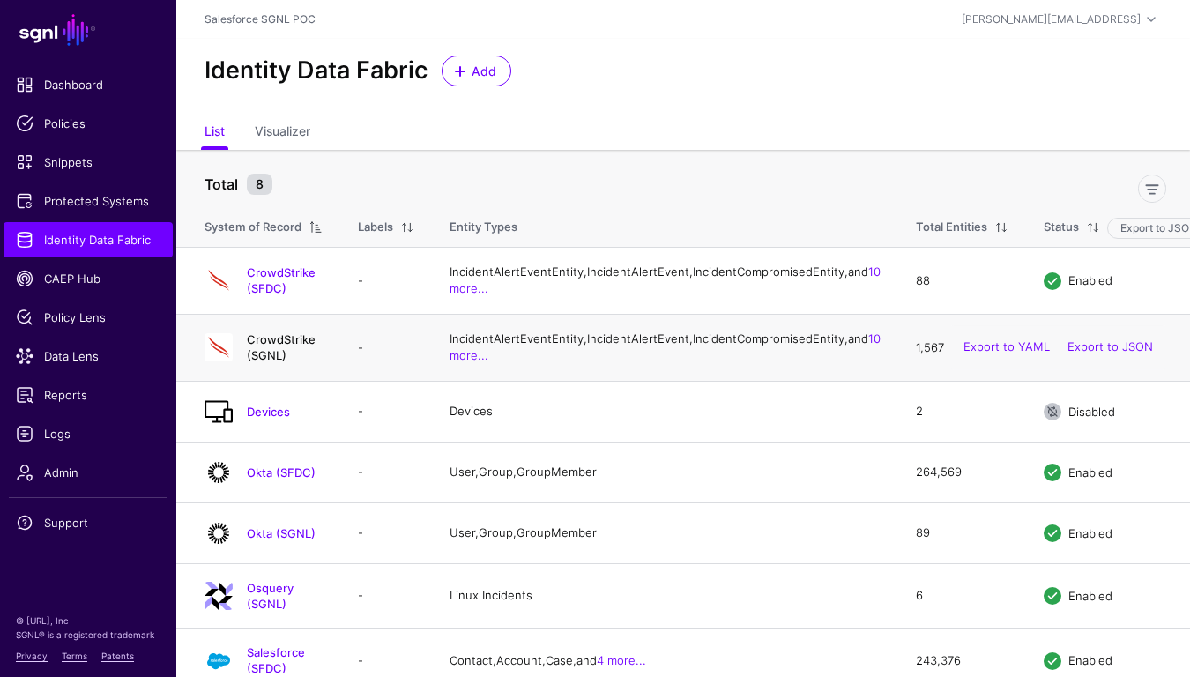
click at [316, 362] on link "CrowdStrike (SGNL)" at bounding box center [281, 347] width 69 height 30
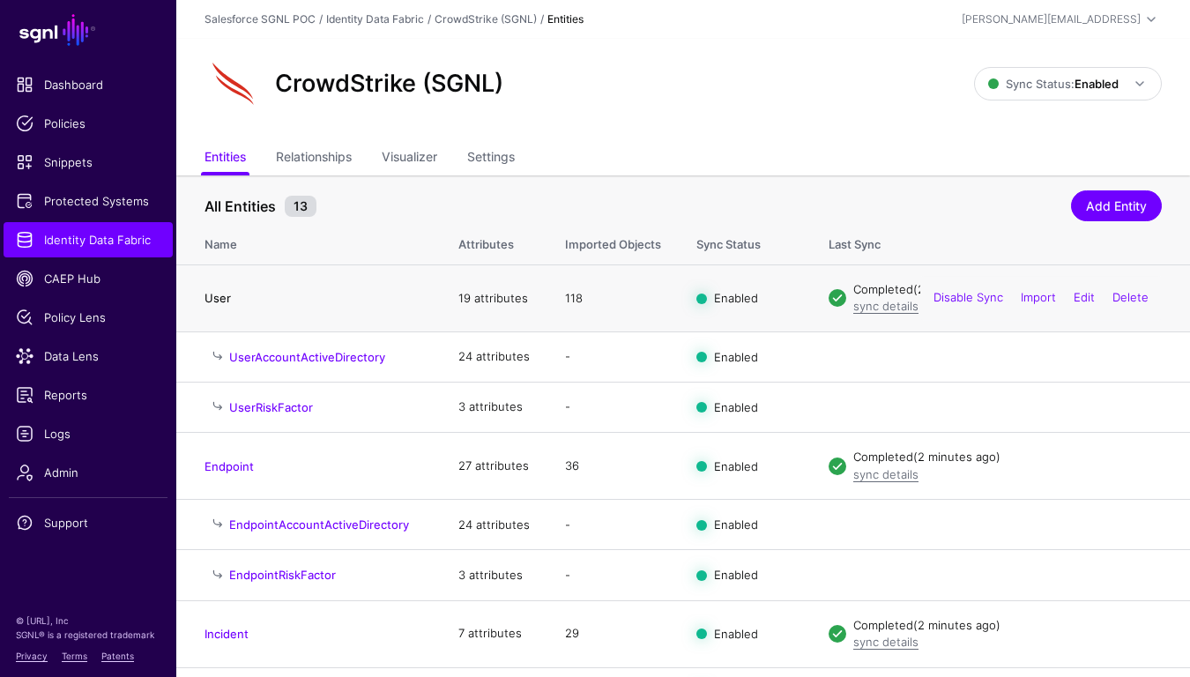
click at [212, 301] on link "User" at bounding box center [217, 298] width 26 height 14
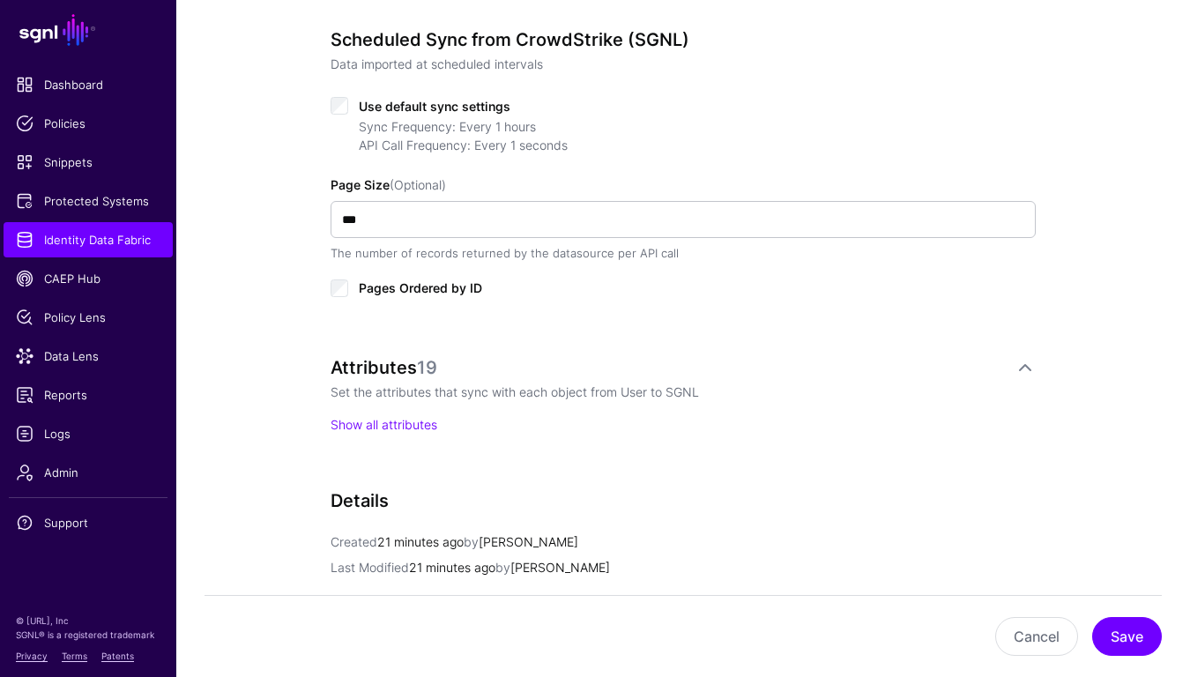
scroll to position [940, 0]
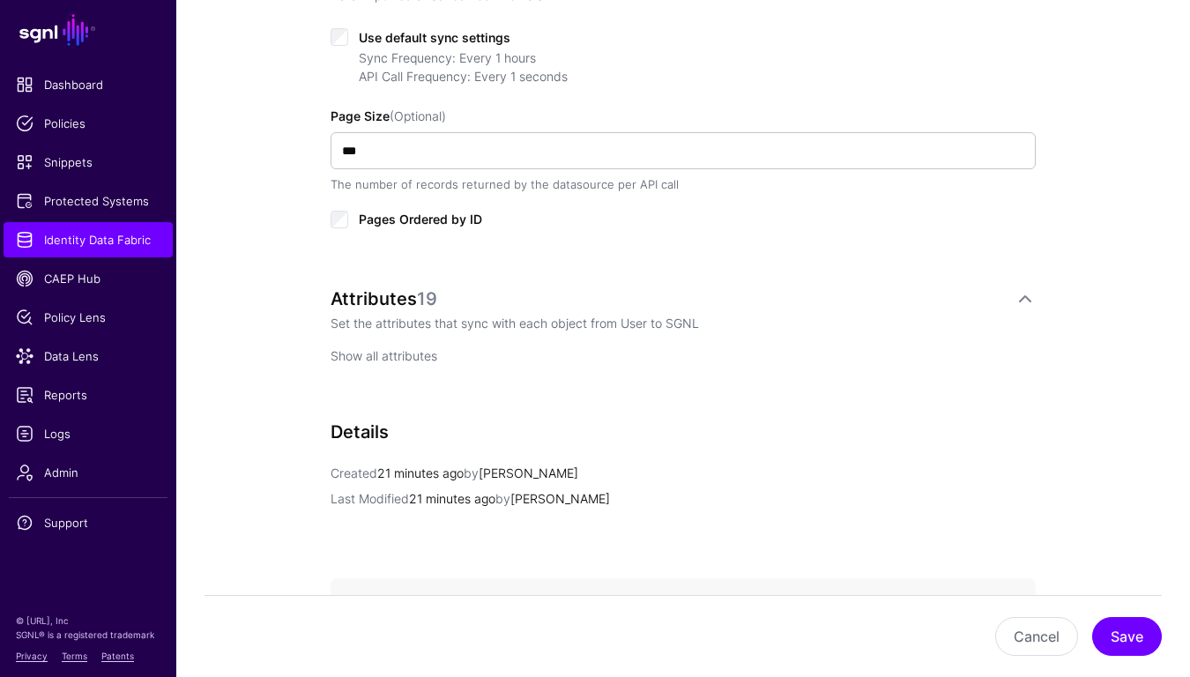
click at [382, 360] on link "Show all attributes" at bounding box center [384, 355] width 107 height 15
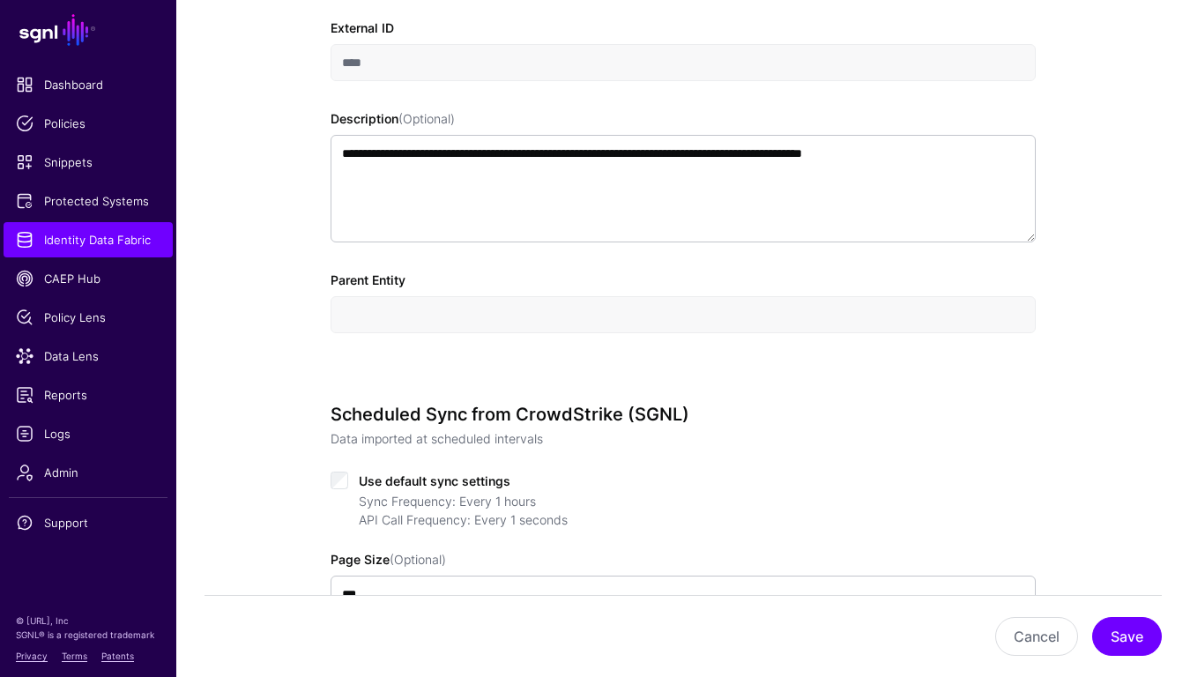
scroll to position [0, 0]
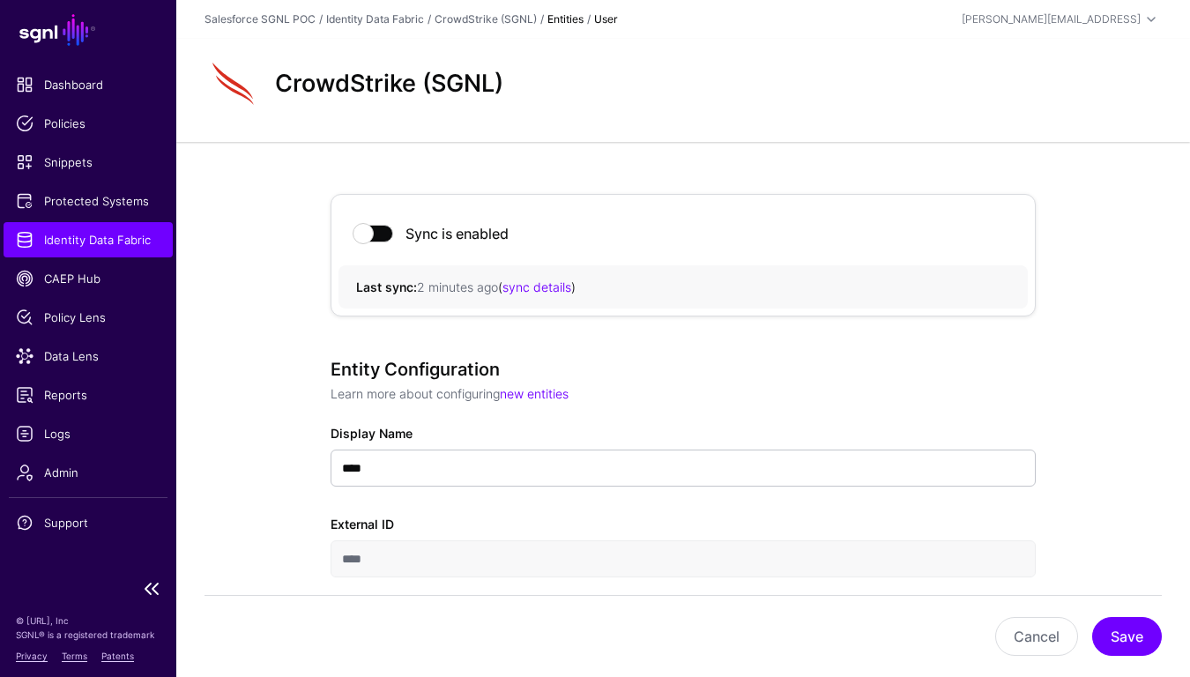
click at [128, 240] on span "Identity Data Fabric" at bounding box center [88, 240] width 145 height 18
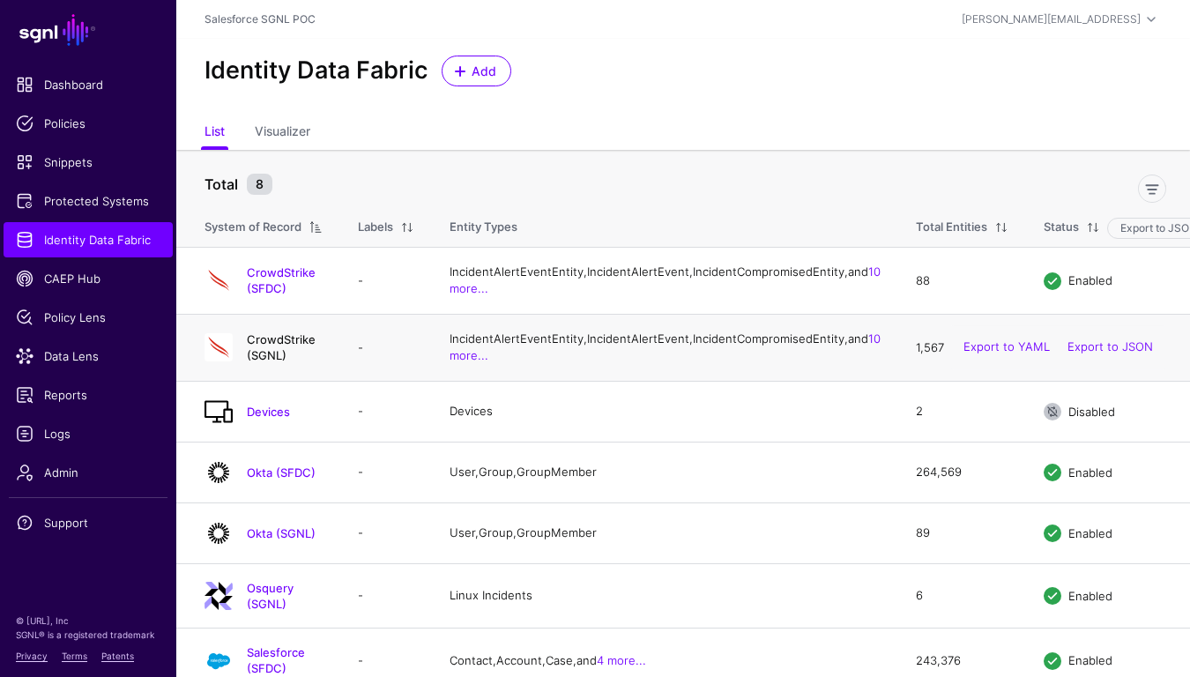
click at [316, 362] on link "CrowdStrike (SGNL)" at bounding box center [281, 347] width 69 height 30
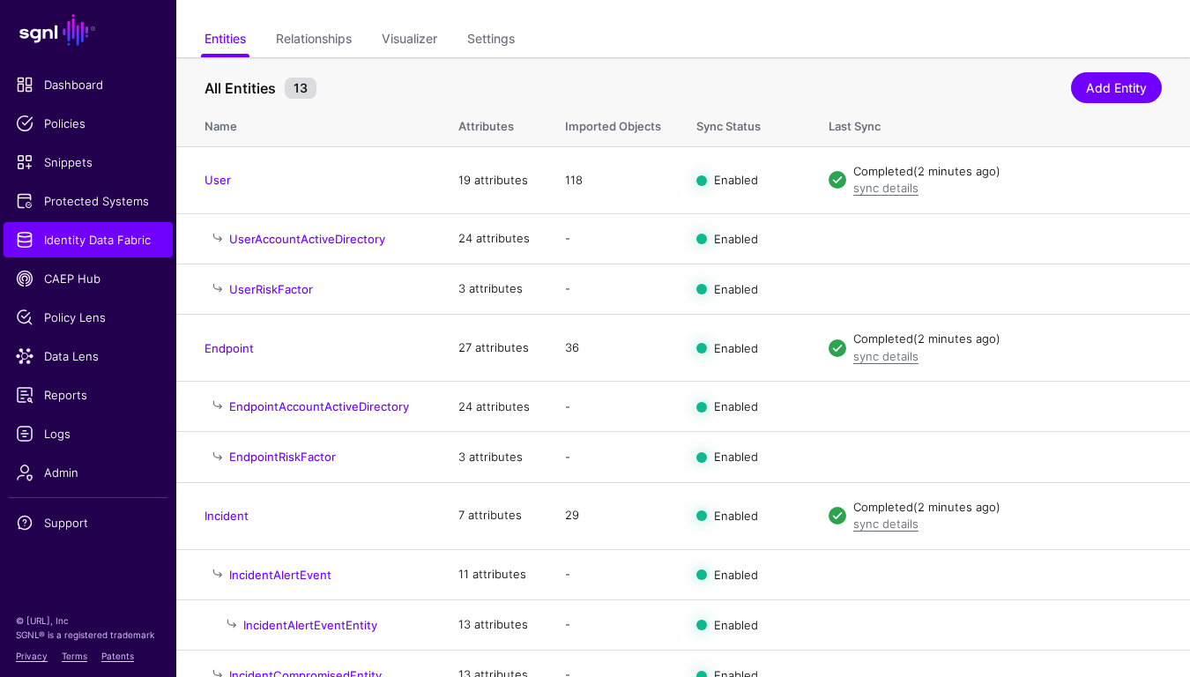
scroll to position [214, 0]
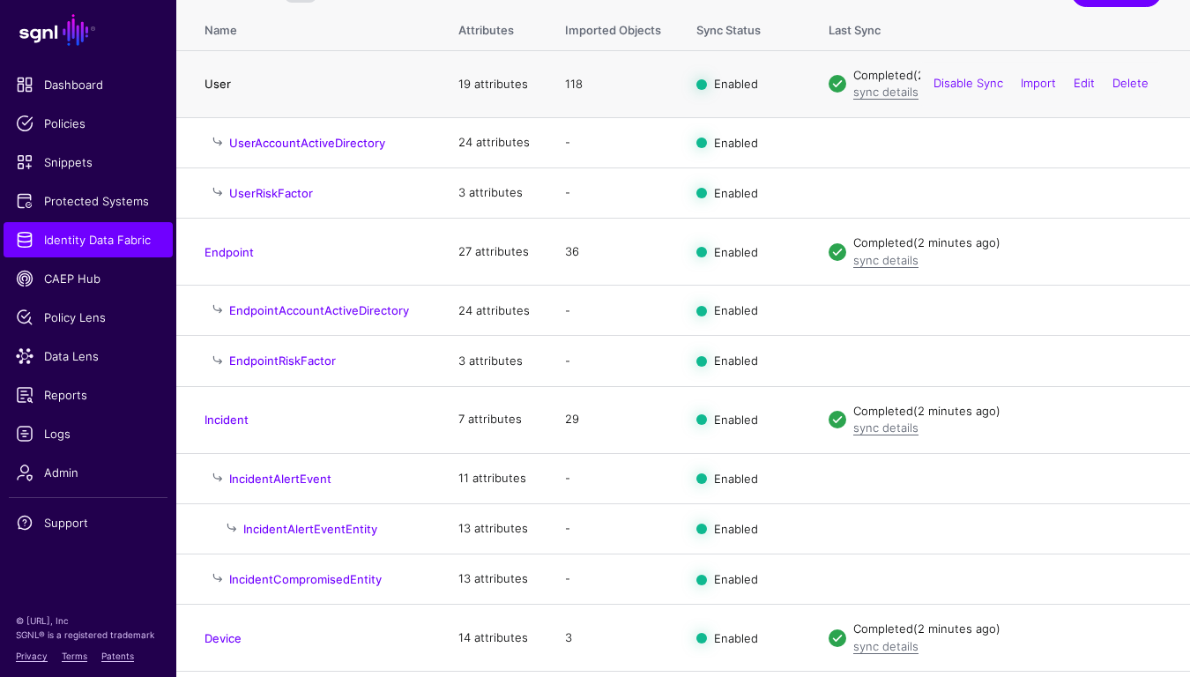
click at [219, 84] on link "User" at bounding box center [217, 84] width 26 height 14
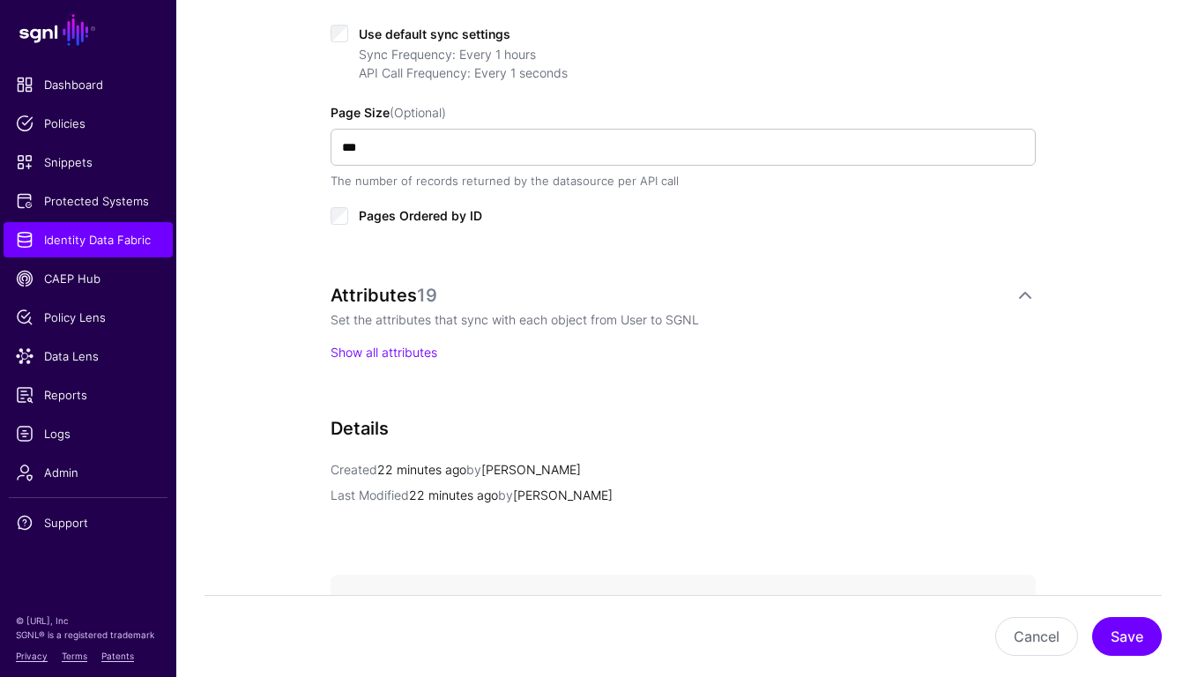
scroll to position [990, 0]
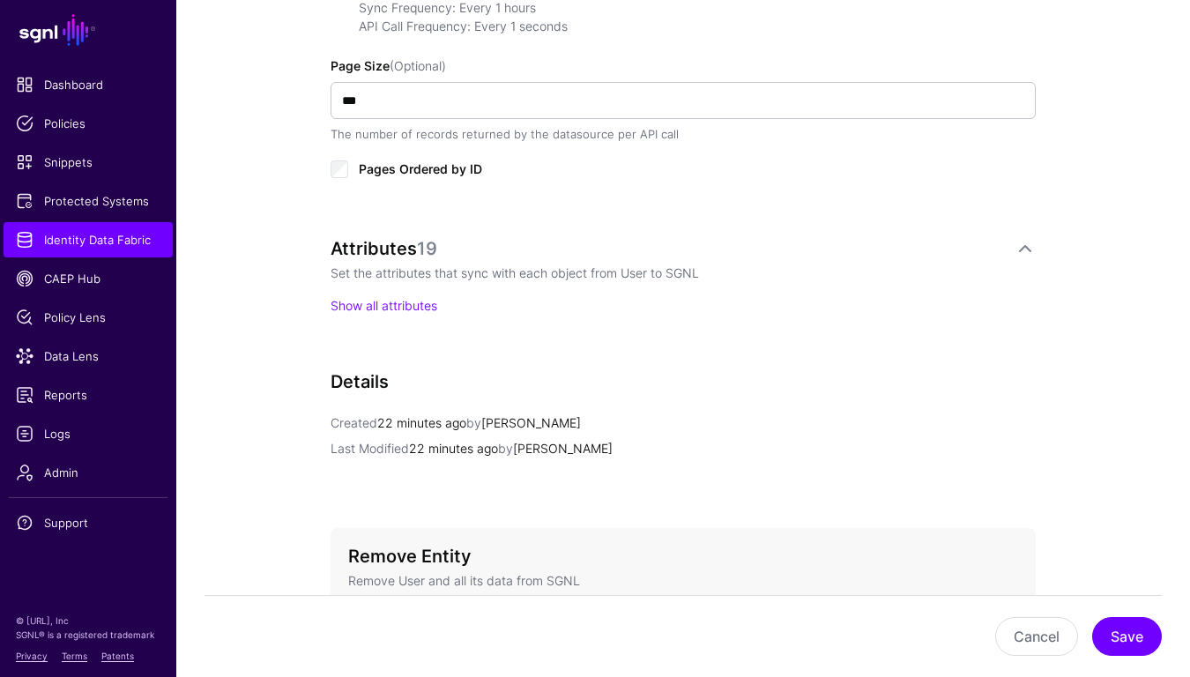
click at [416, 314] on p "Show all attributes" at bounding box center [683, 305] width 705 height 19
click at [418, 306] on link "Show all attributes" at bounding box center [384, 305] width 107 height 15
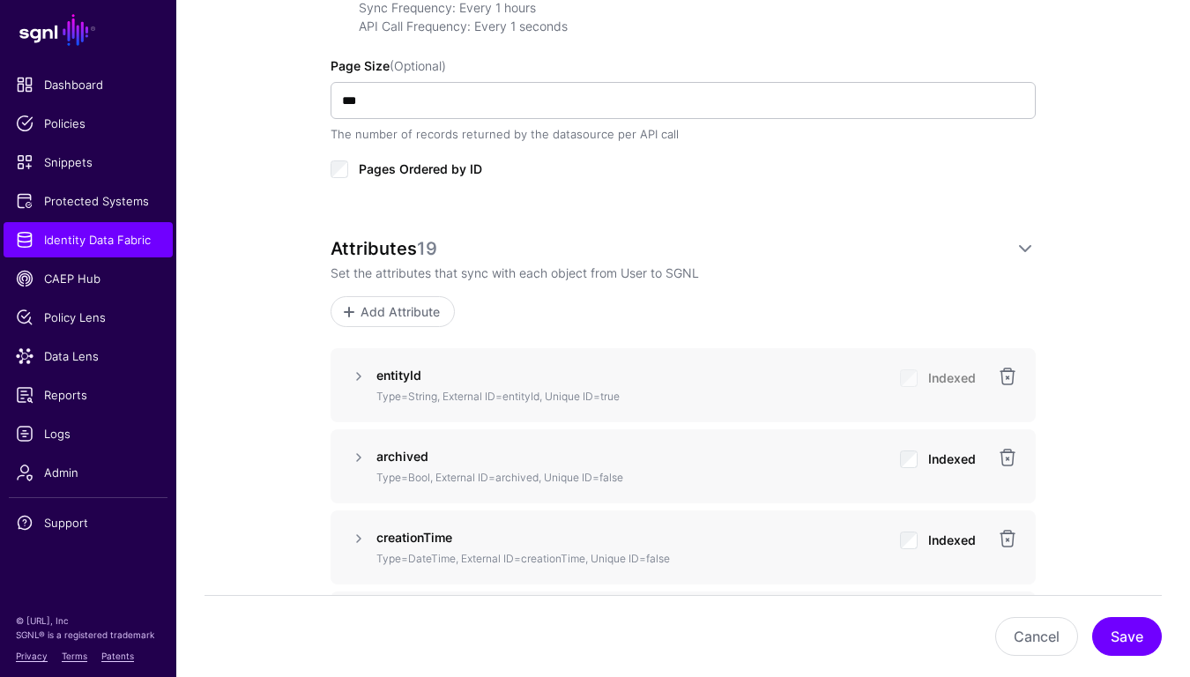
scroll to position [0, 0]
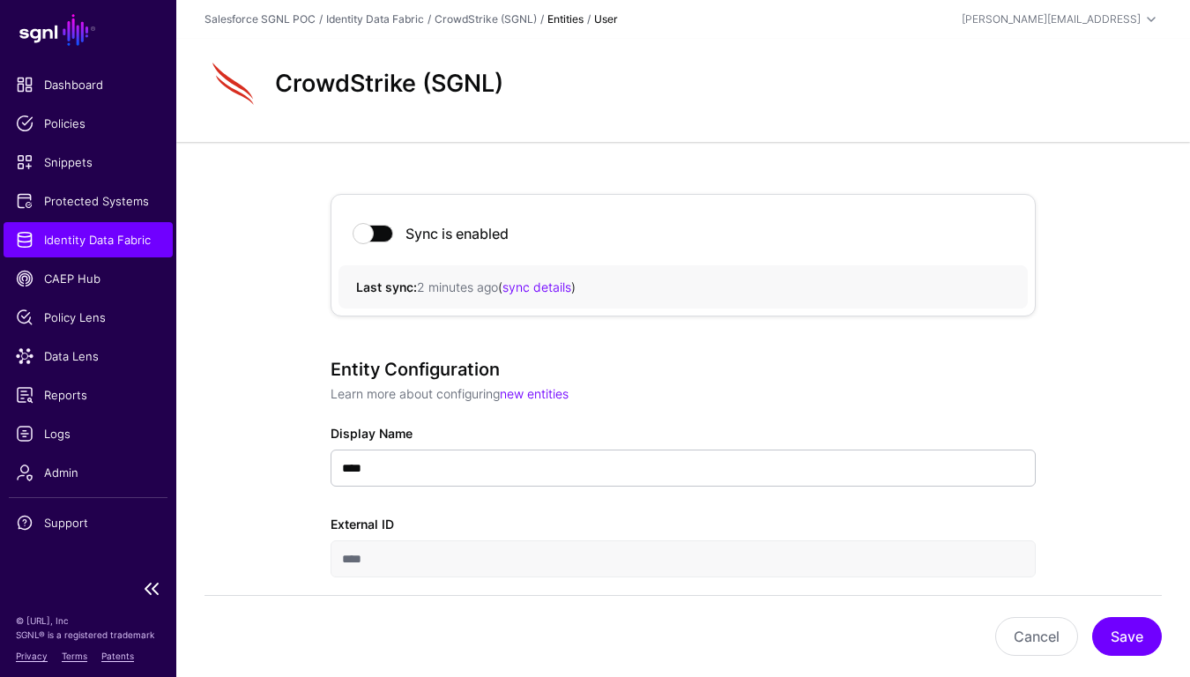
click at [120, 236] on span "Identity Data Fabric" at bounding box center [88, 240] width 145 height 18
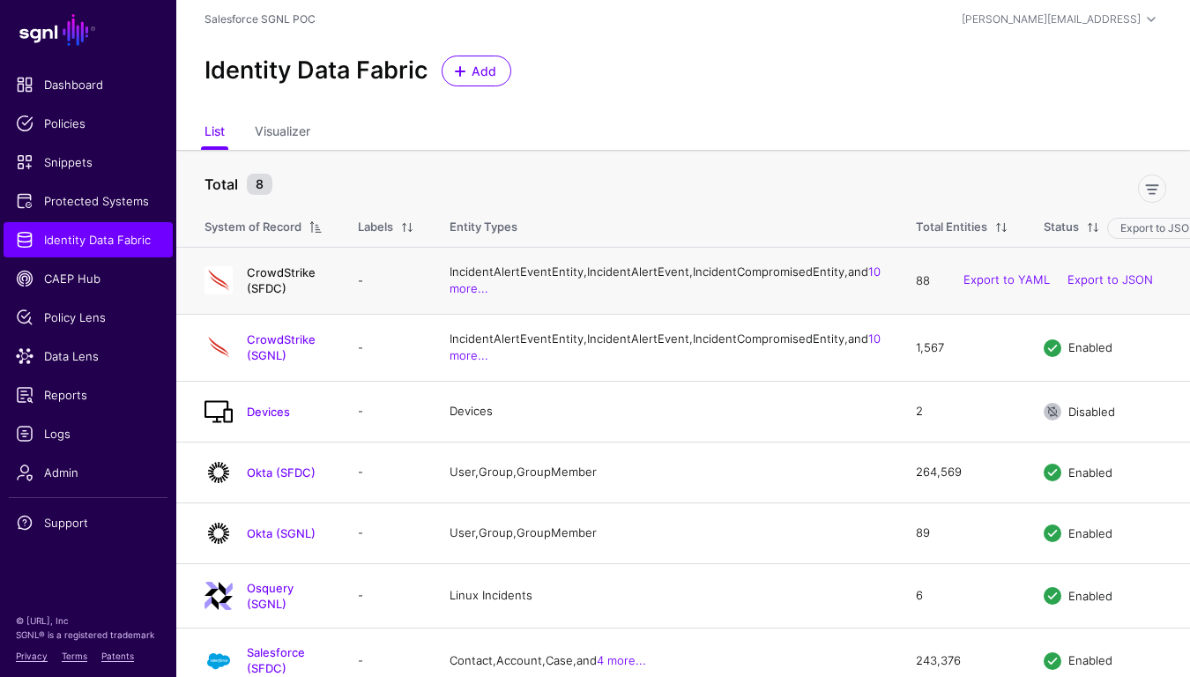
click at [314, 295] on link "CrowdStrike (SFDC)" at bounding box center [281, 280] width 69 height 30
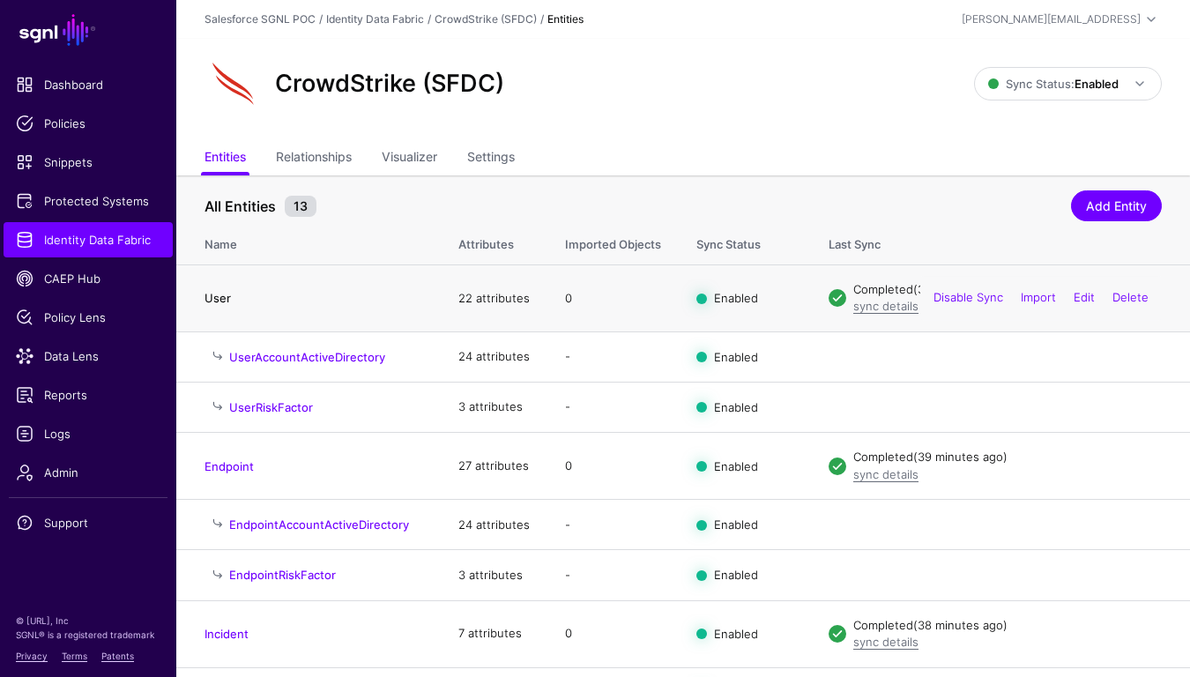
click at [227, 294] on link "User" at bounding box center [217, 298] width 26 height 14
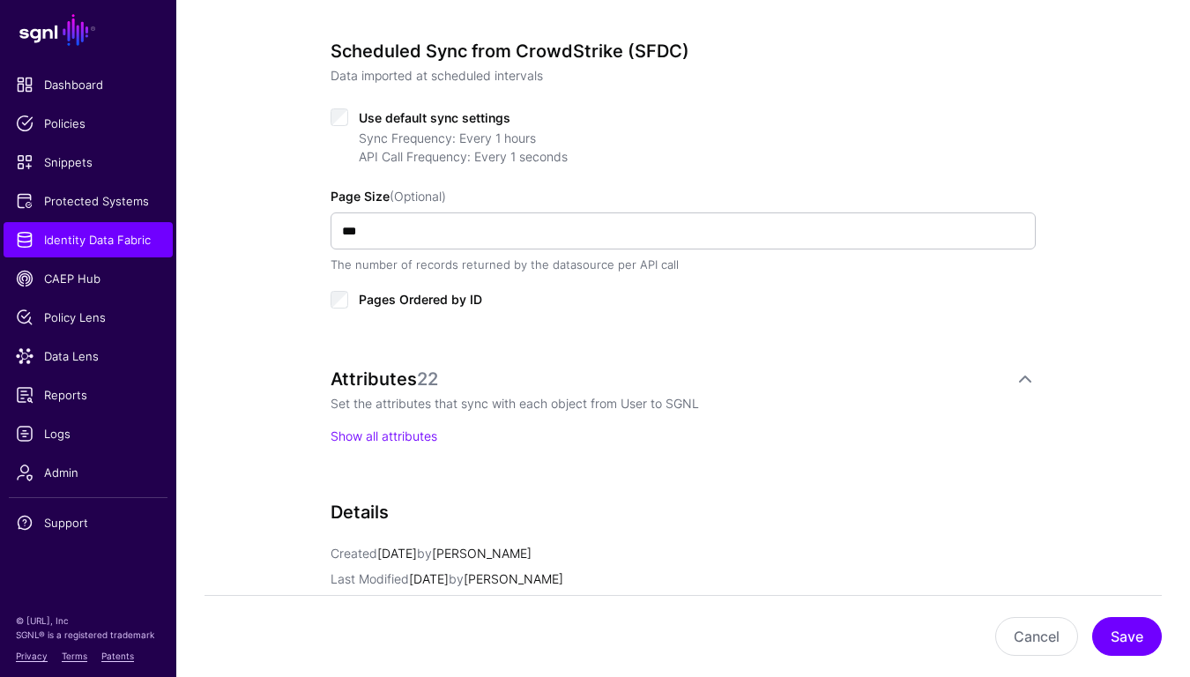
scroll to position [937, 0]
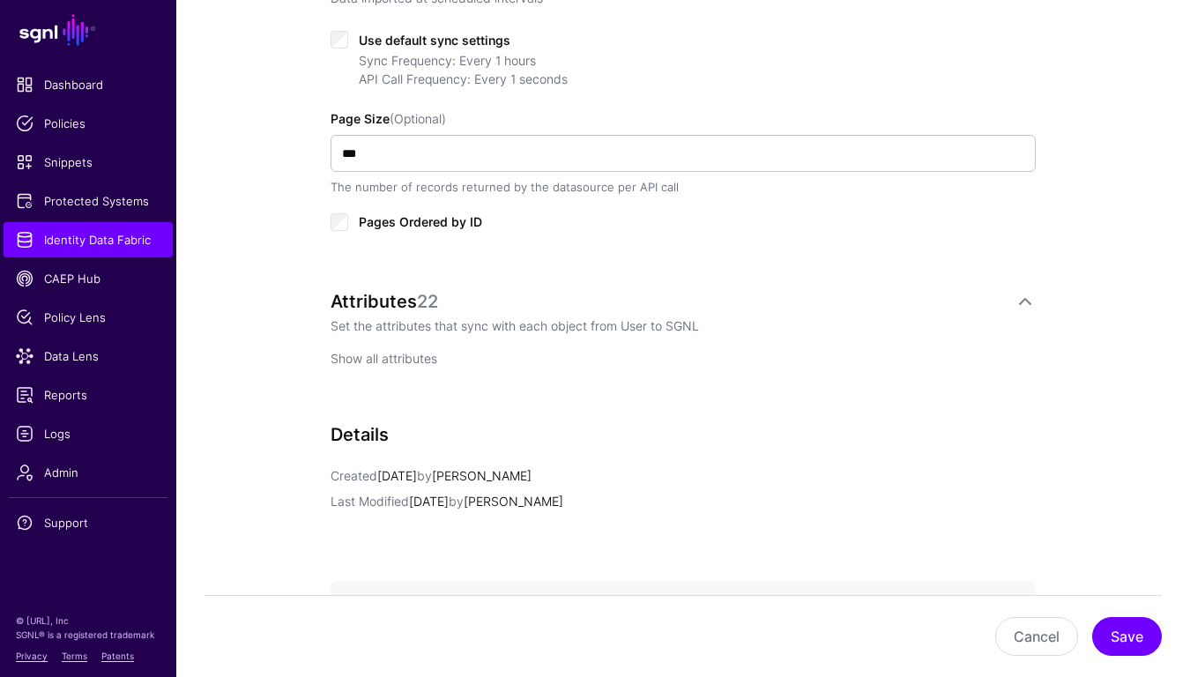
click at [409, 360] on link "Show all attributes" at bounding box center [384, 358] width 107 height 15
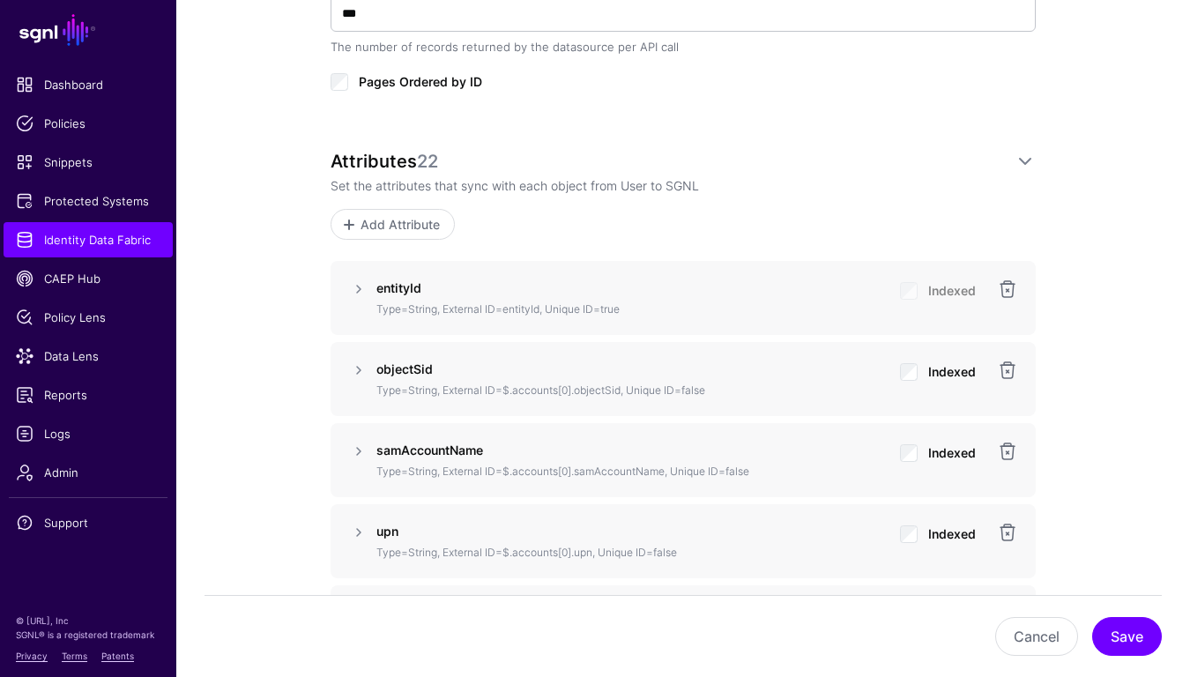
scroll to position [1231, 0]
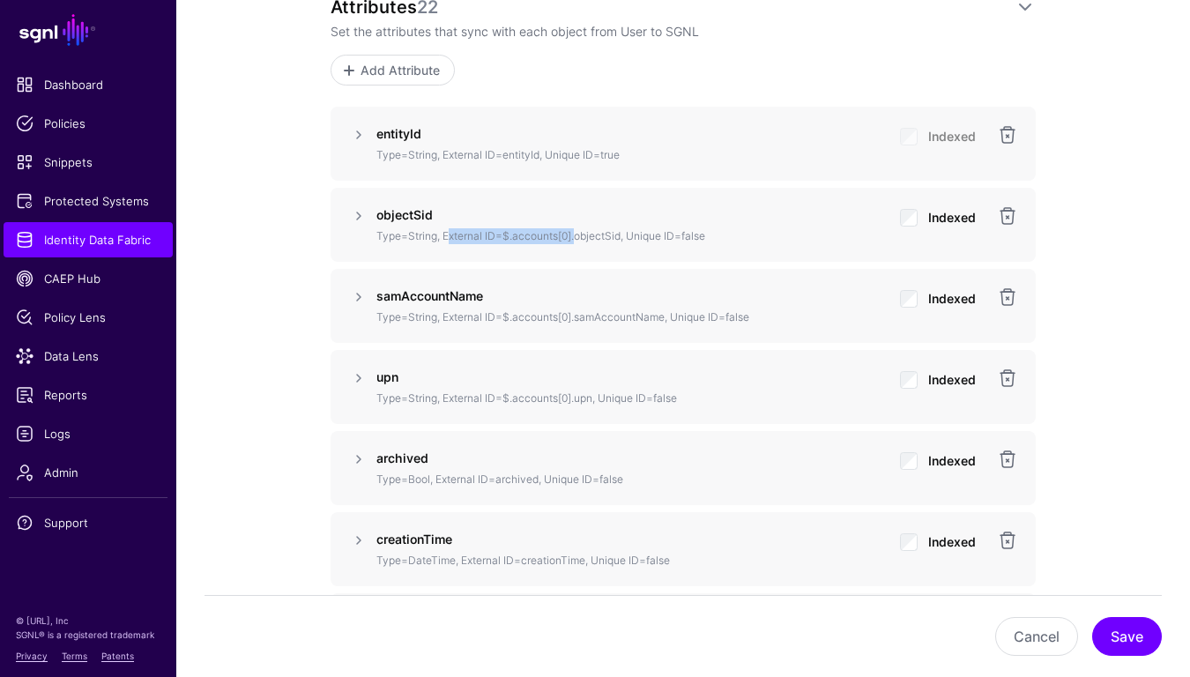
drag, startPoint x: 574, startPoint y: 237, endPoint x: 446, endPoint y: 233, distance: 127.9
click at [446, 233] on p "Type=String, External ID=$.accounts[0].objectSid, Unique ID=false" at bounding box center [630, 236] width 509 height 16
click at [553, 273] on div "samAccountName Type=String, External ID=$.accounts[0].samAccountName, Unique ID…" at bounding box center [683, 306] width 705 height 74
drag, startPoint x: 571, startPoint y: 234, endPoint x: 504, endPoint y: 231, distance: 67.1
click at [504, 231] on p "Type=String, External ID=$.accounts[0].objectSid, Unique ID=false" at bounding box center [630, 236] width 509 height 16
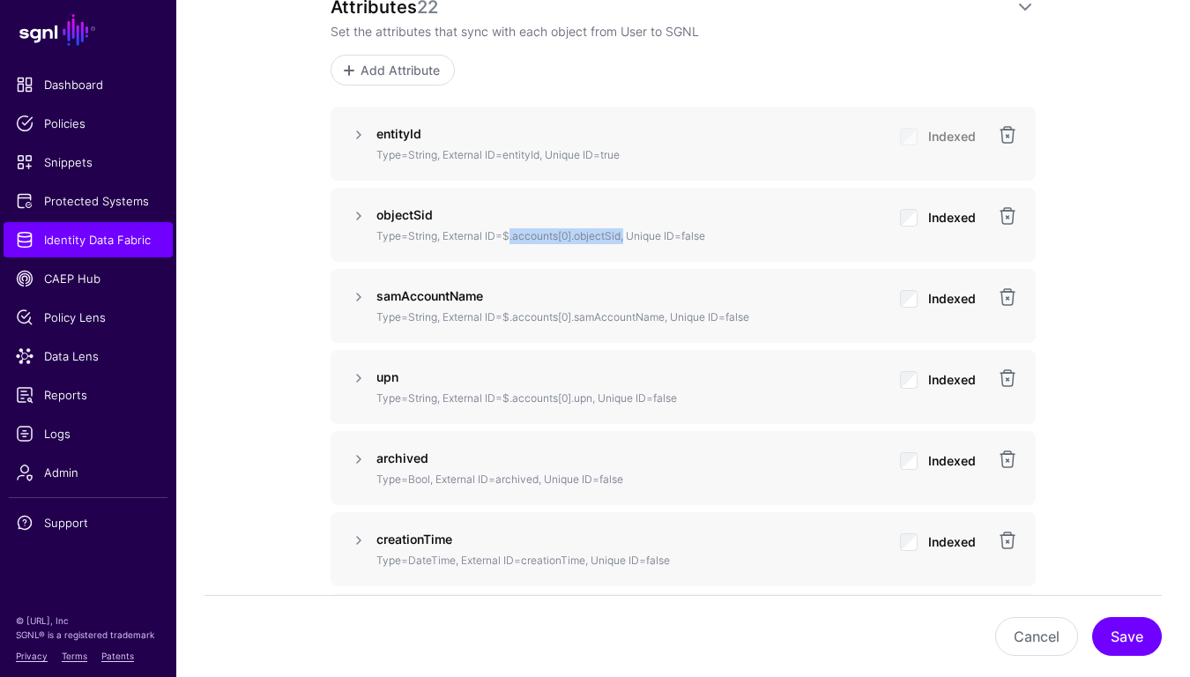
drag, startPoint x: 622, startPoint y: 235, endPoint x: 505, endPoint y: 238, distance: 117.2
click at [505, 238] on p "Type=String, External ID=$.accounts[0].objectSid, Unique ID=false" at bounding box center [630, 236] width 509 height 16
copy p "$.accounts[0].objectSid"
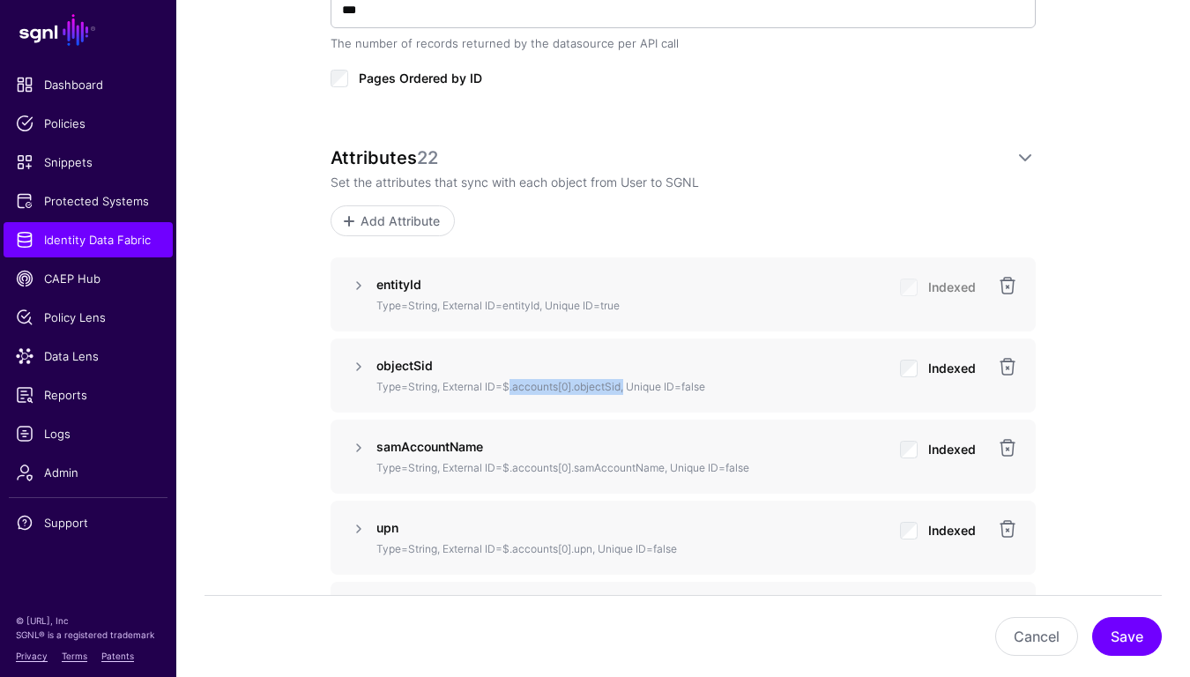
scroll to position [1269, 0]
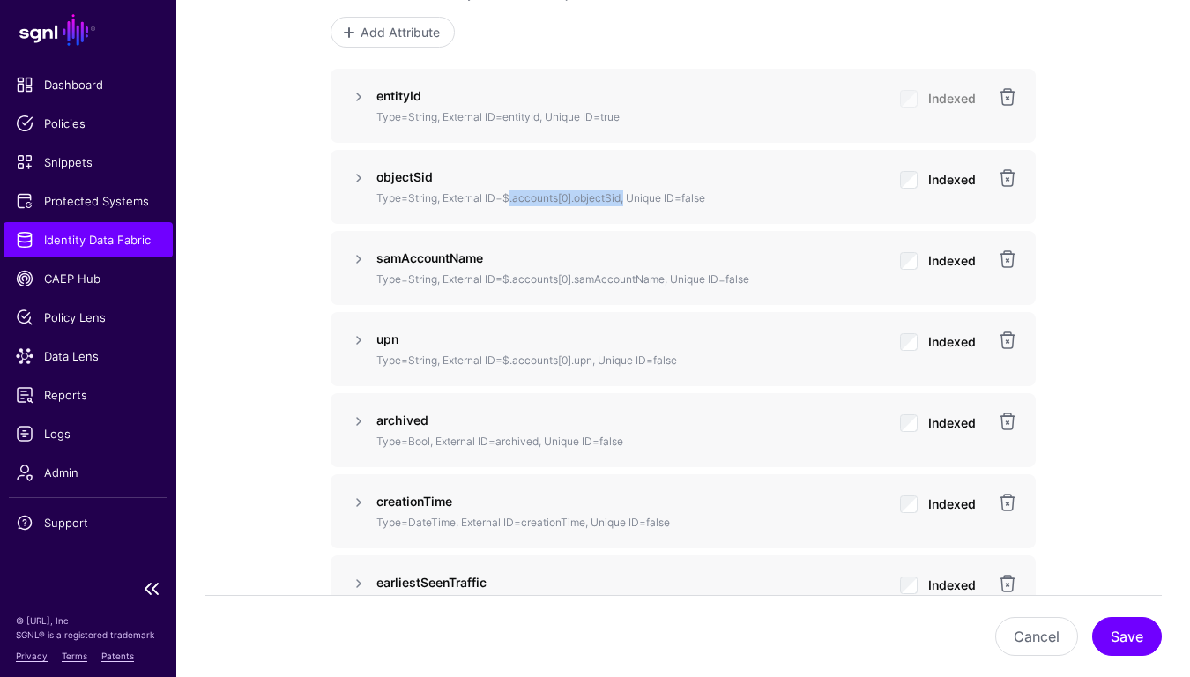
click at [123, 232] on span "Identity Data Fabric" at bounding box center [88, 240] width 145 height 18
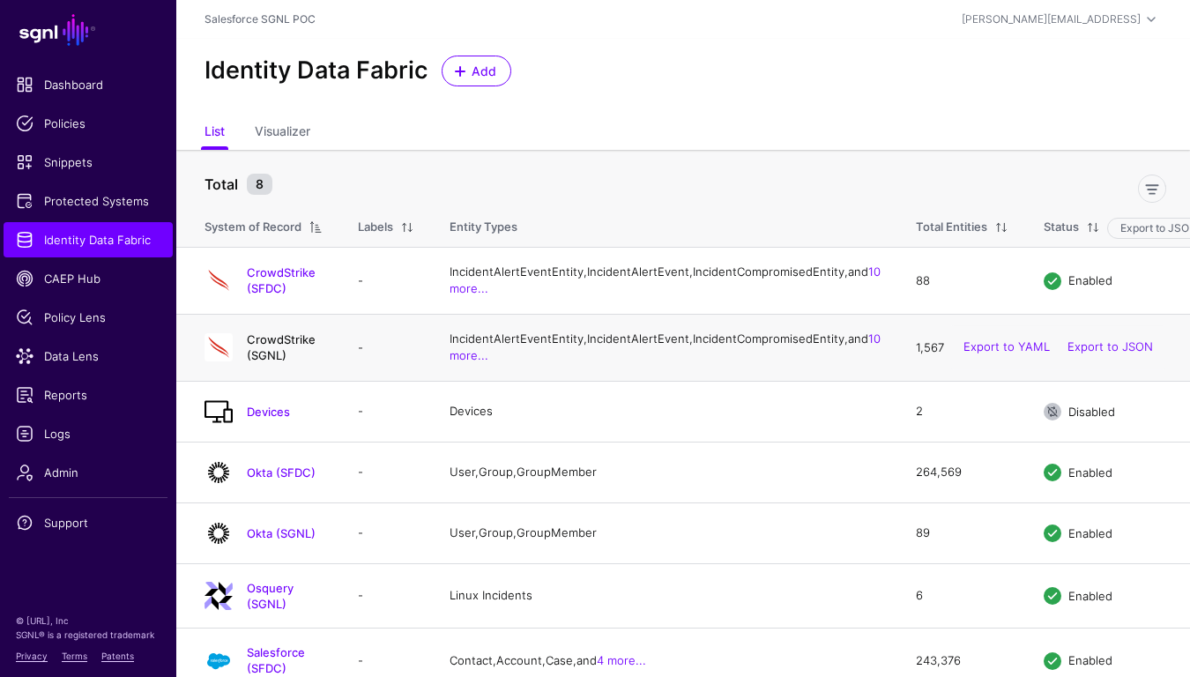
click at [316, 362] on link "CrowdStrike (SGNL)" at bounding box center [281, 347] width 69 height 30
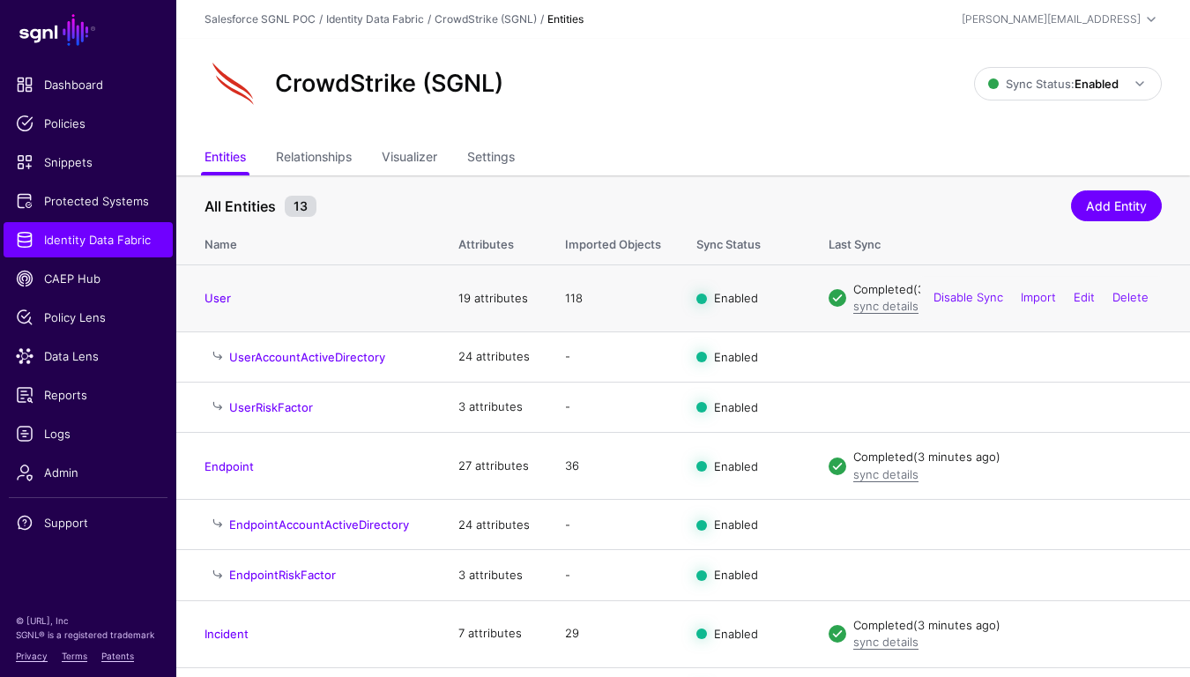
scroll to position [13, 0]
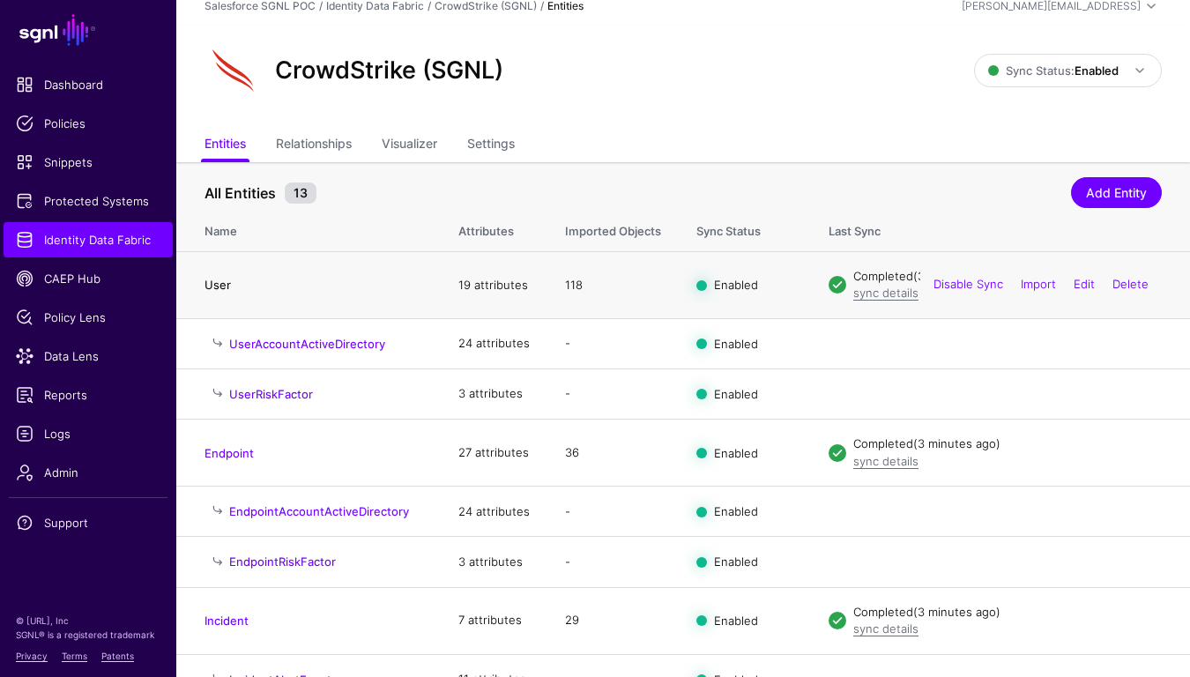
click at [219, 285] on link "User" at bounding box center [217, 285] width 26 height 14
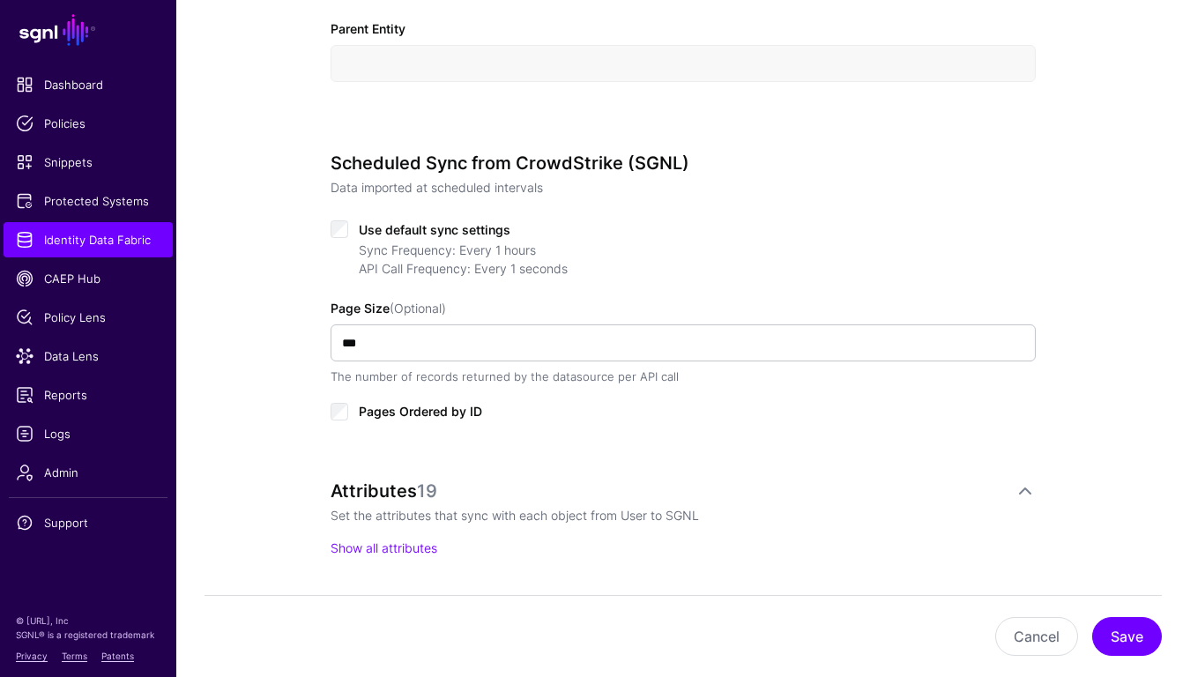
scroll to position [888, 0]
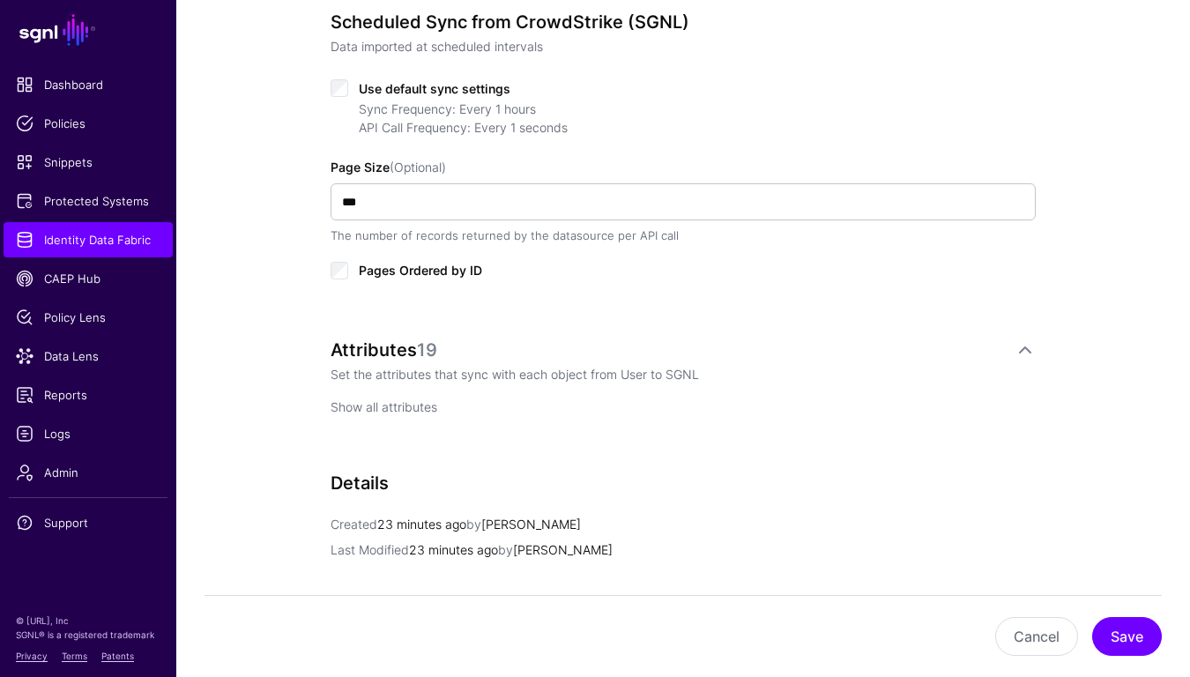
click at [396, 401] on link "Show all attributes" at bounding box center [384, 406] width 107 height 15
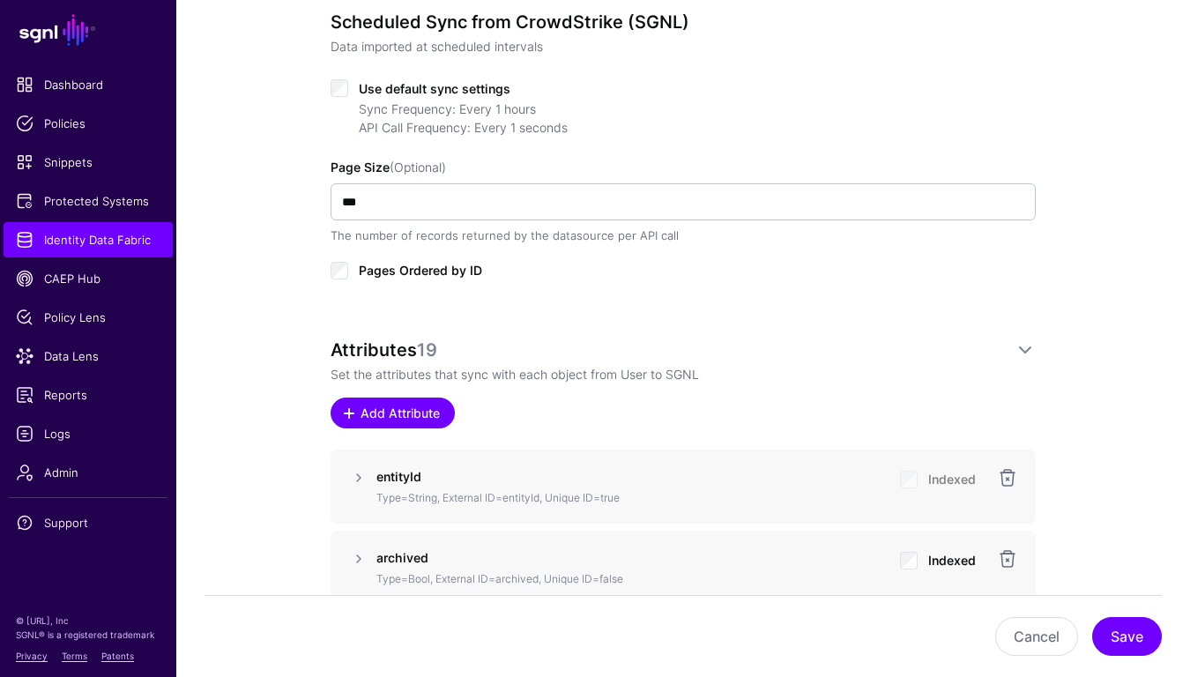
click at [422, 406] on span "Add Attribute" at bounding box center [401, 413] width 84 height 19
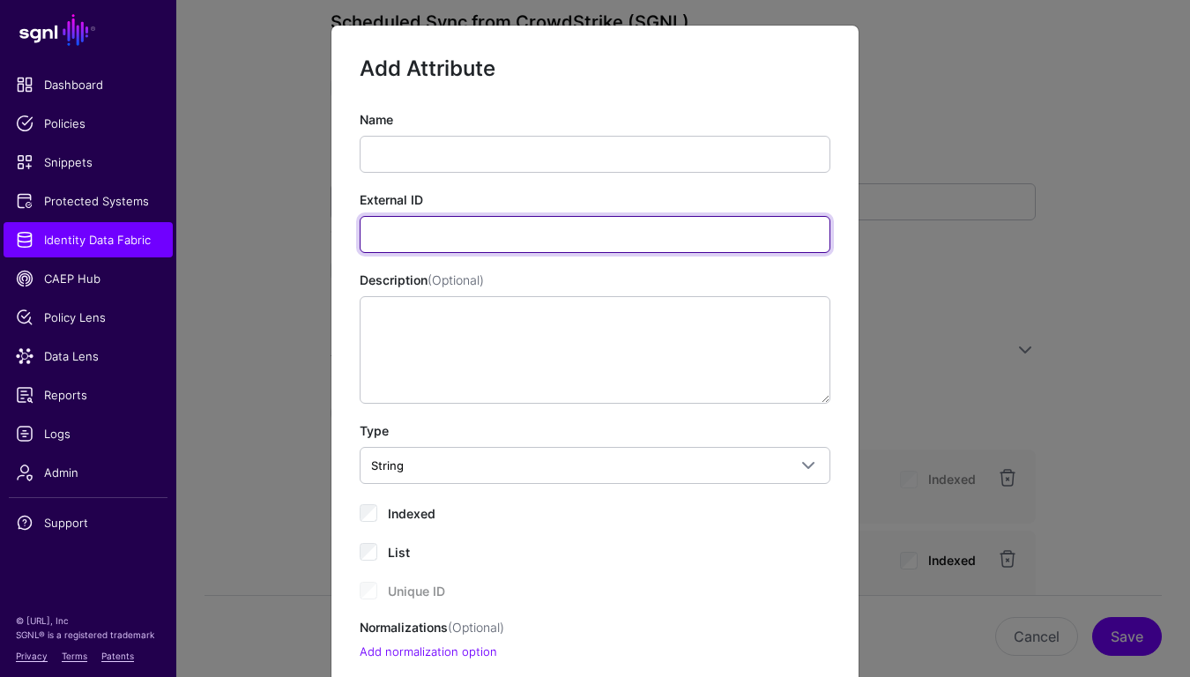
click at [456, 225] on input "External ID" at bounding box center [595, 234] width 471 height 37
paste input "**********"
drag, startPoint x: 526, startPoint y: 238, endPoint x: 456, endPoint y: 235, distance: 70.6
click at [456, 235] on input "**********" at bounding box center [595, 234] width 471 height 37
type input "**********"
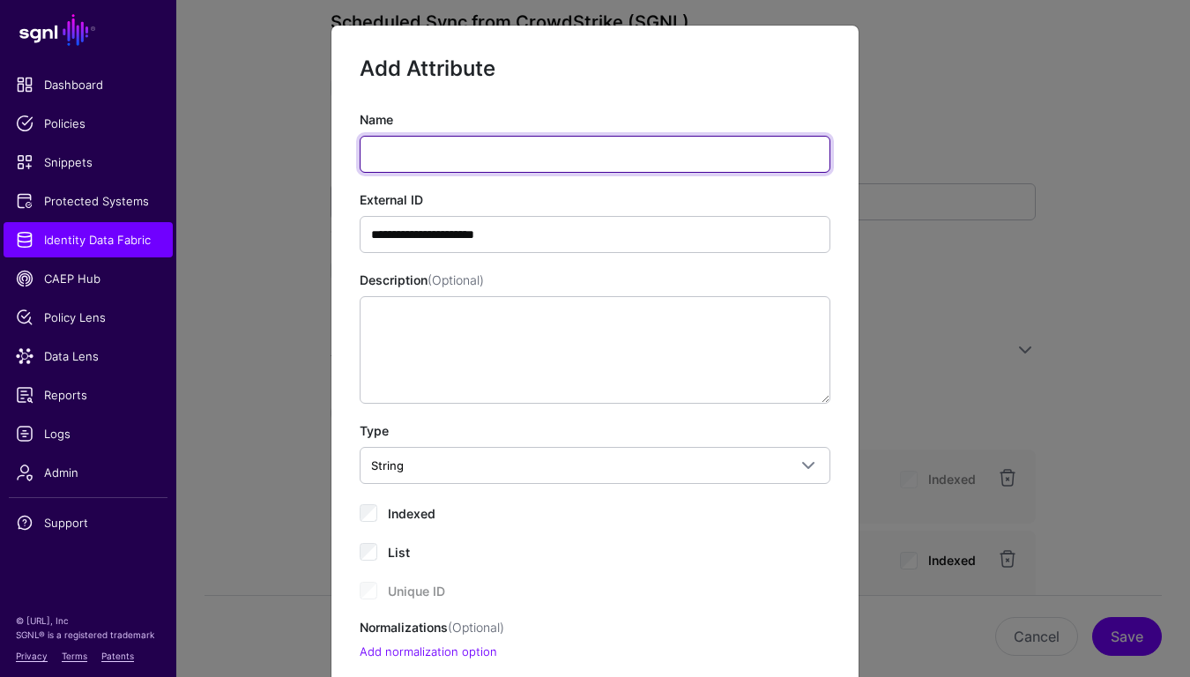
click at [485, 152] on input "Name" at bounding box center [595, 154] width 471 height 37
paste input "*********"
type input "*********"
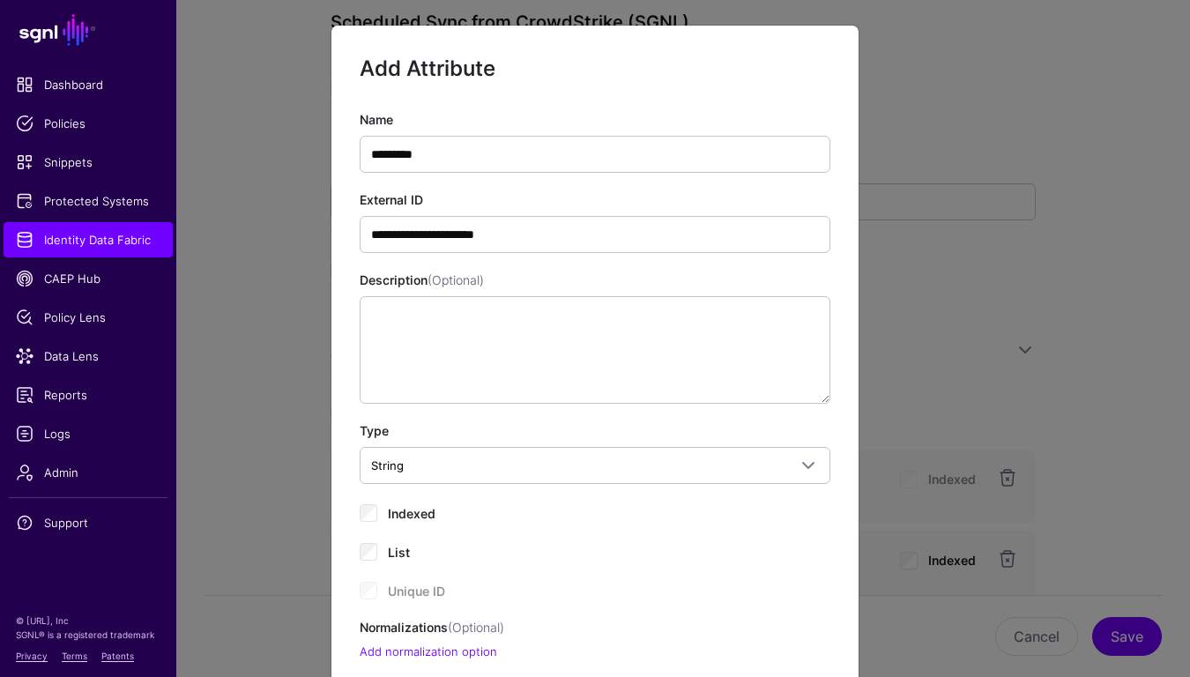
click at [695, 190] on div "**********" at bounding box center [595, 221] width 471 height 63
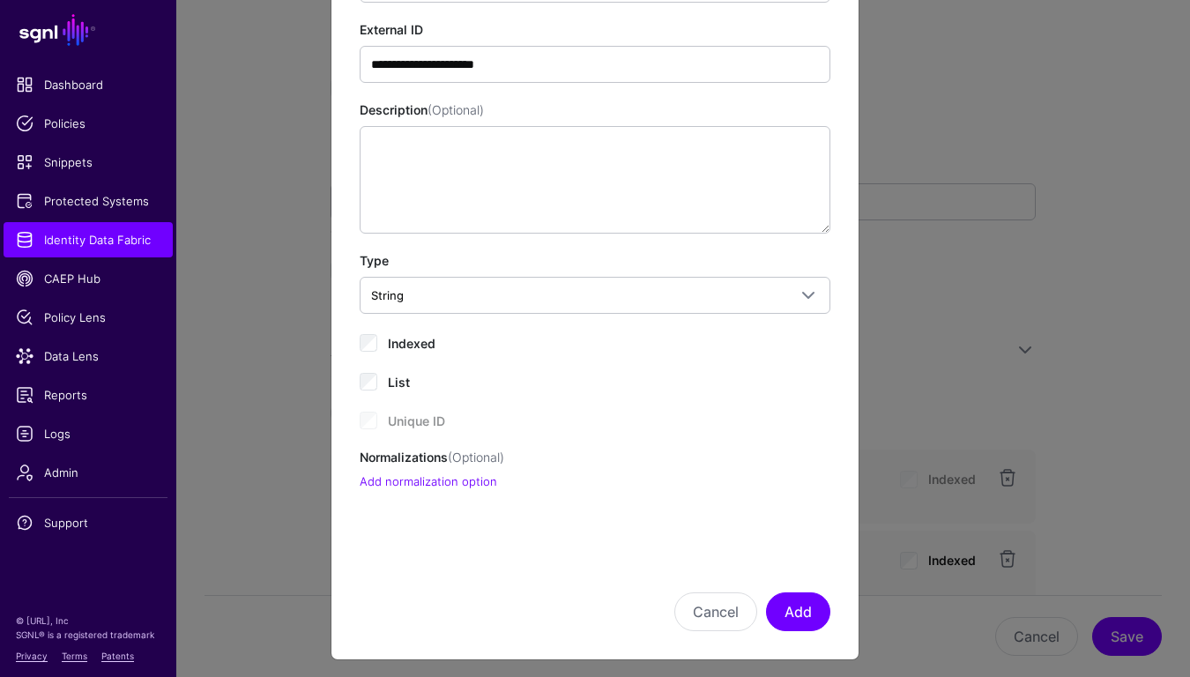
scroll to position [178, 0]
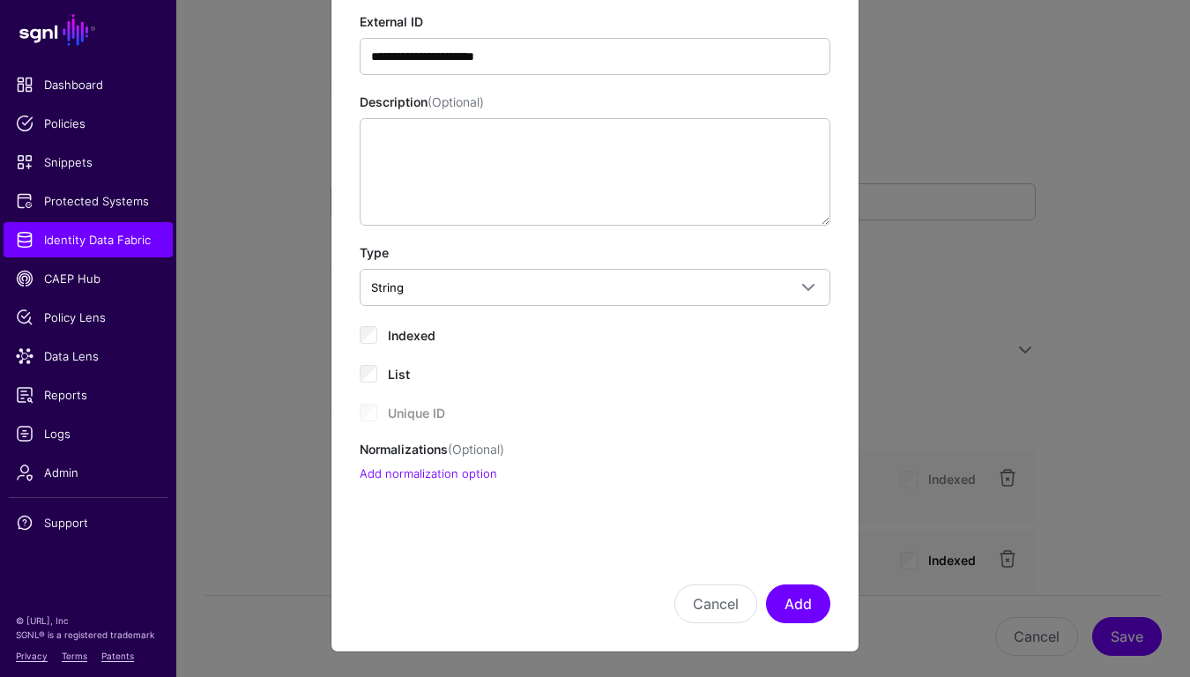
click at [418, 333] on span "Indexed" at bounding box center [412, 335] width 48 height 15
click at [801, 608] on button "Add" at bounding box center [798, 603] width 64 height 39
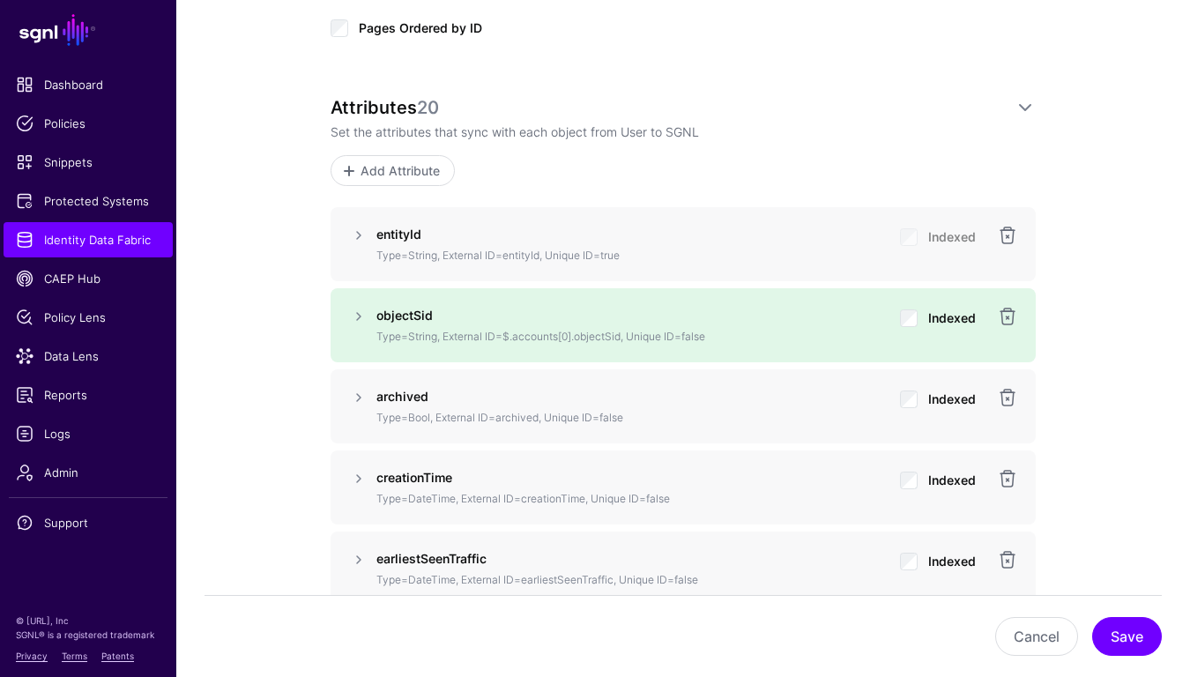
scroll to position [1118, 0]
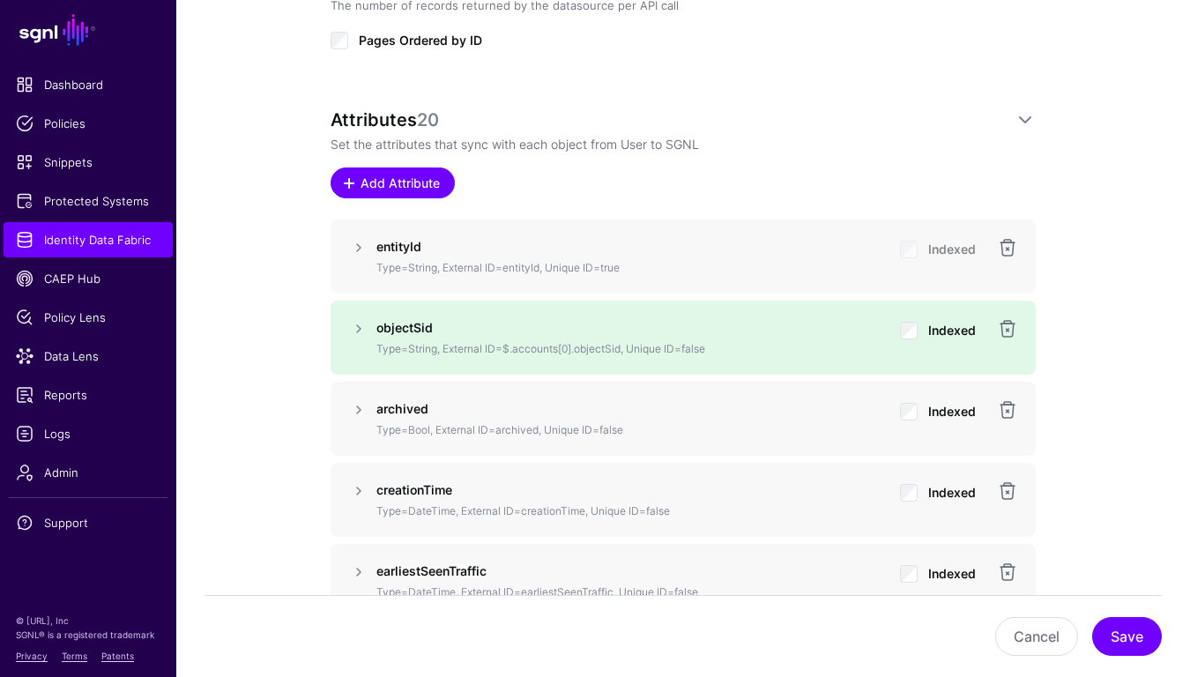
click at [412, 193] on link "Add Attribute" at bounding box center [393, 182] width 124 height 31
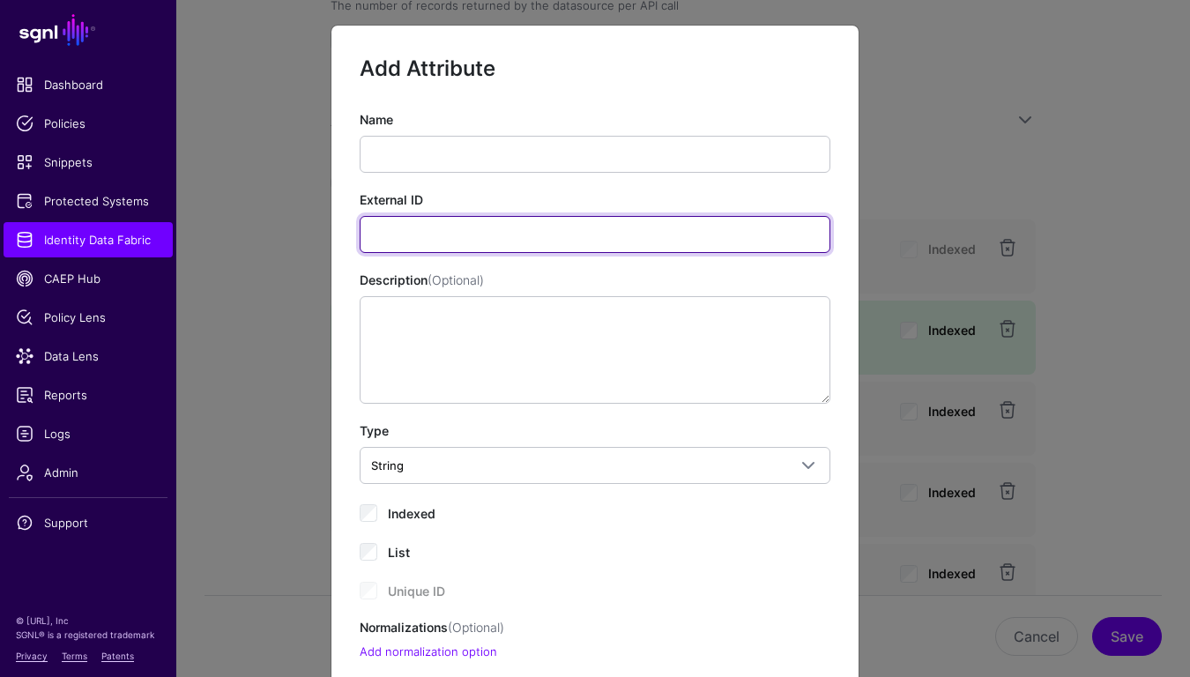
click at [445, 234] on input "External ID" at bounding box center [595, 234] width 471 height 37
paste input "*********"
type input "*********"
drag, startPoint x: 491, startPoint y: 236, endPoint x: 275, endPoint y: 223, distance: 216.3
click at [274, 223] on ngb-modal-window "Add Attribute Name External ID ********* Description (Optional) Type String Str…" at bounding box center [595, 338] width 1190 height 677
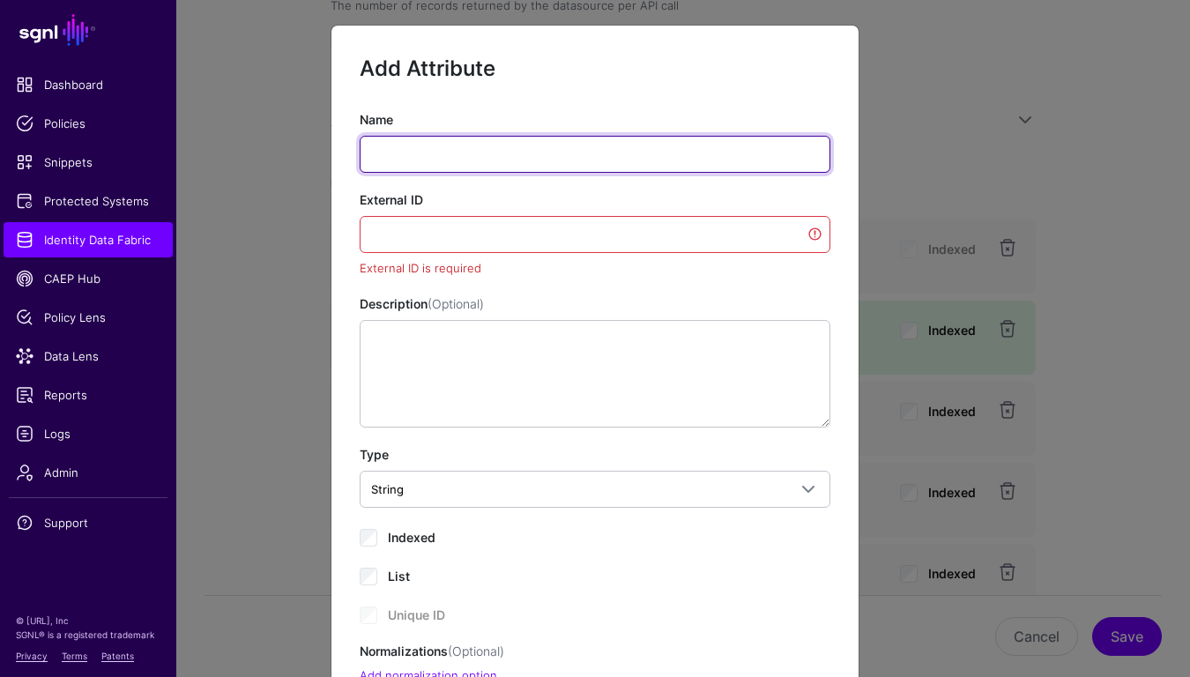
click at [448, 157] on input "Name" at bounding box center [595, 154] width 471 height 37
paste input "*********"
type input "*********"
drag, startPoint x: 448, startPoint y: 157, endPoint x: 285, endPoint y: 152, distance: 163.1
click at [285, 152] on ngb-modal-window "Add Attribute Name ********* External ID External ID is required Description (O…" at bounding box center [595, 338] width 1190 height 677
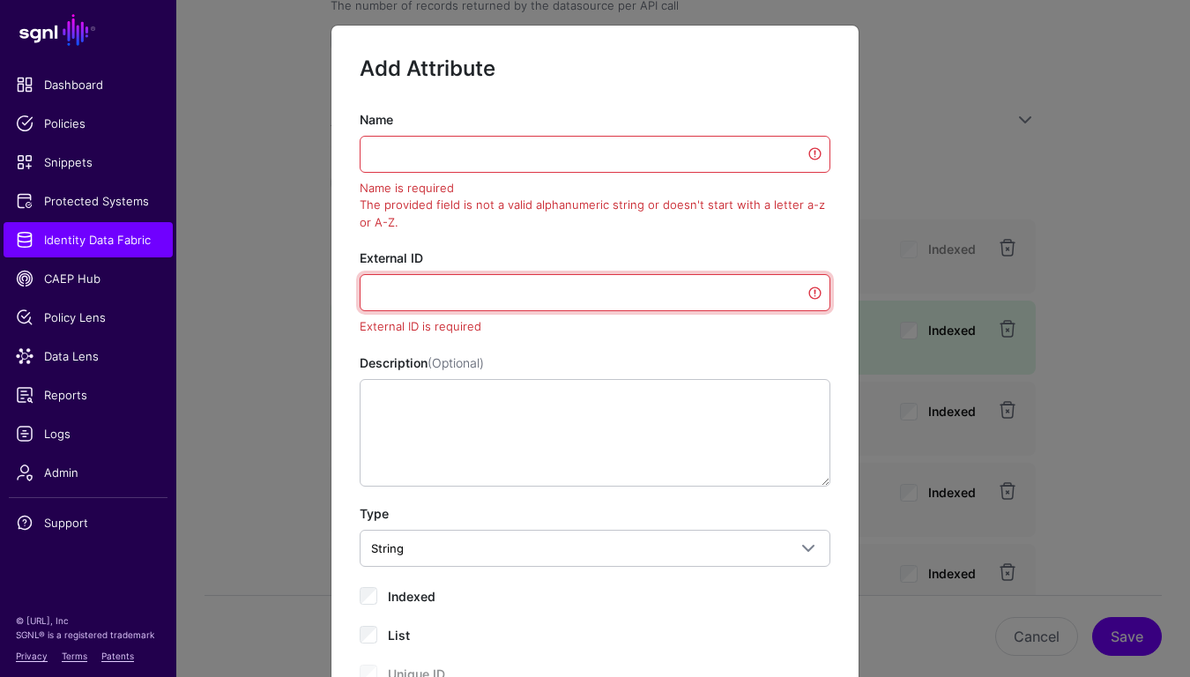
click at [690, 304] on input "External ID" at bounding box center [595, 292] width 471 height 37
paste input "**********"
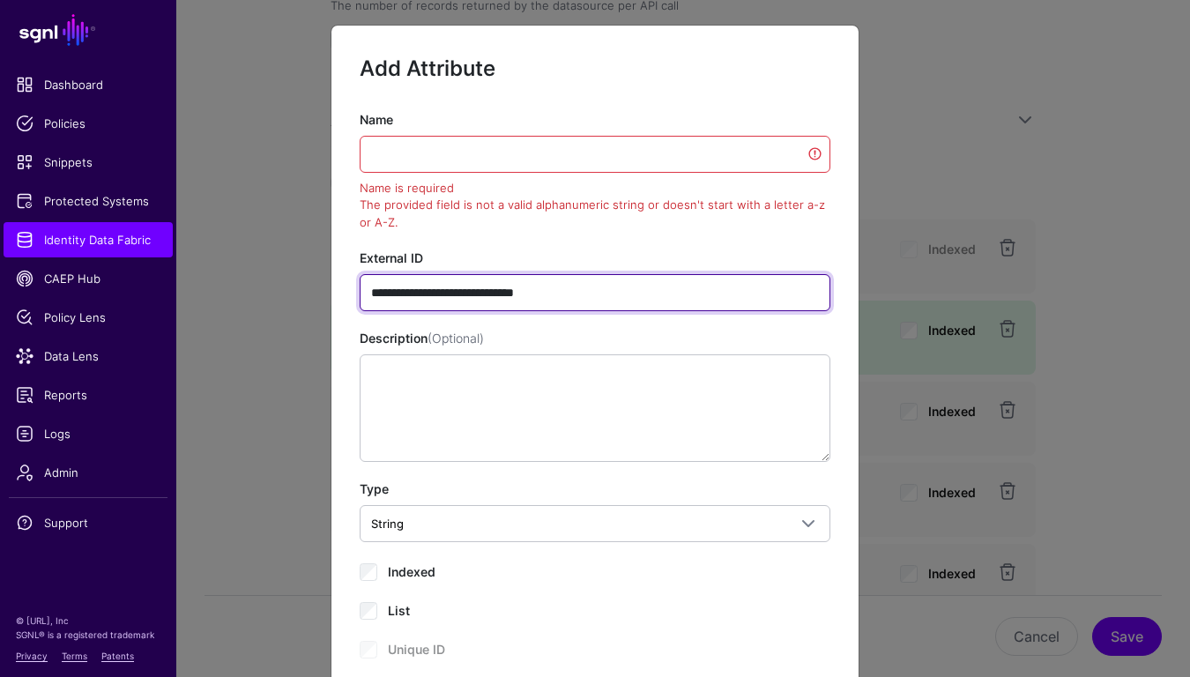
drag, startPoint x: 394, startPoint y: 296, endPoint x: 310, endPoint y: 292, distance: 83.8
click at [310, 292] on ngb-modal-window "**********" at bounding box center [595, 338] width 1190 height 677
click at [576, 286] on input "**********" at bounding box center [595, 292] width 471 height 37
drag, startPoint x: 584, startPoint y: 300, endPoint x: 457, endPoint y: 297, distance: 127.8
click at [457, 297] on input "**********" at bounding box center [595, 292] width 471 height 37
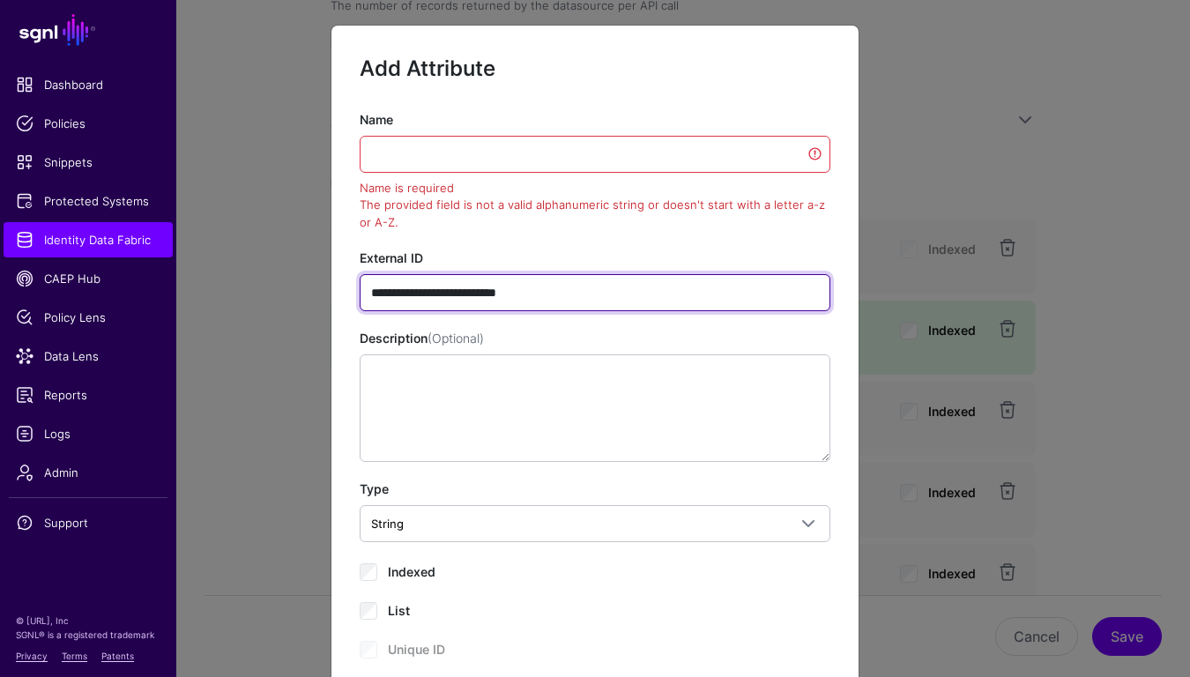
type input "**********"
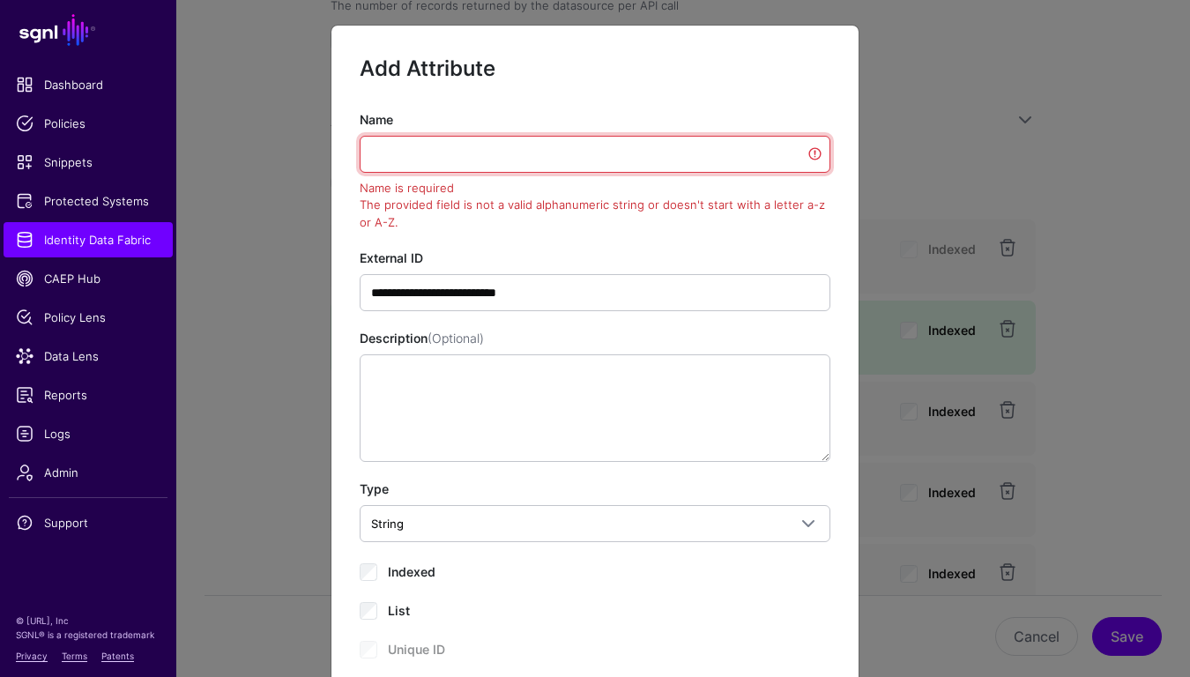
click at [491, 148] on input "Name" at bounding box center [595, 154] width 471 height 37
paste input "**********"
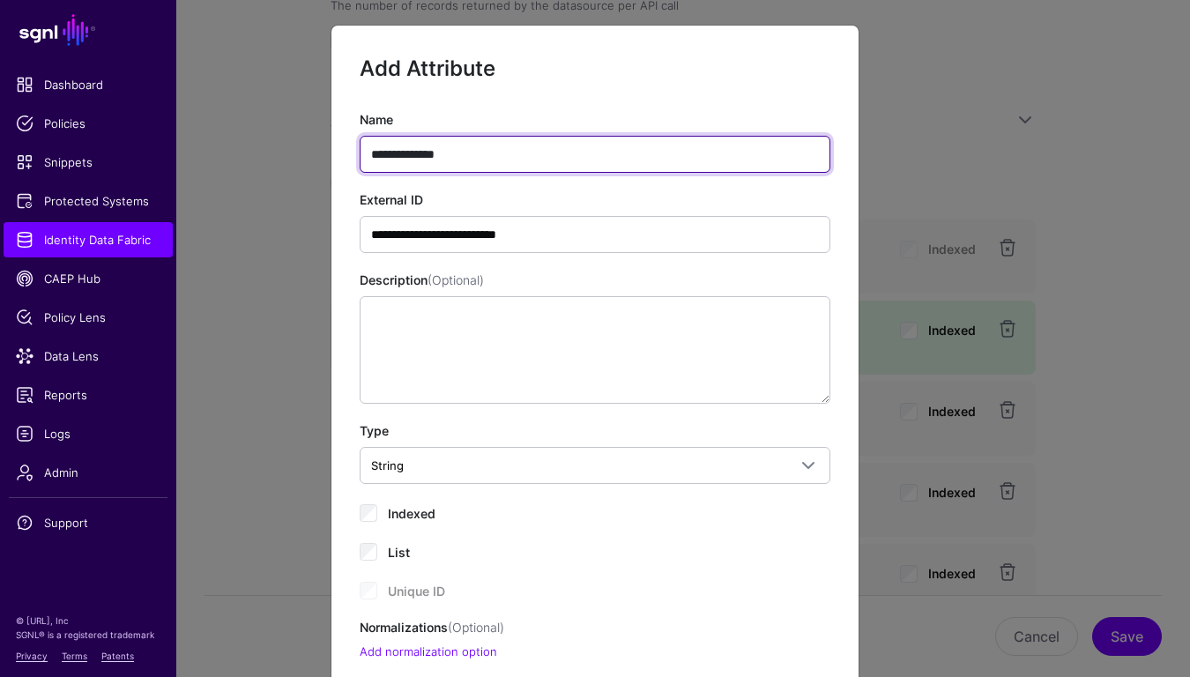
type input "**********"
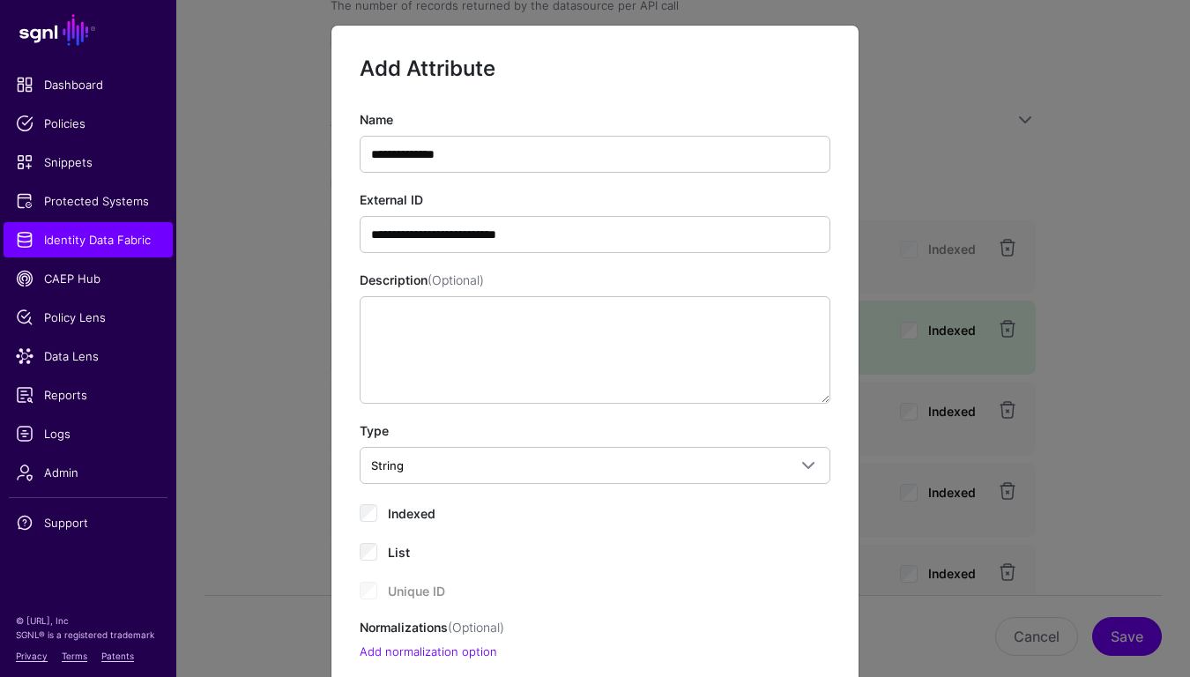
click at [640, 256] on div "**********" at bounding box center [595, 385] width 471 height 551
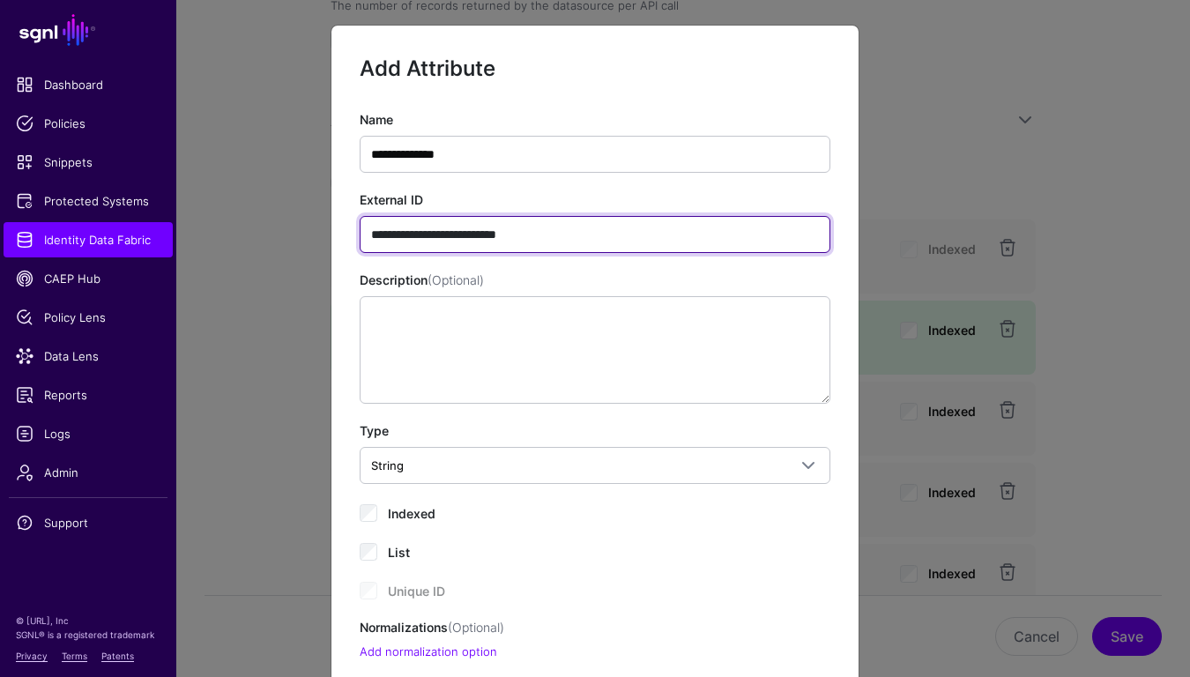
drag, startPoint x: 583, startPoint y: 238, endPoint x: 352, endPoint y: 226, distance: 232.1
click at [352, 226] on div "**********" at bounding box center [594, 385] width 527 height 551
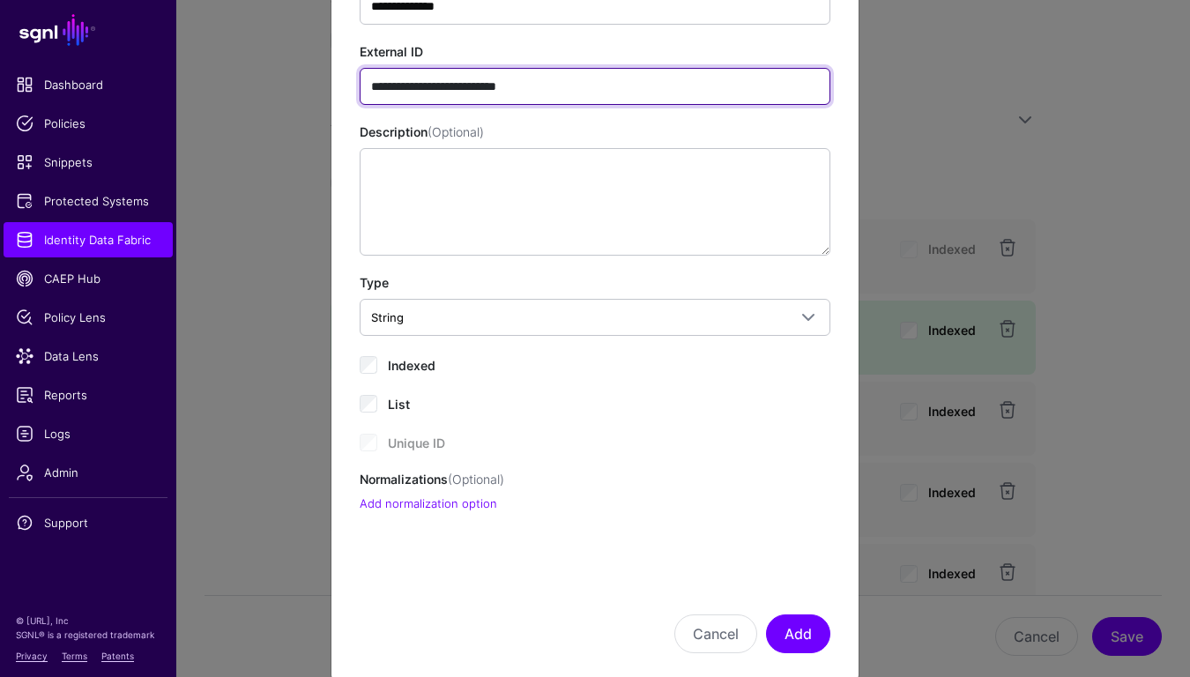
scroll to position [178, 0]
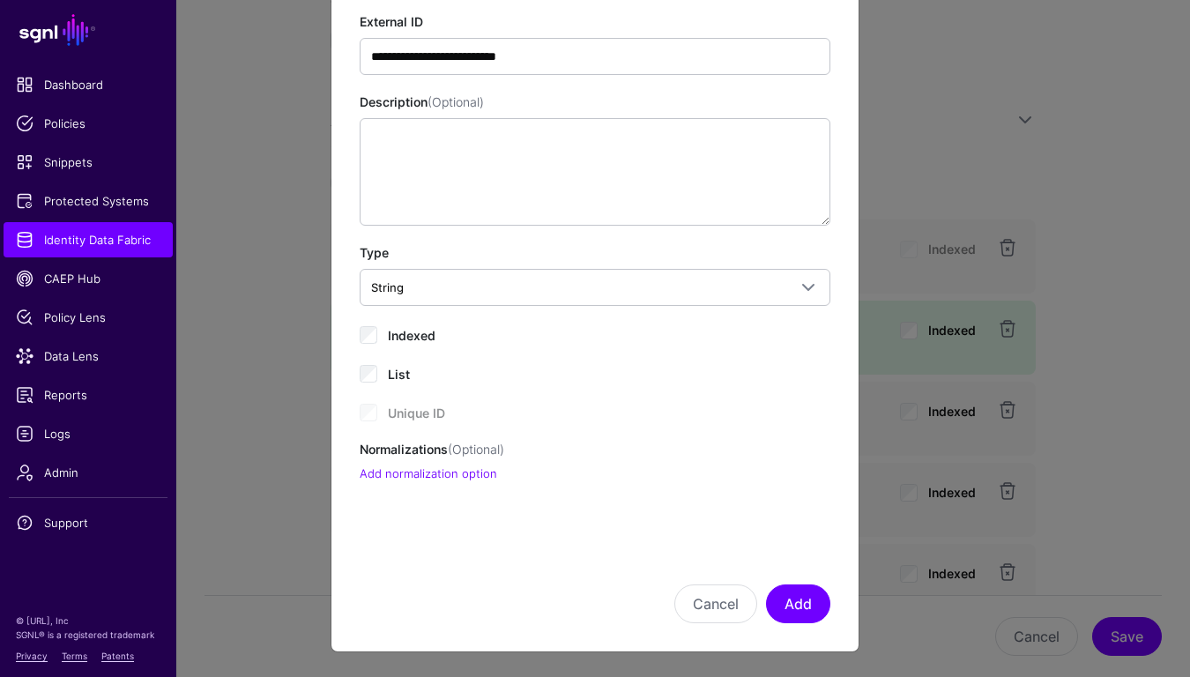
click at [382, 343] on div "Indexed" at bounding box center [595, 333] width 471 height 21
click at [388, 331] on span "Indexed" at bounding box center [412, 335] width 48 height 15
click at [806, 605] on button "Add" at bounding box center [798, 603] width 64 height 39
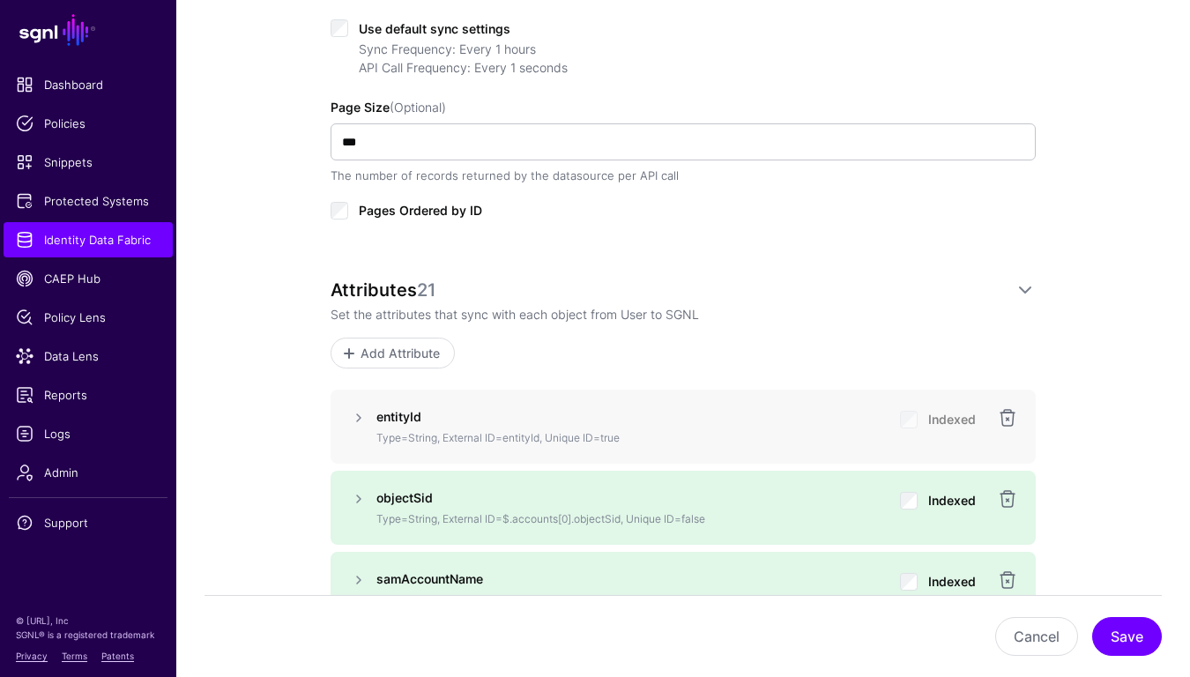
scroll to position [998, 0]
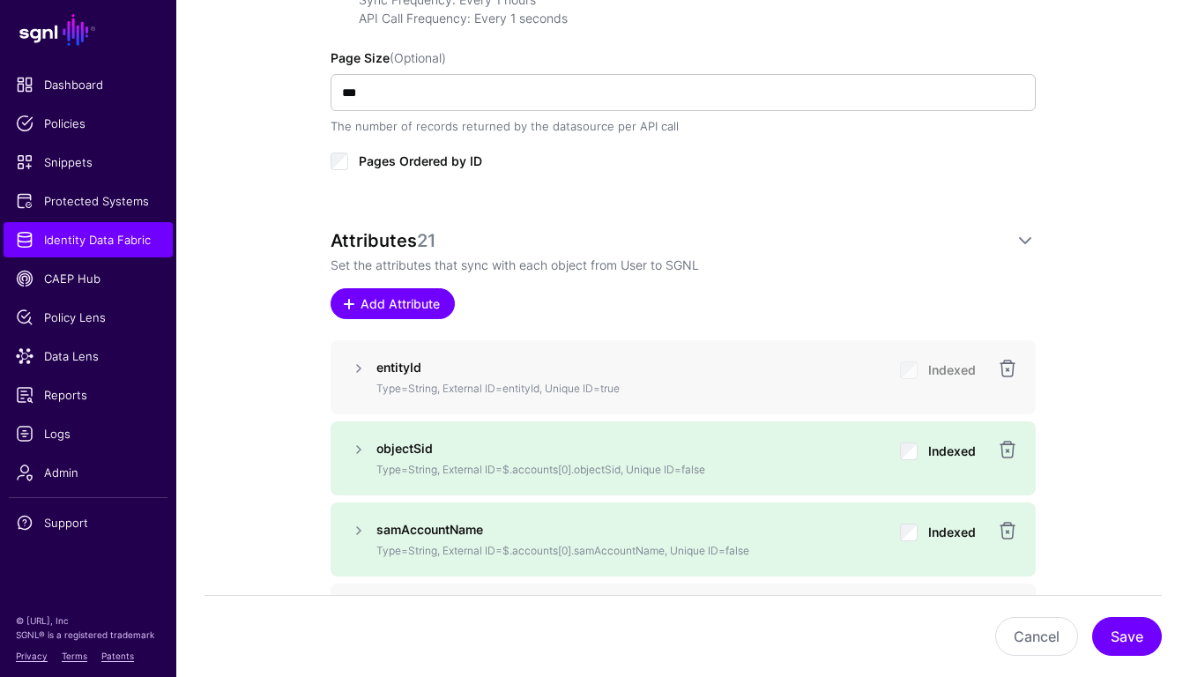
click at [407, 309] on span "Add Attribute" at bounding box center [401, 303] width 84 height 19
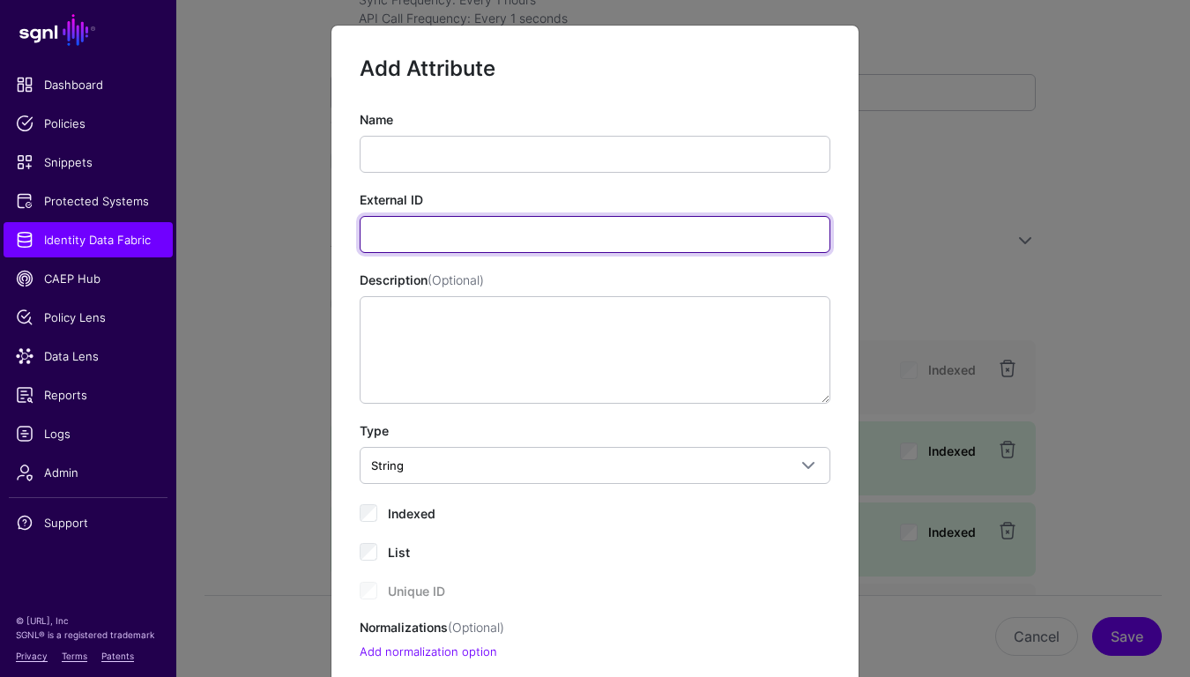
click at [471, 243] on input "External ID" at bounding box center [595, 234] width 471 height 37
paste input "**********"
drag, startPoint x: 457, startPoint y: 232, endPoint x: 711, endPoint y: 230, distance: 254.7
click at [711, 230] on input "**********" at bounding box center [595, 234] width 471 height 37
type input "**********"
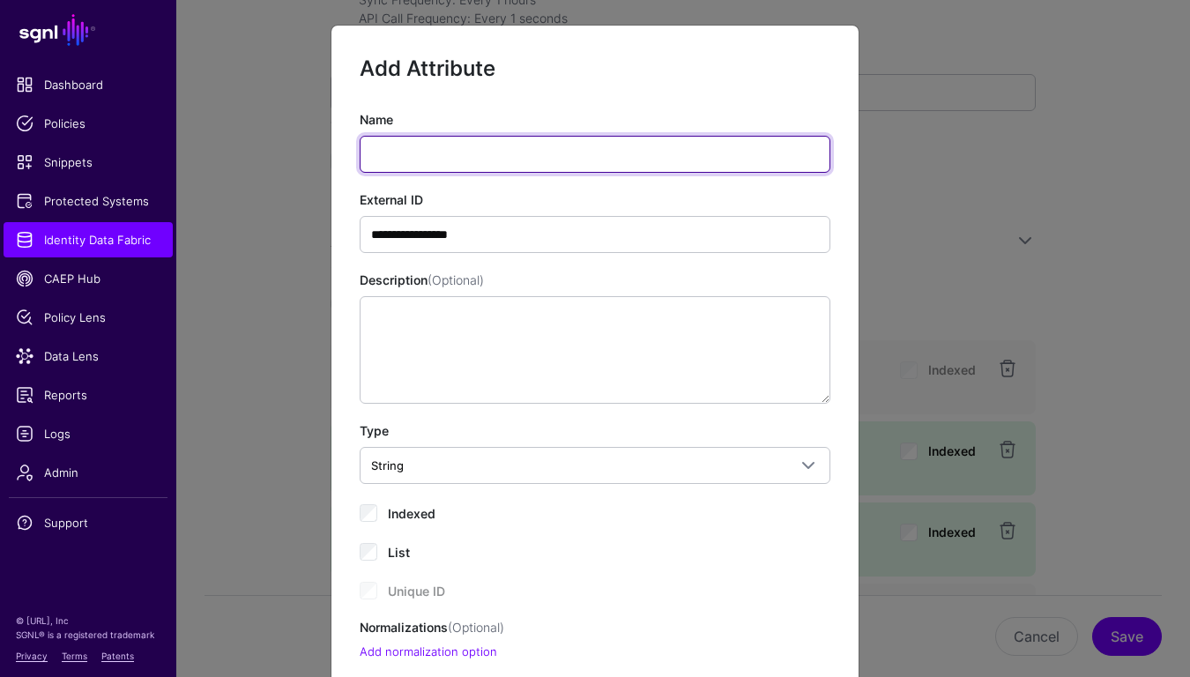
click at [691, 146] on input "Name" at bounding box center [595, 154] width 471 height 37
type input "***"
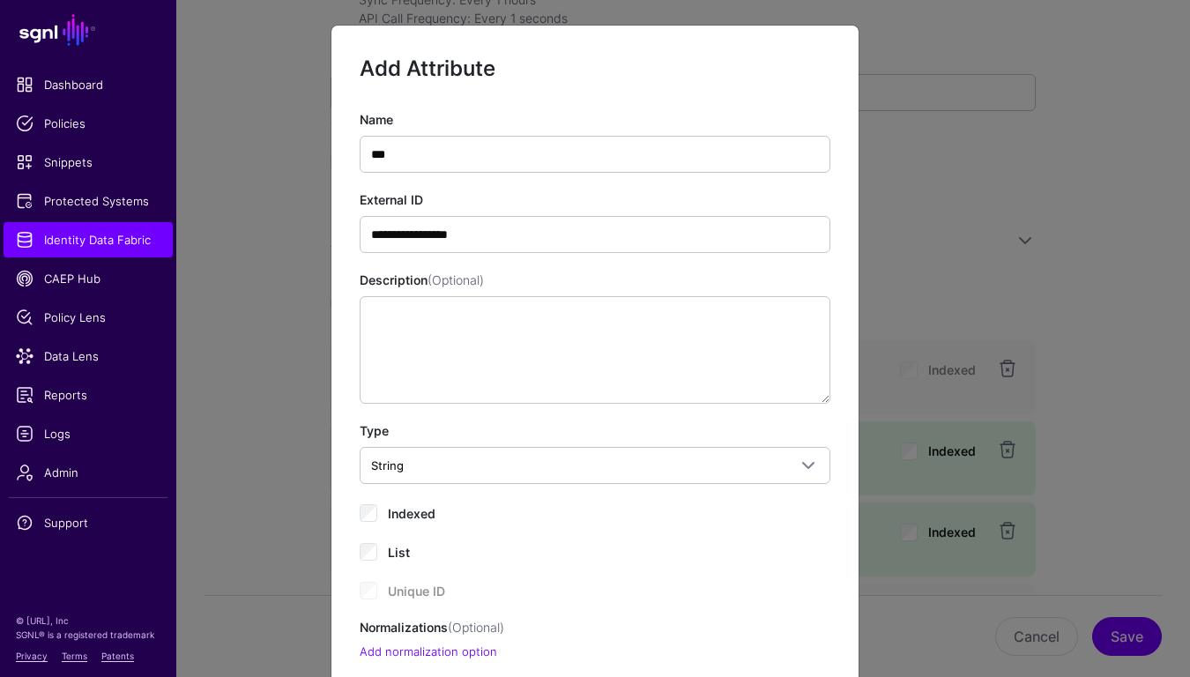
click at [414, 520] on span "Indexed" at bounding box center [412, 513] width 48 height 15
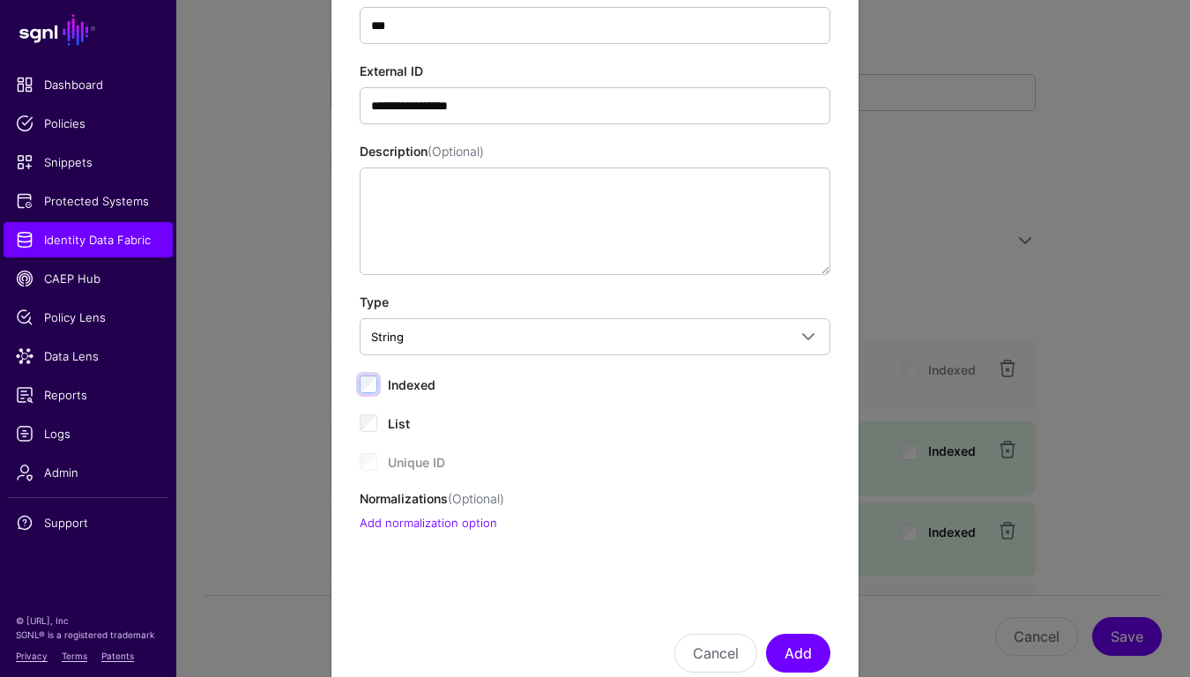
scroll to position [178, 0]
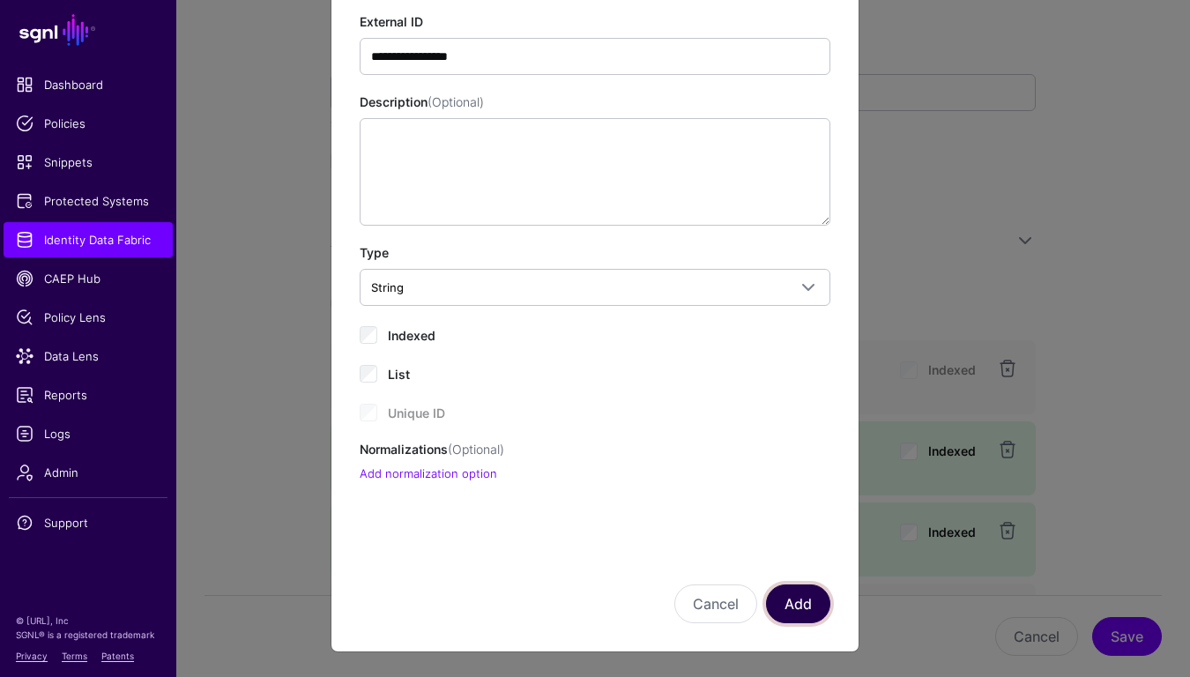
click at [801, 597] on button "Add" at bounding box center [798, 603] width 64 height 39
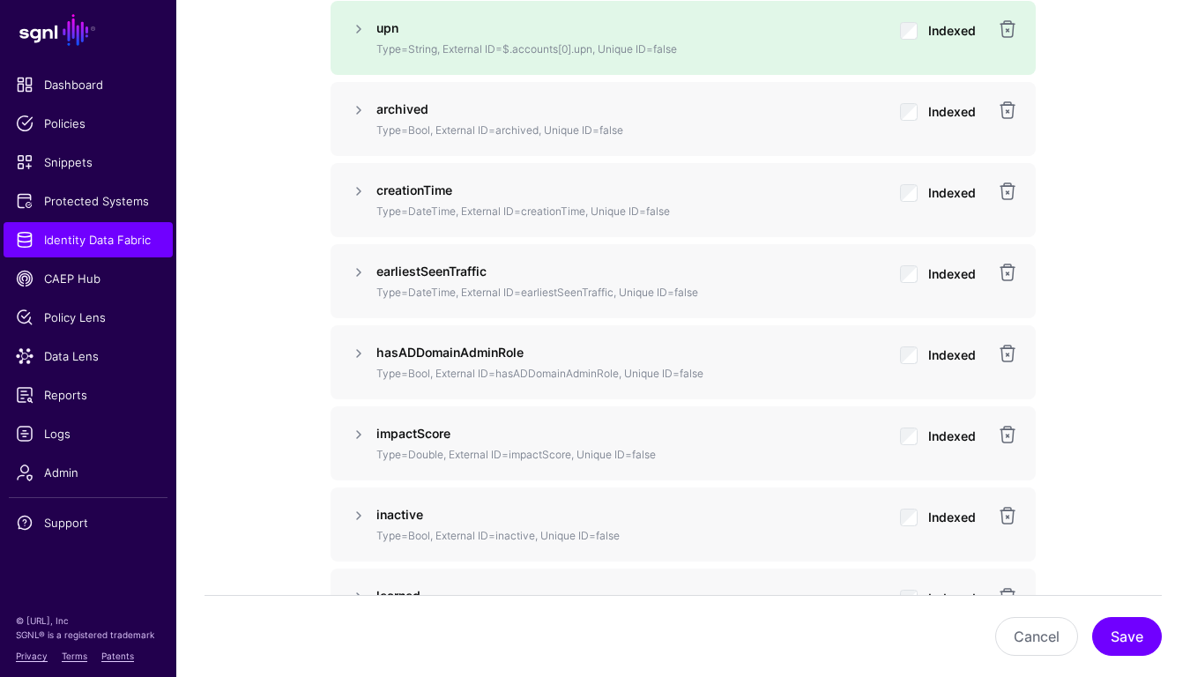
scroll to position [1581, 0]
click at [1144, 638] on button "Save" at bounding box center [1127, 636] width 70 height 39
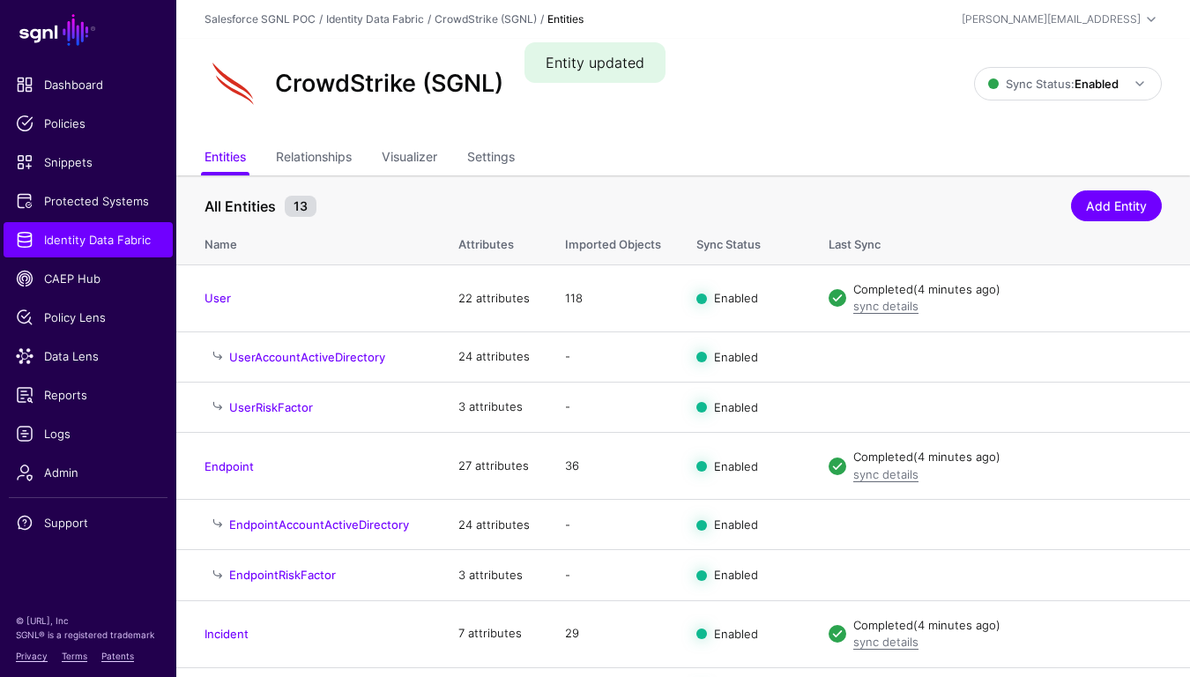
click at [416, 234] on th "Name" at bounding box center [308, 242] width 264 height 46
click at [391, 203] on div "All Entities 13" at bounding box center [637, 206] width 875 height 21
click at [337, 152] on link "Relationships" at bounding box center [314, 158] width 76 height 33
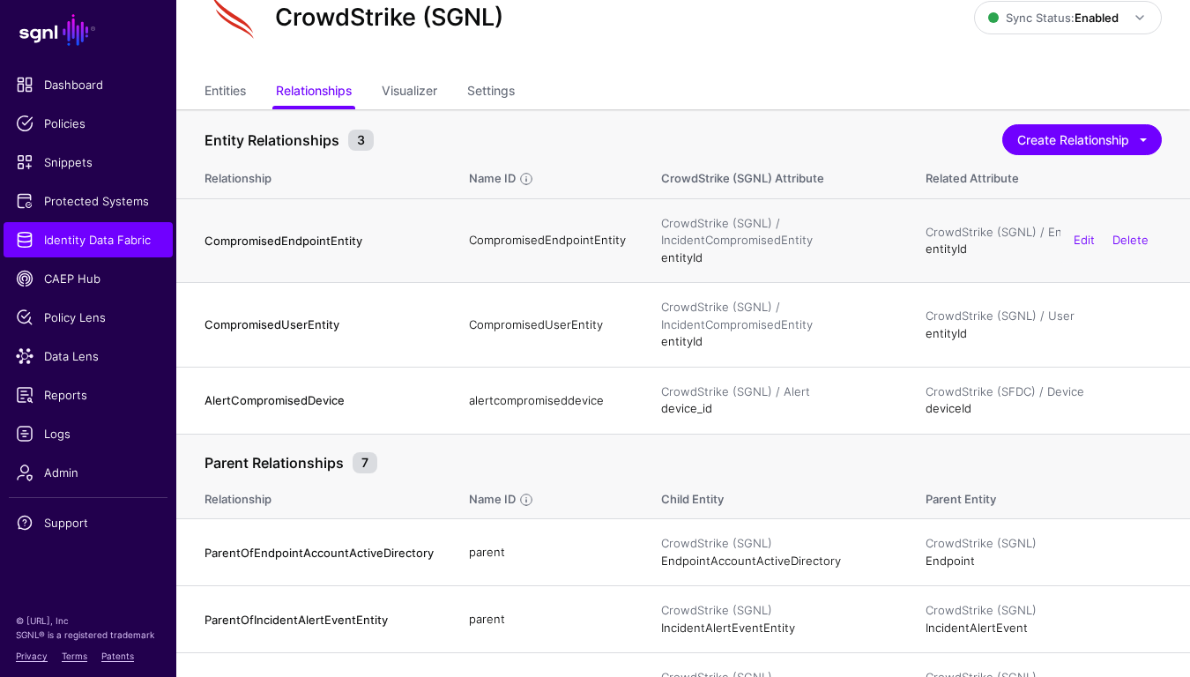
scroll to position [56, 0]
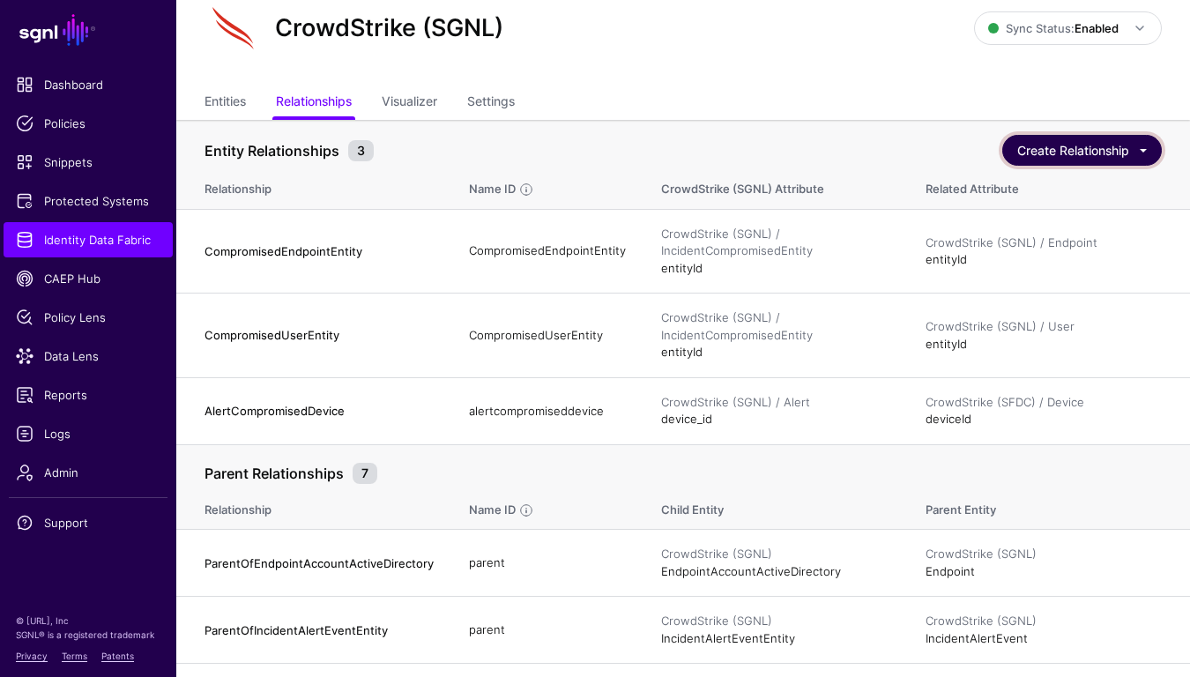
click at [1051, 149] on button "Create Relationship" at bounding box center [1082, 150] width 160 height 31
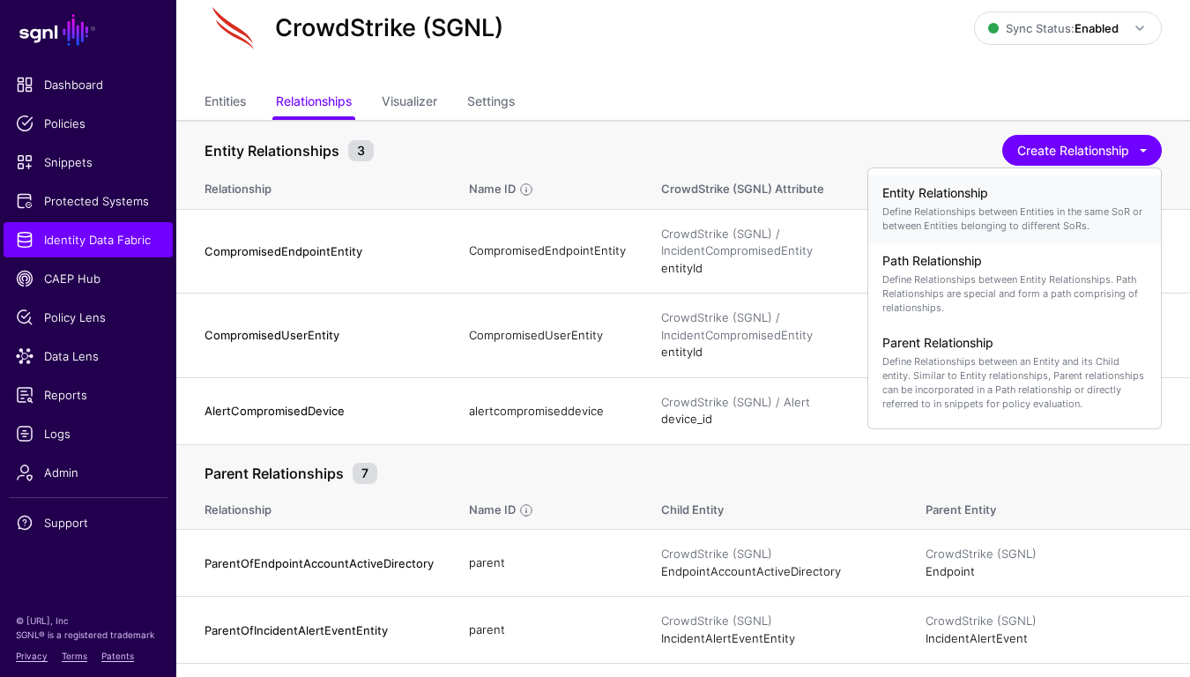
click at [932, 200] on h4 "Entity Relationship" at bounding box center [1014, 193] width 264 height 15
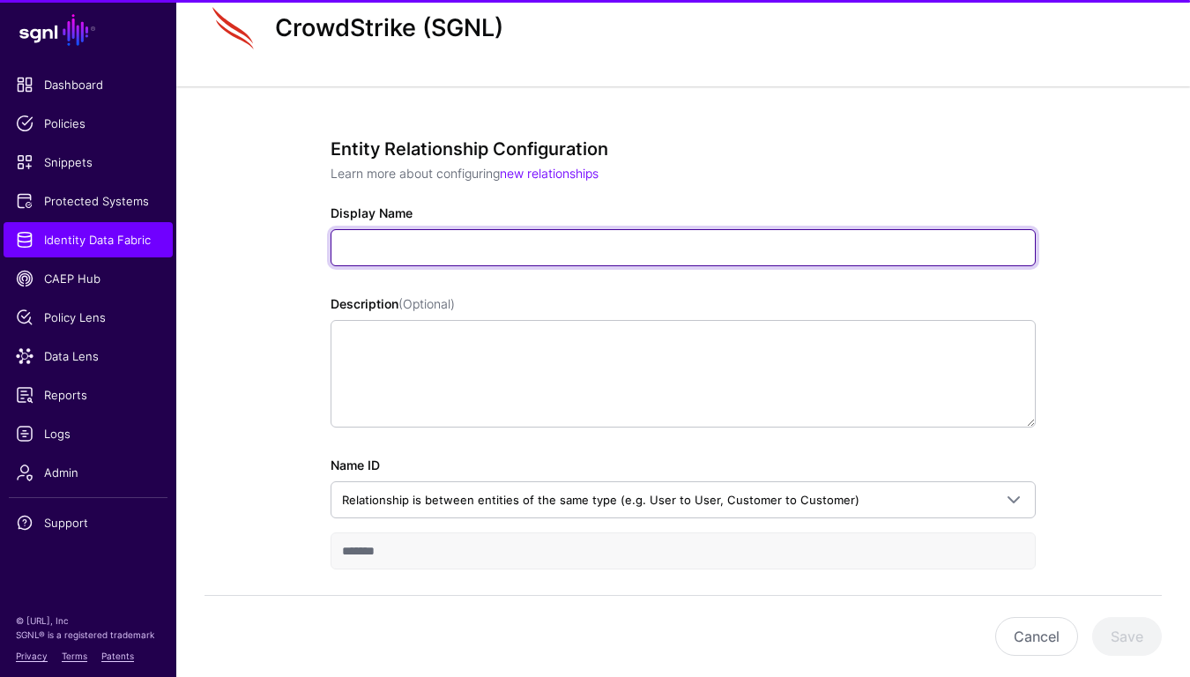
click at [404, 246] on input "Display Name" at bounding box center [683, 247] width 705 height 37
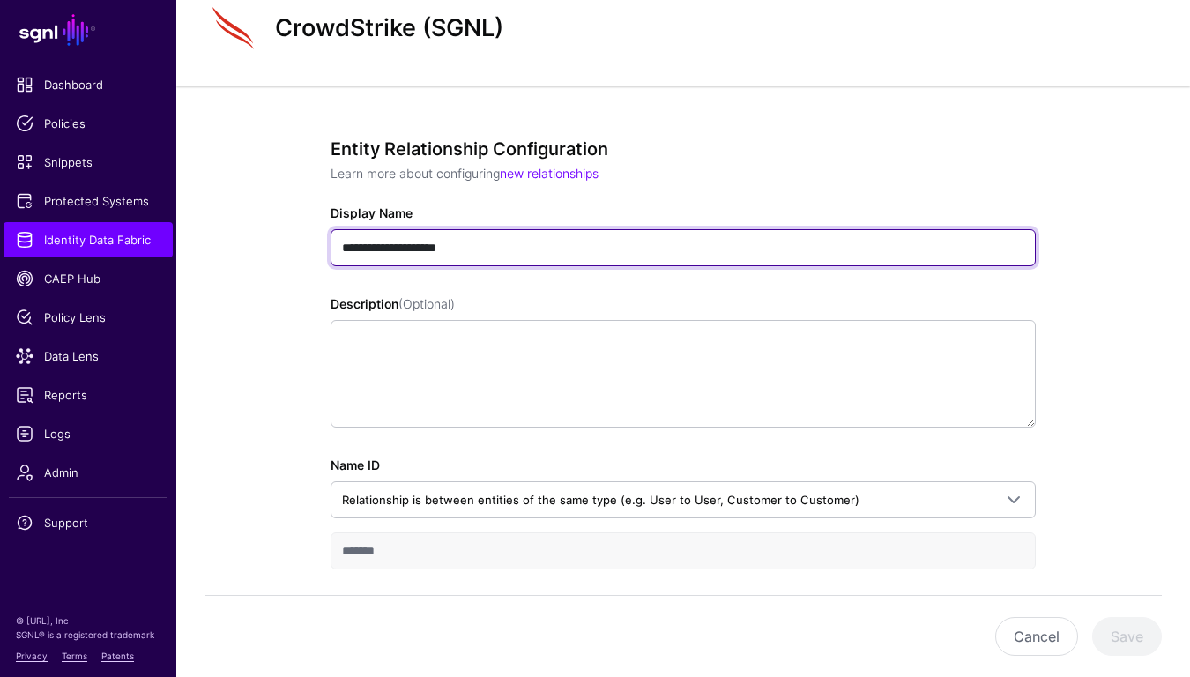
type input "**********"
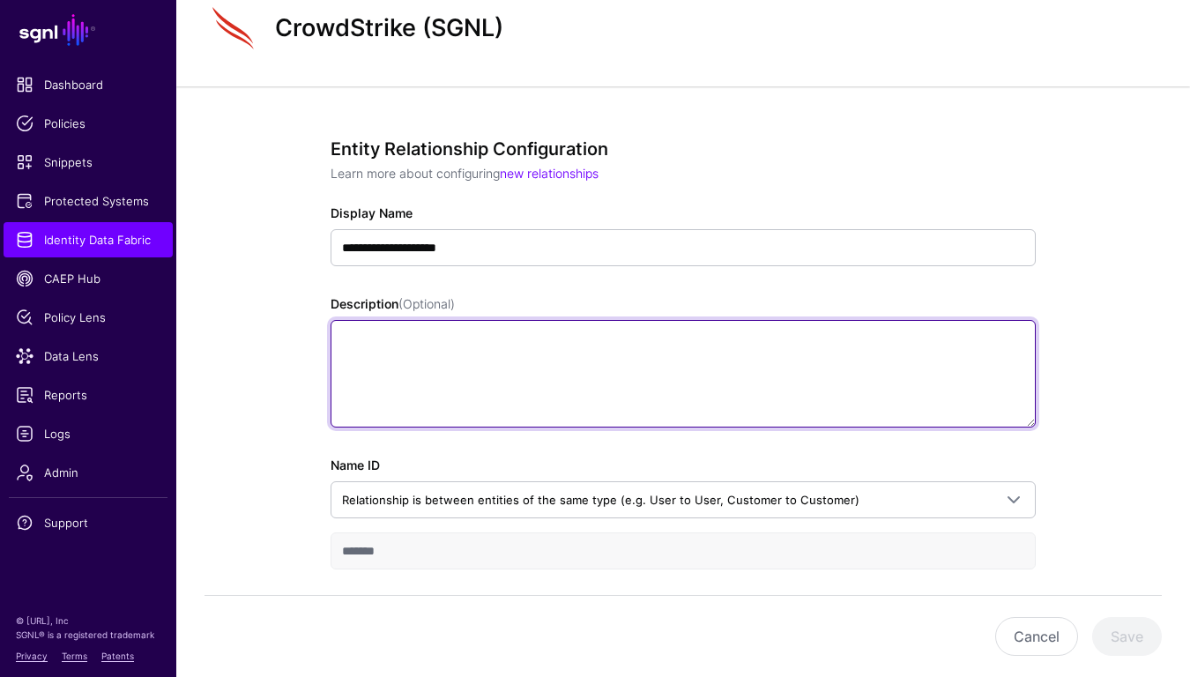
click at [455, 358] on textarea "Description (Optional)" at bounding box center [683, 374] width 705 height 108
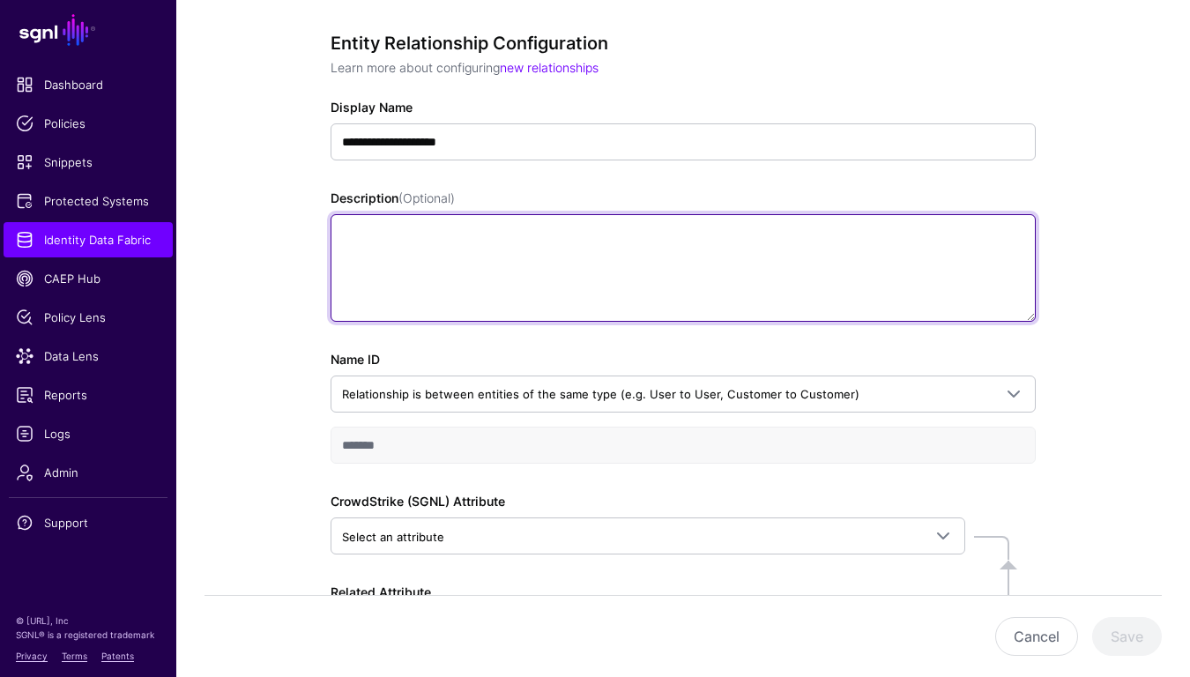
scroll to position [210, 0]
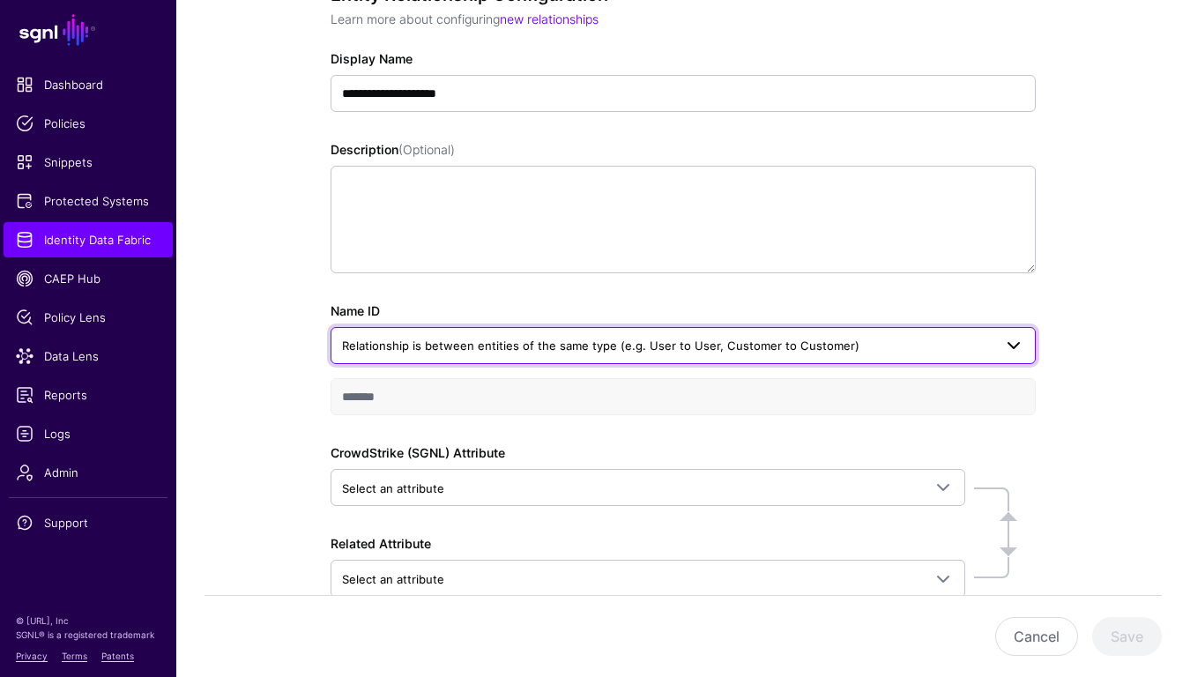
click at [452, 352] on span "Relationship is between entities of the same type (e.g. User to User, Customer …" at bounding box center [600, 345] width 517 height 14
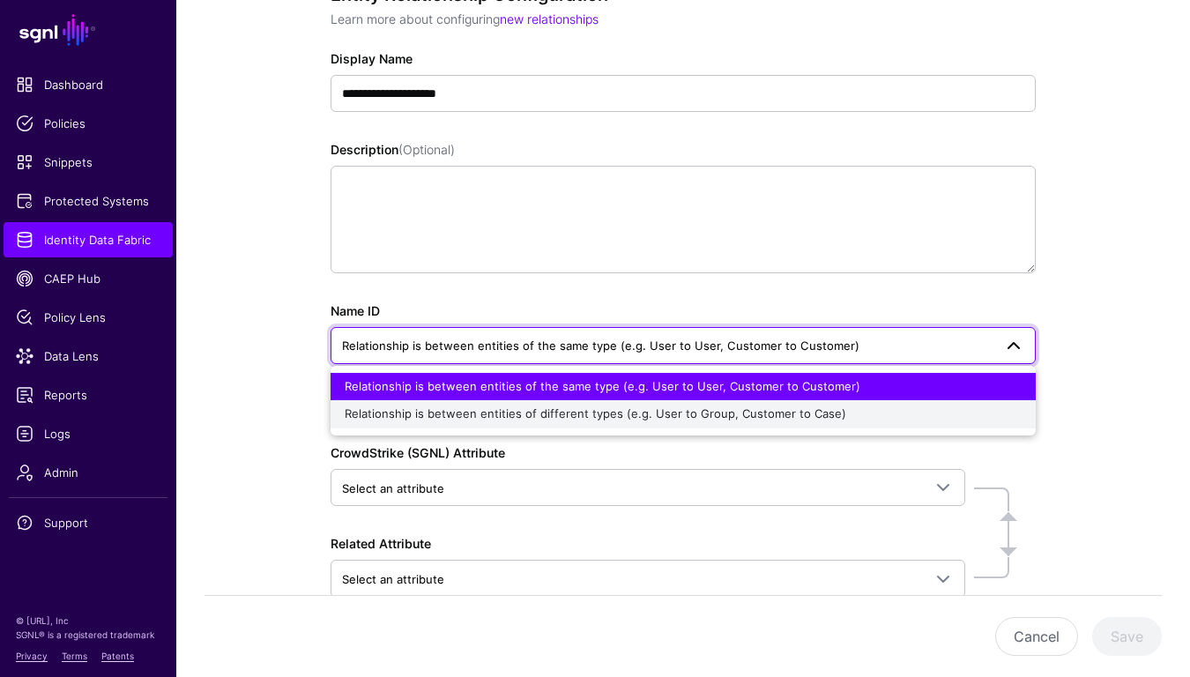
click at [438, 426] on button "Relationship is between entities of different types (e.g. User to Group, Custom…" at bounding box center [683, 414] width 705 height 28
type input "**********"
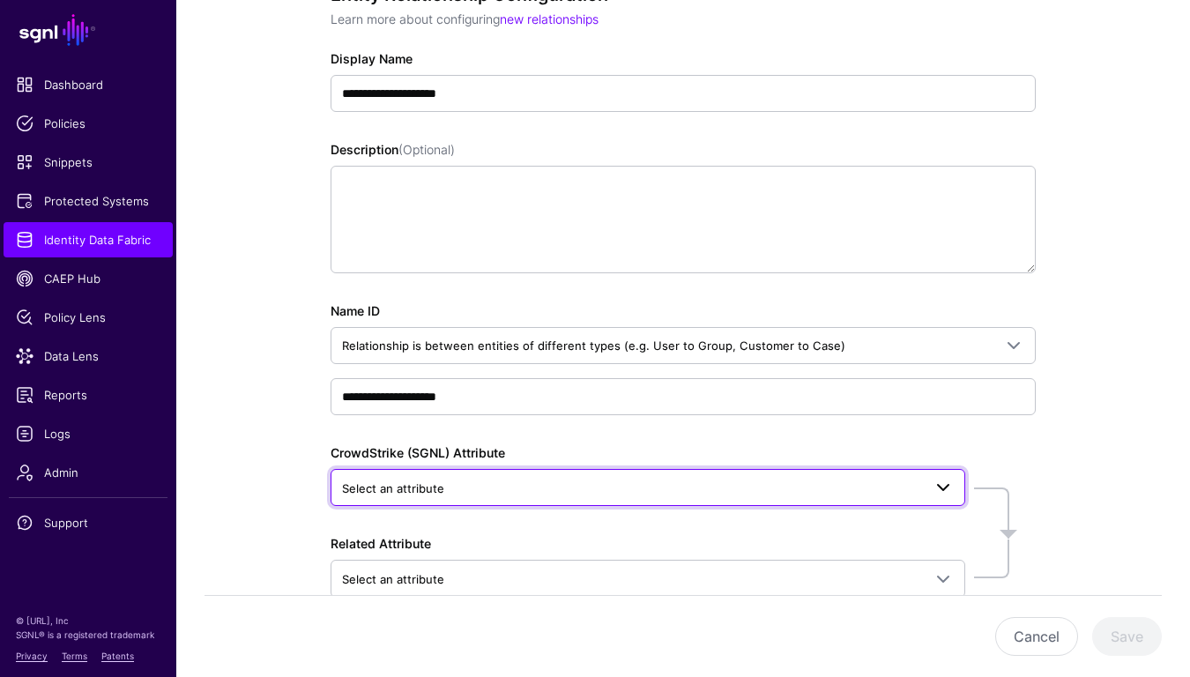
click at [439, 487] on span "Select an attribute" at bounding box center [393, 488] width 102 height 14
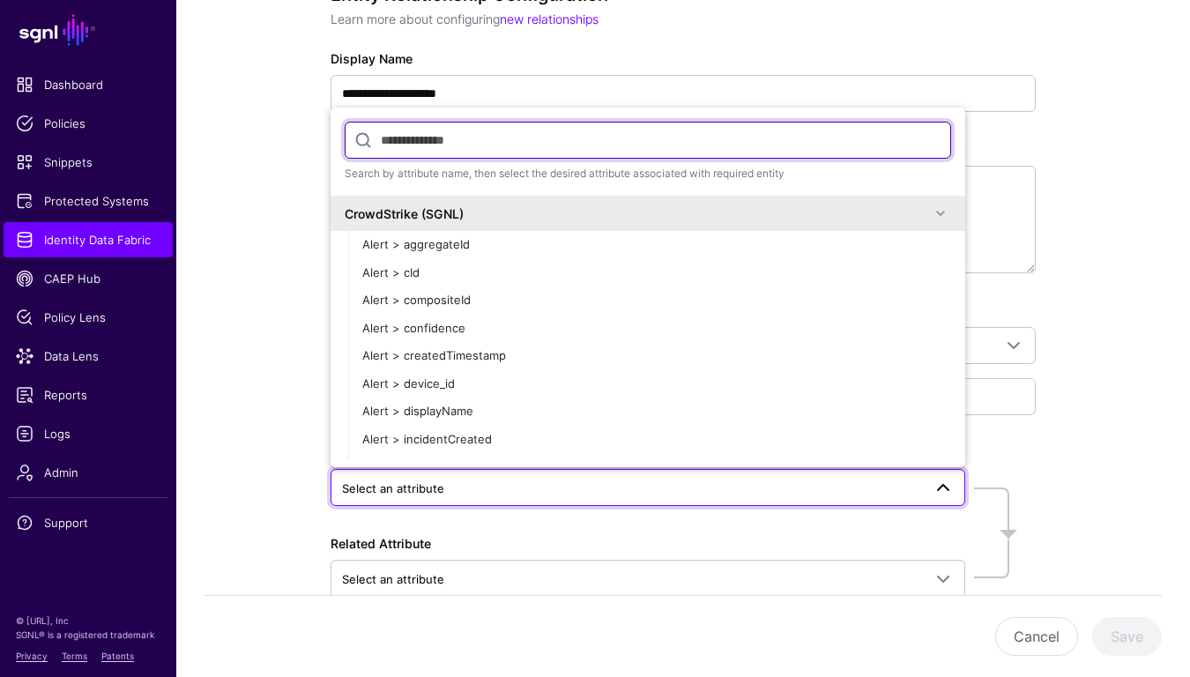
click at [439, 487] on span "Select an attribute" at bounding box center [393, 488] width 102 height 14
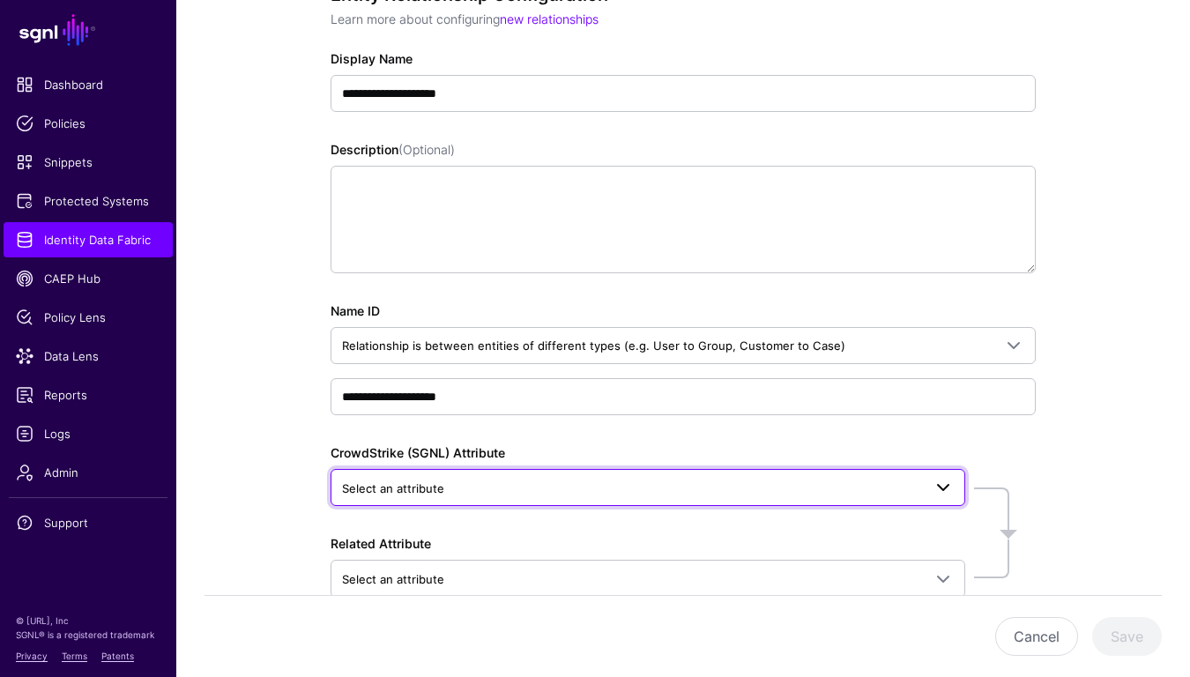
click at [439, 487] on span "Select an attribute" at bounding box center [393, 488] width 102 height 14
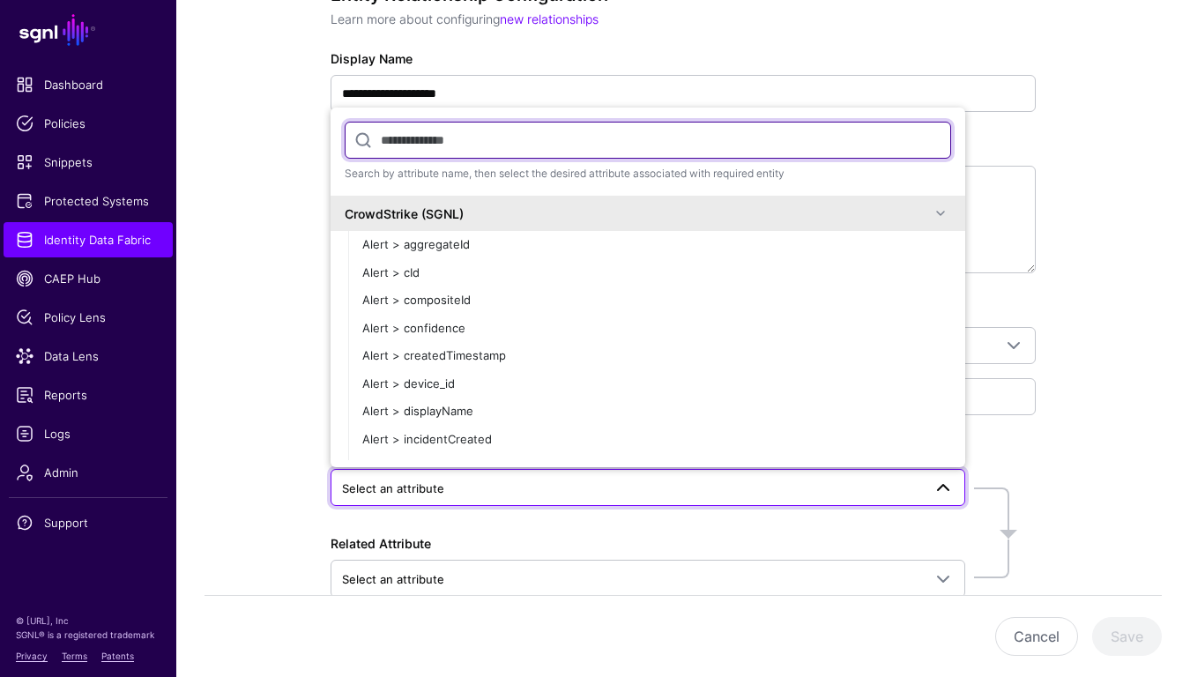
scroll to position [206, 0]
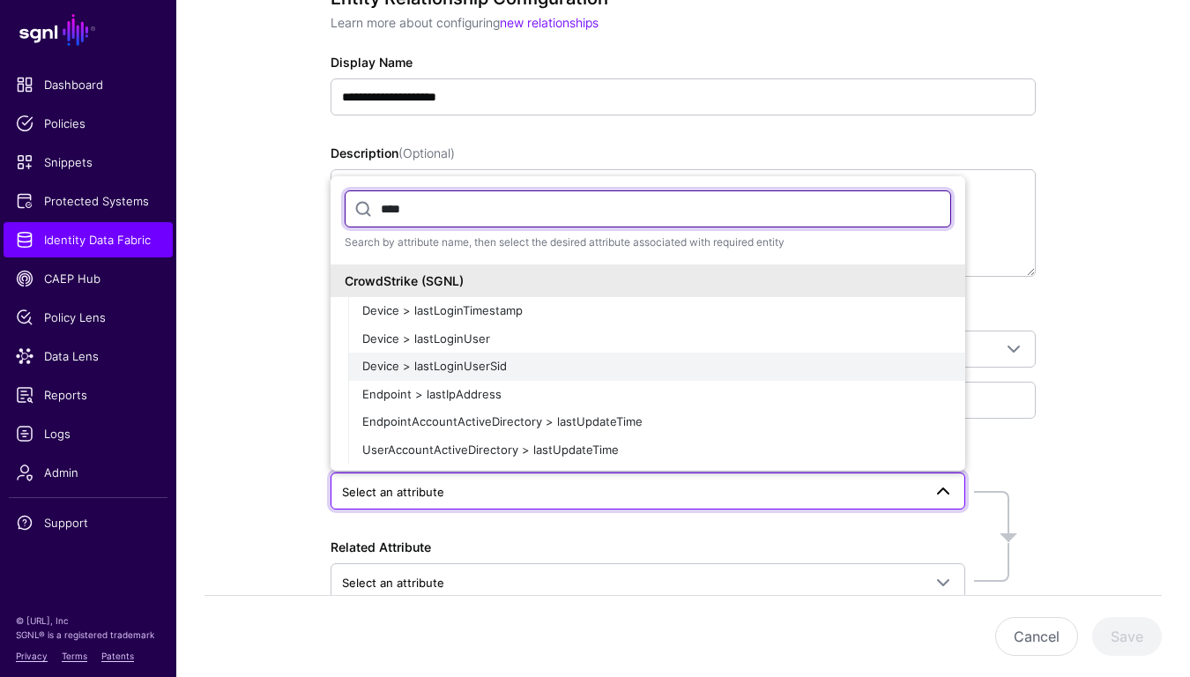
type input "****"
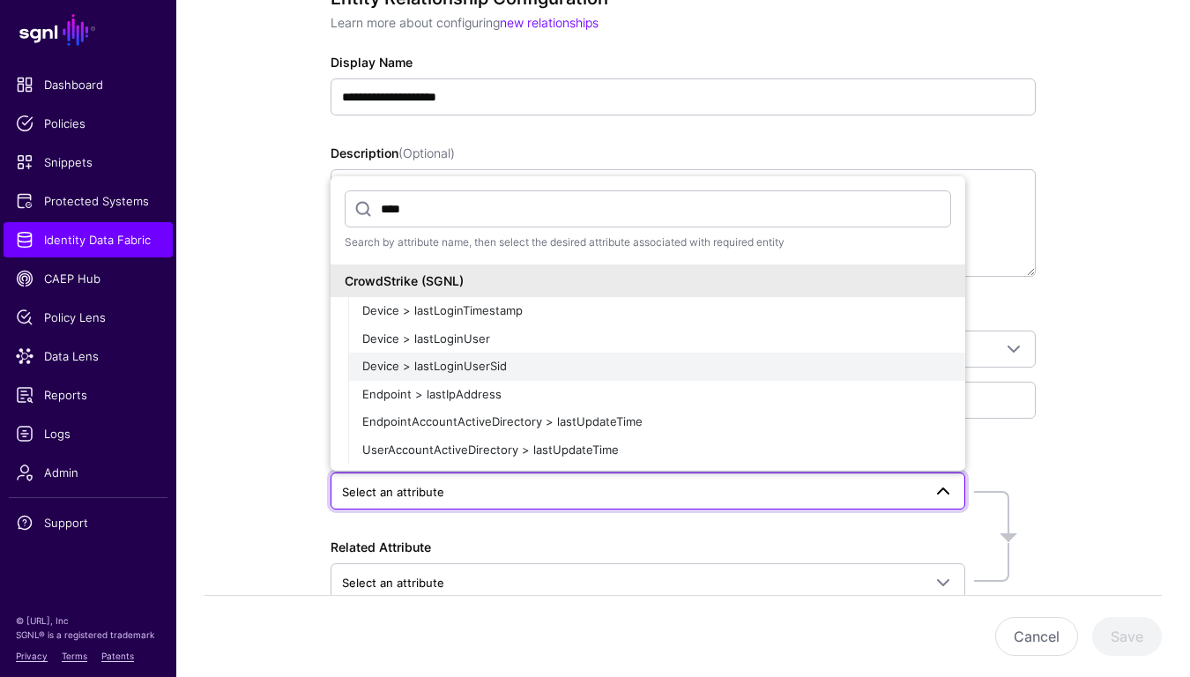
click at [377, 371] on span "Device > lastLoginUserSid" at bounding box center [434, 366] width 145 height 14
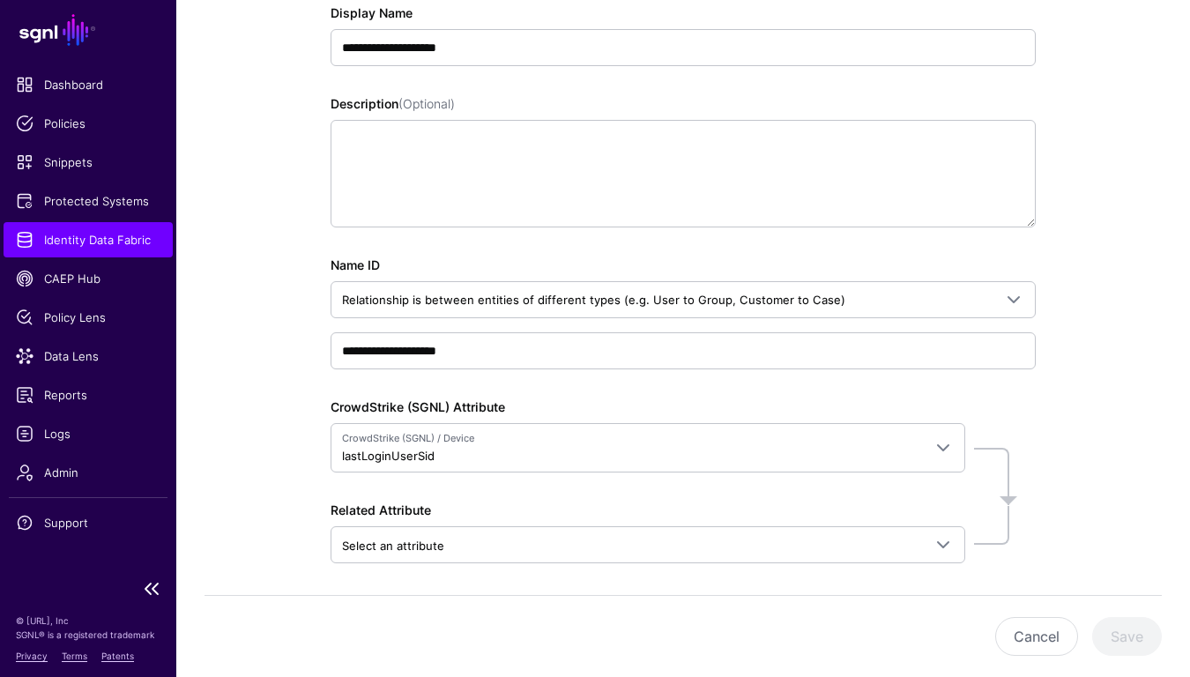
scroll to position [285, 0]
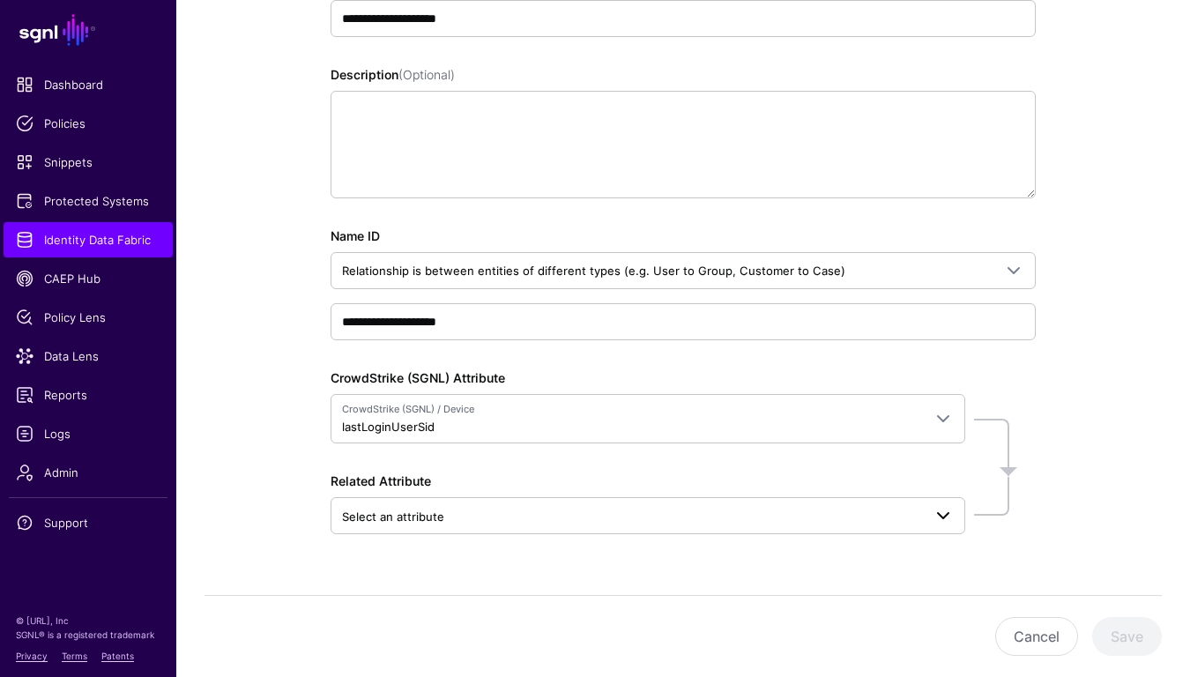
click at [468, 511] on span "Select an attribute" at bounding box center [632, 516] width 580 height 19
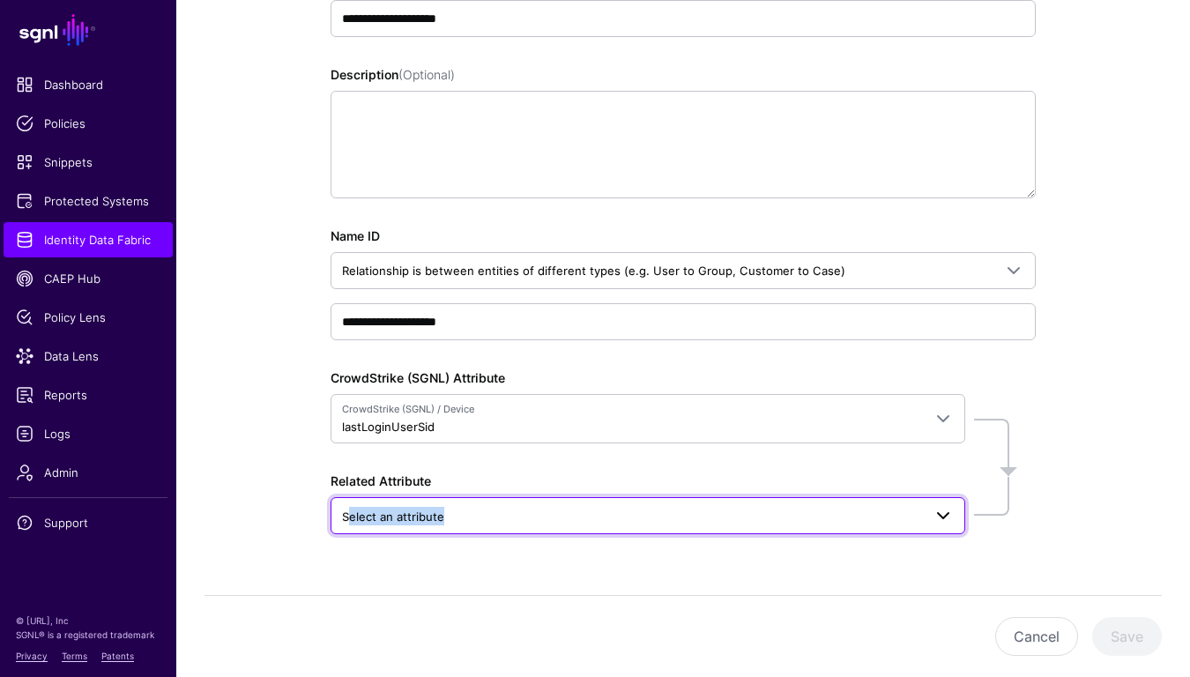
click at [468, 511] on span "Select an attribute" at bounding box center [632, 516] width 580 height 19
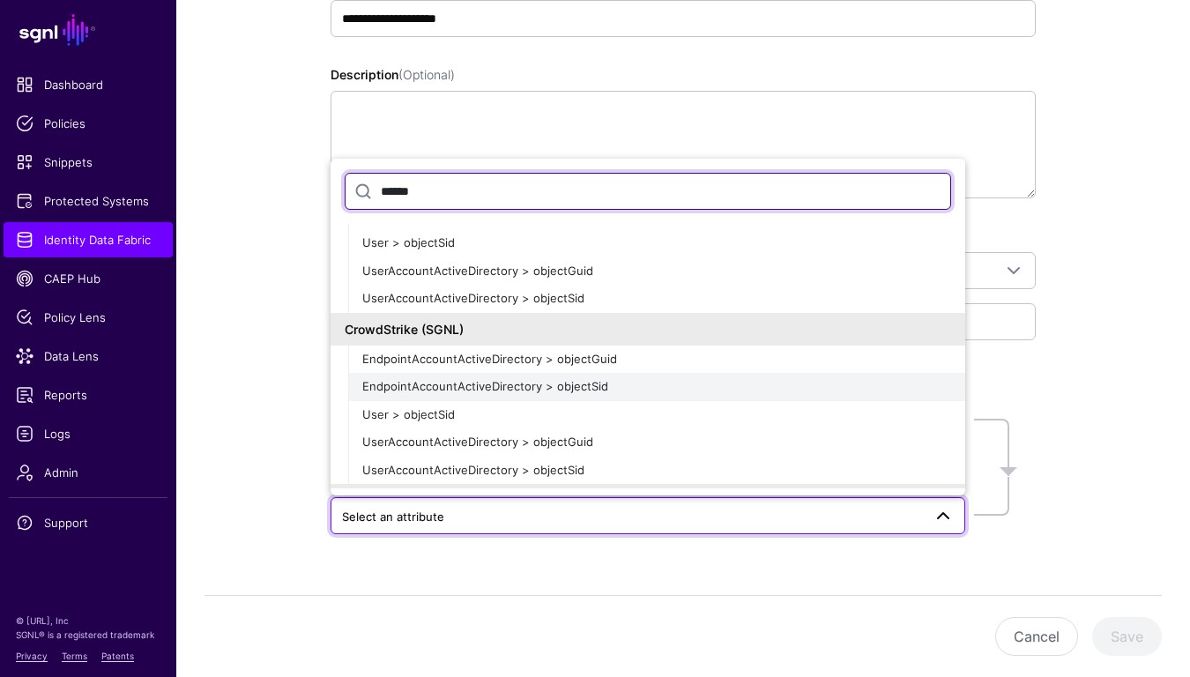
scroll to position [84, 0]
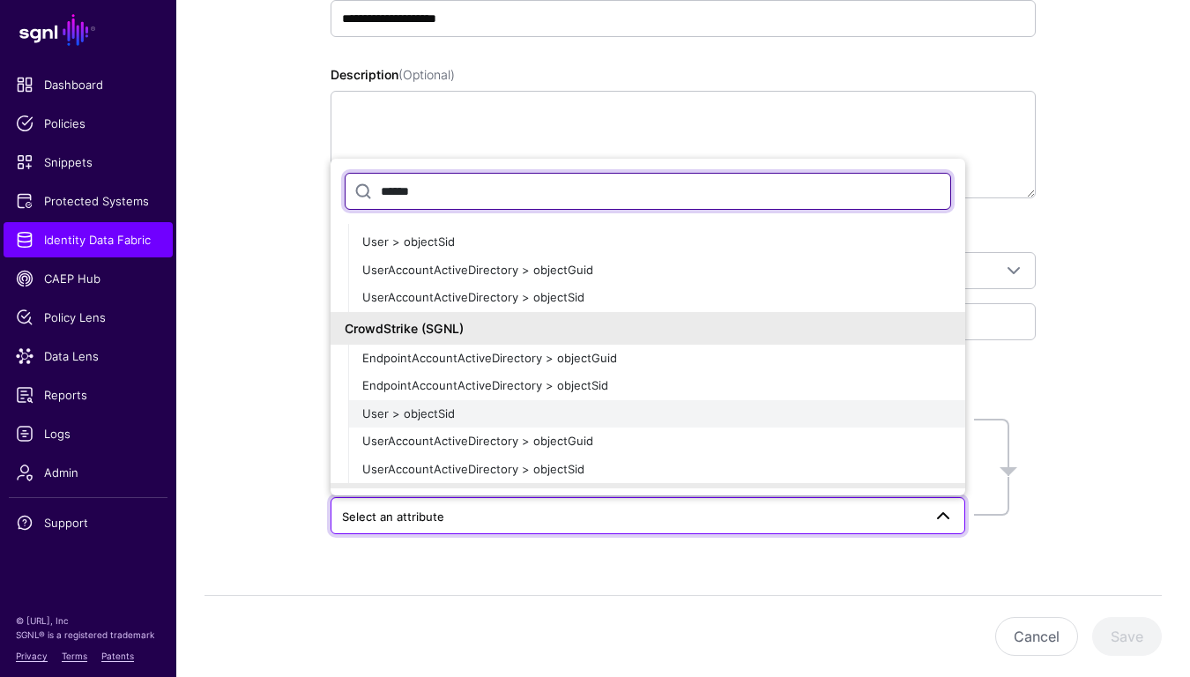
type input "******"
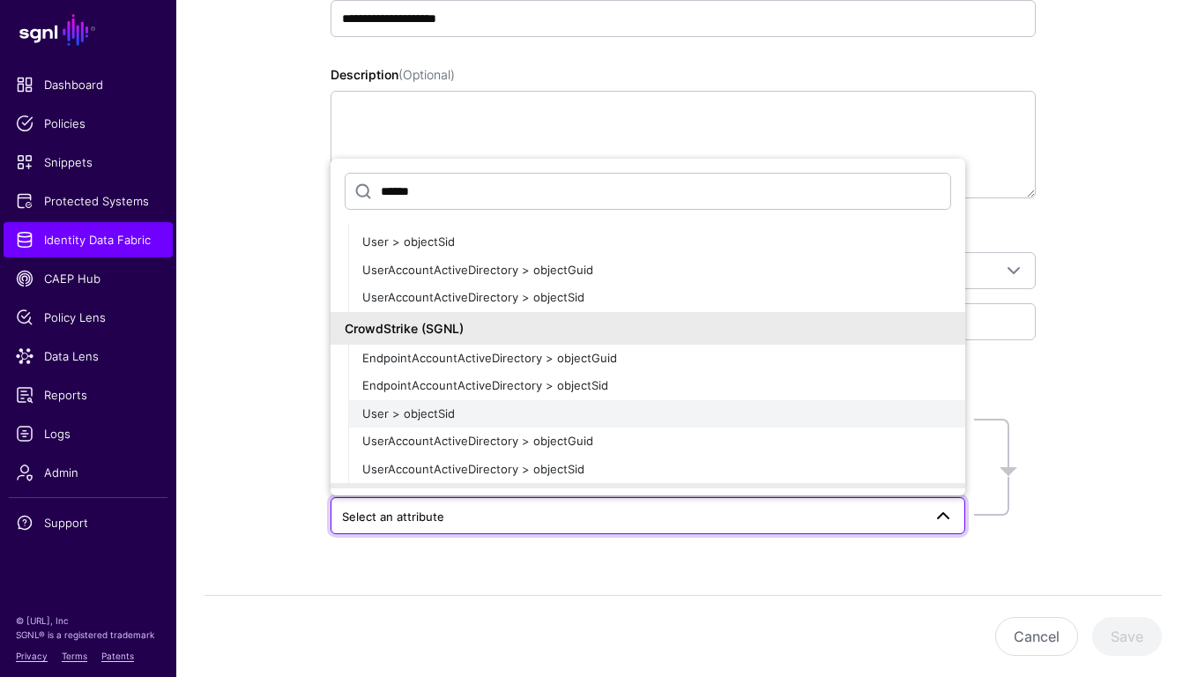
click at [421, 414] on span "User > objectSid" at bounding box center [408, 413] width 93 height 14
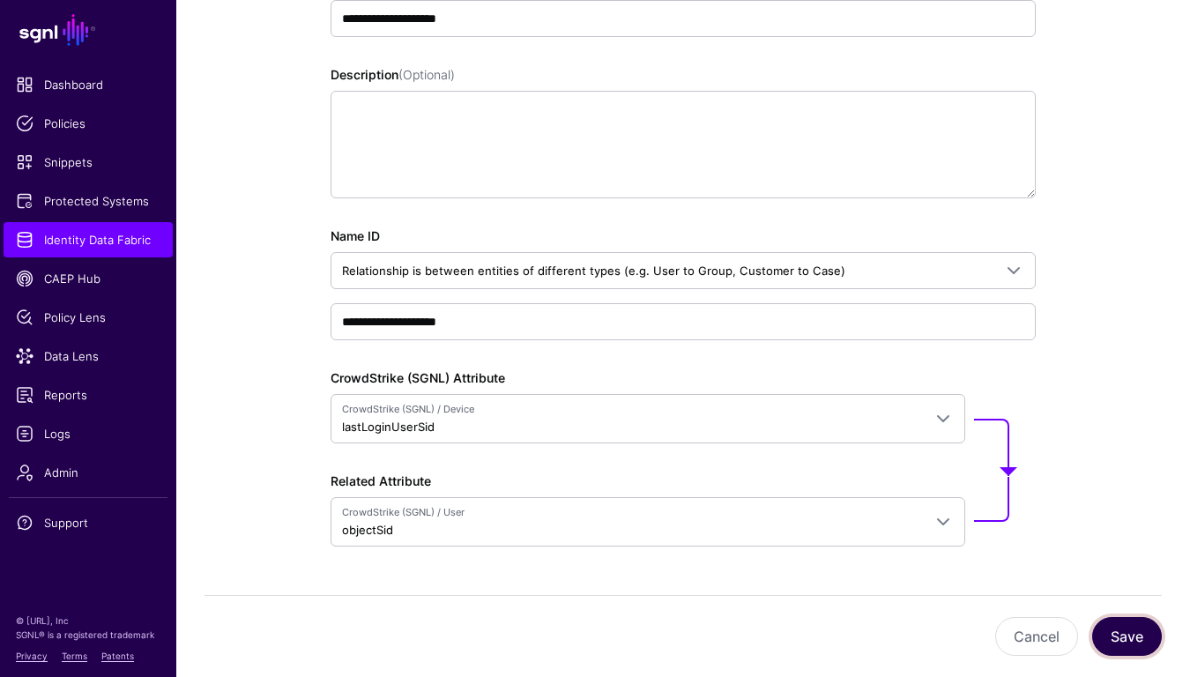
click at [1125, 647] on button "Save" at bounding box center [1127, 636] width 70 height 39
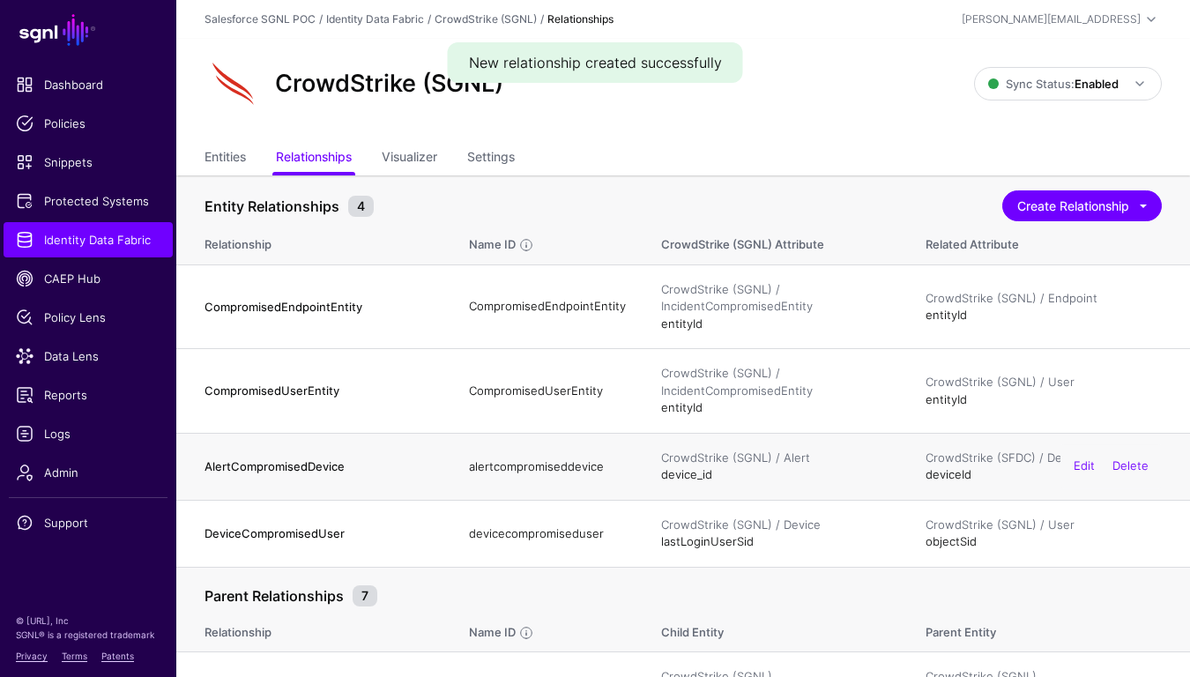
click at [275, 467] on h4 "AlertCompromisedDevice" at bounding box center [318, 466] width 229 height 16
copy h4 "AlertCompromisedDevice"
click at [1093, 464] on link "Edit" at bounding box center [1083, 466] width 21 height 14
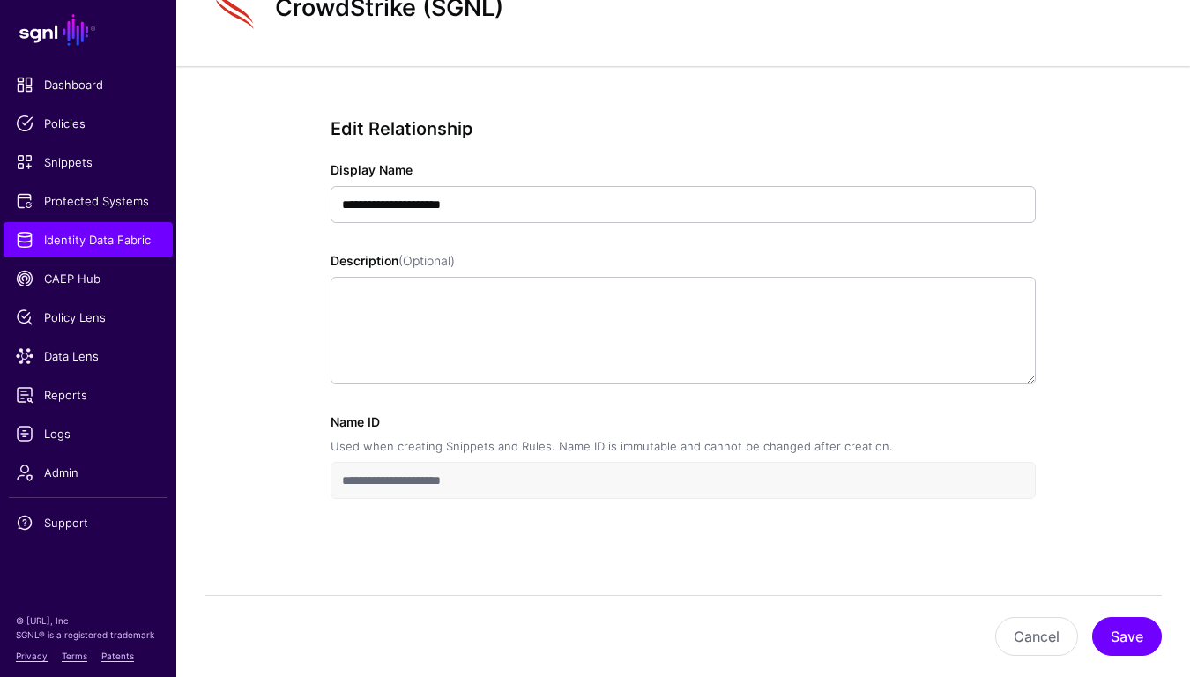
scroll to position [81, 0]
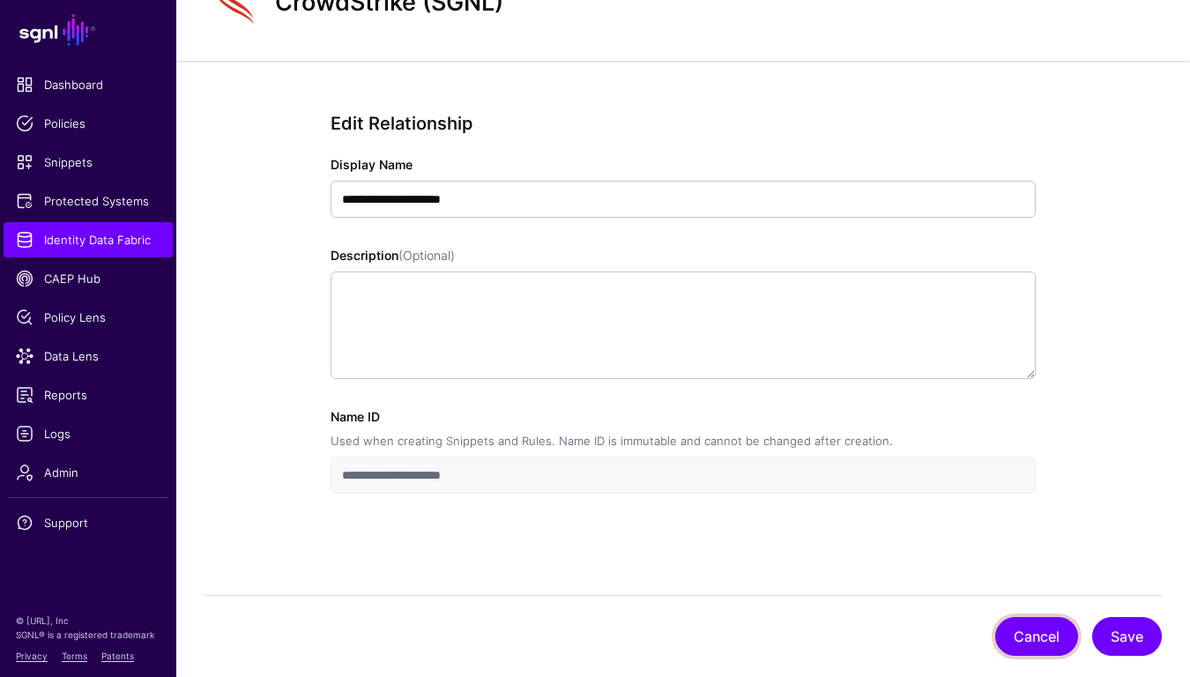
click at [1057, 641] on button "Cancel" at bounding box center [1036, 636] width 83 height 39
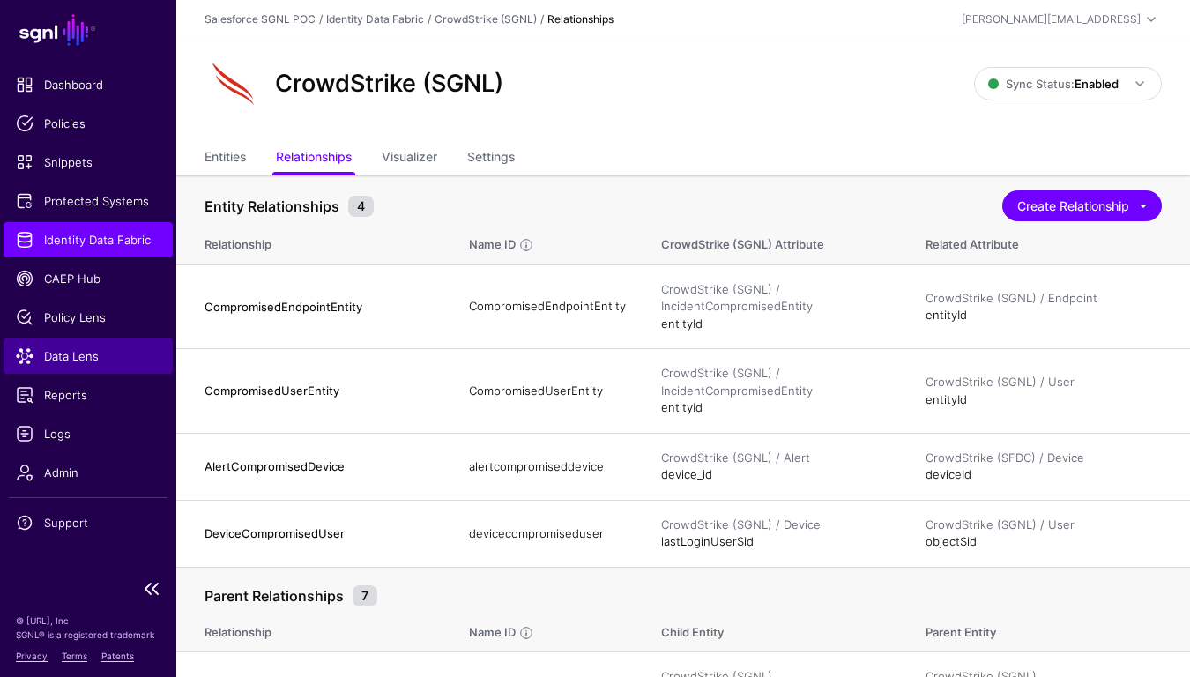
click at [67, 363] on span "Data Lens" at bounding box center [88, 356] width 145 height 18
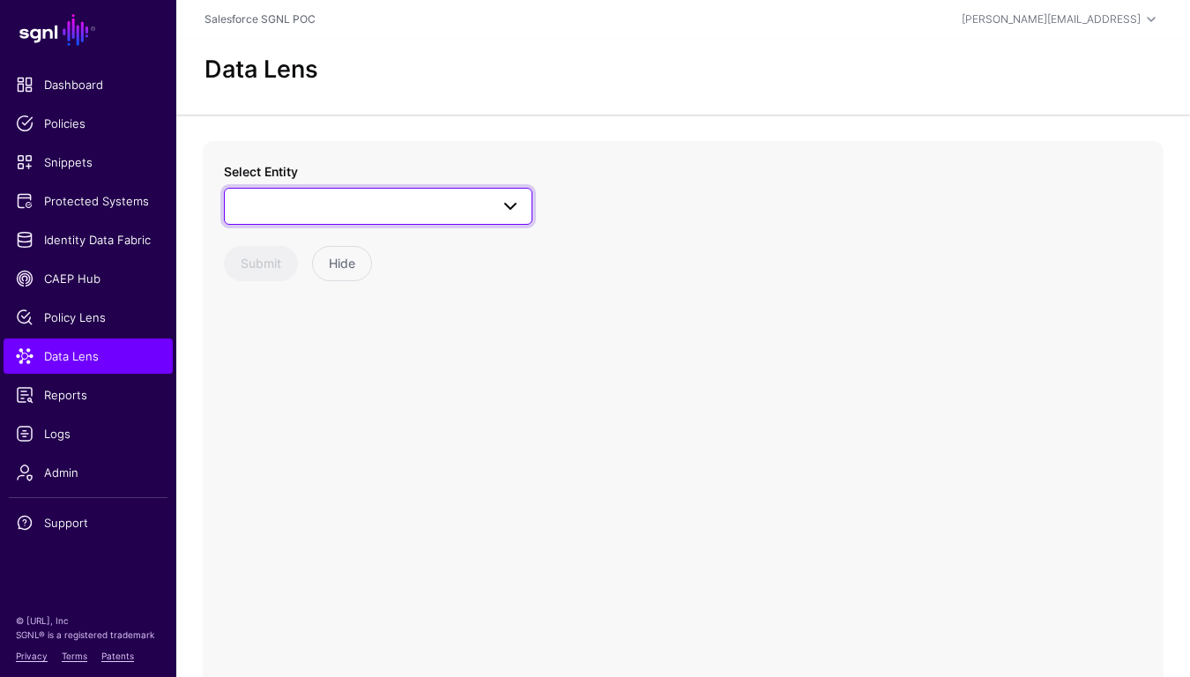
click at [387, 190] on link at bounding box center [378, 206] width 308 height 37
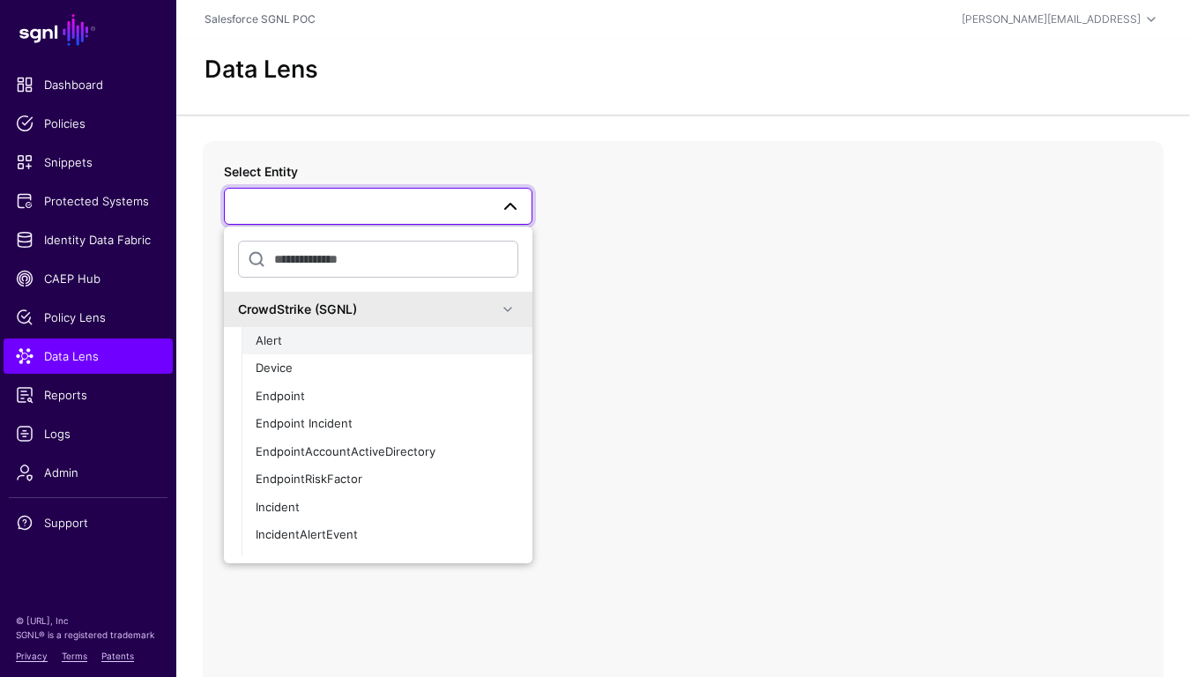
click at [361, 347] on div "Alert" at bounding box center [387, 341] width 263 height 18
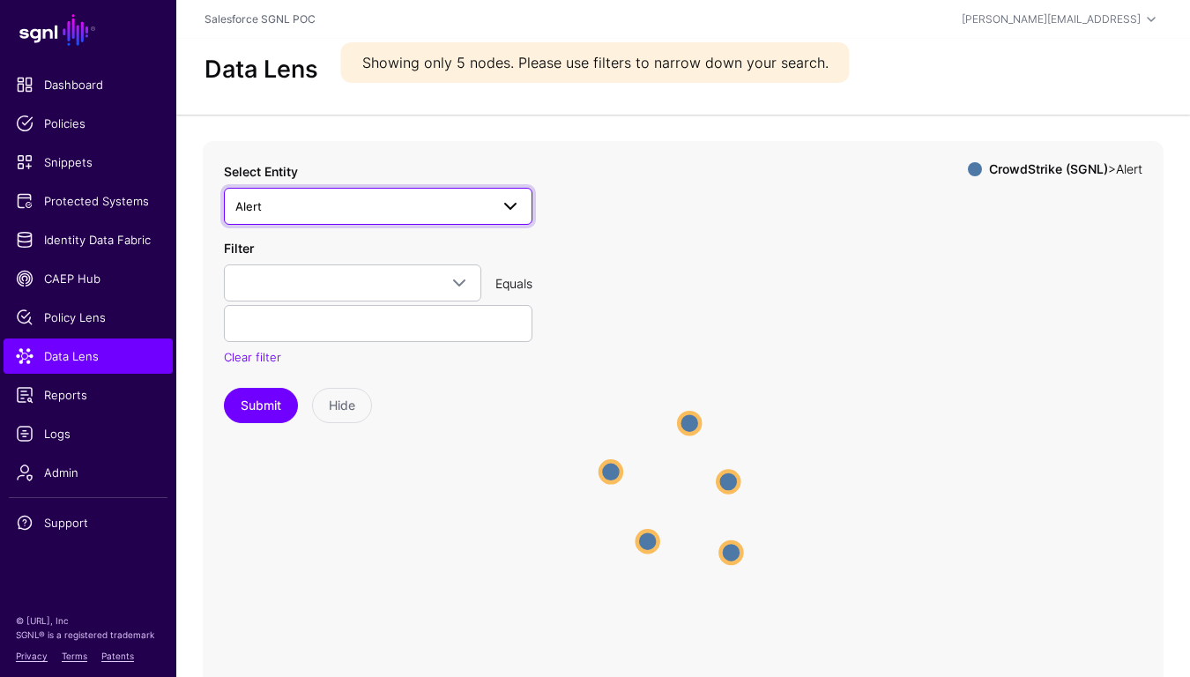
click at [357, 203] on span "Alert" at bounding box center [362, 206] width 254 height 19
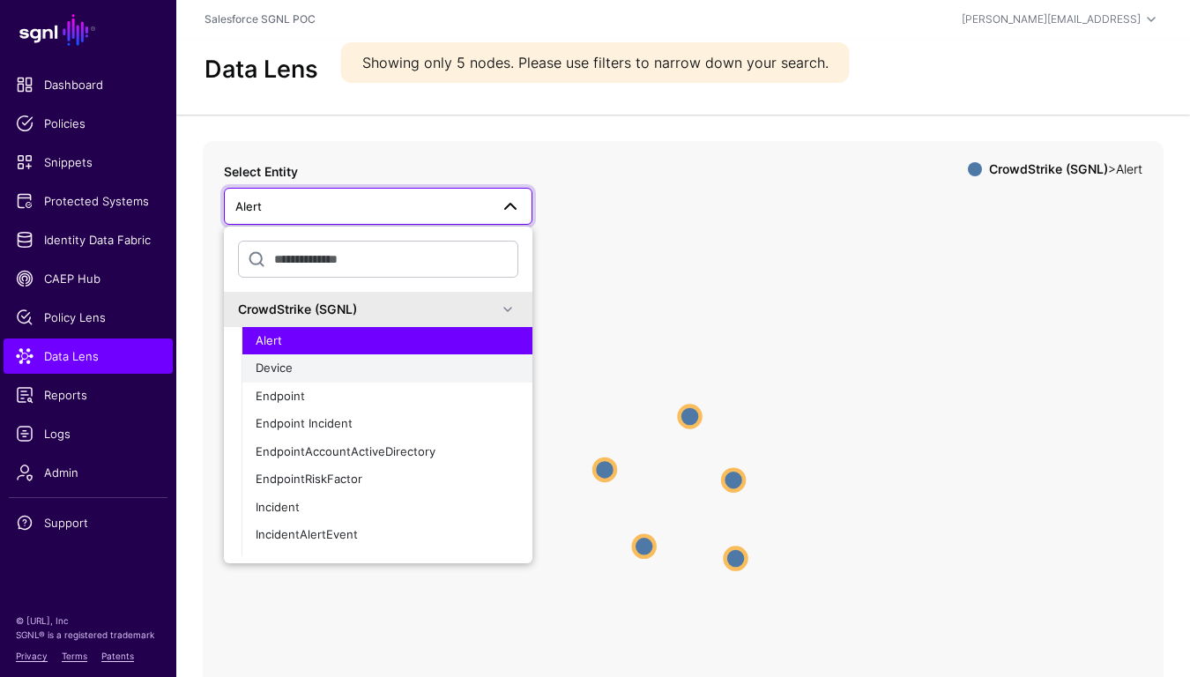
click at [317, 368] on div "Device" at bounding box center [387, 369] width 263 height 18
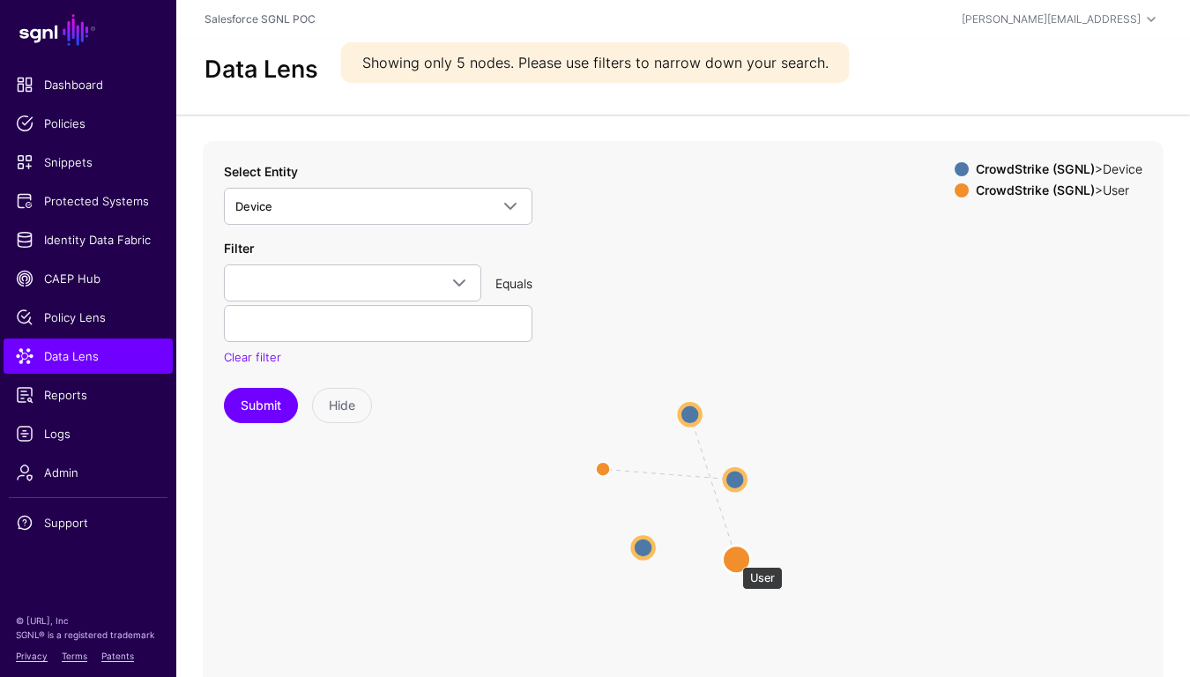
click at [733, 558] on circle at bounding box center [737, 560] width 28 height 28
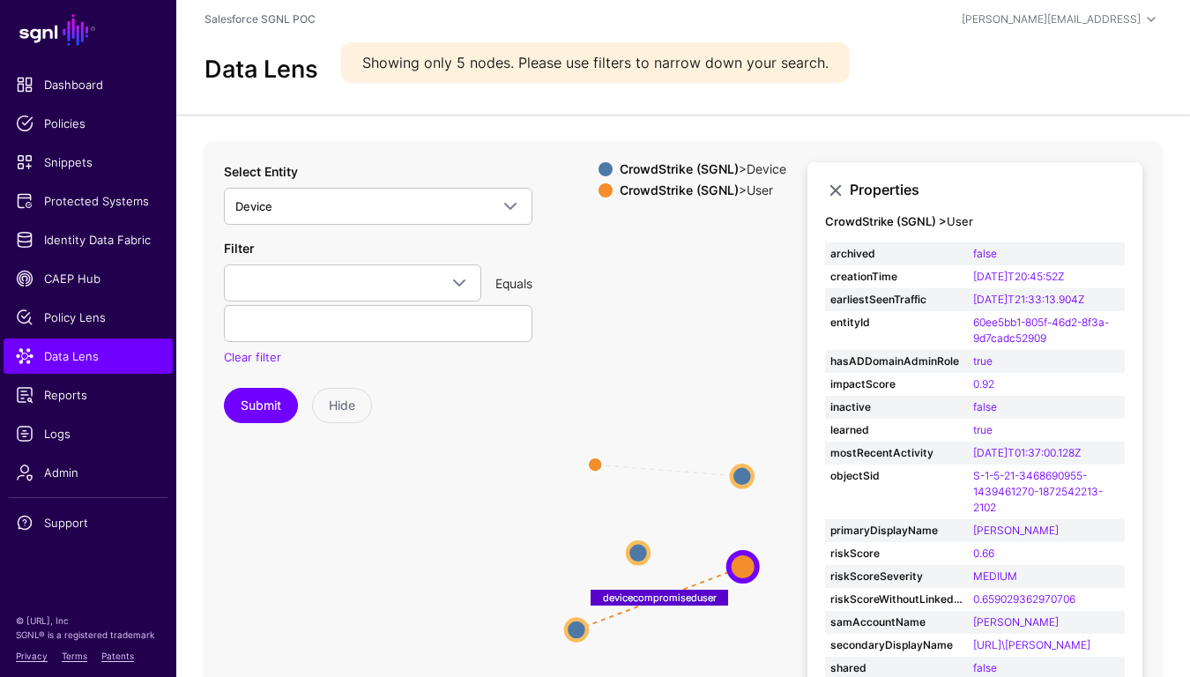
drag, startPoint x: 690, startPoint y: 407, endPoint x: 580, endPoint y: 628, distance: 246.3
click at [579, 627] on circle at bounding box center [576, 629] width 21 height 21
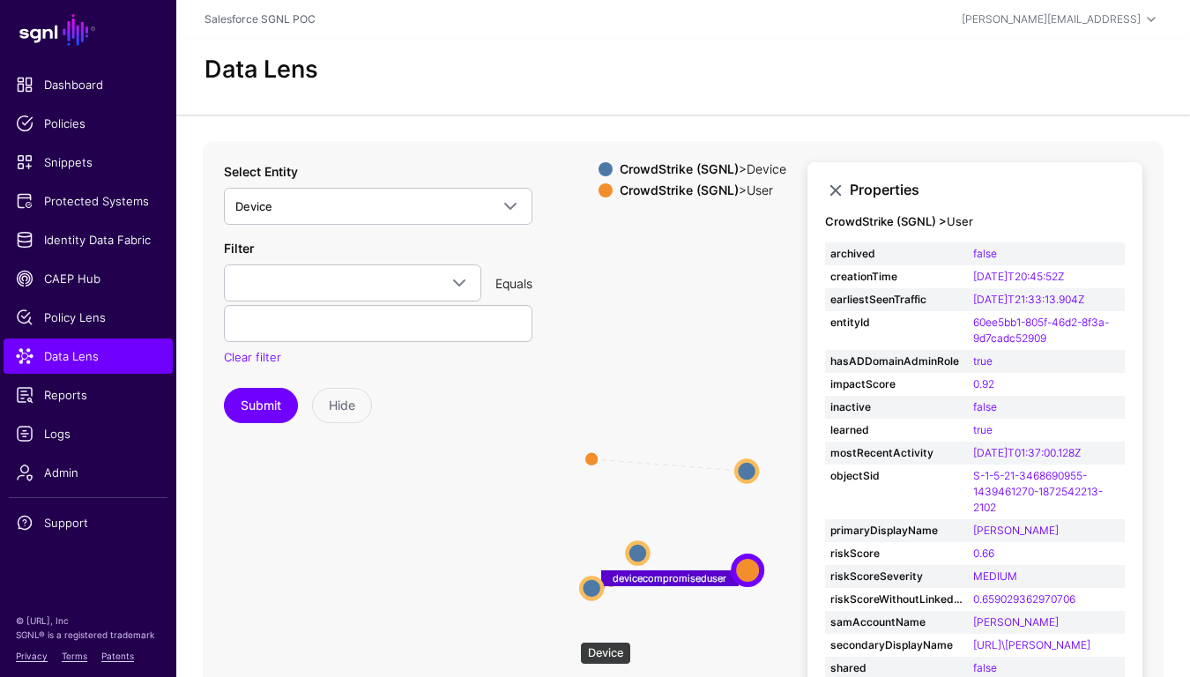
drag, startPoint x: 571, startPoint y: 633, endPoint x: 585, endPoint y: 590, distance: 45.4
click at [585, 590] on circle at bounding box center [591, 587] width 21 height 21
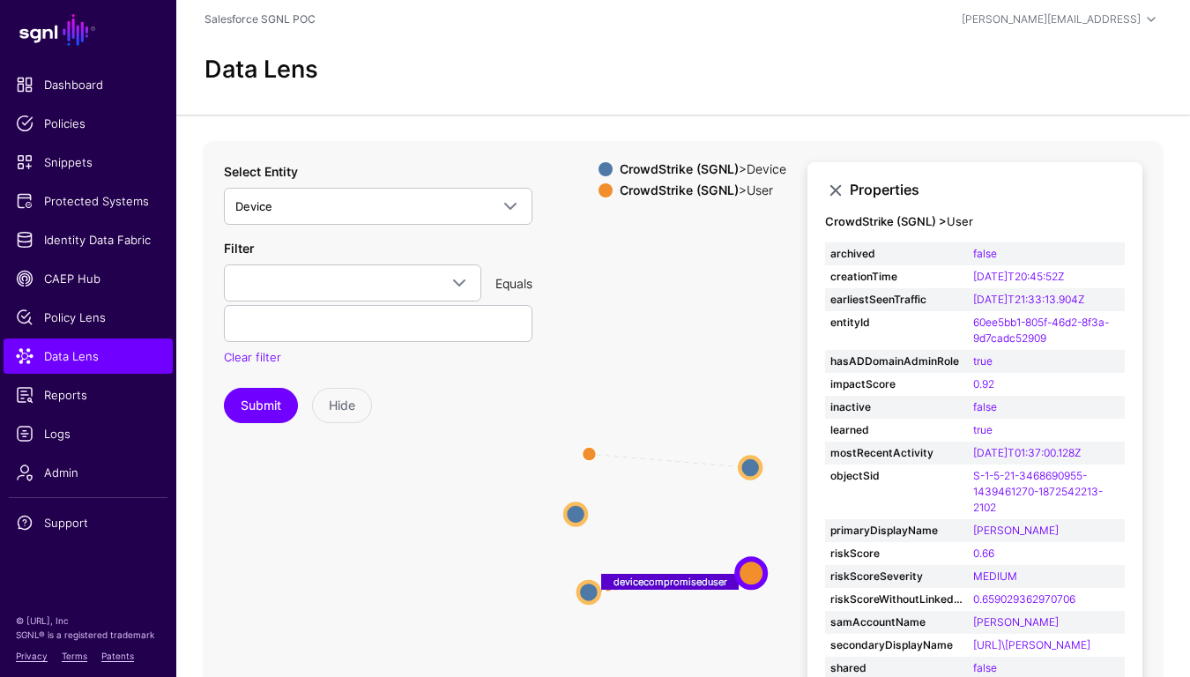
drag, startPoint x: 633, startPoint y: 551, endPoint x: 570, endPoint y: 512, distance: 73.6
click at [570, 512] on circle at bounding box center [575, 513] width 21 height 21
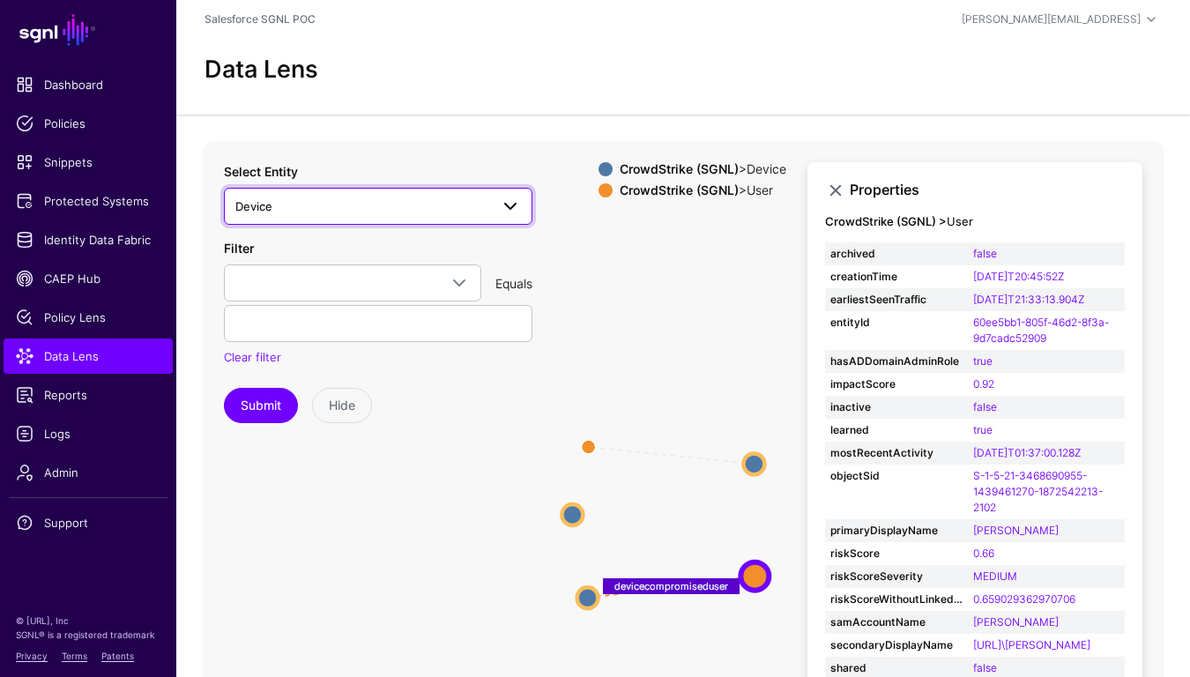
click at [405, 193] on link "Device" at bounding box center [378, 206] width 308 height 37
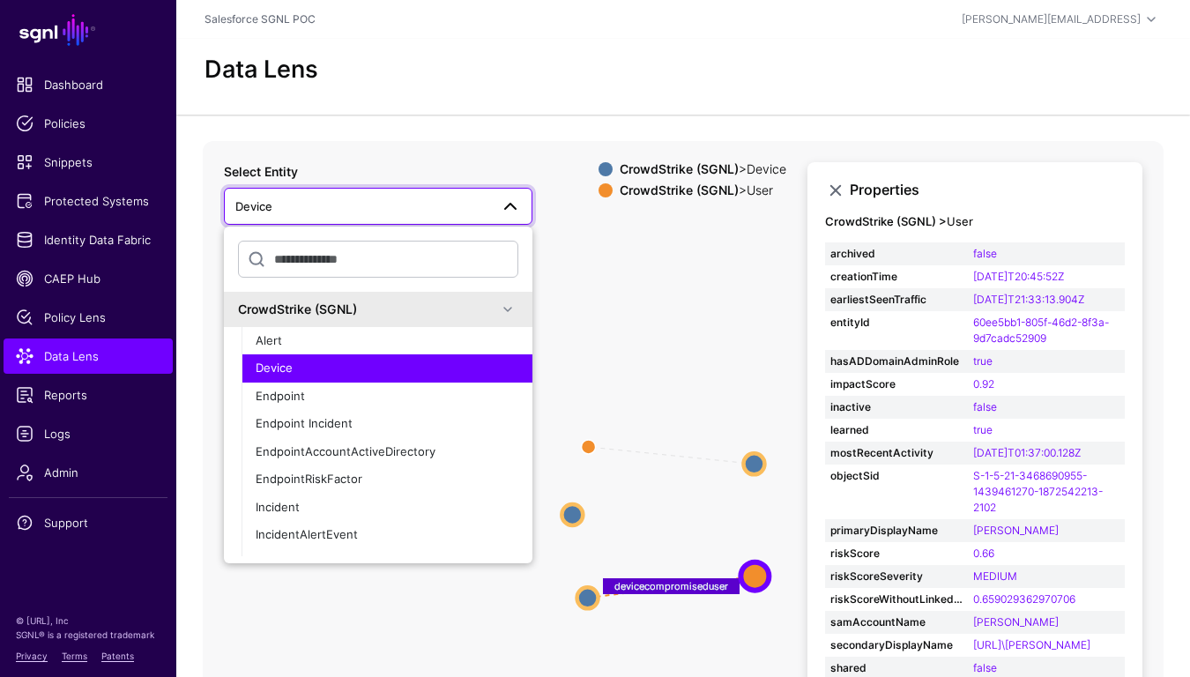
click at [635, 275] on icon "devicecompromiseduser devicecompromiseduser User User Device Device Device Devi…" at bounding box center [683, 493] width 961 height 705
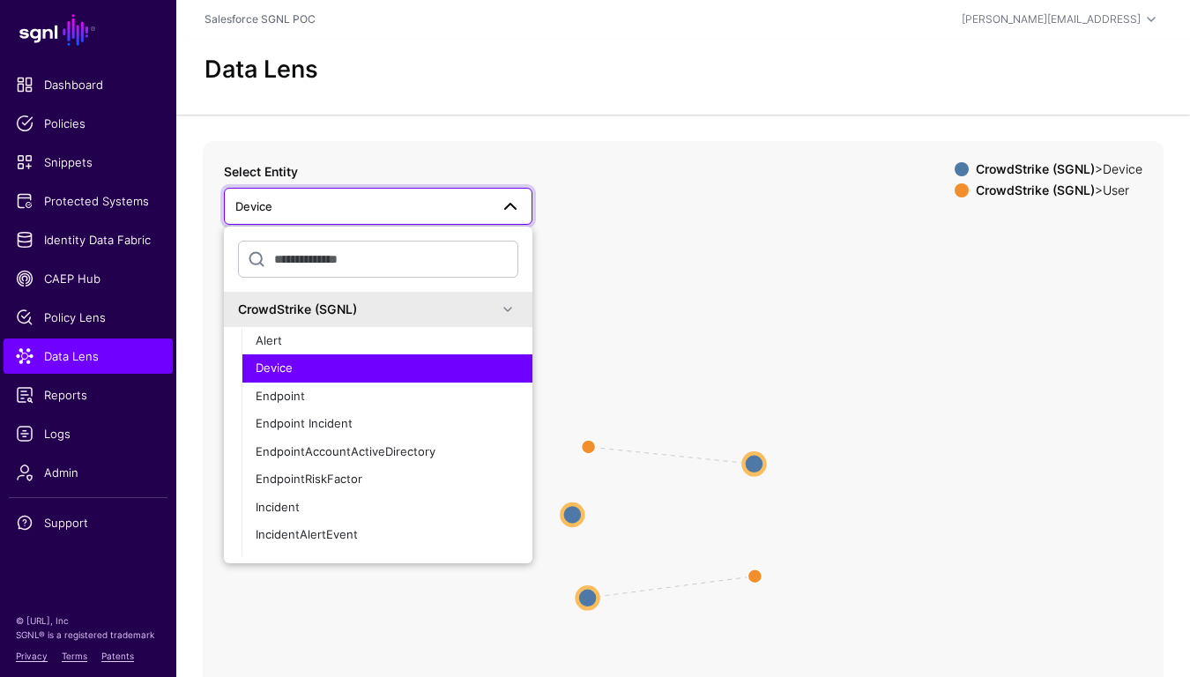
click at [380, 366] on div "Device" at bounding box center [387, 369] width 263 height 18
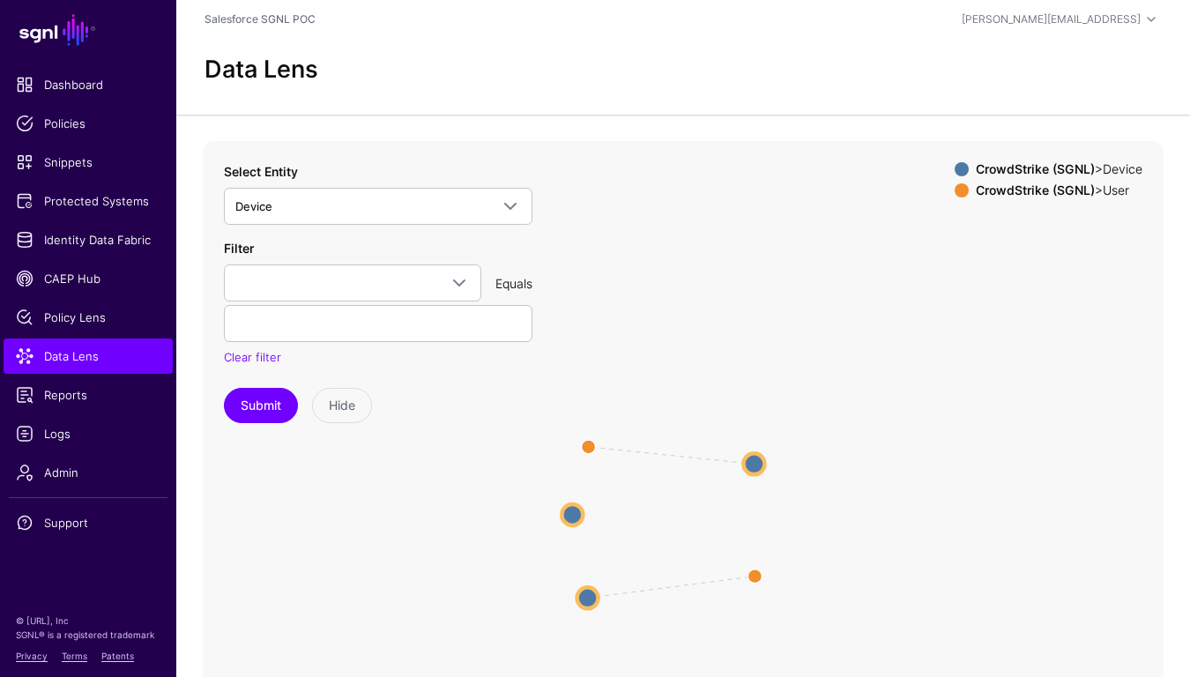
click at [371, 263] on div "Filter cId deviceId hostName lastLoginTimestamp lastLoginUser lastLoginUserSid …" at bounding box center [378, 303] width 308 height 128
click at [355, 284] on span at bounding box center [352, 282] width 234 height 21
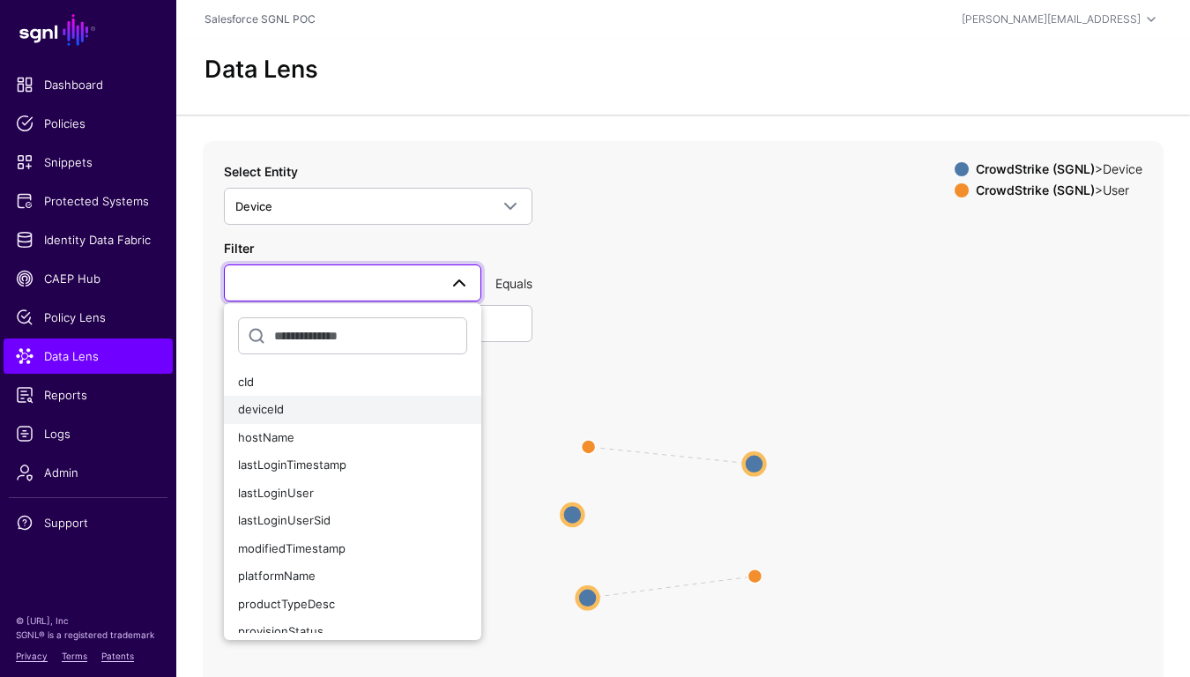
click at [308, 415] on div "deviceId" at bounding box center [352, 410] width 229 height 18
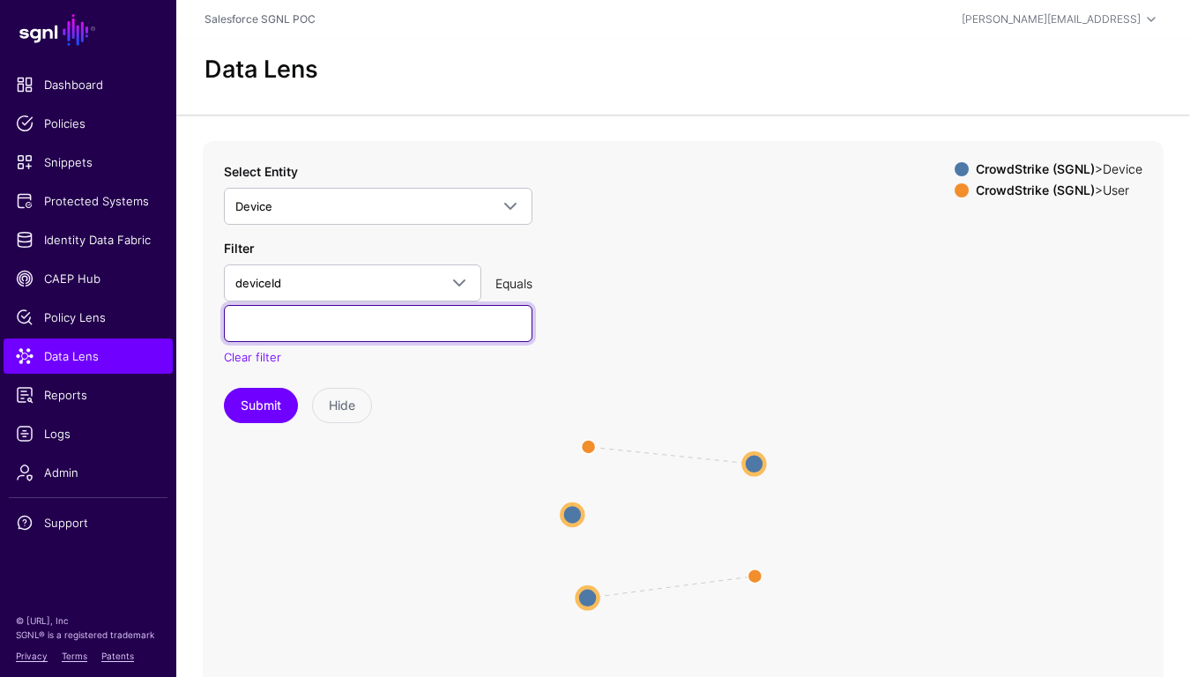
click at [297, 321] on input "text" at bounding box center [378, 323] width 308 height 37
paste input "**********"
type input "**********"
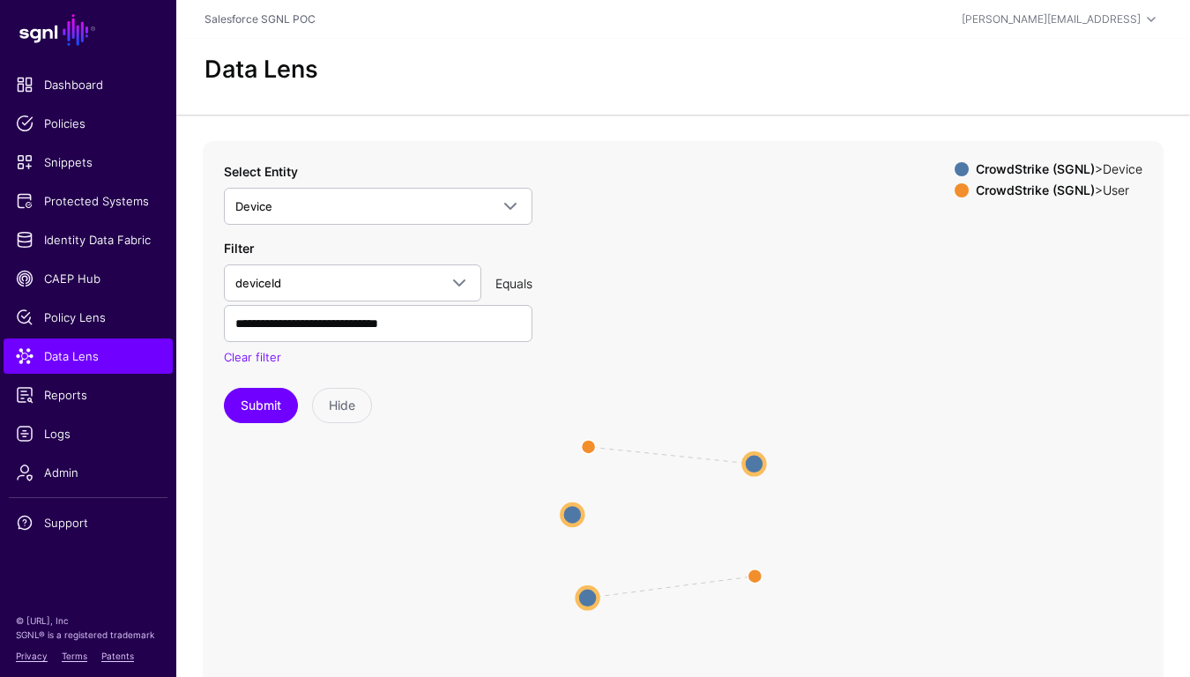
click at [240, 424] on icon "devicecompromiseduser devicecompromiseduser User User Device Device Device Devi…" at bounding box center [683, 493] width 961 height 705
click at [254, 405] on button "Submit" at bounding box center [261, 405] width 74 height 35
click at [711, 476] on circle at bounding box center [712, 481] width 21 height 21
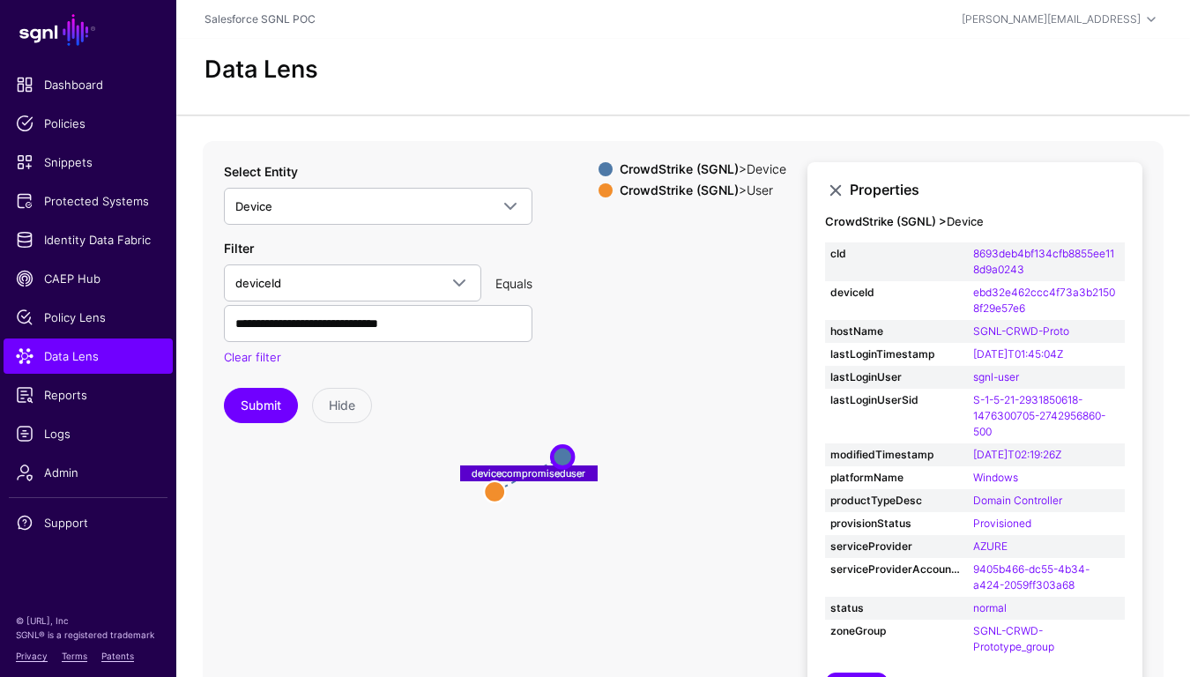
drag, startPoint x: 707, startPoint y: 524, endPoint x: 562, endPoint y: 501, distance: 146.2
click at [561, 501] on icon "devicecompromiseduser User User Device Device" at bounding box center [683, 493] width 961 height 705
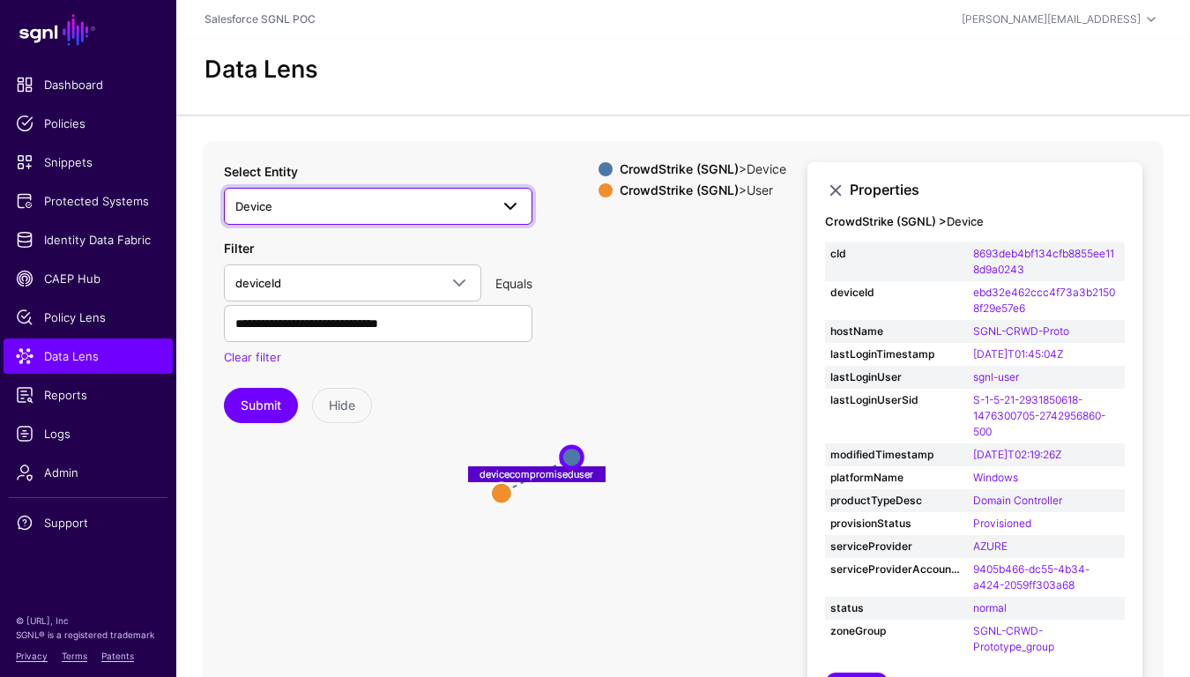
click at [341, 198] on span "Device" at bounding box center [362, 206] width 254 height 19
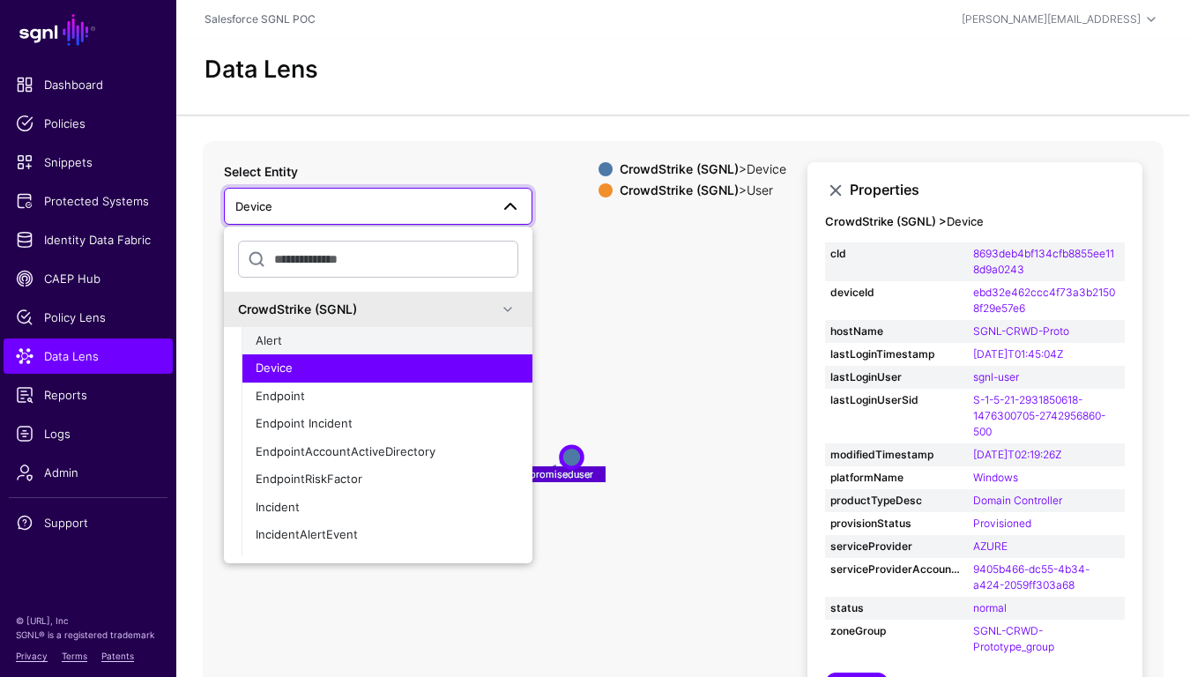
click at [286, 344] on div "Alert" at bounding box center [387, 341] width 263 height 18
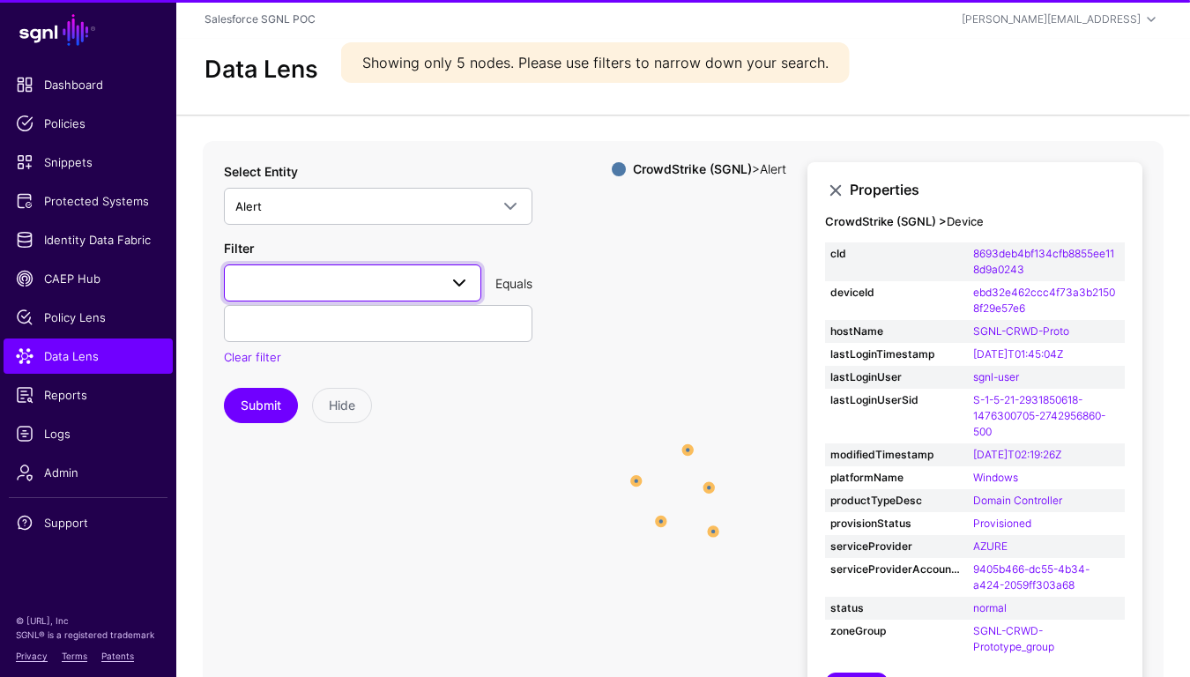
click at [288, 288] on span at bounding box center [352, 282] width 234 height 21
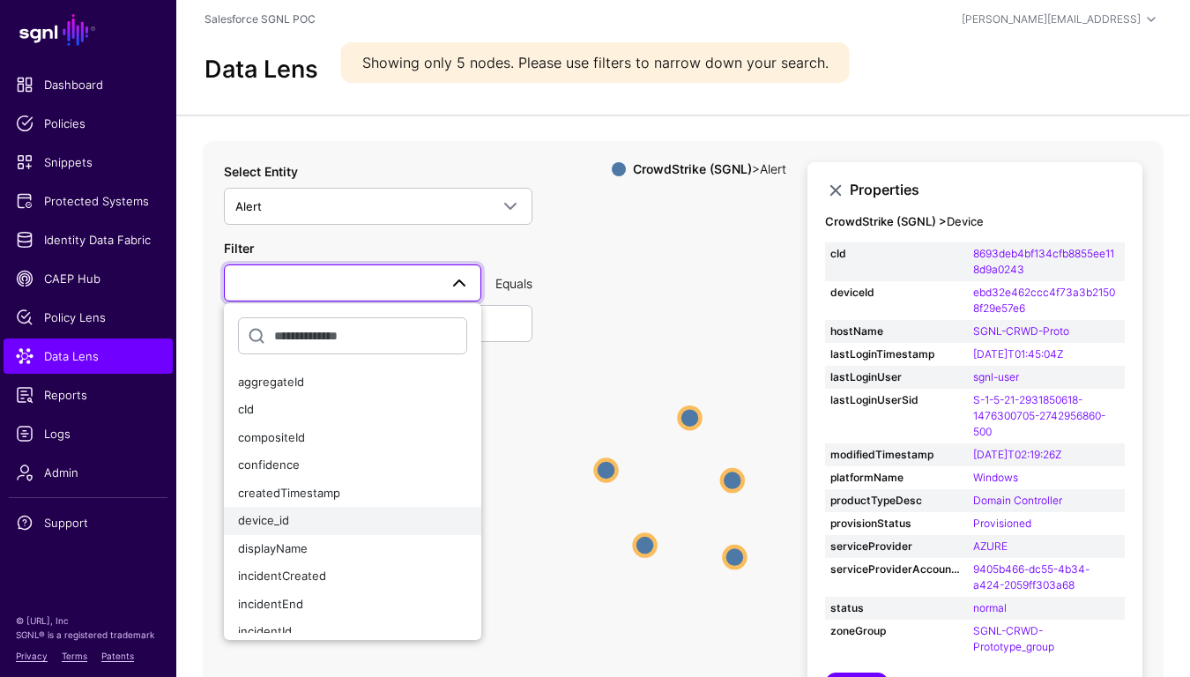
click at [305, 520] on div "device_id" at bounding box center [352, 521] width 229 height 18
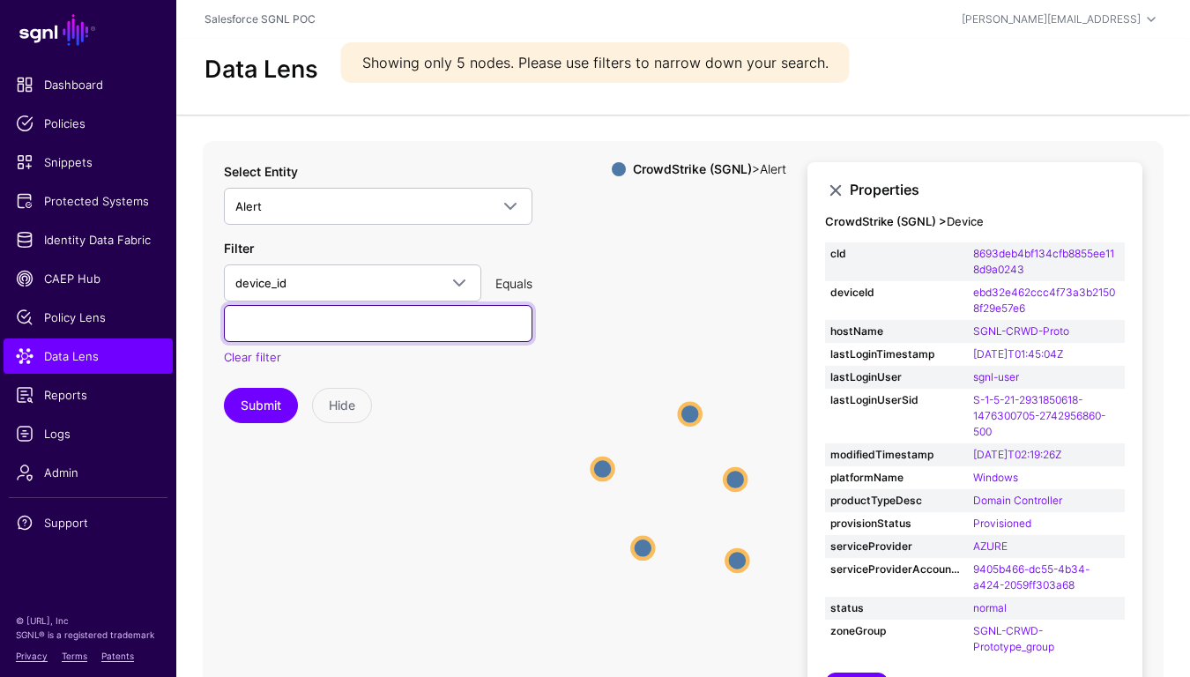
click at [321, 321] on input "text" at bounding box center [378, 323] width 308 height 37
paste input "**********"
type input "**********"
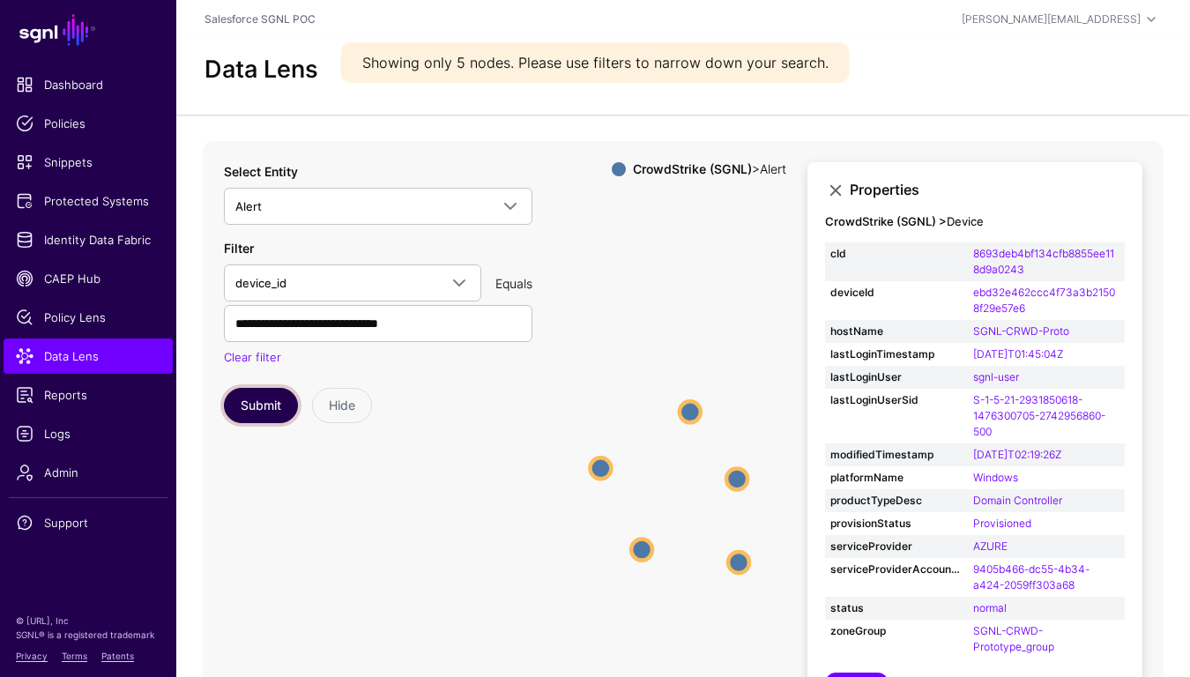
click at [260, 400] on button "Submit" at bounding box center [261, 405] width 74 height 35
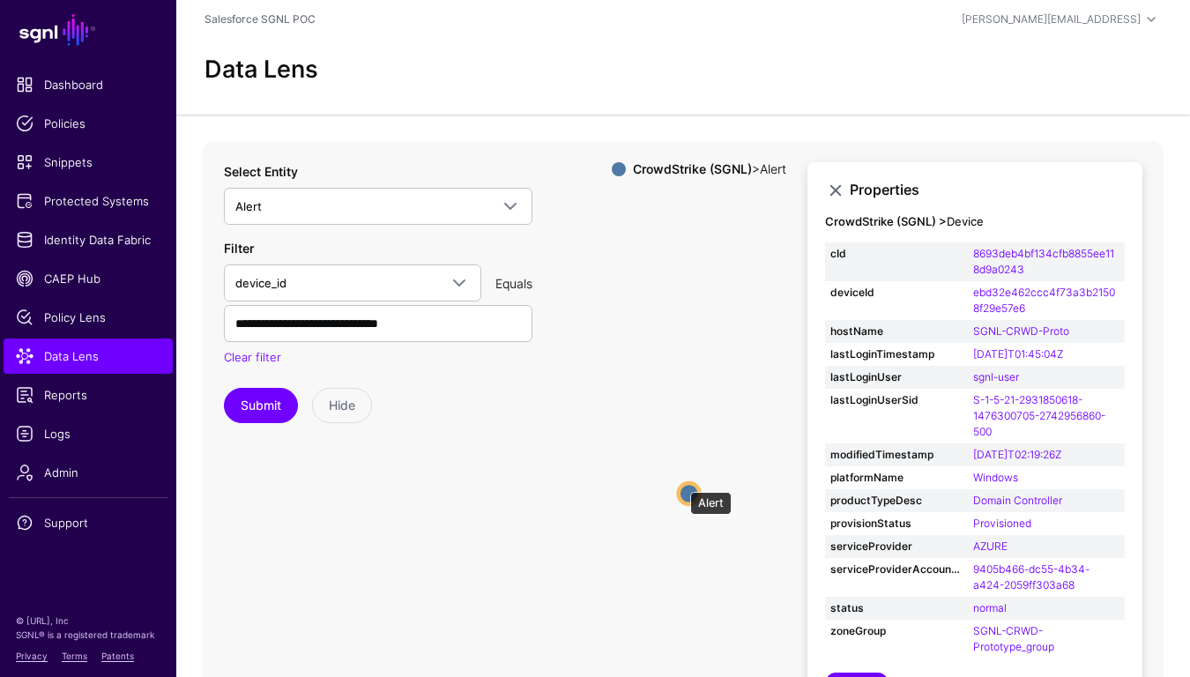
click at [689, 483] on circle at bounding box center [689, 493] width 21 height 21
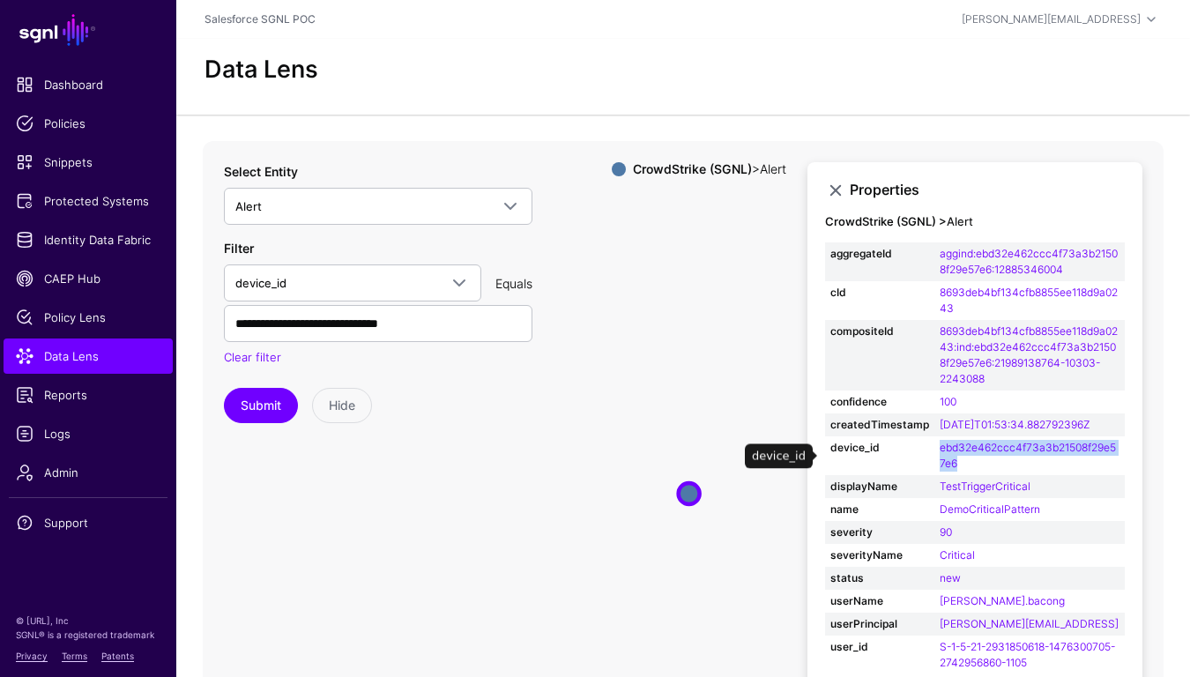
drag, startPoint x: 968, startPoint y: 461, endPoint x: 905, endPoint y: 456, distance: 62.8
click at [905, 456] on tr "device_id ebd32e462ccc4f73a3b21508f29e57e6" at bounding box center [975, 455] width 300 height 39
copy tr "ebd32e462ccc4f73a3b21508f29e57e6"
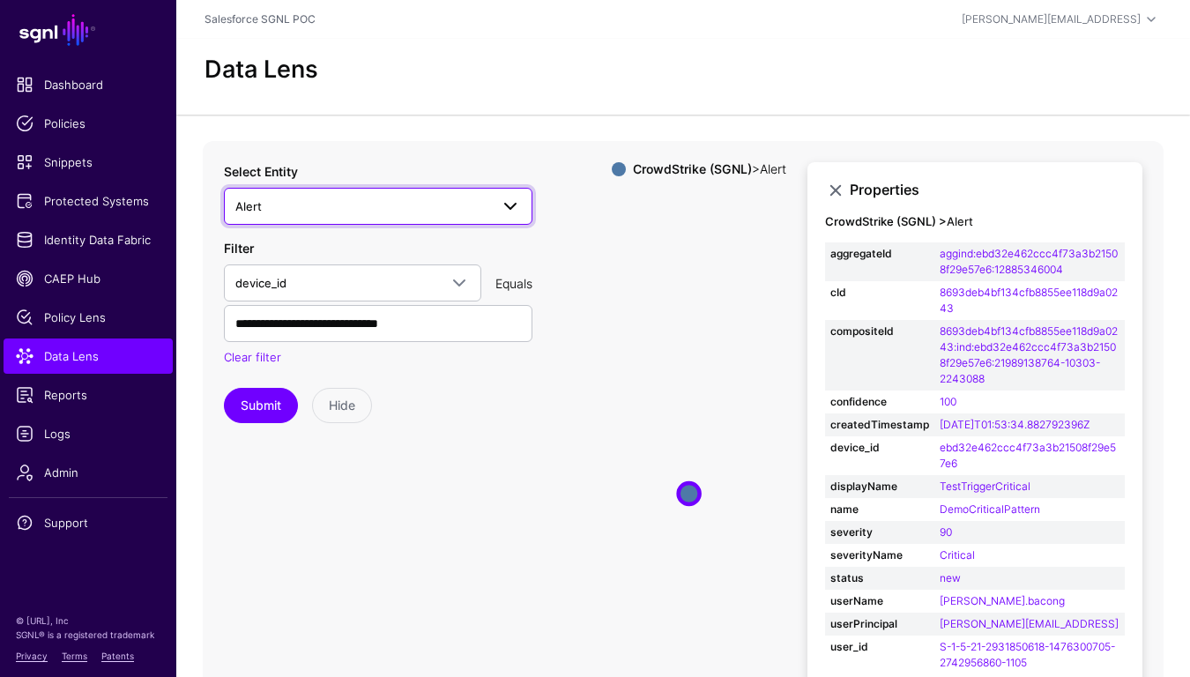
click at [412, 199] on span "Alert" at bounding box center [362, 206] width 254 height 19
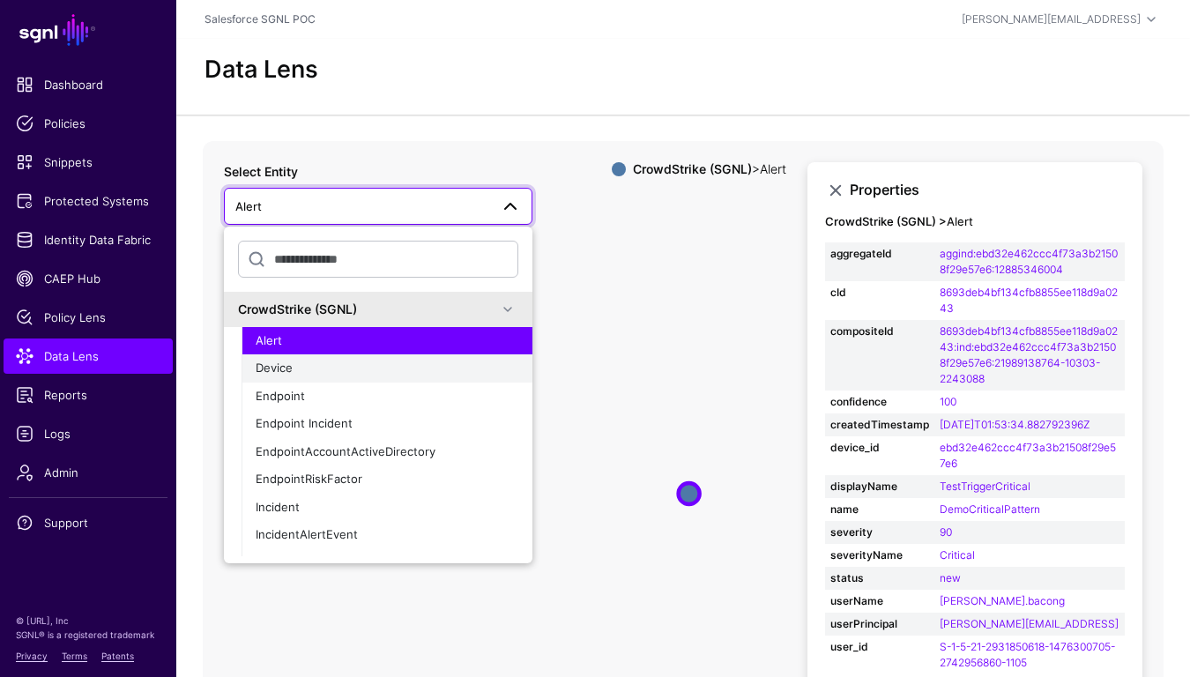
click at [314, 360] on div "Device" at bounding box center [387, 369] width 263 height 18
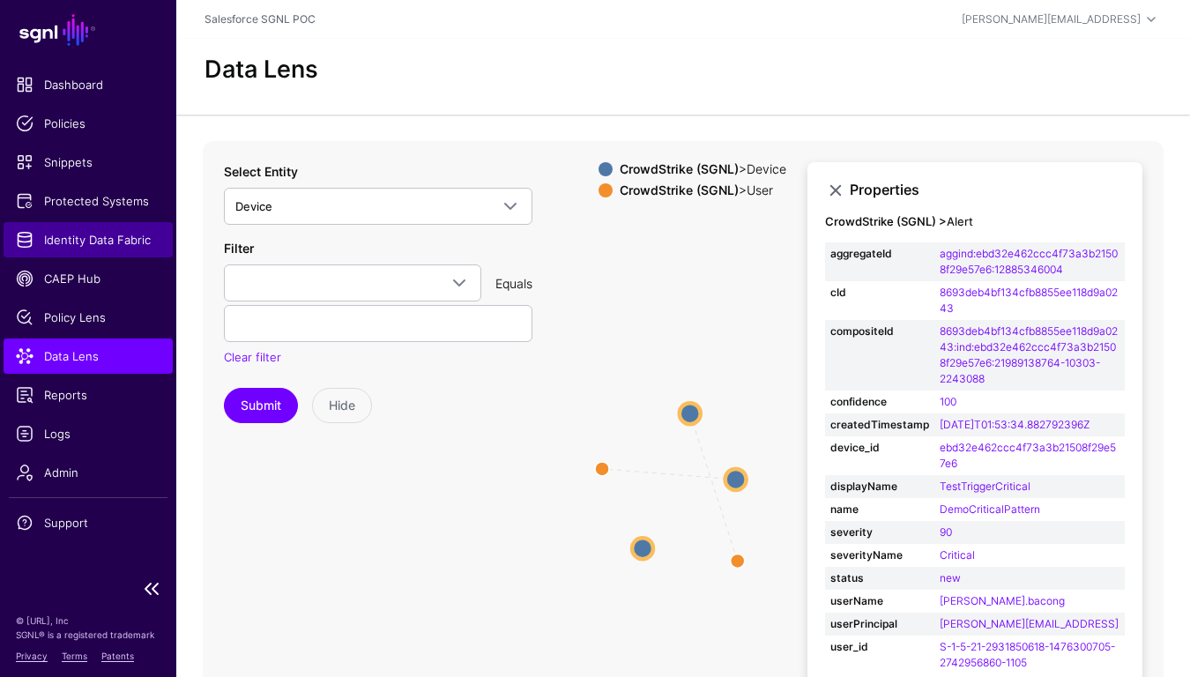
click at [80, 228] on link "Identity Data Fabric" at bounding box center [88, 239] width 169 height 35
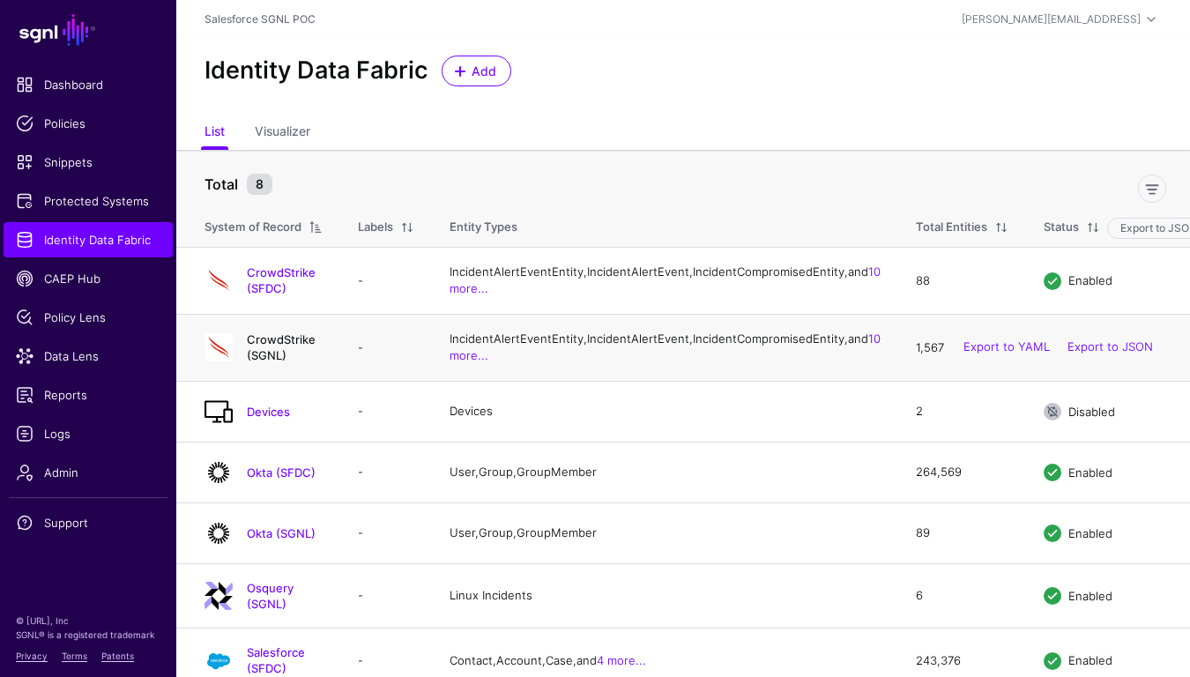
click at [307, 362] on link "CrowdStrike (SGNL)" at bounding box center [281, 347] width 69 height 30
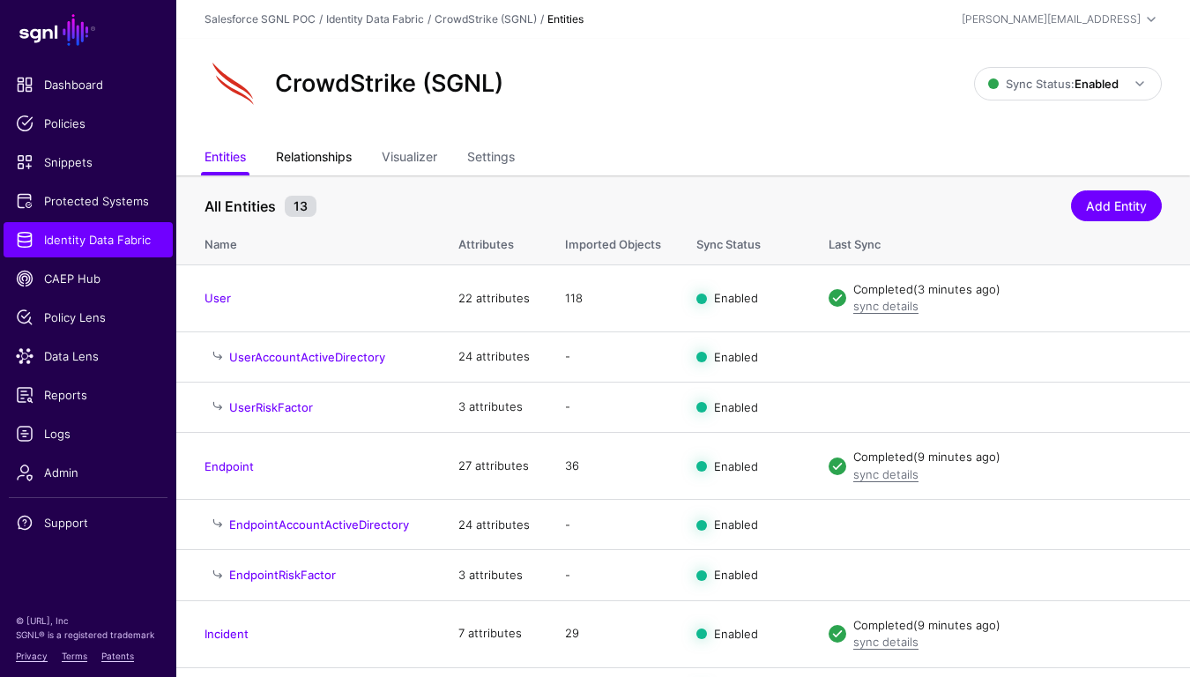
click at [295, 148] on link "Relationships" at bounding box center [314, 158] width 76 height 33
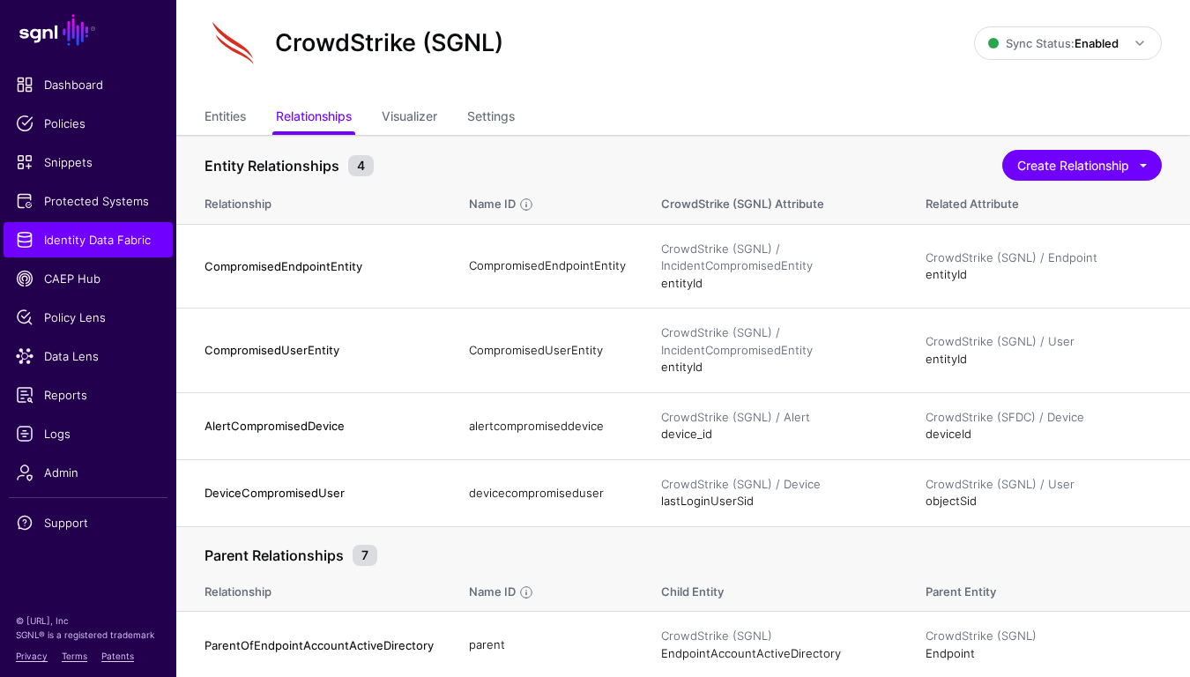
scroll to position [71, 0]
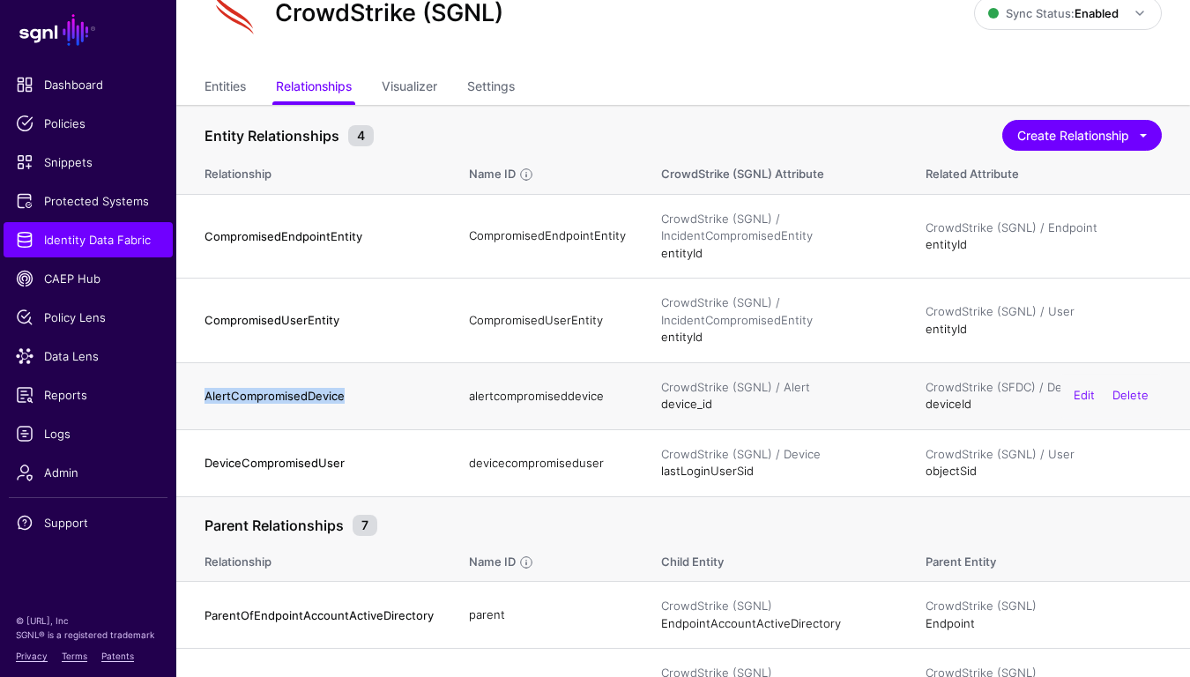
drag, startPoint x: 348, startPoint y: 397, endPoint x: 205, endPoint y: 395, distance: 142.8
click at [205, 395] on h4 "AlertCompromisedDevice" at bounding box center [318, 396] width 229 height 16
copy h4 "AlertCompromisedDevice"
click at [1148, 397] on div "Edit Delete" at bounding box center [1110, 397] width 101 height 44
click at [1125, 391] on link "Delete" at bounding box center [1130, 396] width 36 height 14
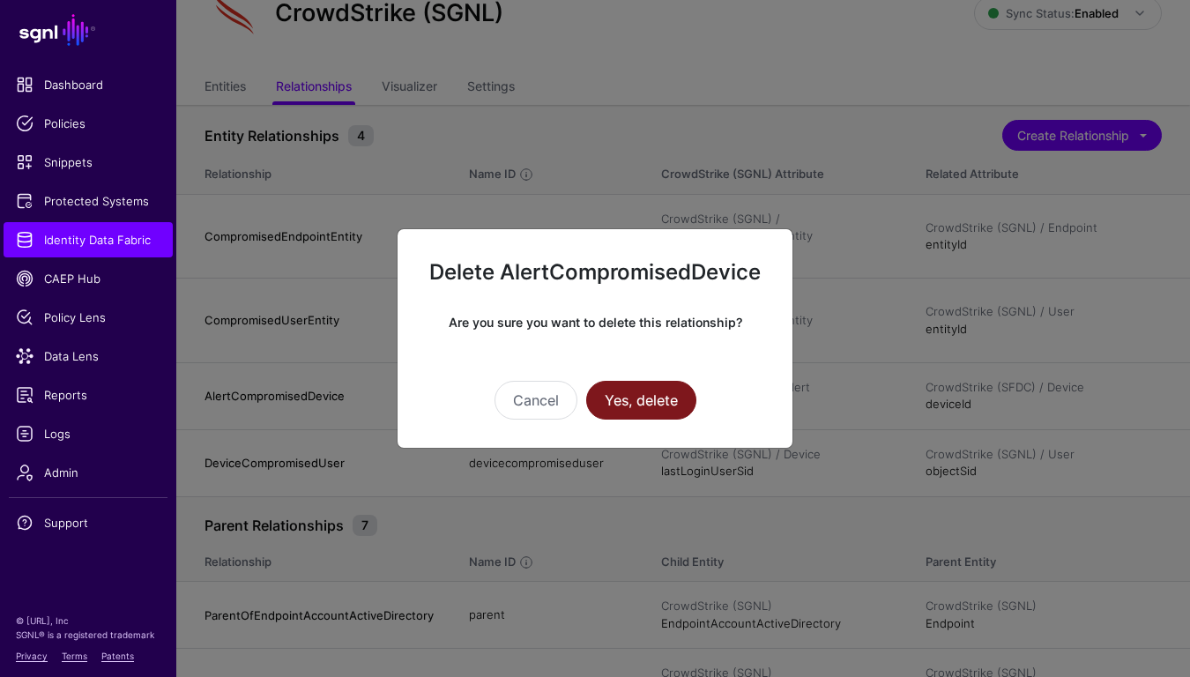
click at [630, 397] on button "Yes, delete" at bounding box center [641, 400] width 110 height 39
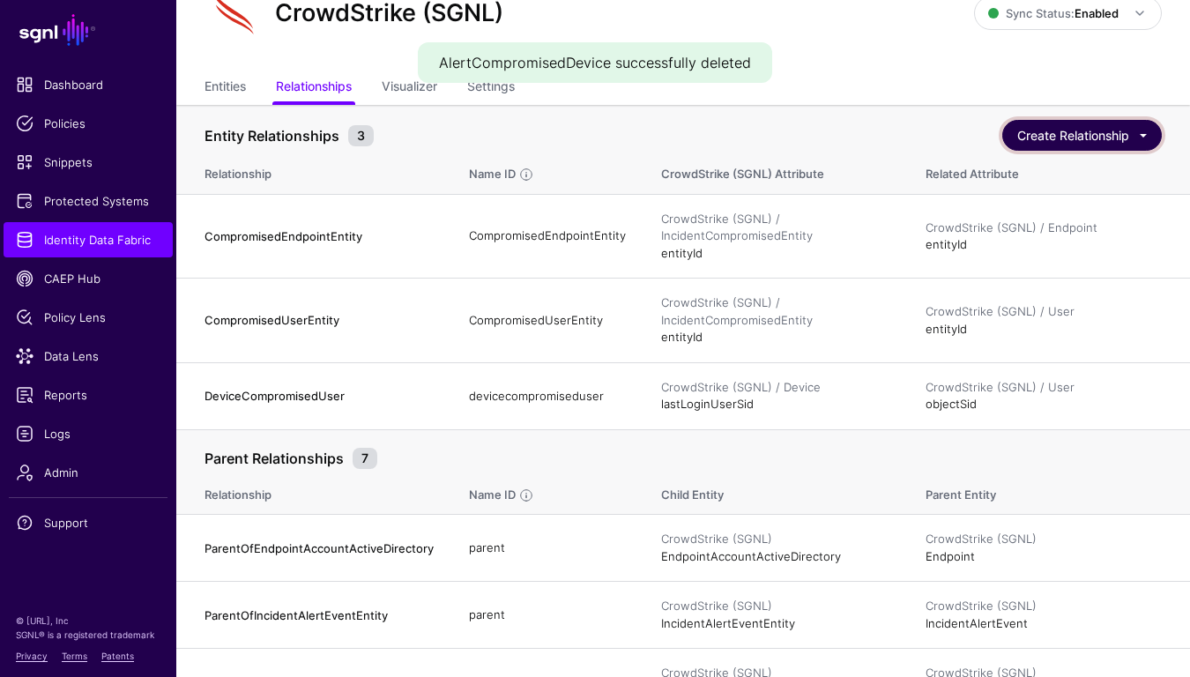
click at [1041, 131] on button "Create Relationship" at bounding box center [1082, 135] width 160 height 31
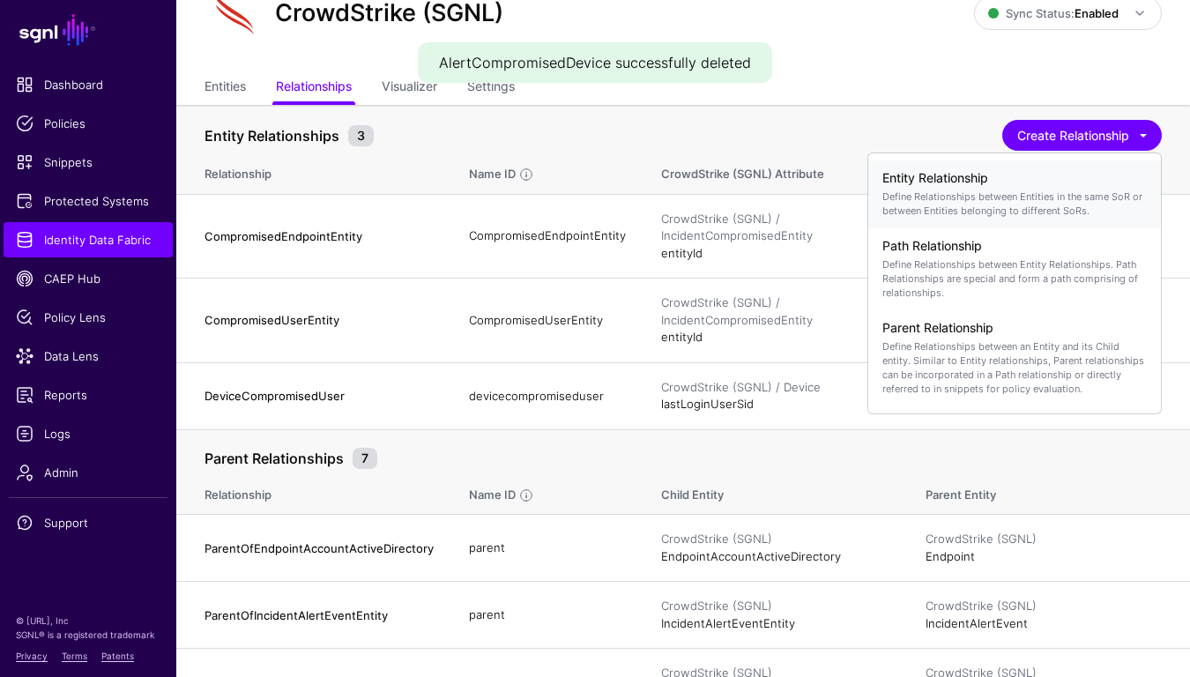
click at [936, 194] on p "Define Relationships between Entities in the same SoR or between Entities belon…" at bounding box center [1014, 203] width 264 height 28
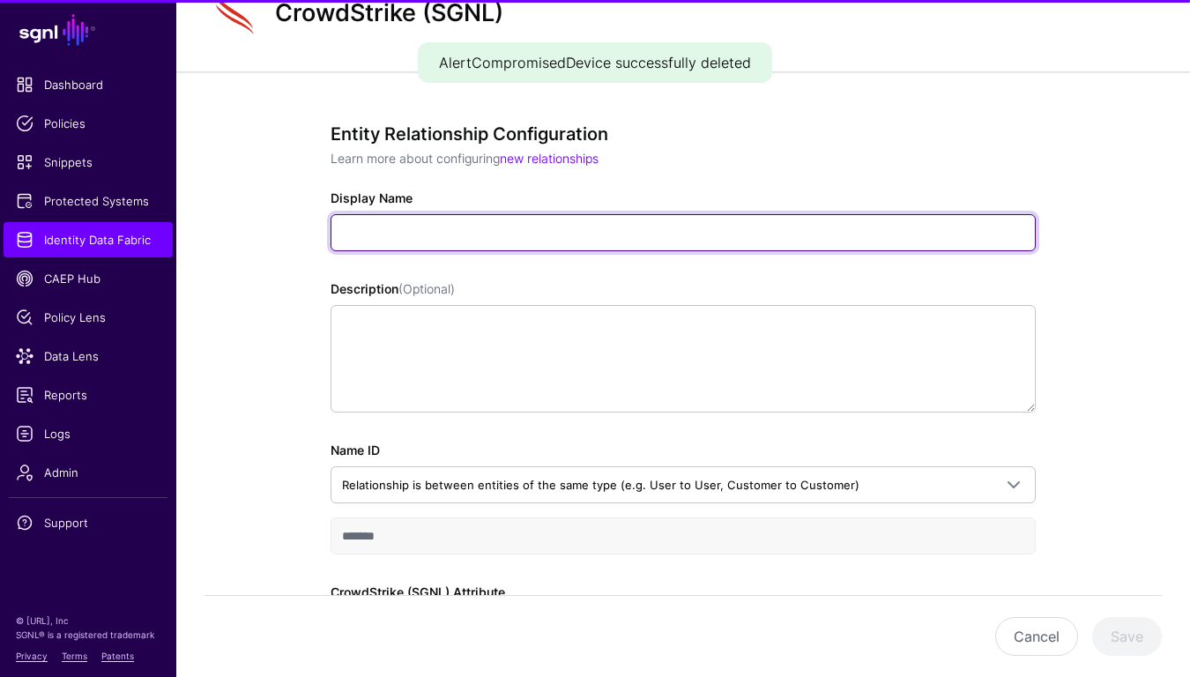
click at [435, 234] on input "Display Name" at bounding box center [683, 232] width 705 height 37
paste input "**********"
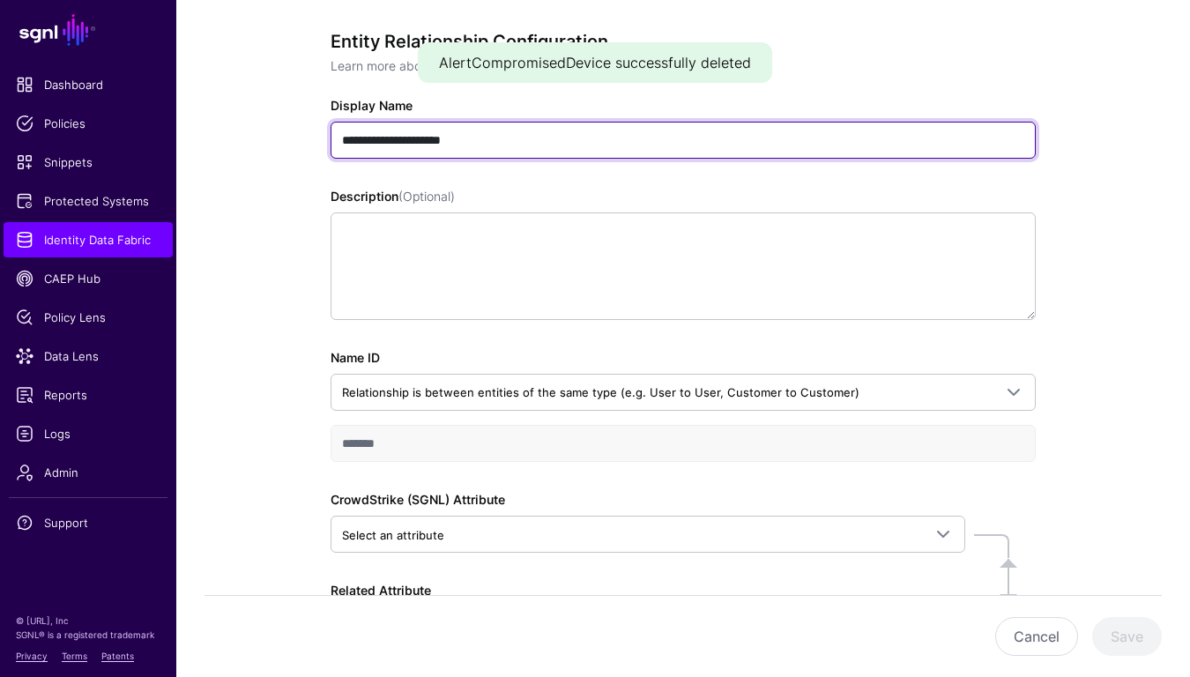
scroll to position [197, 0]
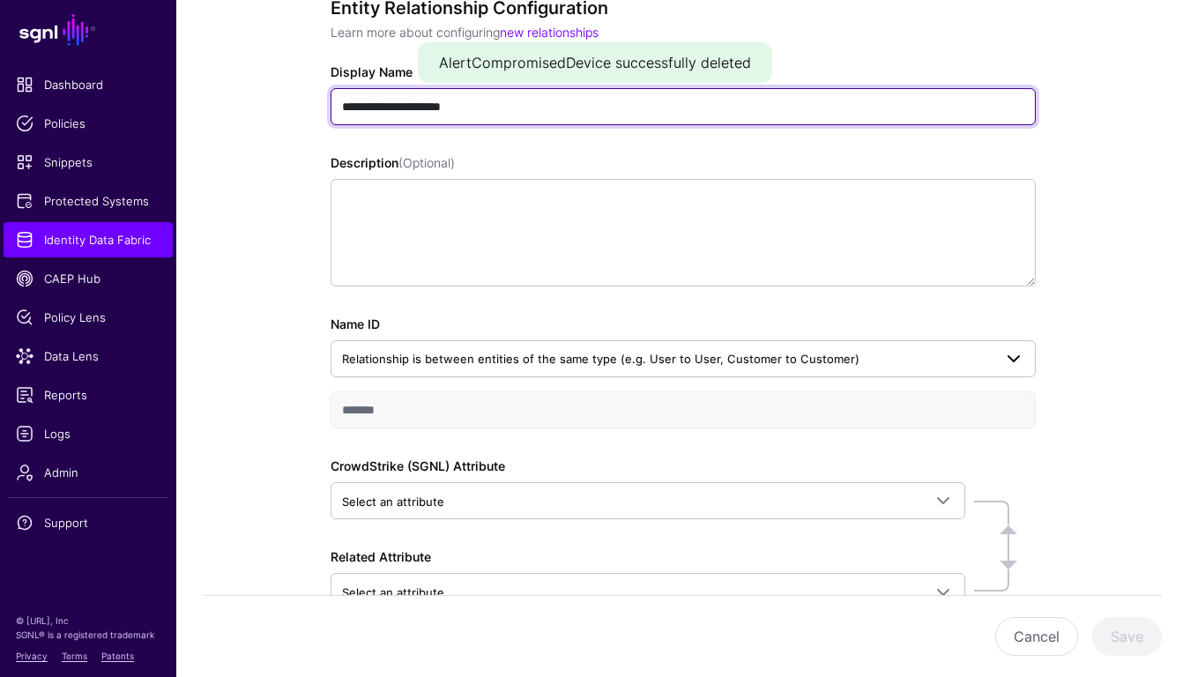
type input "**********"
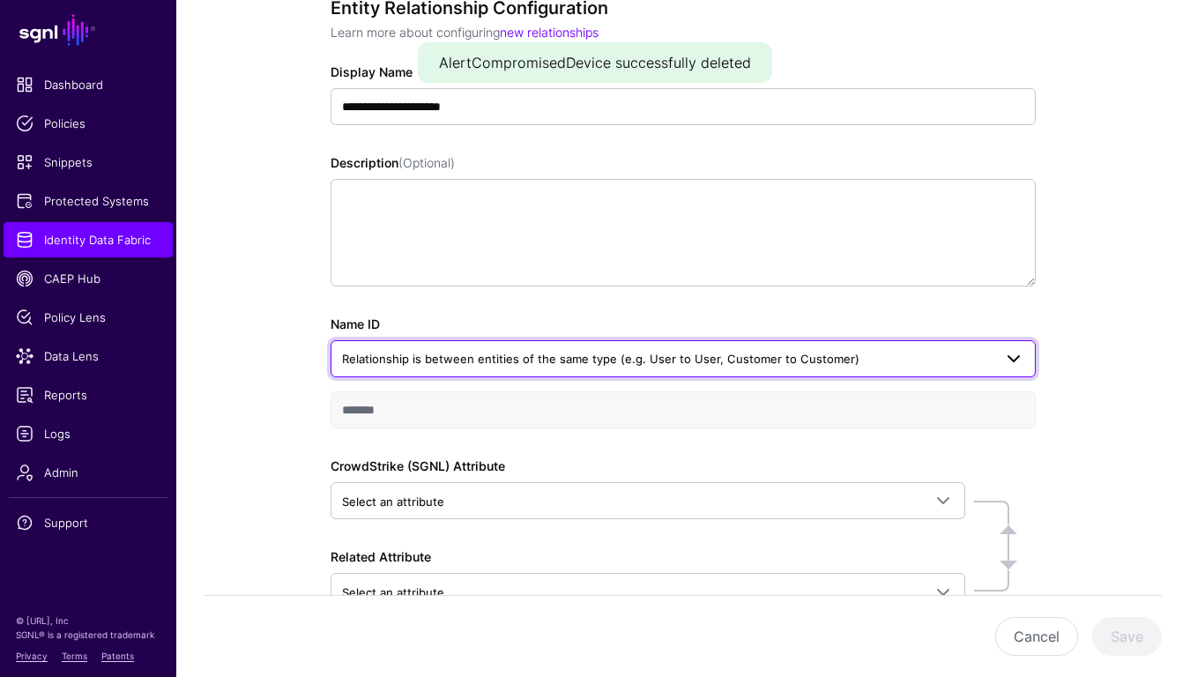
click at [435, 370] on link "Relationship is between entities of the same type (e.g. User to User, Customer …" at bounding box center [683, 358] width 705 height 37
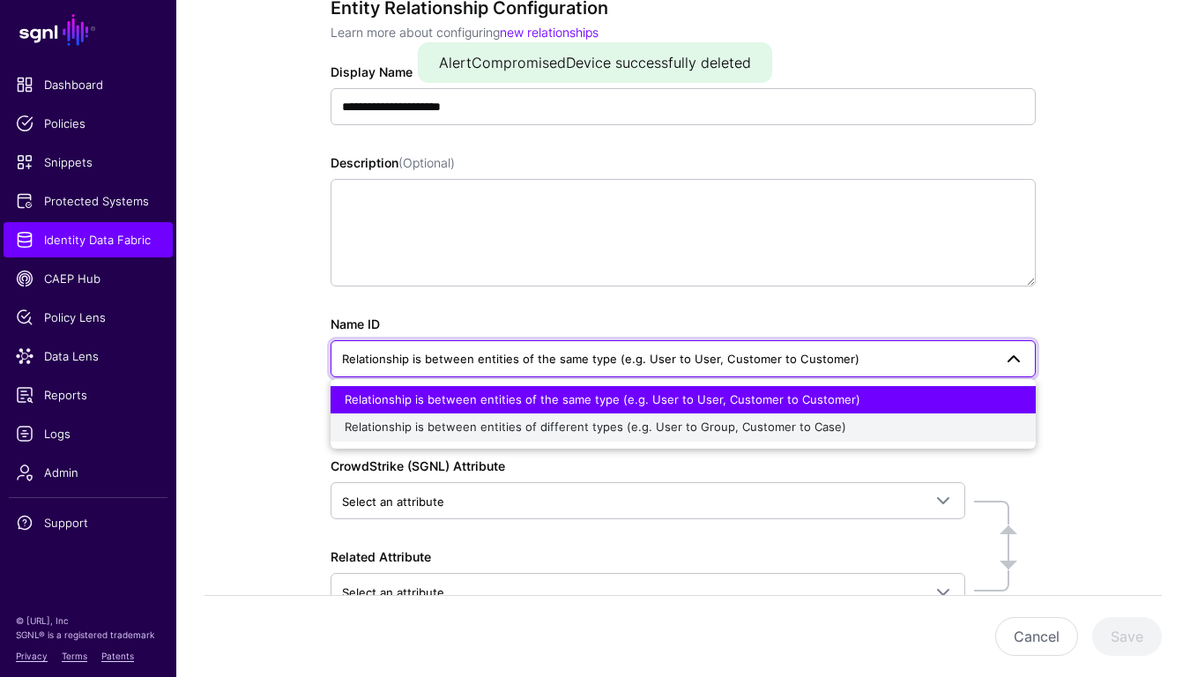
click at [420, 424] on span "Relationship is between entities of different types (e.g. User to Group, Custom…" at bounding box center [595, 427] width 501 height 14
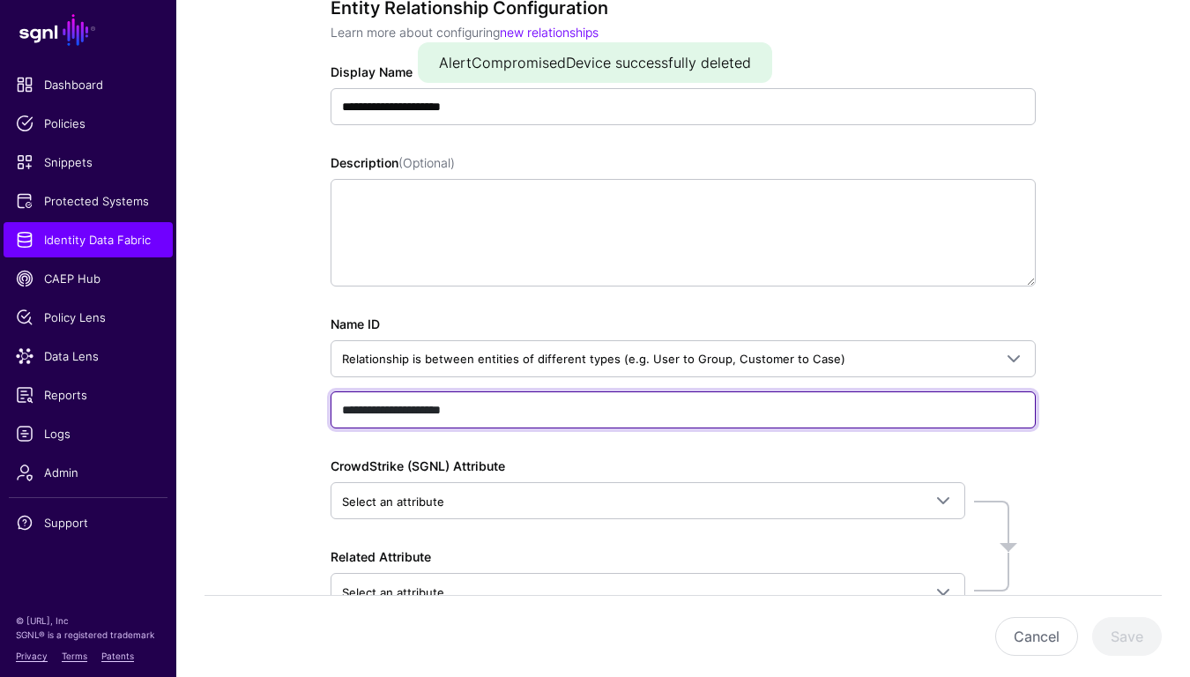
click at [420, 414] on input "**********" at bounding box center [683, 409] width 705 height 37
click at [420, 412] on input "**********" at bounding box center [683, 409] width 705 height 37
paste input "text"
type input "**********"
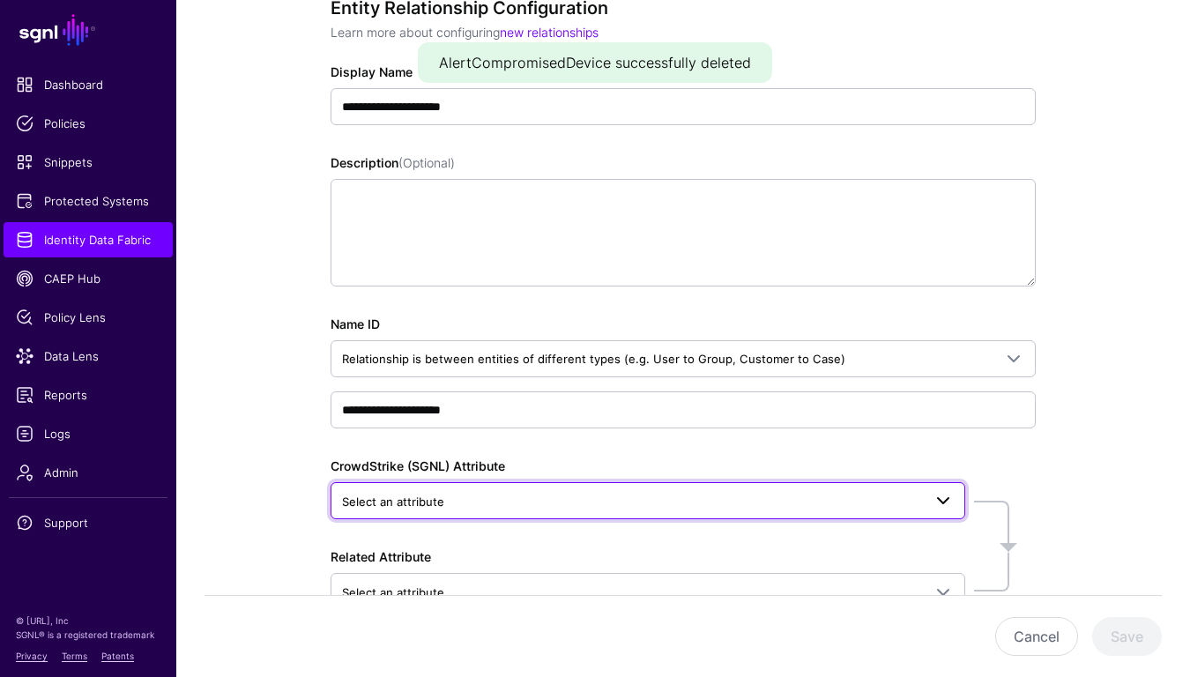
click at [612, 494] on span "Select an attribute" at bounding box center [632, 501] width 580 height 19
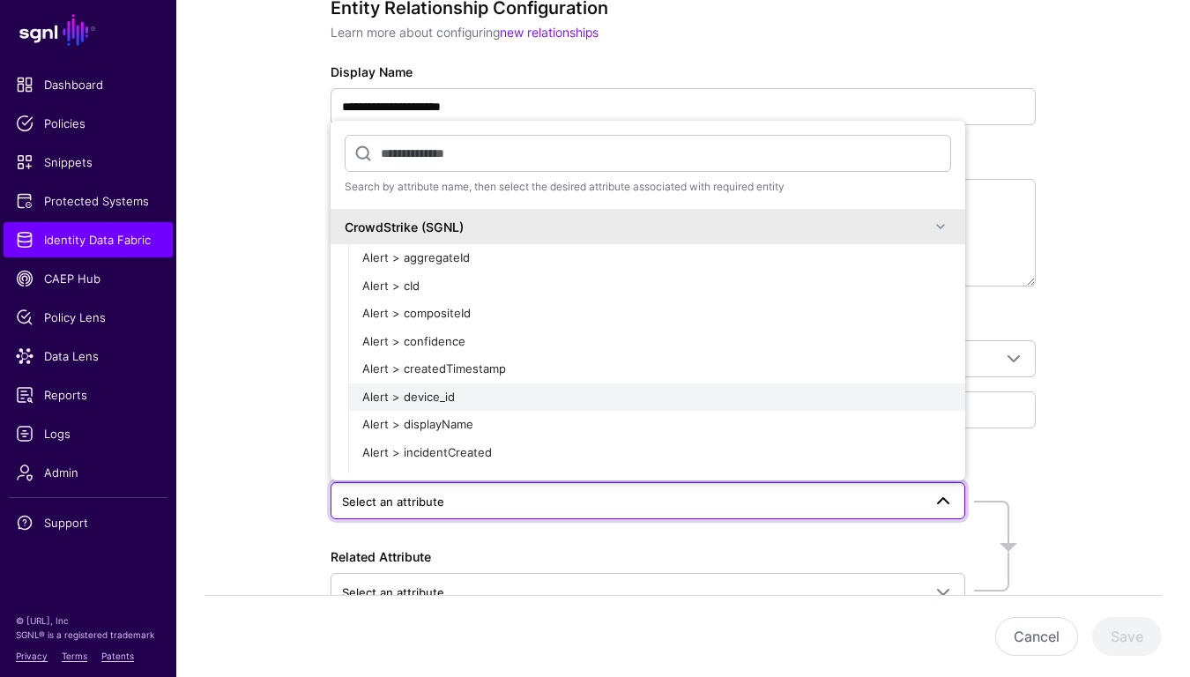
click at [449, 395] on span "Alert > device_id" at bounding box center [408, 397] width 93 height 14
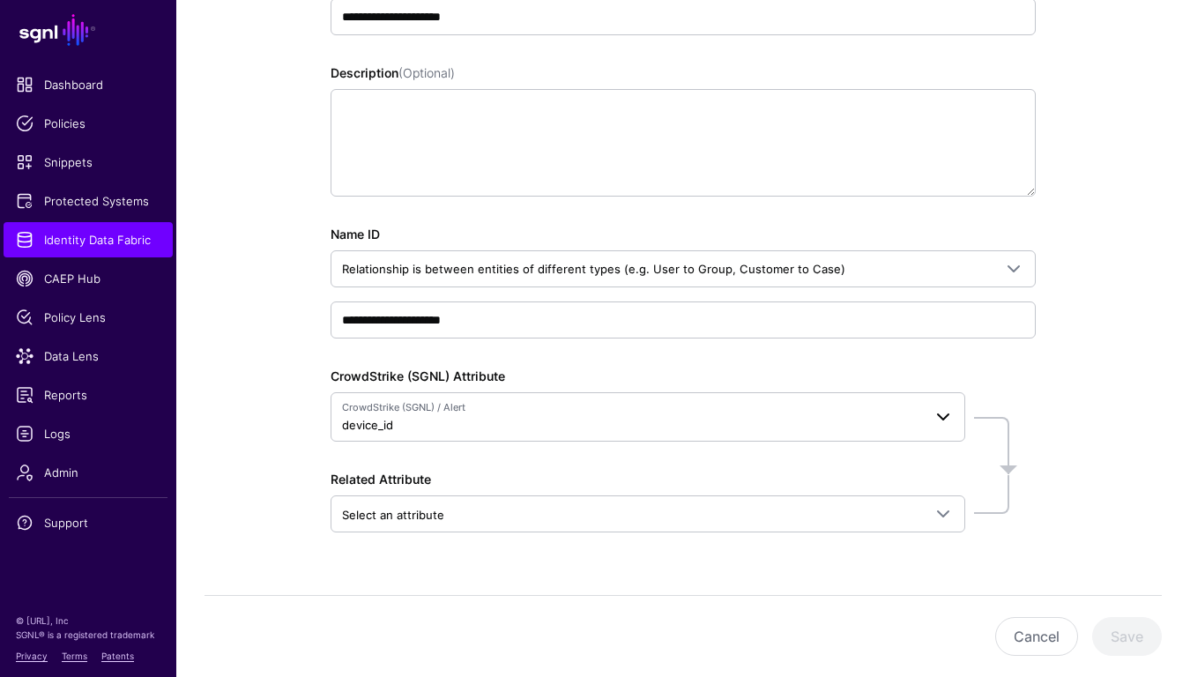
scroll to position [324, 0]
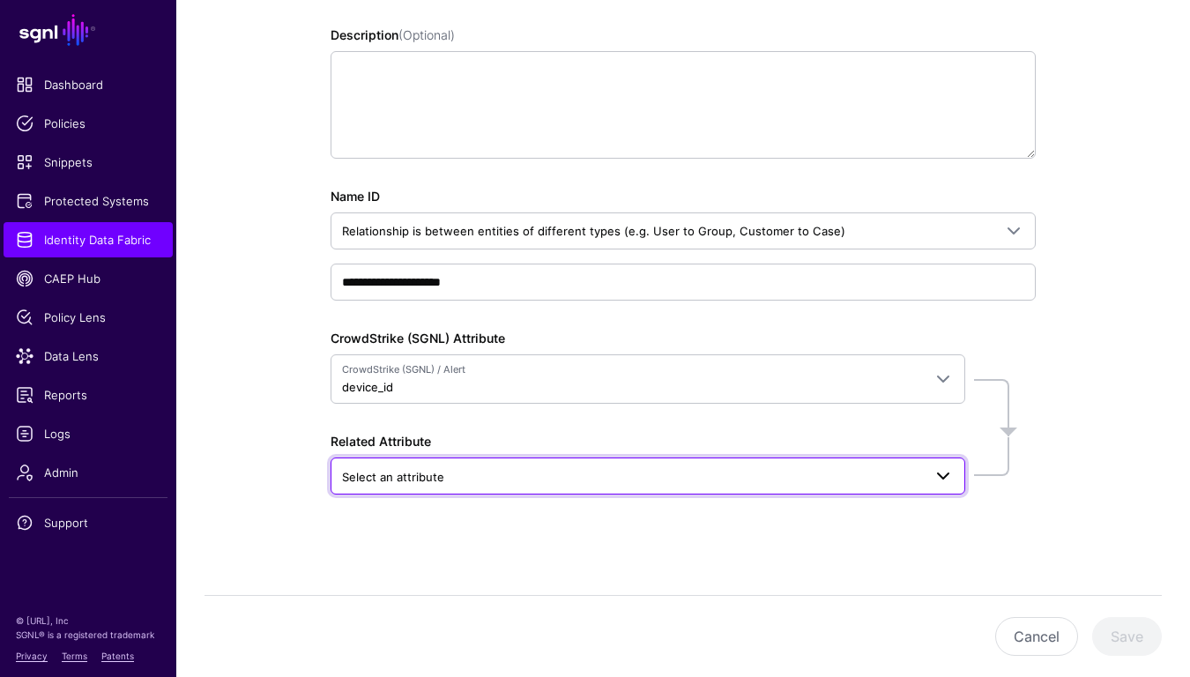
click at [507, 469] on span "Select an attribute" at bounding box center [632, 476] width 580 height 19
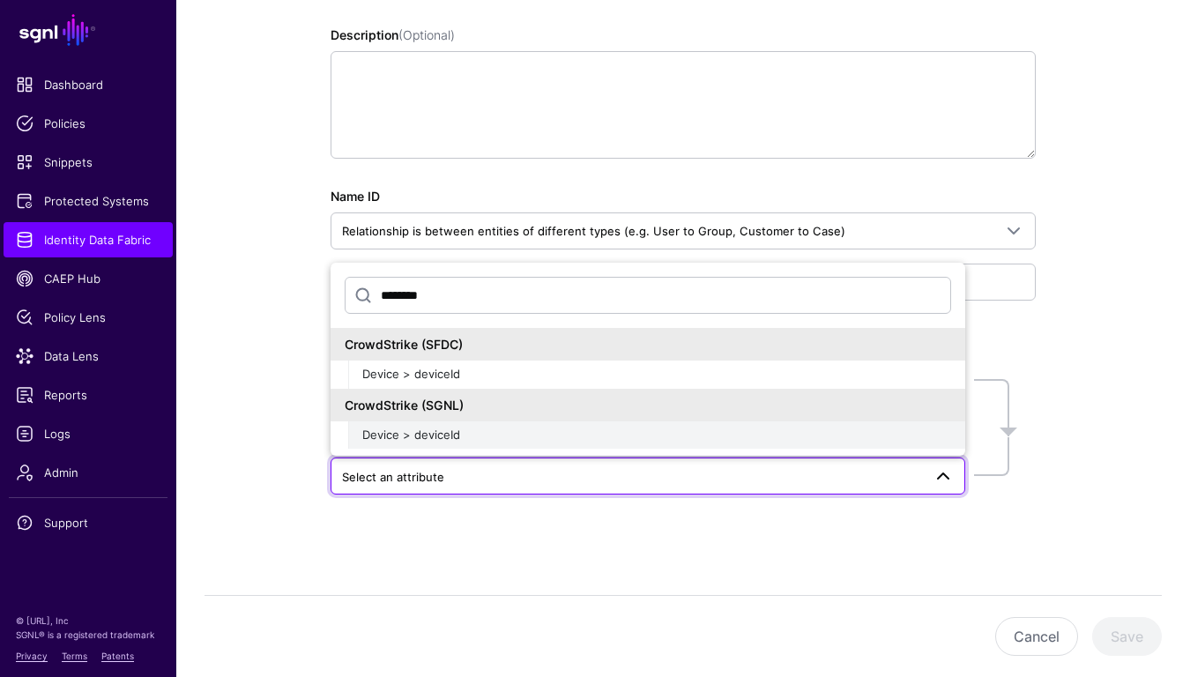
type input "********"
click at [499, 433] on div "Device > deviceId" at bounding box center [656, 436] width 589 height 18
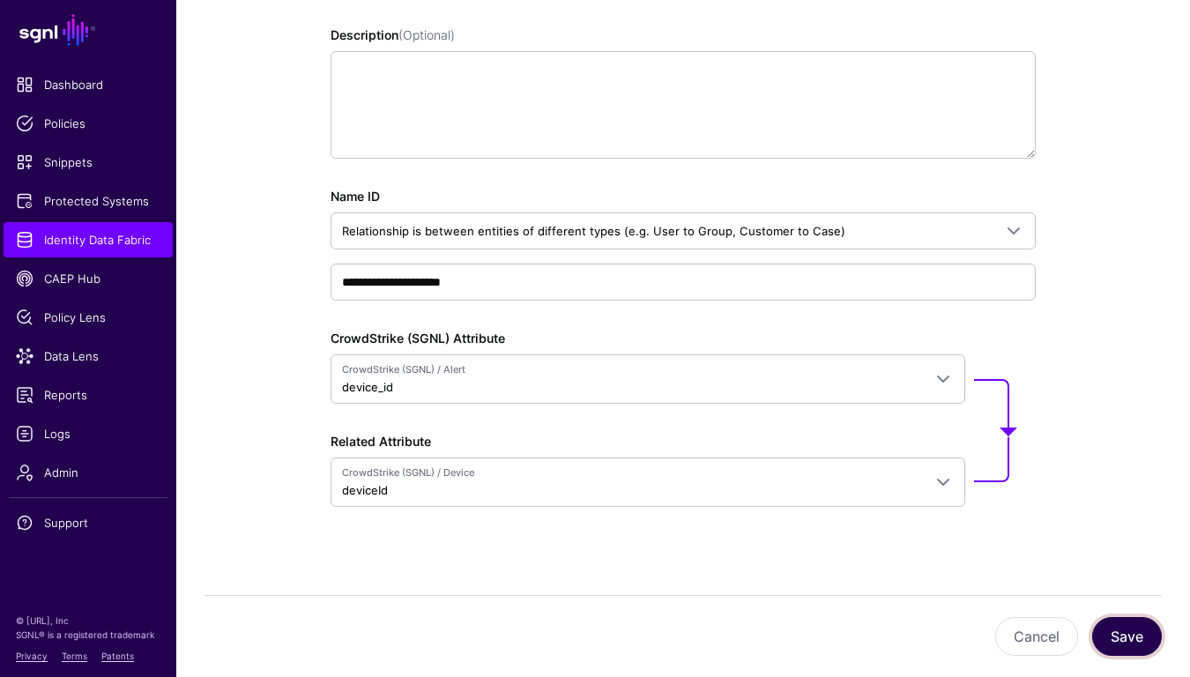
click at [1117, 635] on button "Save" at bounding box center [1127, 636] width 70 height 39
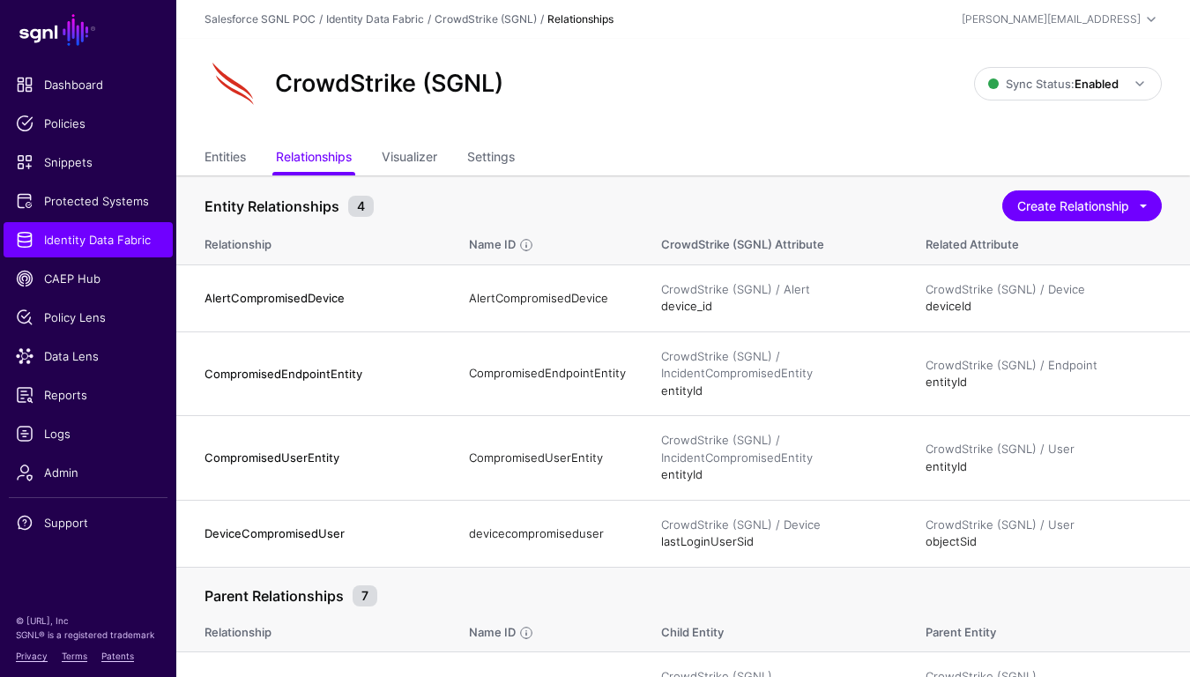
click at [252, 161] on ul "Entities Relationships Visualizer Settings" at bounding box center [682, 158] width 957 height 33
click at [229, 155] on link "Entities" at bounding box center [224, 158] width 41 height 33
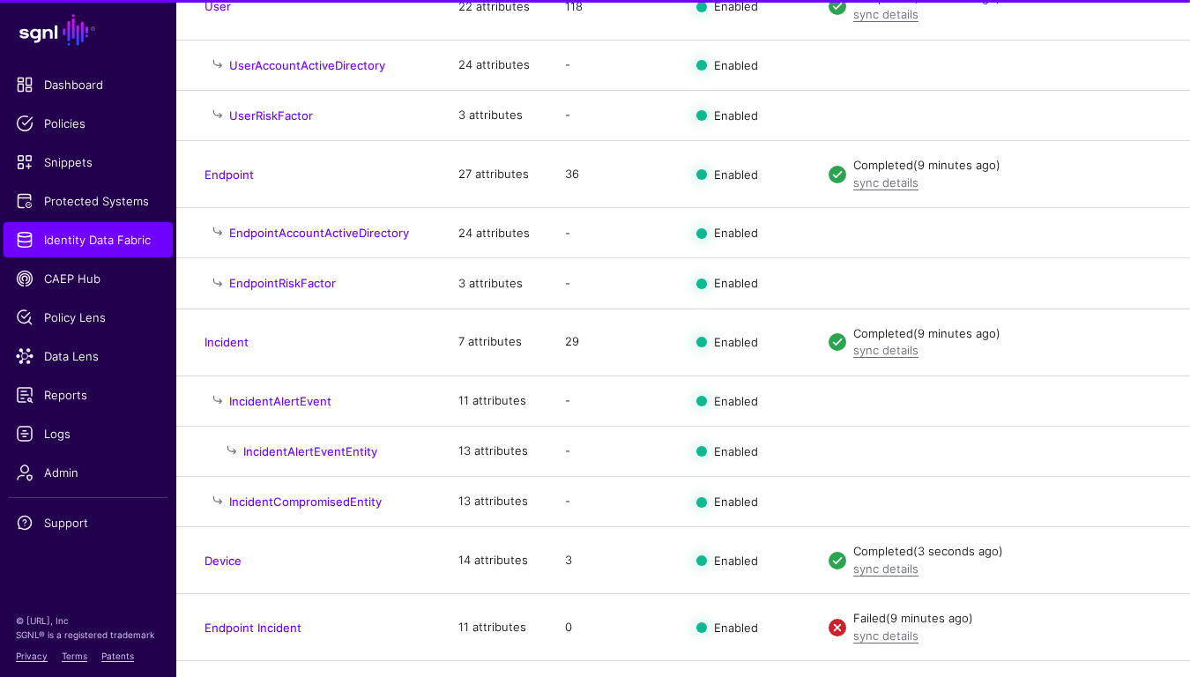
scroll to position [346, 0]
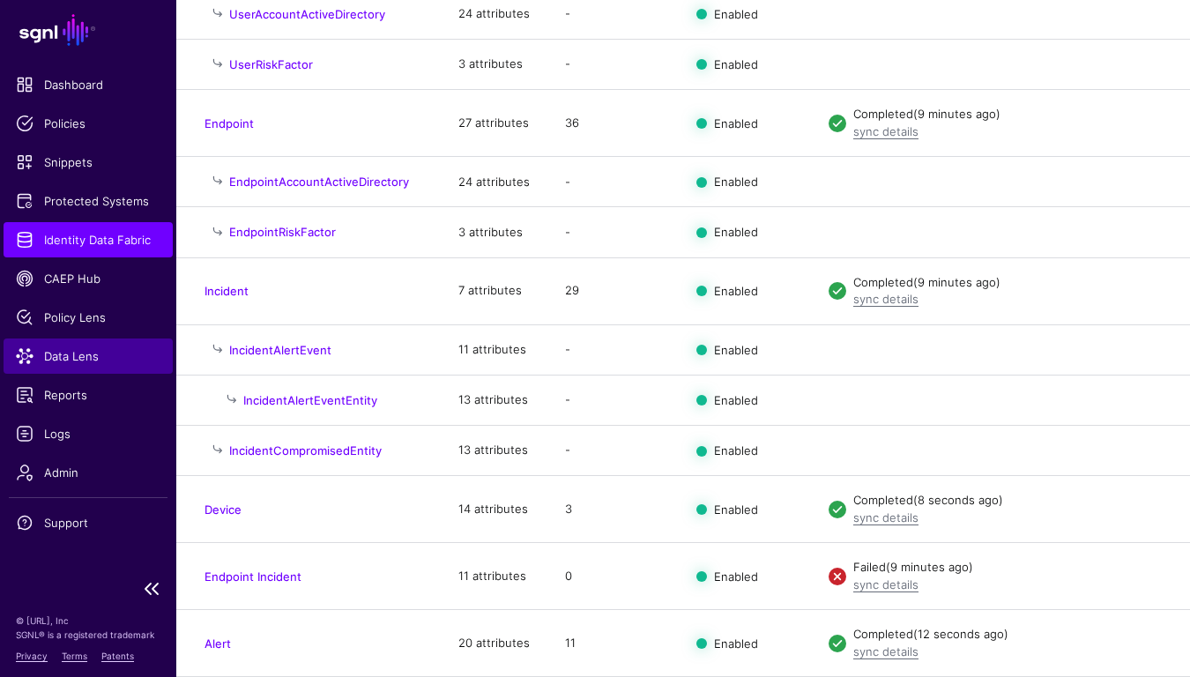
click at [74, 352] on span "Data Lens" at bounding box center [88, 356] width 145 height 18
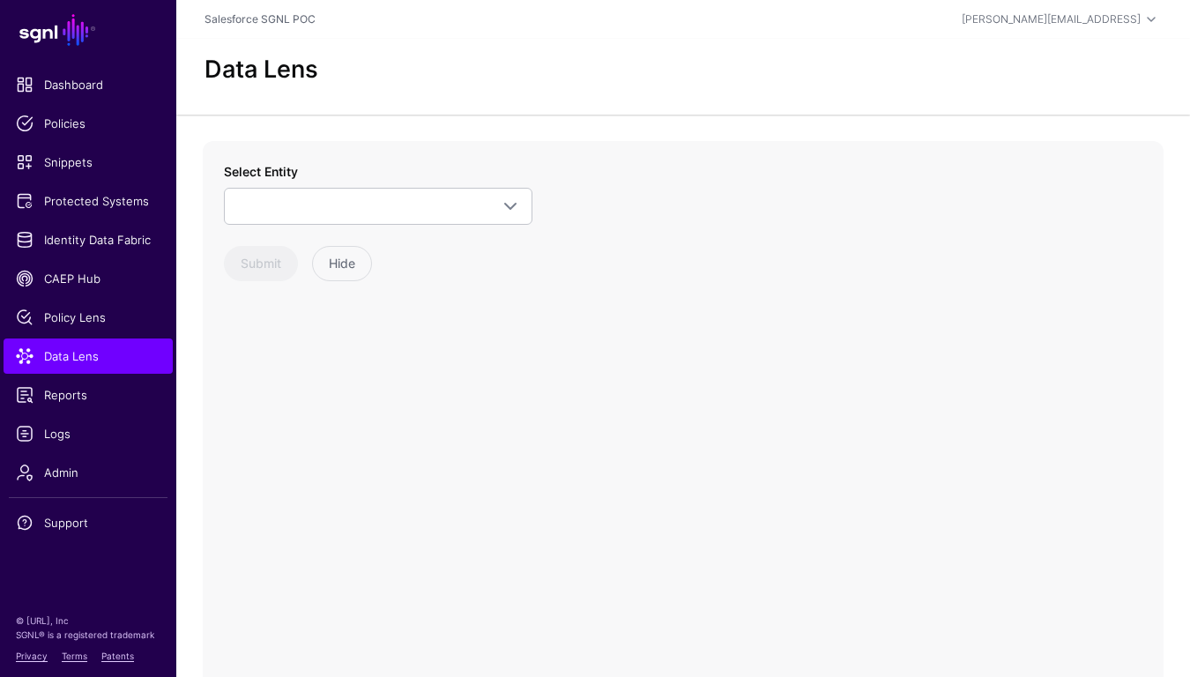
click at [428, 229] on div "Select Entity CrowdStrike (SGNL) Alert Device Endpoint Endpoint Incident Endpoi…" at bounding box center [378, 221] width 308 height 119
click at [428, 212] on span at bounding box center [378, 206] width 286 height 21
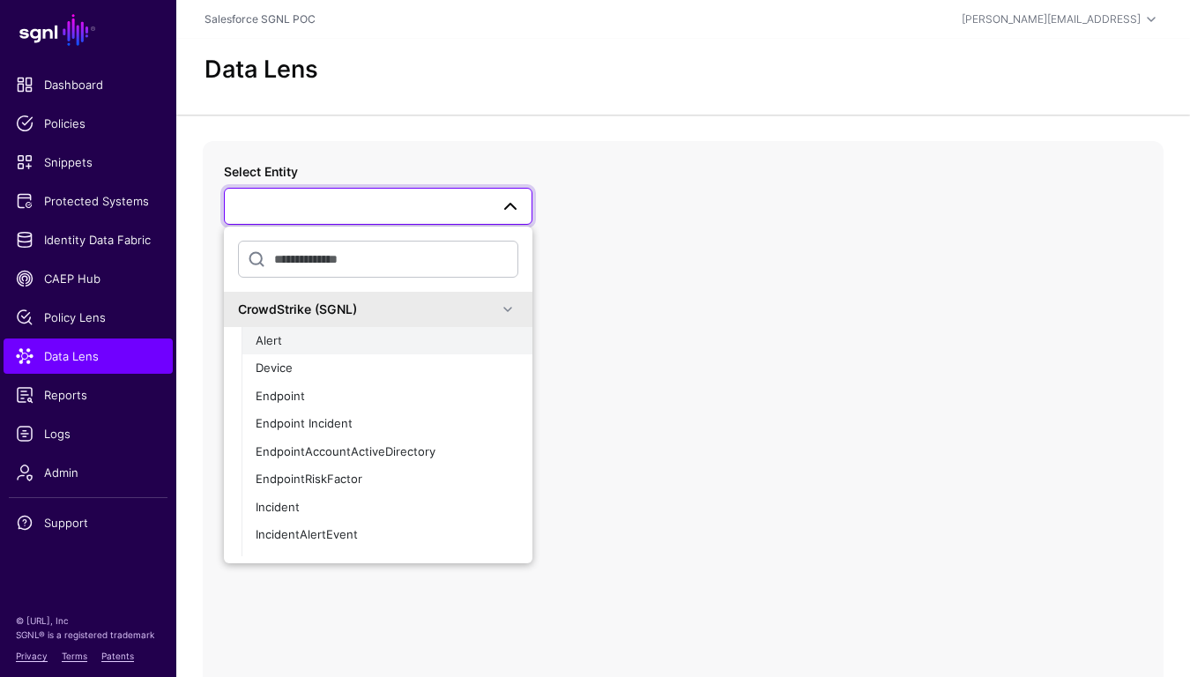
click at [311, 342] on div "Alert" at bounding box center [387, 341] width 263 height 18
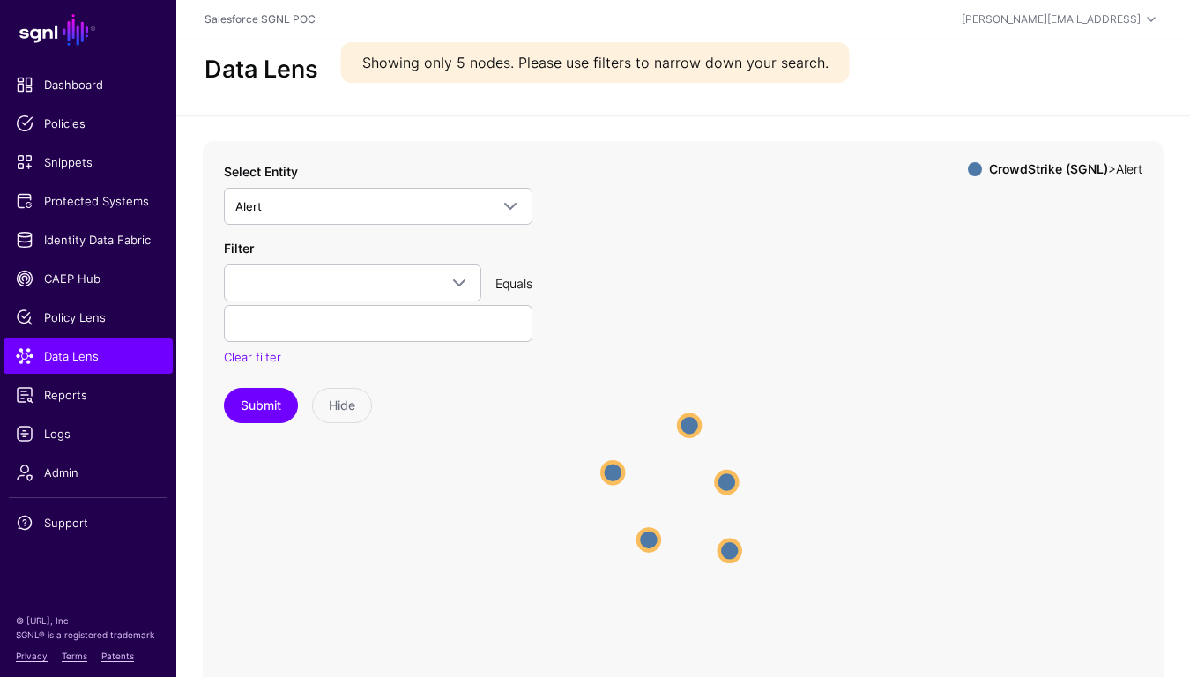
click at [382, 175] on div "Select Entity Alert CrowdStrike (SGNL) Alert Device Endpoint Endpoint Incident …" at bounding box center [378, 193] width 308 height 63
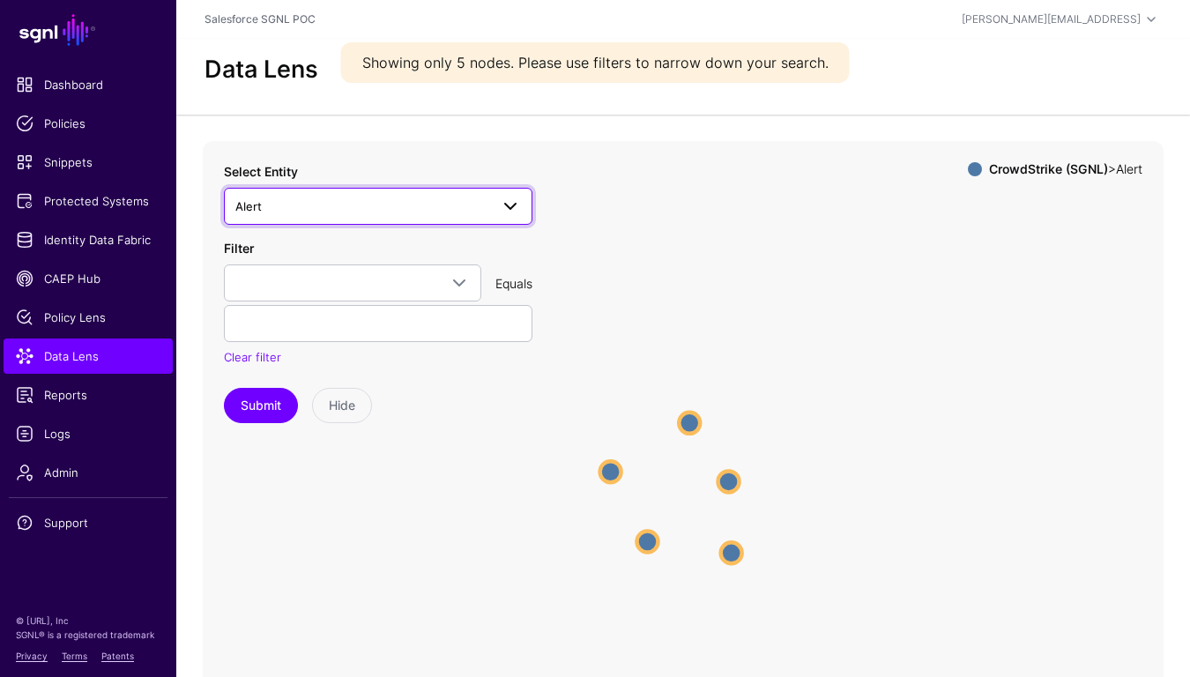
click at [375, 199] on span "Alert" at bounding box center [362, 206] width 254 height 19
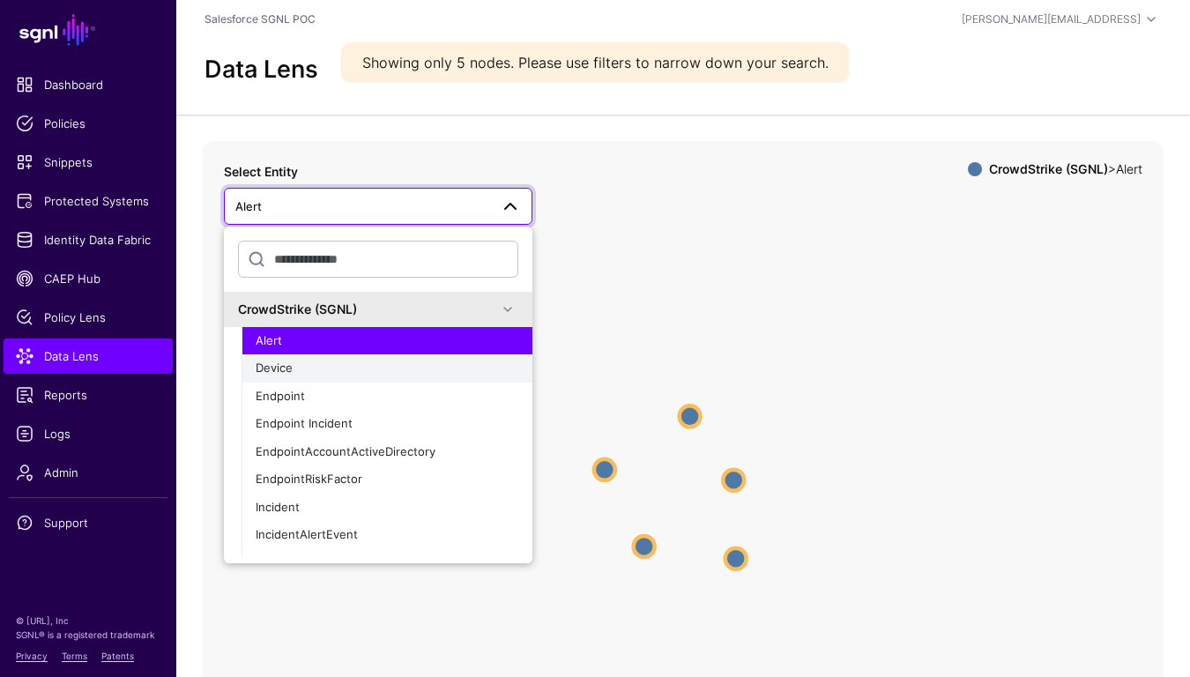
click at [287, 369] on span "Device" at bounding box center [274, 367] width 37 height 14
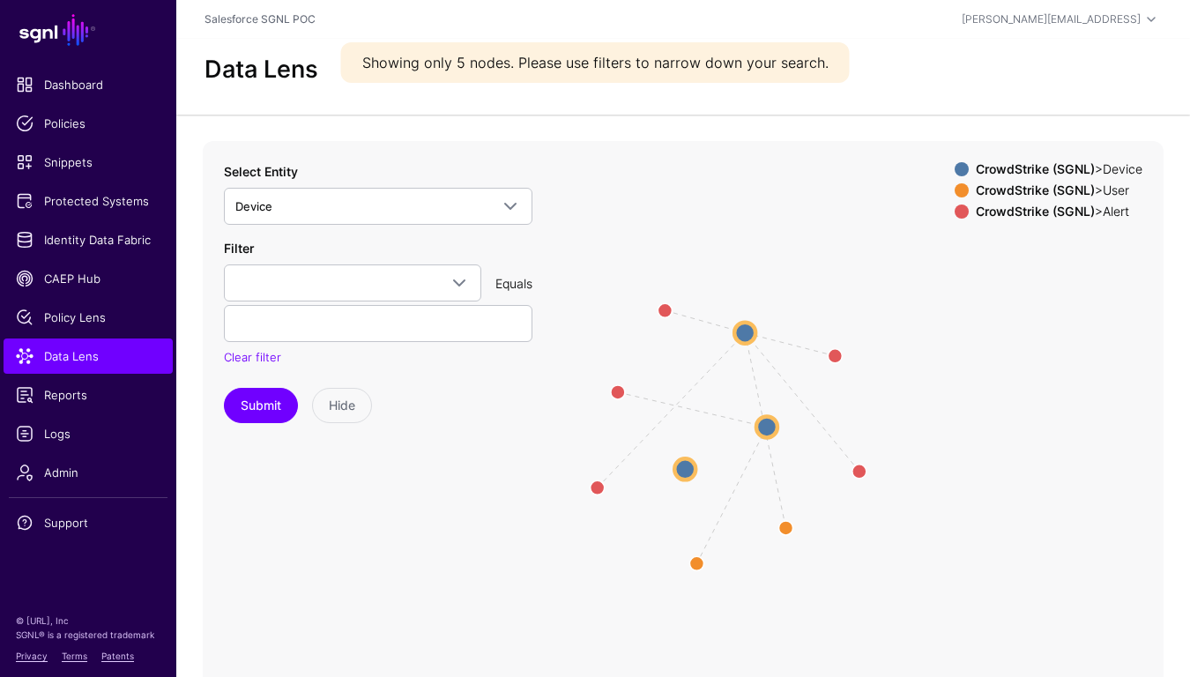
drag, startPoint x: 853, startPoint y: 421, endPoint x: 887, endPoint y: 370, distance: 61.1
click at [888, 369] on icon "AlertCompromisedDevice devicecompromiseduser AlertCompromisedDevice AlertCompro…" at bounding box center [683, 493] width 961 height 705
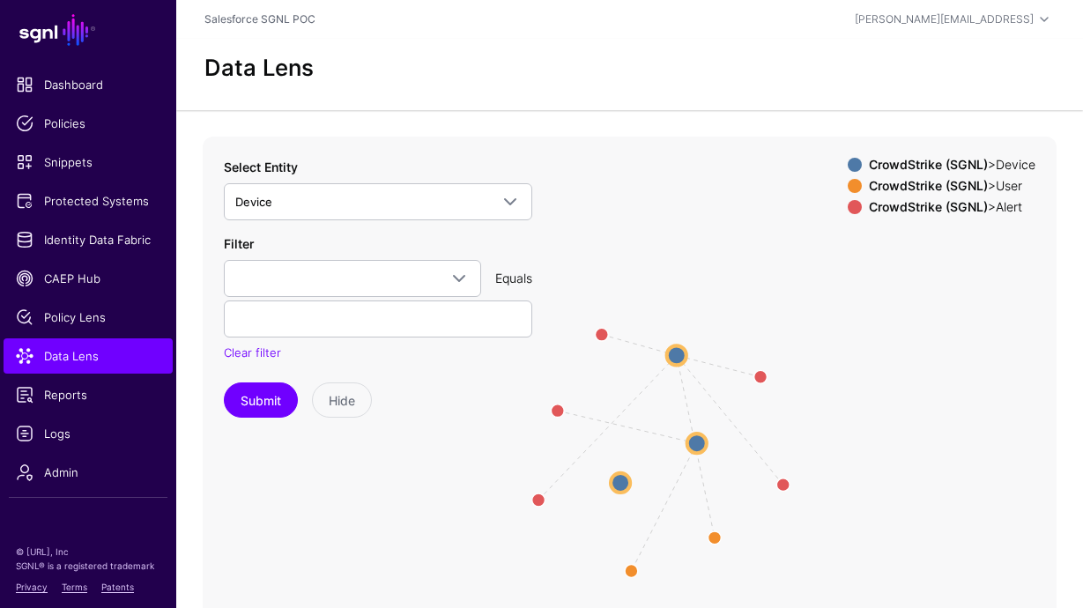
click at [908, 370] on icon "AlertCompromisedDevice devicecompromiseduser AlertCompromisedDevice AlertCompro…" at bounding box center [630, 489] width 854 height 705
